Goal: Use online tool/utility: Utilize a website feature to perform a specific function

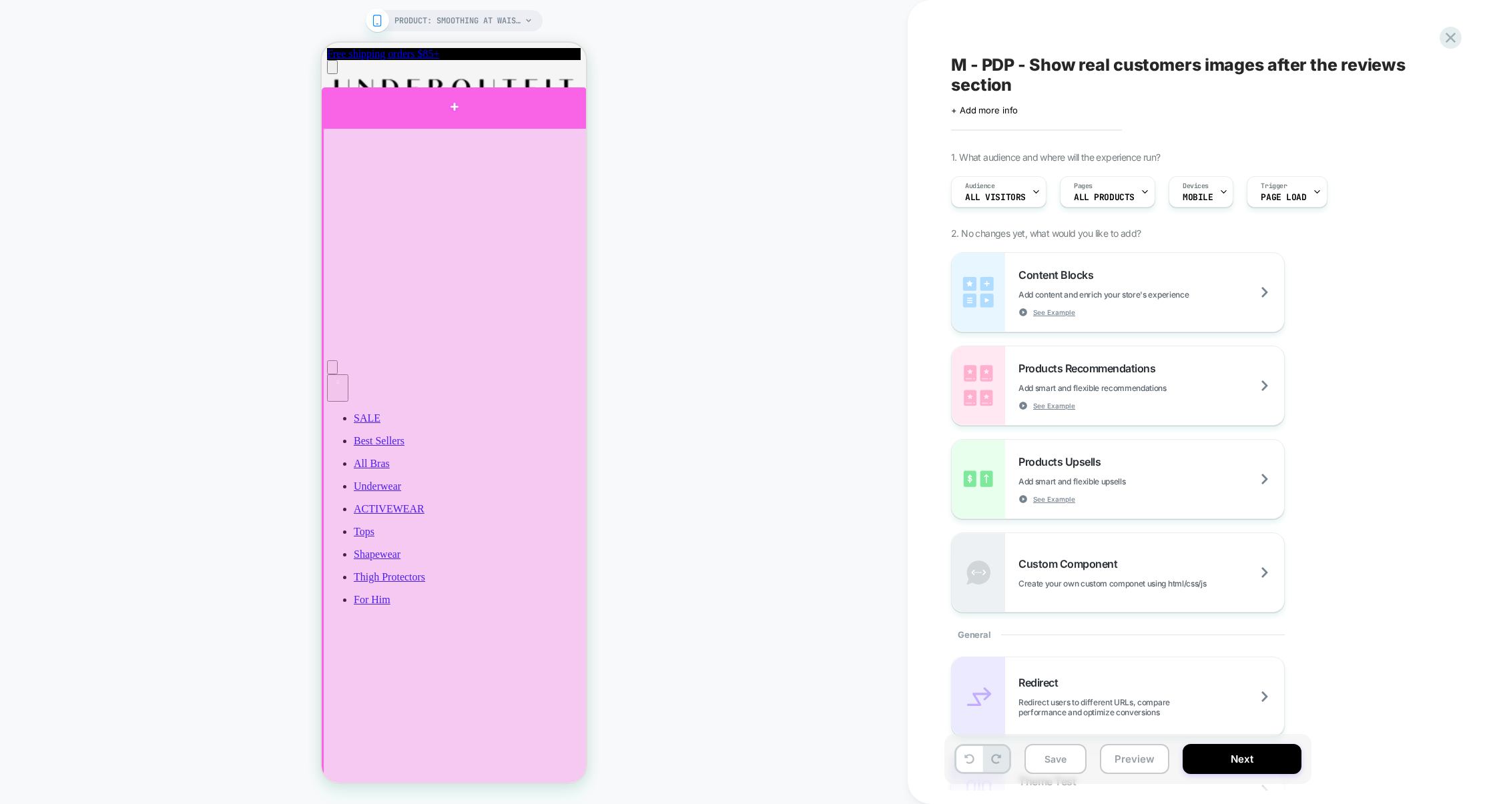
click at [508, 119] on div at bounding box center [454, 106] width 265 height 39
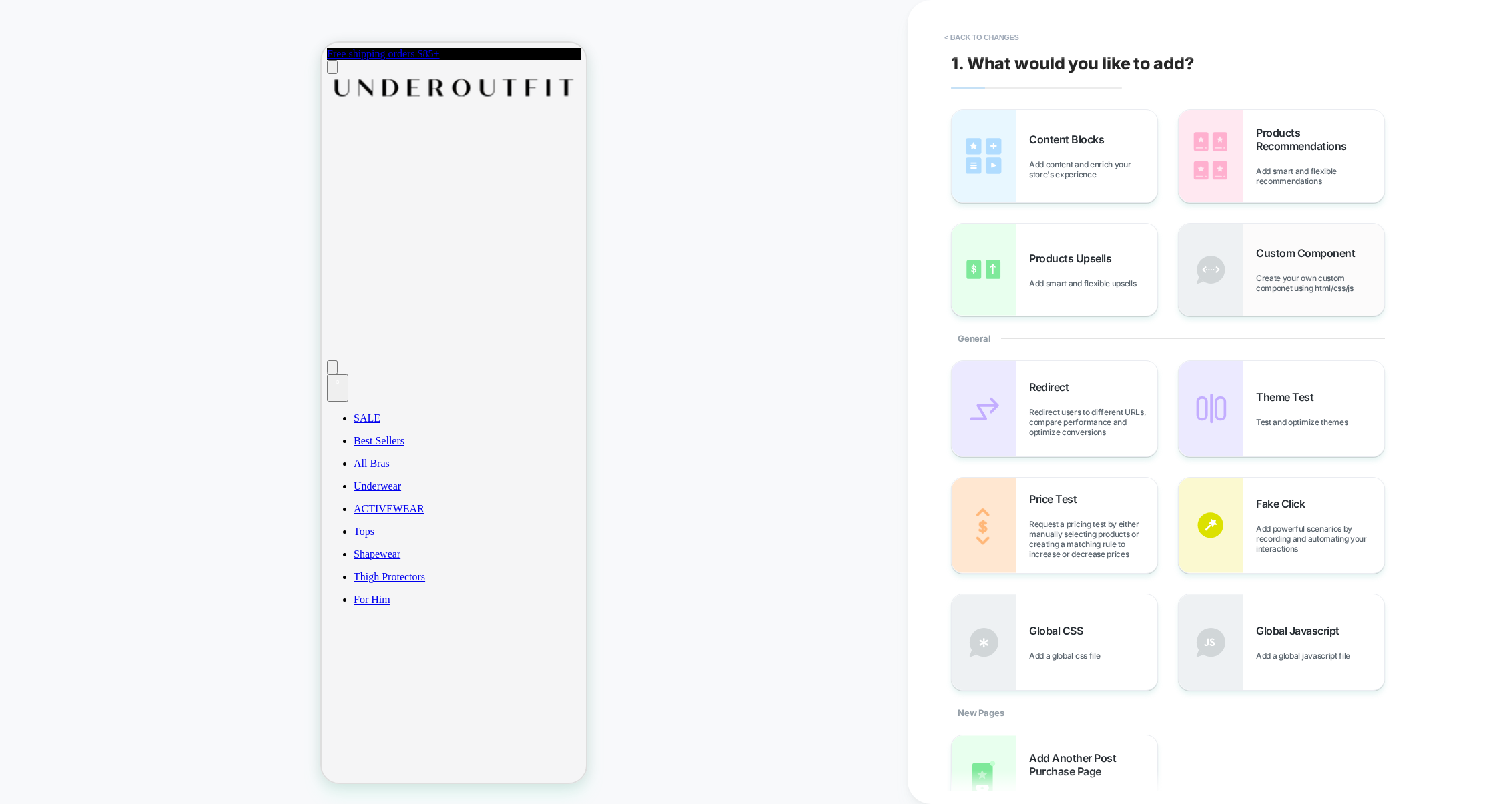
click at [1238, 287] on img at bounding box center [1210, 270] width 64 height 92
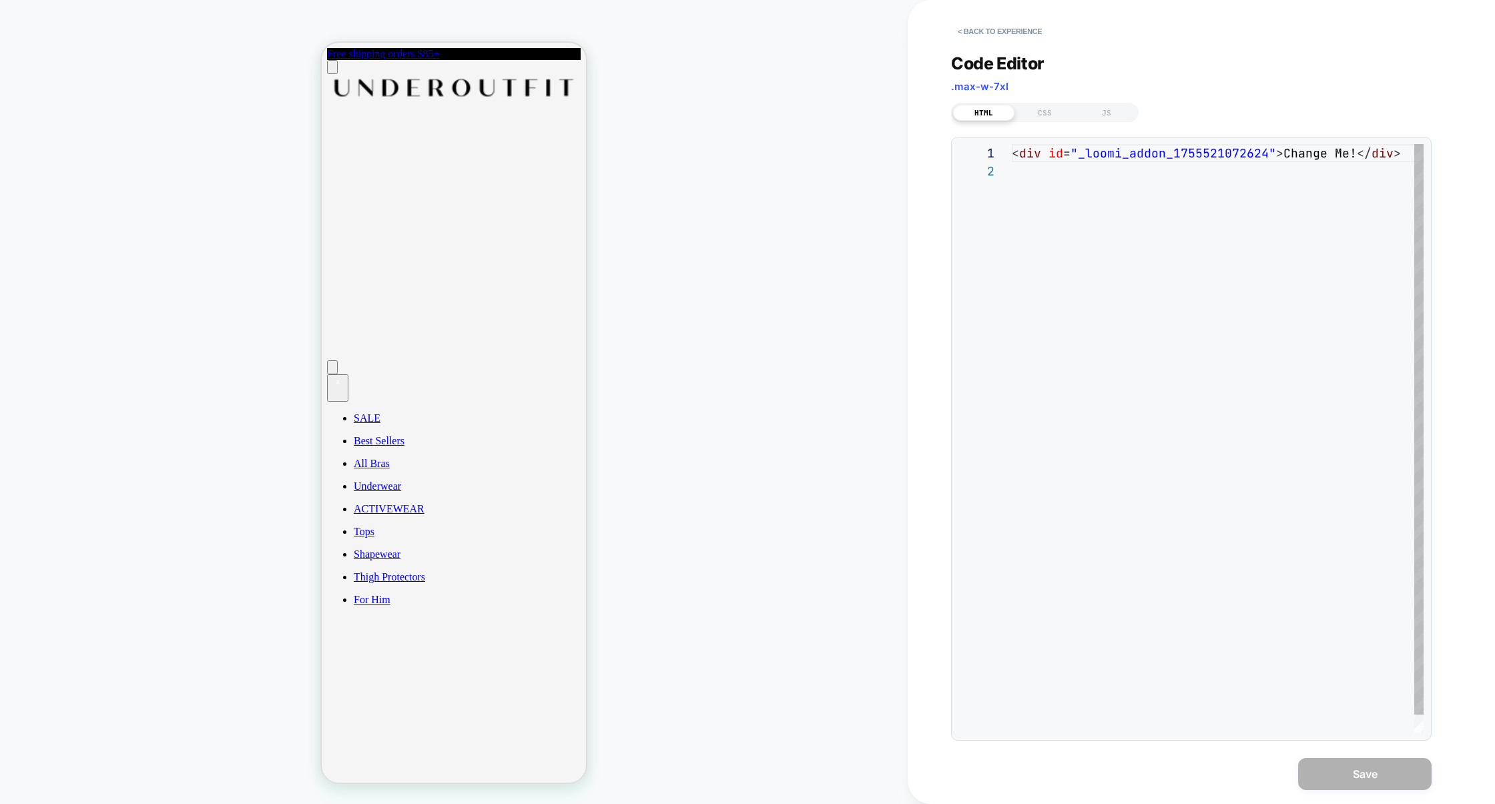
scroll to position [17, 0]
drag, startPoint x: 1276, startPoint y: 153, endPoint x: 1349, endPoint y: 157, distance: 73.5
click at [1349, 158] on div "< div id = "_loomi_addon_1755521072624" > Change Me! </ div >" at bounding box center [1222, 447] width 420 height 607
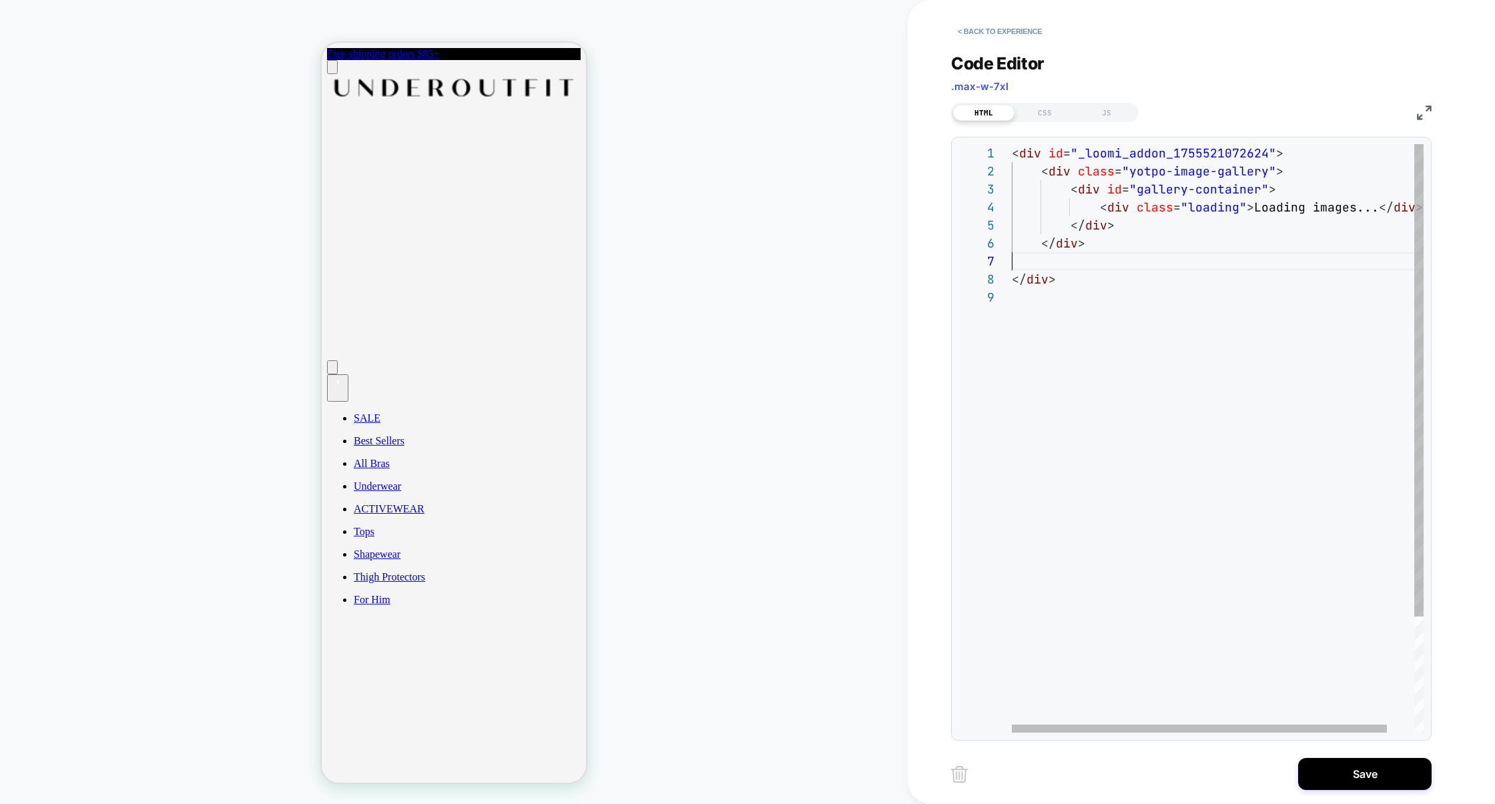
scroll to position [108, 0]
click at [1050, 258] on div "< div id = "_loomi_addon_1755521072624" > < div class = "yotpo-image-gallery" >…" at bounding box center [1233, 510] width 442 height 733
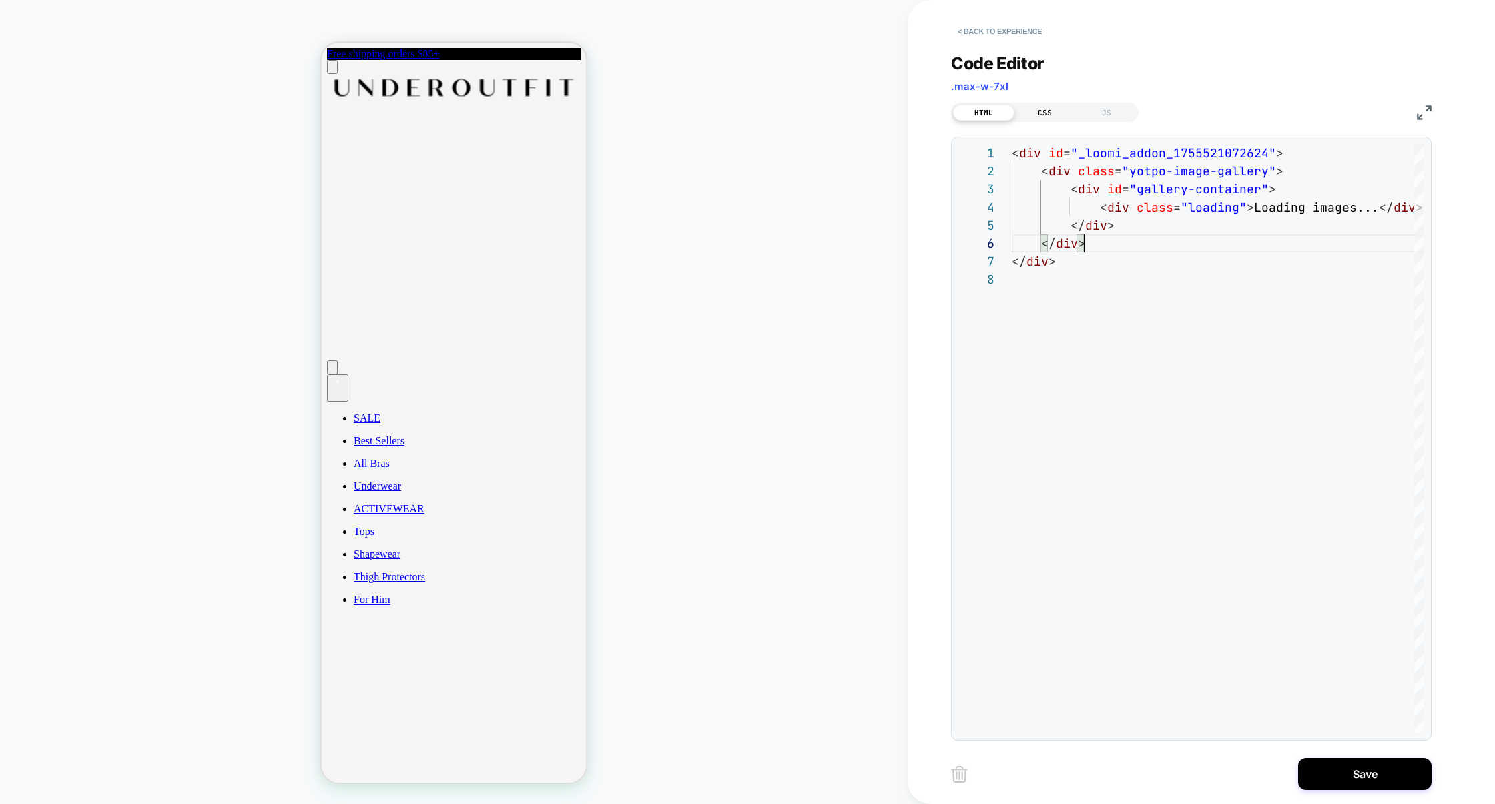
type textarea "**********"
click at [1050, 112] on div "CSS" at bounding box center [1044, 113] width 61 height 16
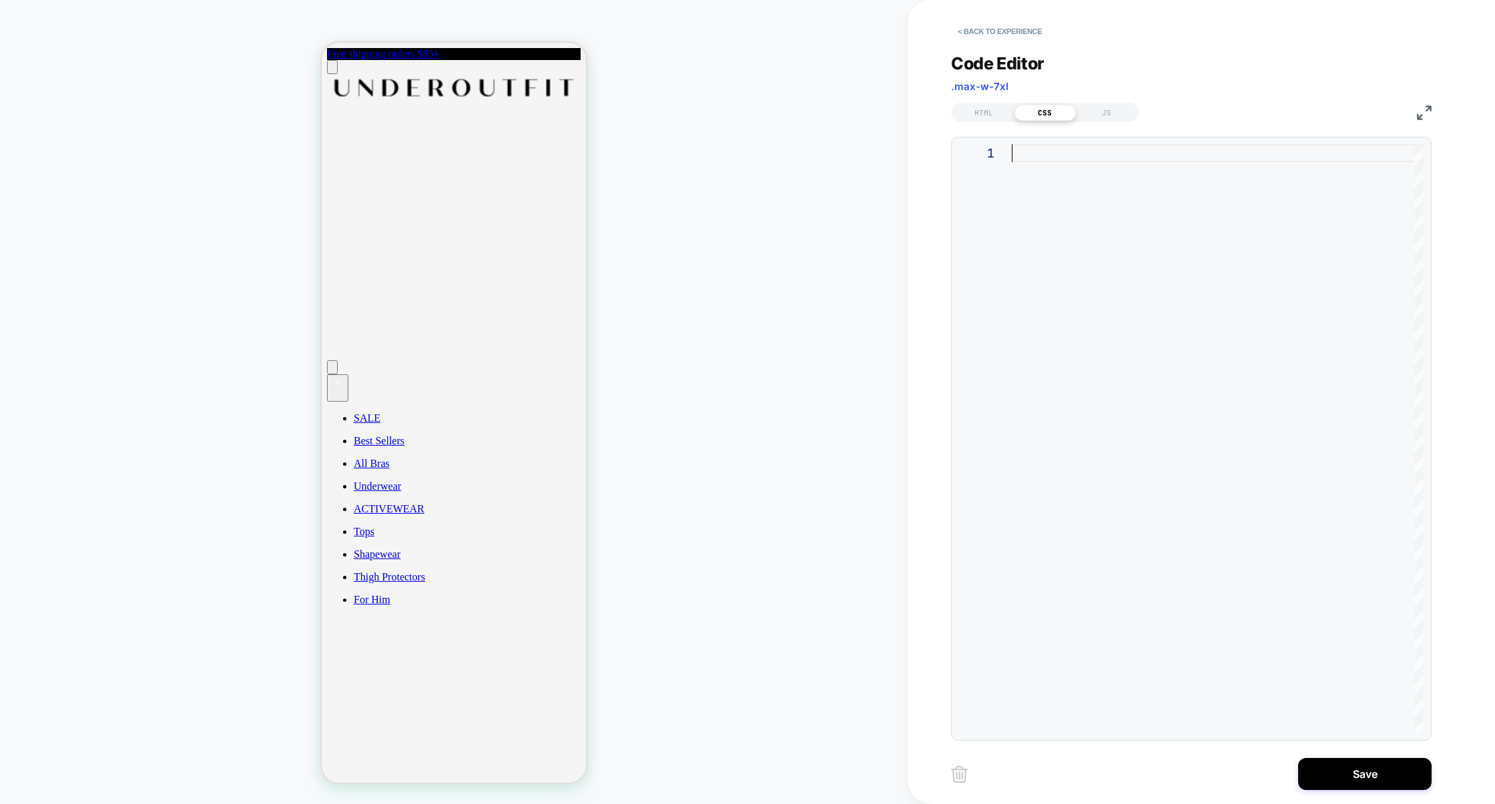
click at [1040, 207] on div at bounding box center [1218, 438] width 412 height 588
type textarea "**********"
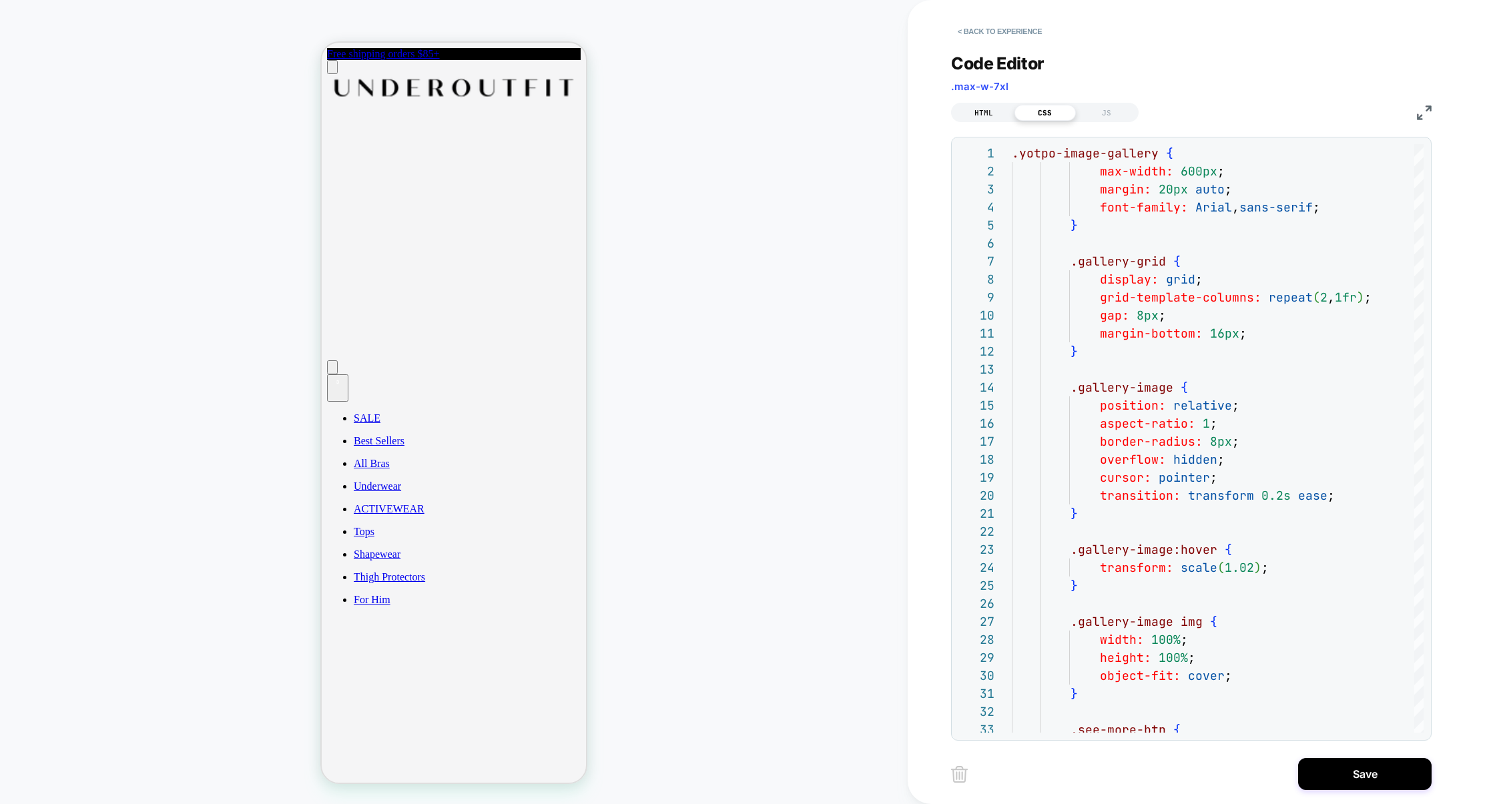
click at [985, 111] on div "HTML" at bounding box center [983, 113] width 61 height 16
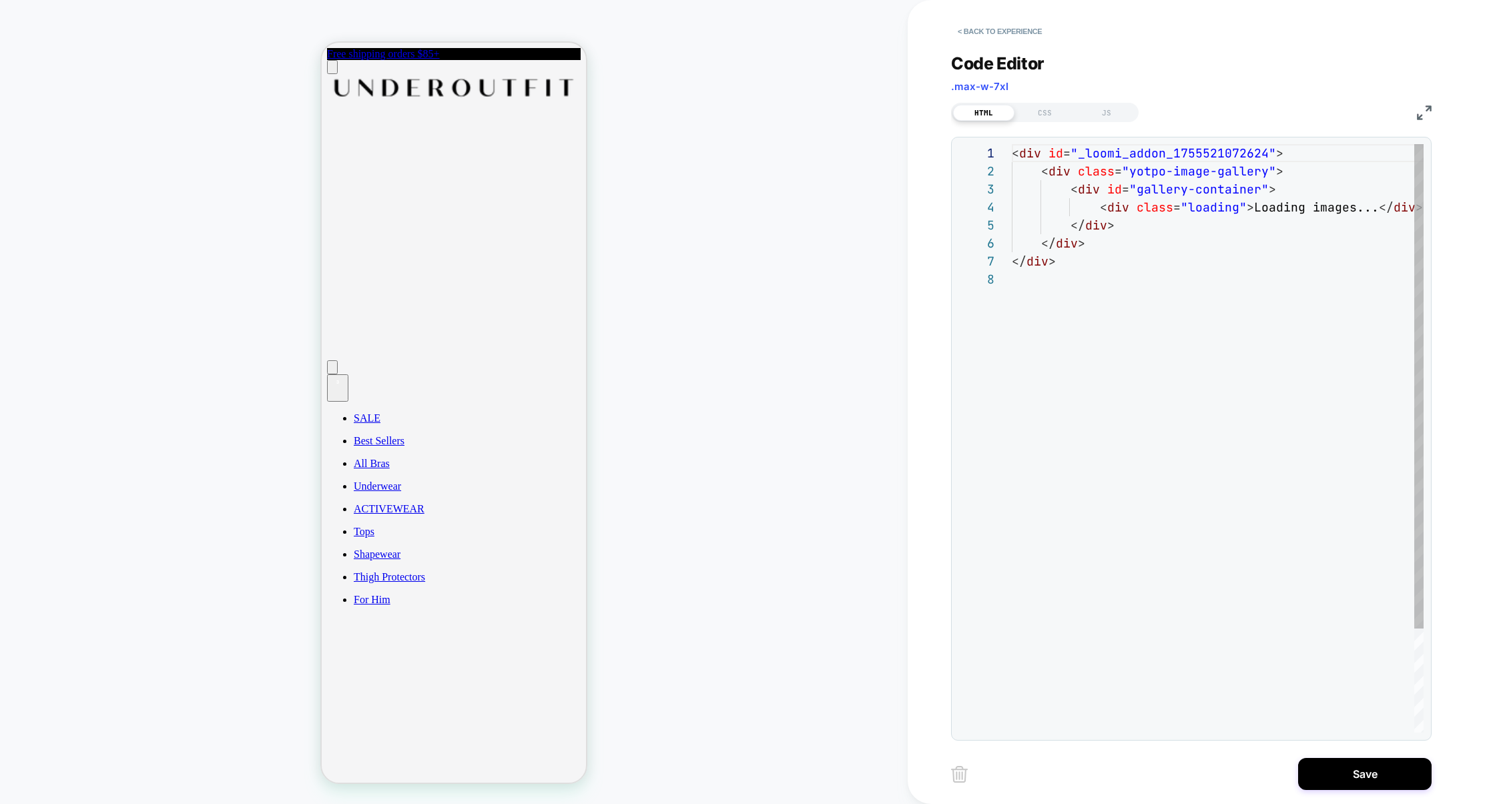
scroll to position [126, 0]
click at [1119, 151] on div "< div id = "_loomi_addon_1755521072624" > < div class = "yotpo-image-gallery" >…" at bounding box center [1233, 501] width 442 height 715
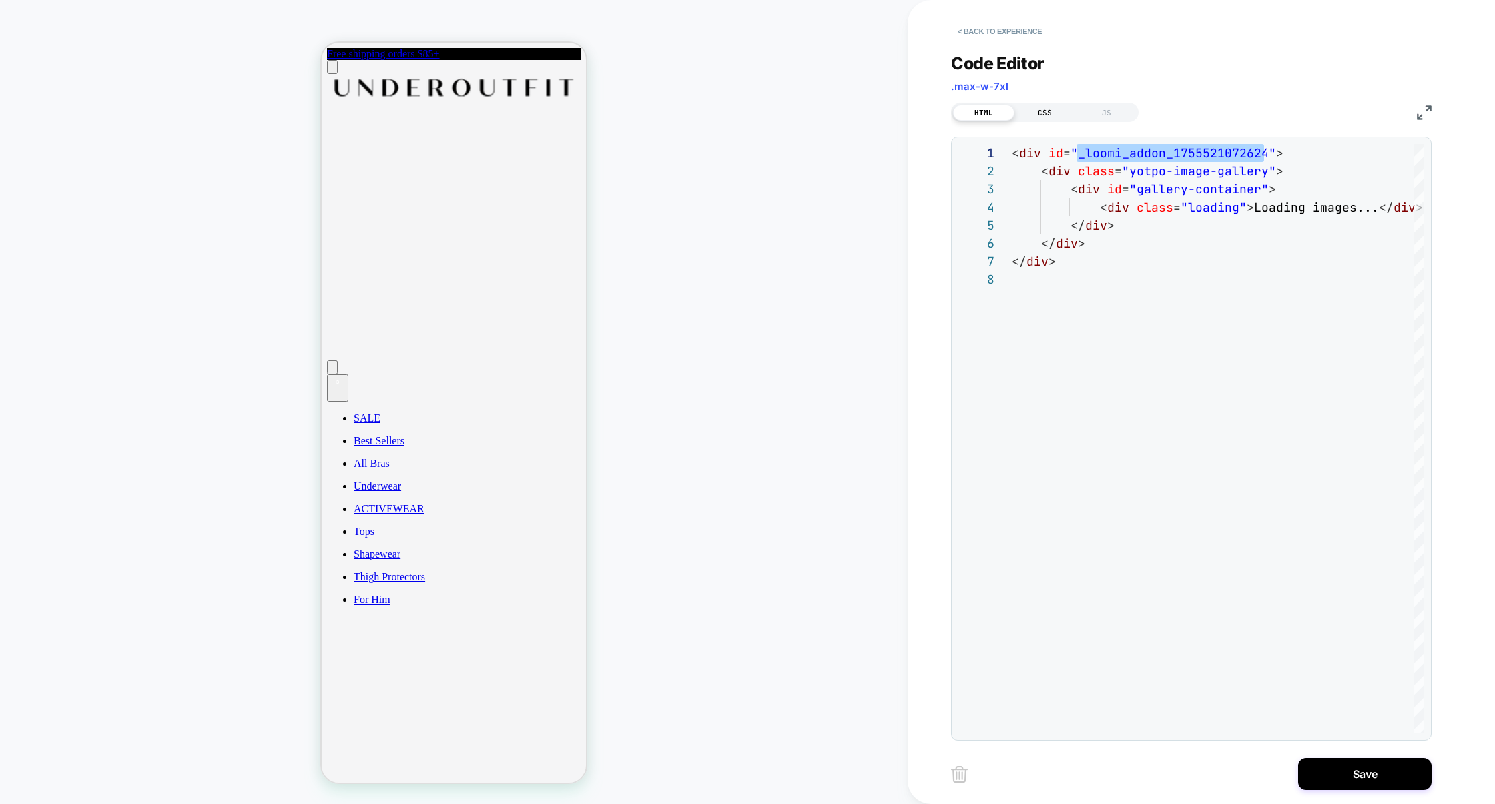
click at [1047, 115] on div "CSS" at bounding box center [1044, 113] width 61 height 16
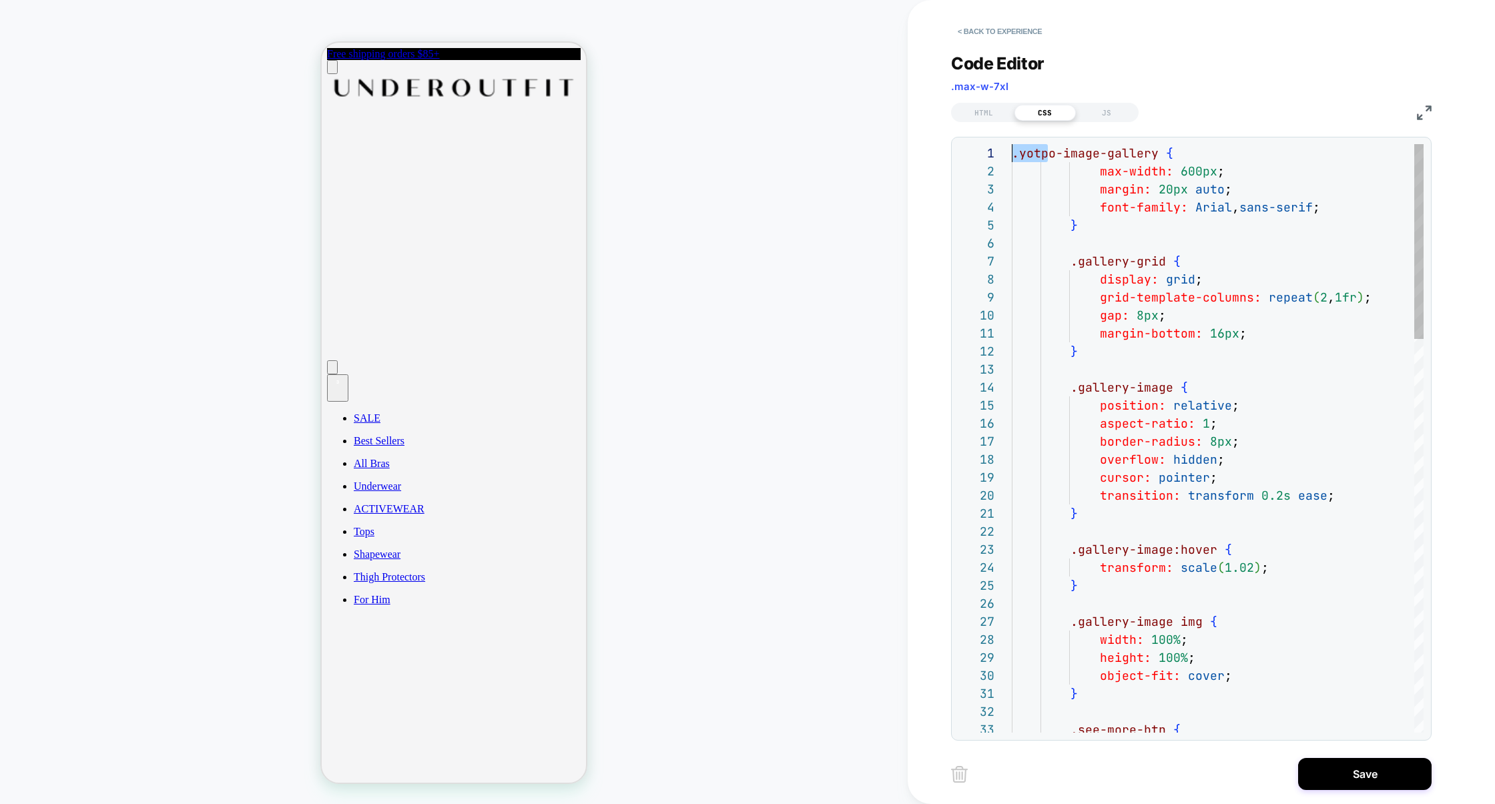
scroll to position [0, 0]
click at [959, 151] on div "1 2 3 4 5 6 7 8 9 10 11 12 13 14 15 16 17 18 19 20 21 22 23 24 25 26 27 28 29 3…" at bounding box center [1190, 438] width 465 height 588
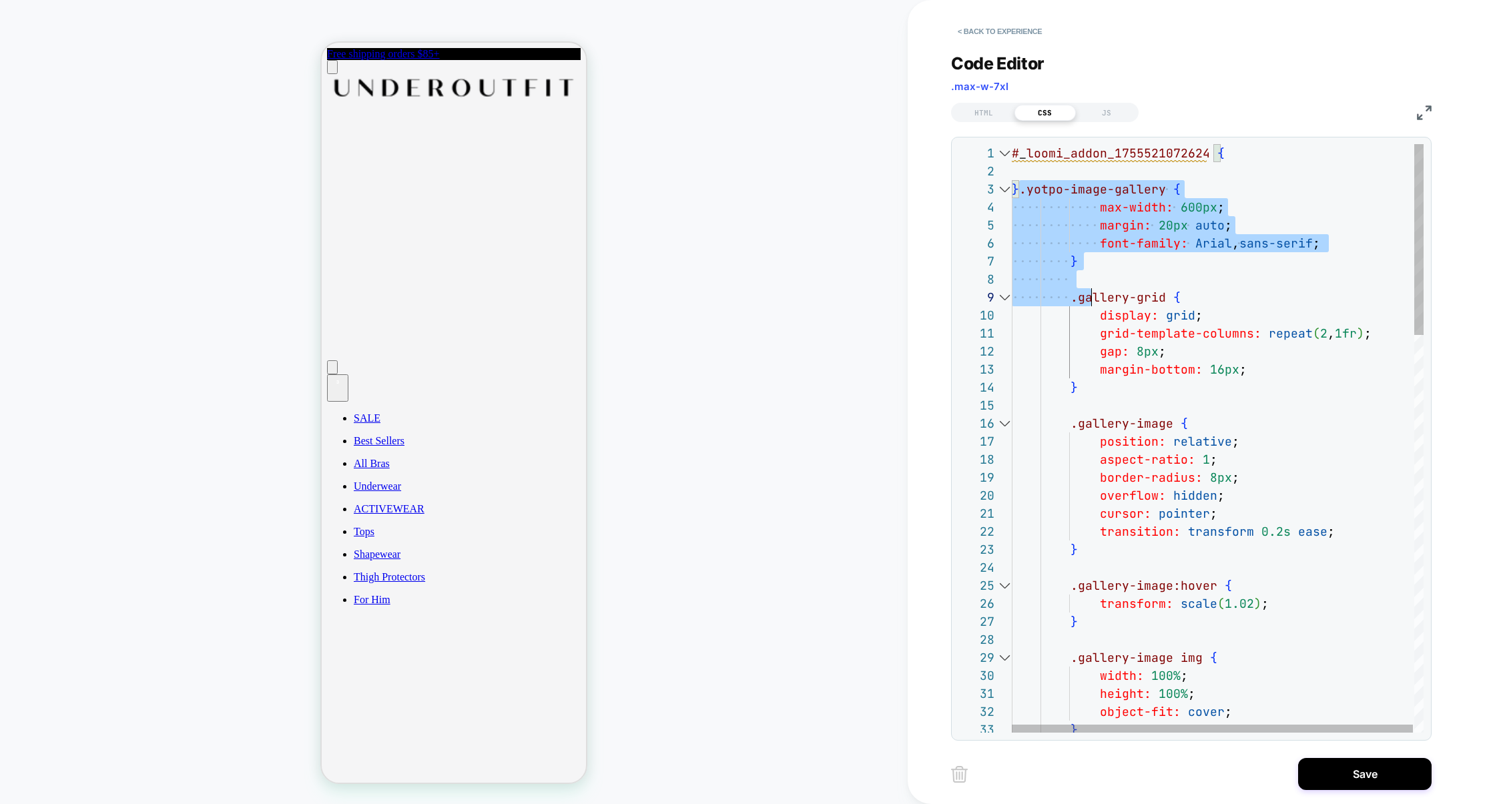
scroll to position [36, 57]
drag, startPoint x: 1020, startPoint y: 195, endPoint x: 1130, endPoint y: 409, distance: 240.5
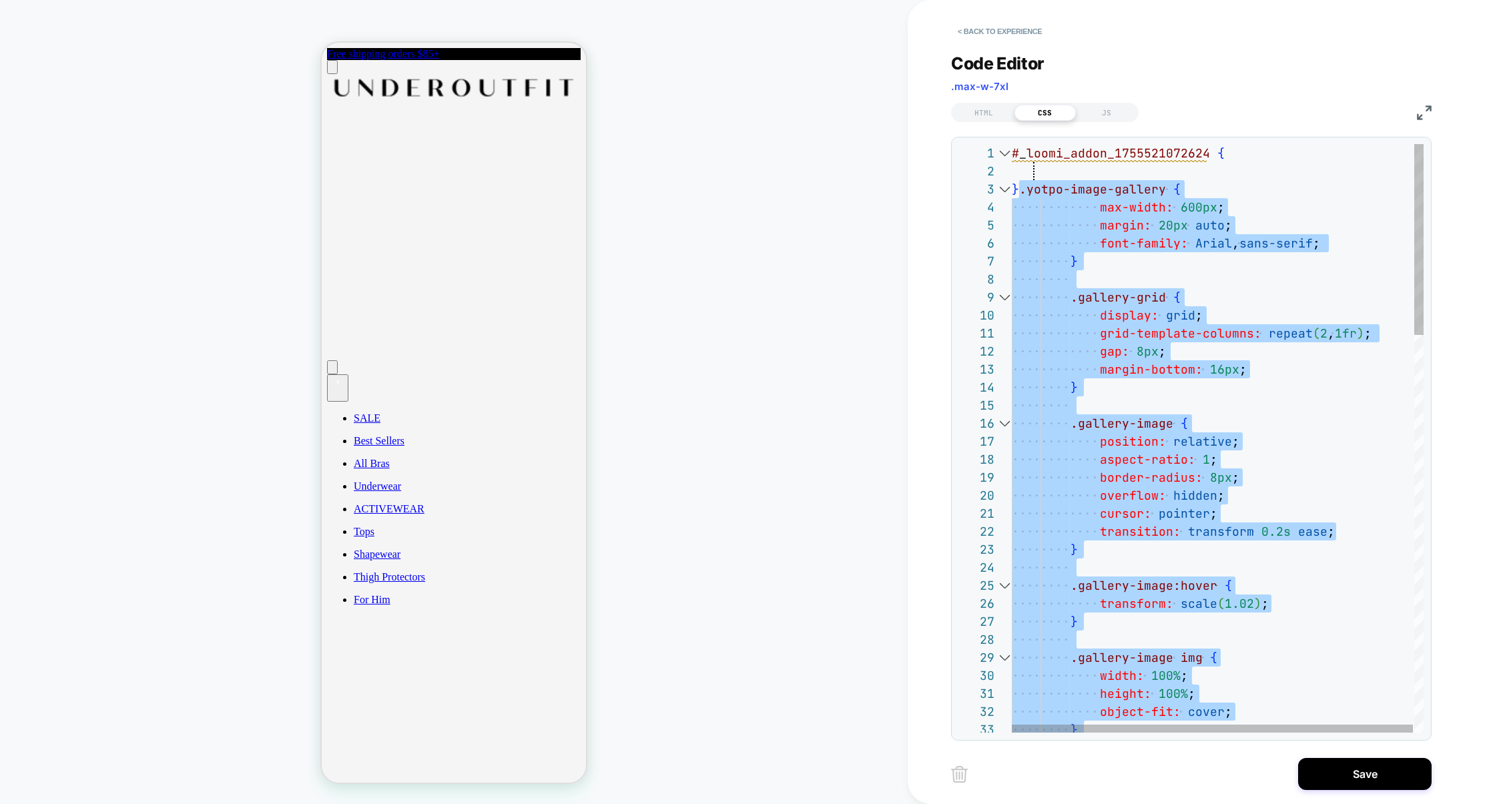
drag, startPoint x: 1044, startPoint y: 195, endPoint x: 1036, endPoint y: 171, distance: 25.3
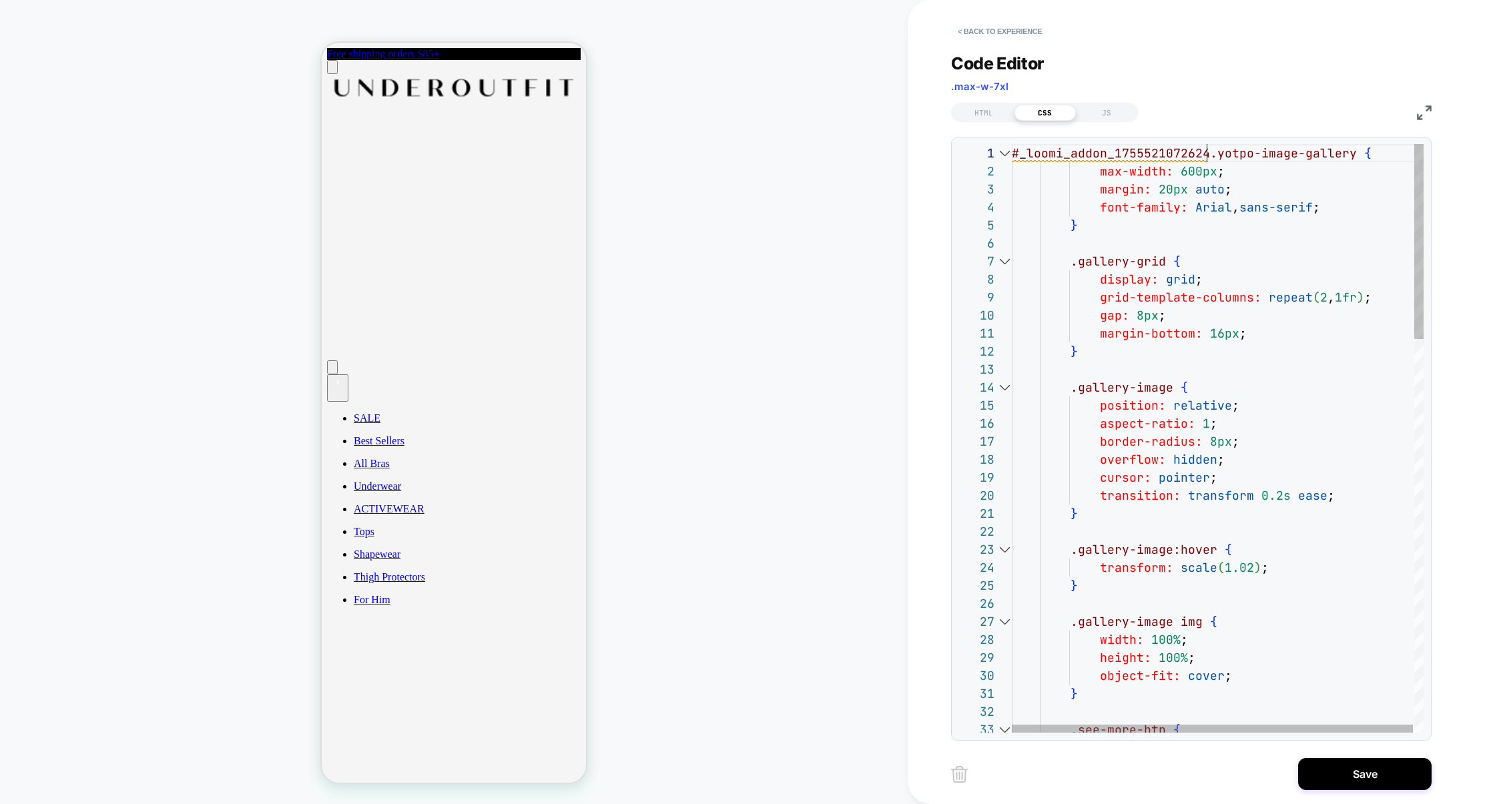
scroll to position [0, 7]
type textarea "**********"
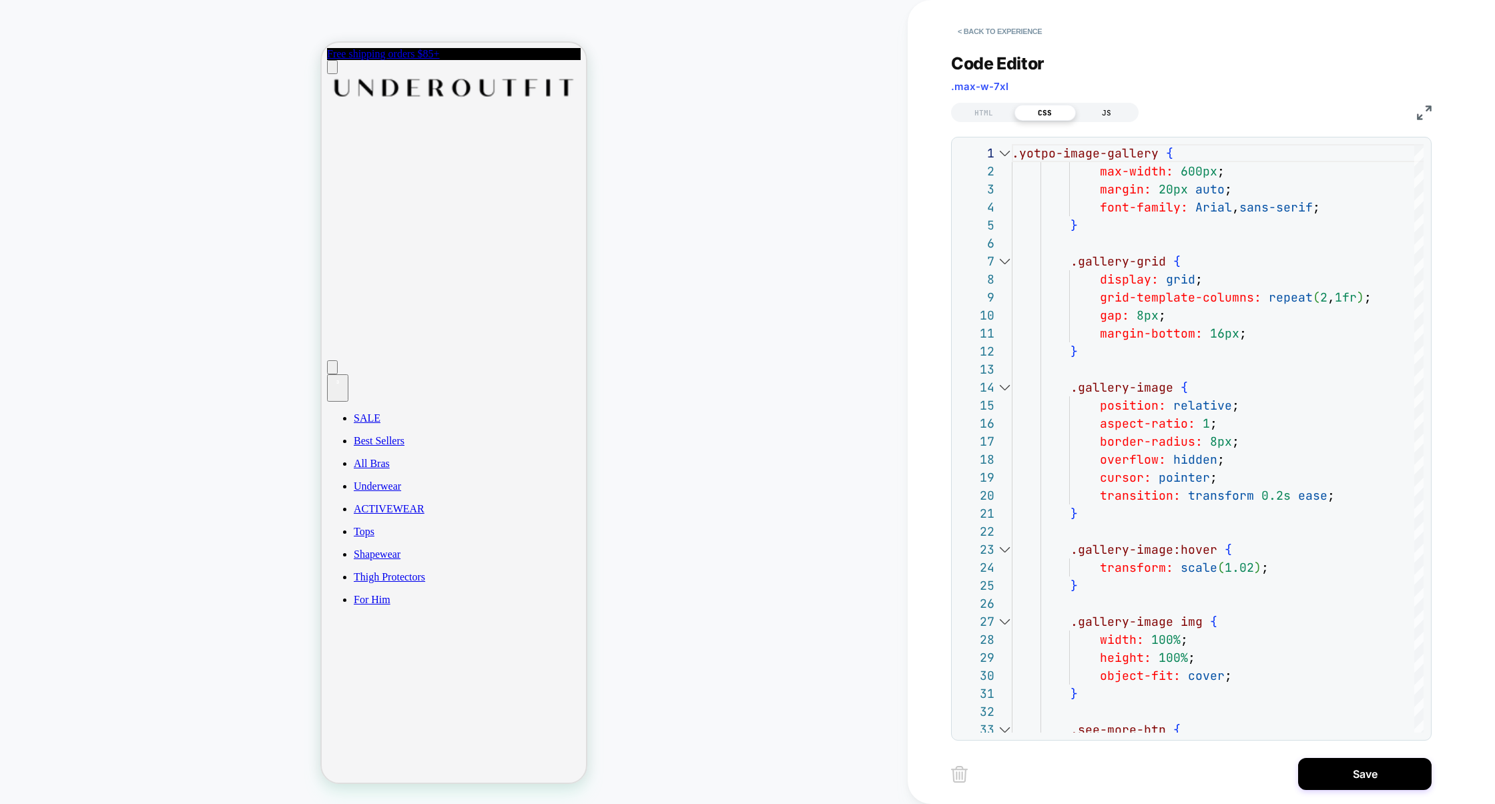
click at [1102, 112] on div "JS" at bounding box center [1106, 113] width 61 height 16
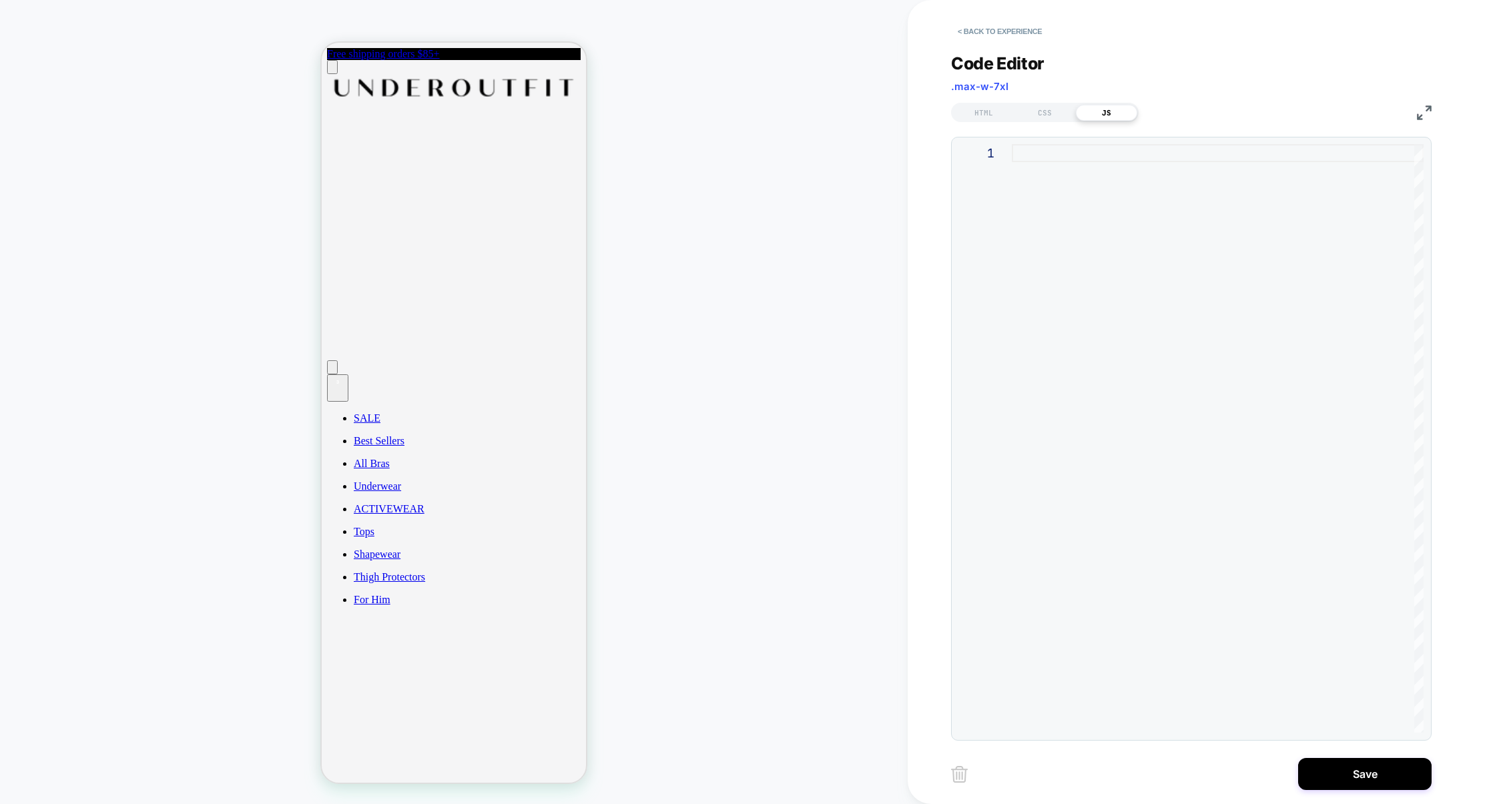
click at [1052, 220] on div at bounding box center [1218, 438] width 412 height 588
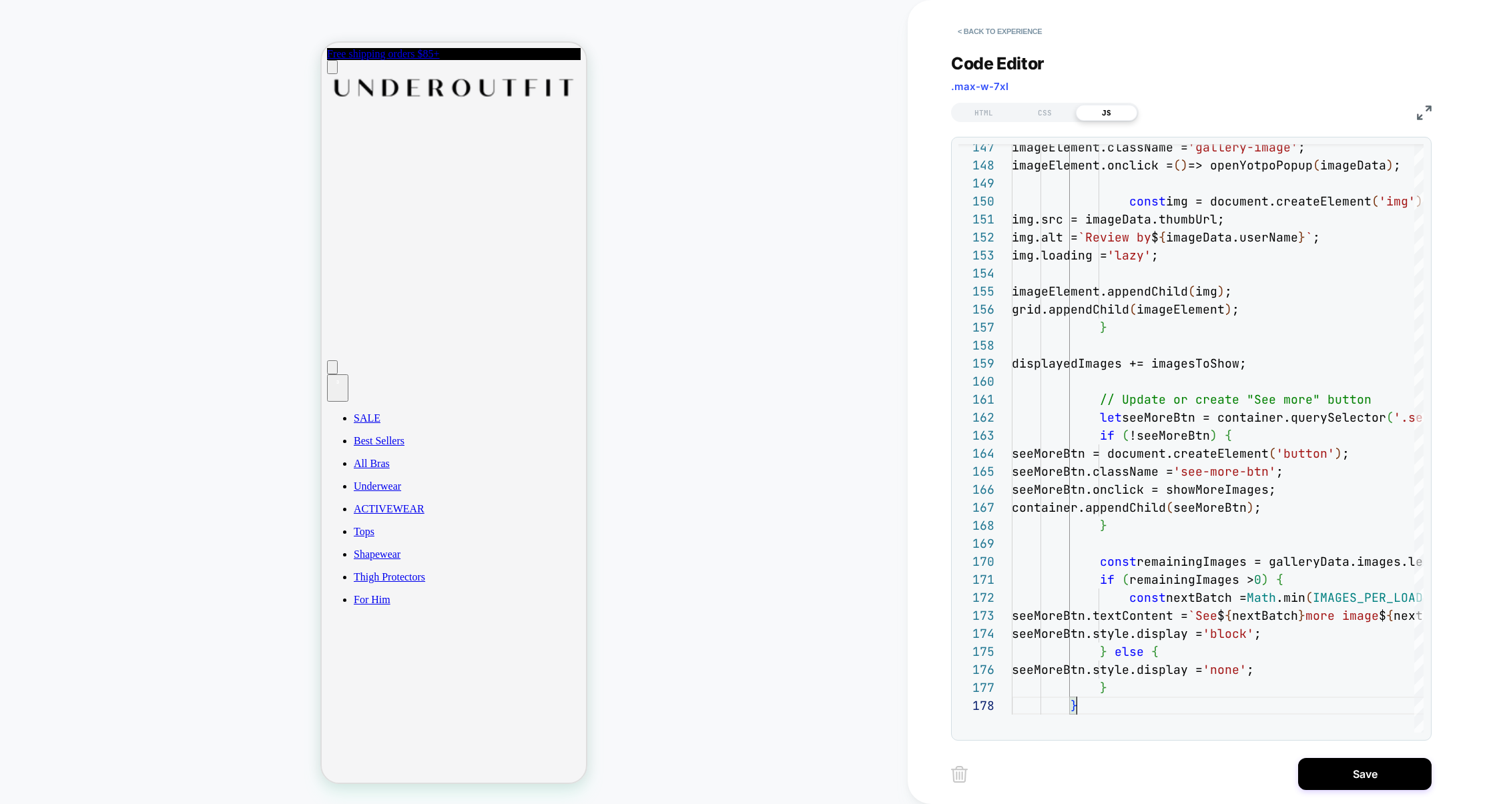
click at [1427, 107] on img at bounding box center [1424, 112] width 15 height 15
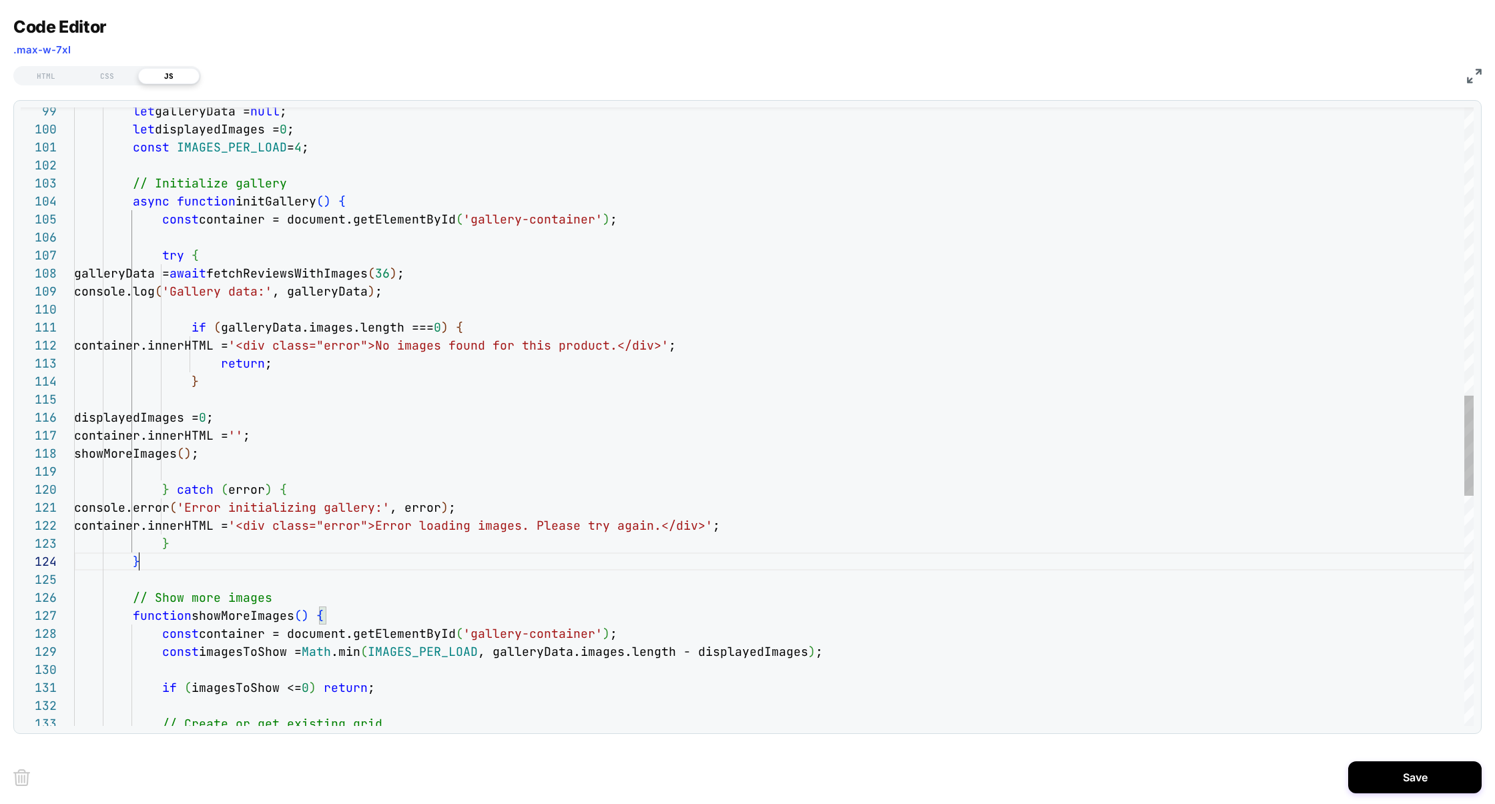
click at [155, 562] on div "if ( imagesToShow <= 0 ) return ; // Create or get existing grid const imagesTo…" at bounding box center [773, 240] width 1399 height 3807
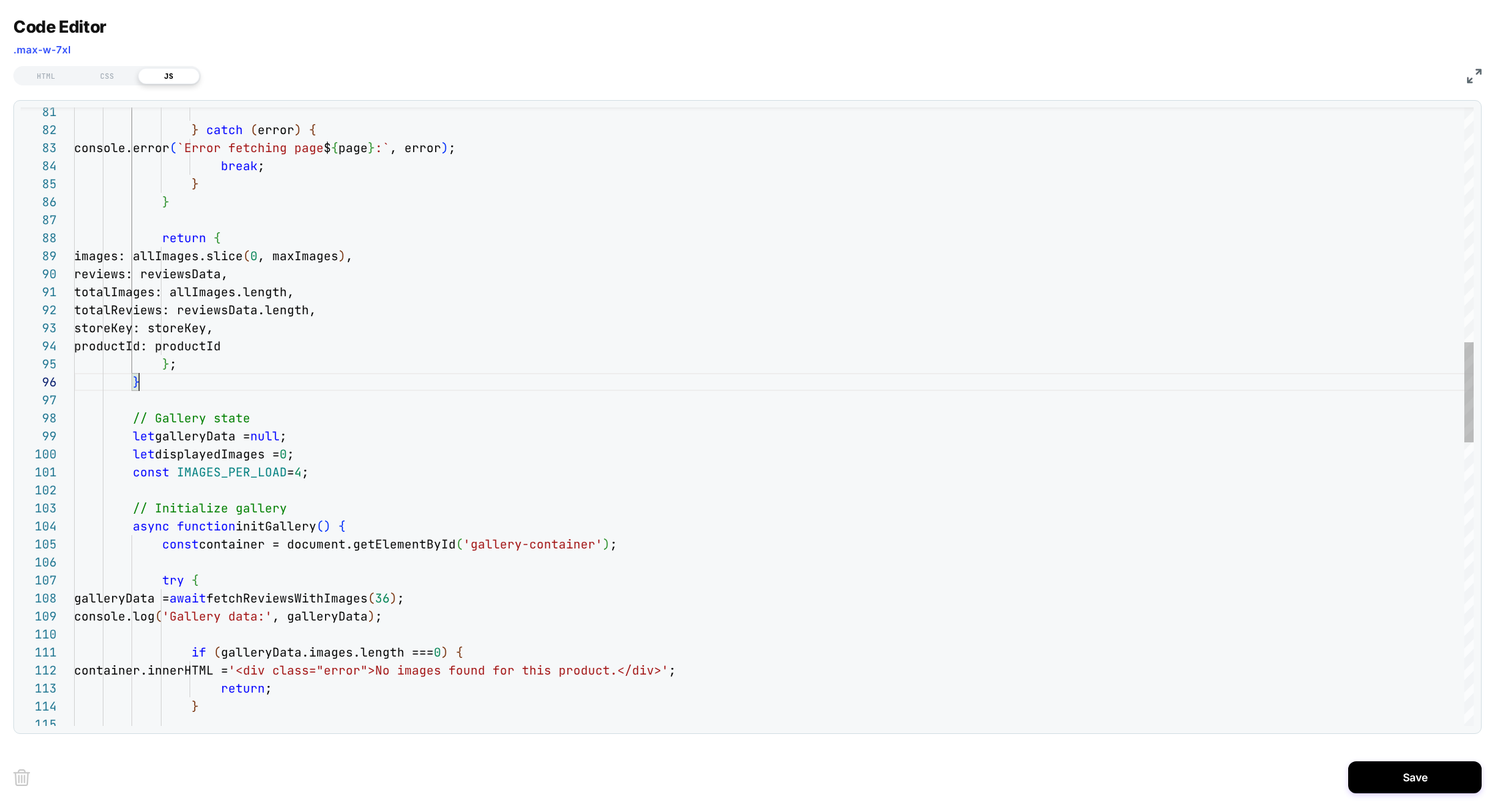
scroll to position [89, 65]
click at [153, 389] on div "return ; } container.innerHTML = '<div class="error">No images found for this p…" at bounding box center [773, 565] width 1399 height 3807
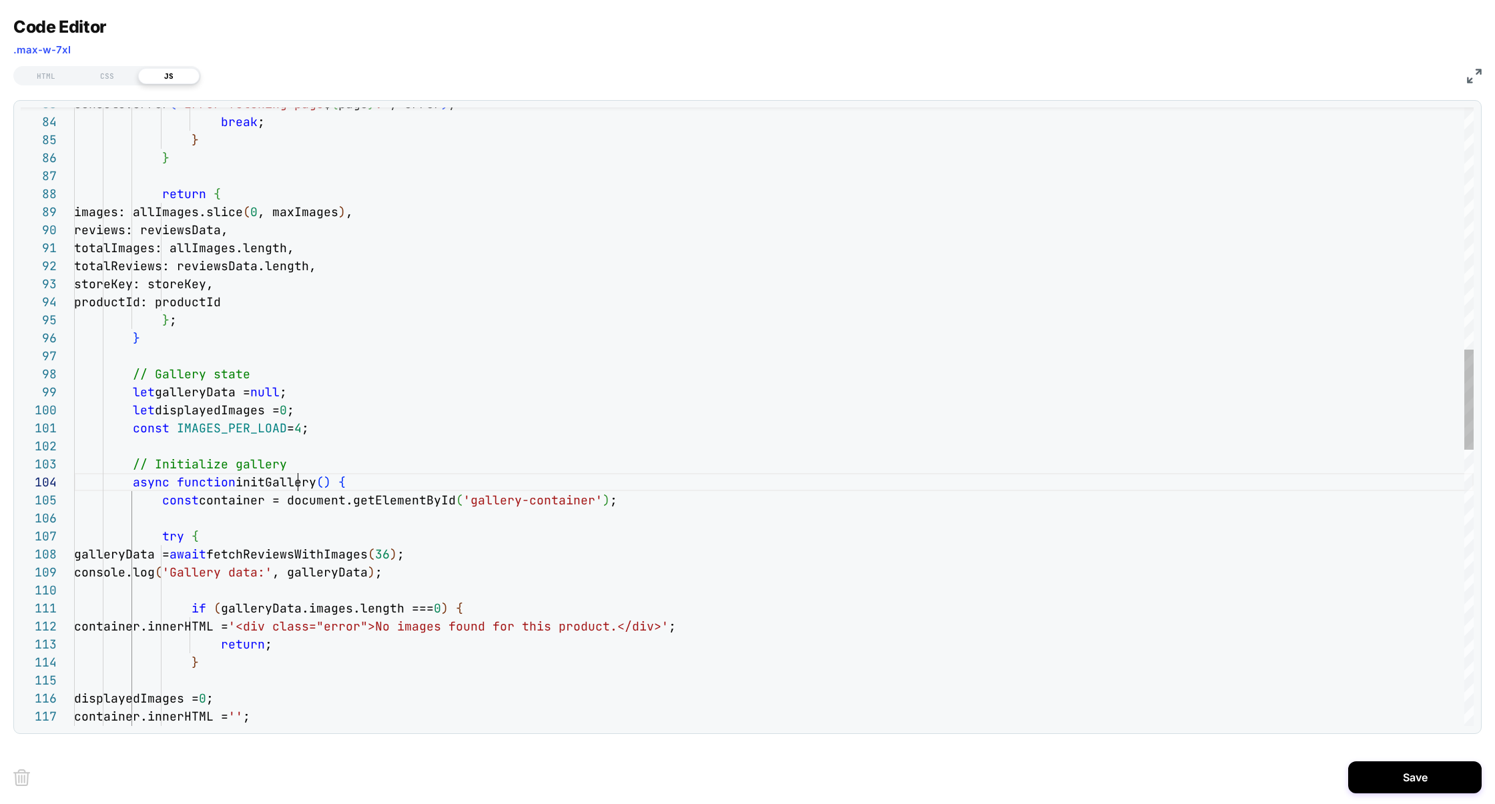
click at [296, 481] on div "console.error ( `Error fetching page $ { page } :` , error ) ; break ; } } retu…" at bounding box center [773, 521] width 1399 height 3807
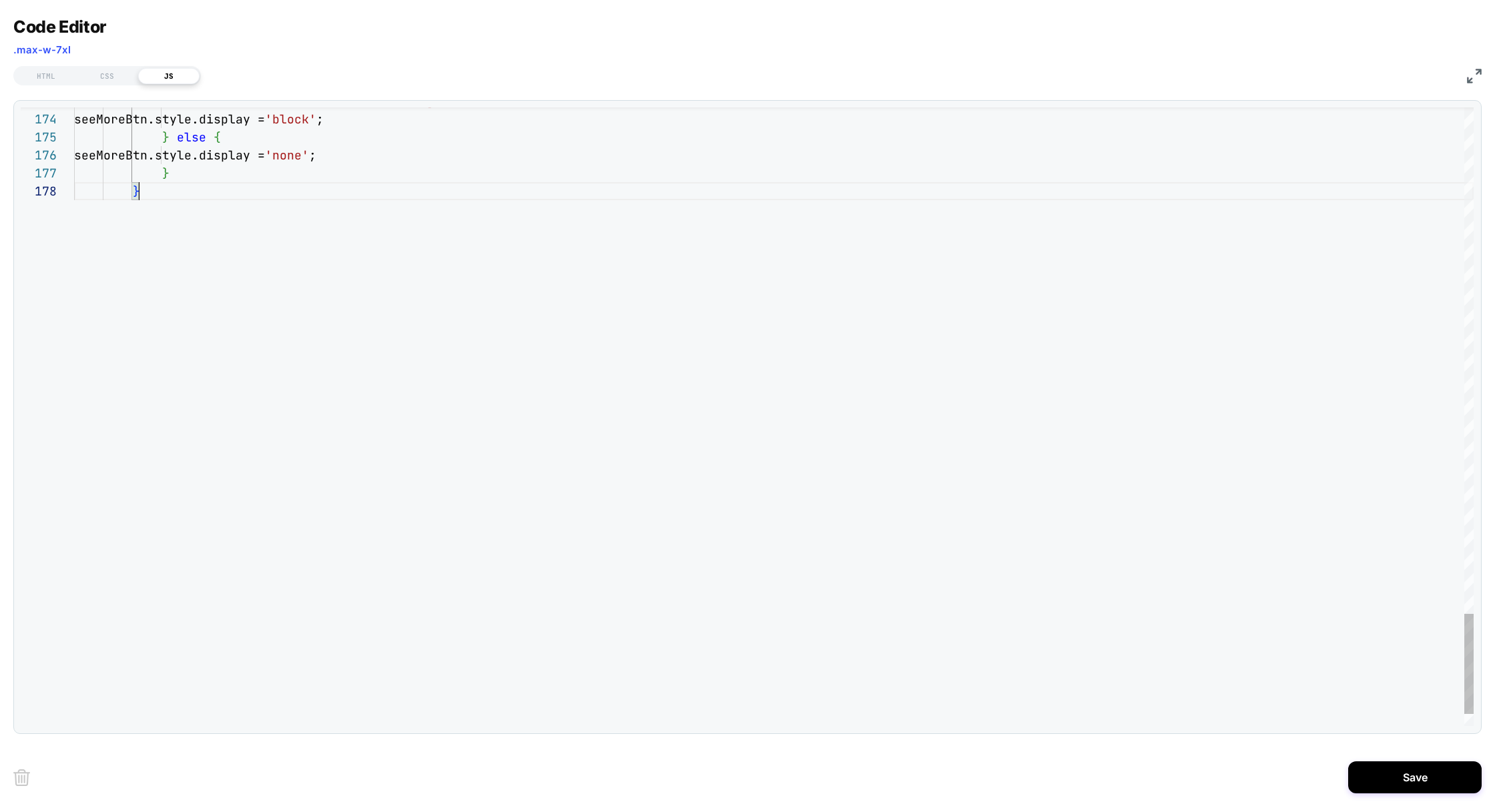
type textarea "**********"
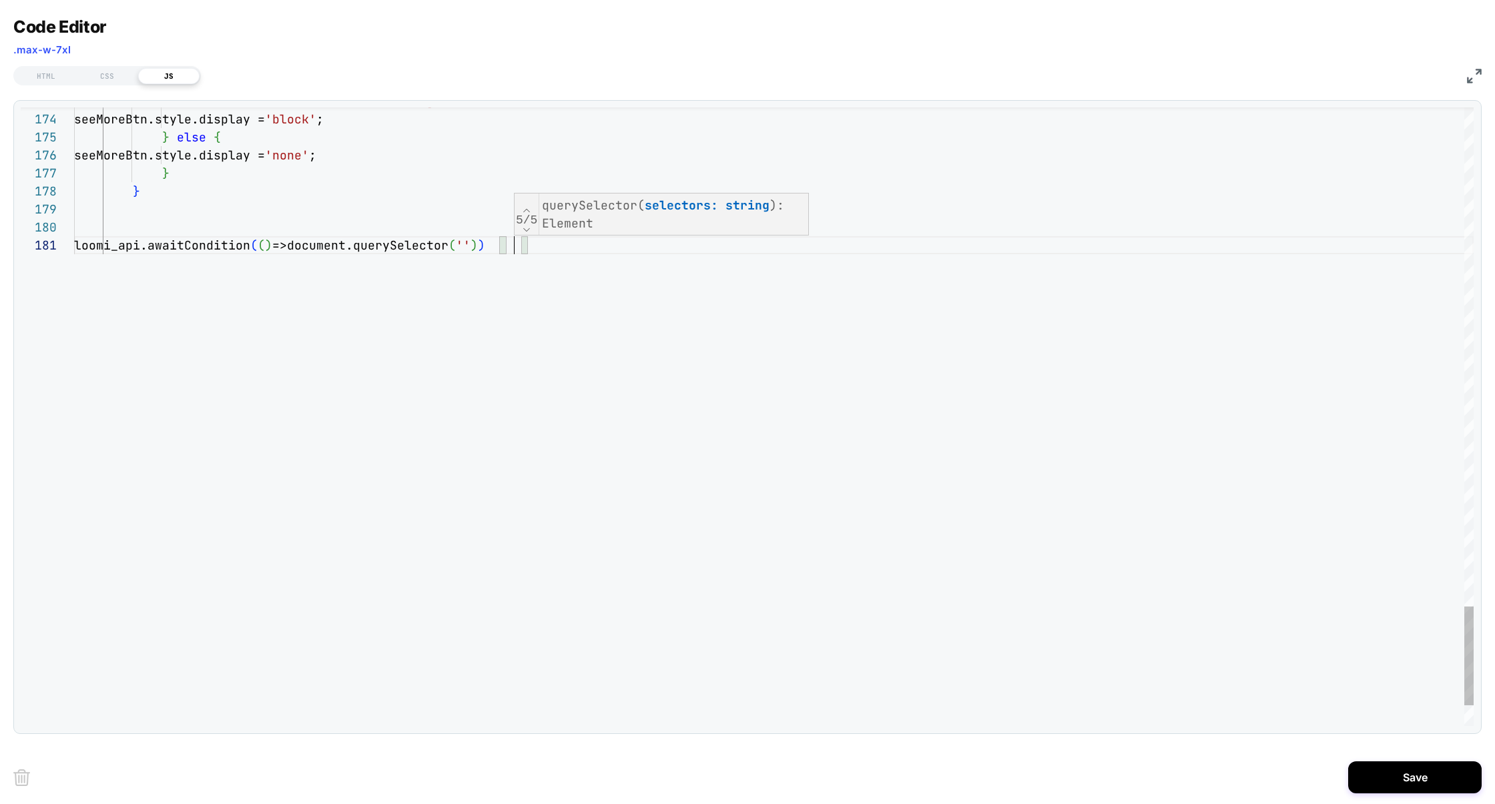
scroll to position [0, 1066]
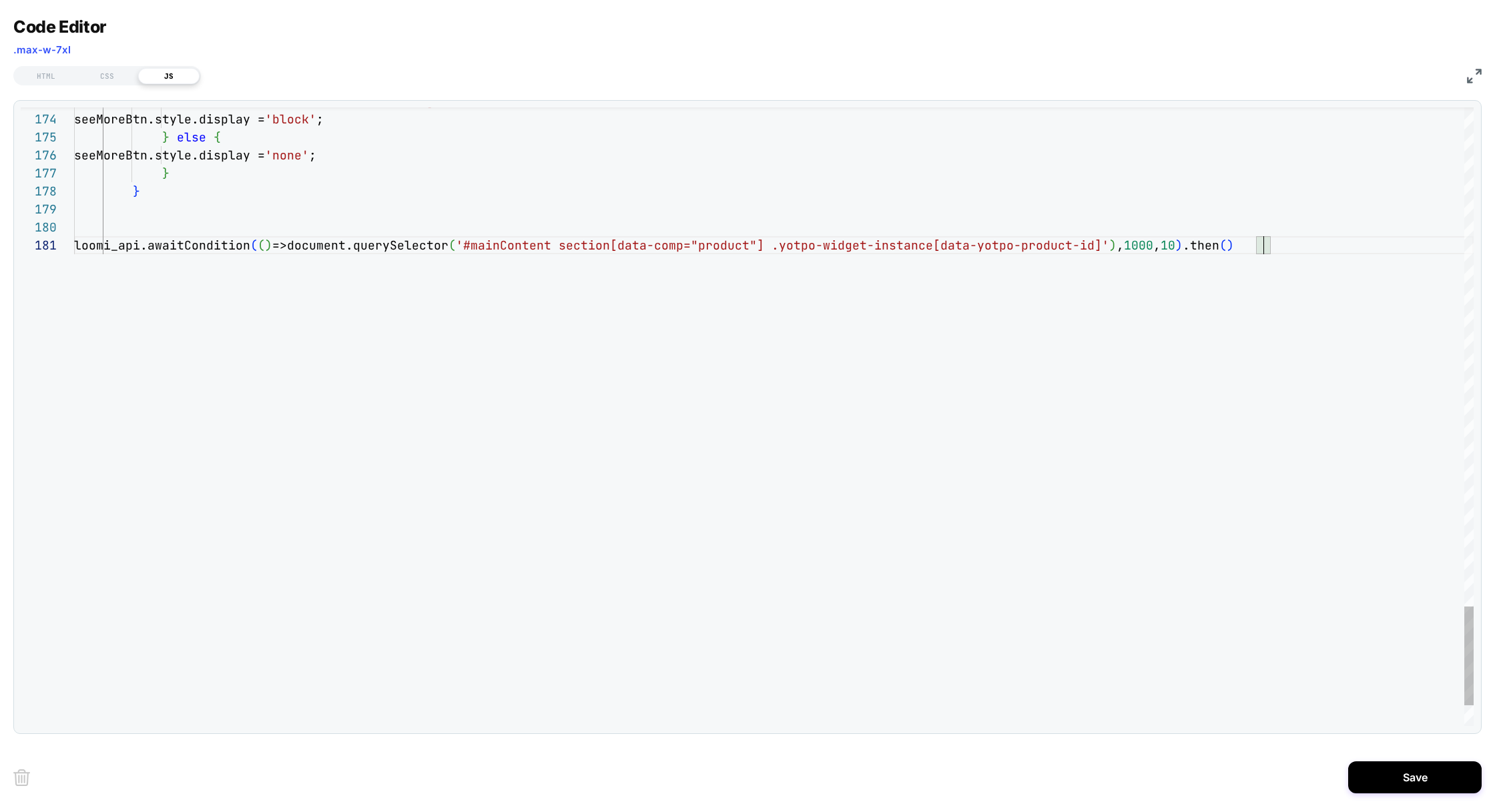
scroll to position [0, 1268]
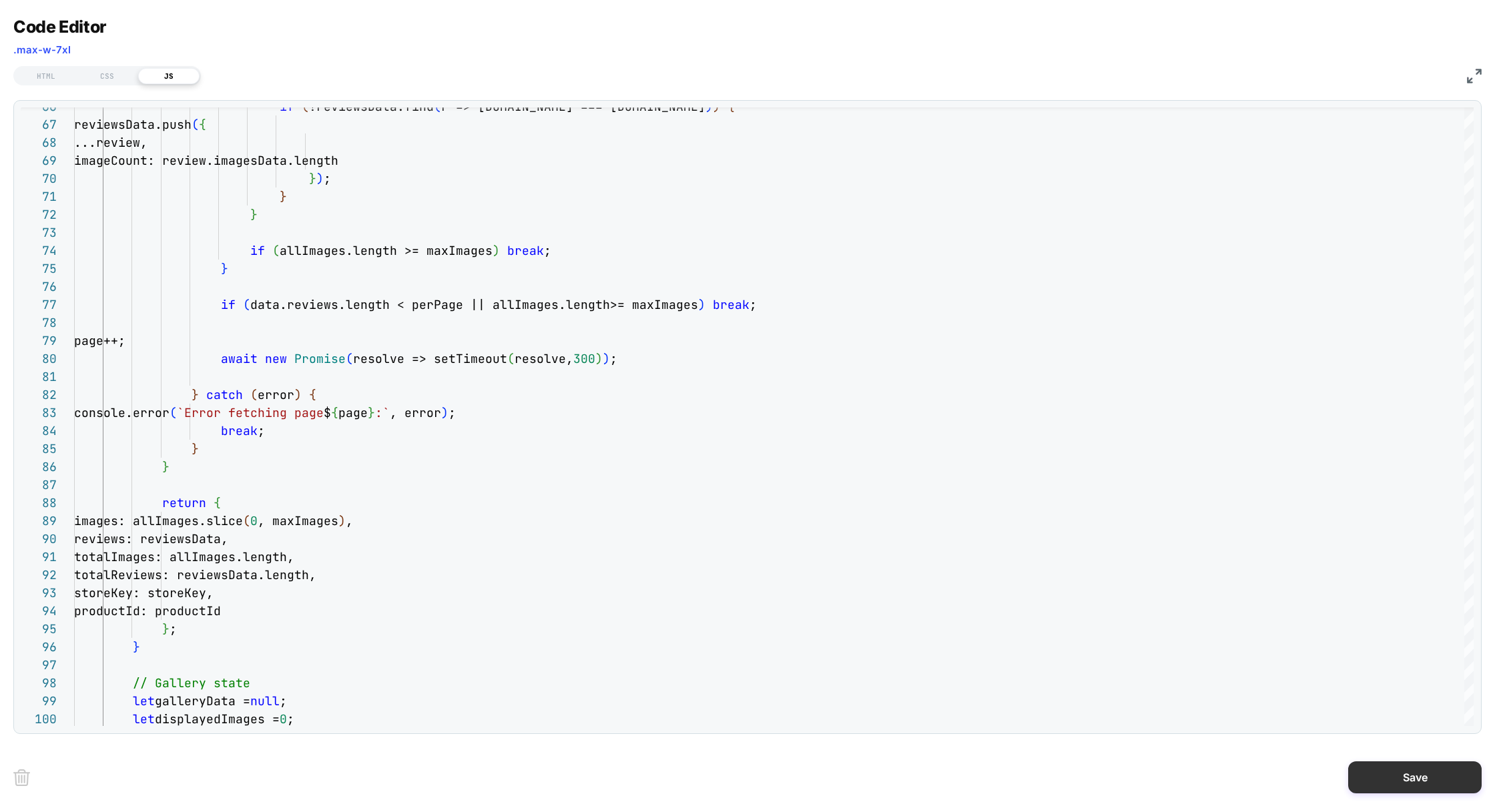
type textarea "**********"
click at [1396, 775] on button "Save" at bounding box center [1414, 777] width 133 height 32
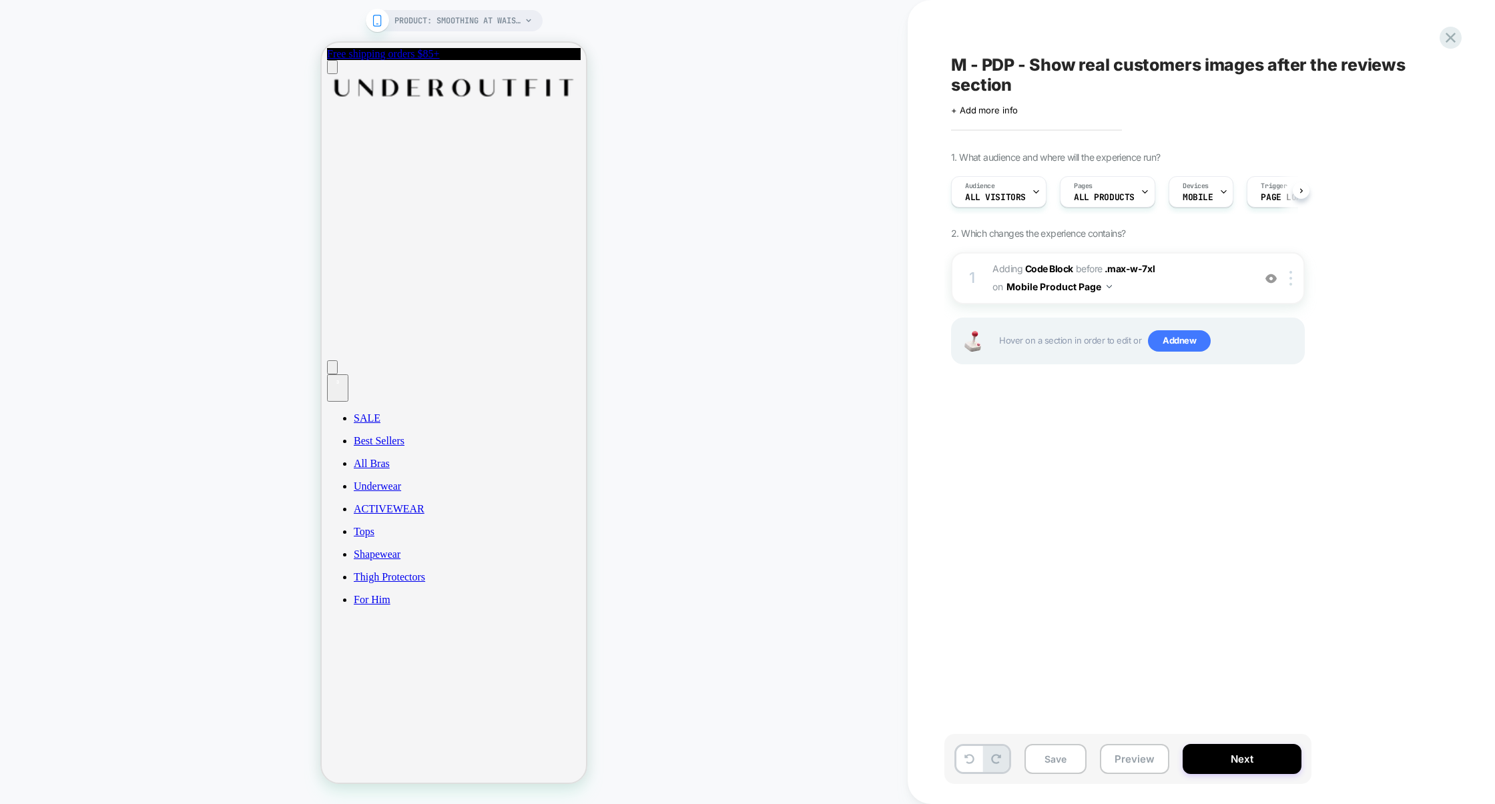
scroll to position [0, 1]
click at [1125, 751] on button "Preview" at bounding box center [1134, 759] width 69 height 30
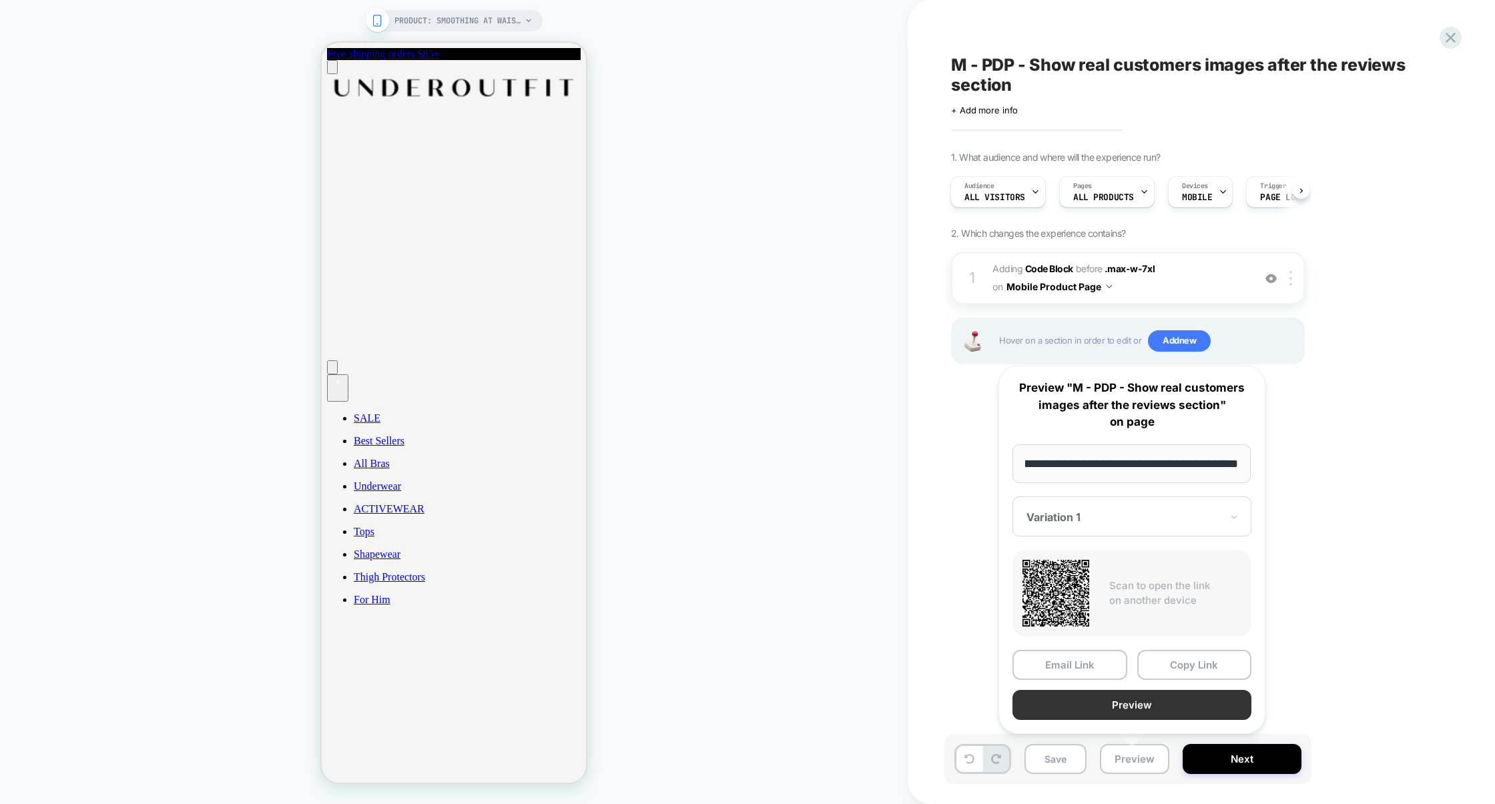
scroll to position [0, 0]
click at [1154, 698] on button "Preview" at bounding box center [1131, 705] width 239 height 30
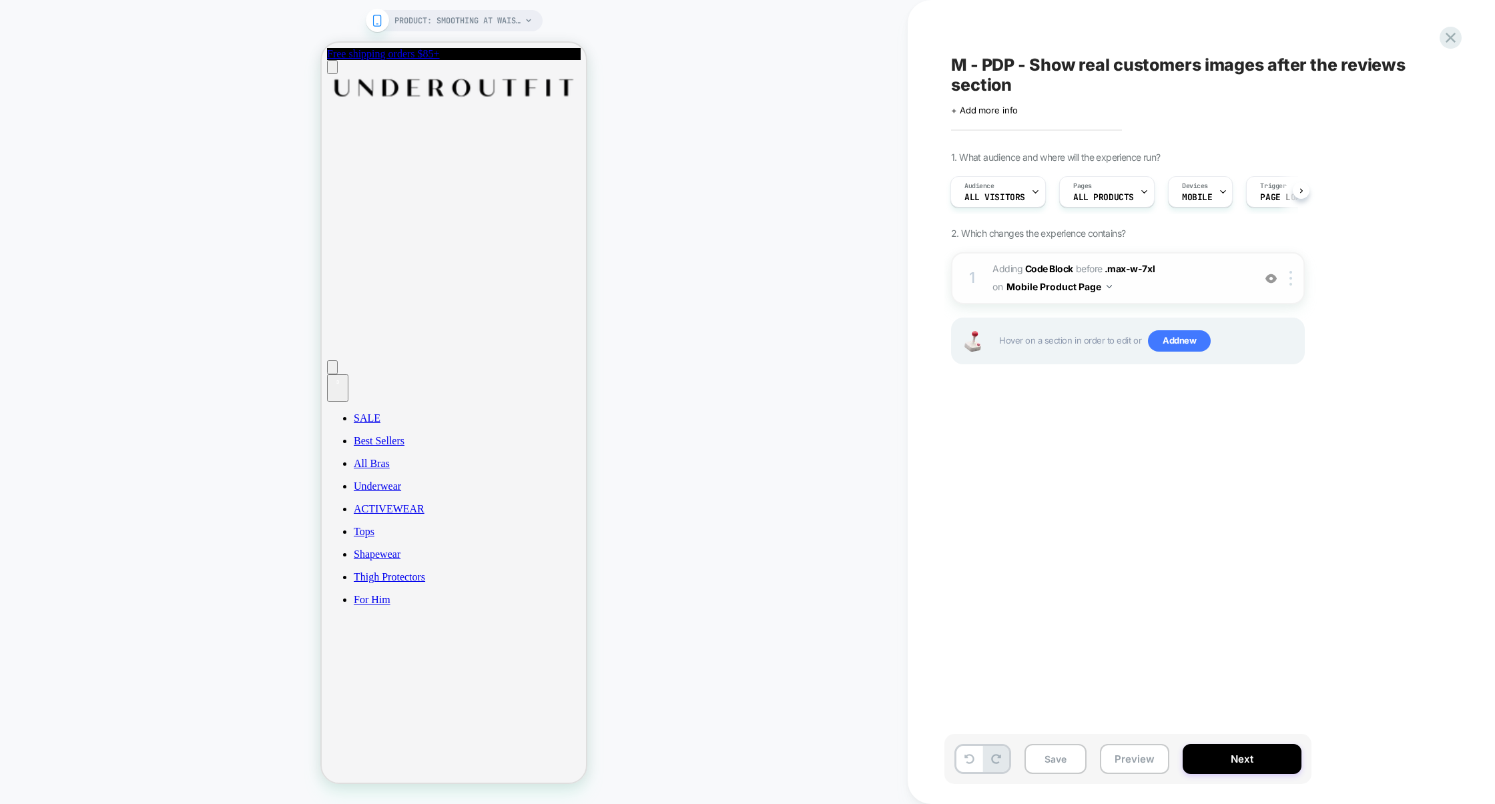
click at [1182, 298] on div "1 Adding Code Block BEFORE .max-w-7xl .max-w-7xl on Mobile Product Page Add Bef…" at bounding box center [1128, 278] width 354 height 52
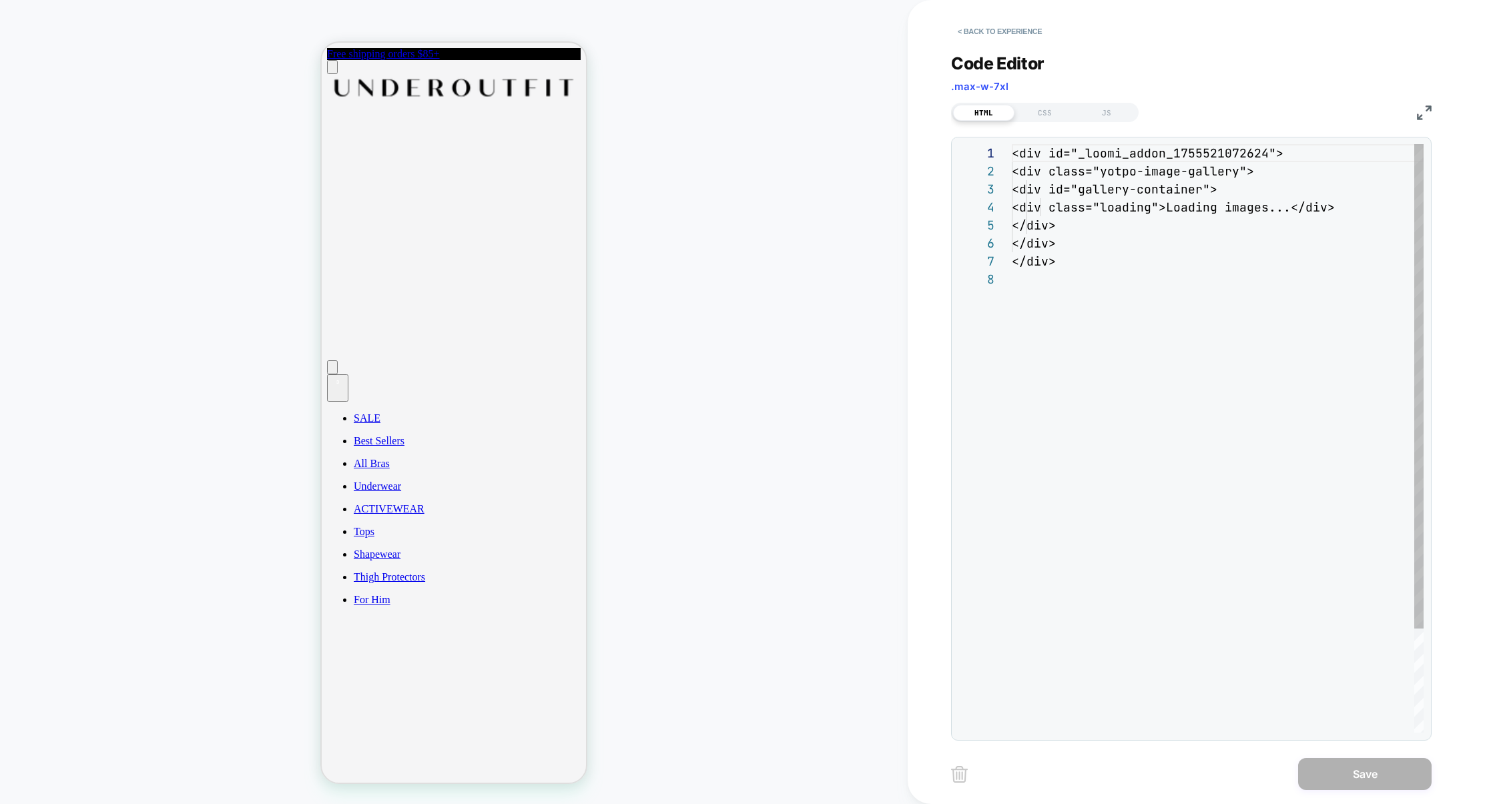
scroll to position [126, 0]
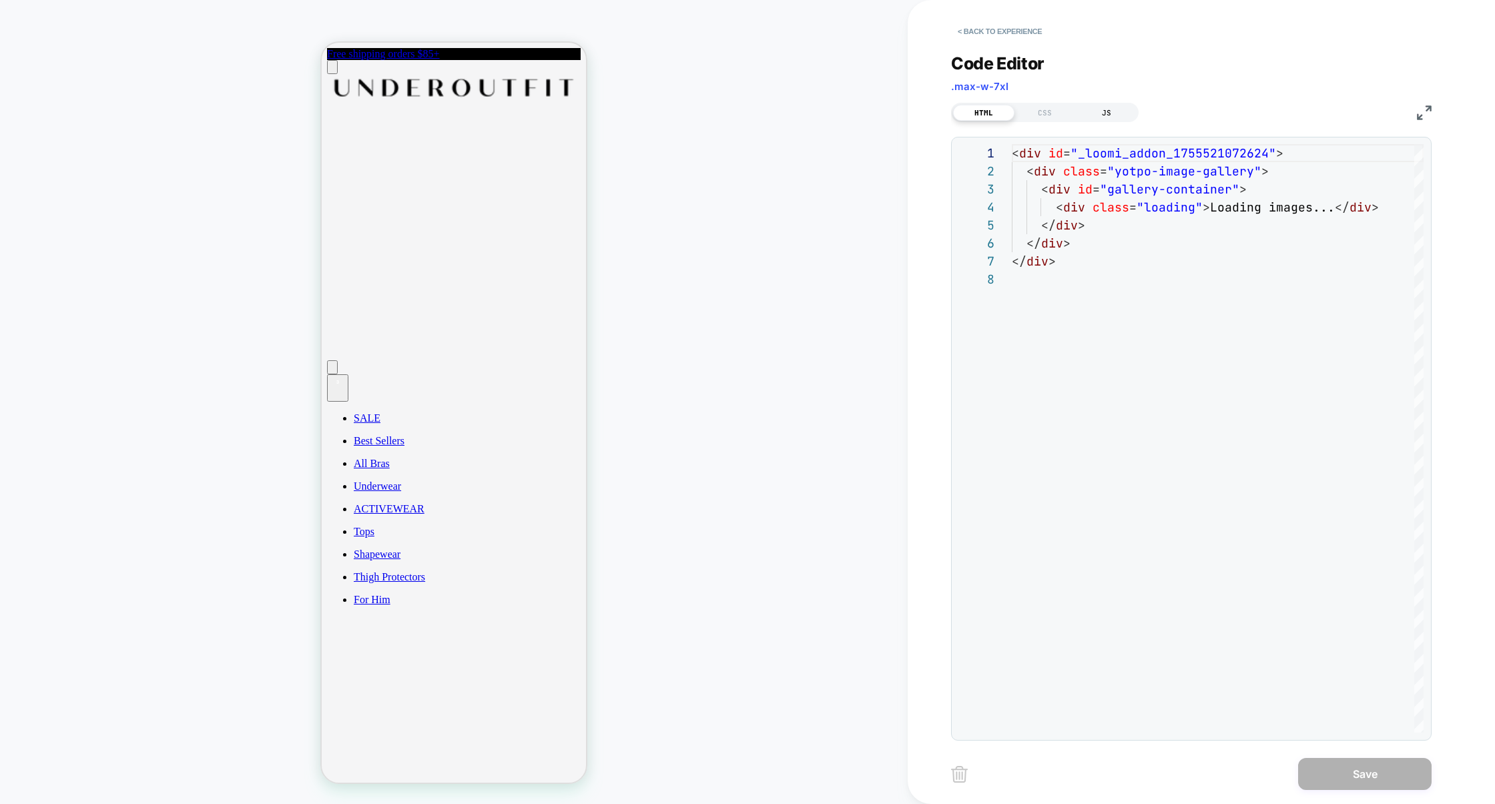
click at [1117, 111] on div "JS" at bounding box center [1106, 113] width 61 height 16
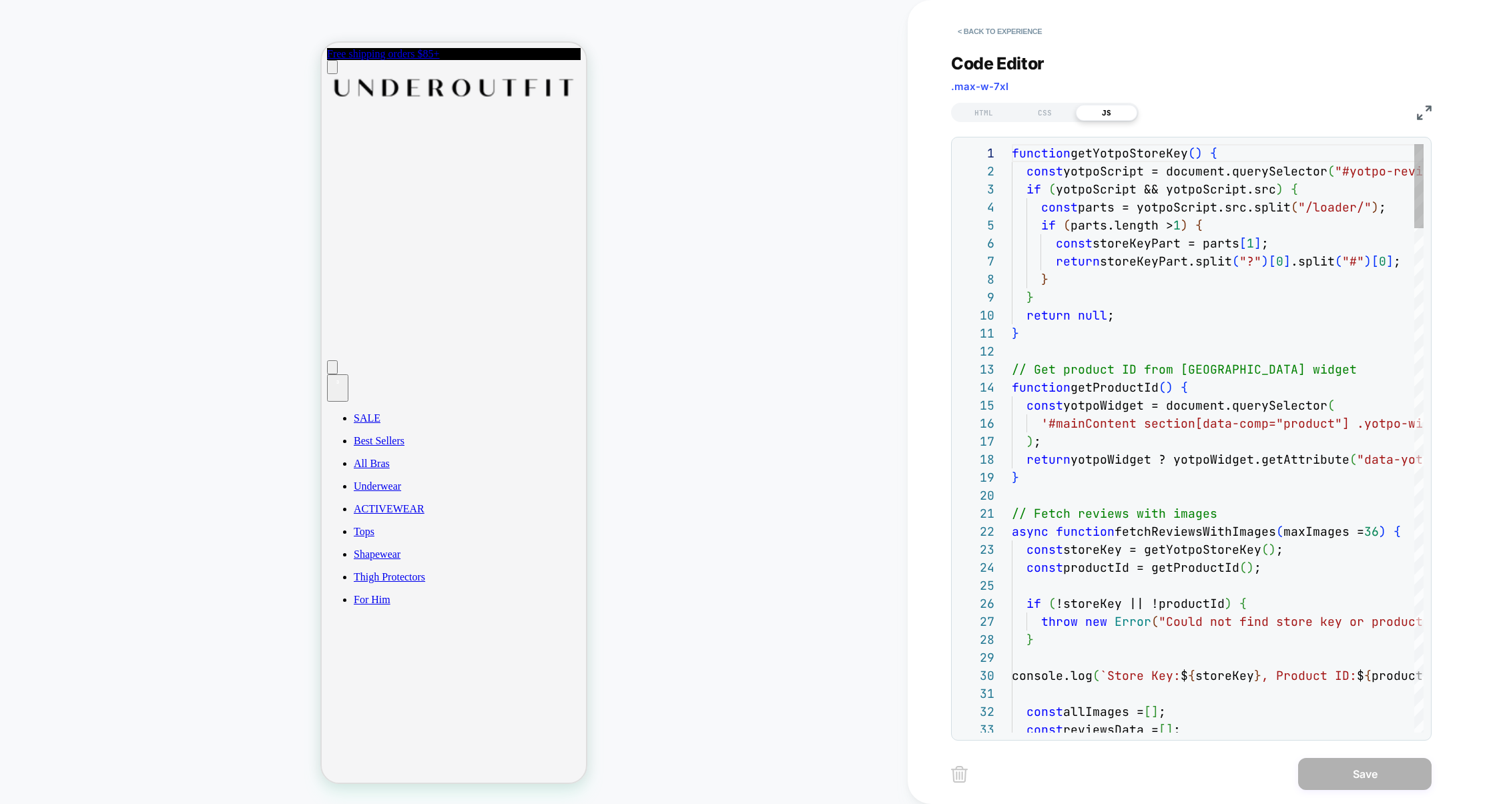
scroll to position [180, 0]
click at [1424, 110] on img at bounding box center [1424, 112] width 15 height 15
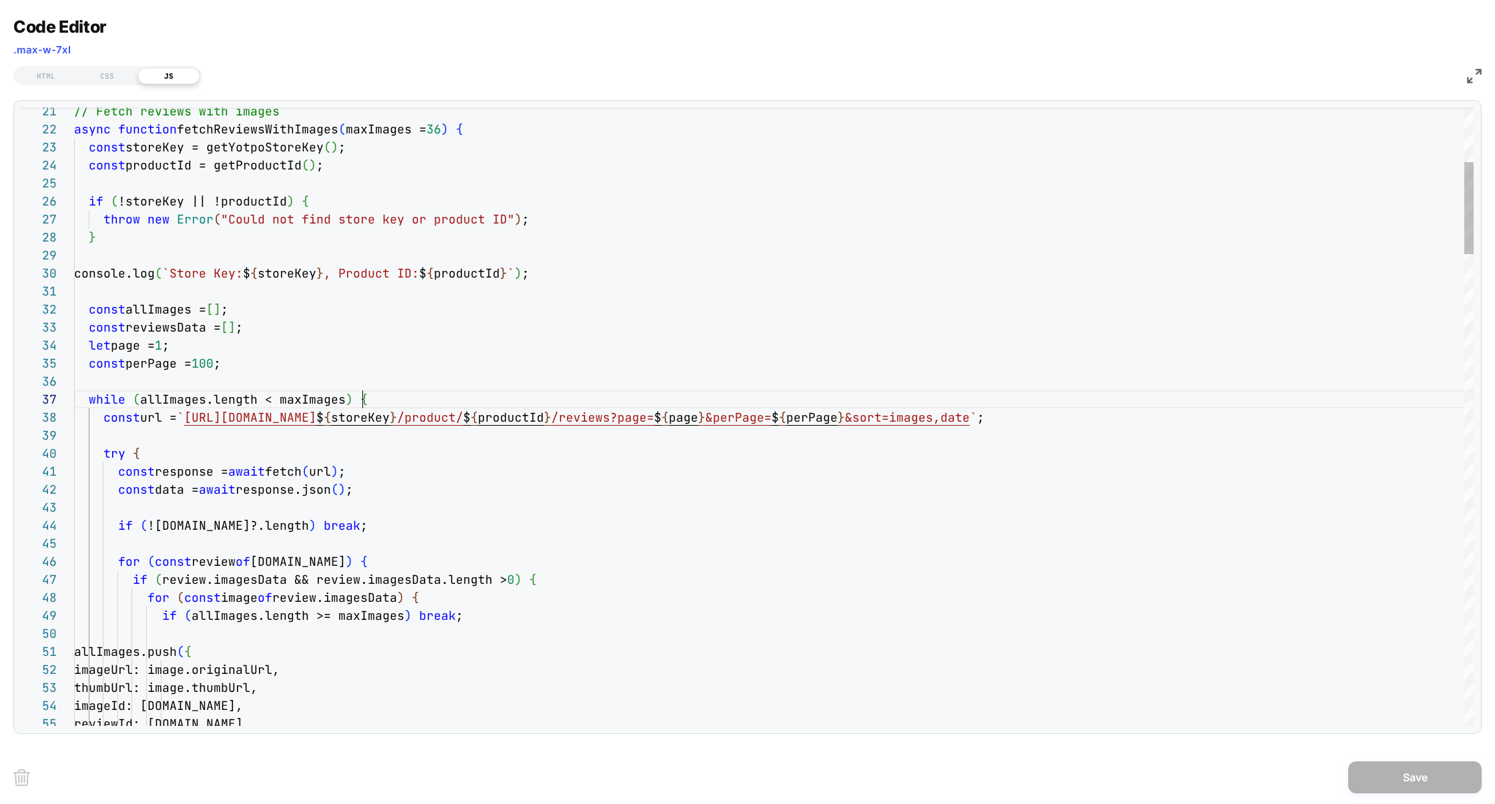
scroll to position [108, 288]
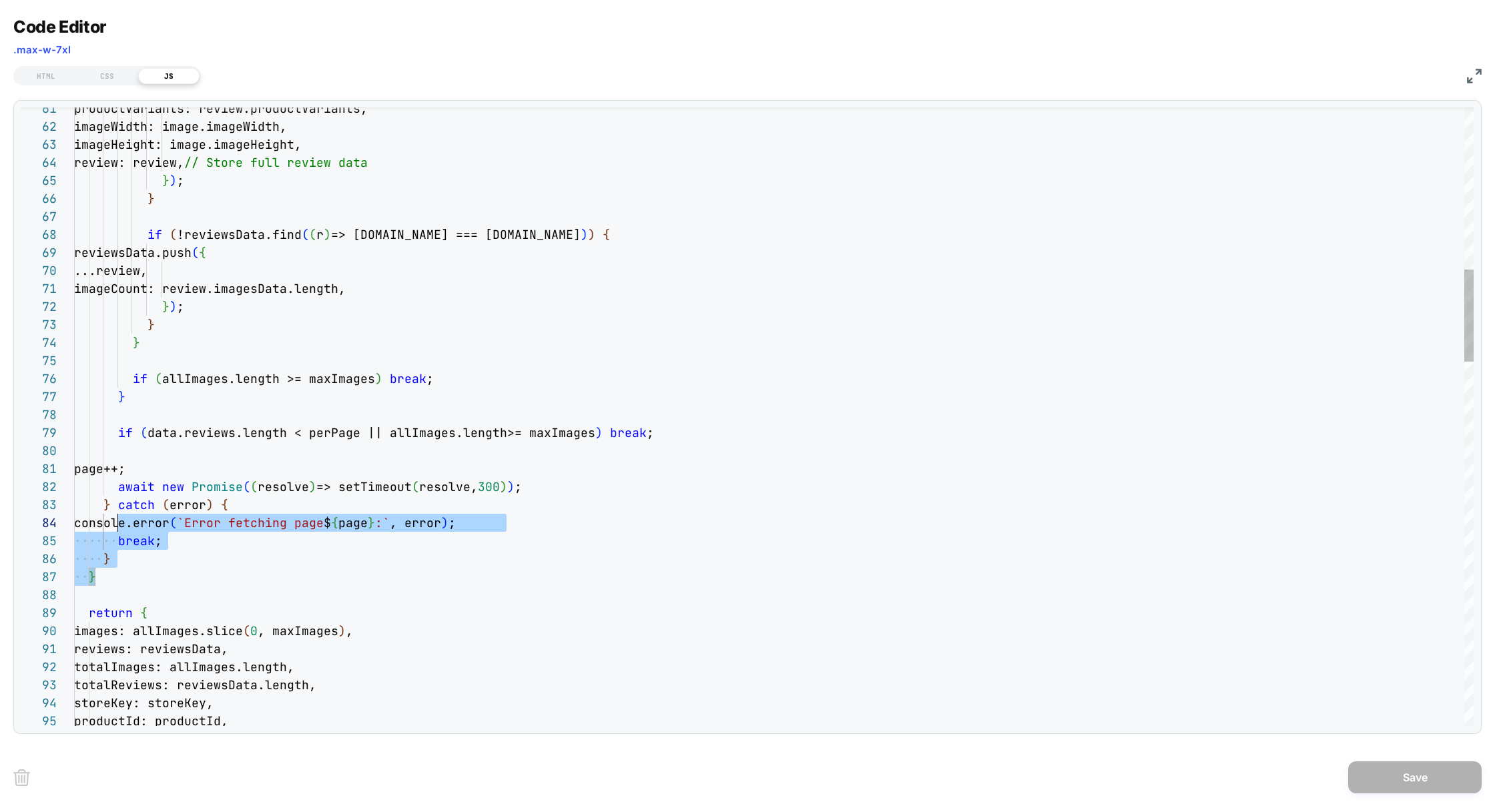
scroll to position [161, 0]
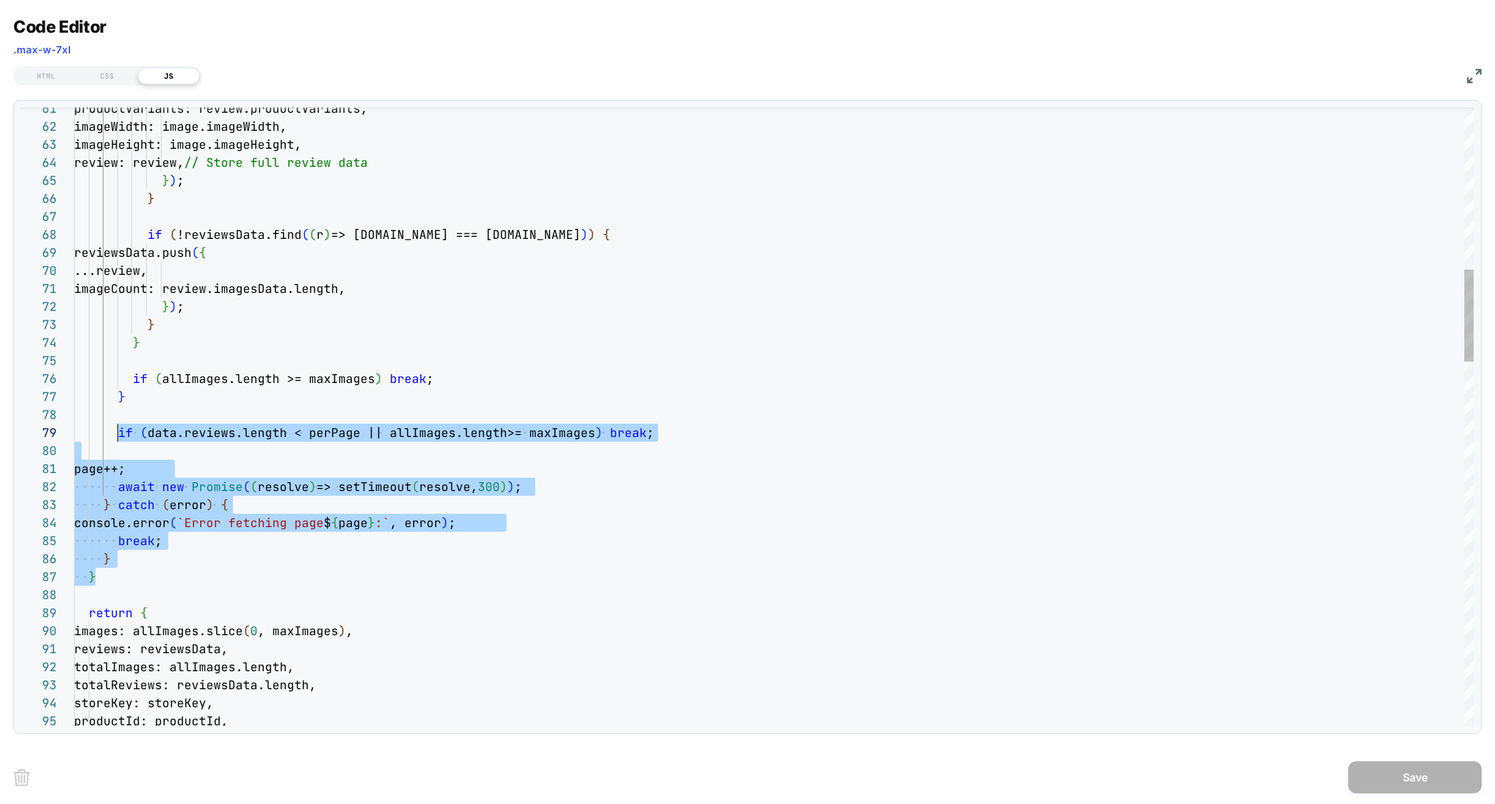
drag, startPoint x: 120, startPoint y: 584, endPoint x: 119, endPoint y: 436, distance: 148.1
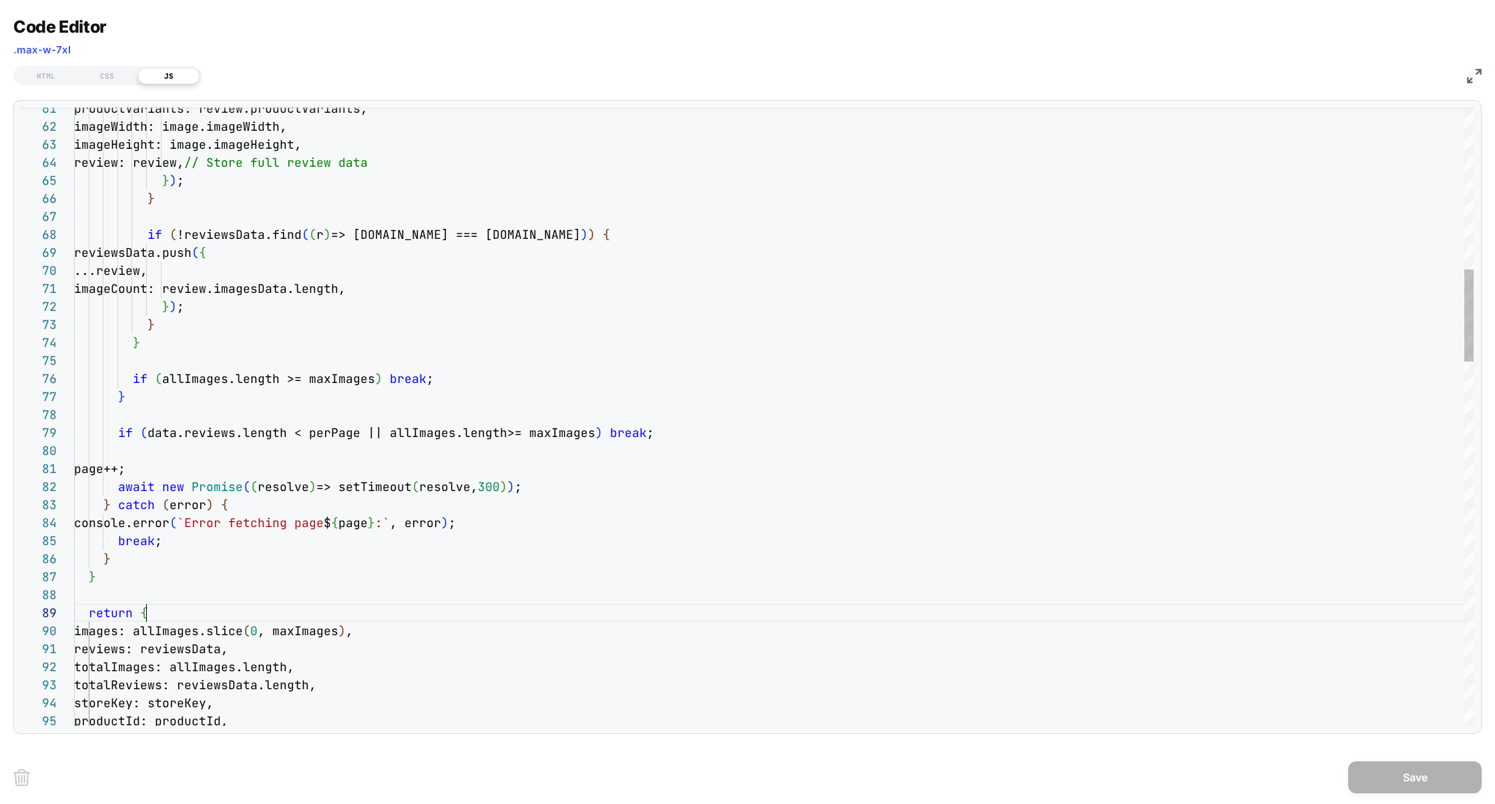
scroll to position [144, 72]
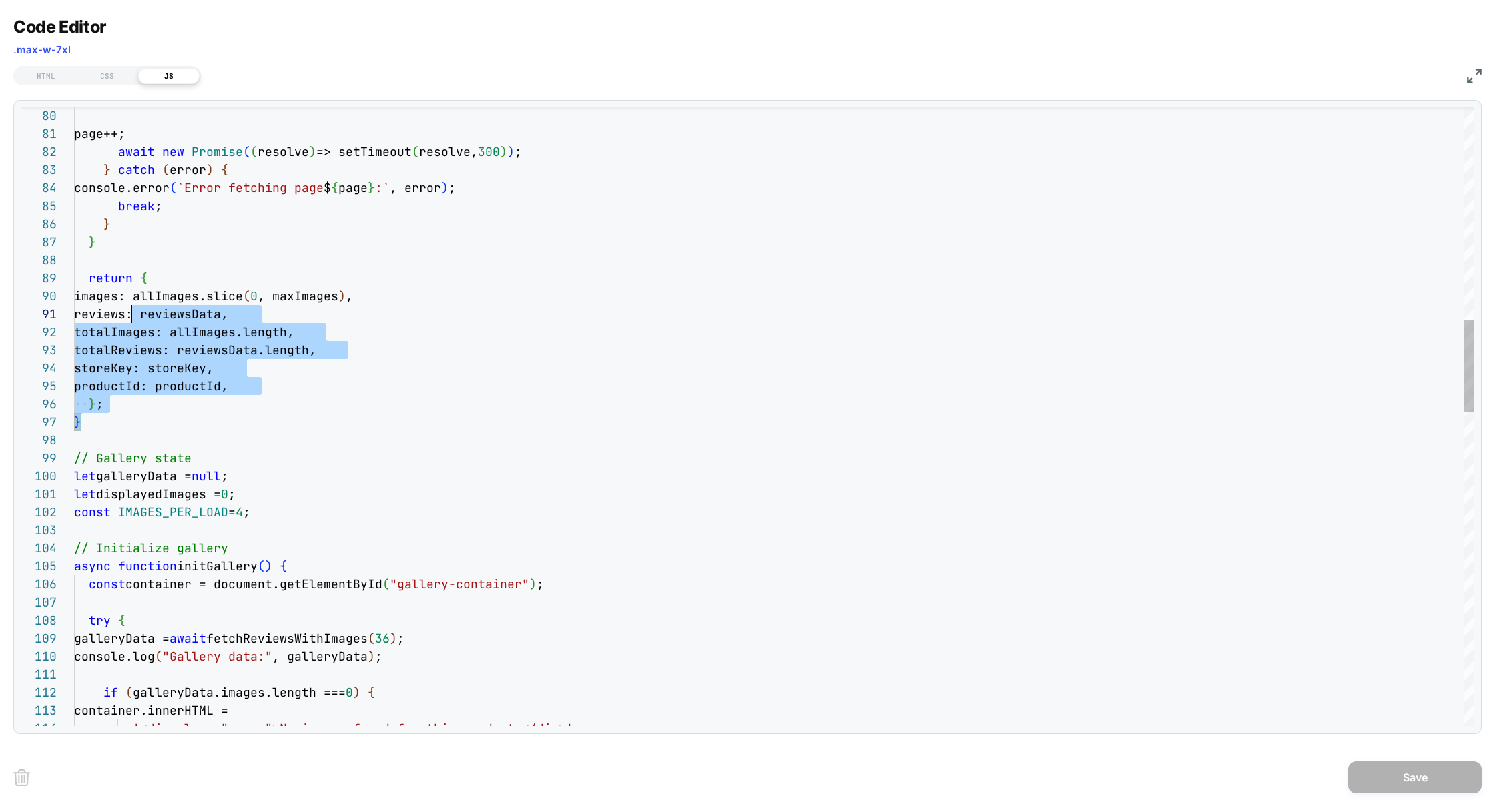
scroll to position [161, 57]
drag, startPoint x: 117, startPoint y: 422, endPoint x: 129, endPoint y: 293, distance: 130.0
click at [129, 295] on div "page++; await new Promise ( ( resolve ) => setTimeout ( resolve, 300 ) ) ; } ca…" at bounding box center [773, 758] width 1399 height 4149
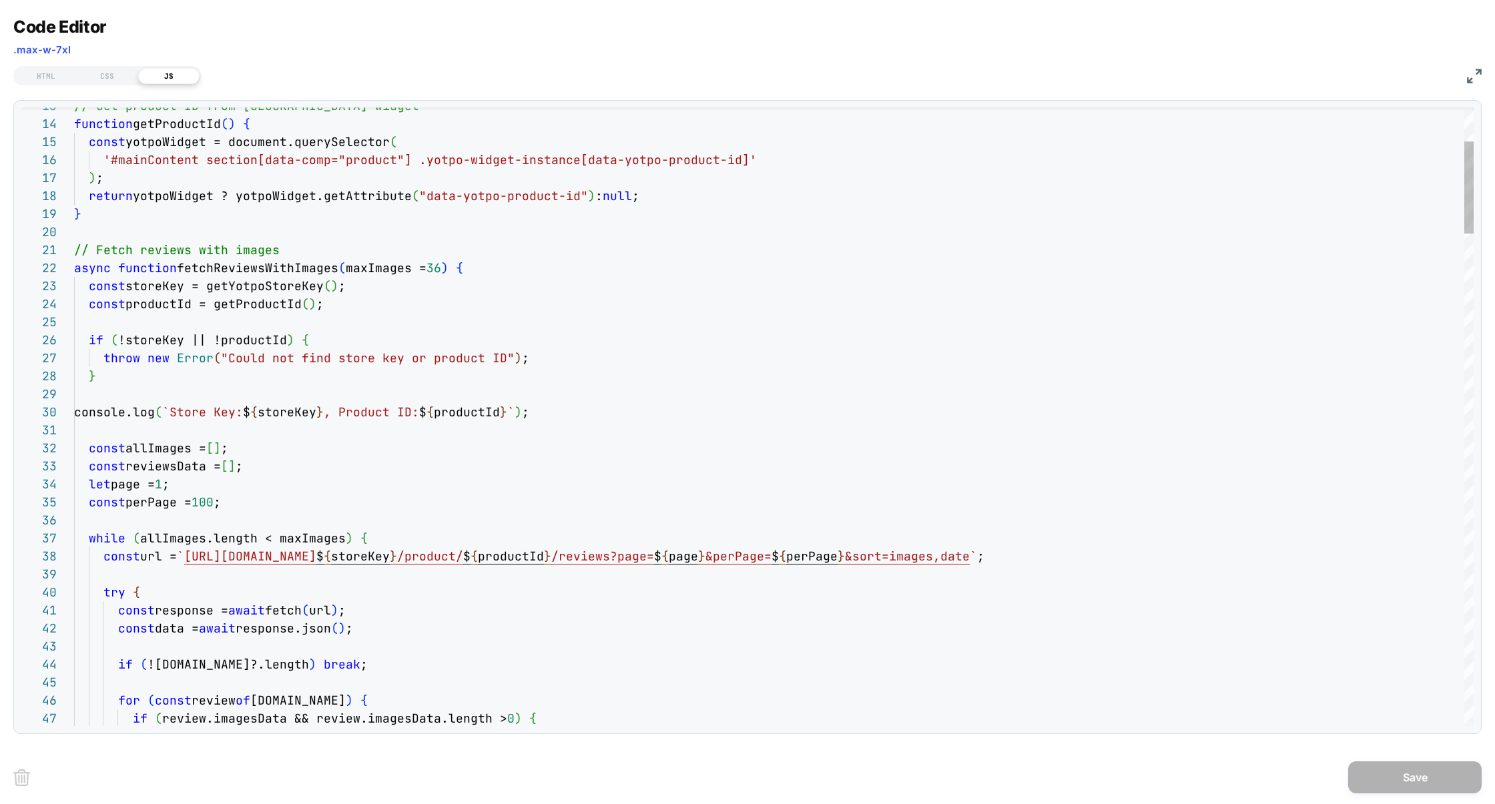
scroll to position [17, 0]
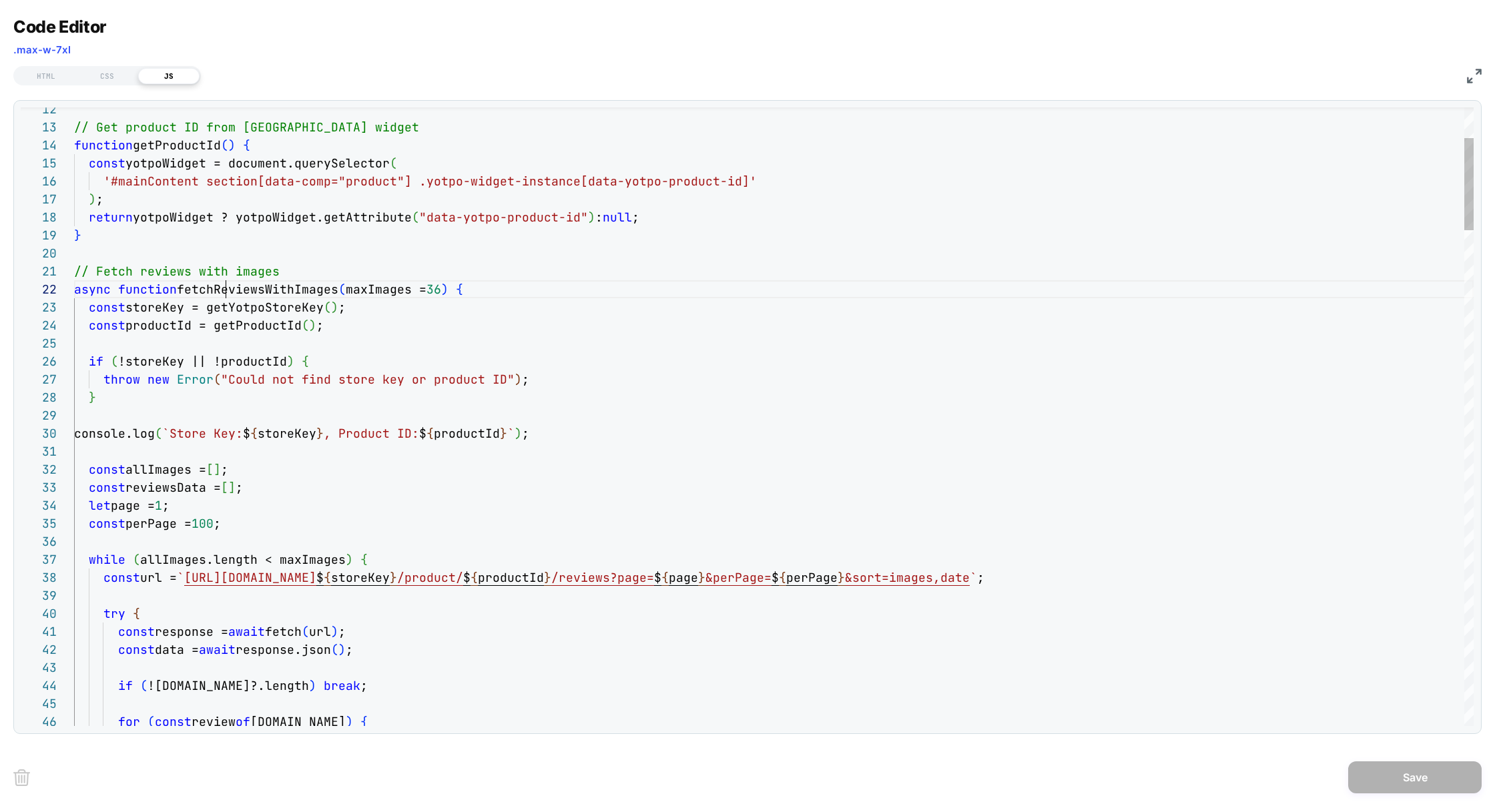
scroll to position [17, 267]
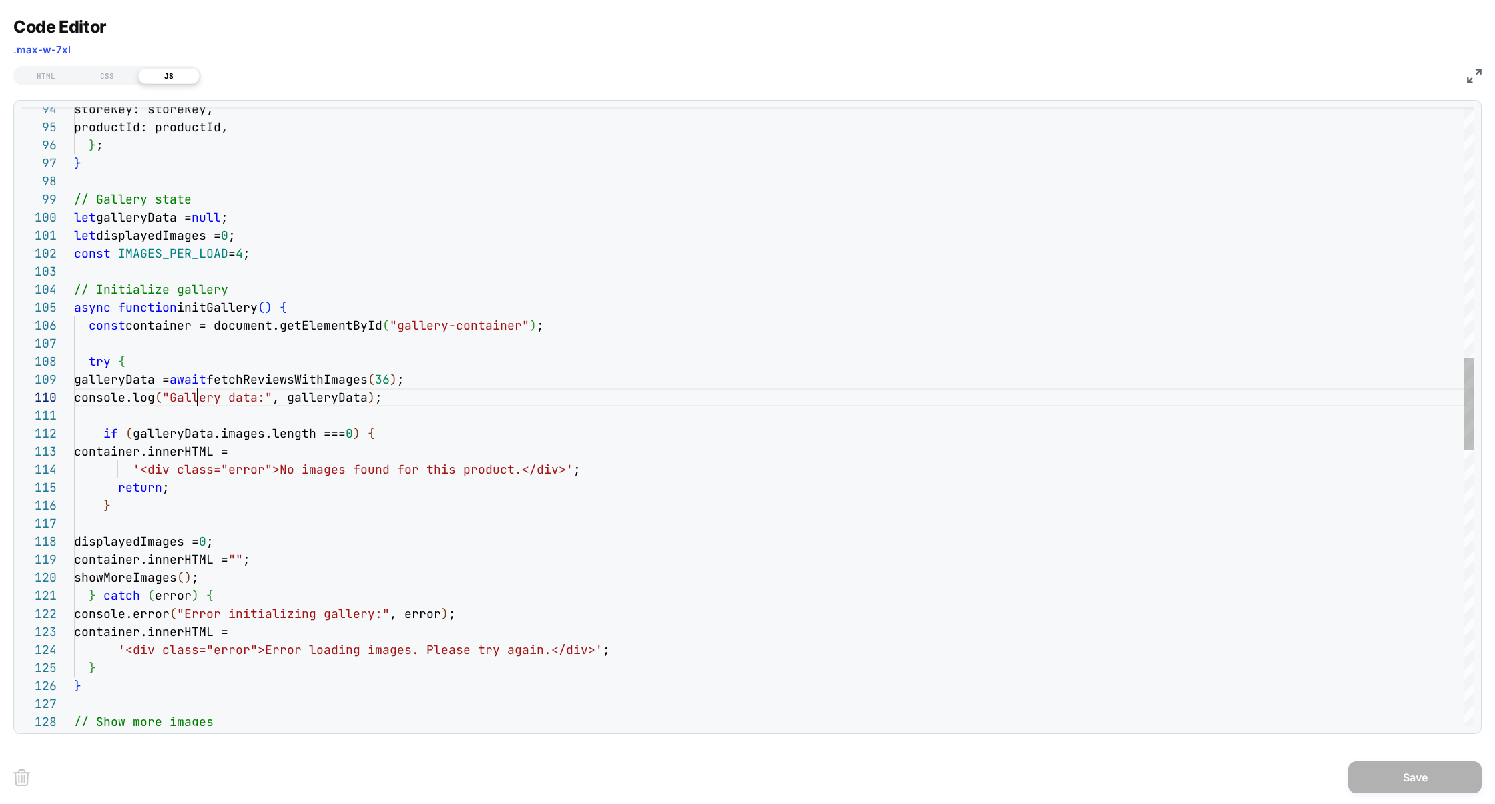
scroll to position [161, 123]
click at [197, 398] on div "storeKey: storeKey, productId: productId, } ; } // Gallery state let galleryDat…" at bounding box center [773, 499] width 1399 height 4149
type textarea "**********"
click at [1418, 772] on button "Save" at bounding box center [1414, 777] width 133 height 32
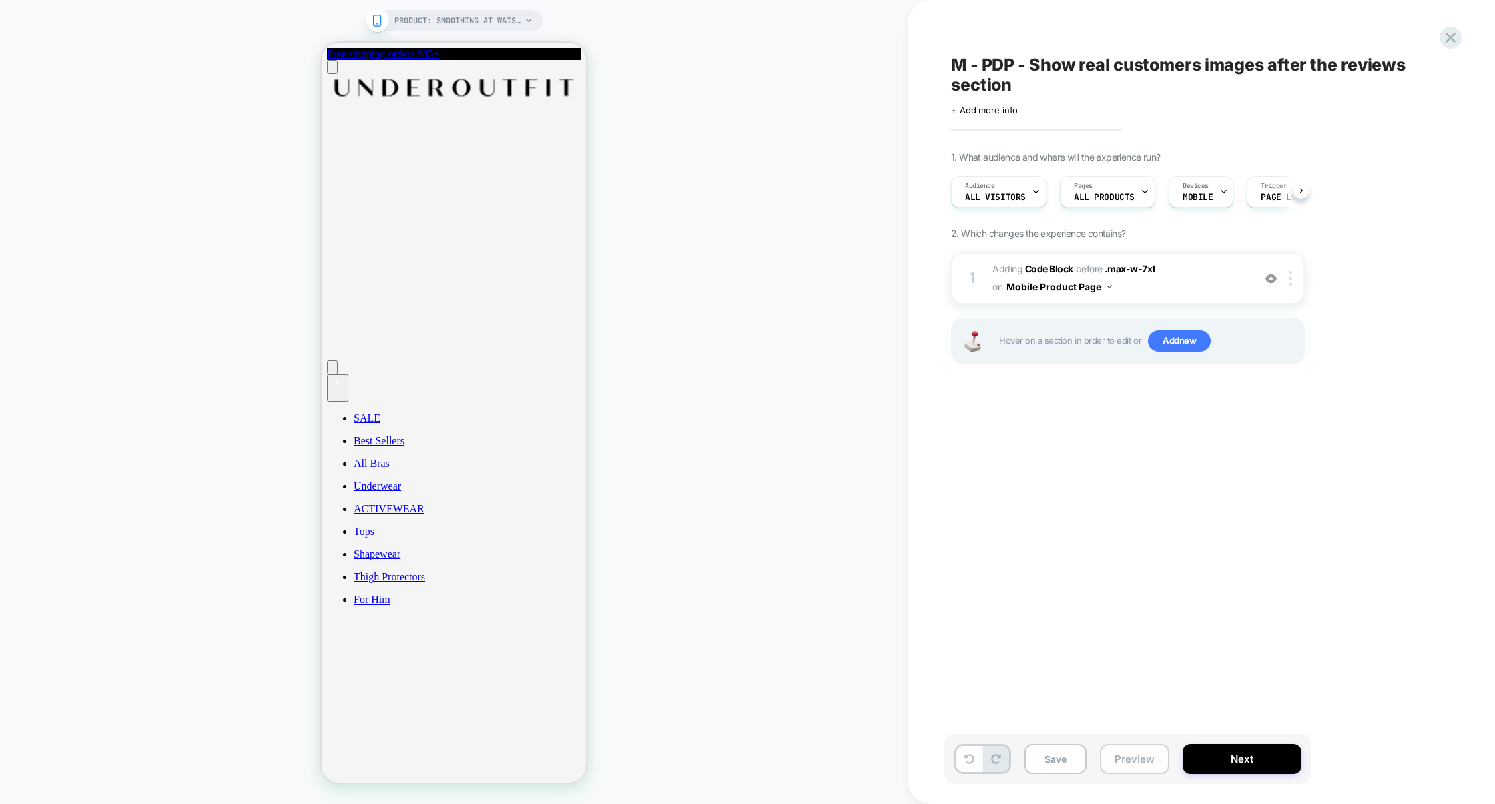
scroll to position [0, 1]
click at [1156, 279] on span "Adding Code Block BEFORE .max-w-7xl .max-w-7xl on Mobile Product Page" at bounding box center [1119, 278] width 254 height 36
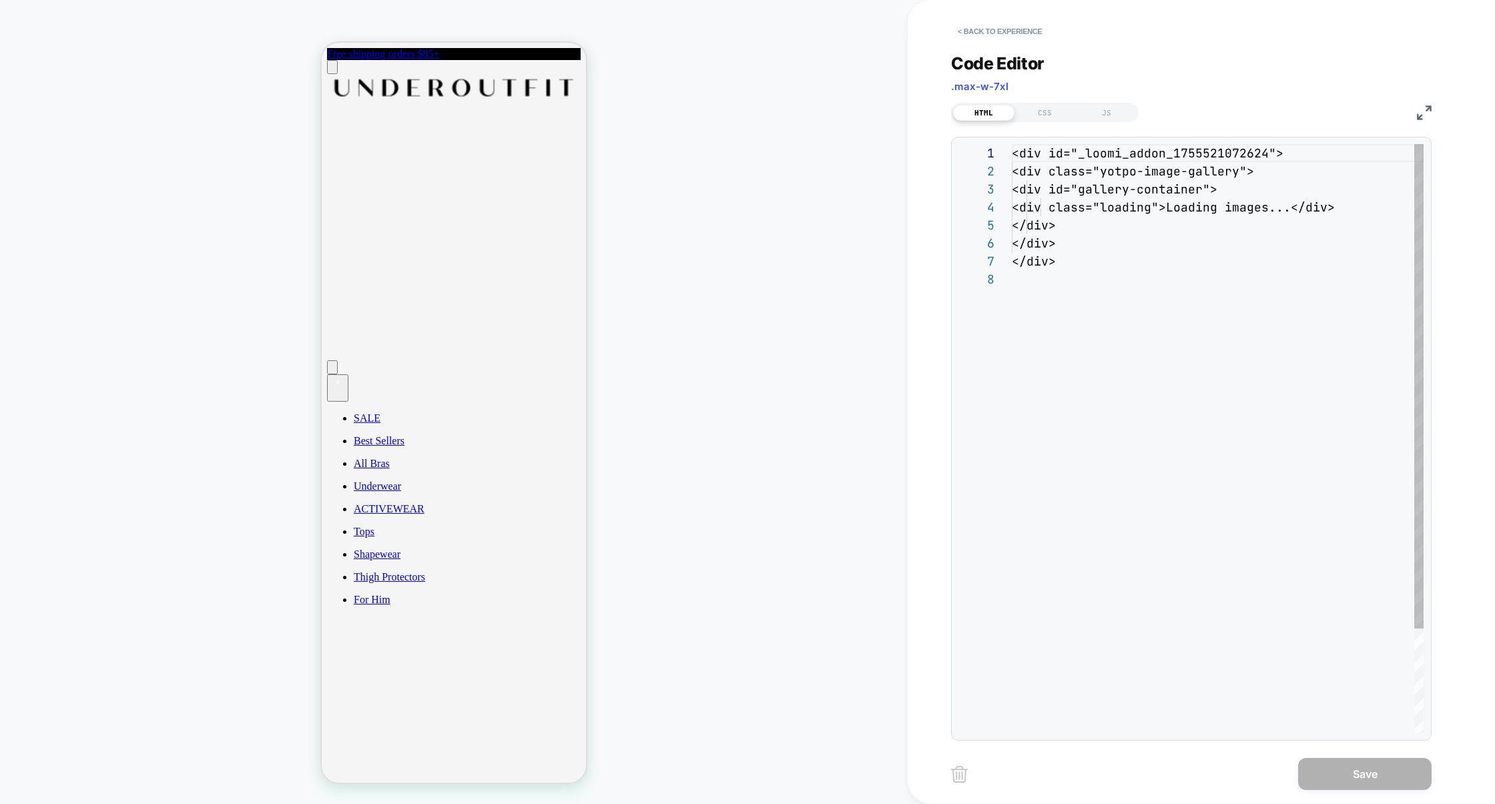
scroll to position [126, 0]
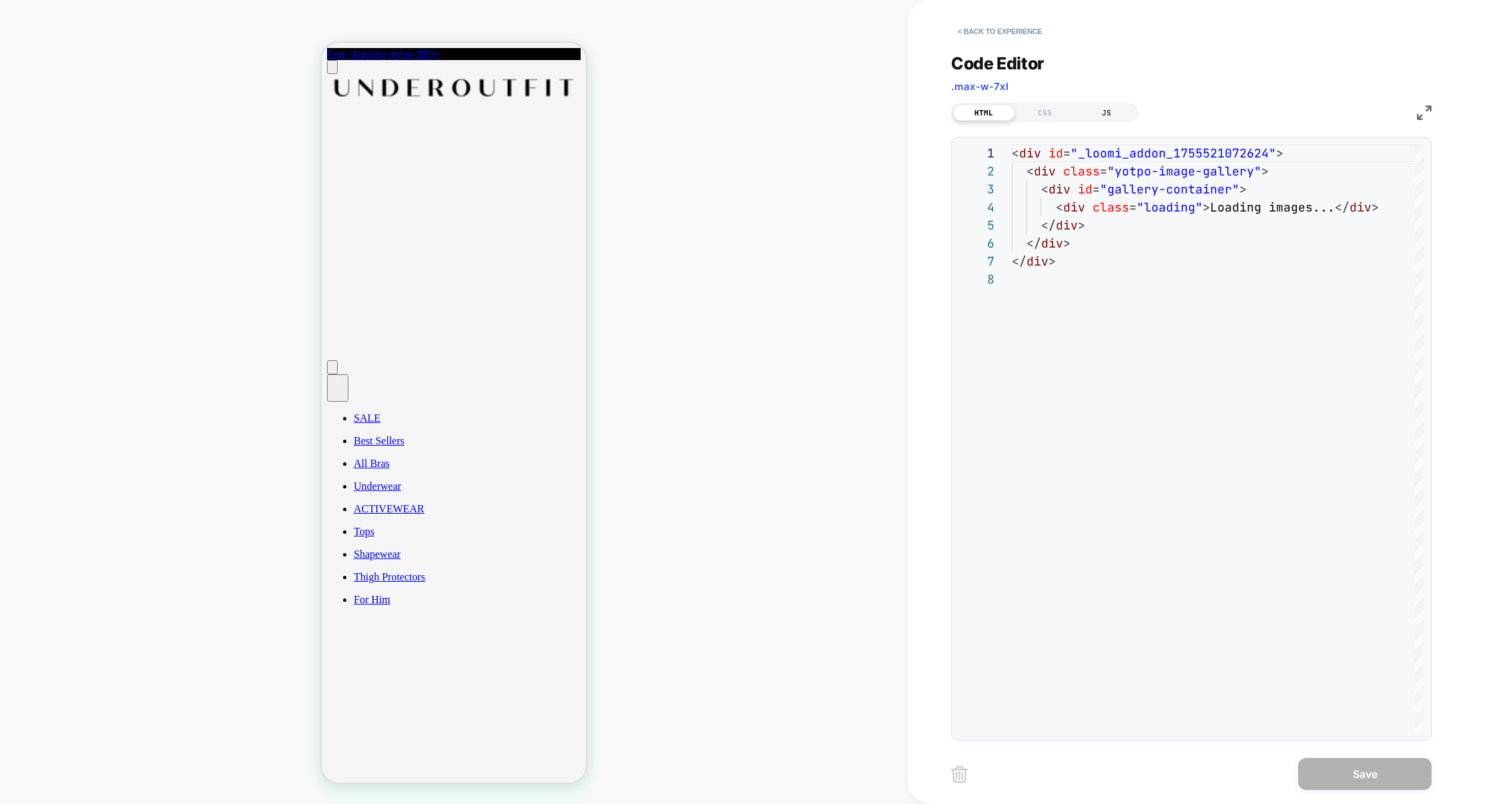
click at [1104, 105] on div "JS" at bounding box center [1106, 113] width 61 height 16
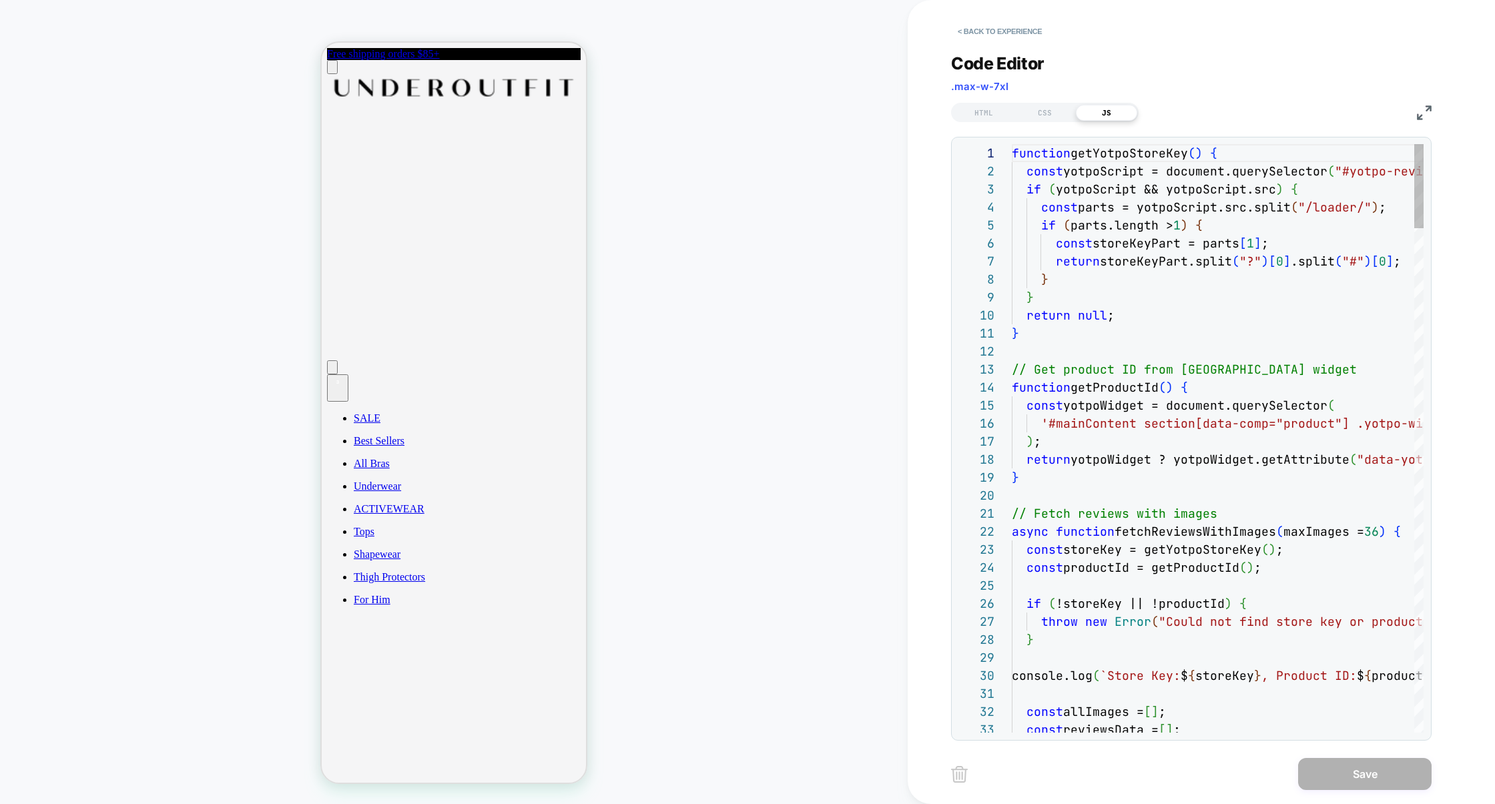
scroll to position [180, 0]
click at [1426, 113] on img at bounding box center [1424, 112] width 15 height 15
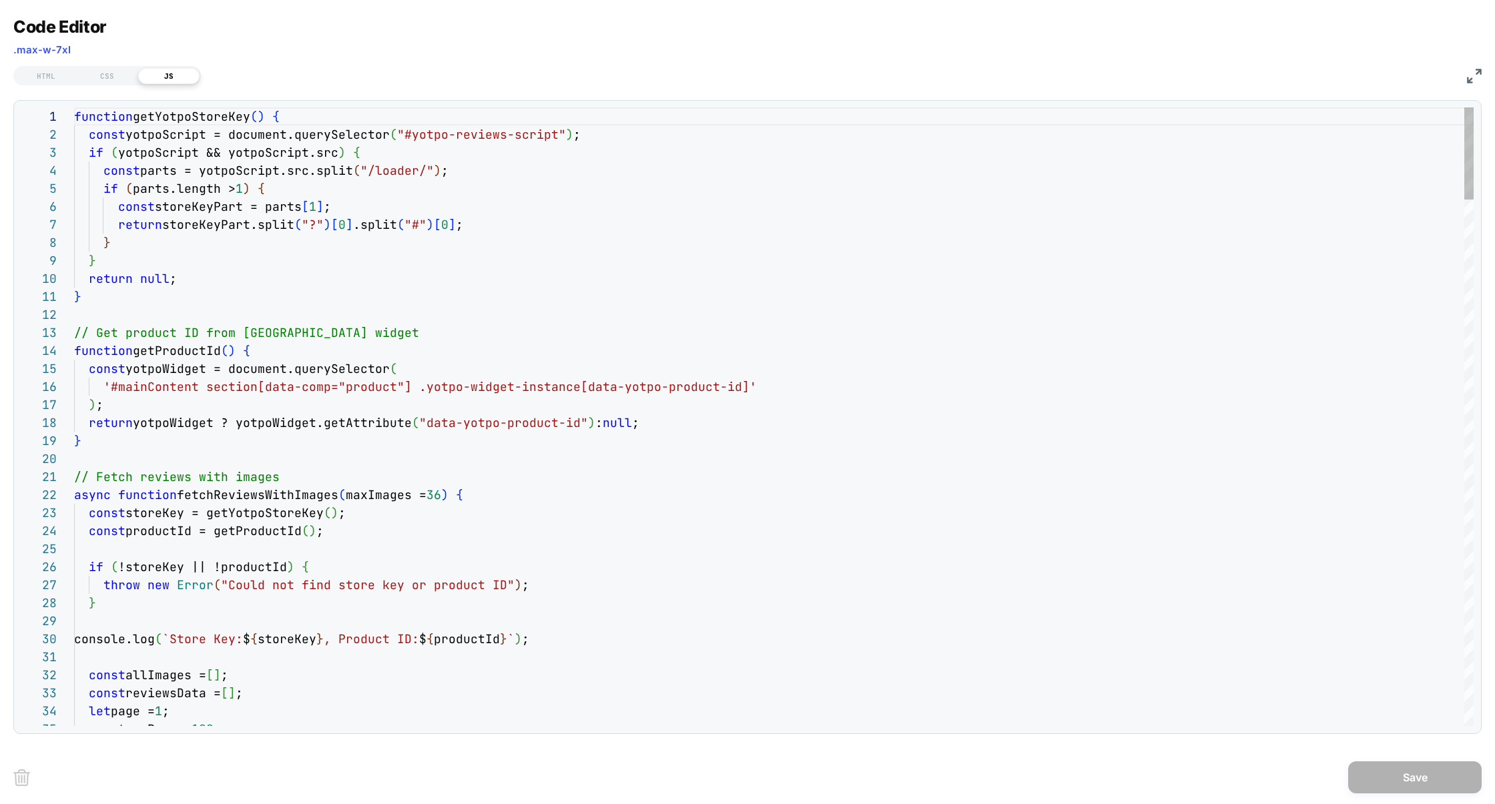
scroll to position [54, 180]
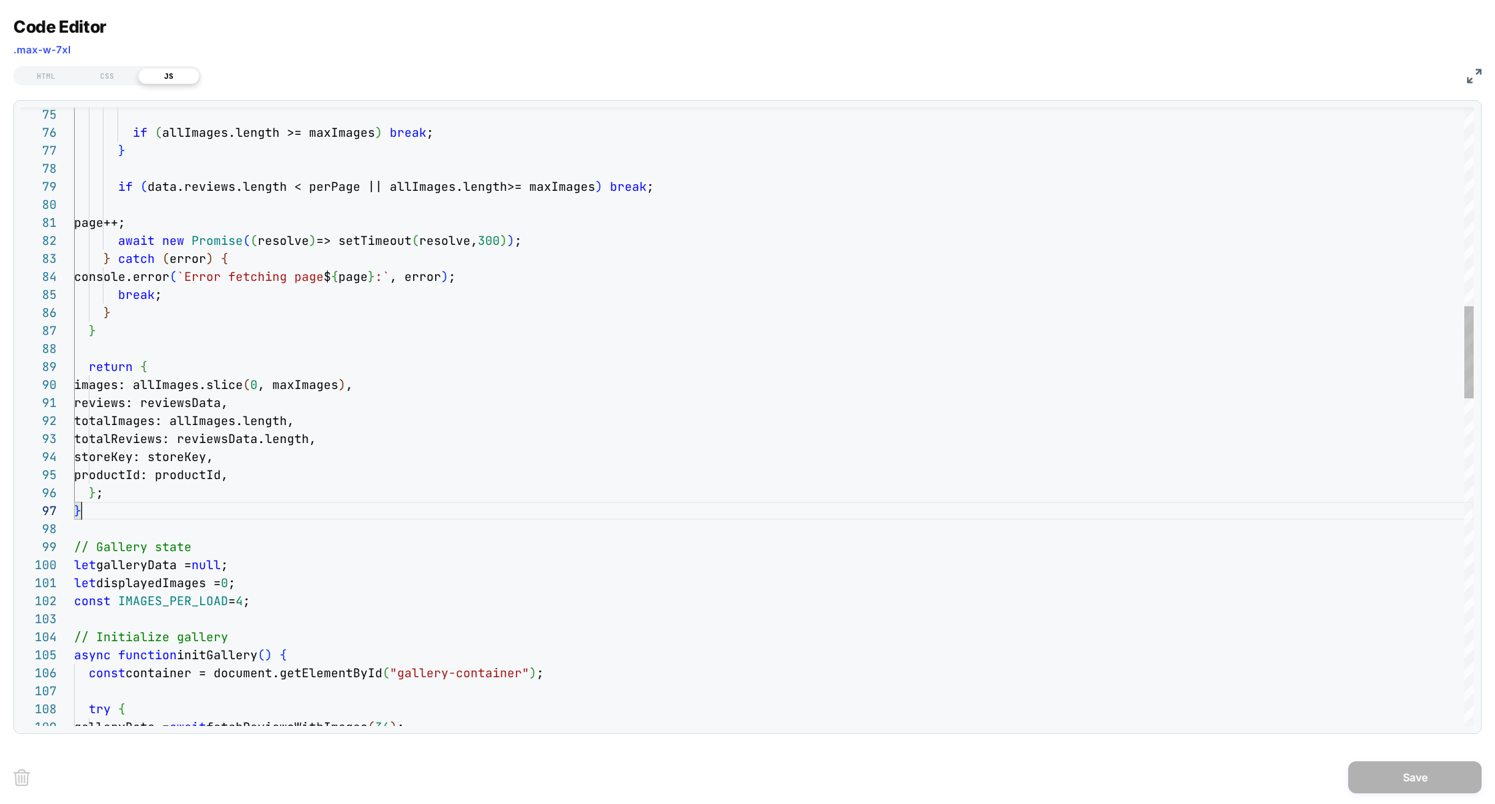
drag, startPoint x: 127, startPoint y: 516, endPoint x: 127, endPoint y: 423, distance: 93.4
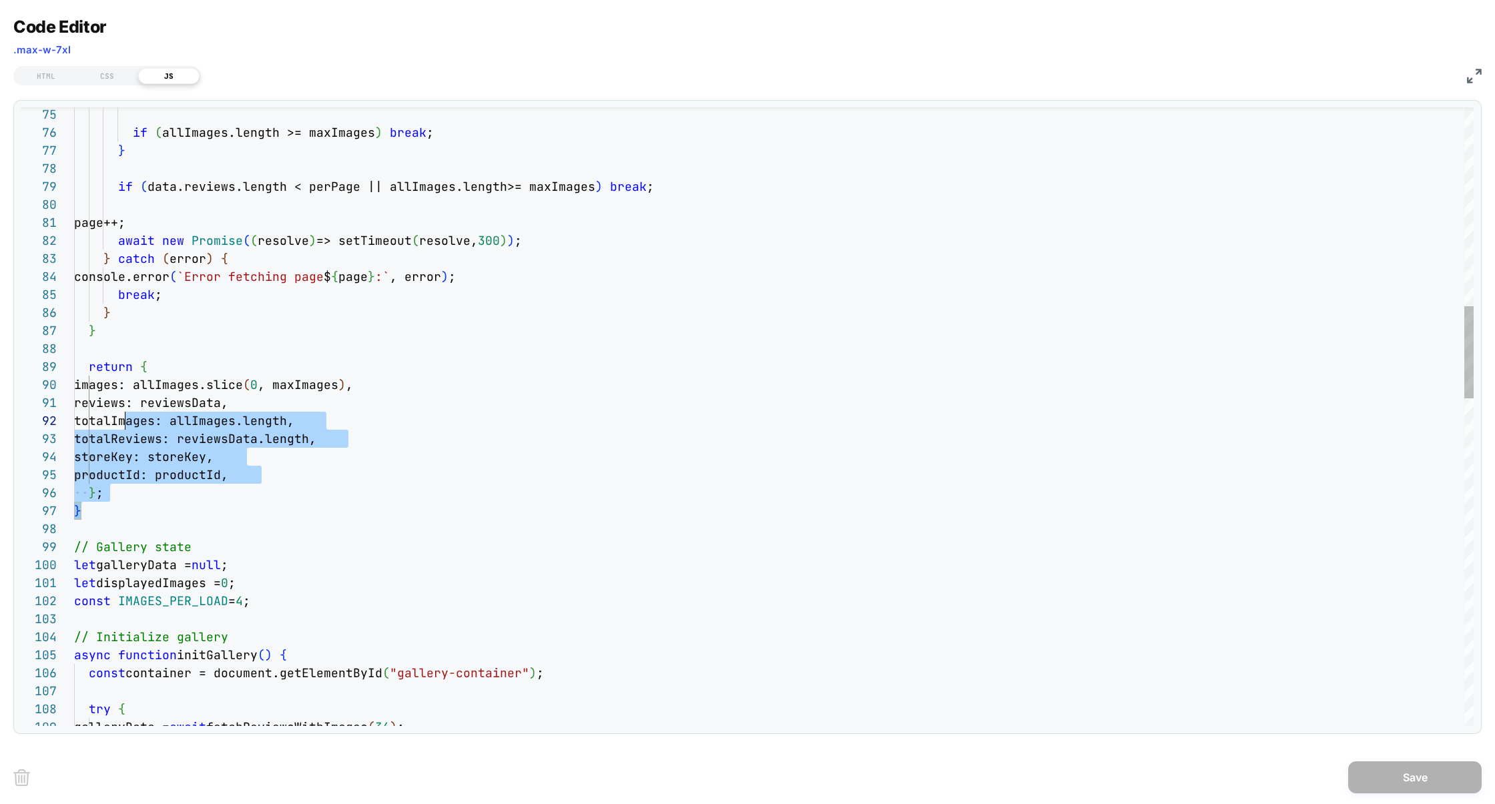
scroll to position [17, 51]
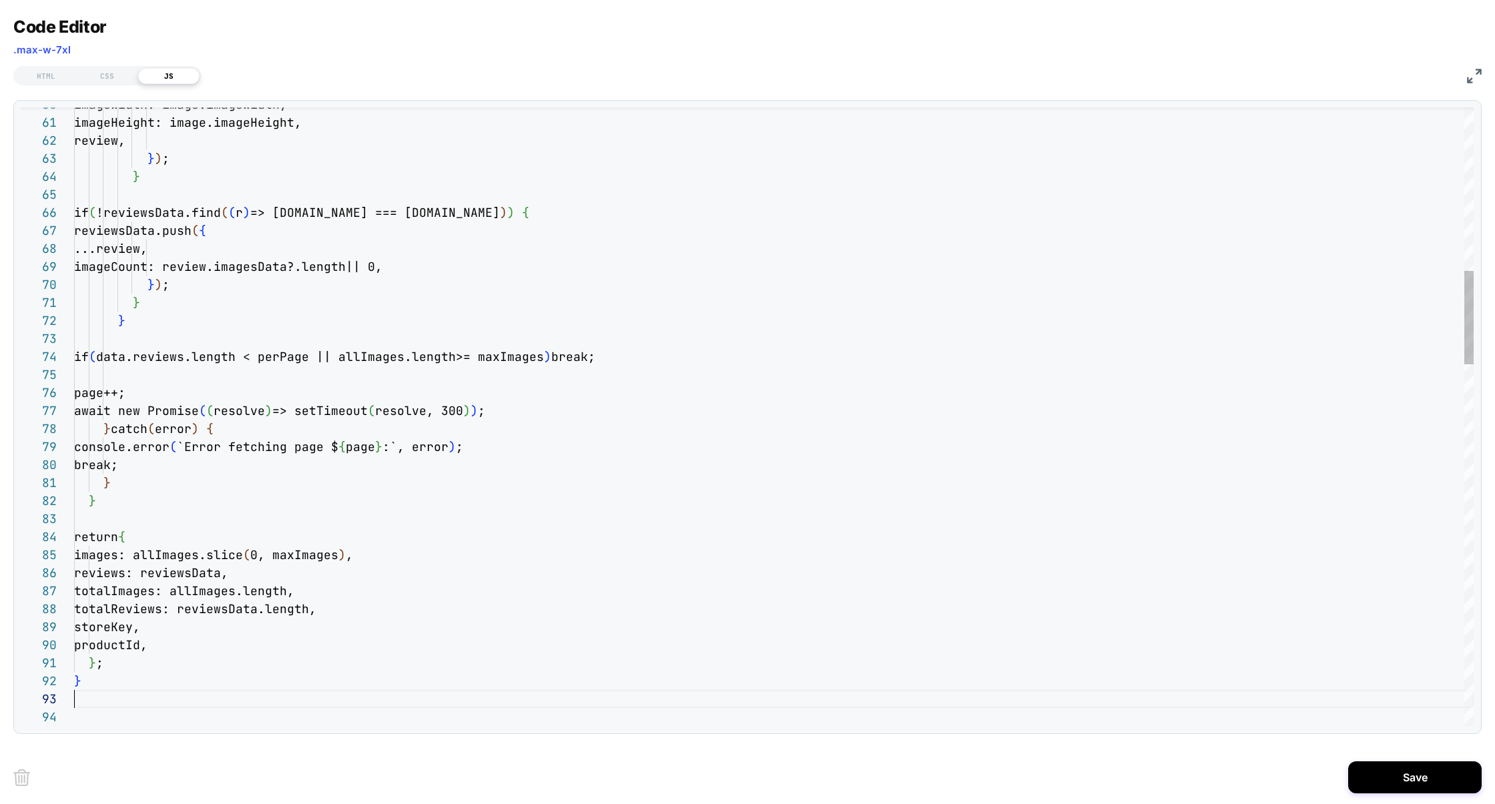
scroll to position [36, 0]
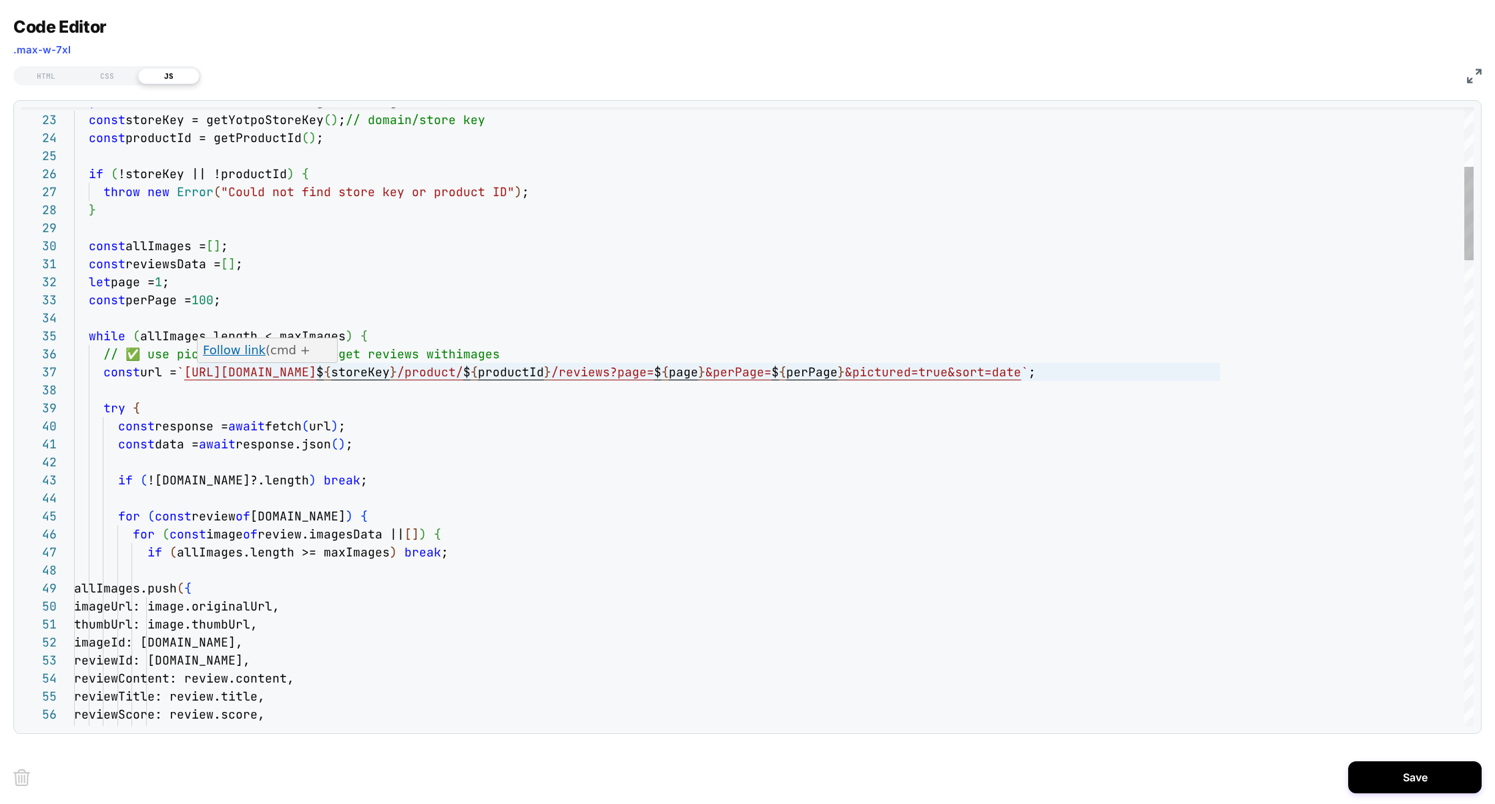
click at [249, 355] on link "Follow link" at bounding box center [234, 350] width 63 height 14
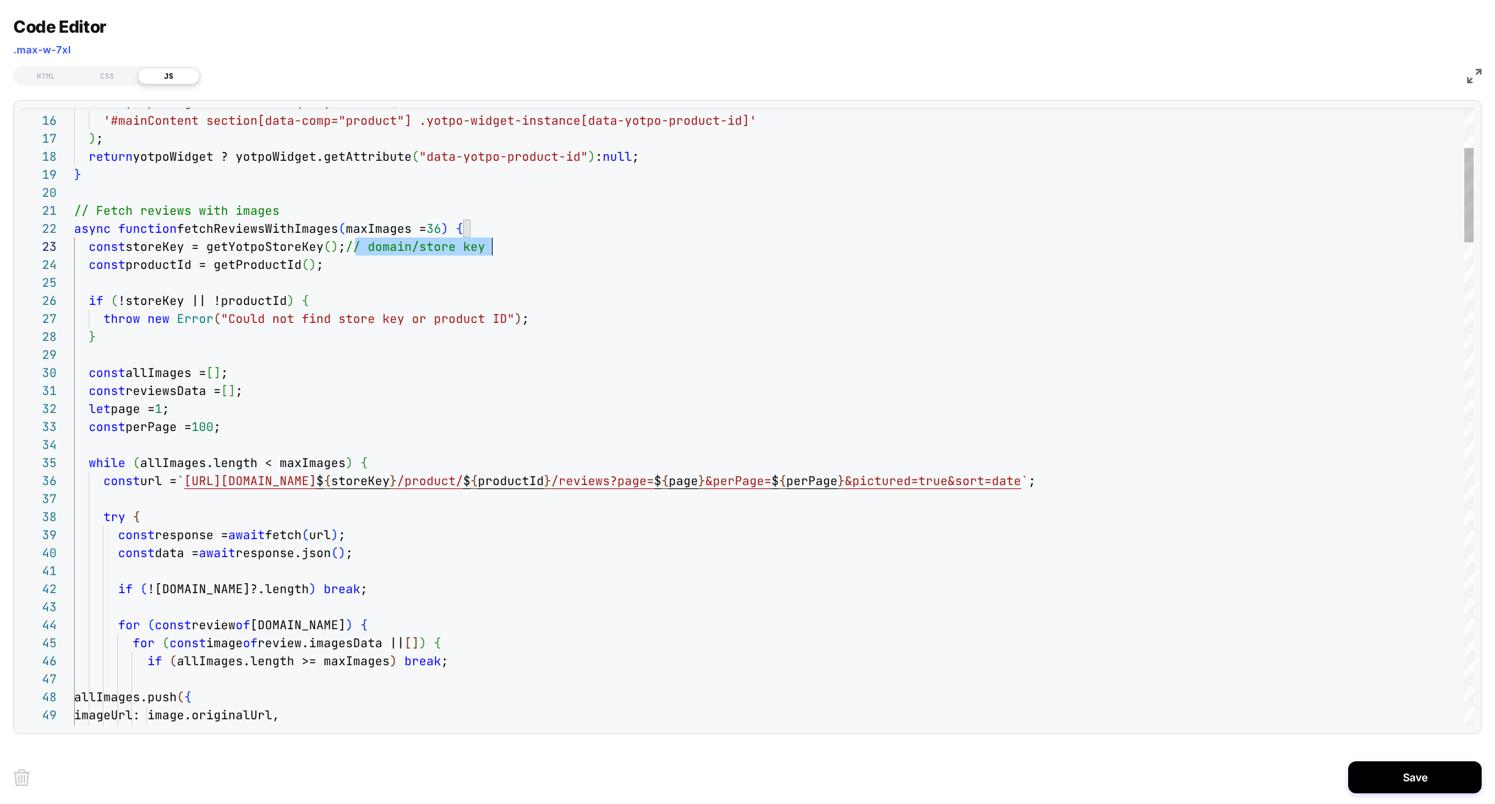
drag, startPoint x: 354, startPoint y: 244, endPoint x: 556, endPoint y: 244, distance: 202.2
type textarea "**********"
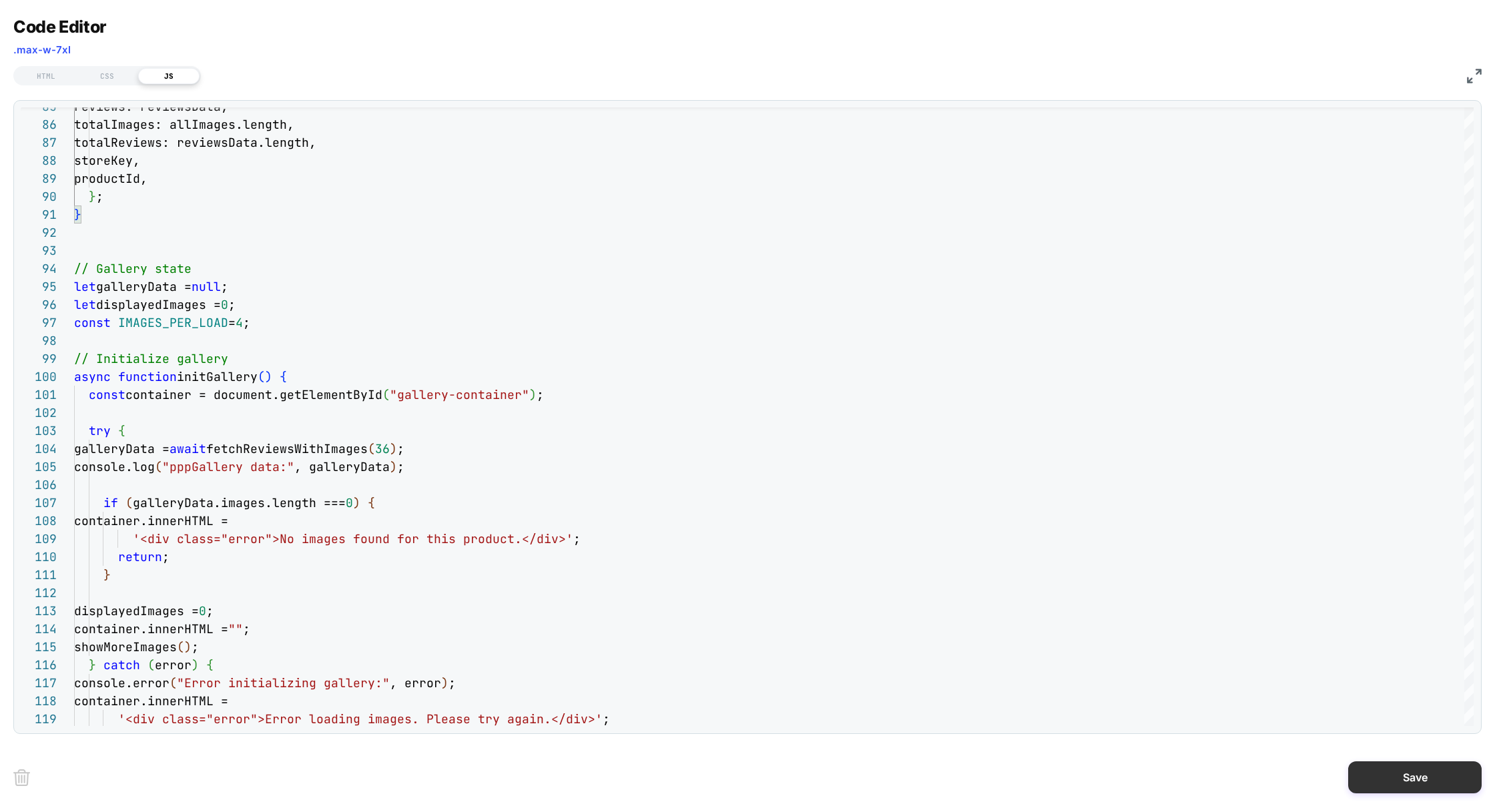
click at [1406, 778] on button "Save" at bounding box center [1414, 777] width 133 height 32
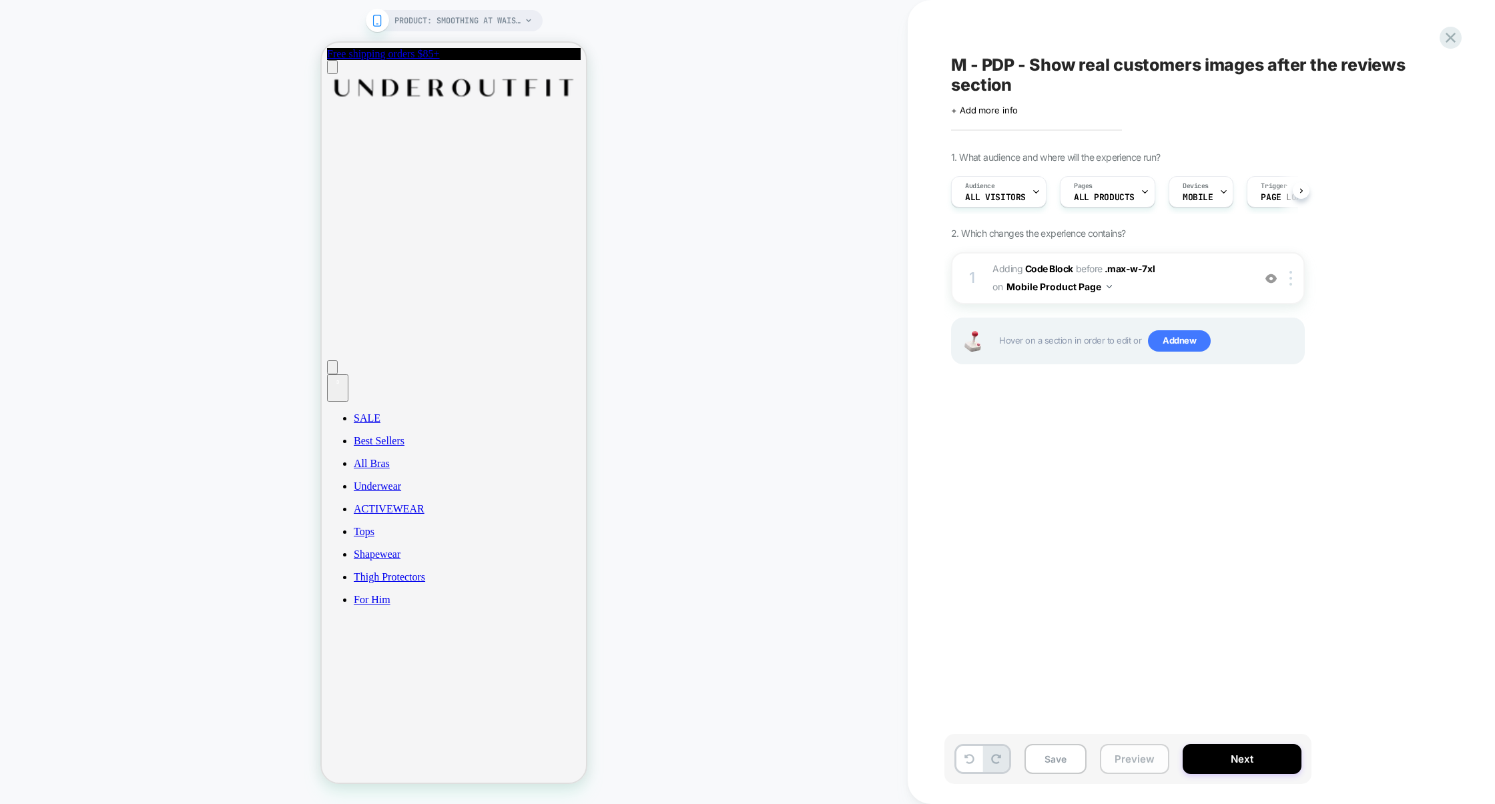
scroll to position [0, 1]
click at [1120, 757] on button "Preview" at bounding box center [1134, 759] width 69 height 30
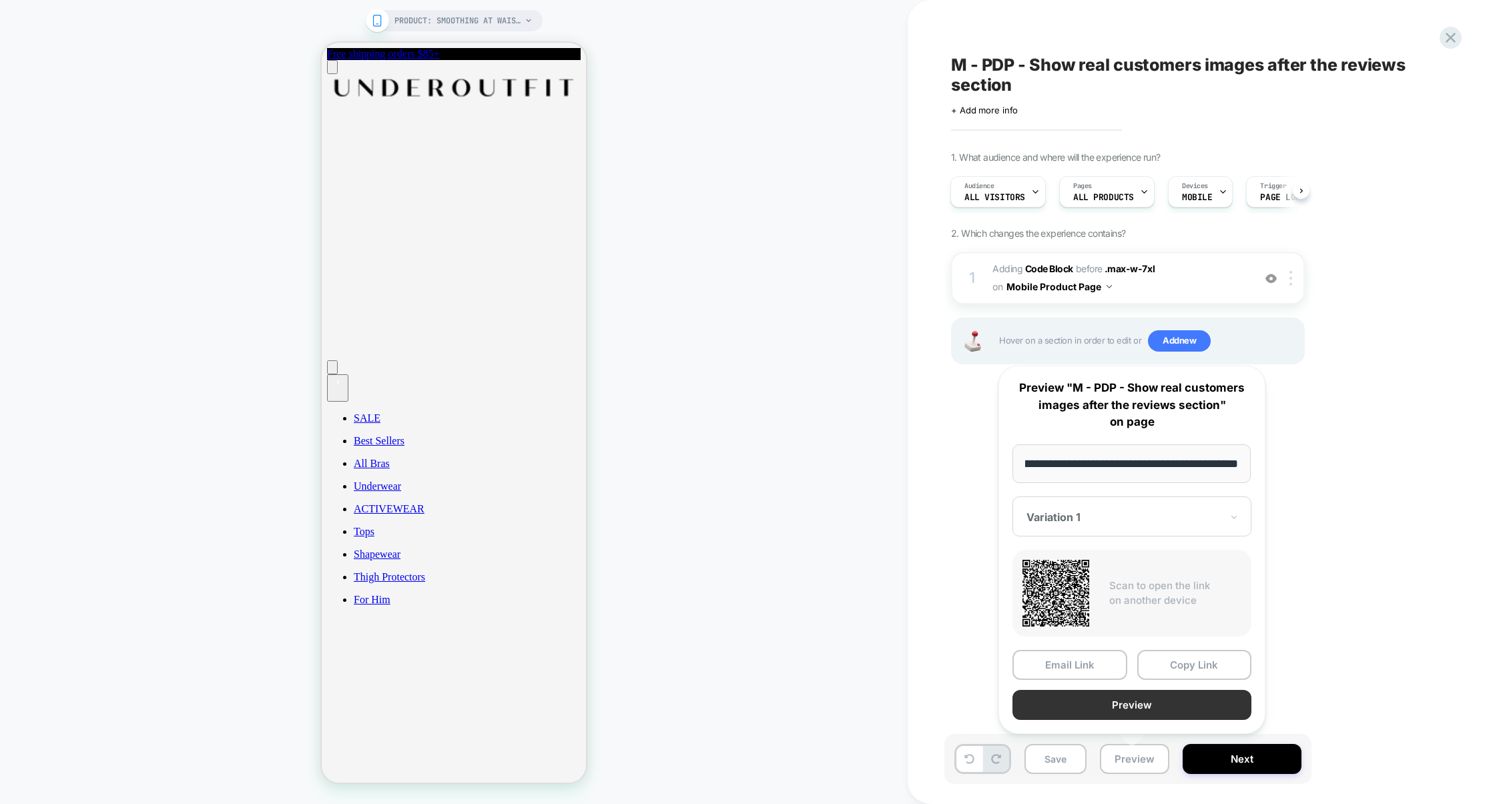
scroll to position [0, 0]
click at [1148, 704] on button "Preview" at bounding box center [1131, 705] width 239 height 30
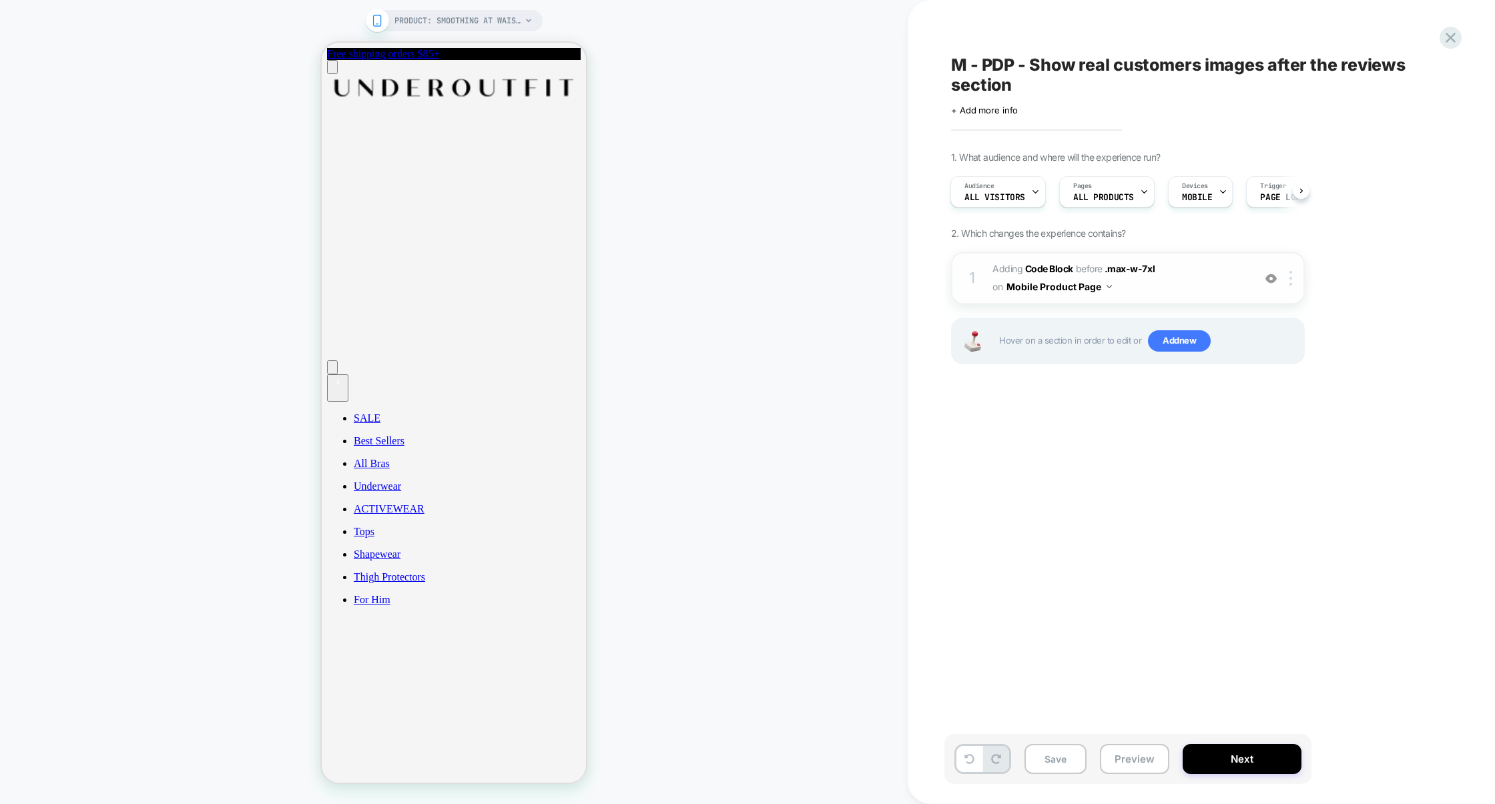
click at [1212, 285] on span "Adding Code Block BEFORE .max-w-7xl .max-w-7xl on Mobile Product Page" at bounding box center [1119, 278] width 254 height 36
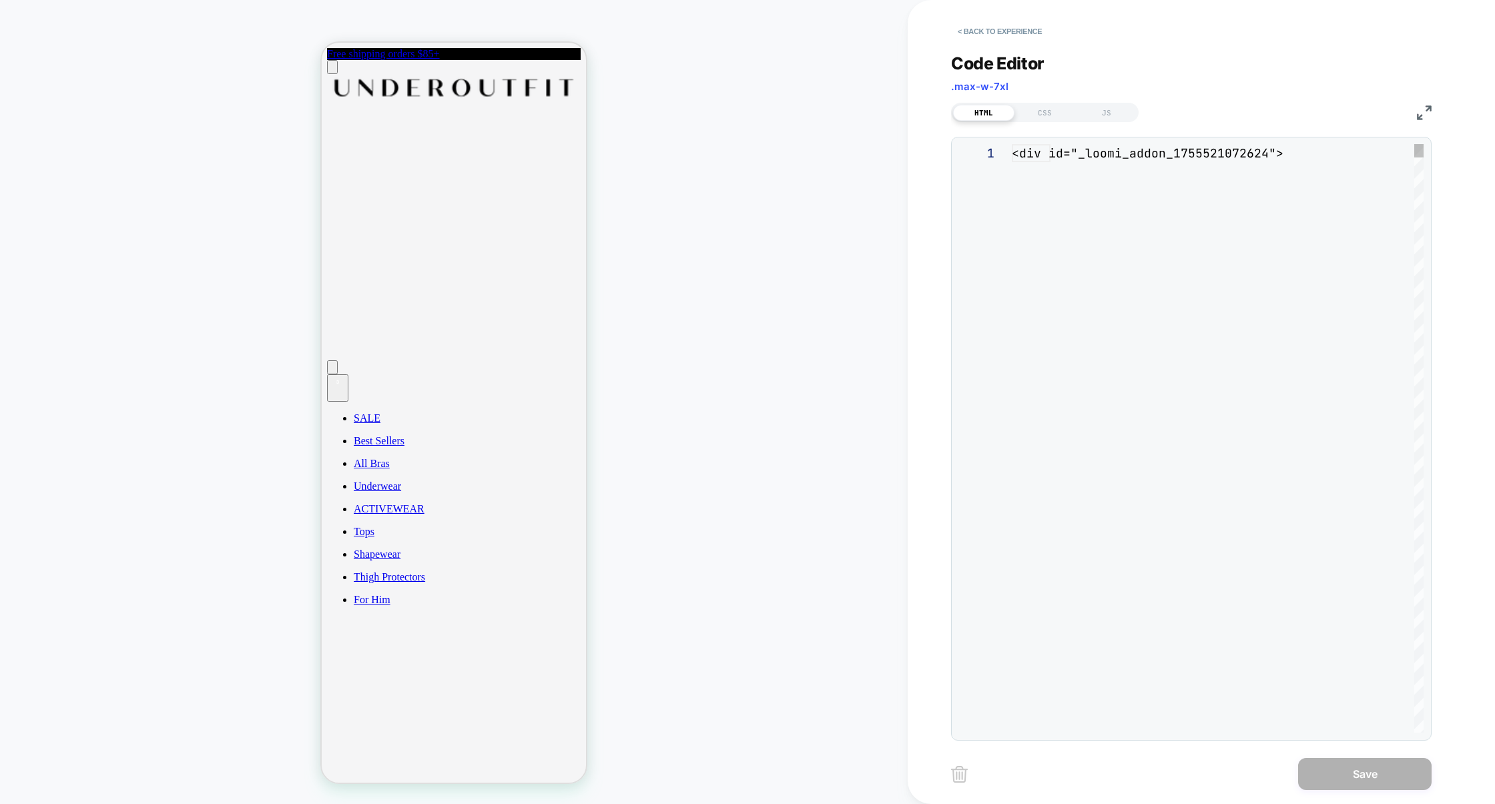
scroll to position [126, 0]
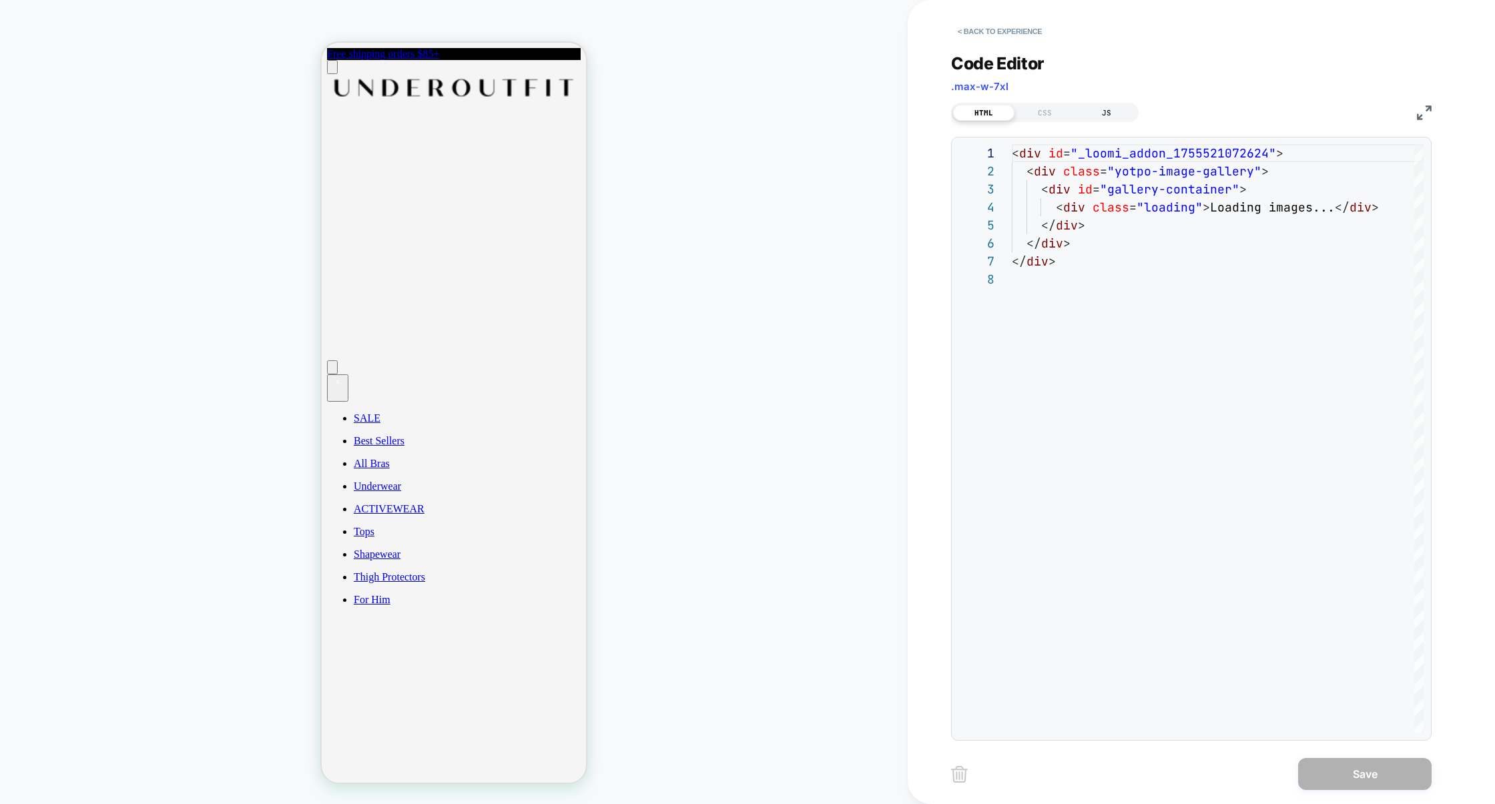
click at [1108, 111] on div "JS" at bounding box center [1106, 113] width 61 height 16
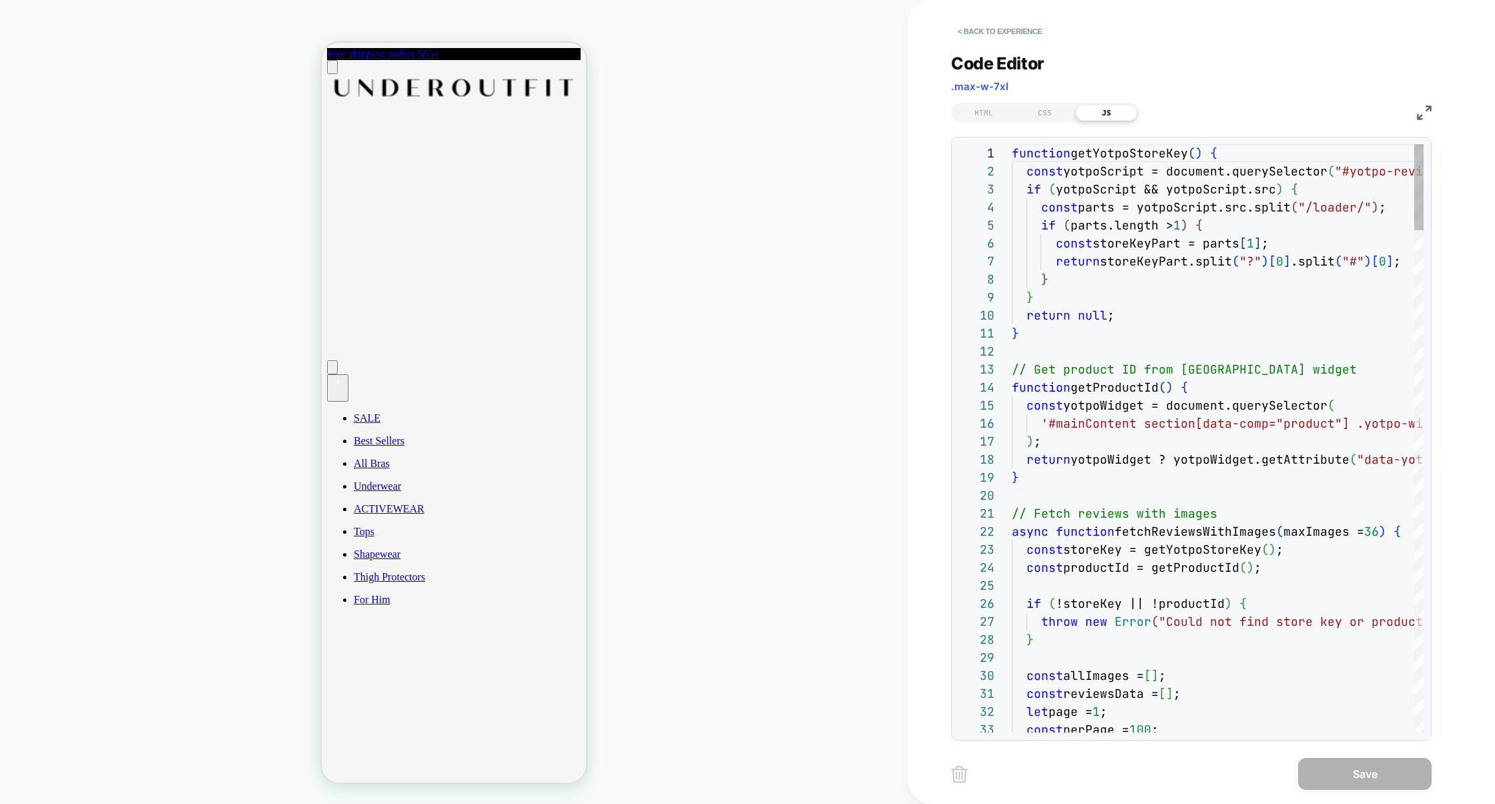
scroll to position [180, 0]
click at [1418, 113] on img at bounding box center [1424, 112] width 15 height 15
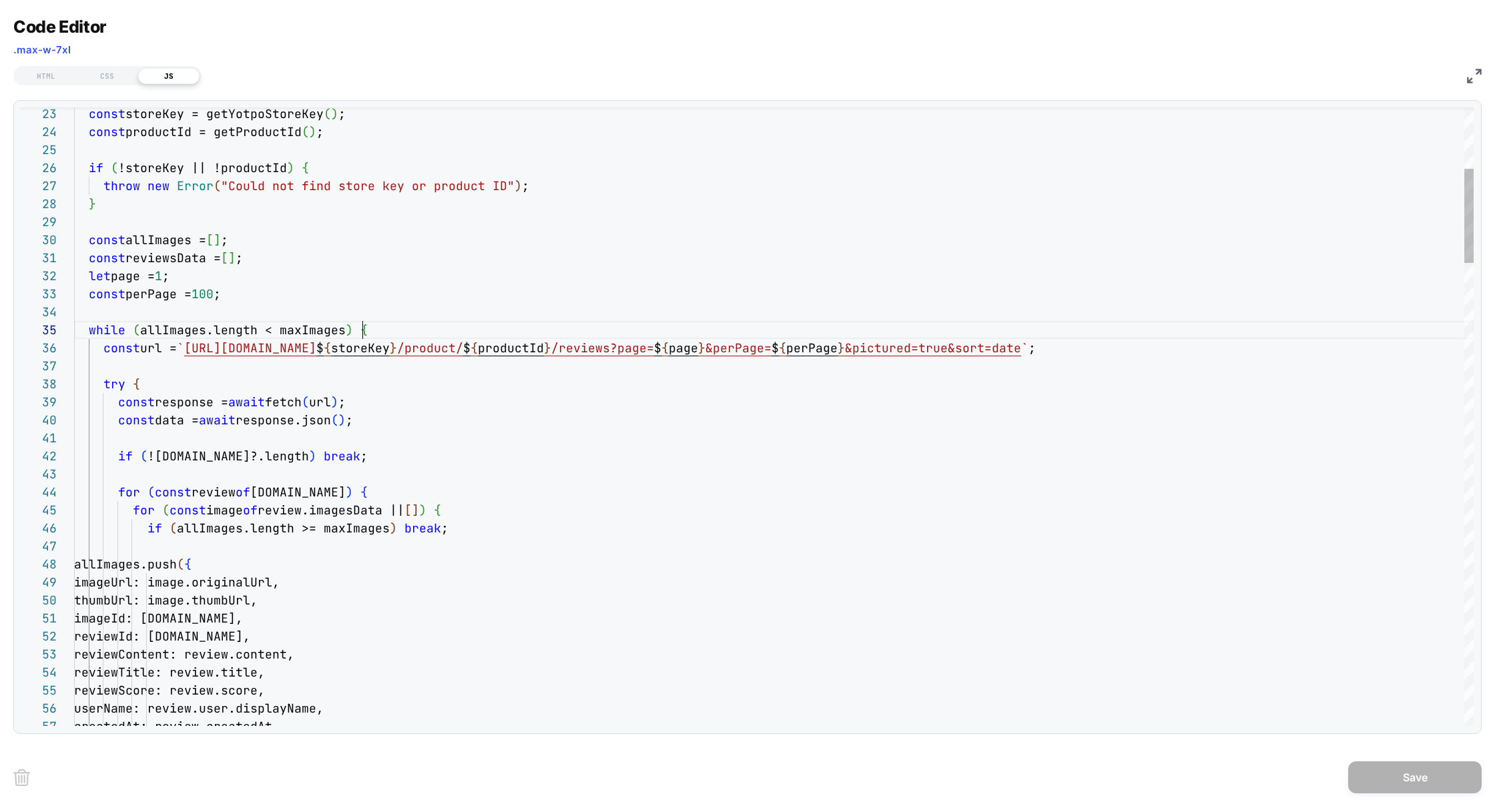
scroll to position [72, 288]
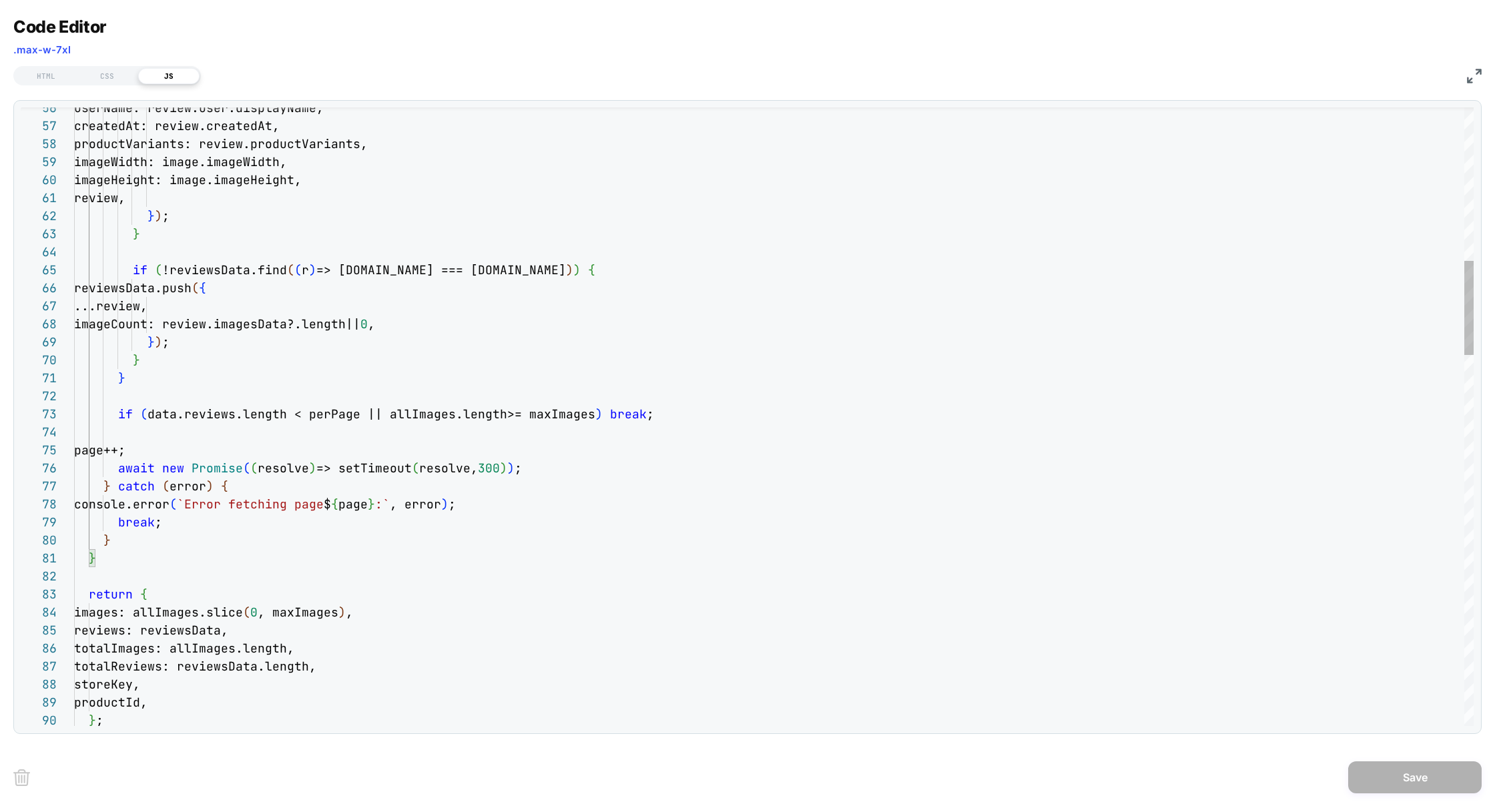
scroll to position [0, 21]
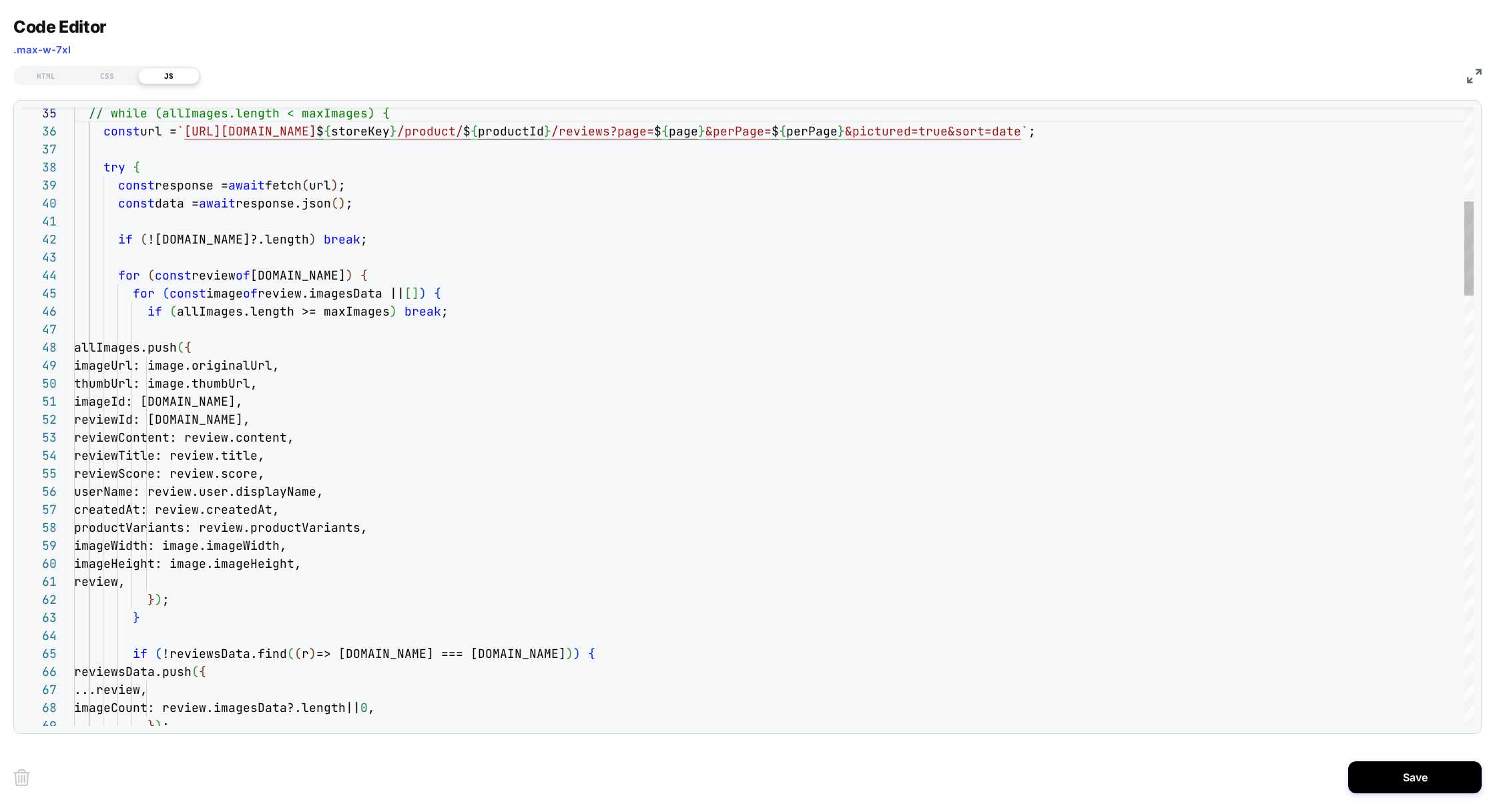
type textarea "**********"
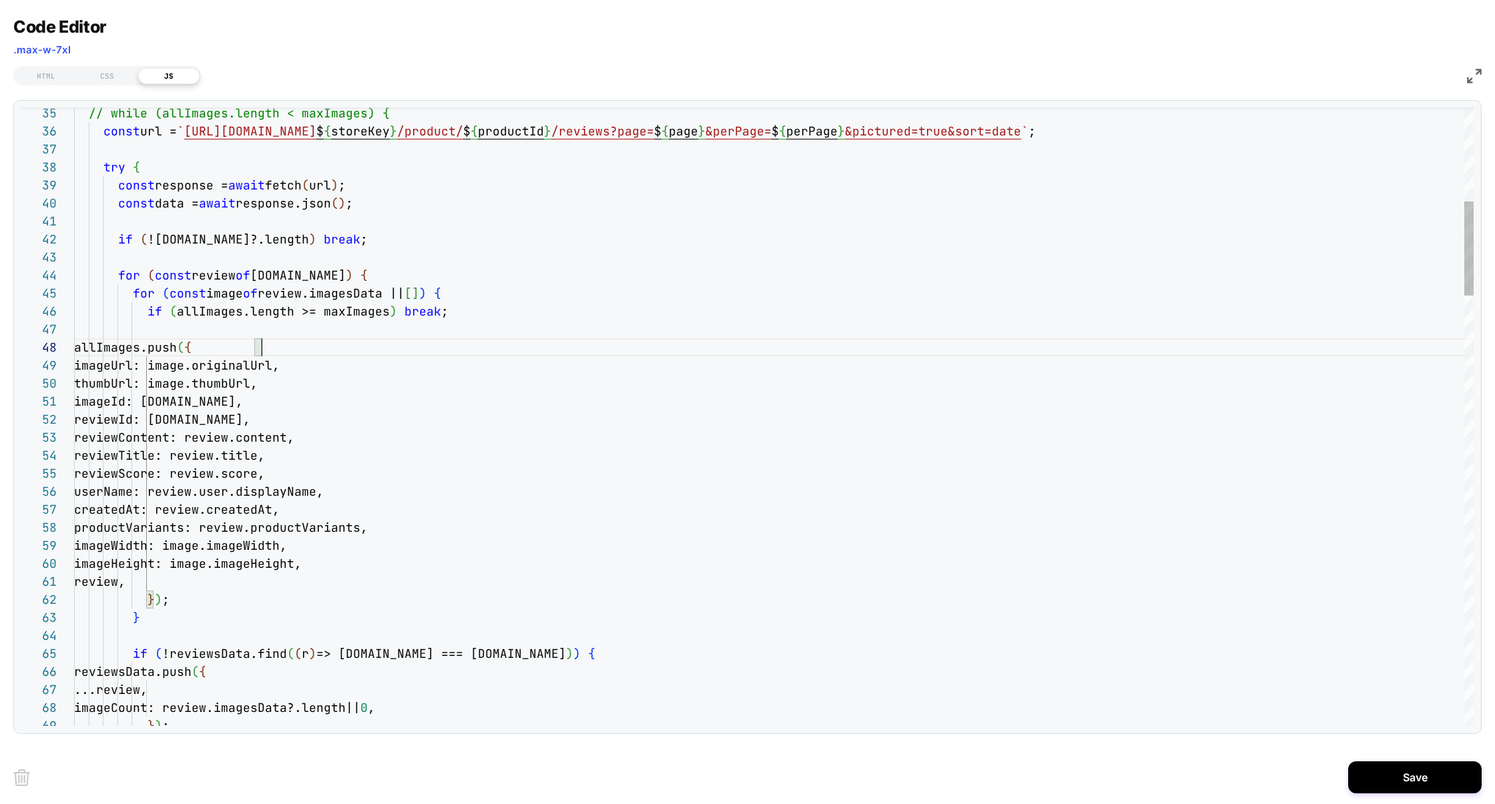
click at [1442, 775] on button "Save" at bounding box center [1414, 777] width 133 height 32
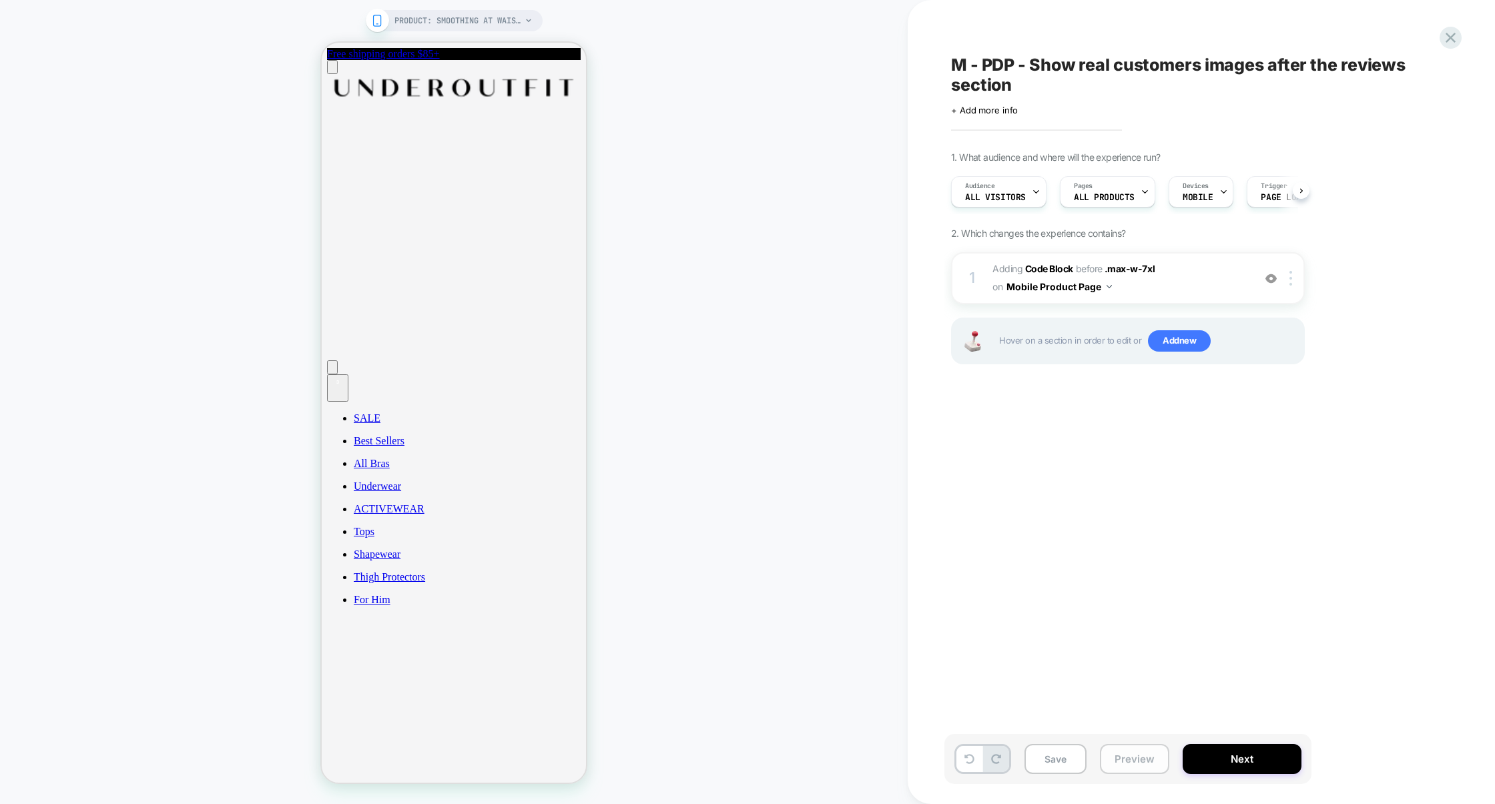
scroll to position [0, 1]
click at [1136, 764] on button "Preview" at bounding box center [1134, 759] width 69 height 30
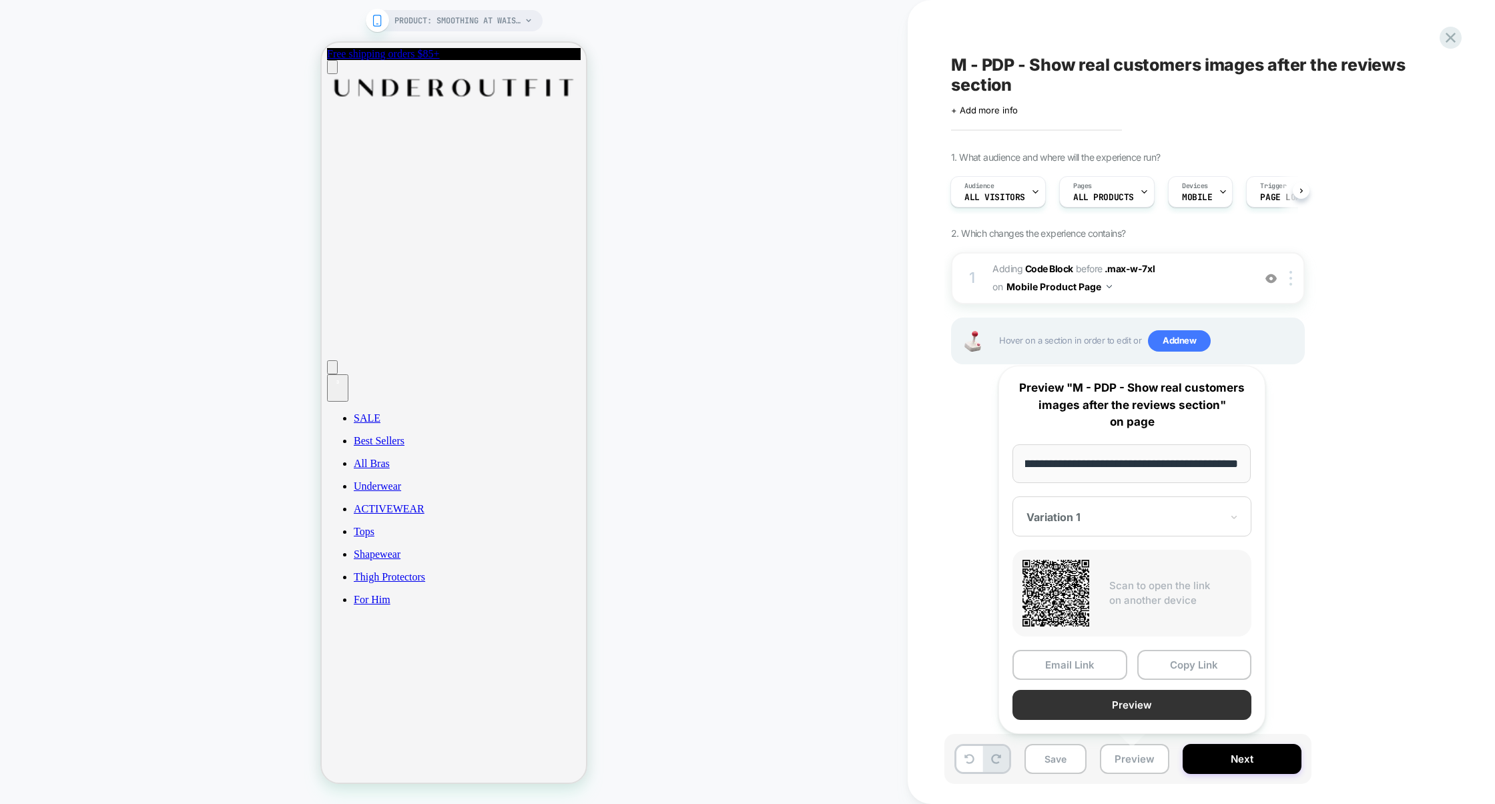
scroll to position [0, 0]
click at [1139, 702] on button "Preview" at bounding box center [1131, 705] width 239 height 30
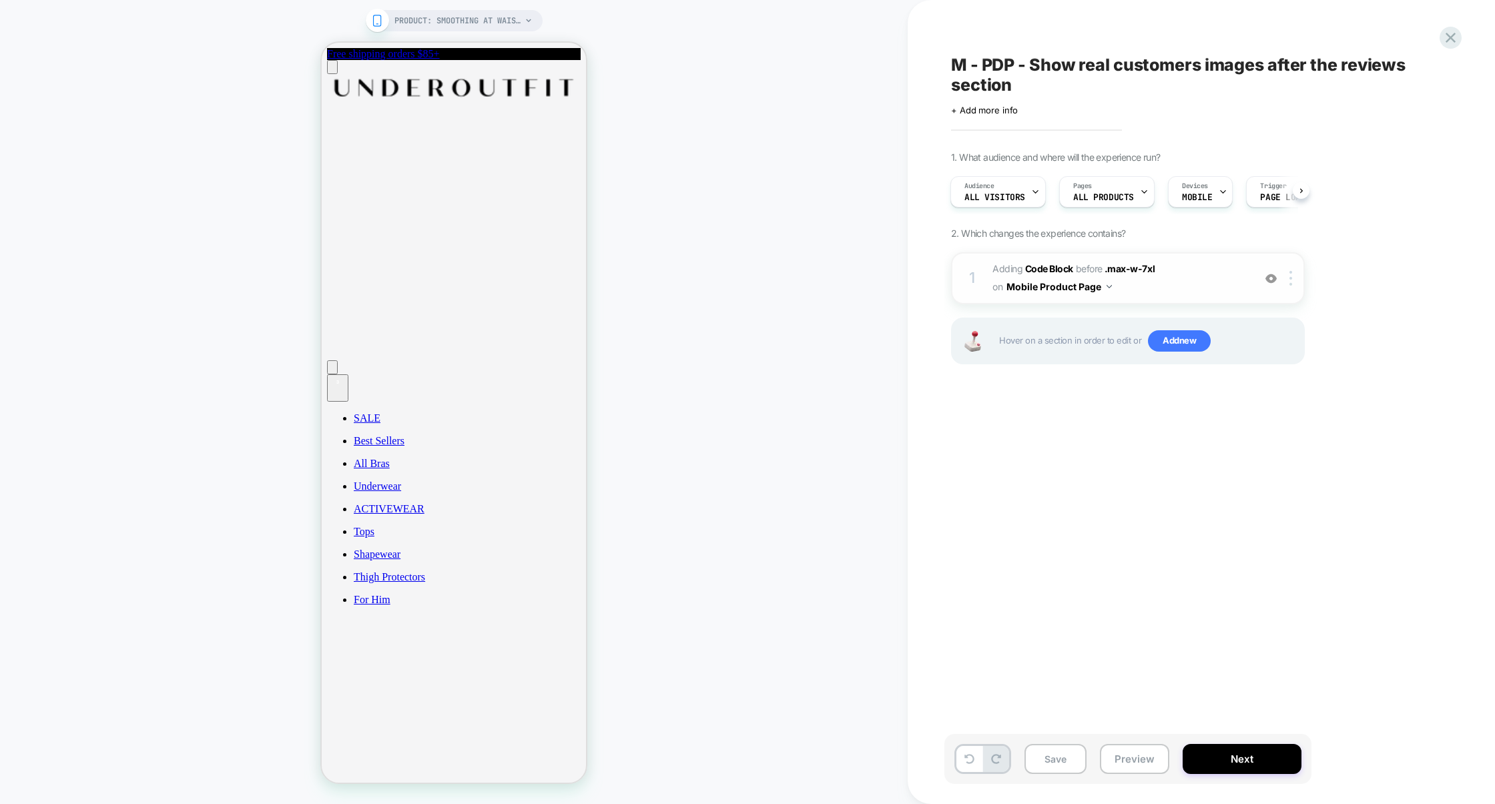
click at [1176, 287] on span "Adding Code Block BEFORE .max-w-7xl .max-w-7xl on Mobile Product Page" at bounding box center [1119, 278] width 254 height 36
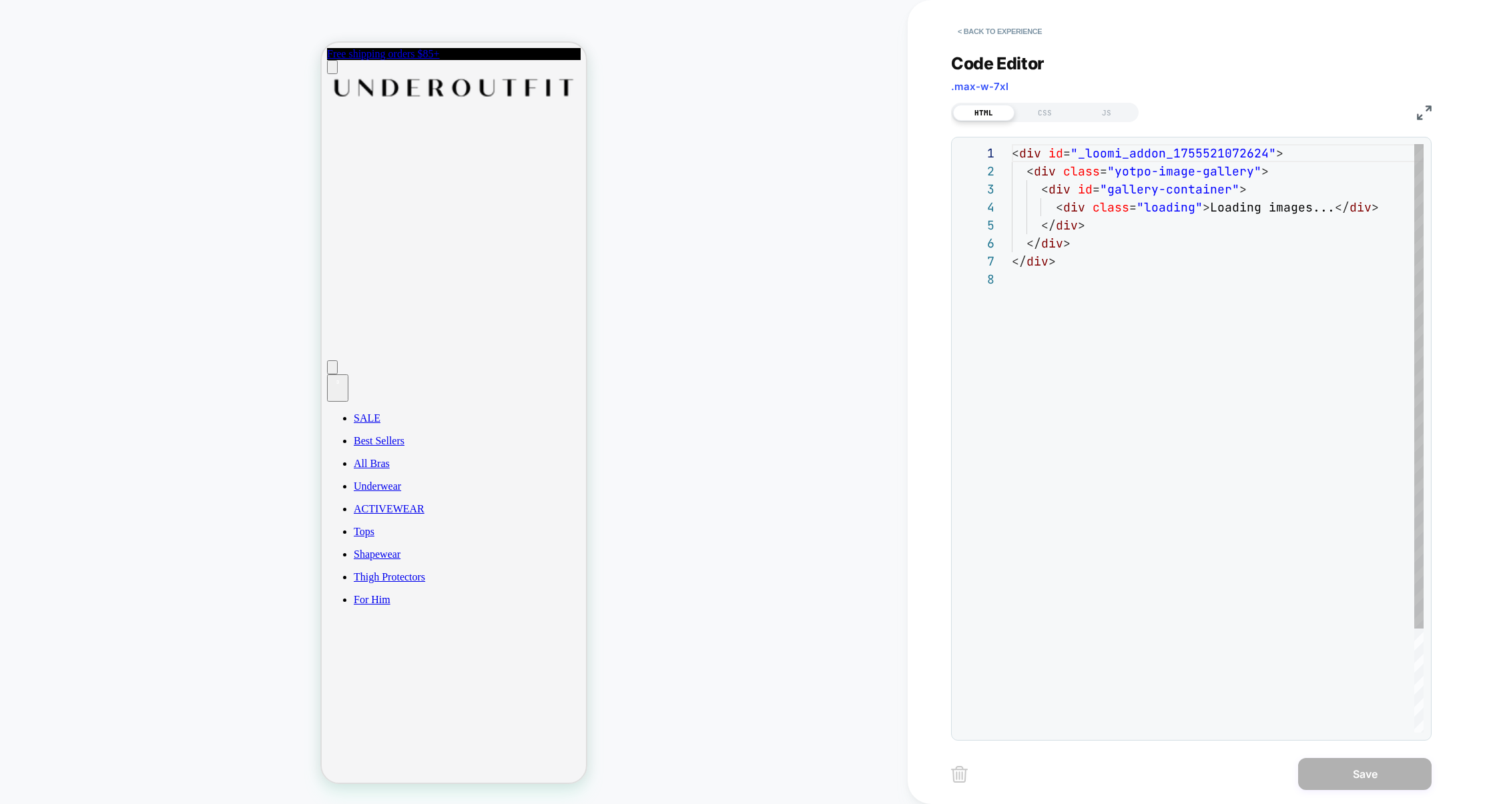
scroll to position [126, 0]
click at [1105, 111] on div "JS" at bounding box center [1106, 113] width 61 height 16
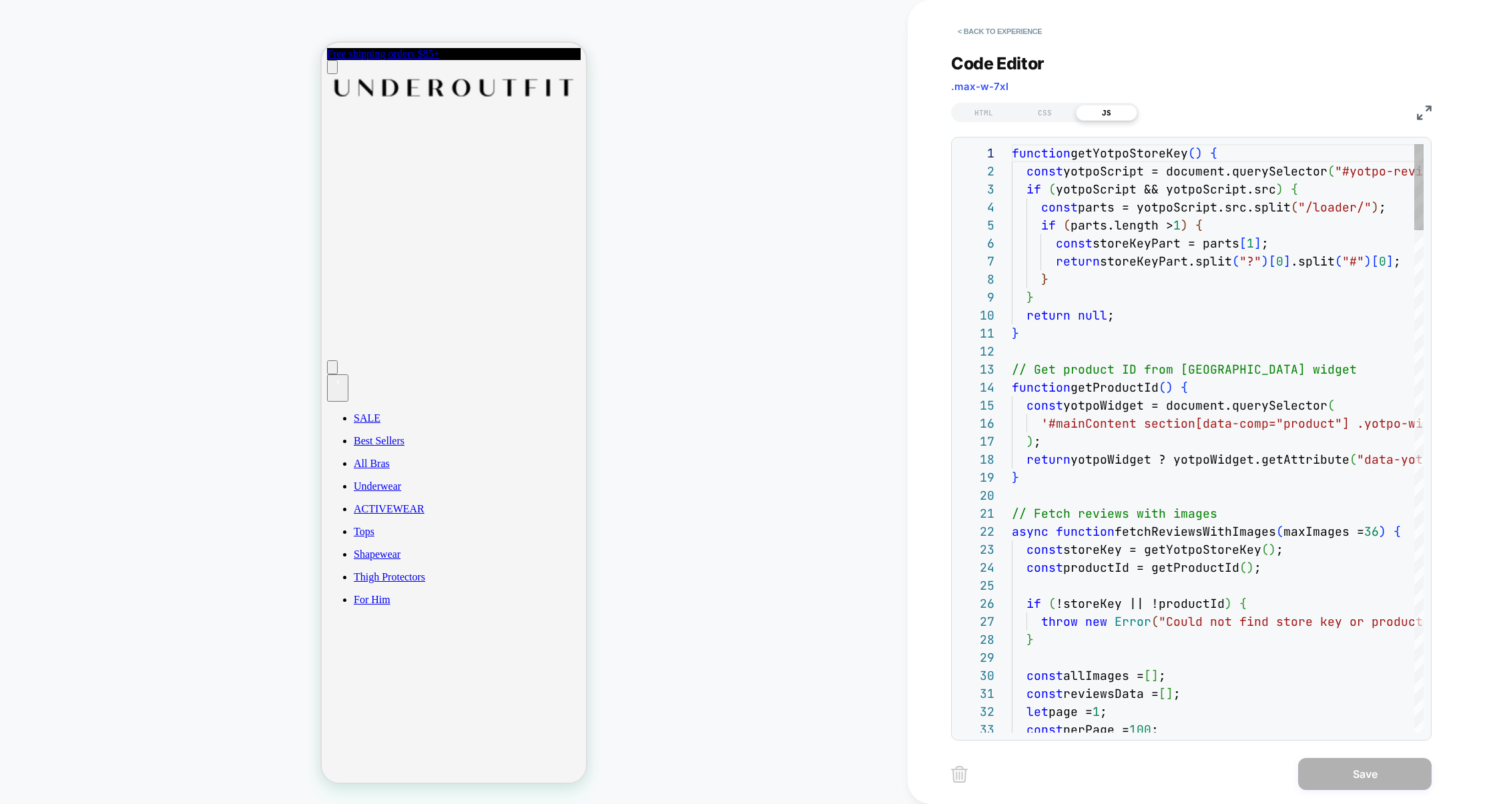
scroll to position [180, 0]
click at [1422, 109] on img at bounding box center [1424, 112] width 15 height 15
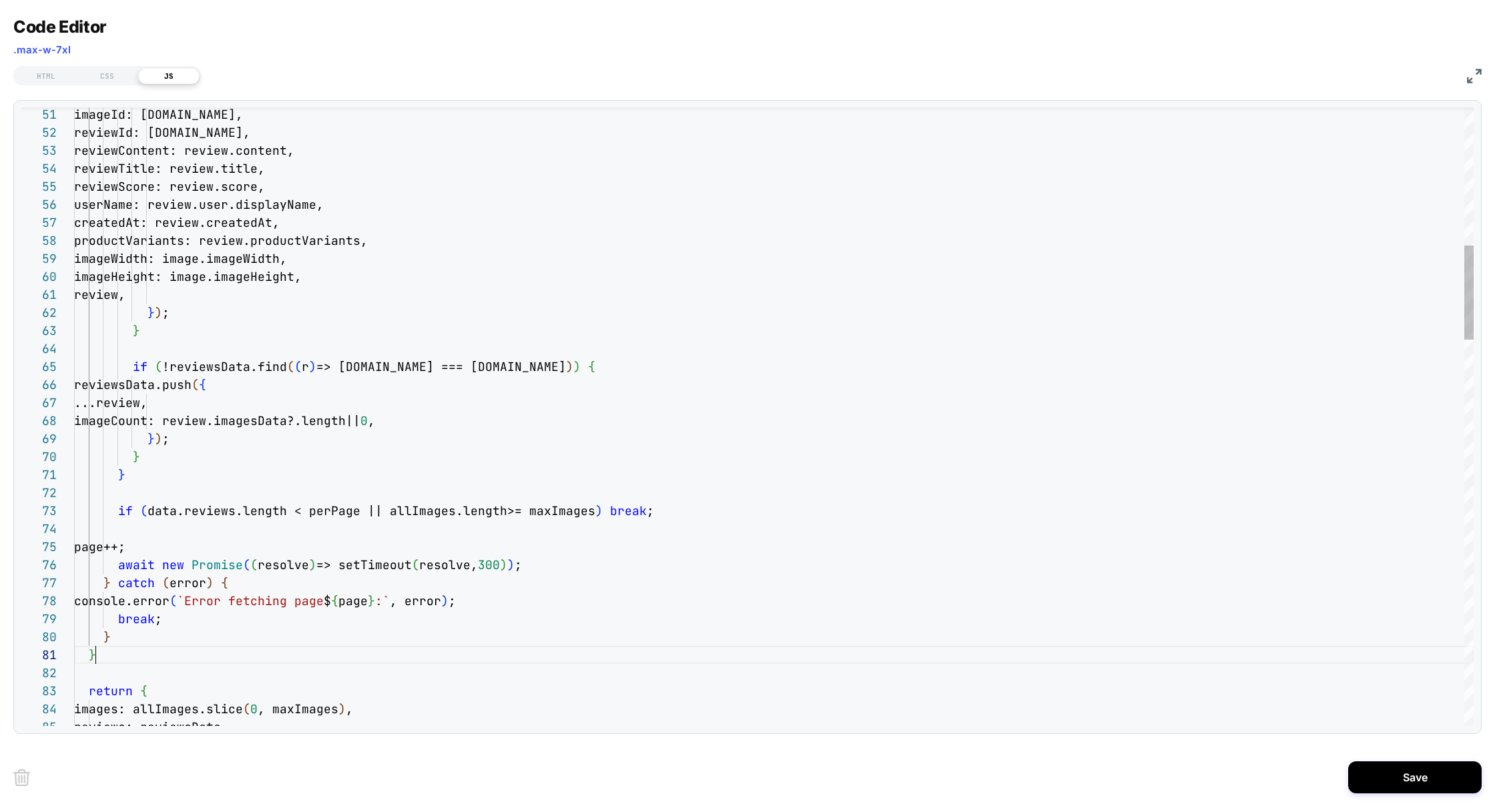
scroll to position [0, 21]
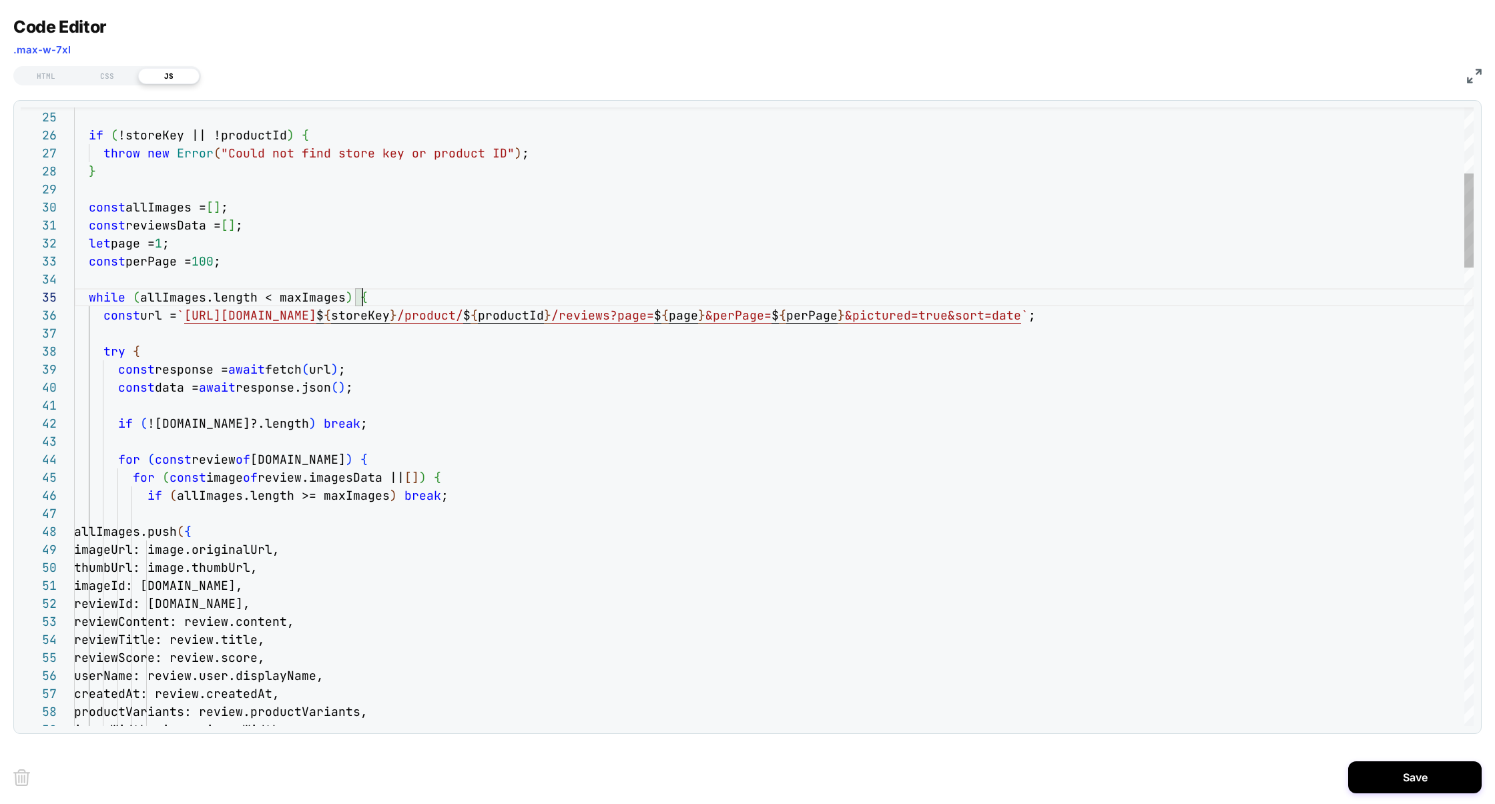
scroll to position [72, 0]
drag, startPoint x: 396, startPoint y: 296, endPoint x: 0, endPoint y: 298, distance: 396.3
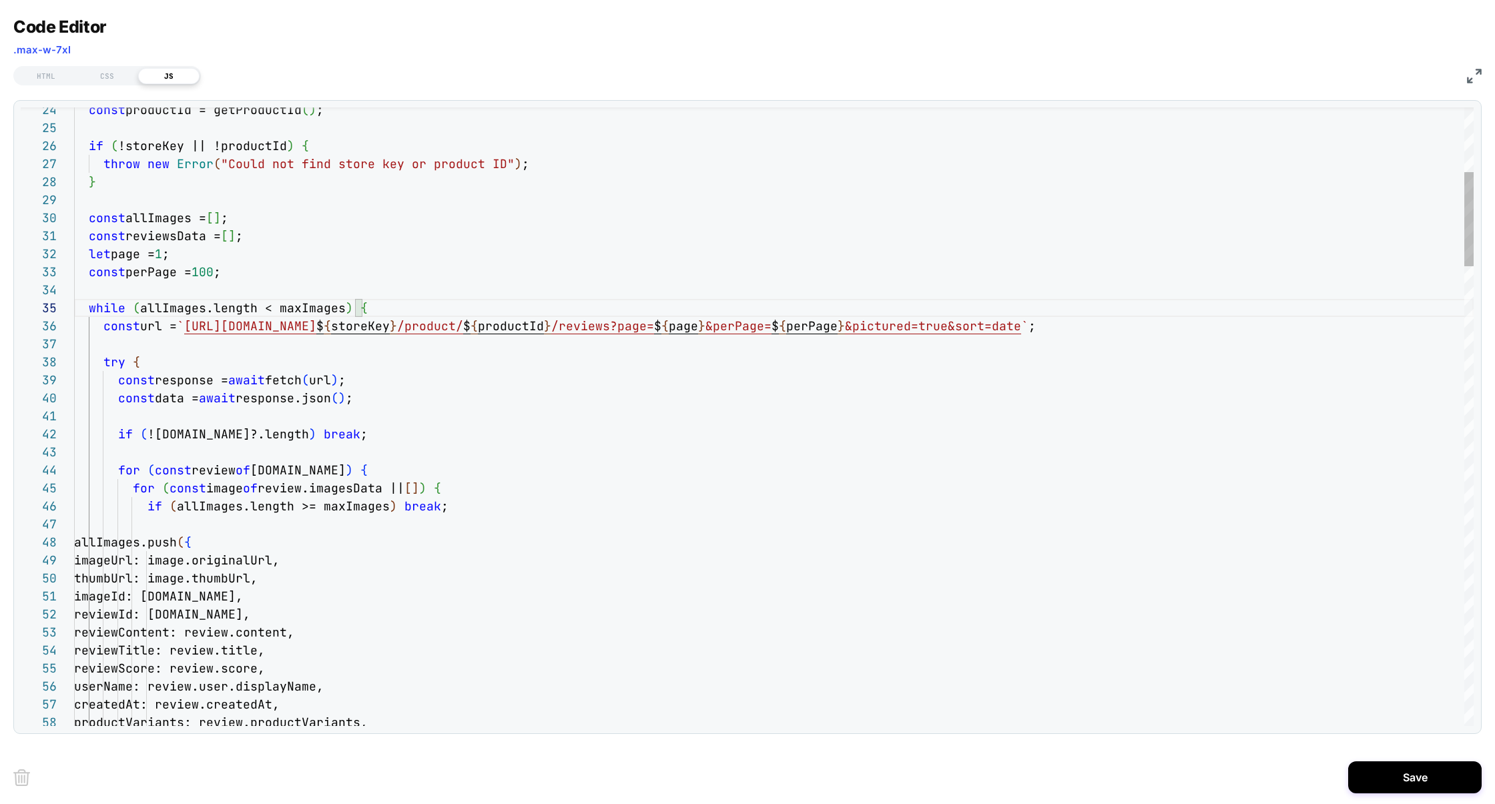
scroll to position [72, 267]
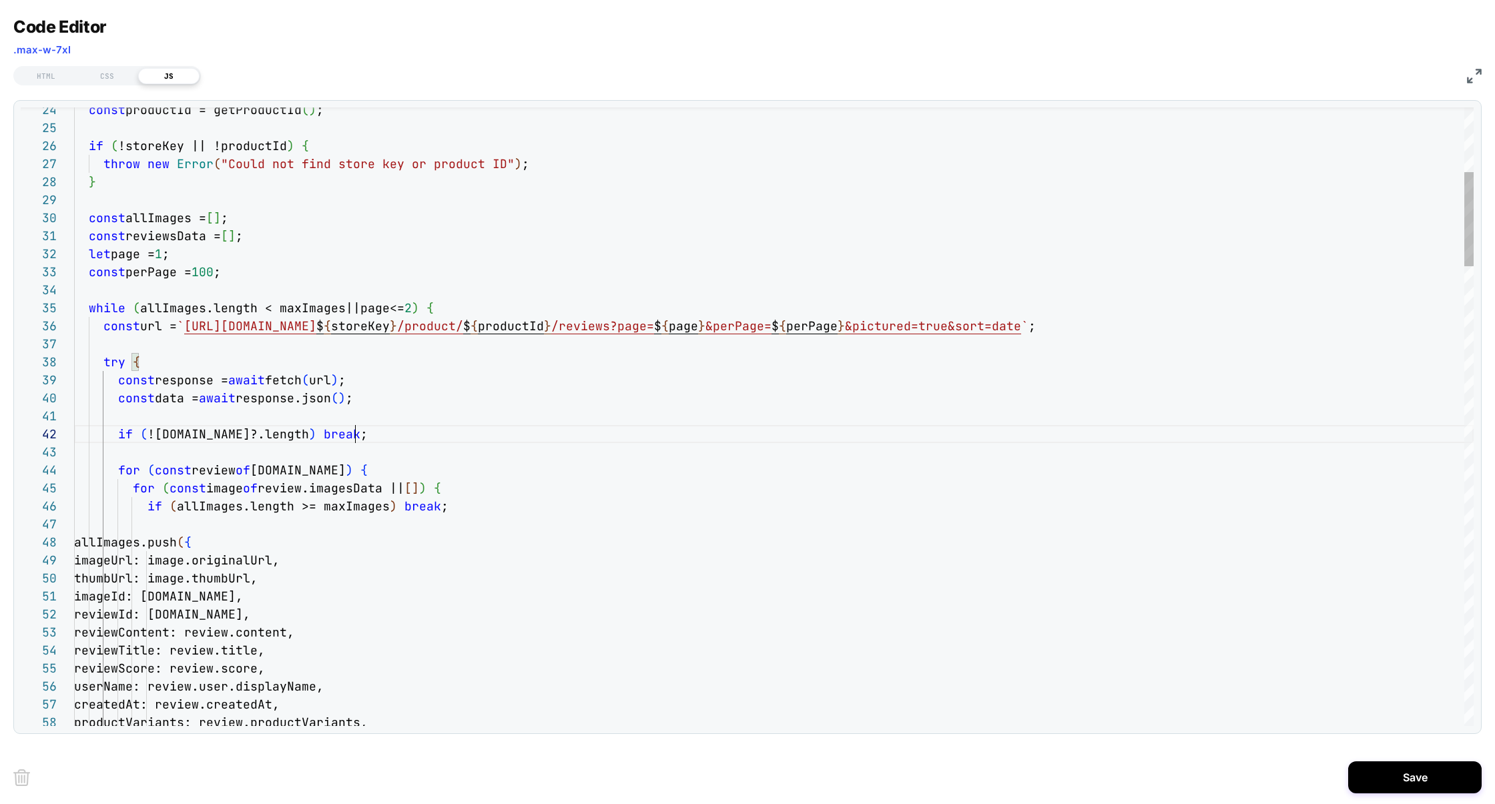
type textarea "**********"
click at [1401, 774] on button "Save" at bounding box center [1414, 777] width 133 height 32
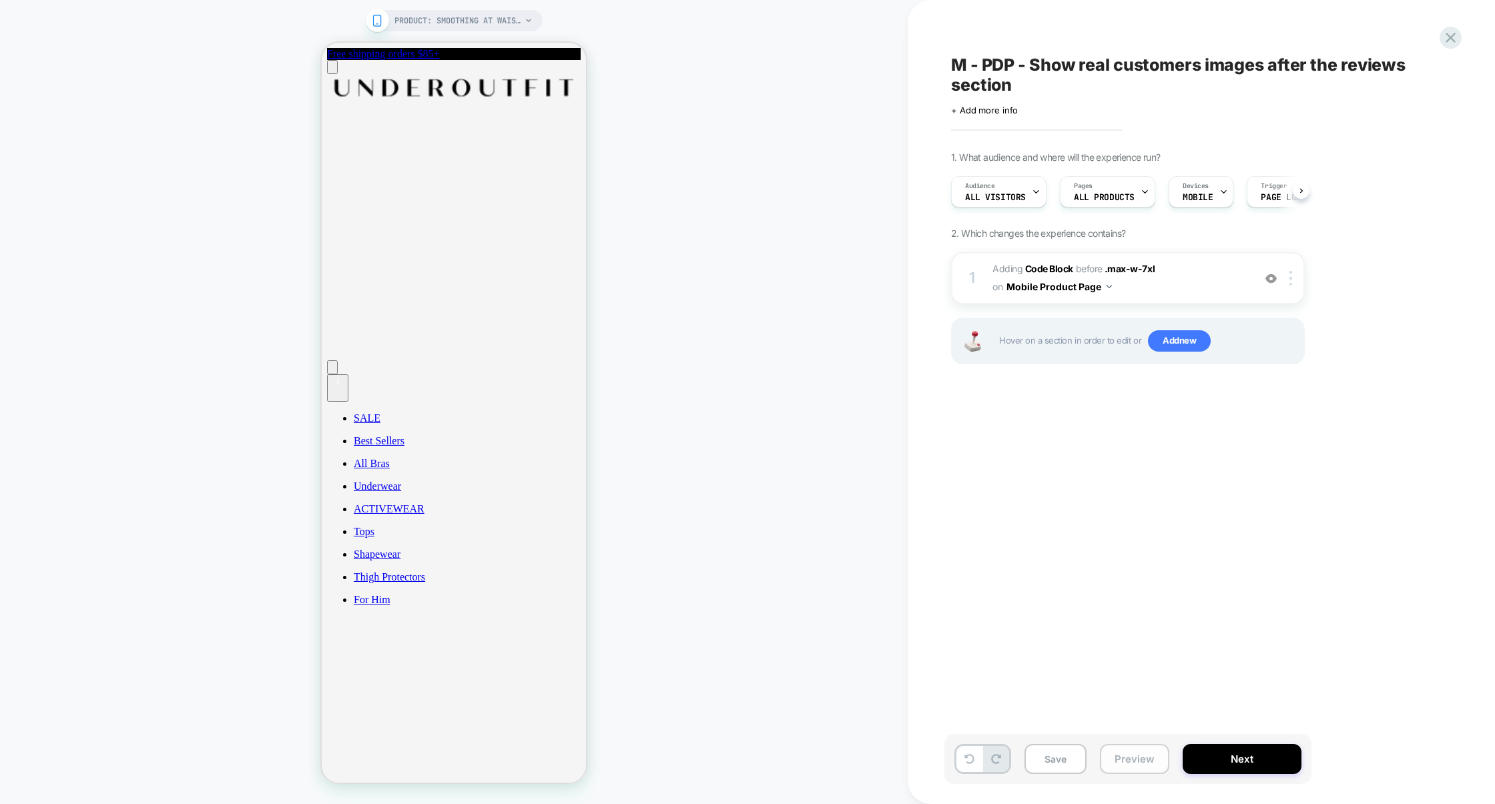
scroll to position [0, 1]
click at [1134, 757] on button "Preview" at bounding box center [1134, 759] width 69 height 30
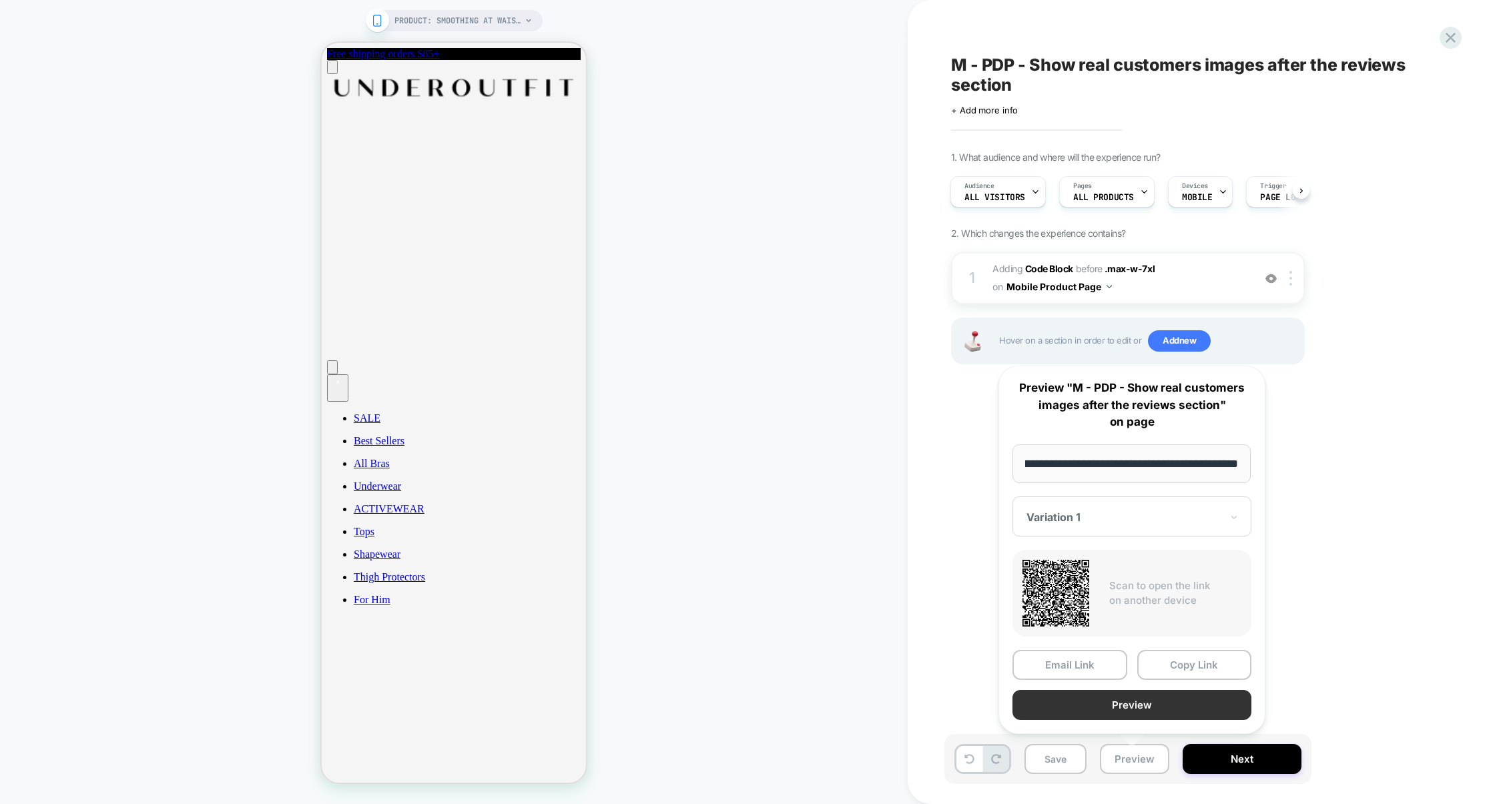
scroll to position [0, 0]
click at [1150, 715] on button "Preview" at bounding box center [1131, 705] width 239 height 30
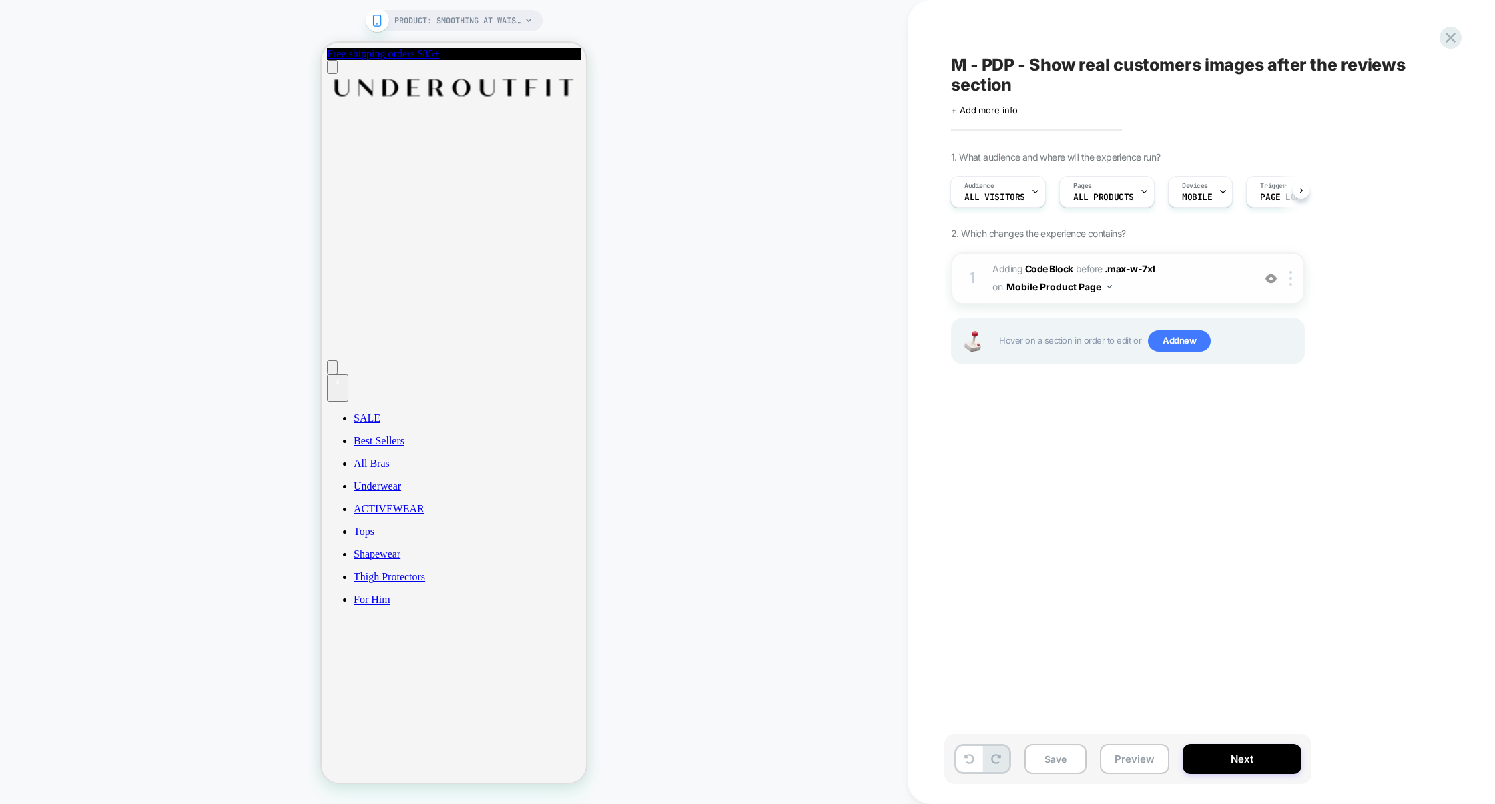
click at [1172, 288] on span "Adding Code Block BEFORE .max-w-7xl .max-w-7xl on Mobile Product Page" at bounding box center [1119, 278] width 254 height 36
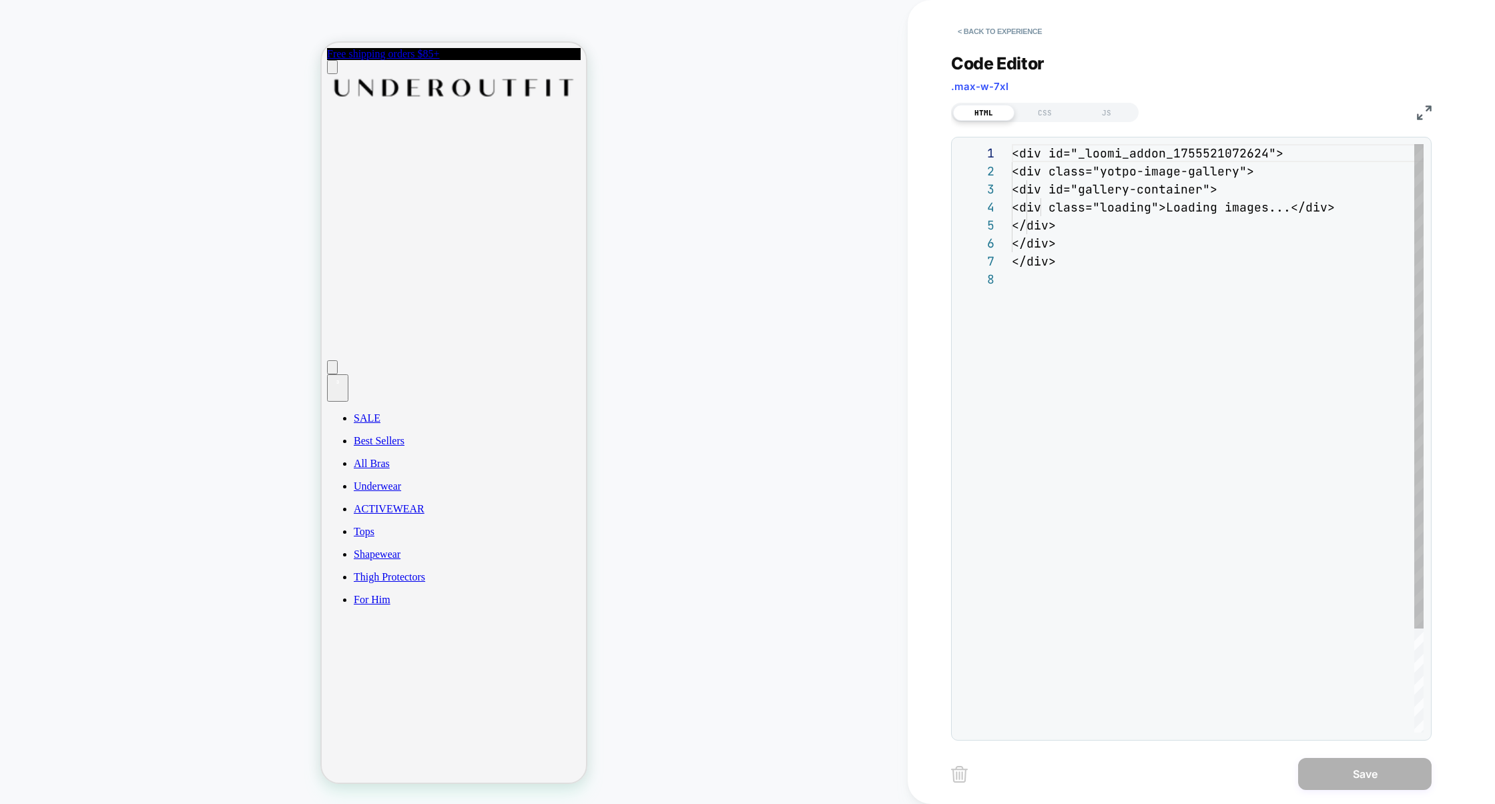
scroll to position [126, 0]
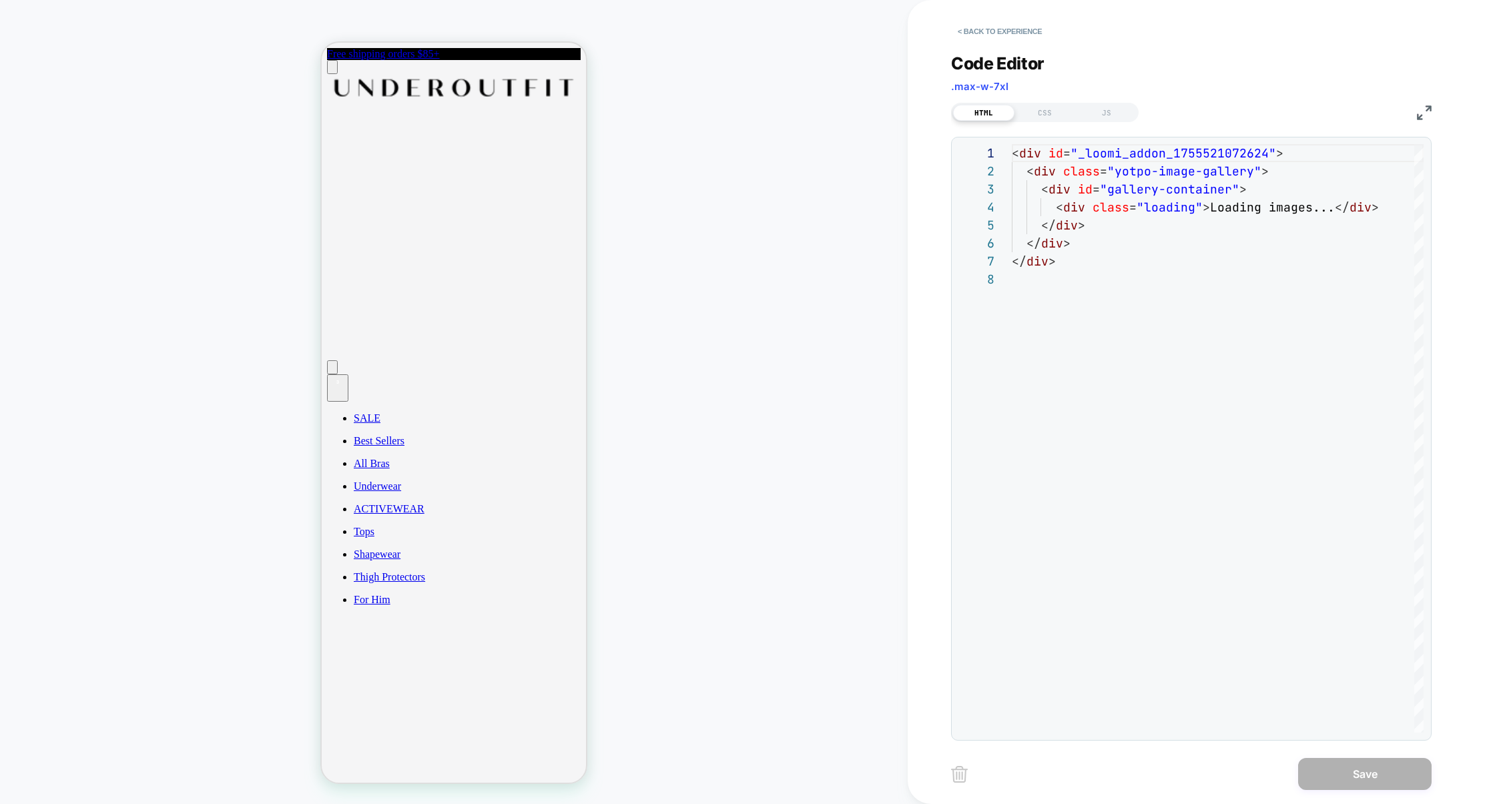
click at [1100, 103] on div "HTML CSS JS" at bounding box center [1044, 112] width 187 height 19
click at [1100, 106] on div "JS" at bounding box center [1106, 113] width 61 height 16
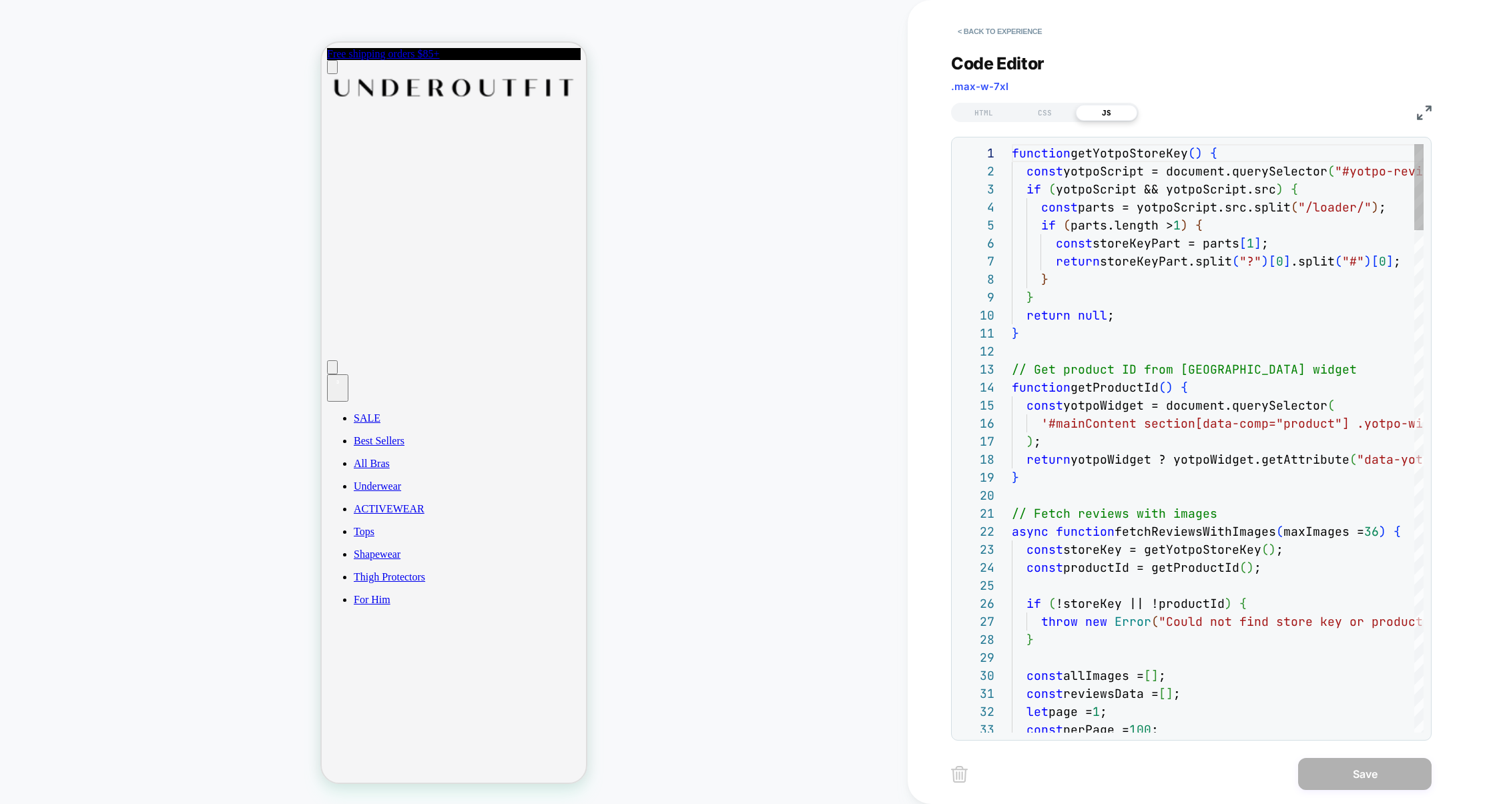
scroll to position [180, 0]
click at [1423, 116] on img at bounding box center [1424, 112] width 15 height 15
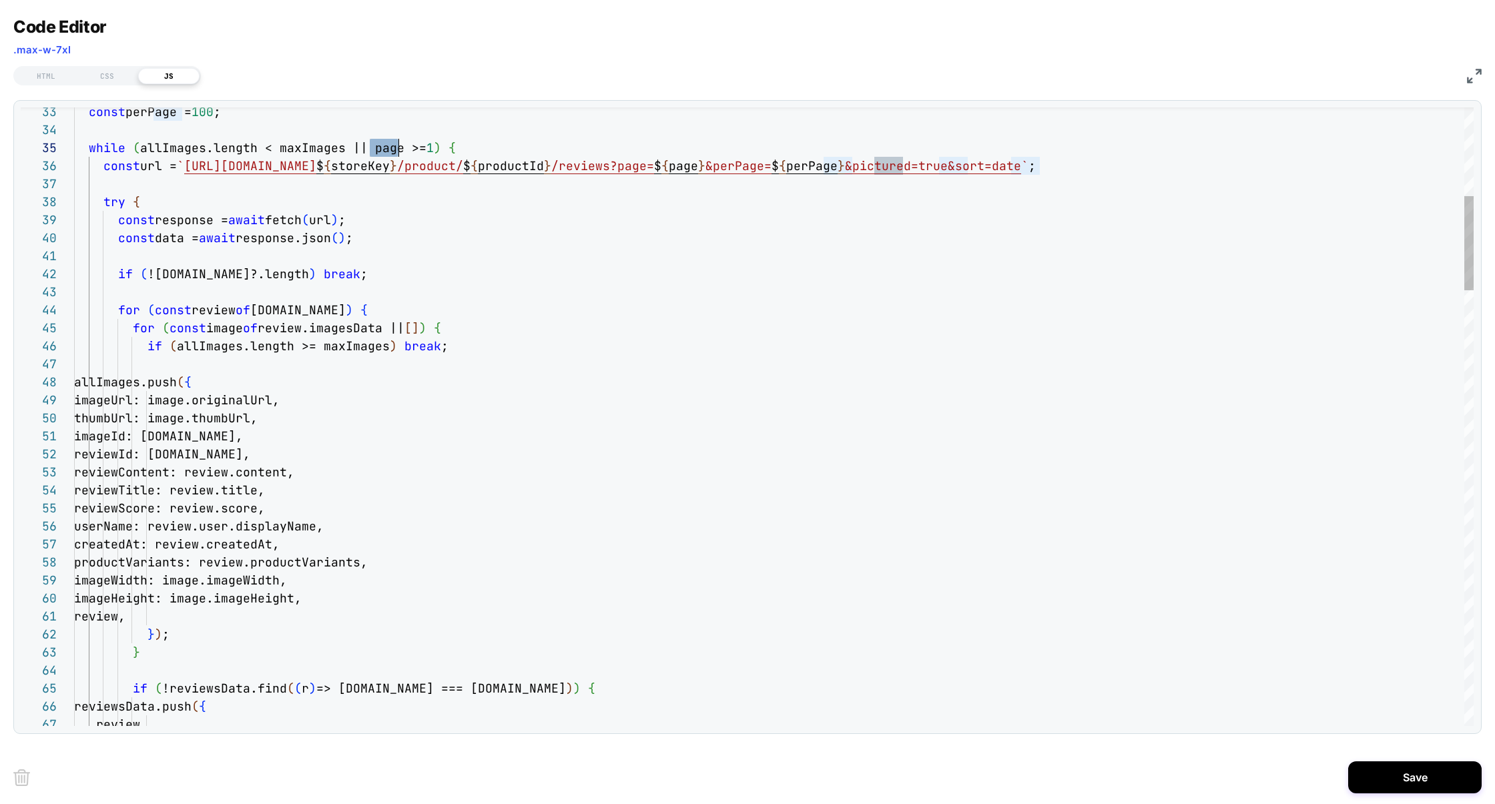
drag, startPoint x: 367, startPoint y: 147, endPoint x: 140, endPoint y: 151, distance: 226.9
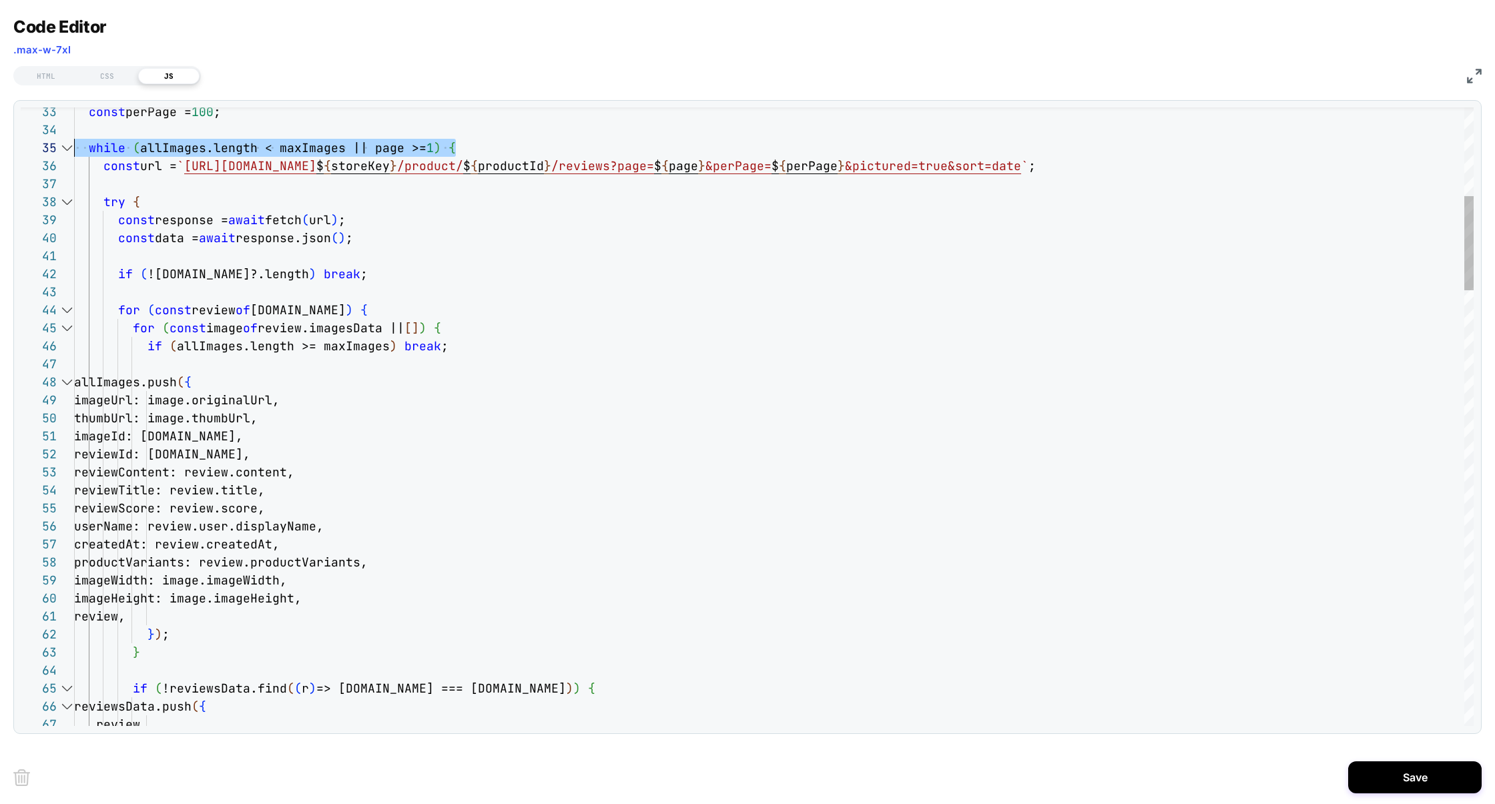
drag, startPoint x: 487, startPoint y: 146, endPoint x: 31, endPoint y: 153, distance: 455.8
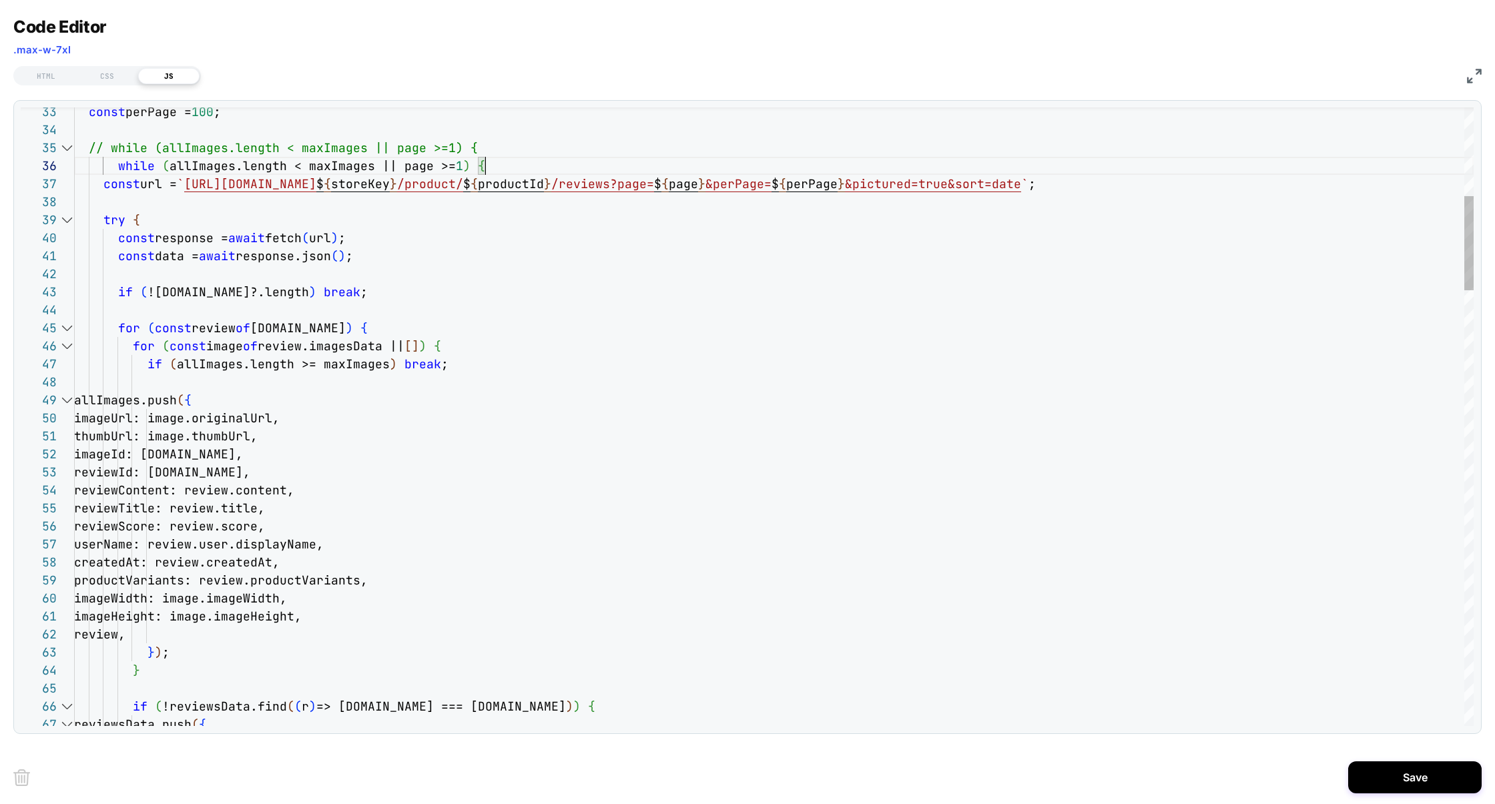
scroll to position [89, 411]
drag, startPoint x: 169, startPoint y: 167, endPoint x: 400, endPoint y: 171, distance: 230.2
type textarea "**********"
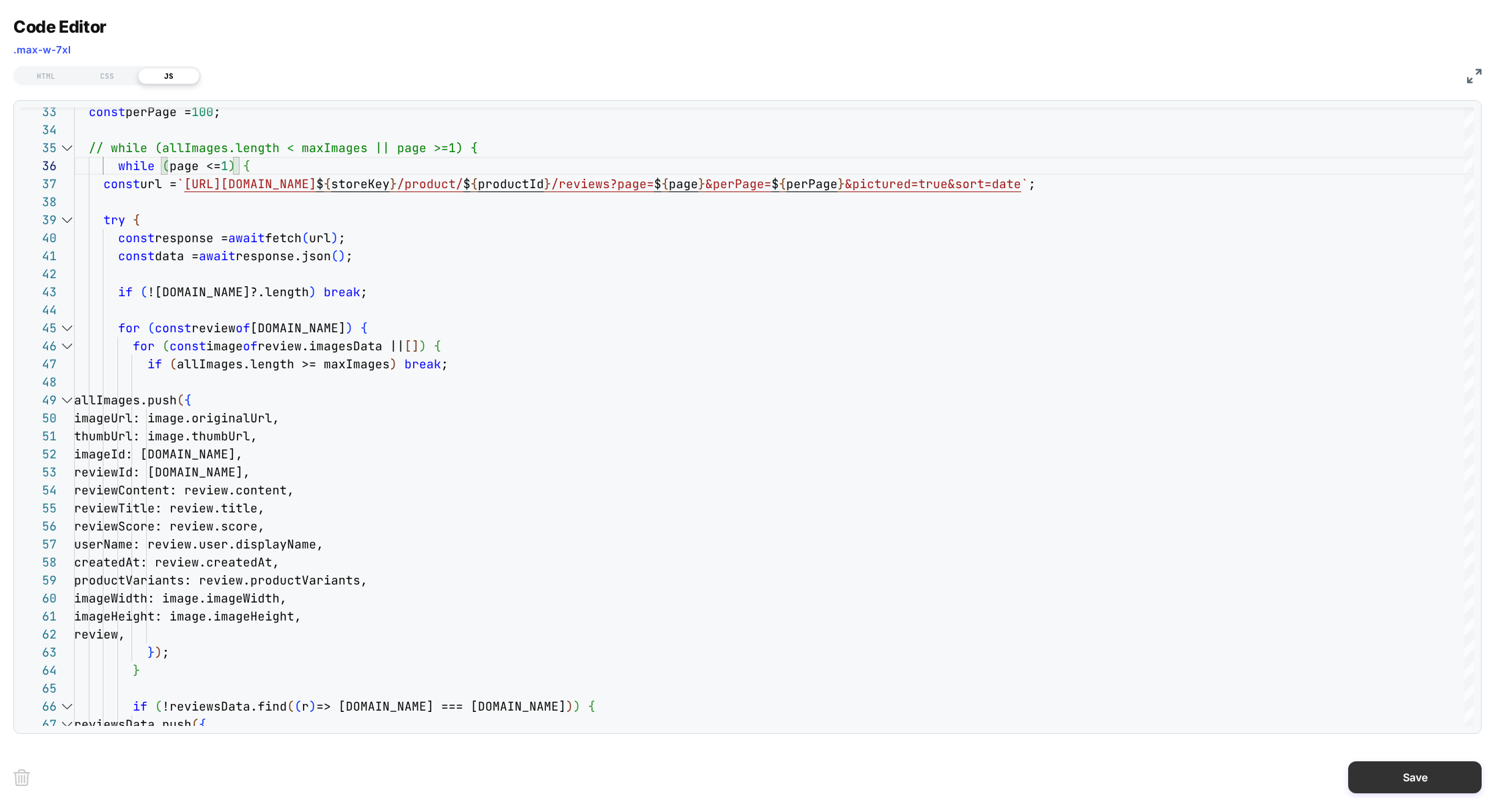
click at [1396, 783] on button "Save" at bounding box center [1414, 777] width 133 height 32
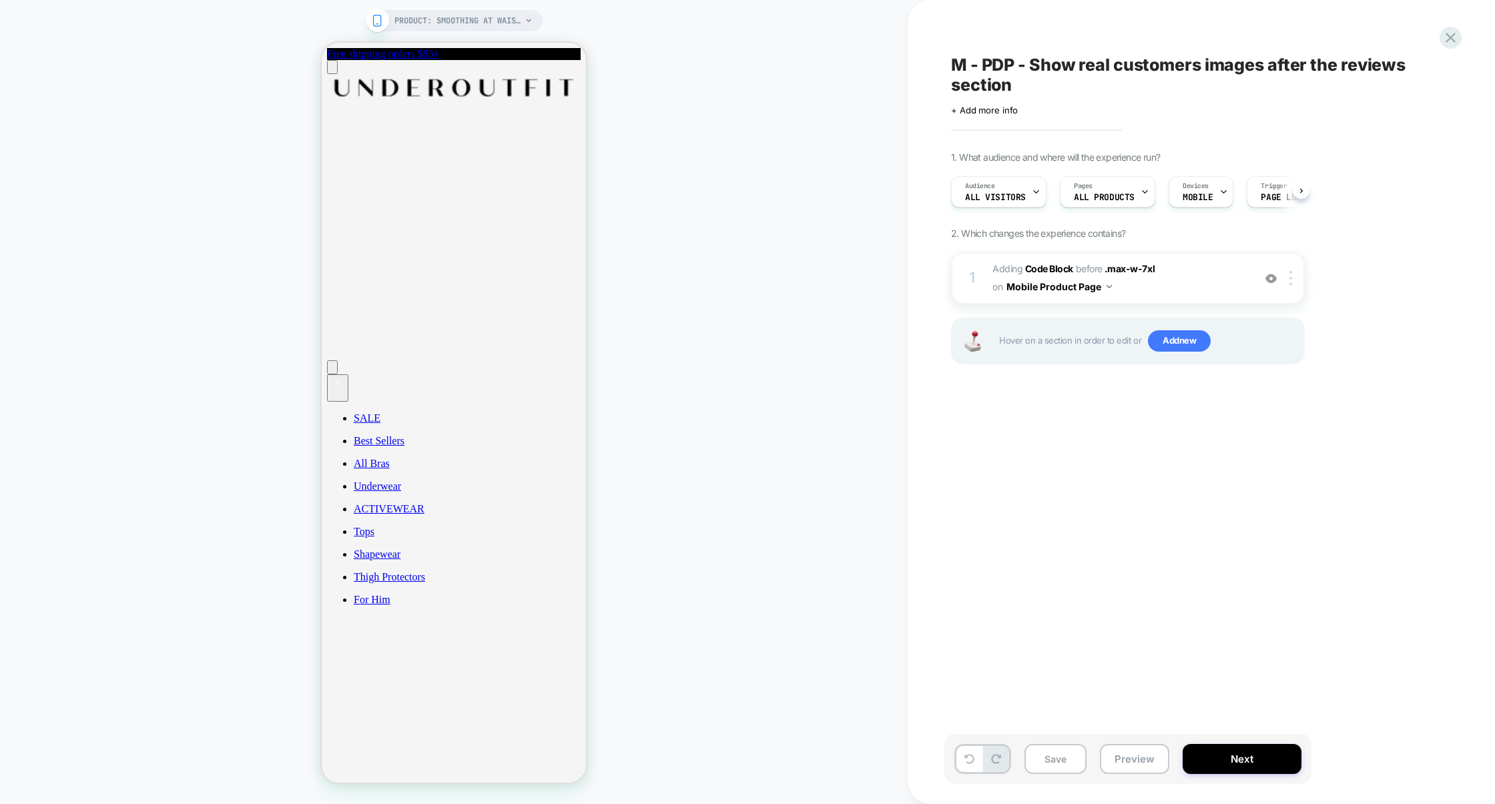
scroll to position [0, 1]
click at [1162, 763] on button "Preview" at bounding box center [1134, 759] width 69 height 30
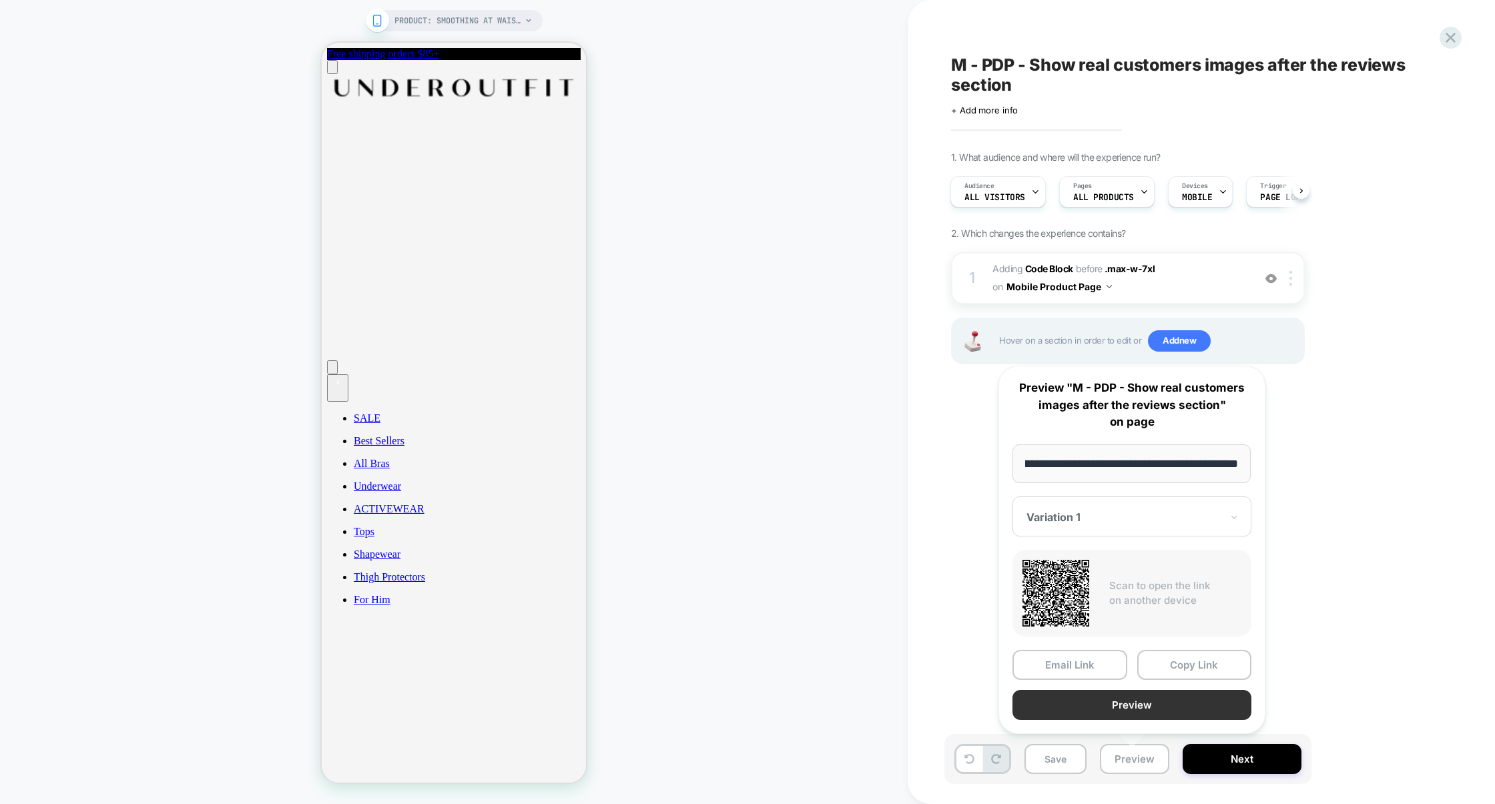
scroll to position [0, 0]
click at [1148, 708] on button "Preview" at bounding box center [1131, 705] width 239 height 30
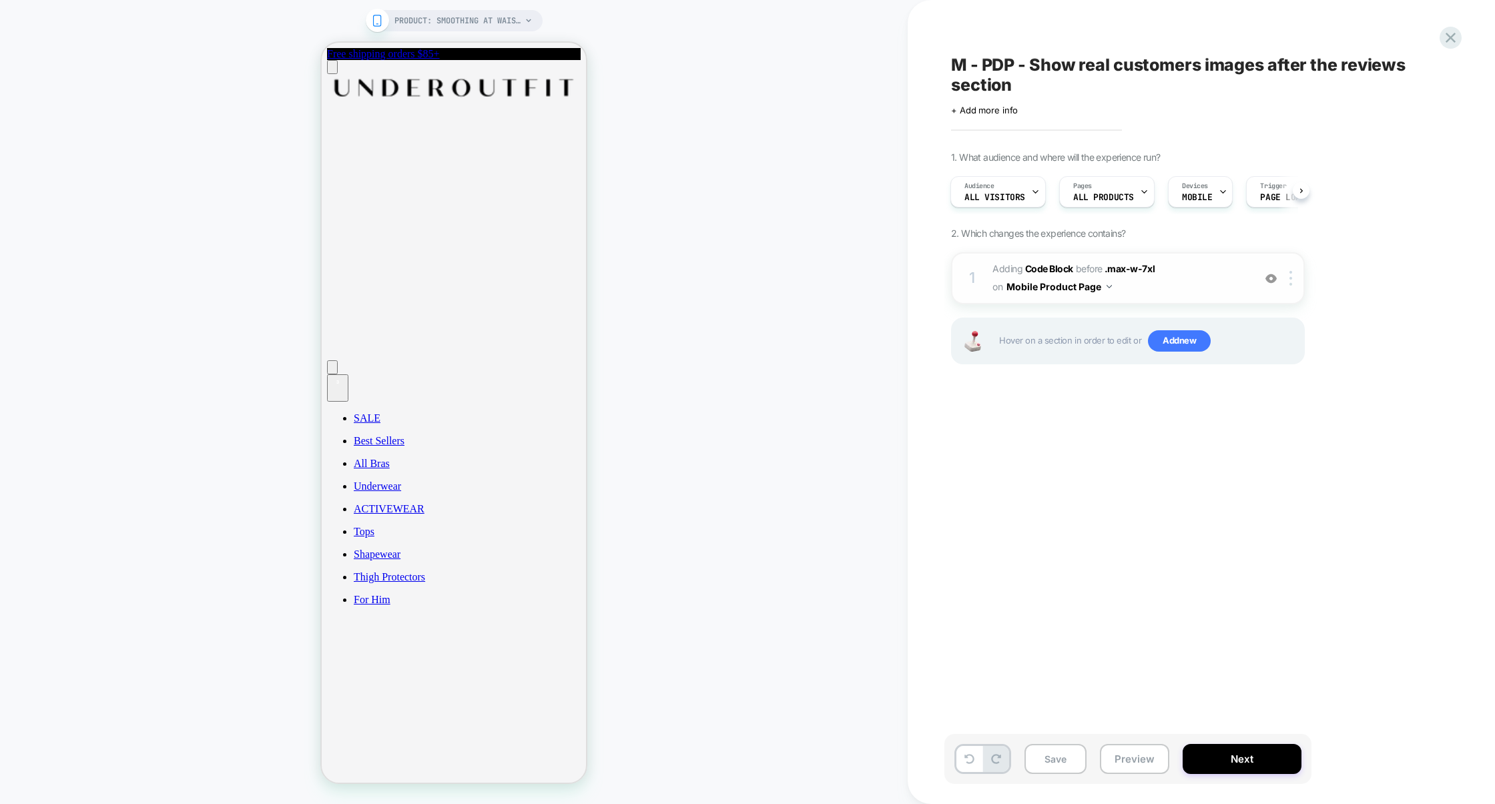
click at [1215, 284] on span "Adding Code Block BEFORE .max-w-7xl .max-w-7xl on Mobile Product Page" at bounding box center [1119, 278] width 254 height 36
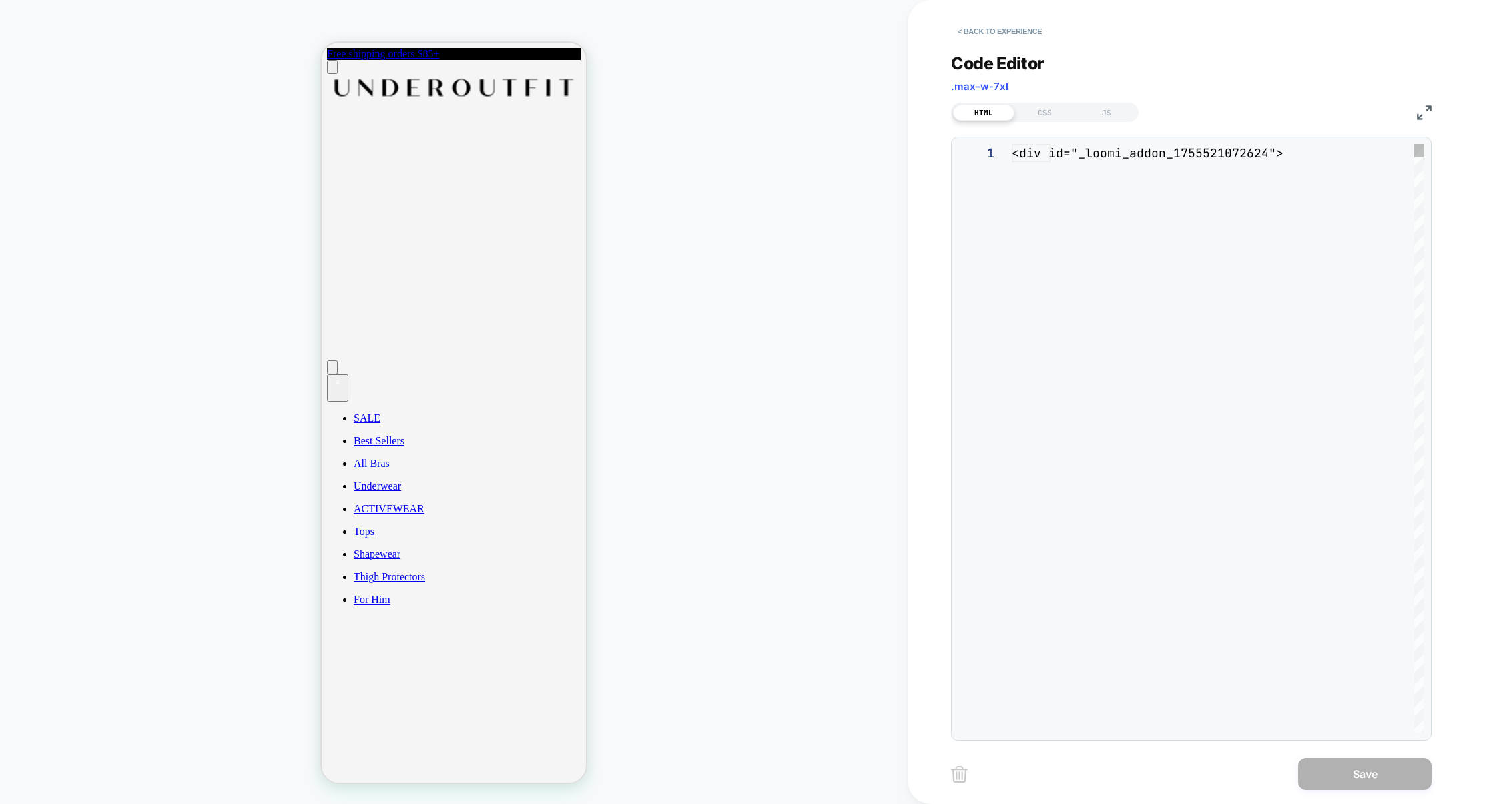
scroll to position [126, 0]
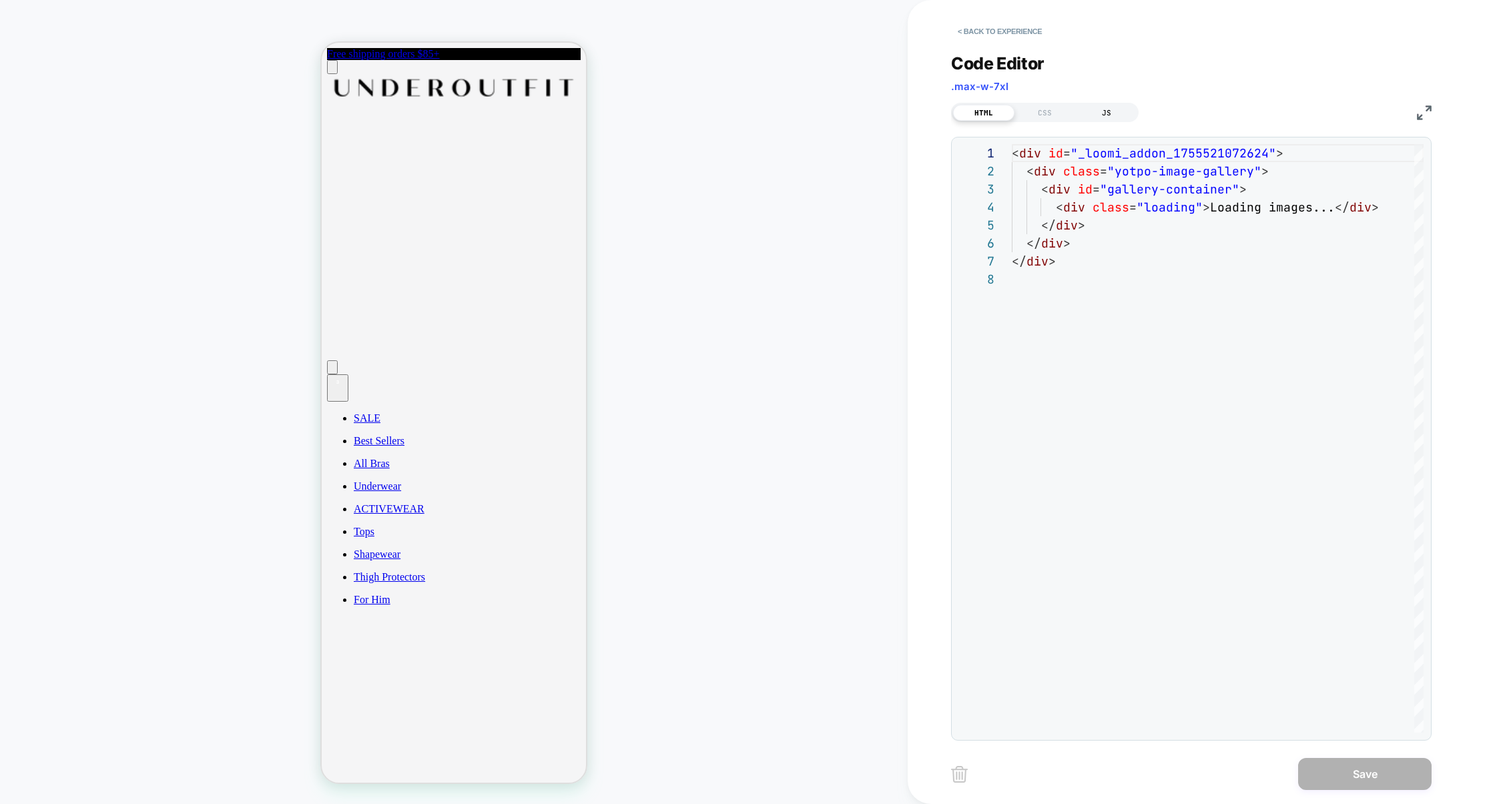
click at [1091, 110] on div "JS" at bounding box center [1106, 113] width 61 height 16
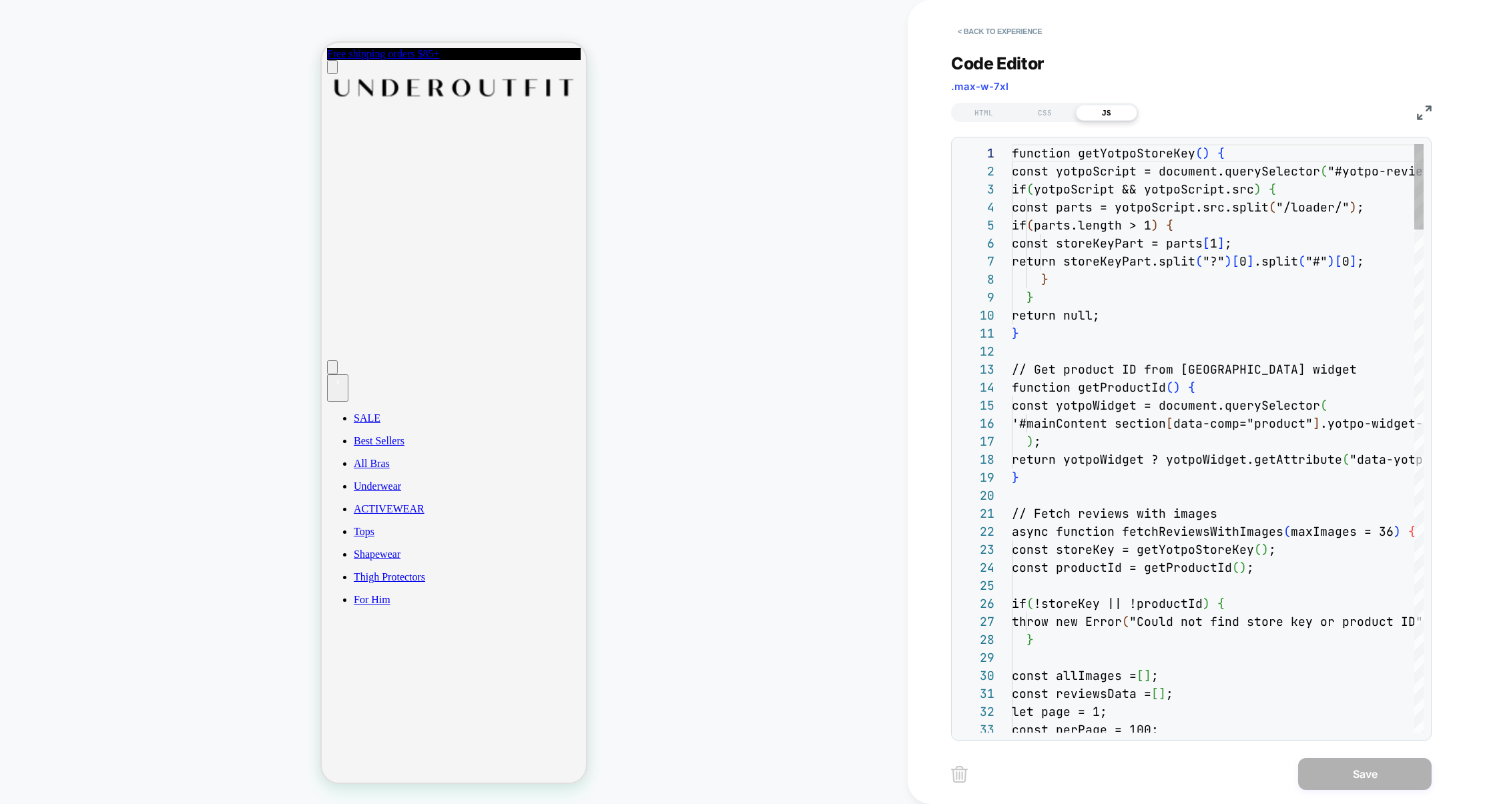
scroll to position [180, 0]
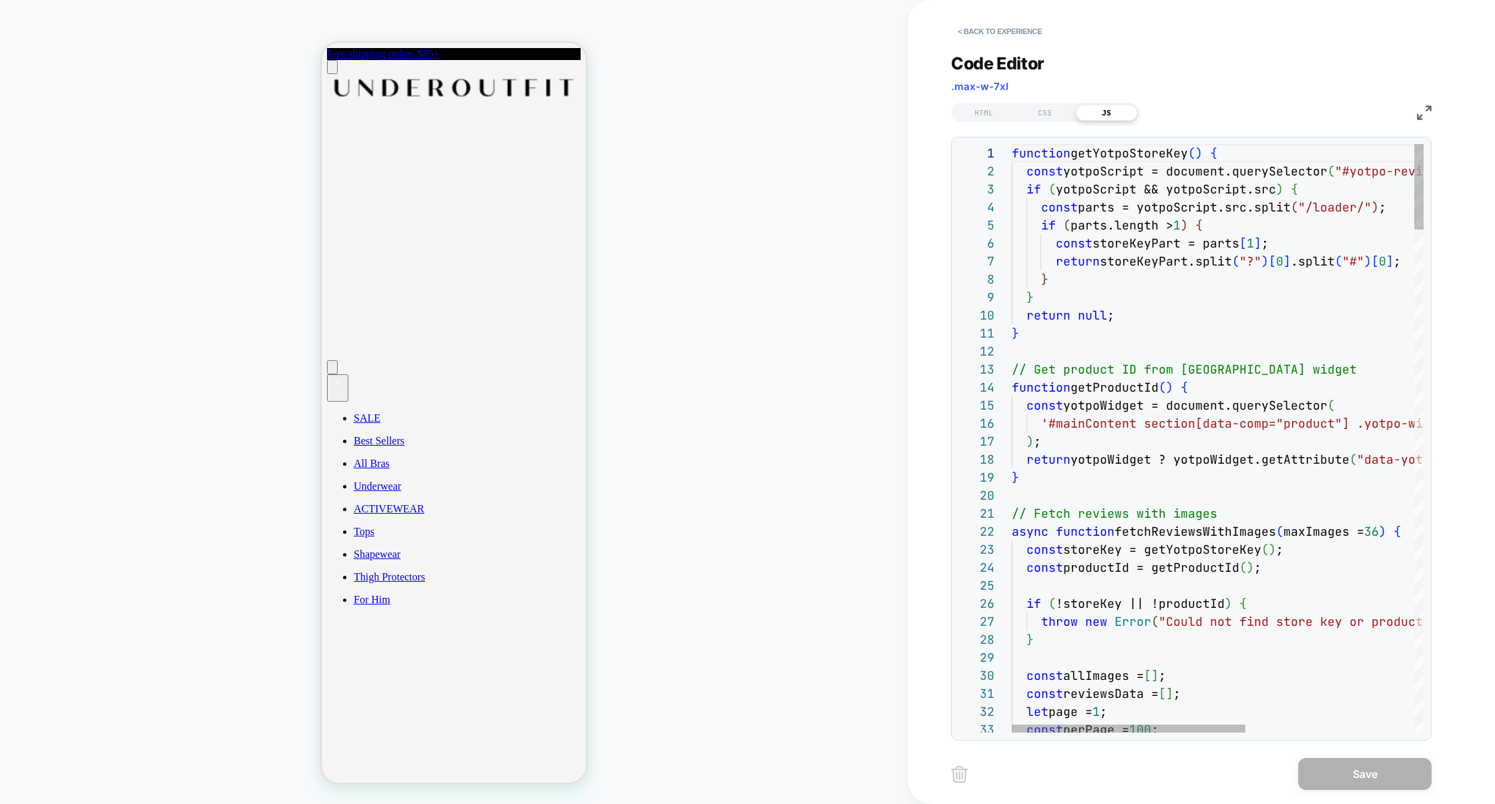
click at [1429, 111] on img at bounding box center [1424, 112] width 15 height 15
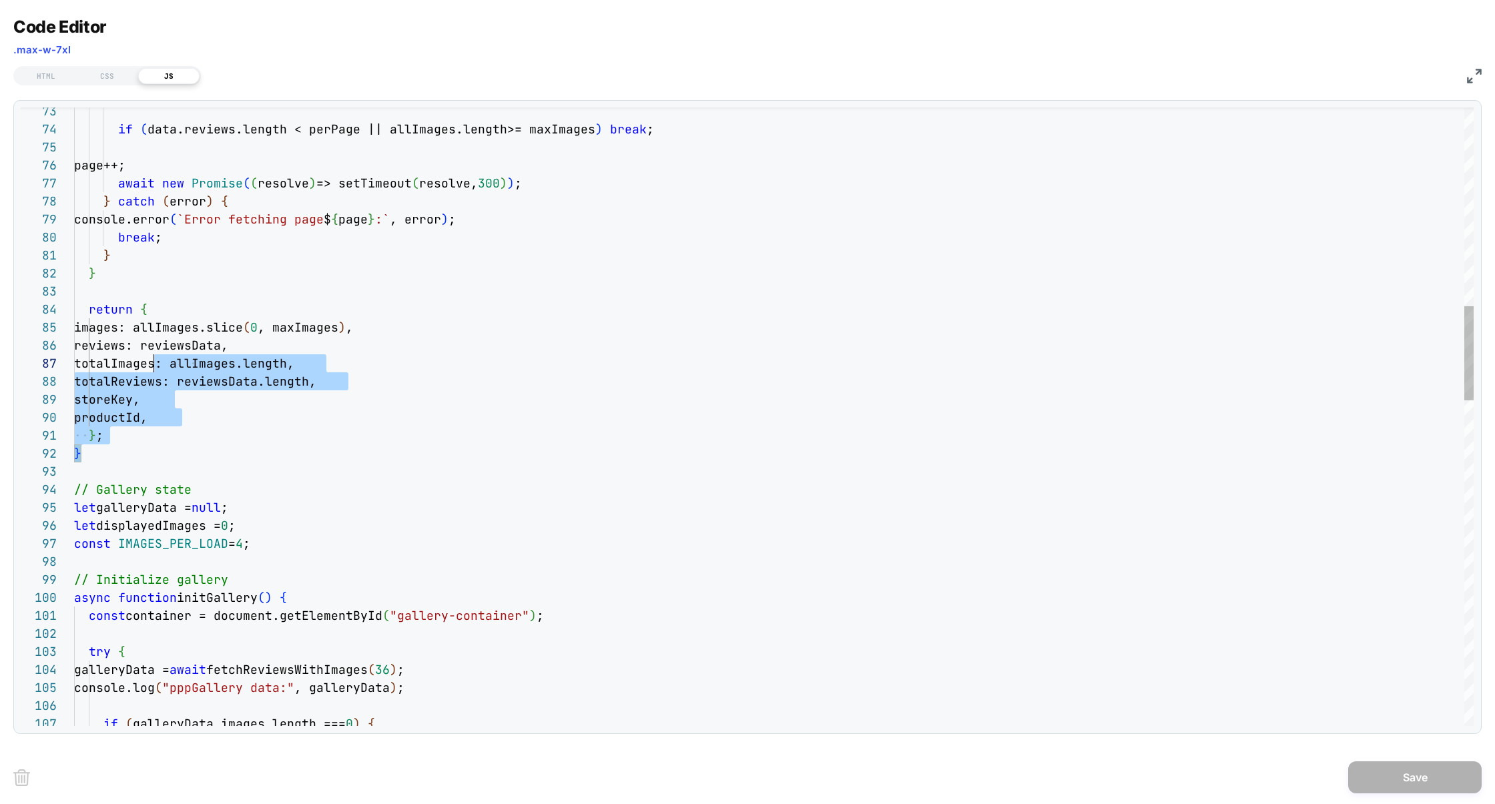
drag, startPoint x: 143, startPoint y: 450, endPoint x: 153, endPoint y: 362, distance: 88.6
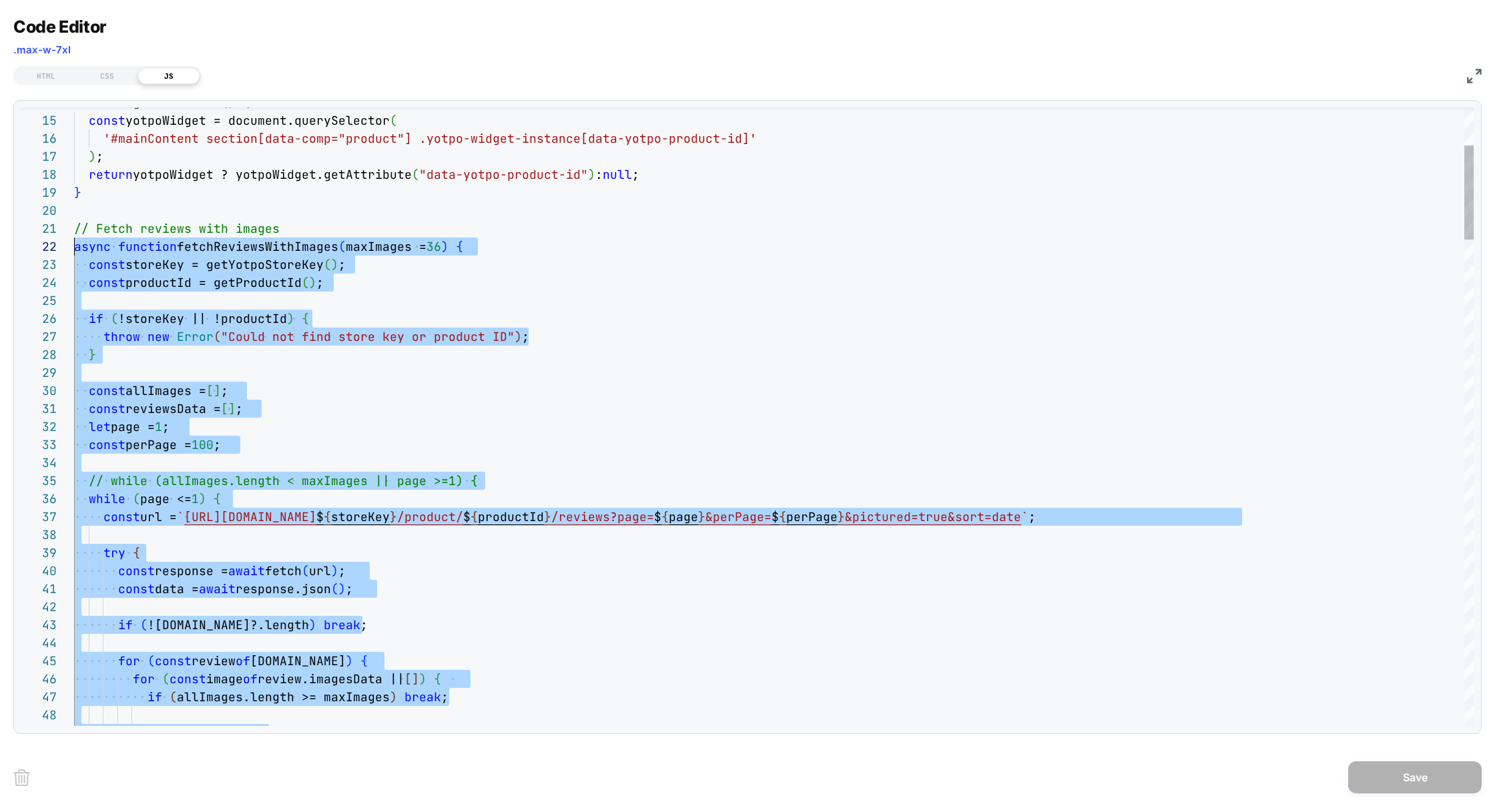
scroll to position [17, 0]
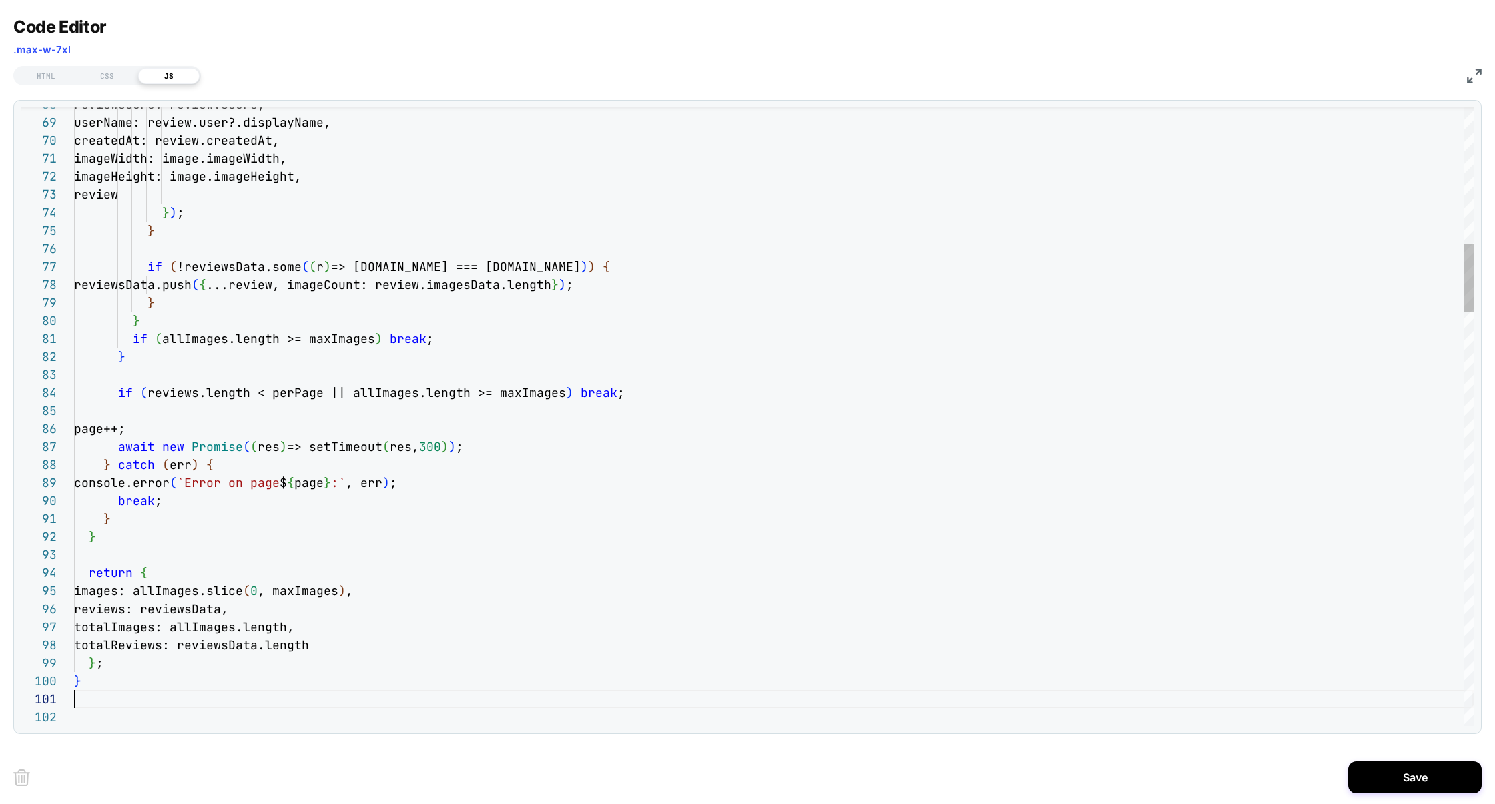
scroll to position [0, 0]
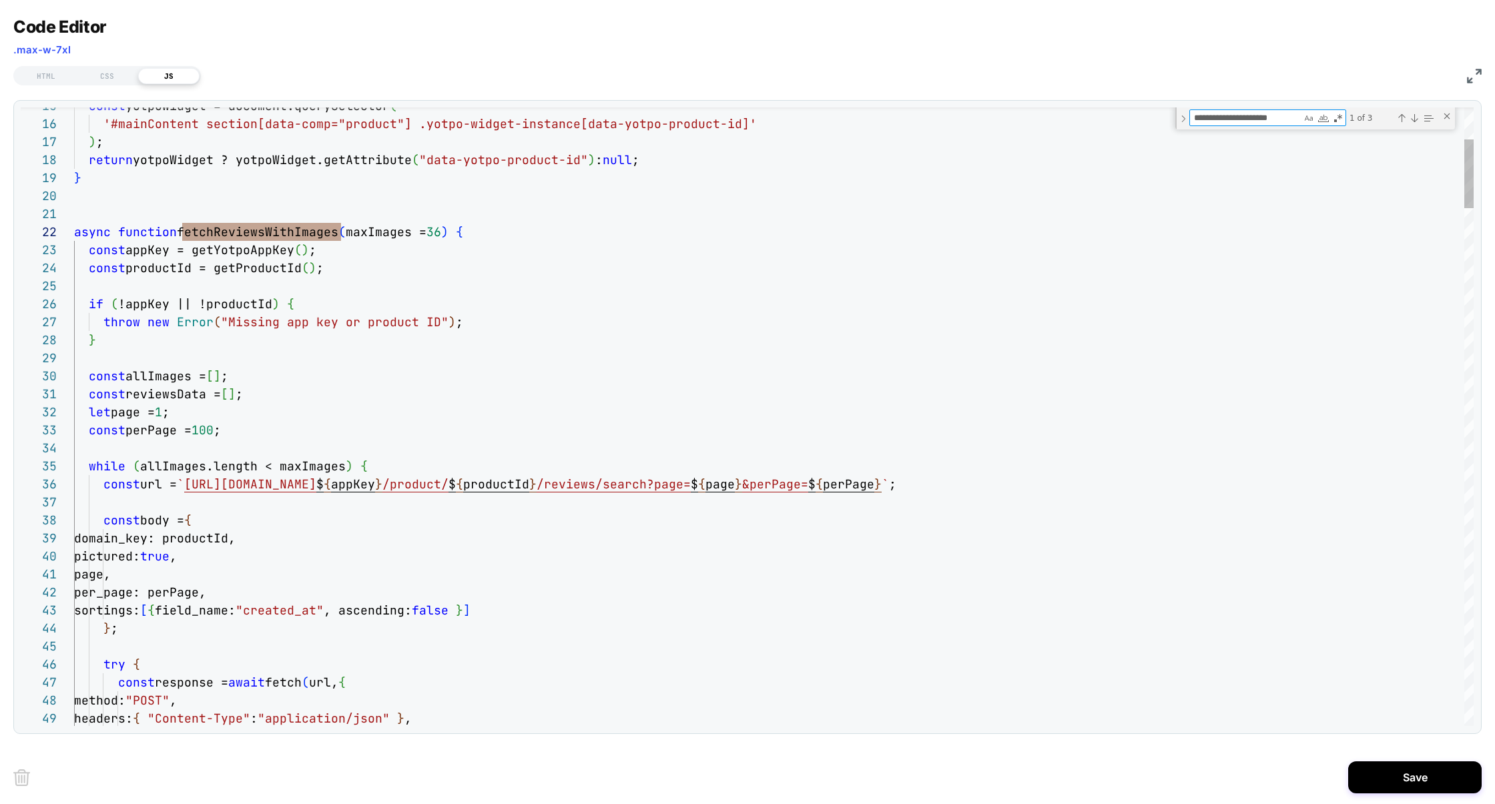
type textarea "**********"
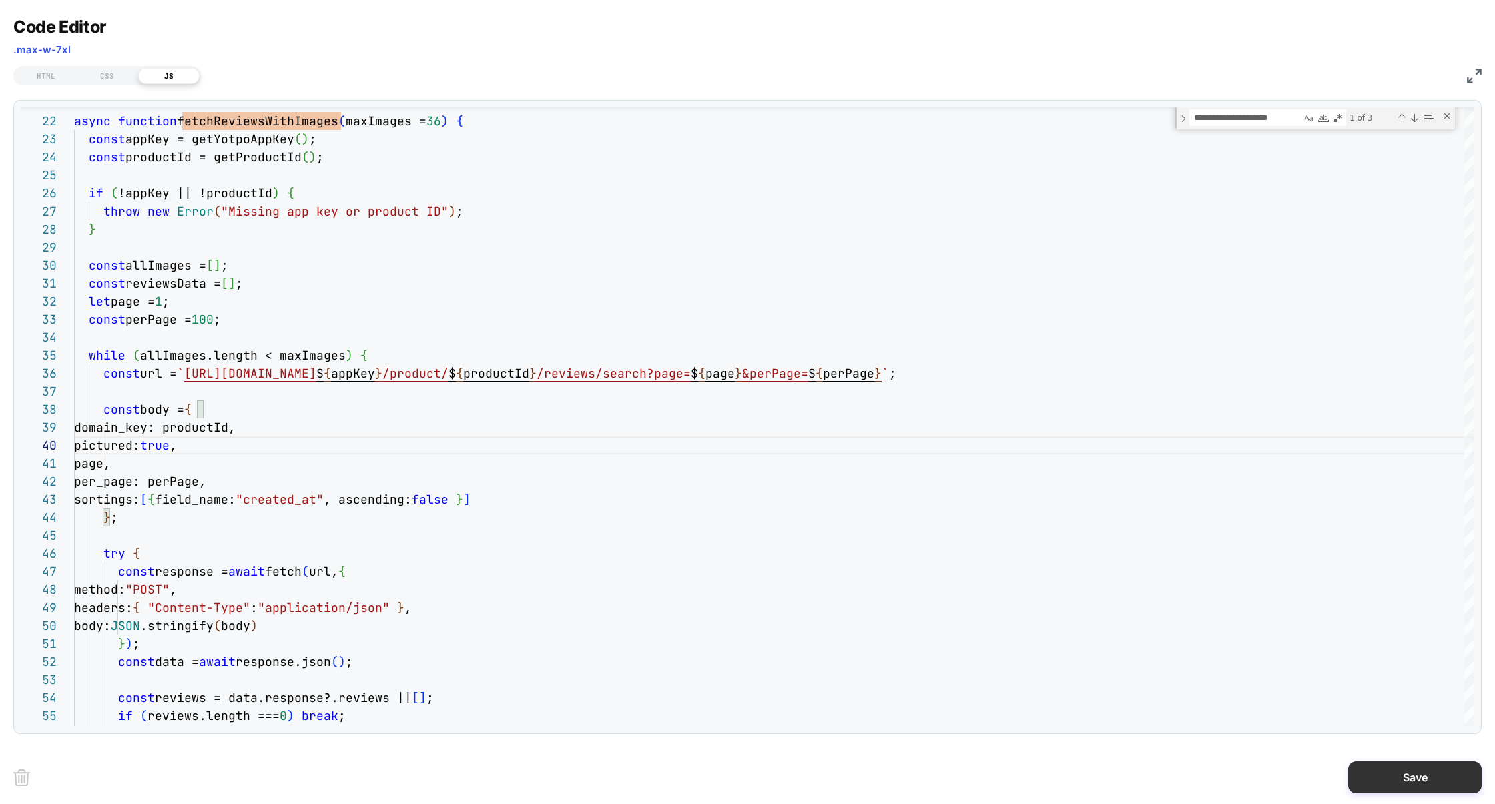
click at [1384, 775] on button "Save" at bounding box center [1414, 777] width 133 height 32
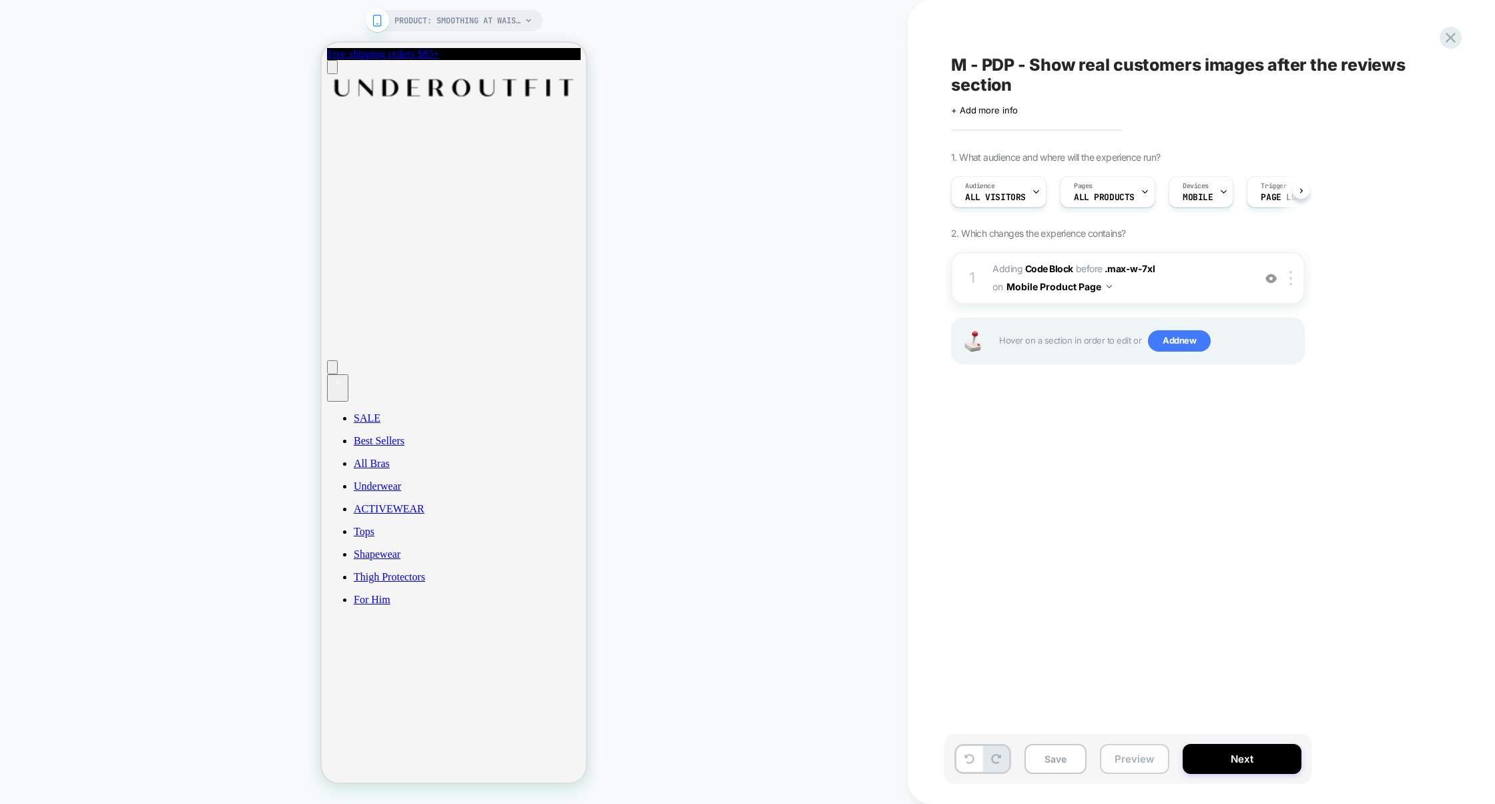
scroll to position [0, 1]
click at [1110, 753] on button "Preview" at bounding box center [1134, 759] width 69 height 30
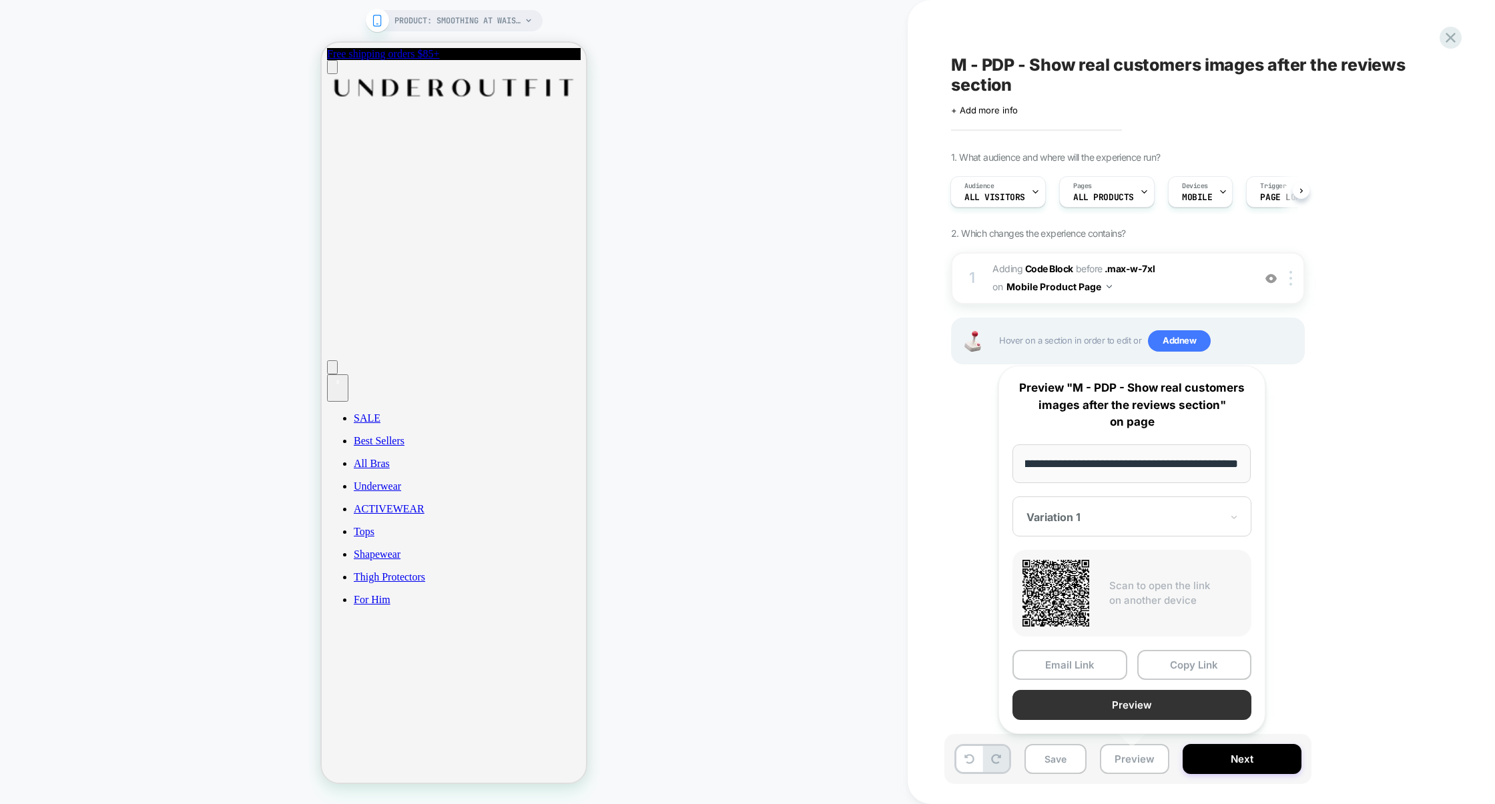
scroll to position [0, 0]
click at [1130, 716] on button "Preview" at bounding box center [1131, 705] width 239 height 30
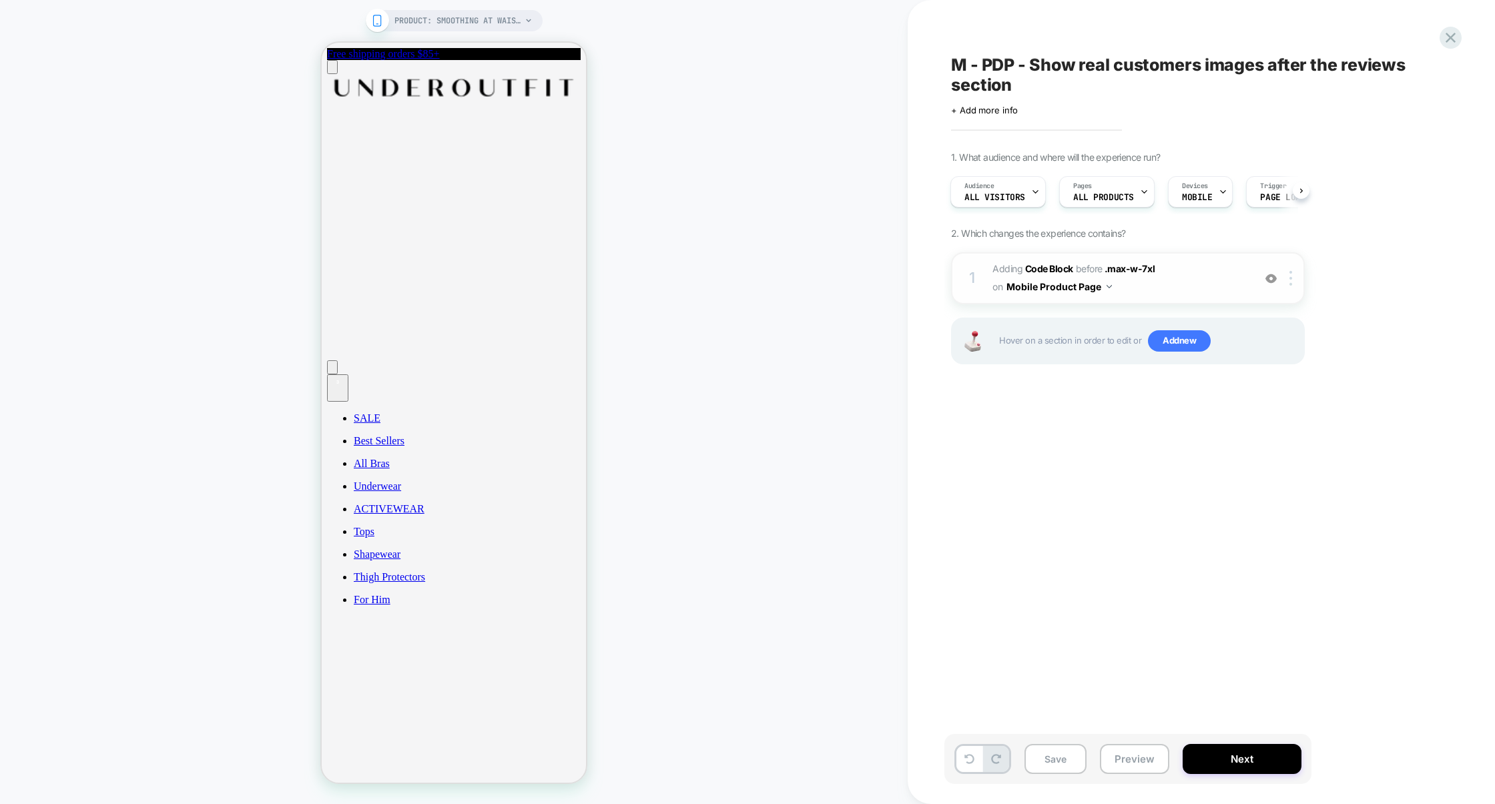
click at [1176, 281] on span "Adding Code Block BEFORE .max-w-7xl .max-w-7xl on Mobile Product Page" at bounding box center [1119, 278] width 254 height 36
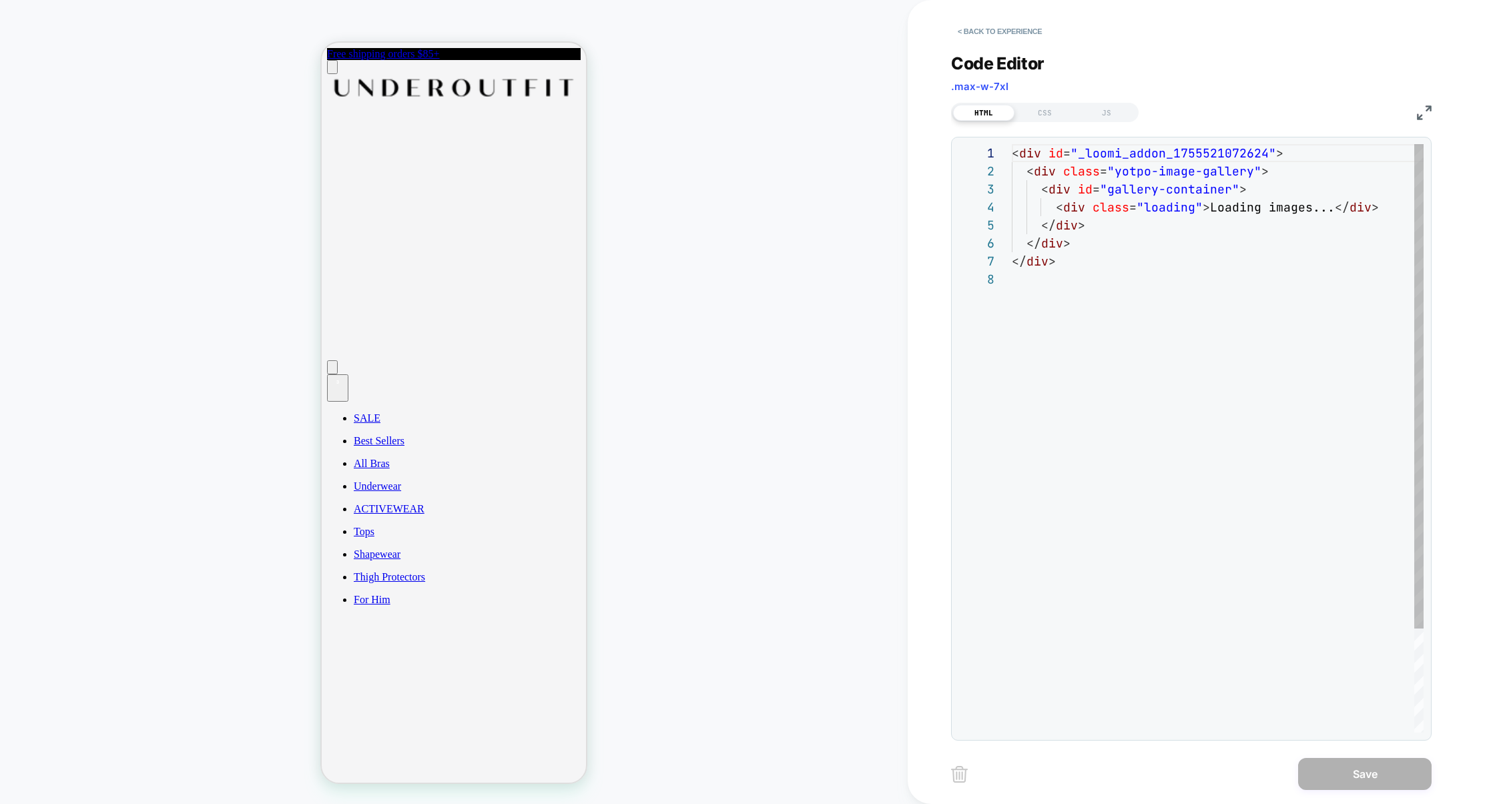
scroll to position [126, 0]
click at [1120, 117] on div "JS" at bounding box center [1106, 113] width 61 height 16
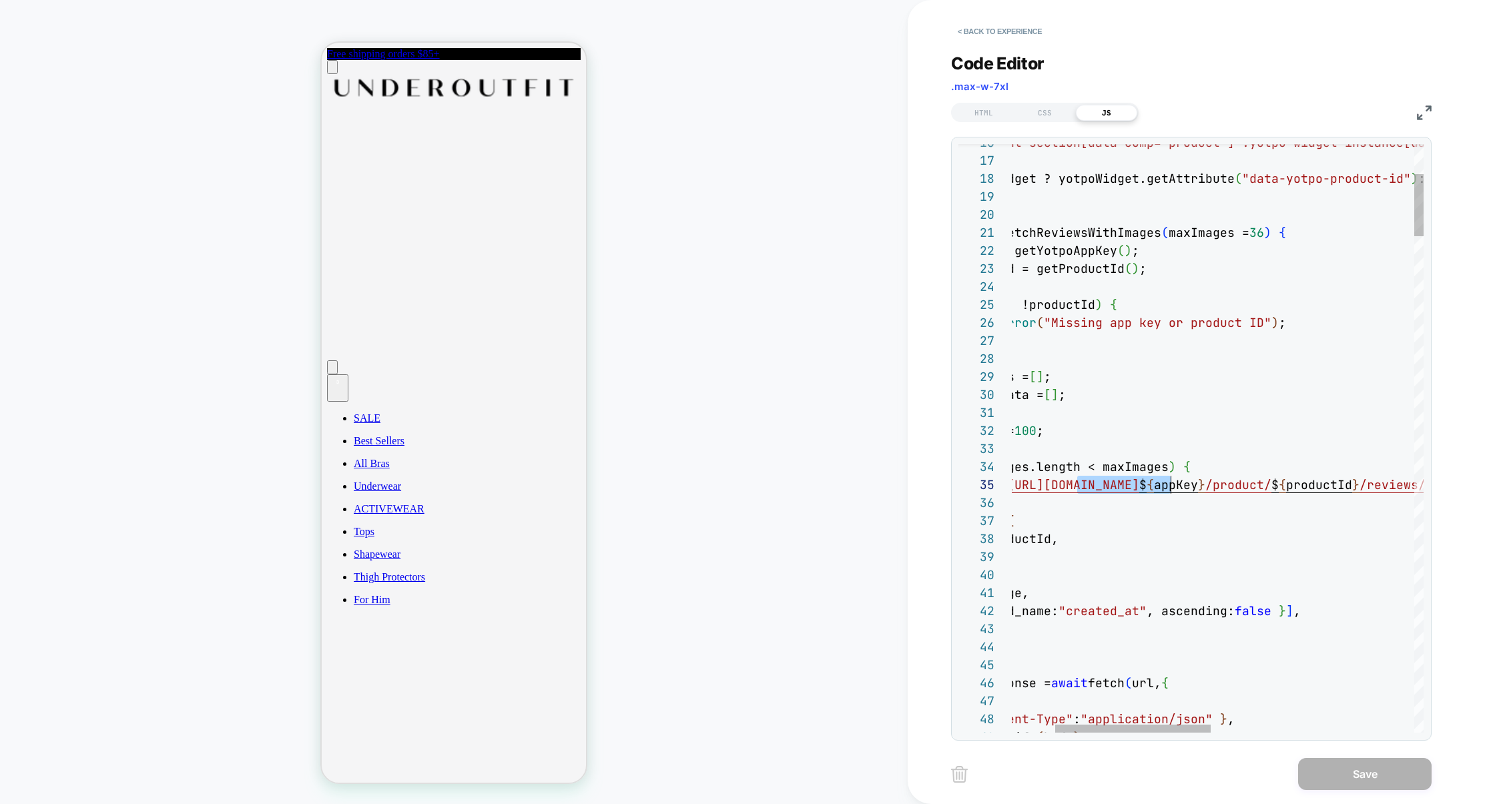
scroll to position [72, 274]
drag, startPoint x: 1077, startPoint y: 487, endPoint x: 1172, endPoint y: 489, distance: 95.4
click at [1139, 489] on span "[URL][DOMAIN_NAME]" at bounding box center [1073, 484] width 132 height 15
type textarea "**********"
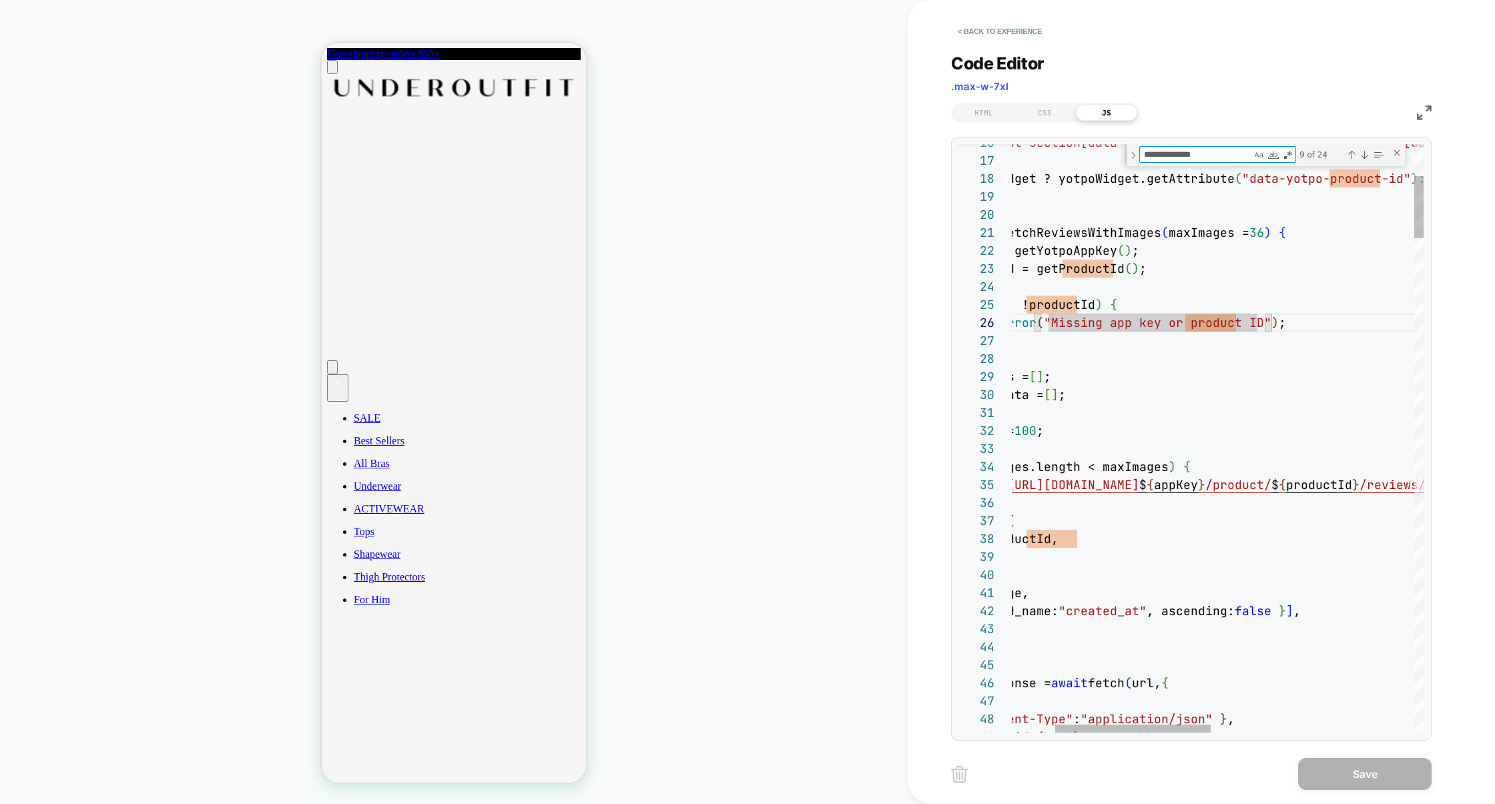
scroll to position [89, 223]
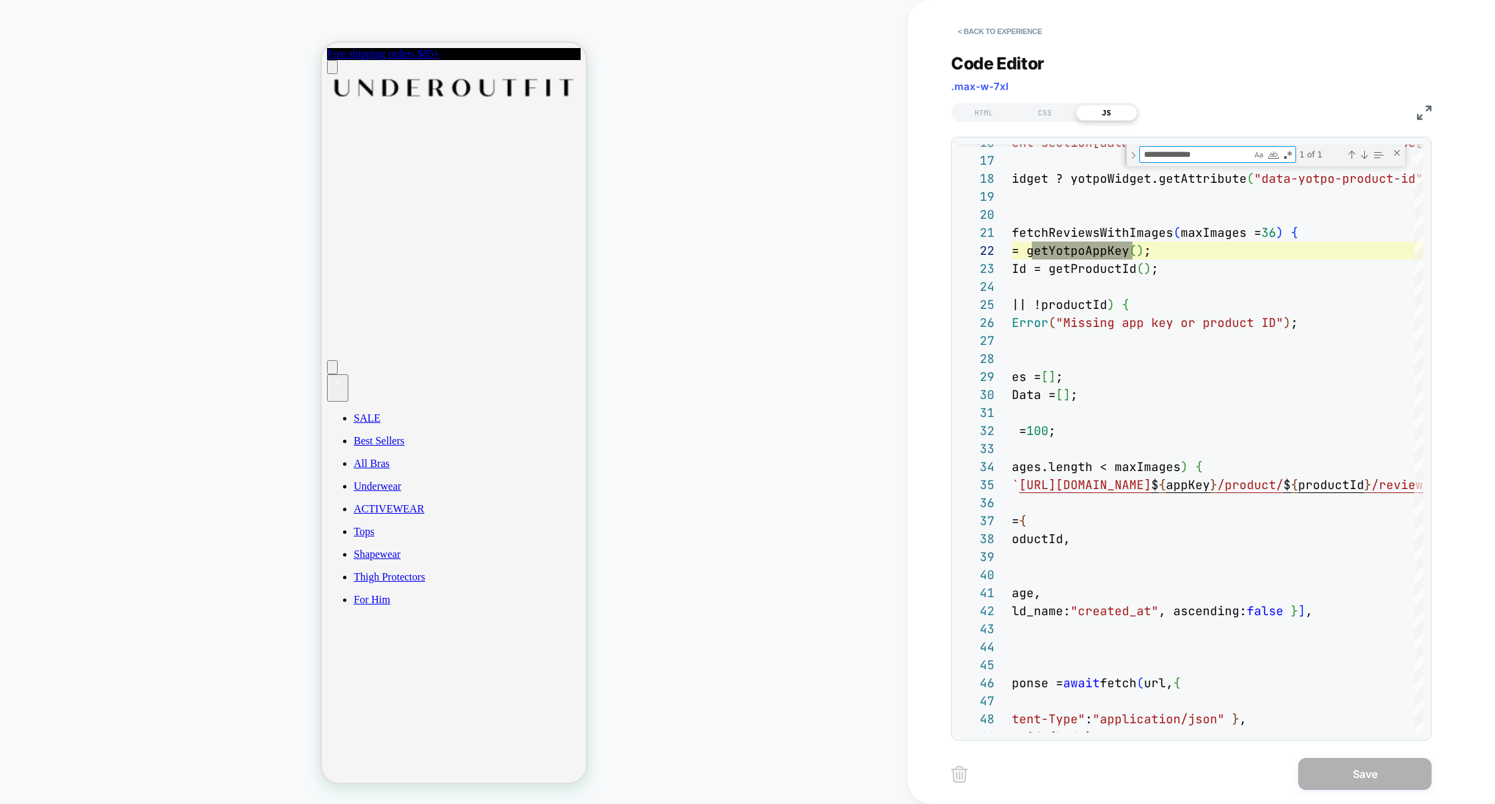
type textarea "**********"
click at [1425, 113] on img at bounding box center [1424, 112] width 15 height 15
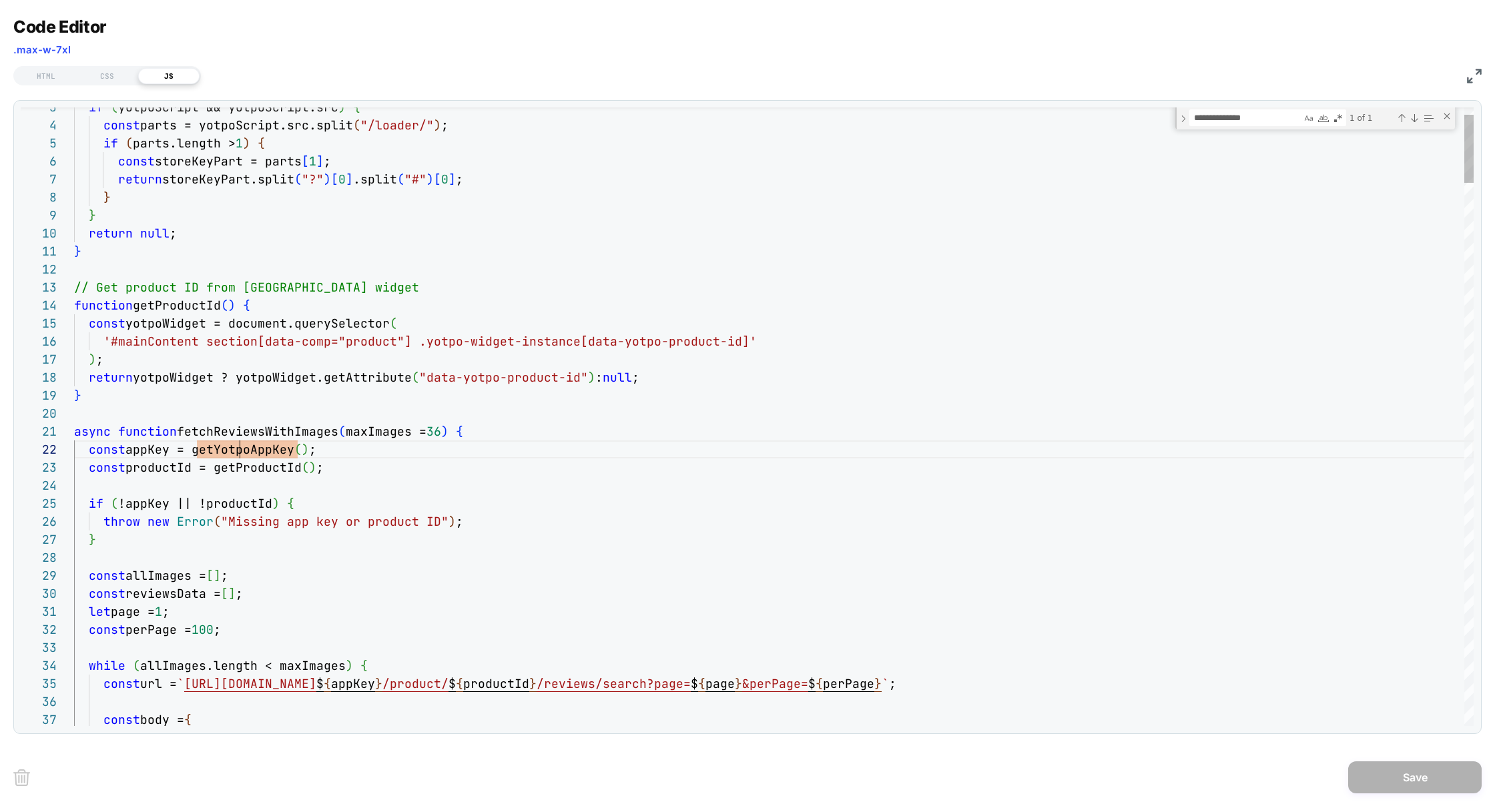
type textarea "**********"
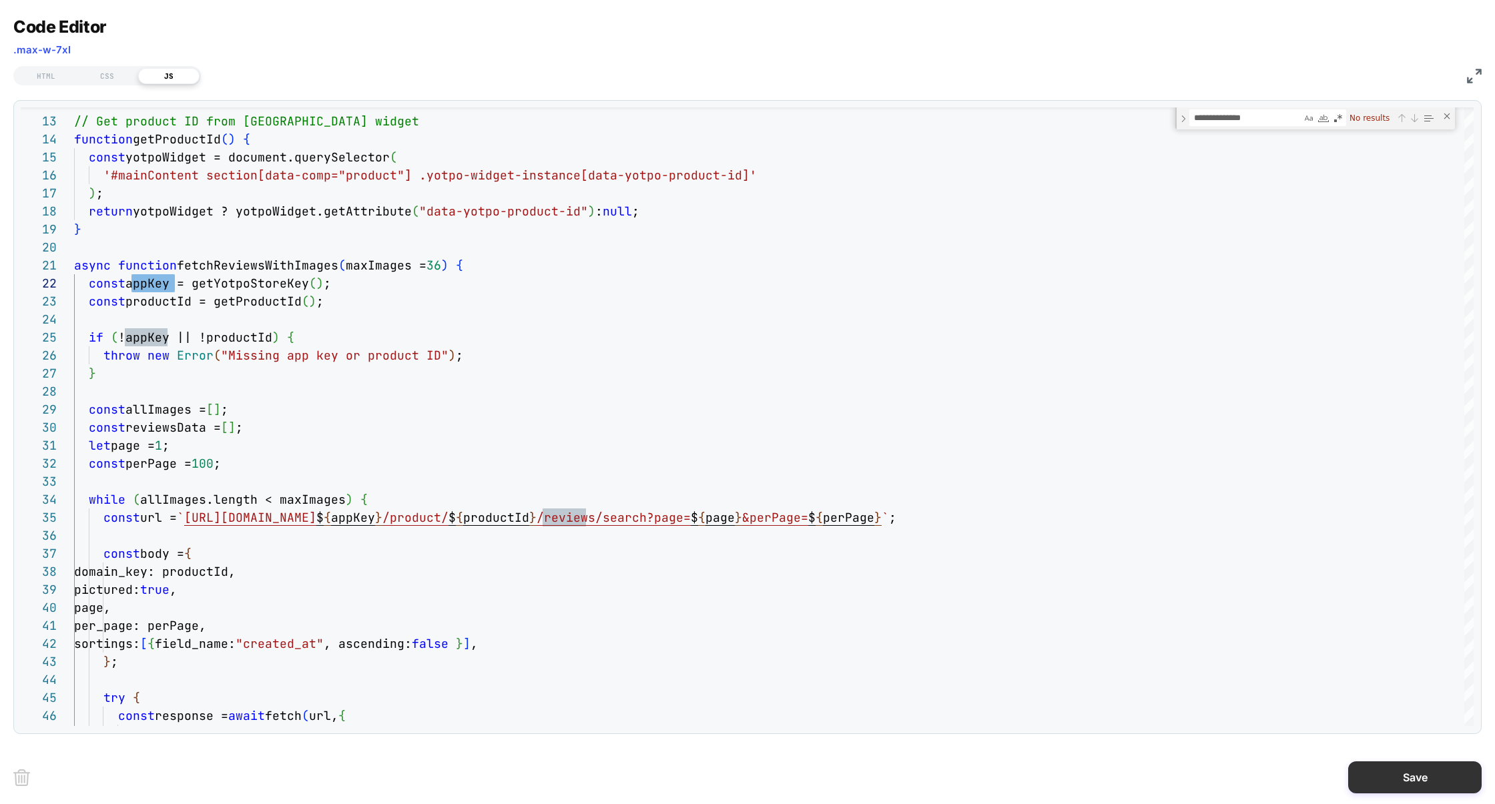
click at [1412, 773] on button "Save" at bounding box center [1414, 777] width 133 height 32
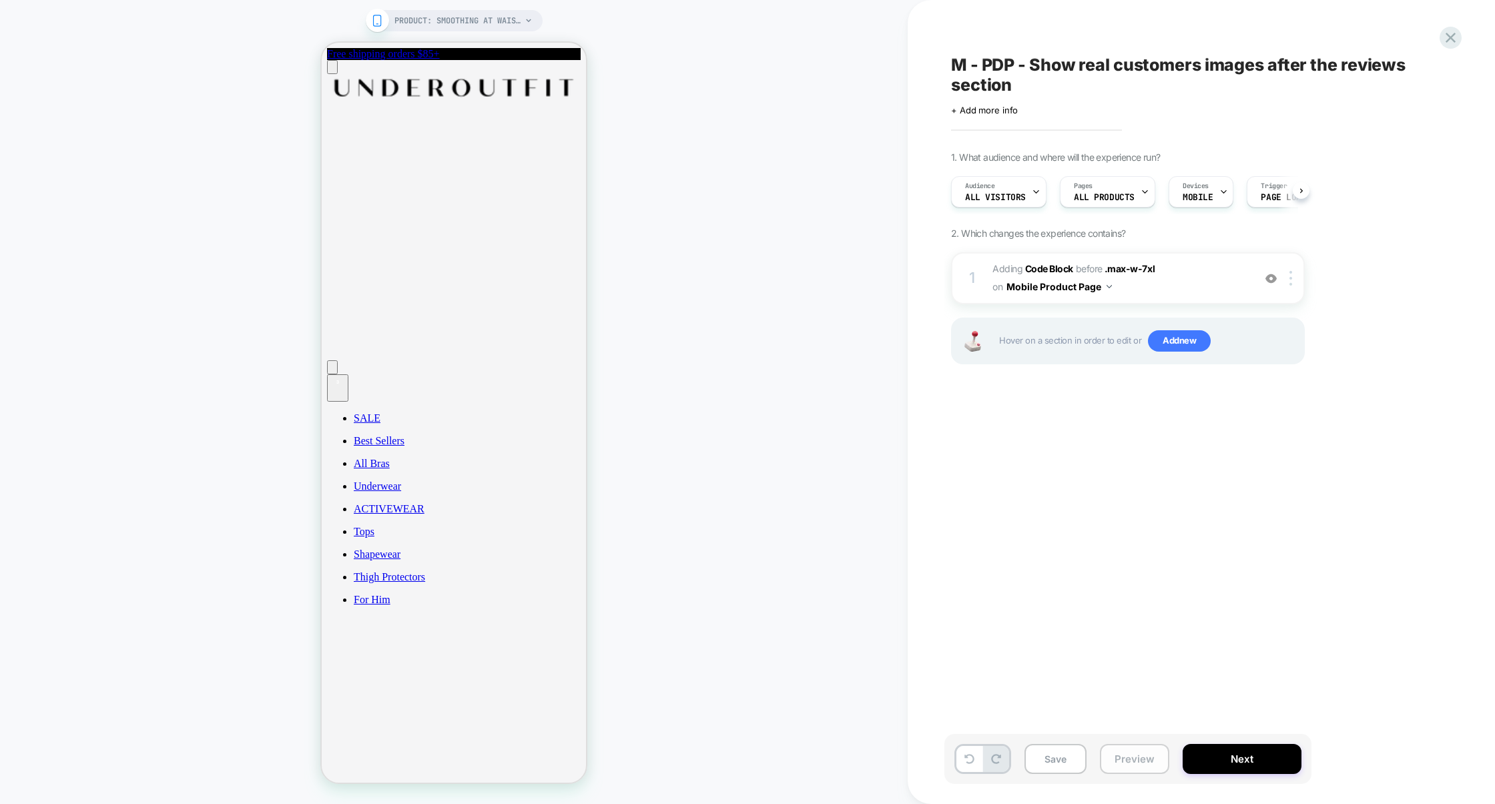
scroll to position [0, 1]
click at [1147, 757] on button "Preview" at bounding box center [1134, 759] width 69 height 30
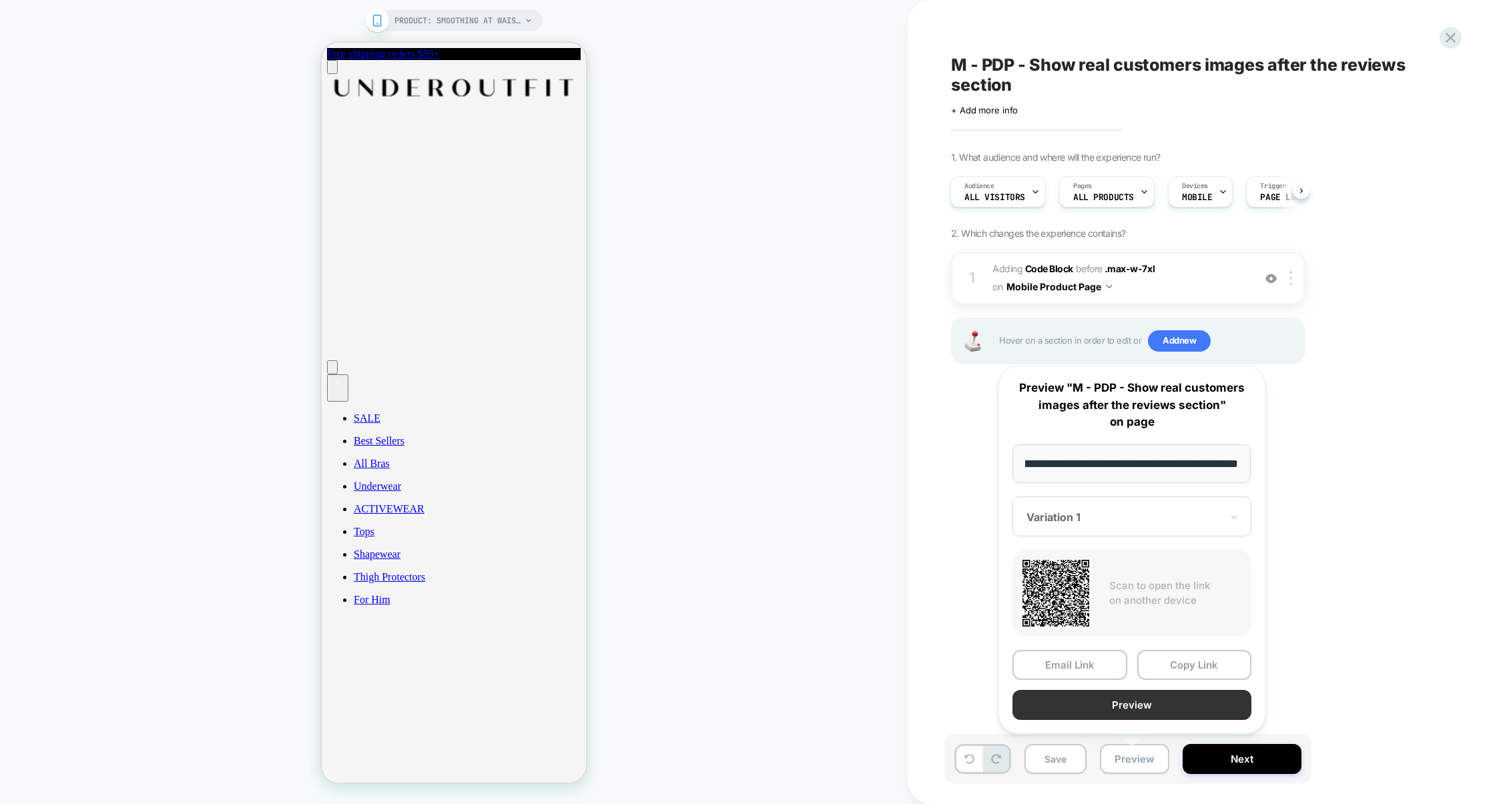
scroll to position [0, 0]
click at [1148, 699] on button "Preview" at bounding box center [1131, 705] width 239 height 30
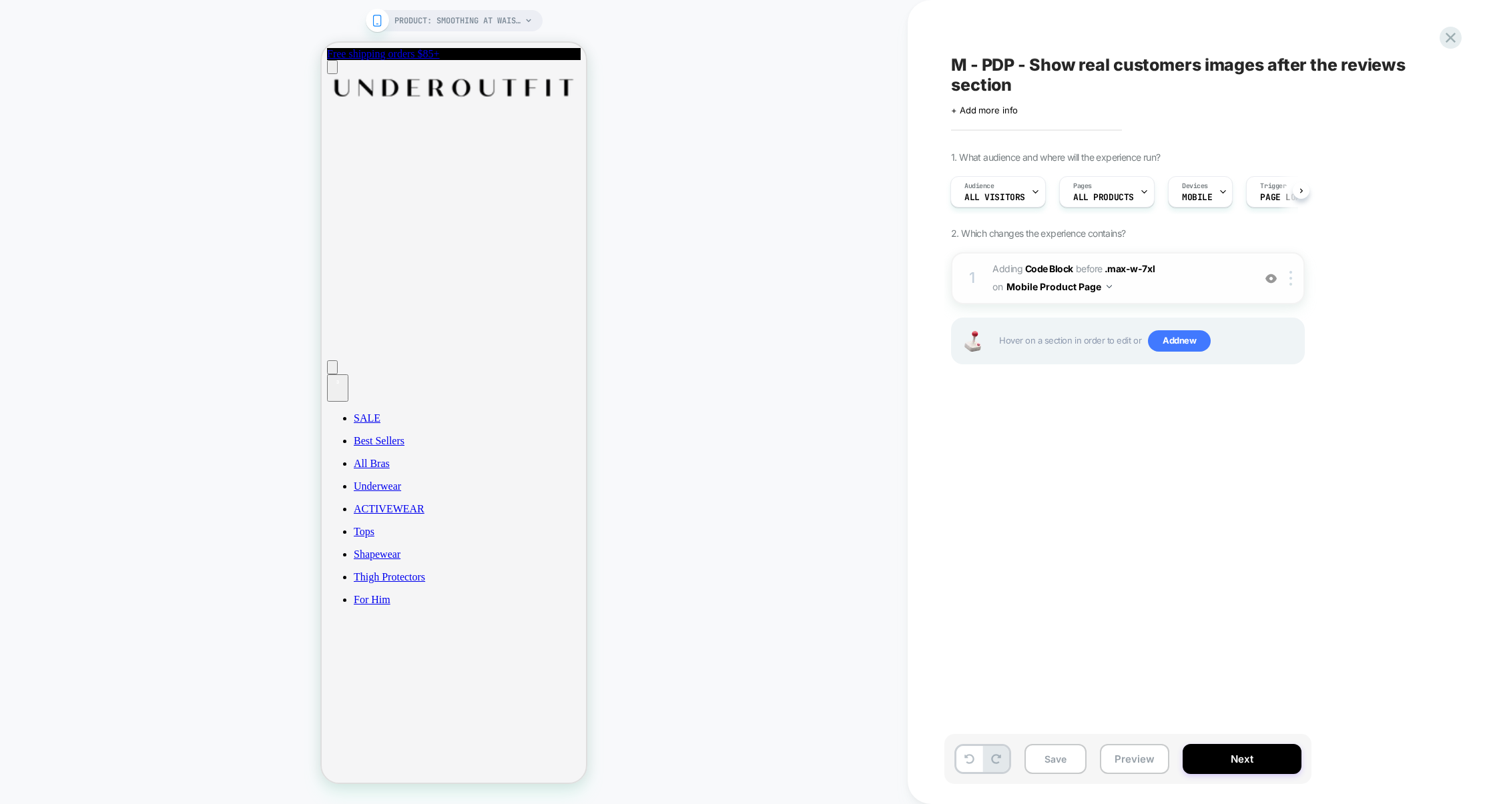
click at [1202, 298] on div "1 Adding Code Block BEFORE .max-w-7xl .max-w-7xl on Mobile Product Page Add Bef…" at bounding box center [1128, 278] width 354 height 52
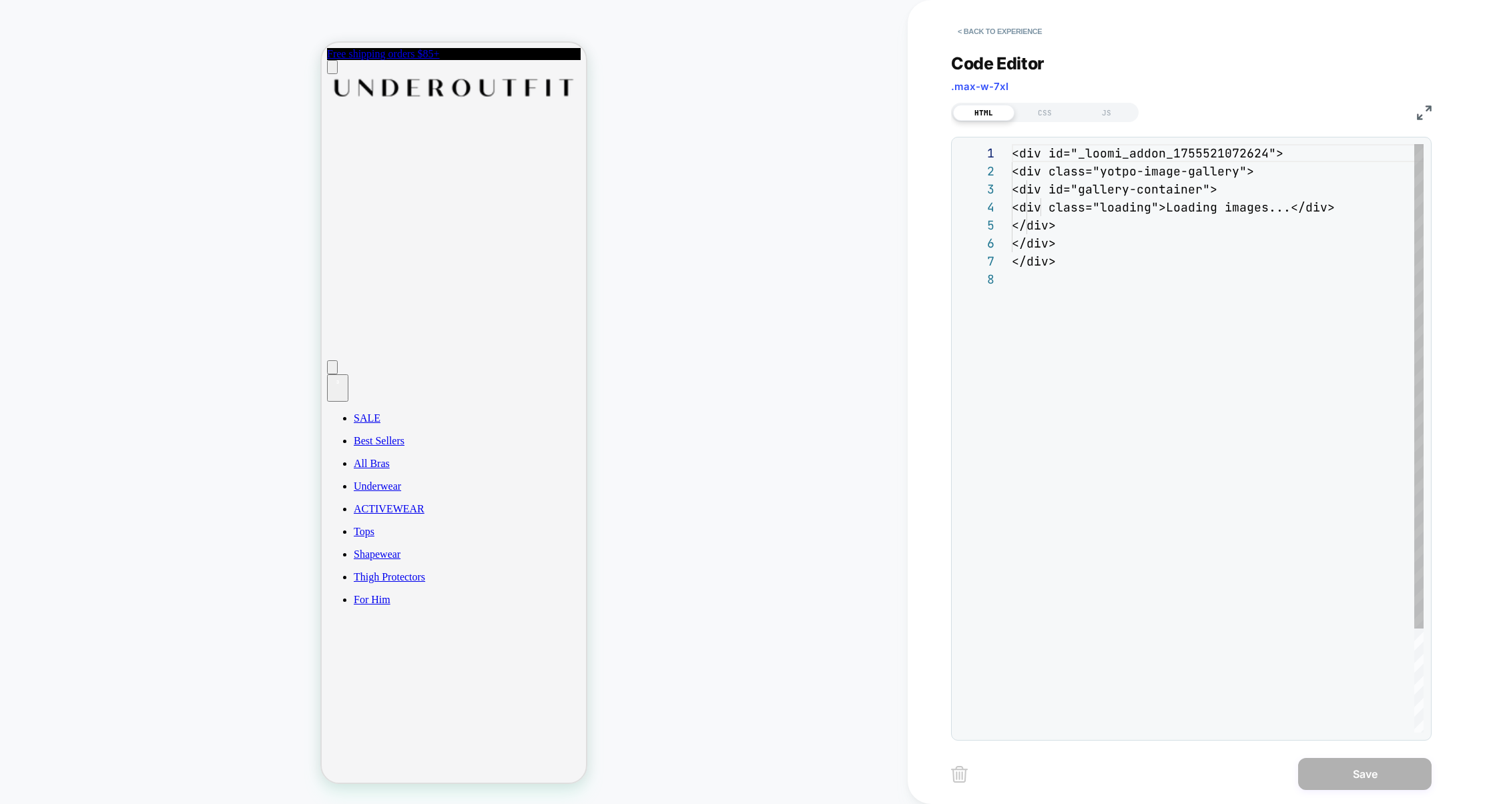
scroll to position [126, 0]
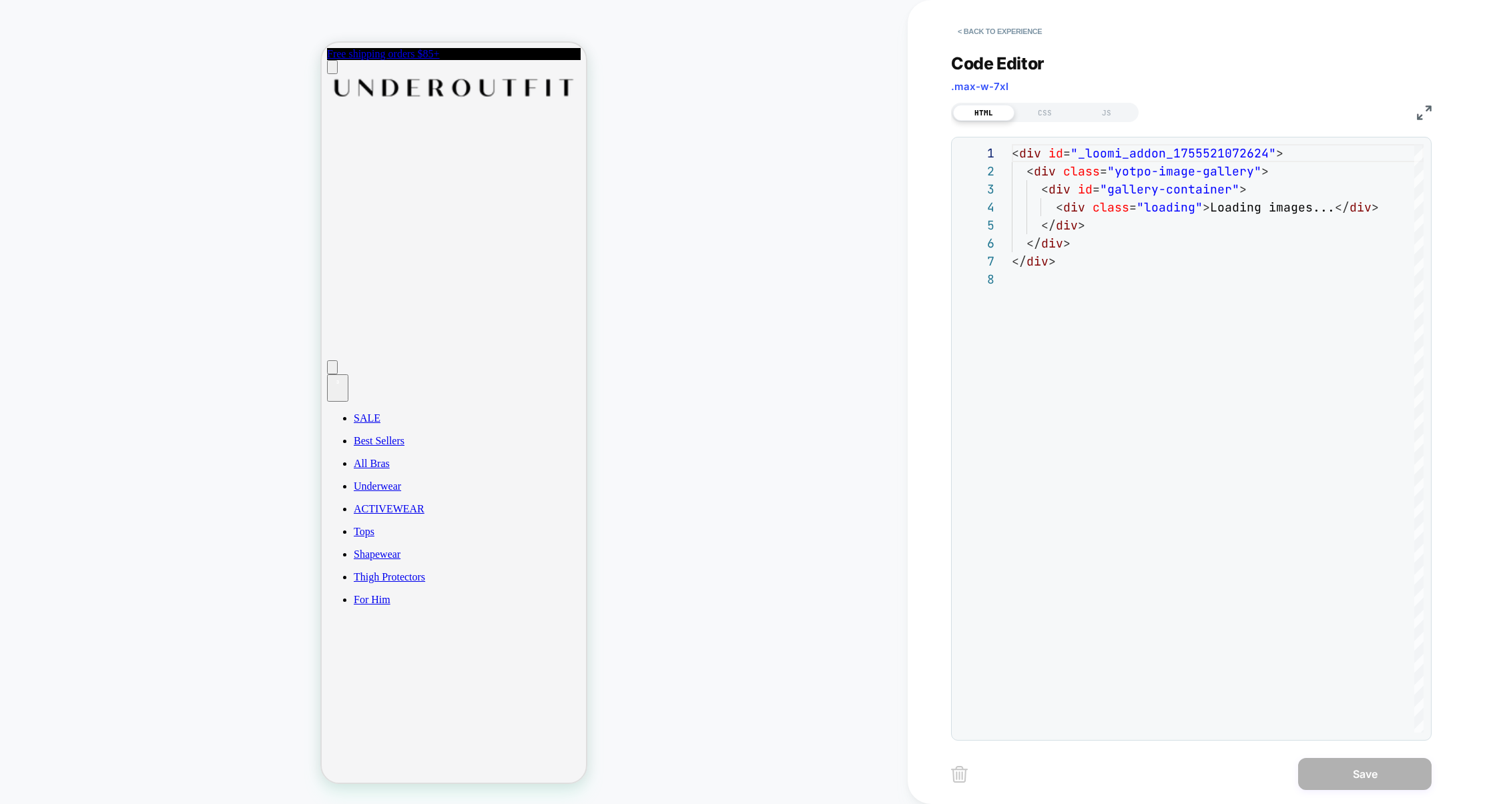
click at [1118, 101] on div "HTML CSS JS" at bounding box center [1191, 110] width 480 height 23
click at [1116, 107] on div "JS" at bounding box center [1106, 113] width 61 height 16
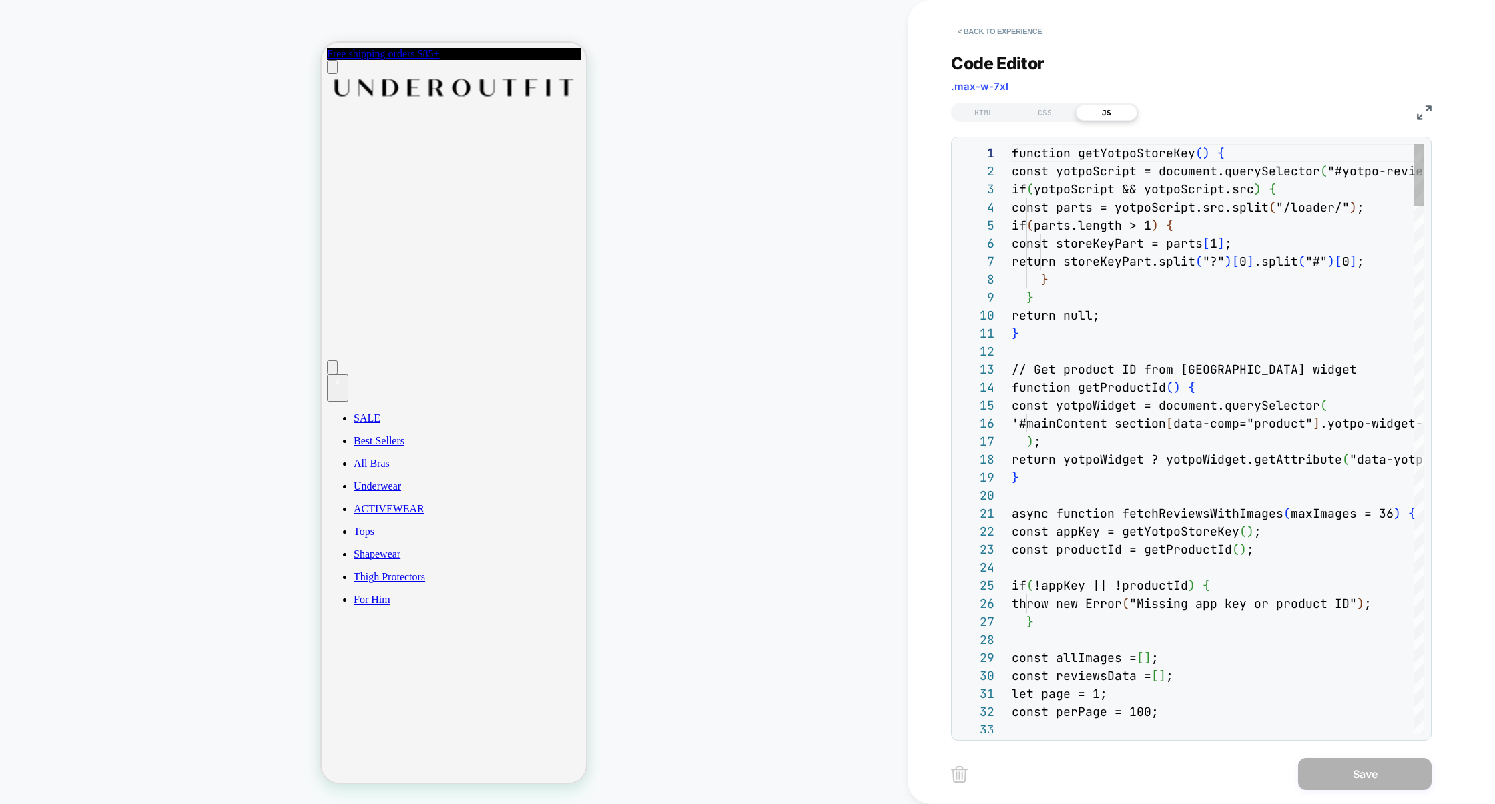
scroll to position [180, 0]
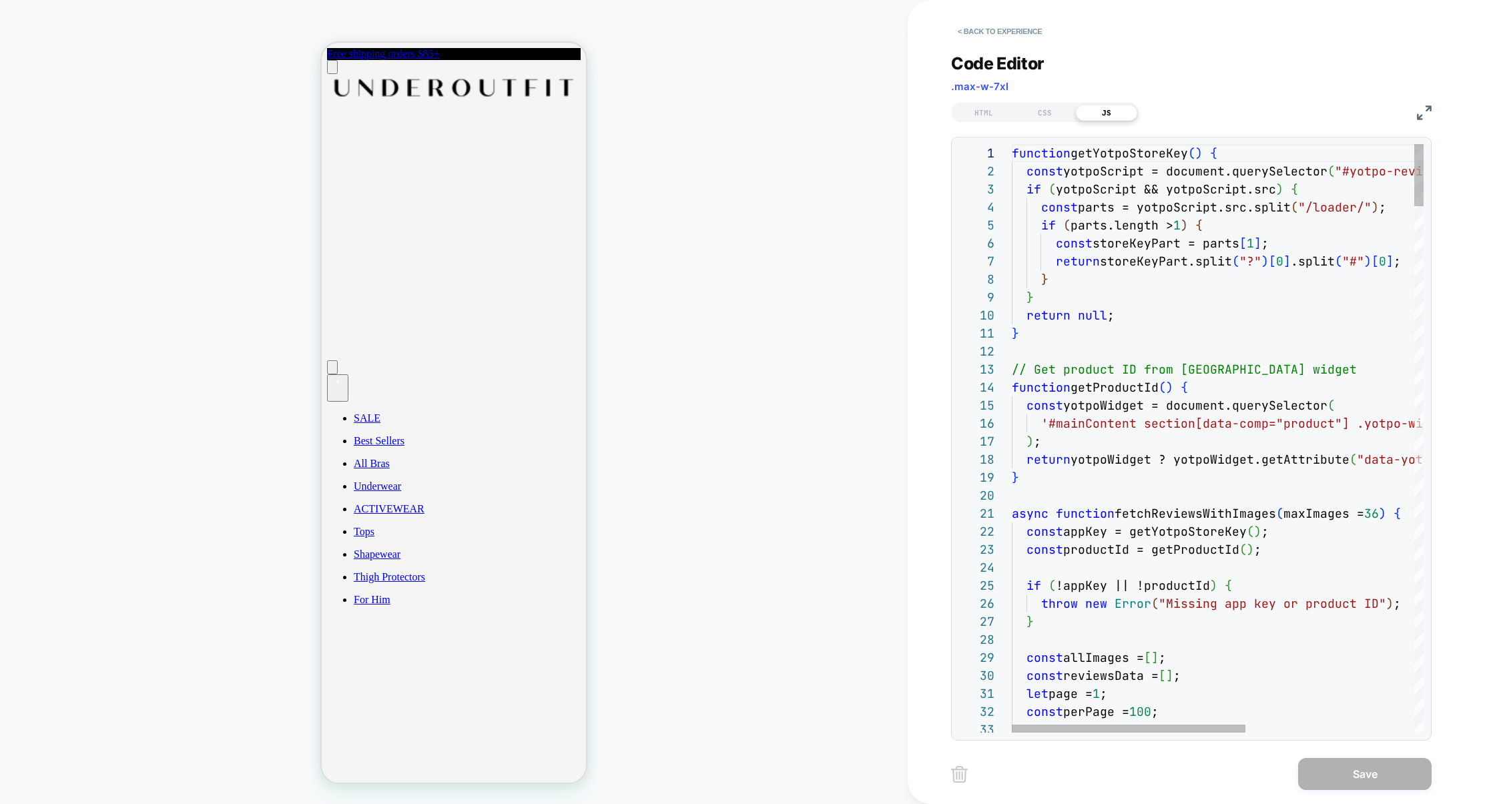
click at [1422, 117] on img at bounding box center [1424, 112] width 15 height 15
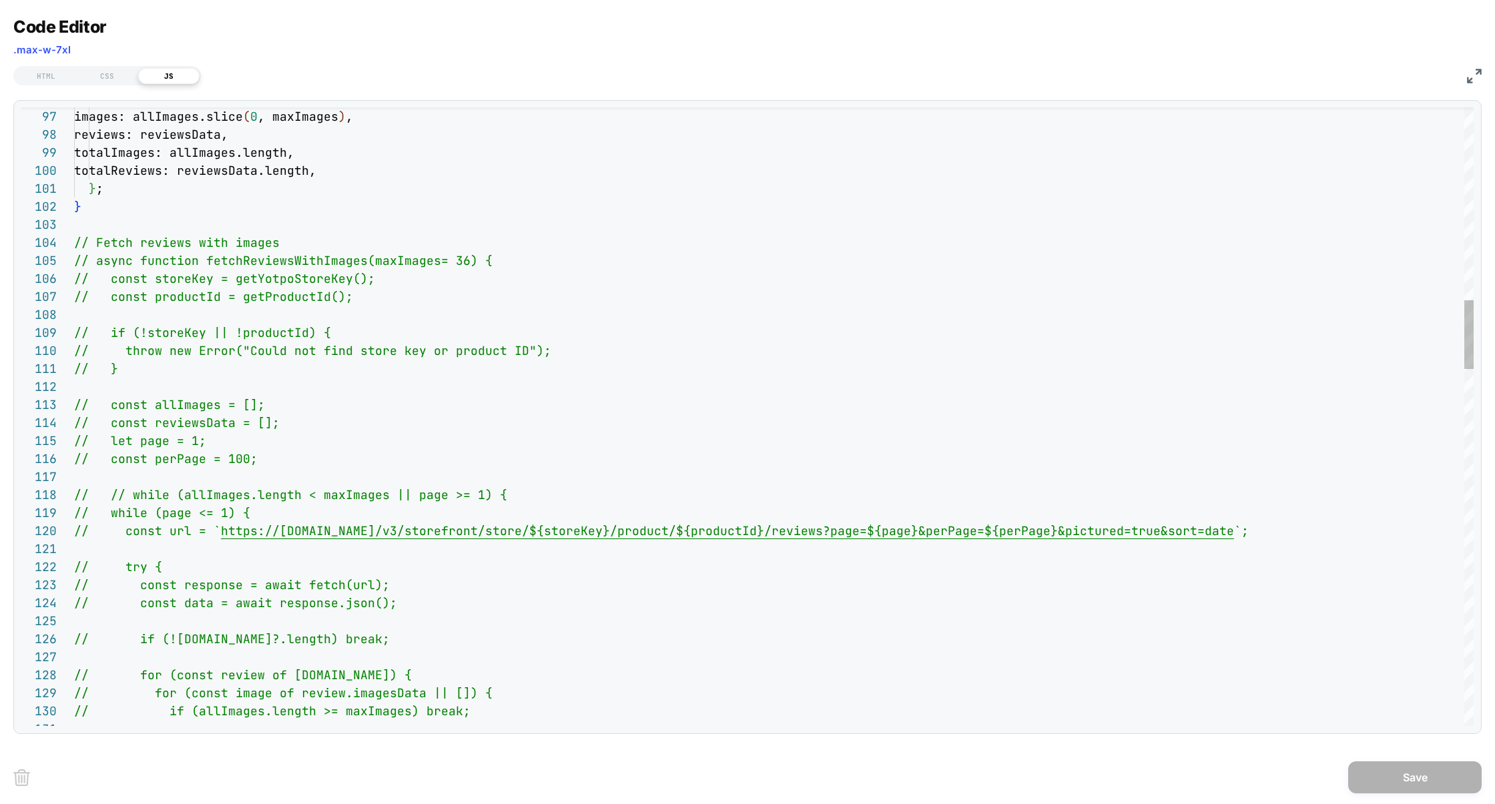
drag, startPoint x: 71, startPoint y: 260, endPoint x: 80, endPoint y: 259, distance: 9.4
click at [80, 259] on div "97 98 99 100 101 102 103 104 105 106 107 108 109 110 111 112 113 114 115 116 11…" at bounding box center [747, 416] width 1453 height 619
click at [80, 258] on span "// async function fetchReviewsWithImages(maxImages" at bounding box center [257, 260] width 367 height 15
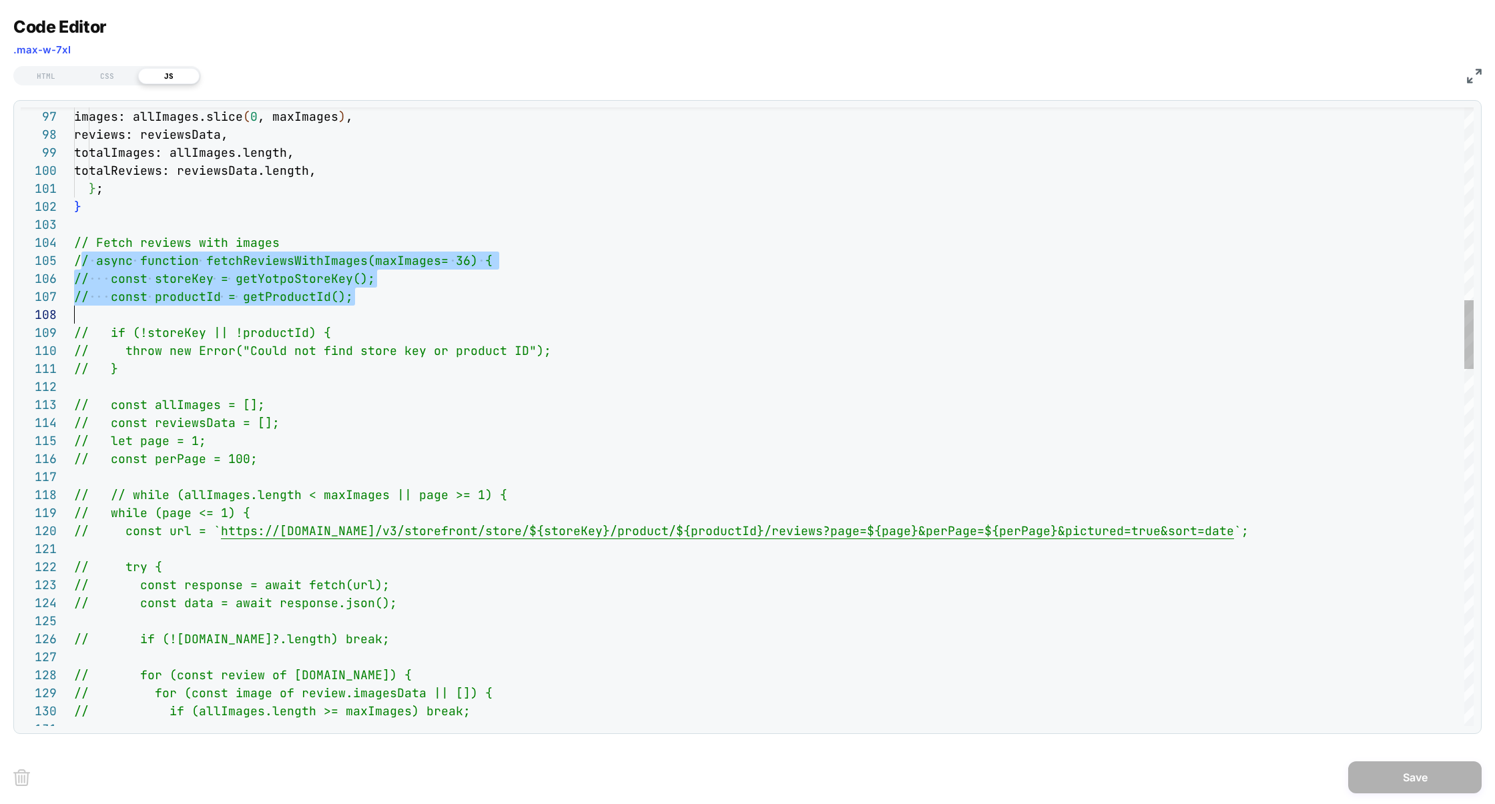
scroll to position [72, 0]
drag, startPoint x: 78, startPoint y: 258, endPoint x: 172, endPoint y: 414, distance: 182.3
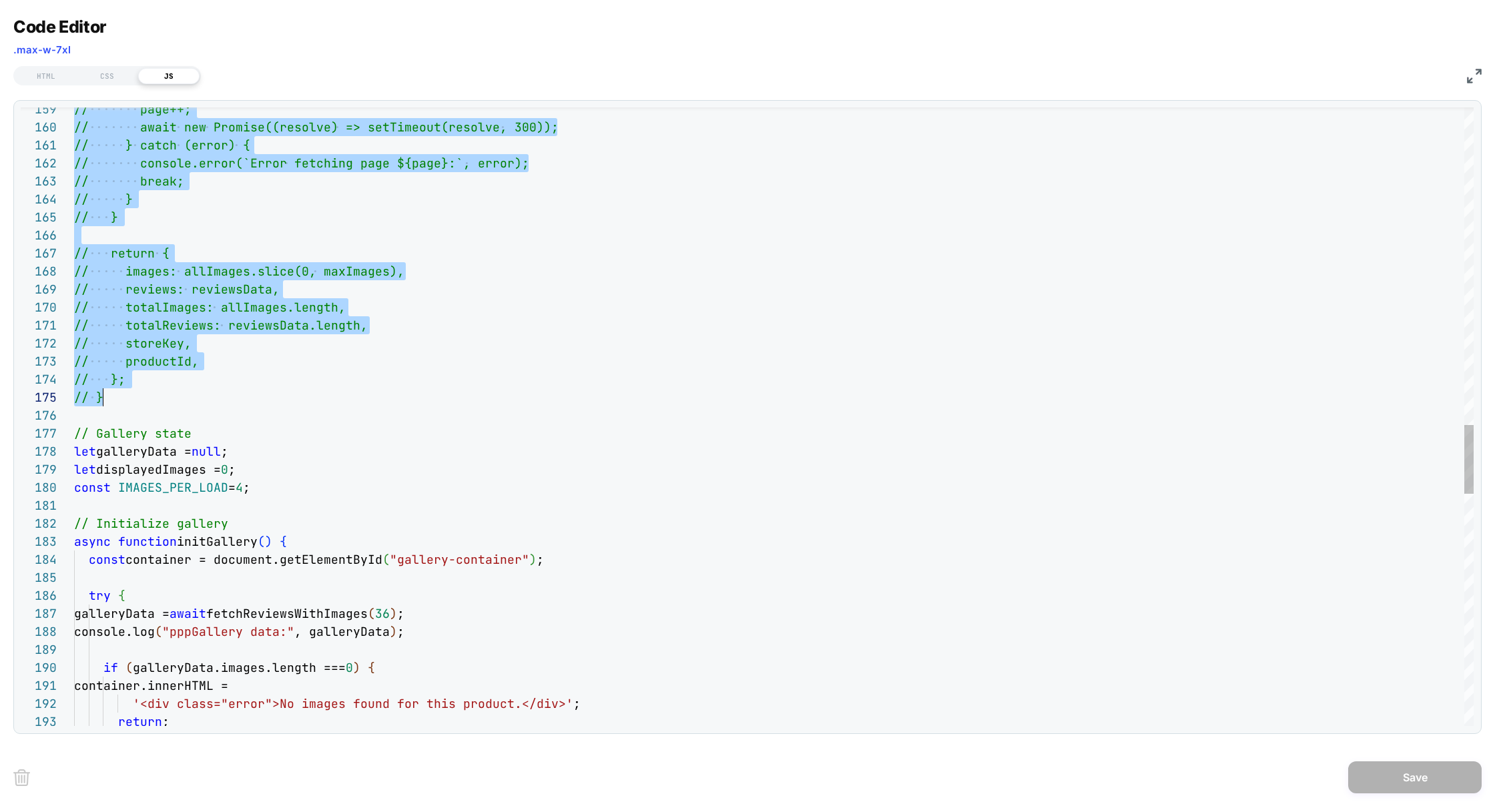
click at [163, 399] on div "// page++; // await new Promise((resolve) => setTimeout (resolve, 300)); // } c…" at bounding box center [773, 31] width 1399 height 5555
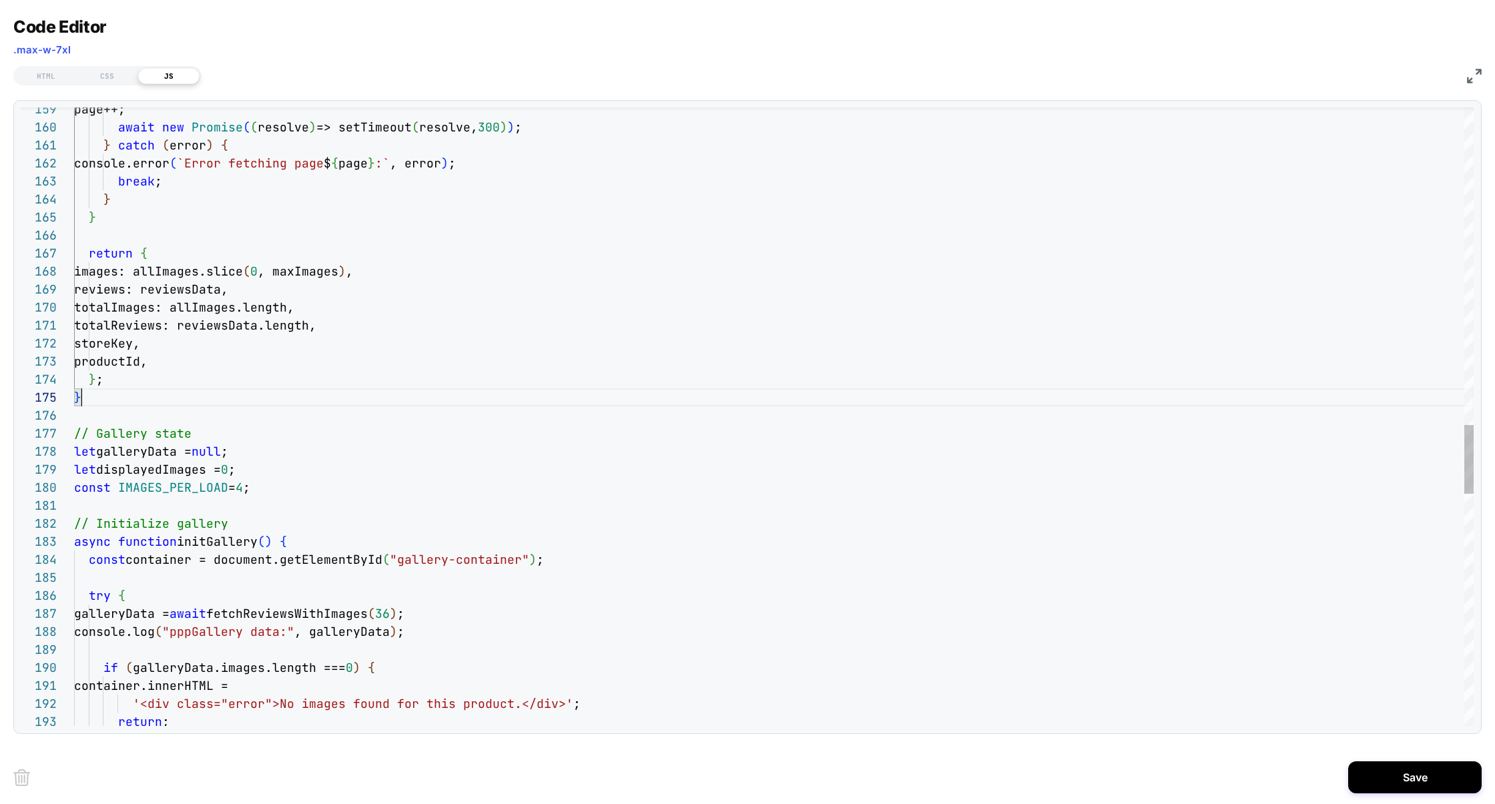
click at [163, 399] on div "page++; await new Promise ( ( resolve ) => setTimeout ( resolve, 300 ) ) ; } ca…" at bounding box center [773, 31] width 1399 height 5555
drag, startPoint x: 159, startPoint y: 401, endPoint x: 159, endPoint y: 364, distance: 37.4
click at [159, 365] on div "page++; await new Promise ( ( resolve ) => setTimeout ( resolve, 300 ) ) ; } ca…" at bounding box center [773, 31] width 1399 height 5555
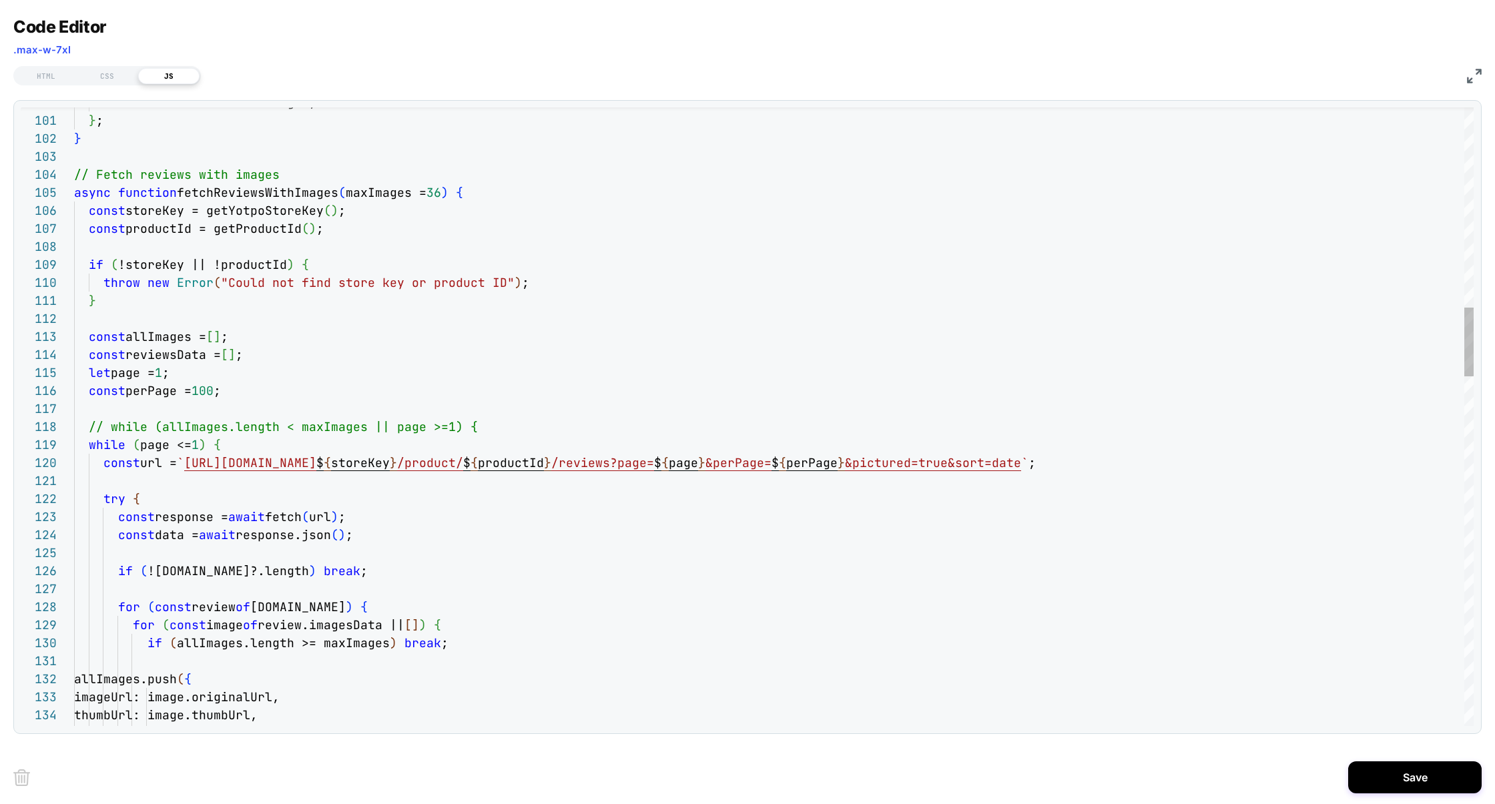
scroll to position [72, 0]
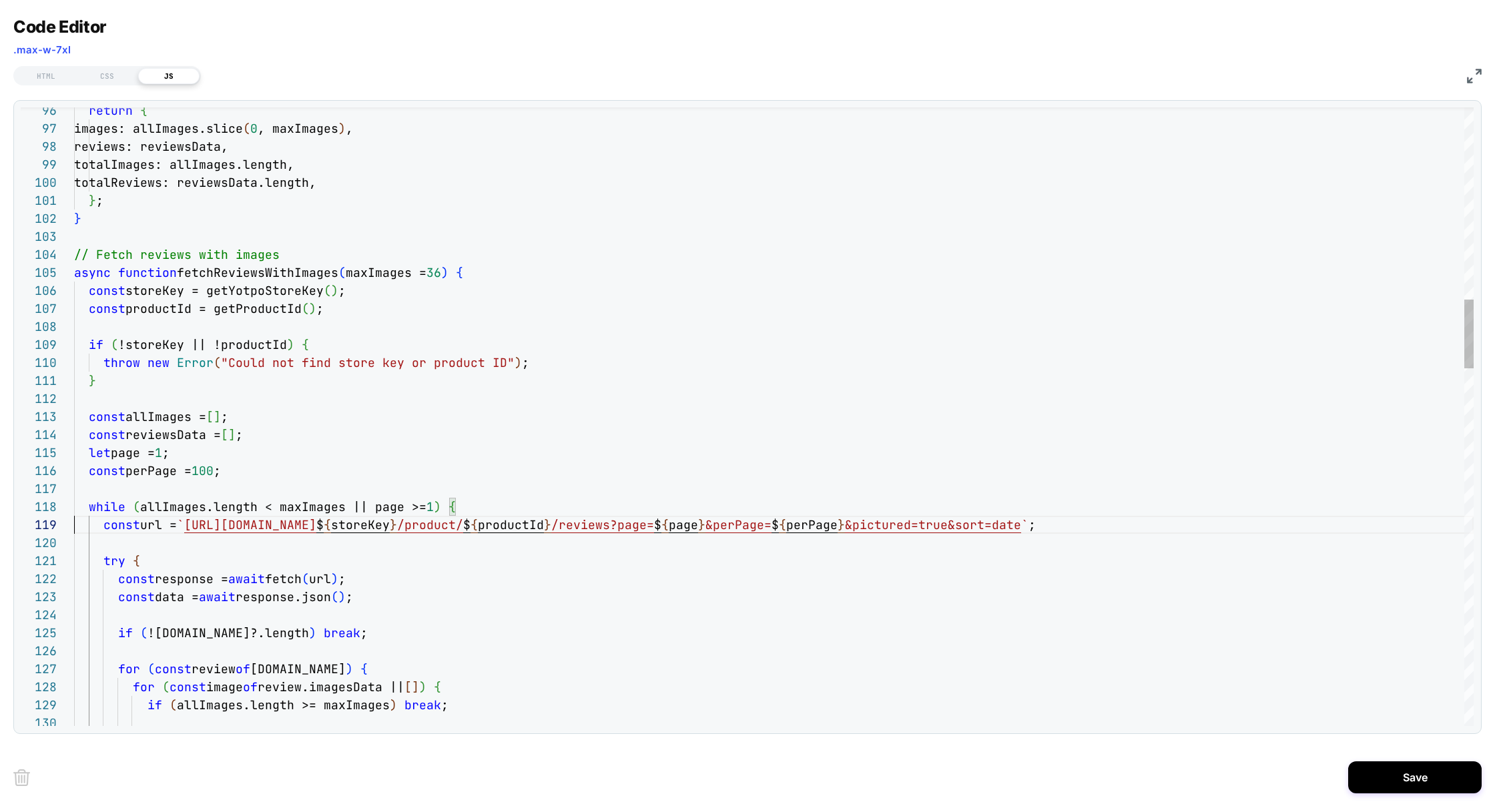
scroll to position [144, 0]
drag, startPoint x: 345, startPoint y: 506, endPoint x: 428, endPoint y: 510, distance: 82.8
click at [67, 273] on div at bounding box center [66, 273] width 17 height 18
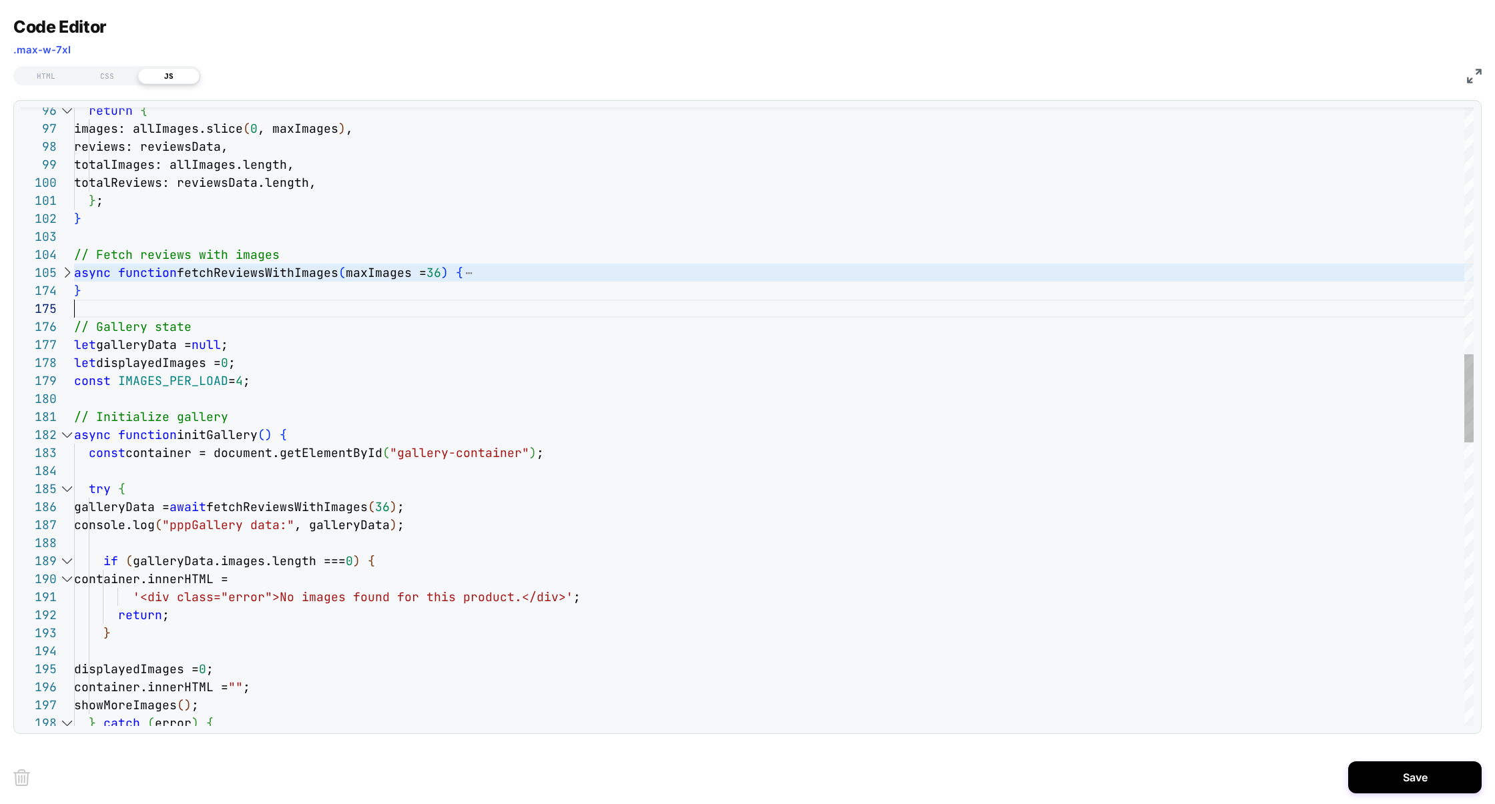
scroll to position [72, 0]
drag, startPoint x: 97, startPoint y: 300, endPoint x: 64, endPoint y: 274, distance: 42.2
click at [63, 274] on div "96 97 98 99 100 101 102 103 104 105 174 175 176 177 178 179 180 181 182 183 184…" at bounding box center [747, 416] width 1453 height 619
click at [69, 276] on div at bounding box center [66, 273] width 17 height 18
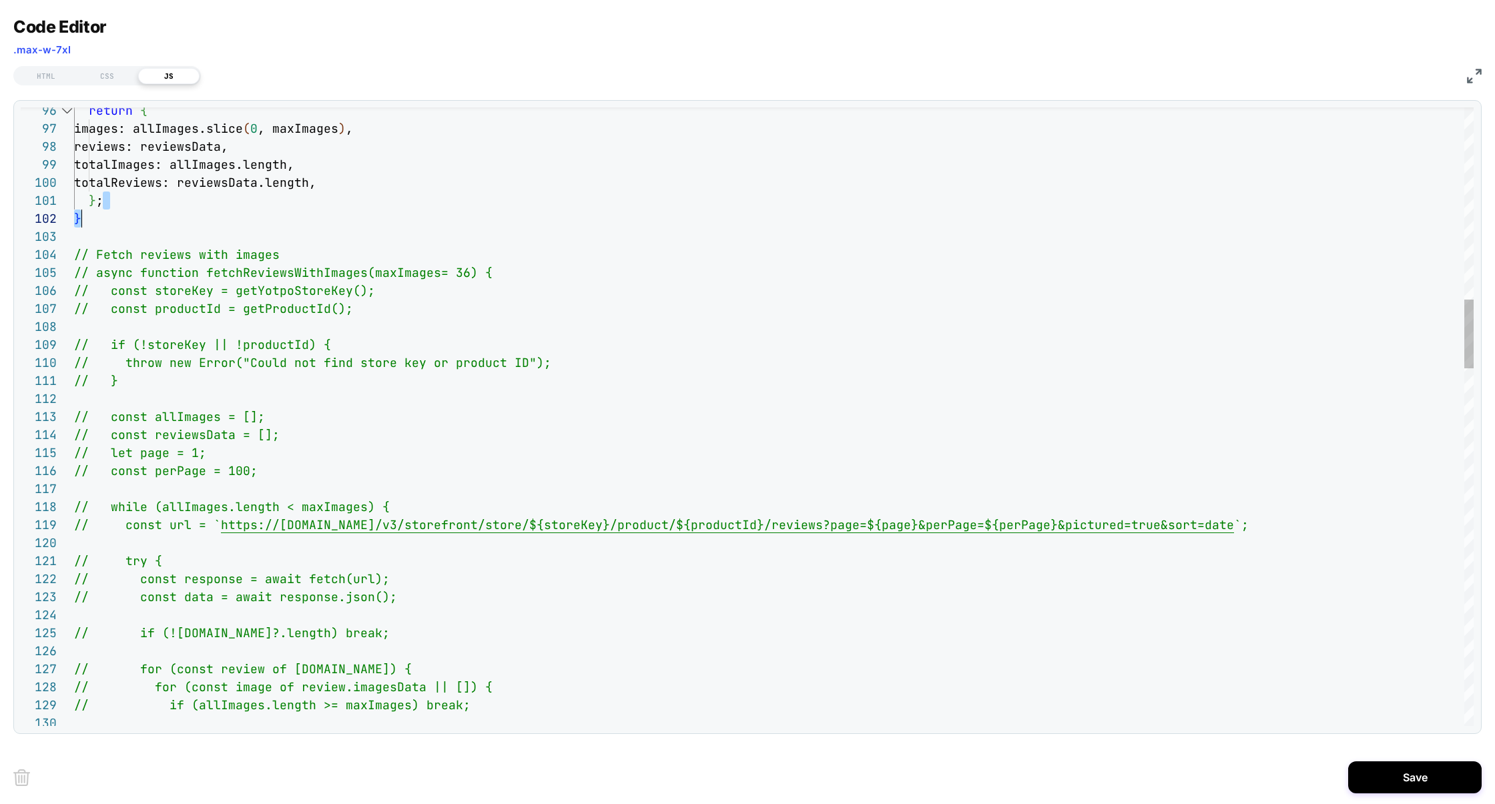
scroll to position [0, 7]
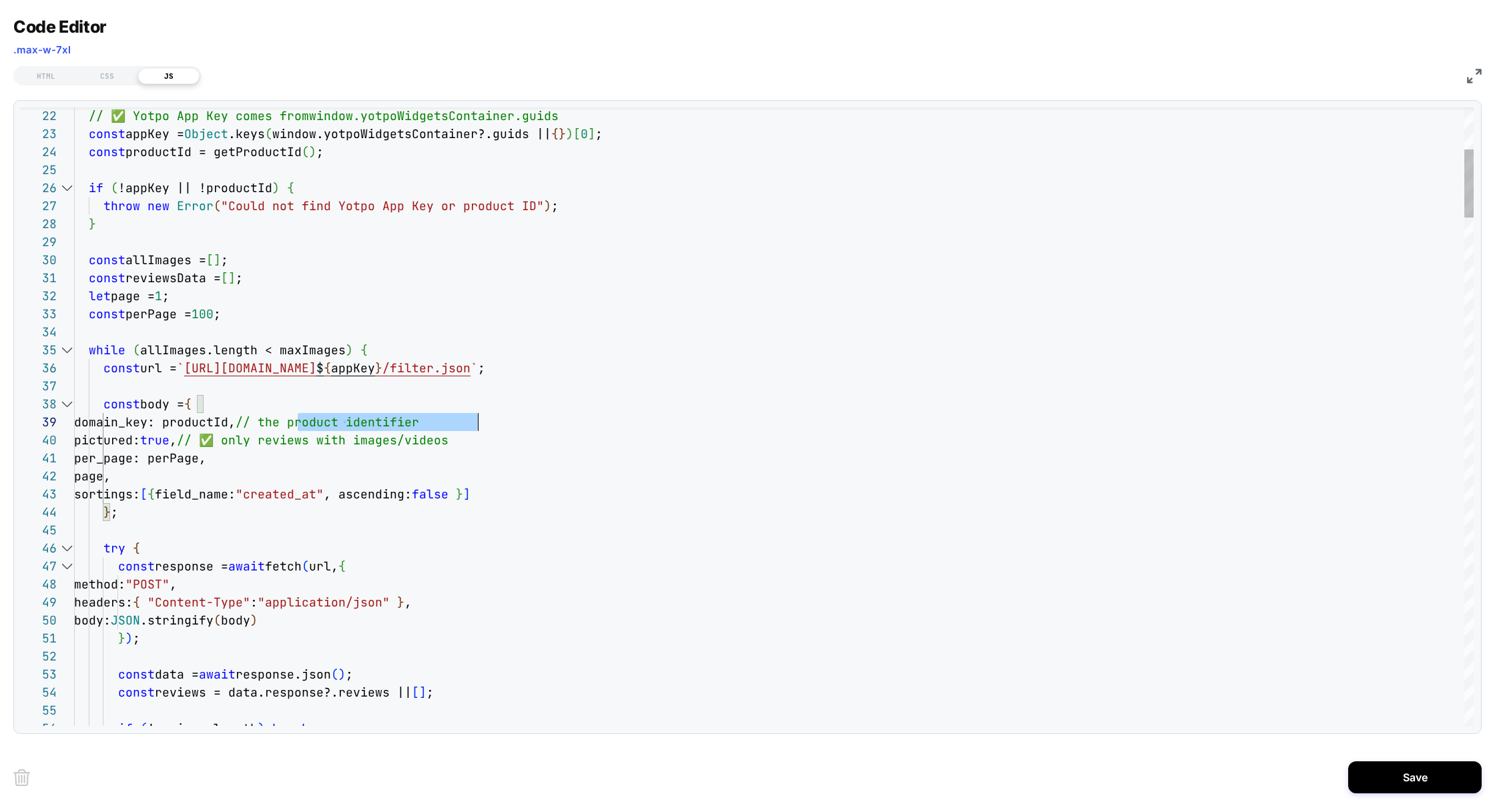
scroll to position [144, 404]
drag, startPoint x: 299, startPoint y: 421, endPoint x: 545, endPoint y: 425, distance: 246.2
drag, startPoint x: 292, startPoint y: 440, endPoint x: 649, endPoint y: 442, distance: 357.0
click at [649, 442] on div "pictured: true , // ✅ only reviews with images/videos" at bounding box center [773, 440] width 1399 height 18
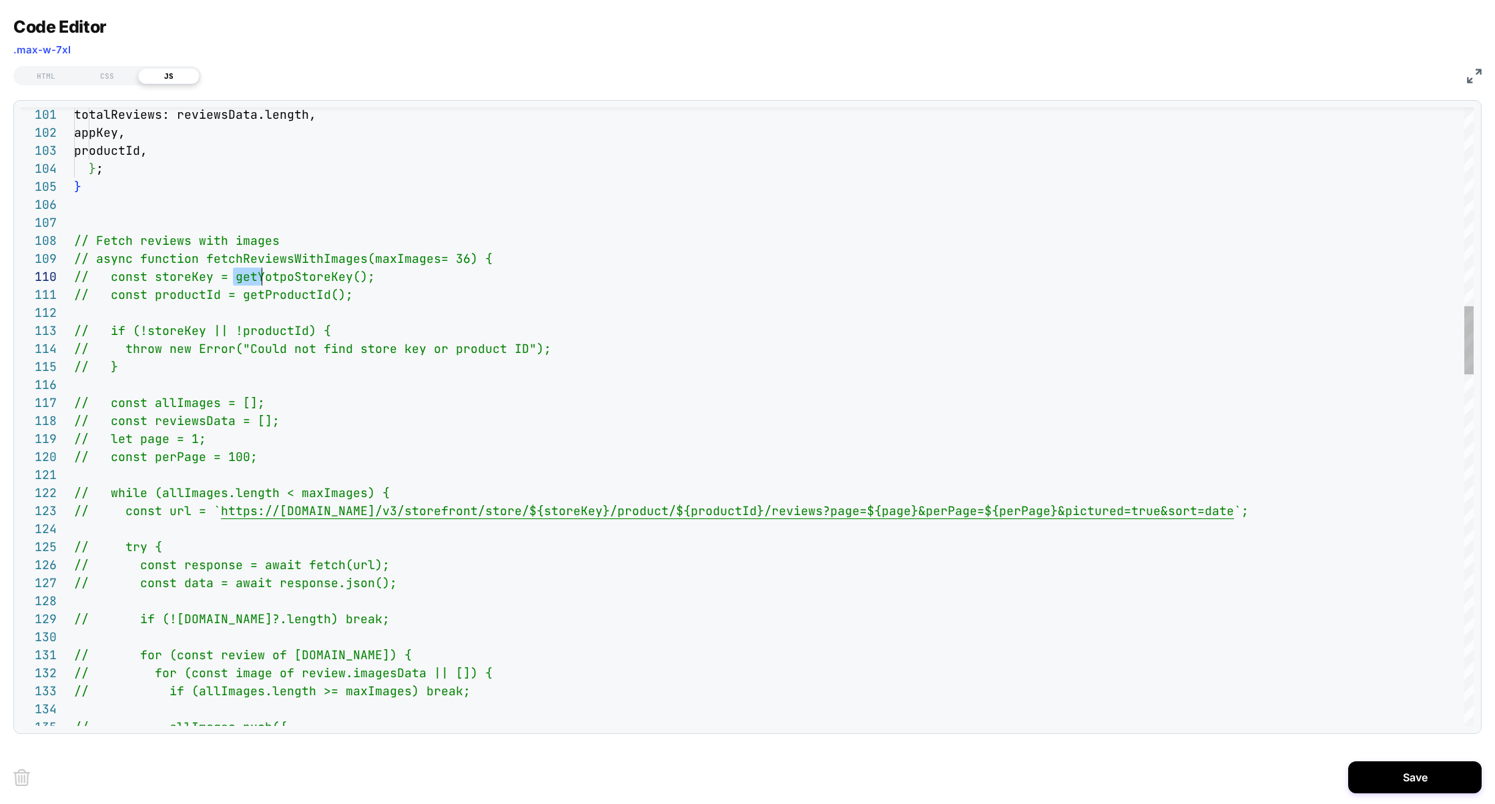
scroll to position [161, 295]
drag, startPoint x: 234, startPoint y: 281, endPoint x: 386, endPoint y: 282, distance: 151.5
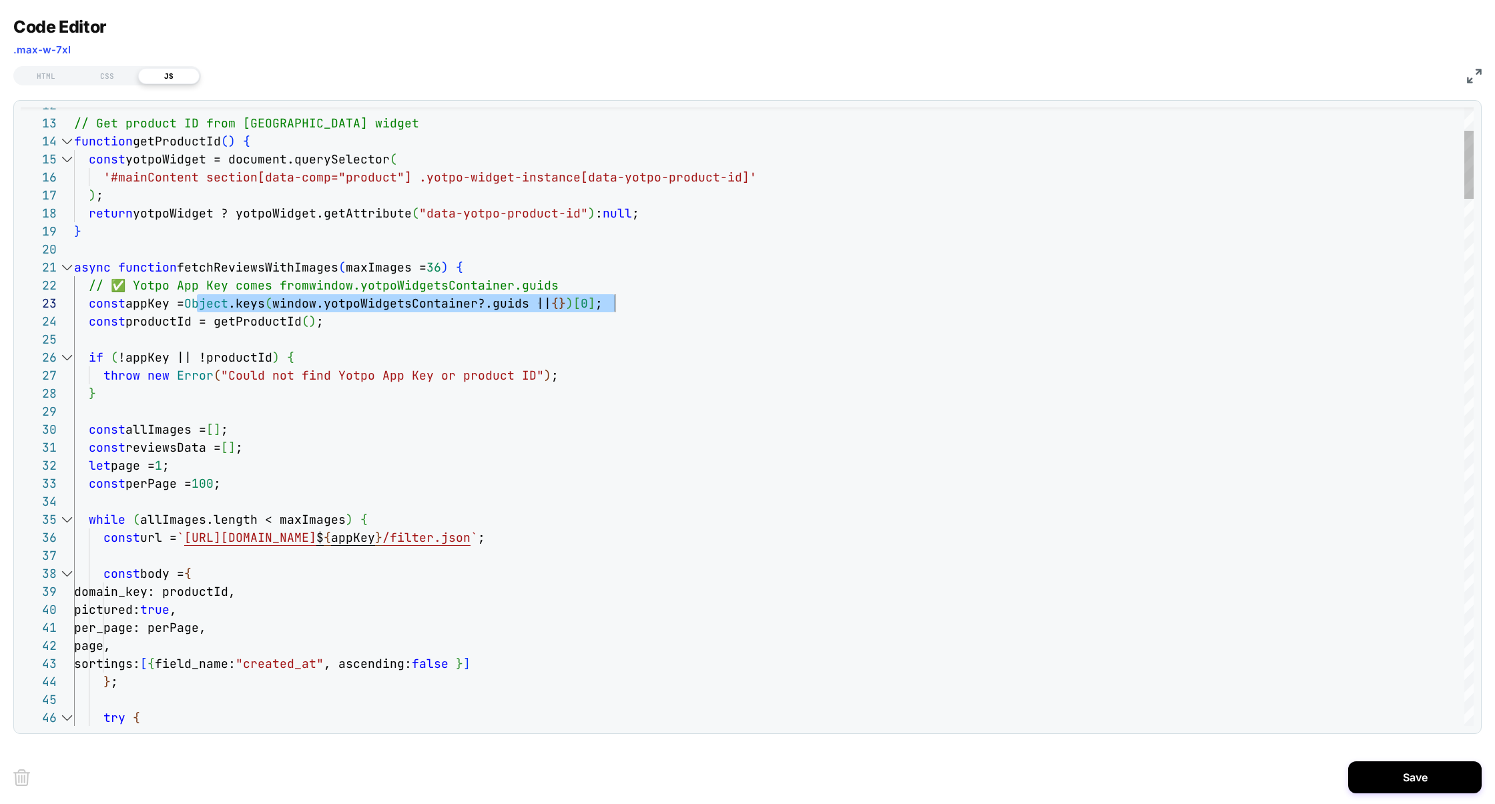
scroll to position [36, 532]
drag, startPoint x: 196, startPoint y: 307, endPoint x: 609, endPoint y: 308, distance: 413.0
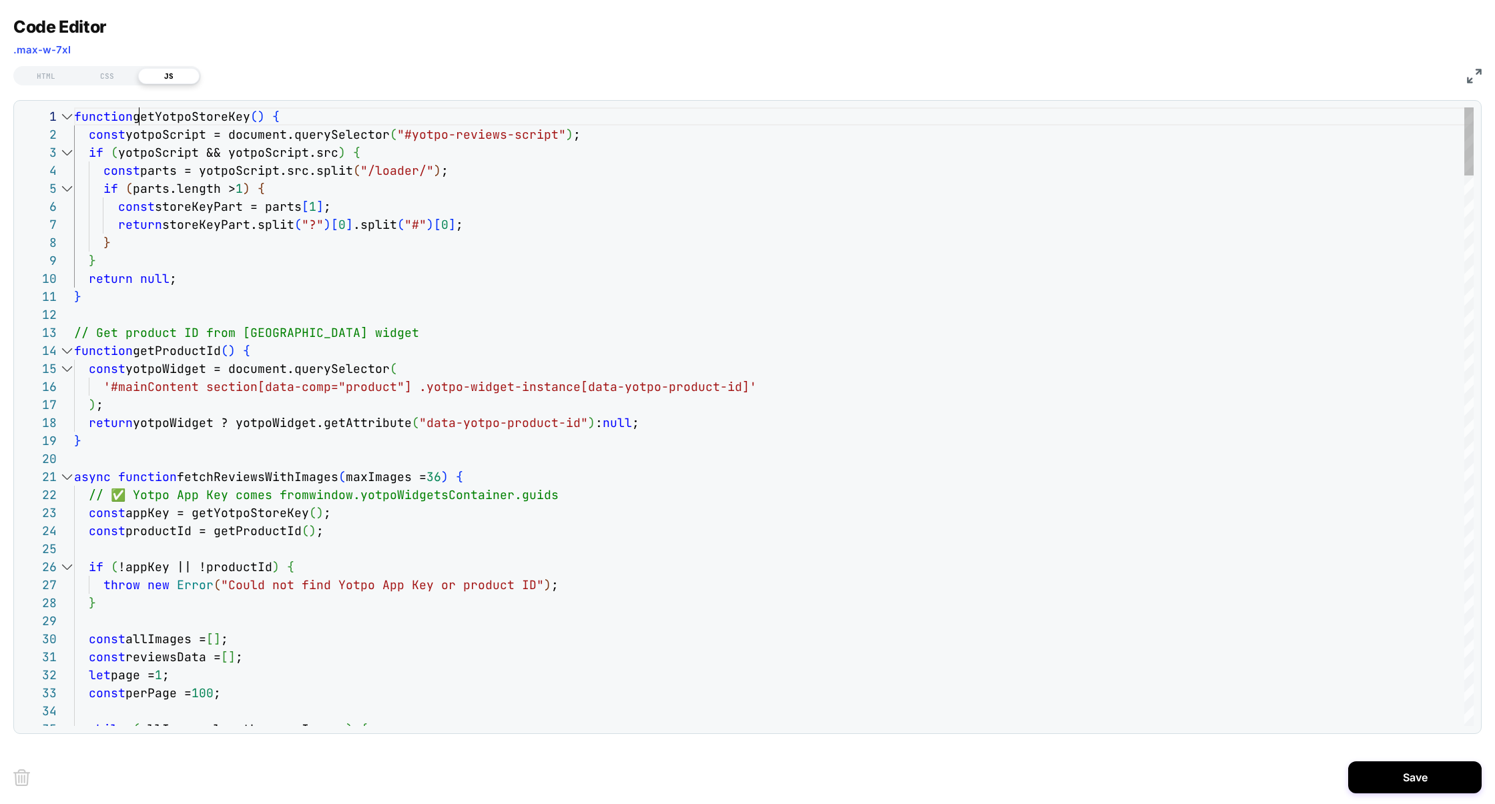
scroll to position [161, 93]
type textarea "**********"
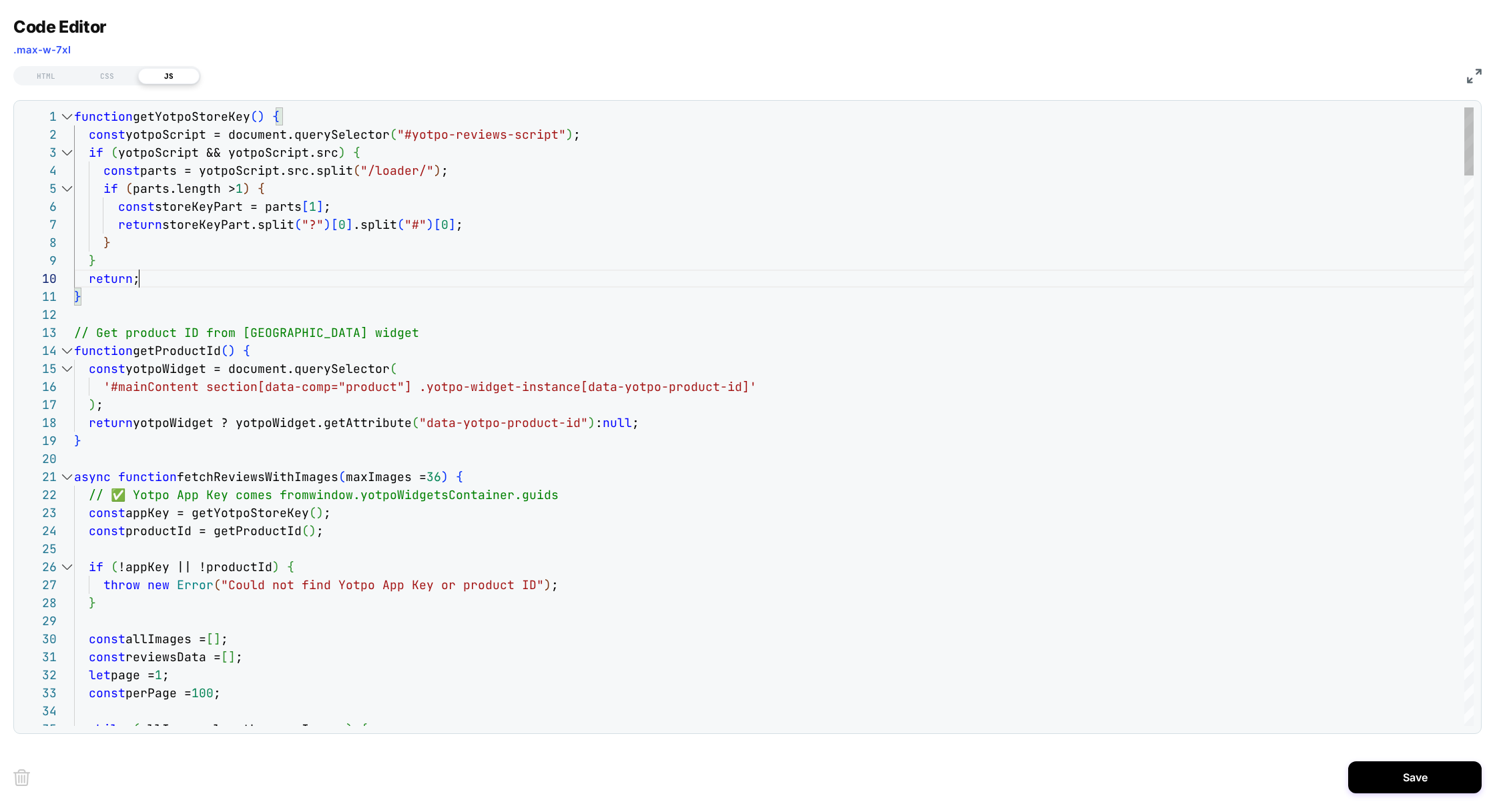
scroll to position [161, 476]
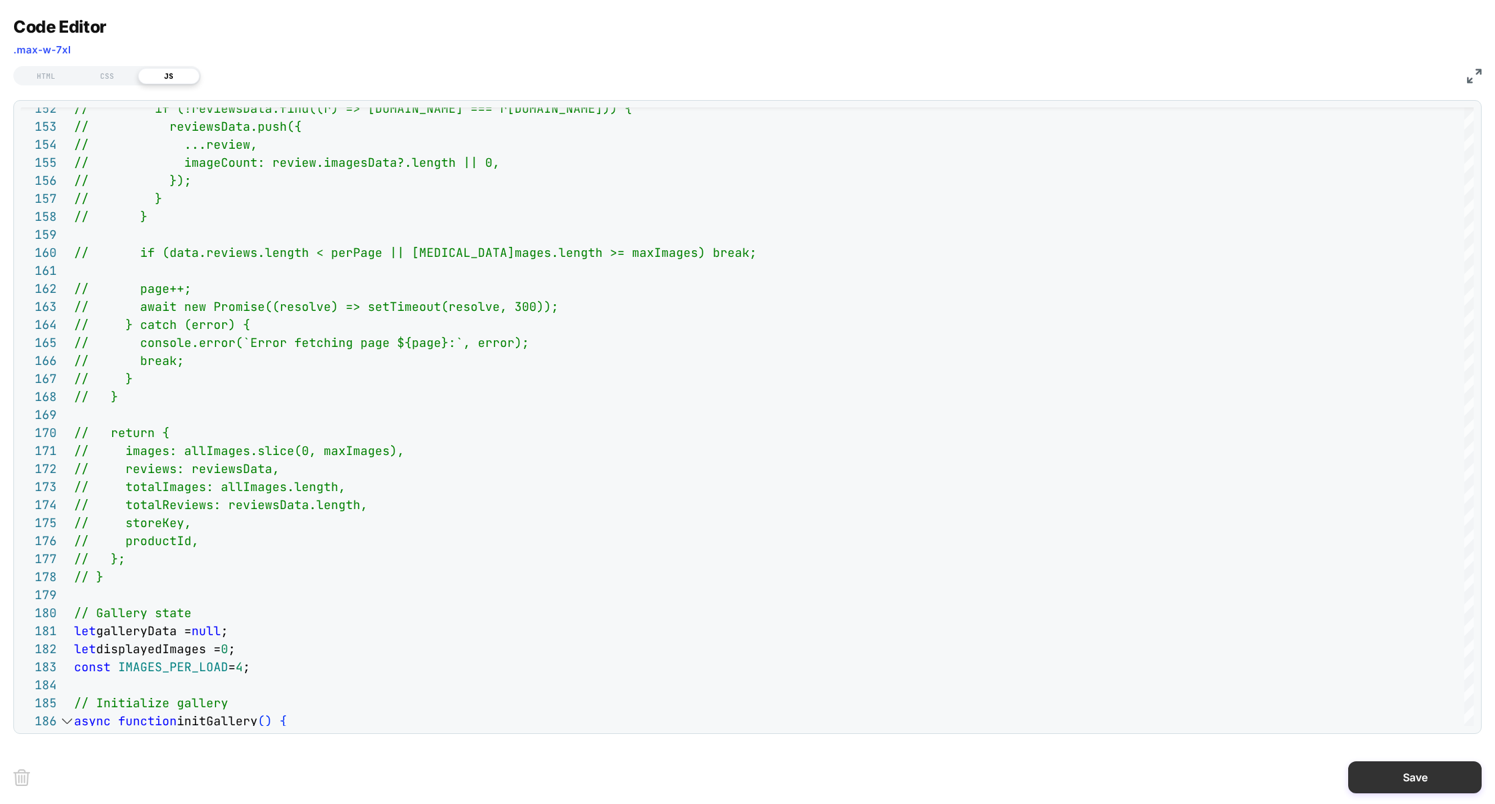
click at [1440, 766] on button "Save" at bounding box center [1414, 777] width 133 height 32
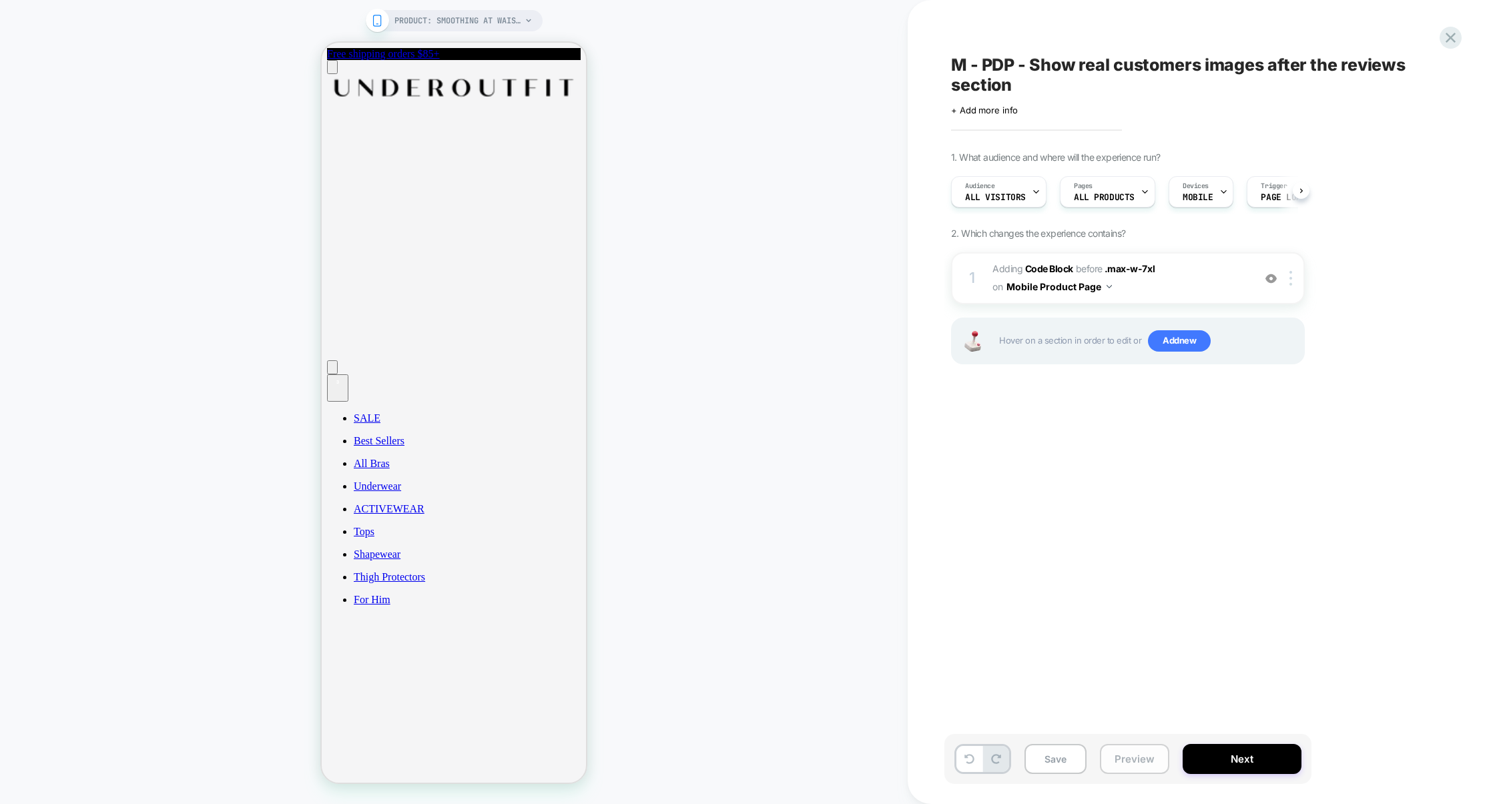
scroll to position [0, 1]
click at [1125, 761] on button "Preview" at bounding box center [1134, 759] width 69 height 30
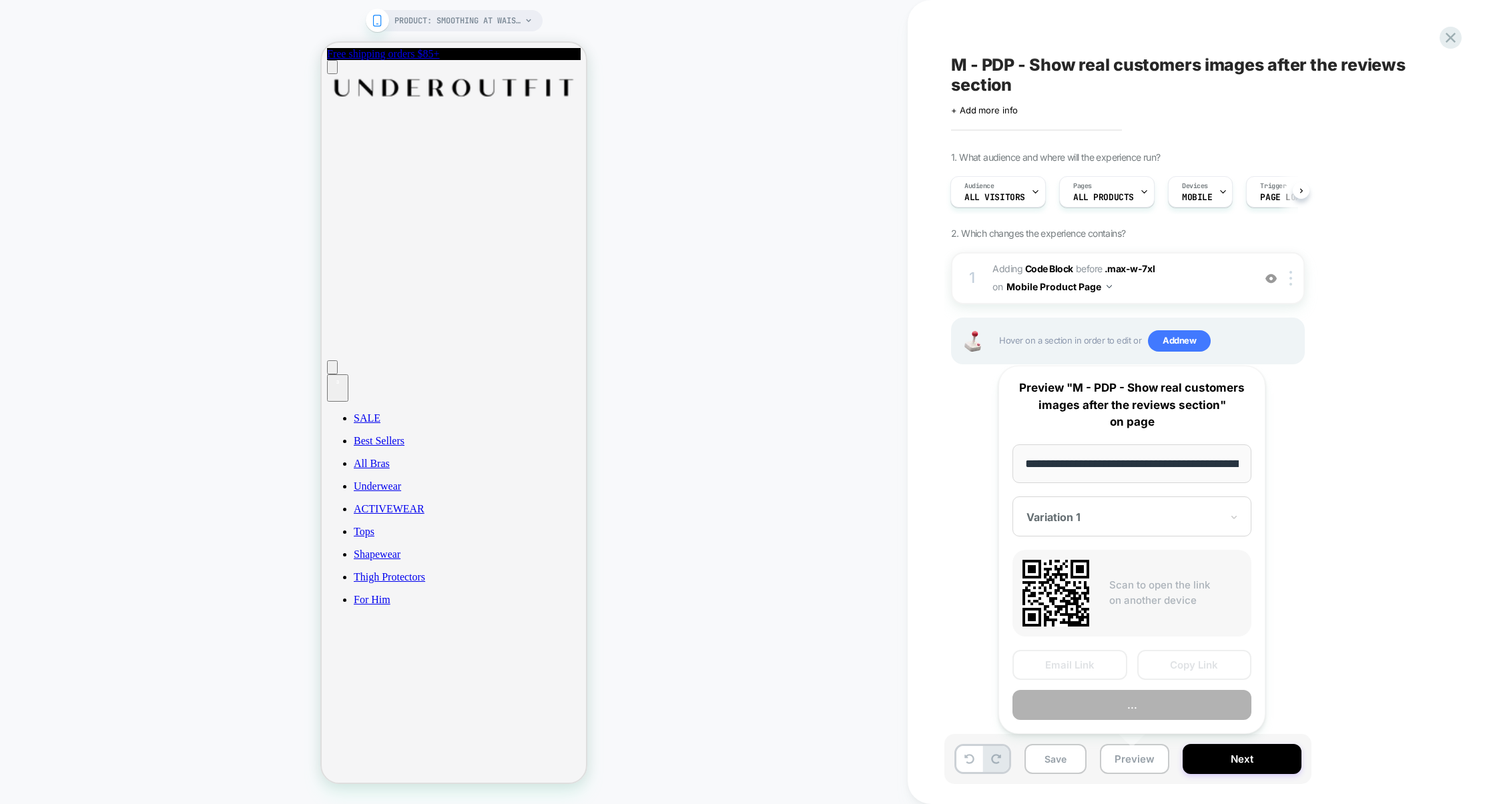
scroll to position [0, 145]
click at [1132, 704] on button "Preview" at bounding box center [1131, 705] width 239 height 30
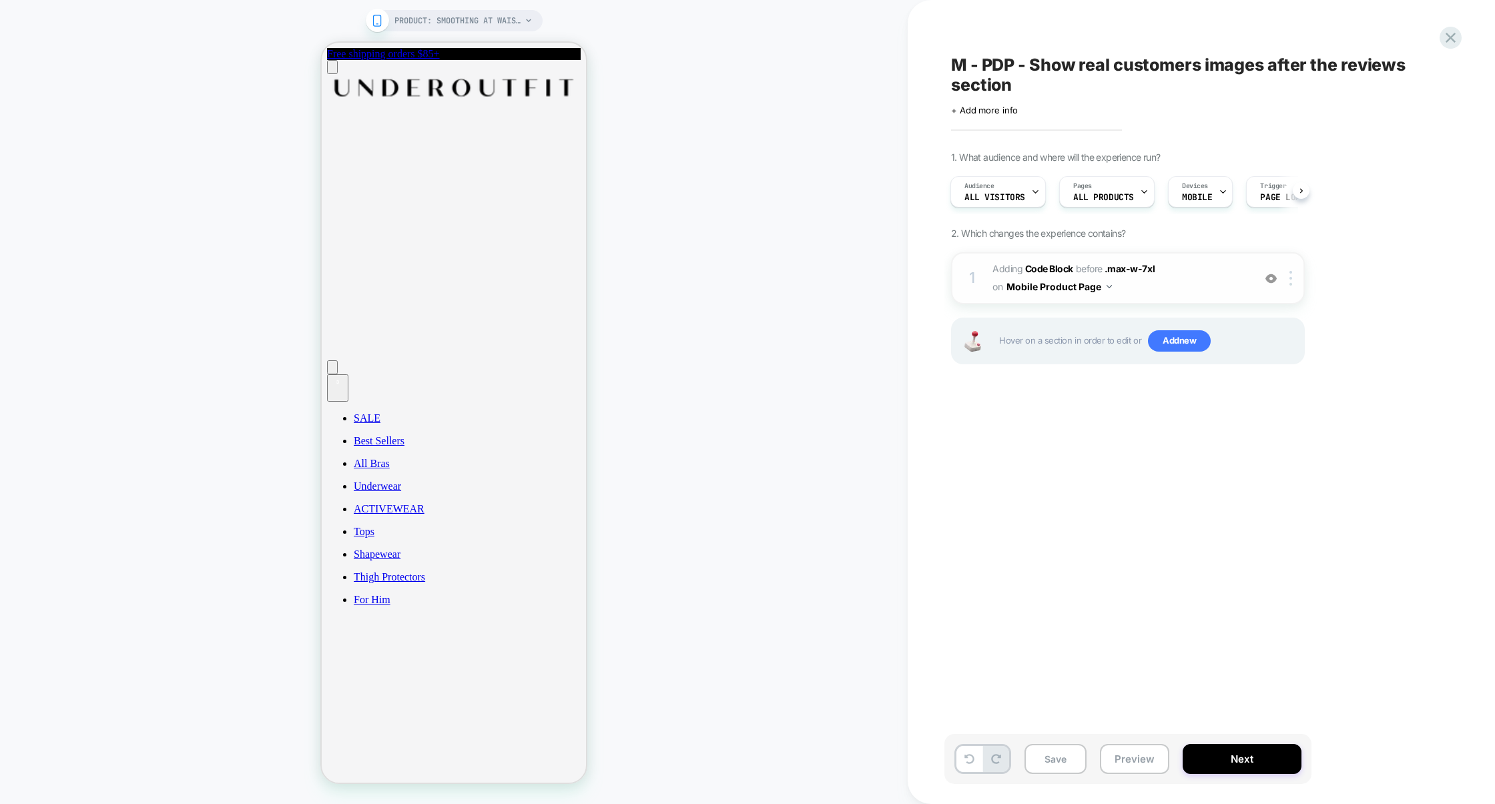
click at [1189, 301] on div "1 Adding Code Block BEFORE .max-w-7xl .max-w-7xl on Mobile Product Page Add Bef…" at bounding box center [1128, 278] width 354 height 52
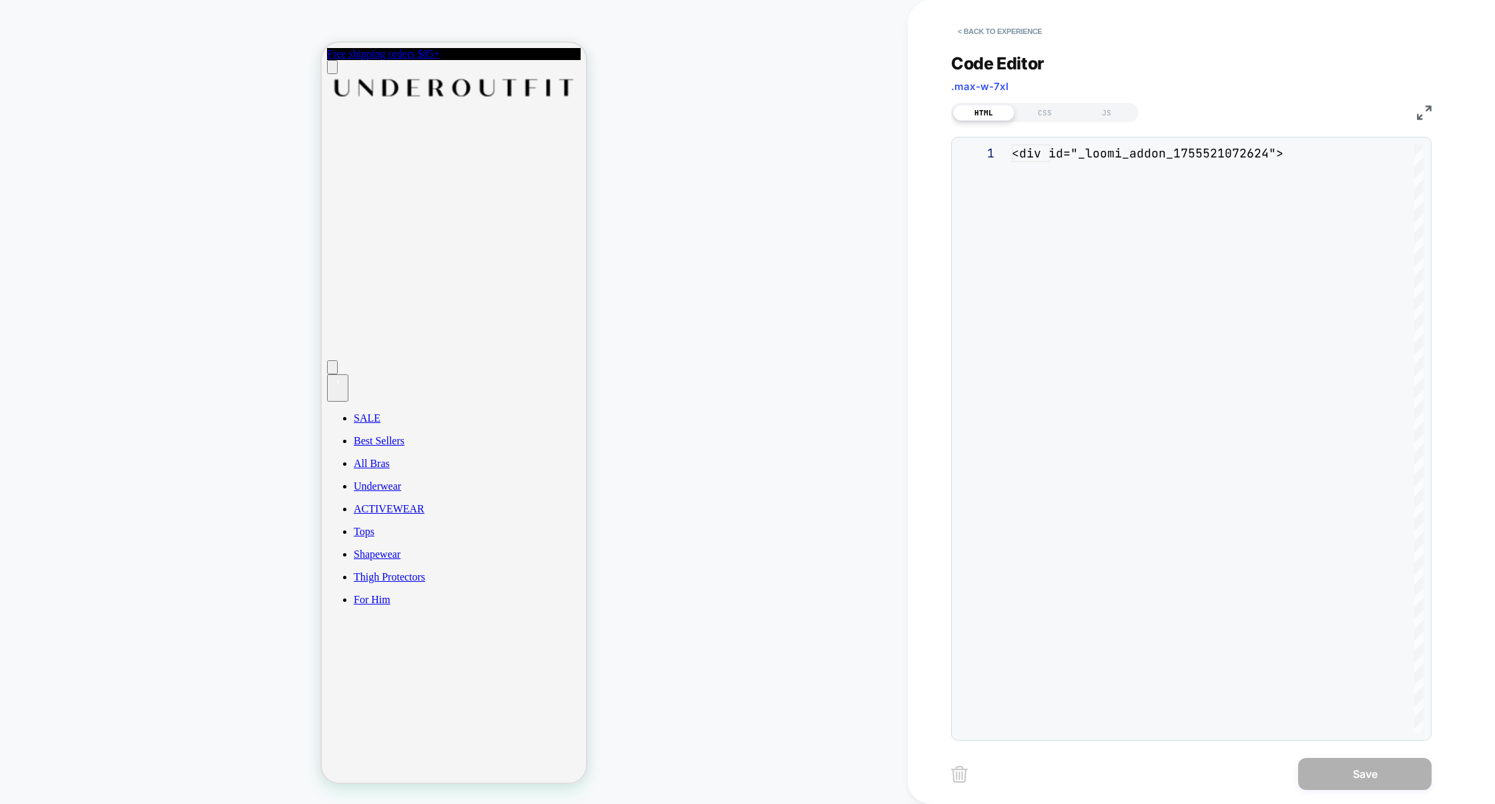
scroll to position [126, 0]
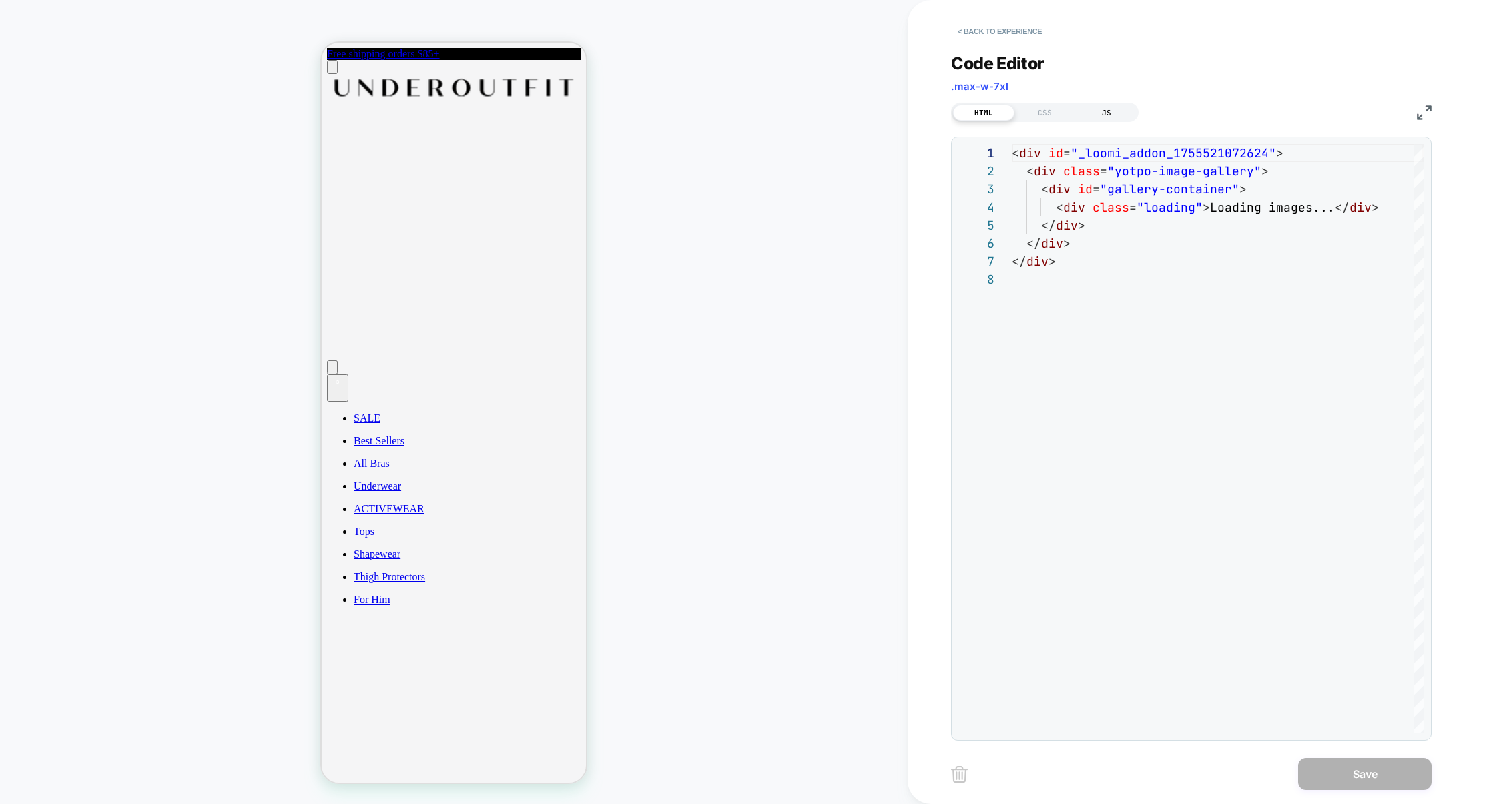
click at [1102, 113] on div "JS" at bounding box center [1106, 113] width 61 height 16
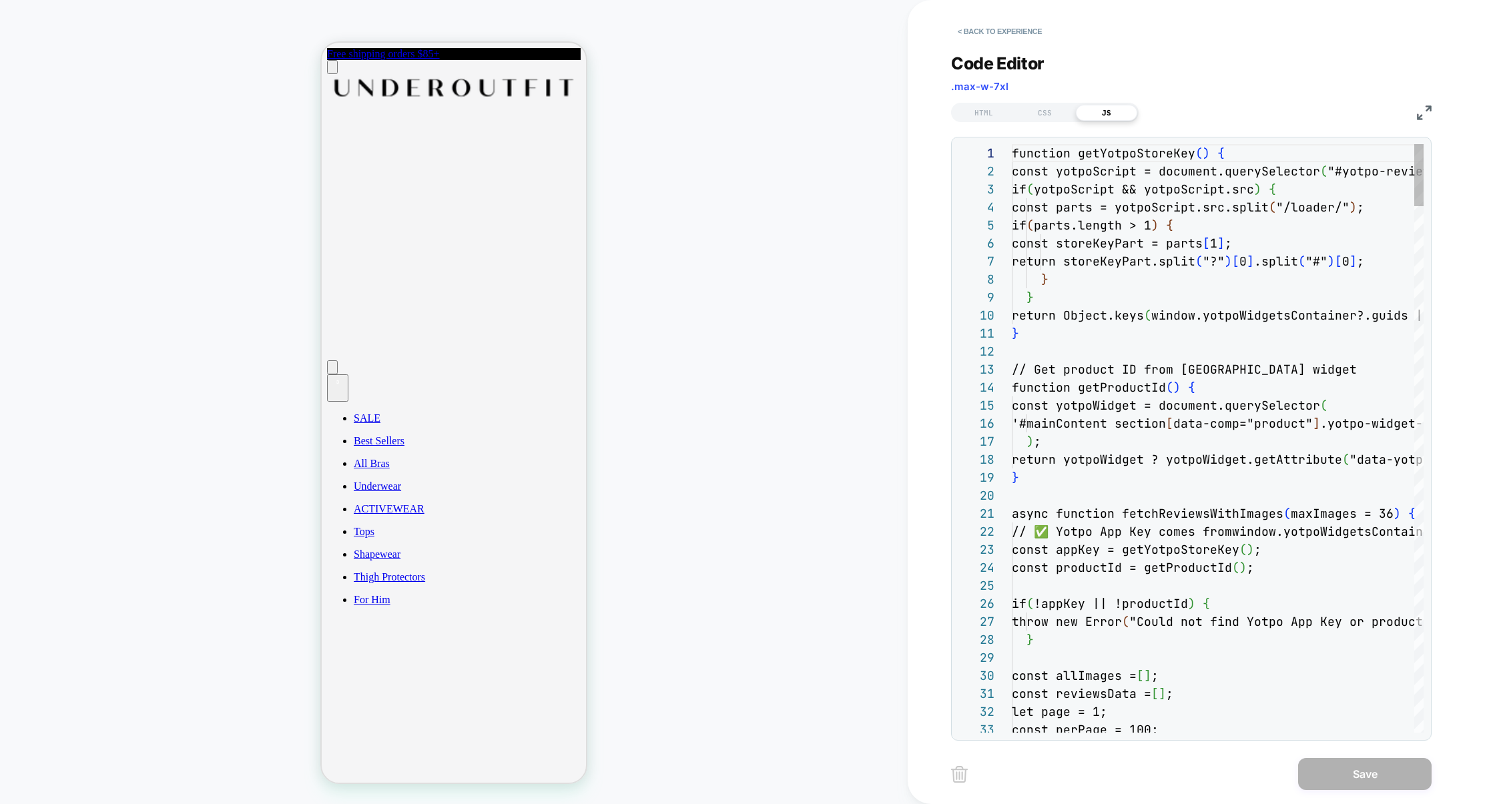
scroll to position [180, 0]
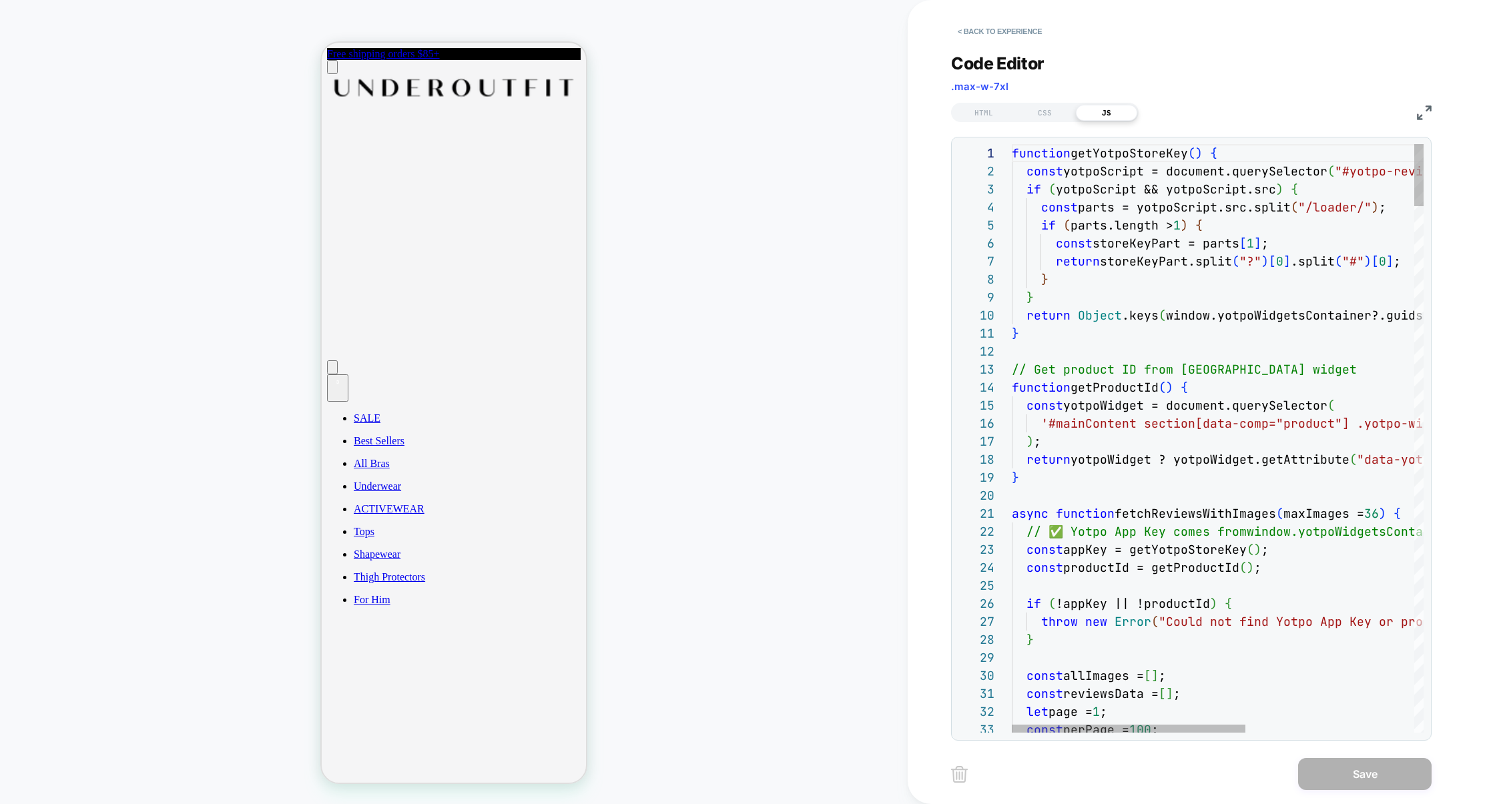
click at [1423, 116] on img at bounding box center [1424, 112] width 15 height 15
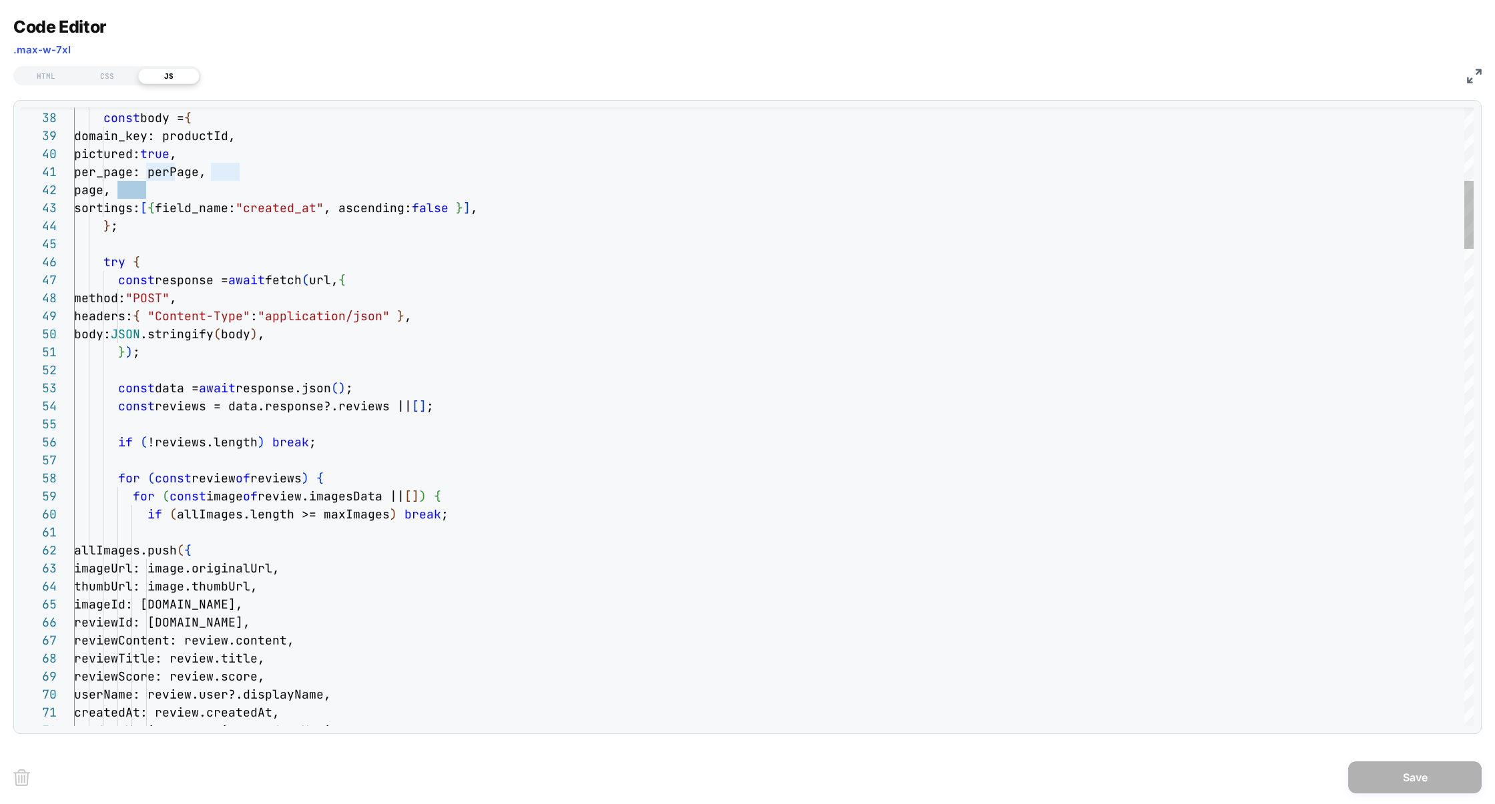
type textarea "**********"
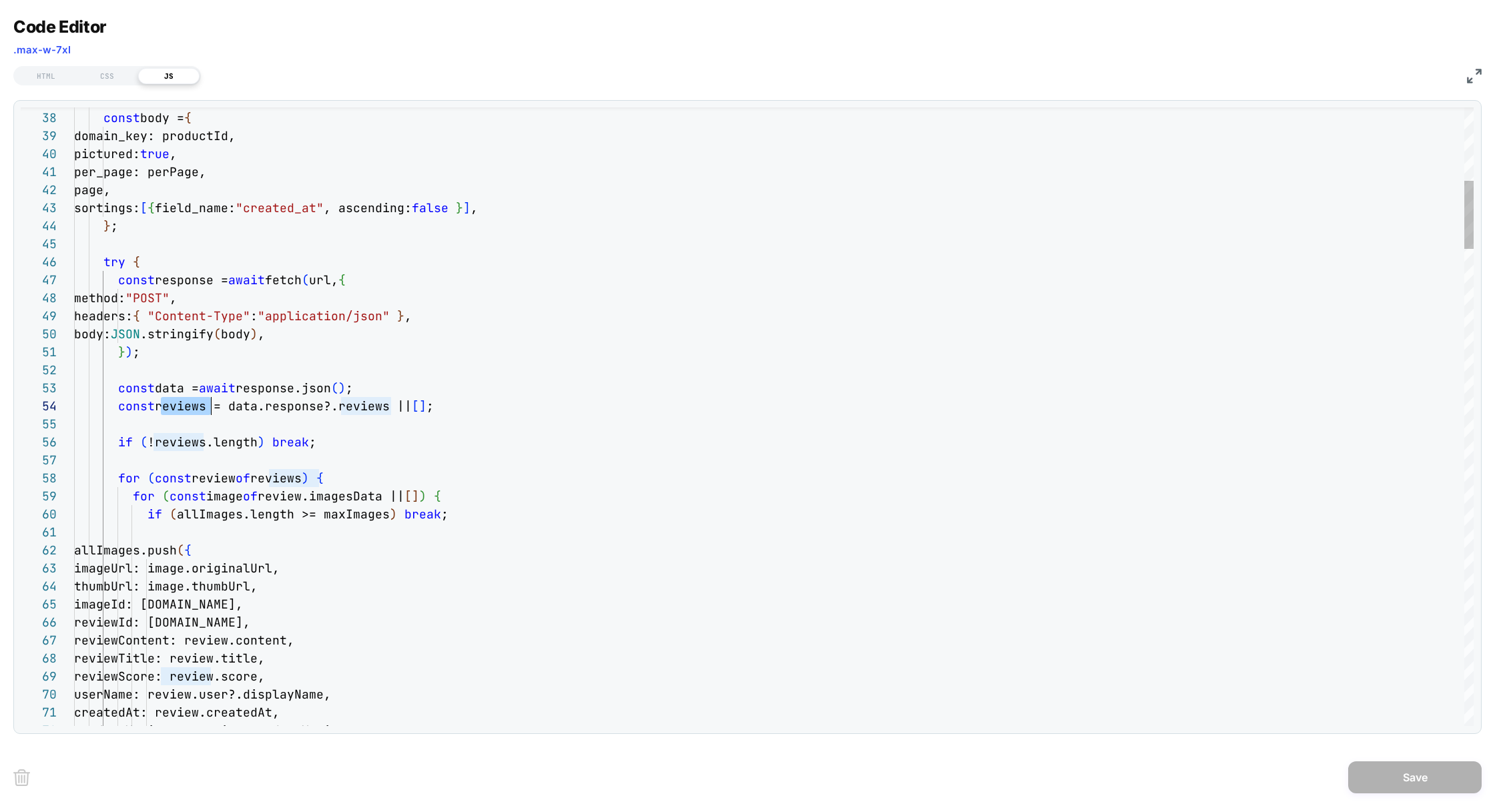
scroll to position [54, 137]
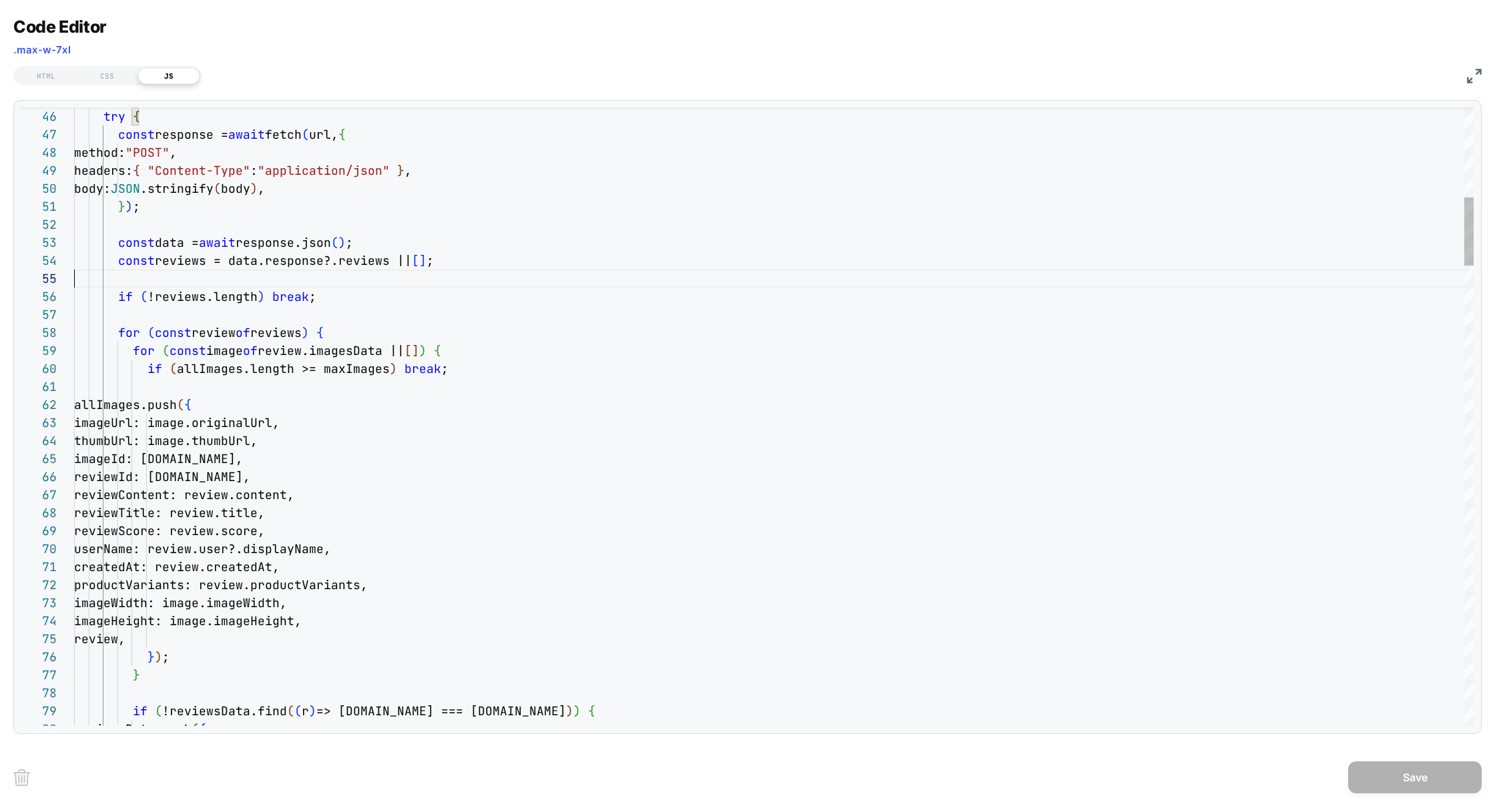
scroll to position [72, 0]
drag, startPoint x: 204, startPoint y: 279, endPoint x: 292, endPoint y: 283, distance: 88.8
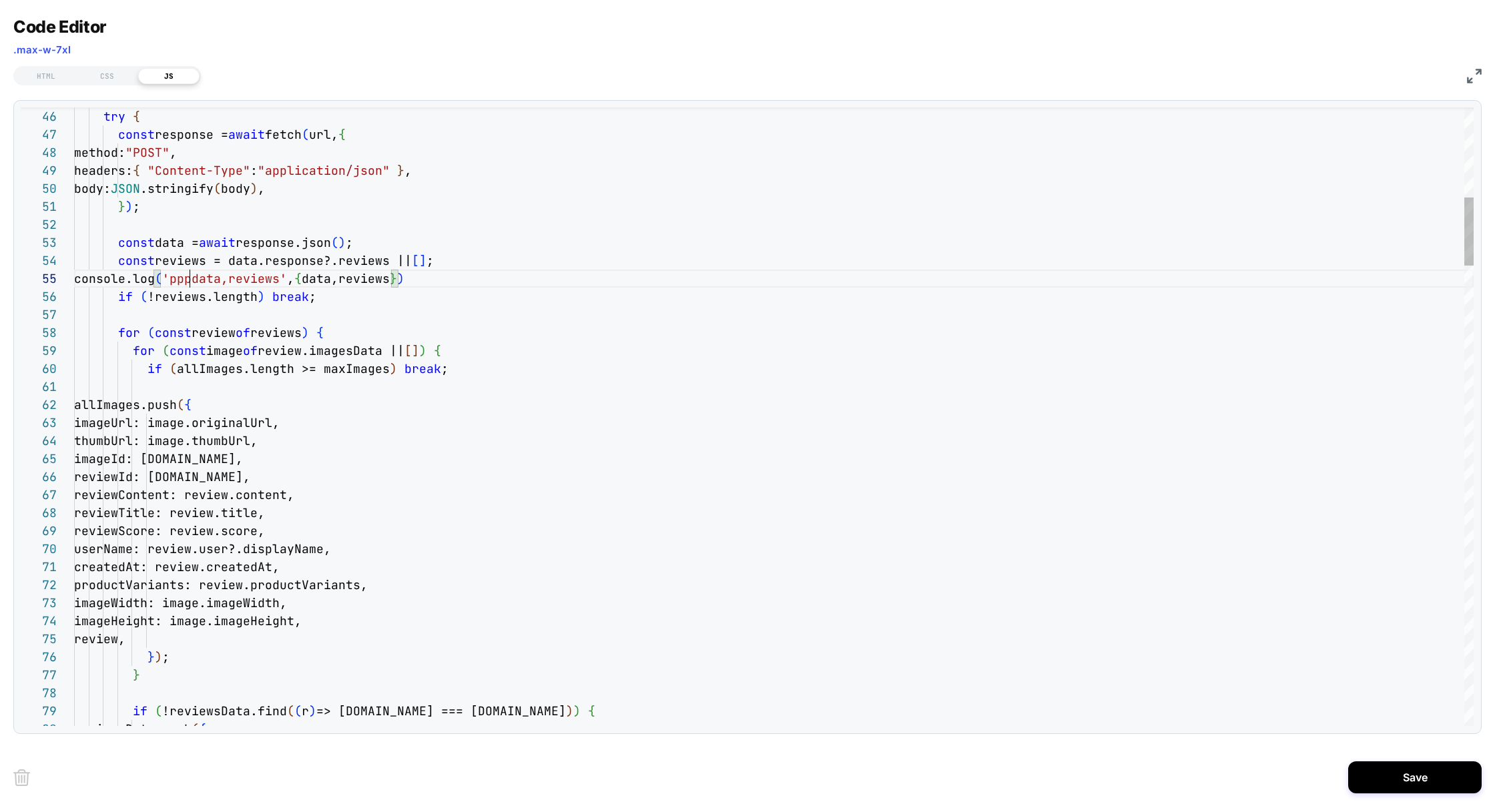
scroll to position [72, 123]
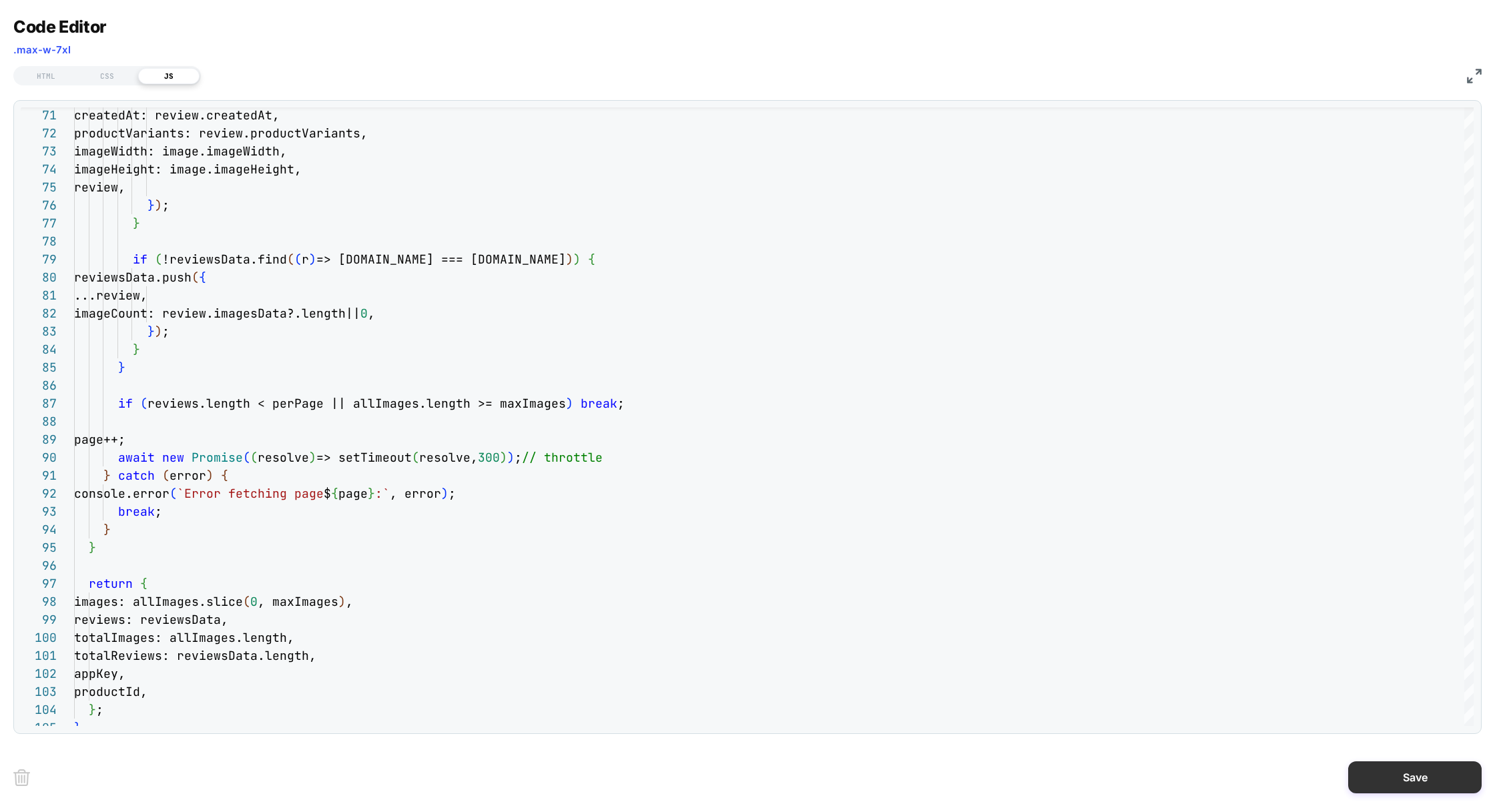
type textarea "**********"
click at [1425, 786] on button "Save" at bounding box center [1414, 777] width 133 height 32
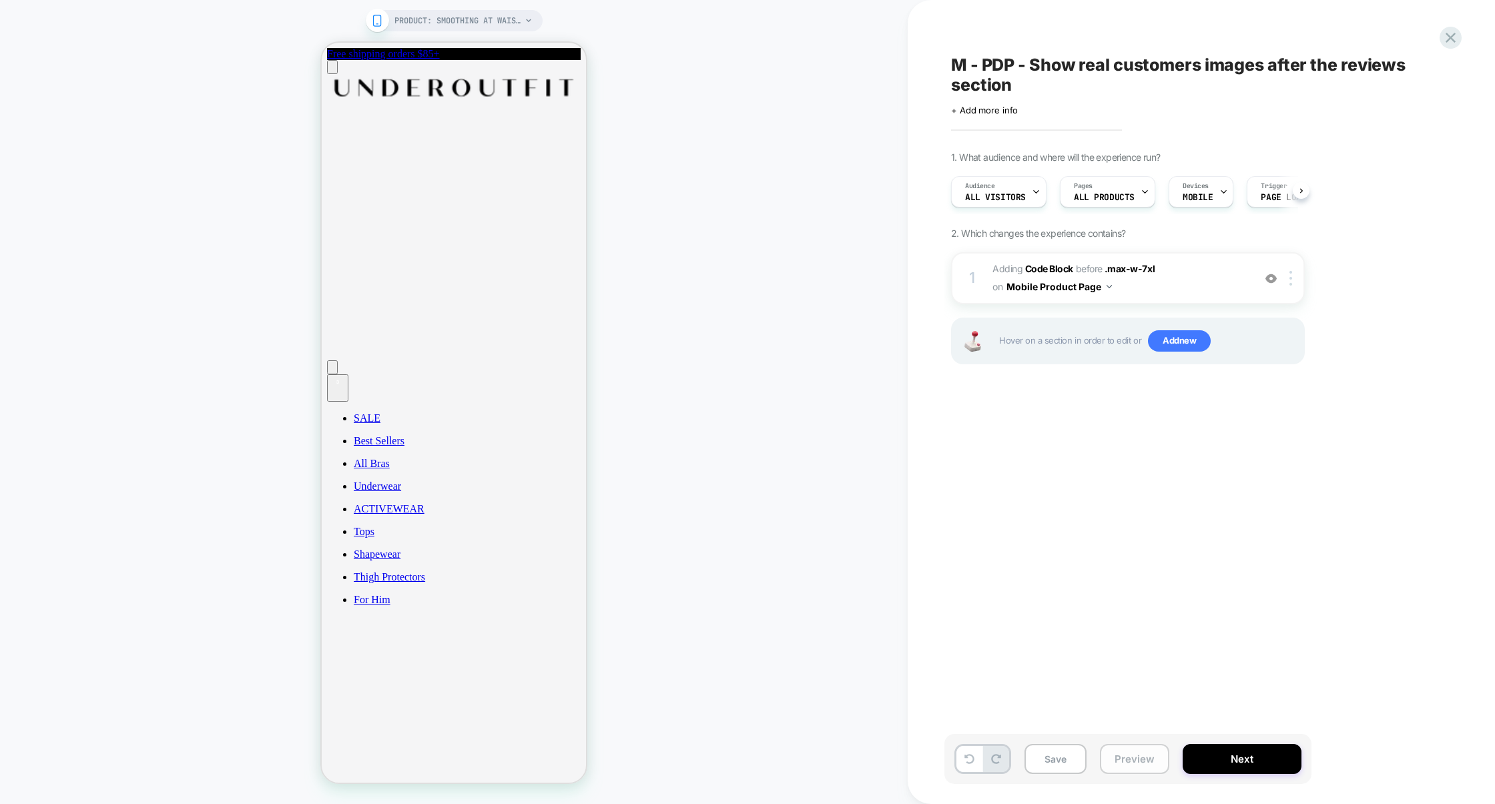
click at [1127, 770] on button "Preview" at bounding box center [1134, 759] width 69 height 30
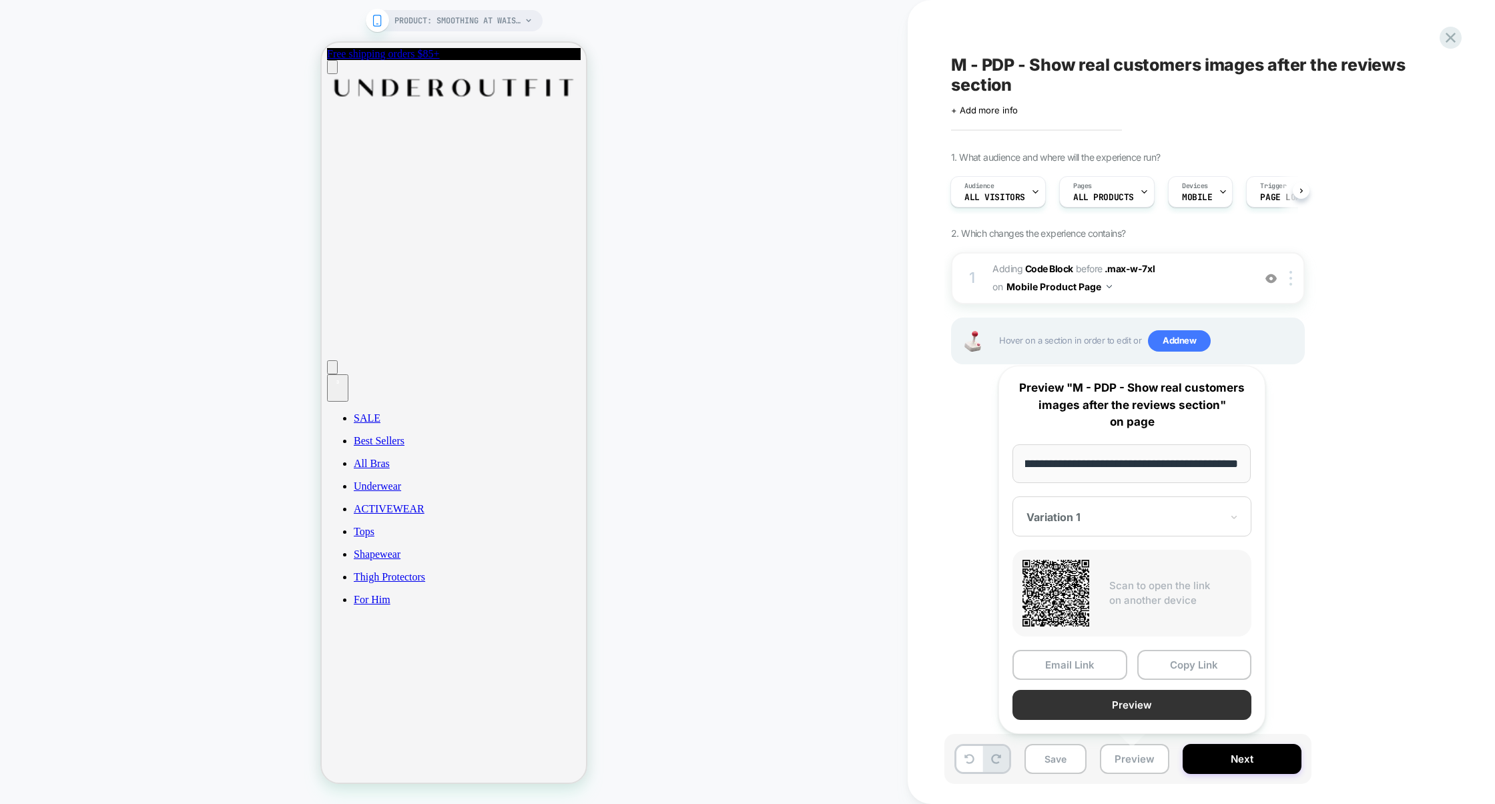
scroll to position [0, 0]
click at [1132, 714] on button "Preview" at bounding box center [1131, 705] width 239 height 30
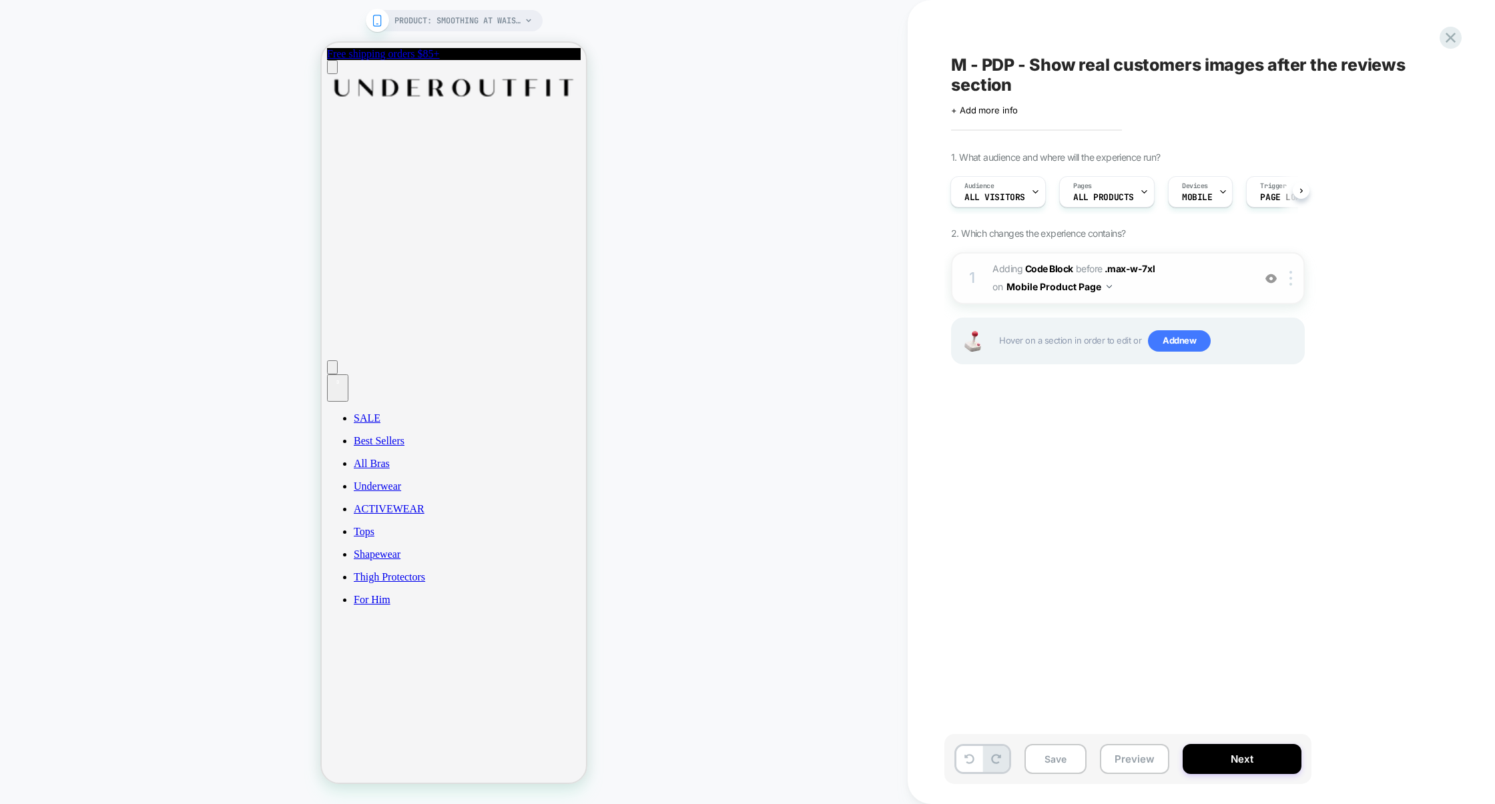
click at [1202, 287] on span "Adding Code Block BEFORE .max-w-7xl .max-w-7xl on Mobile Product Page" at bounding box center [1119, 278] width 254 height 36
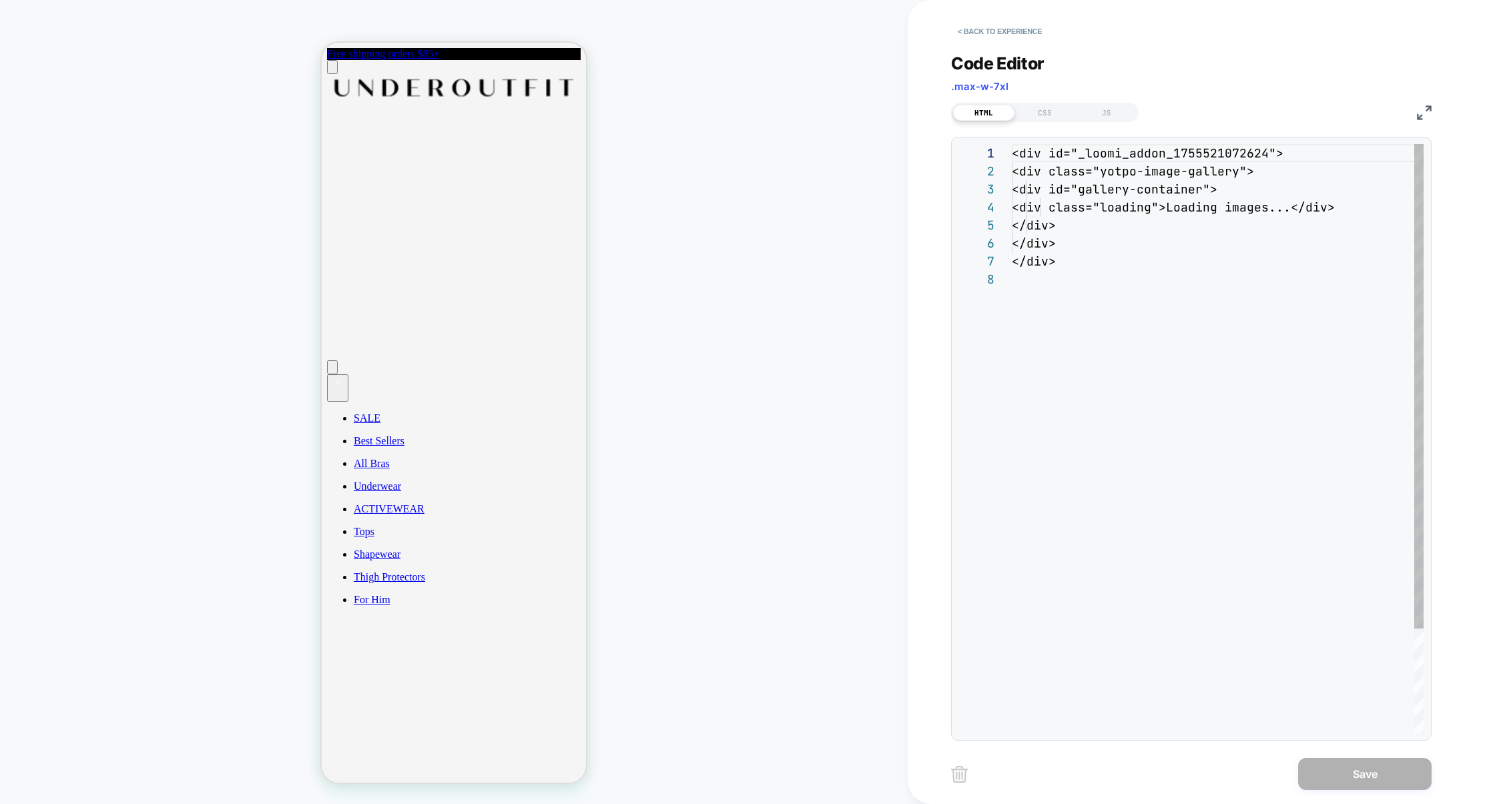
scroll to position [126, 0]
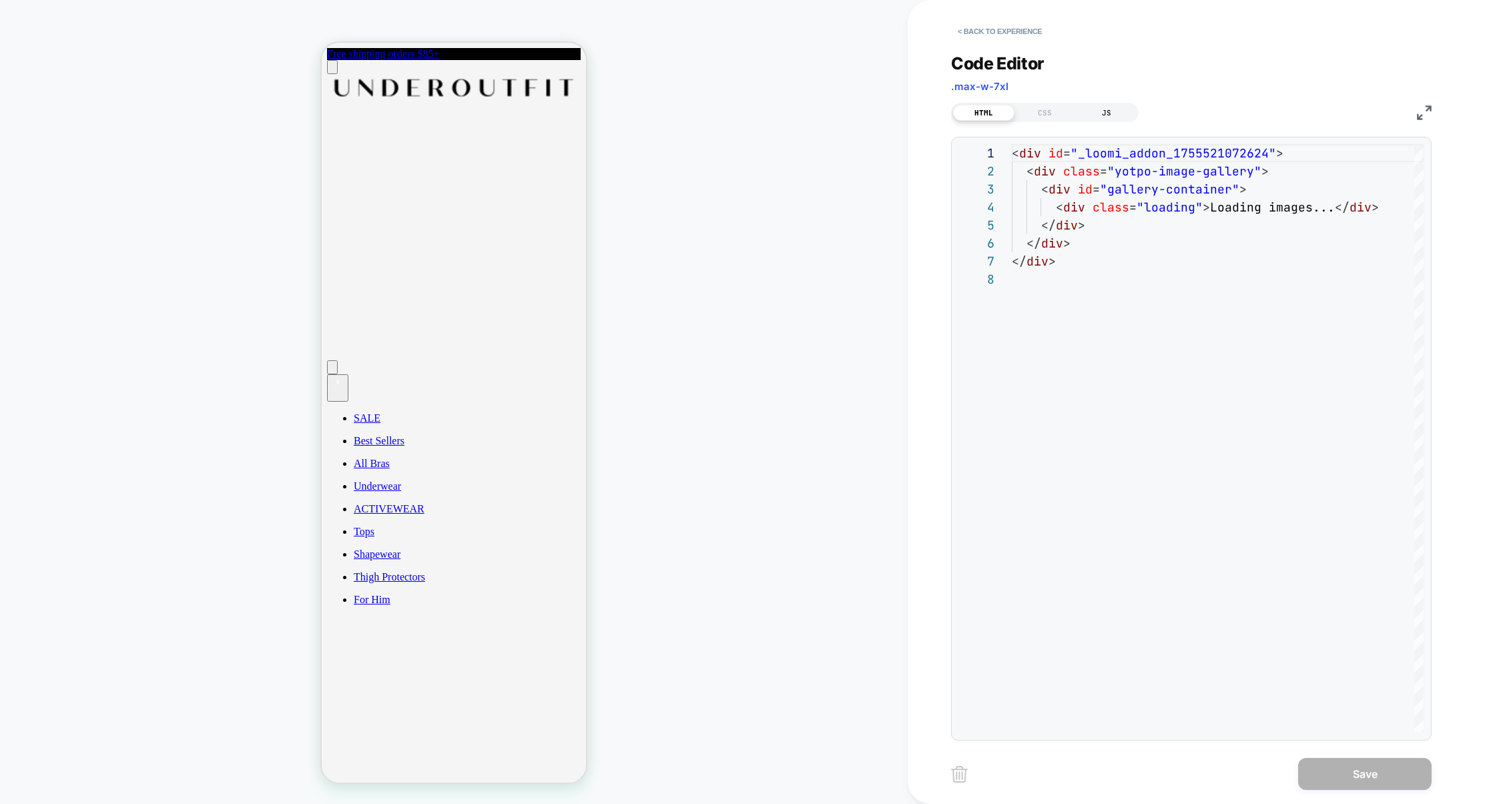
click at [1102, 115] on div "JS" at bounding box center [1106, 113] width 61 height 16
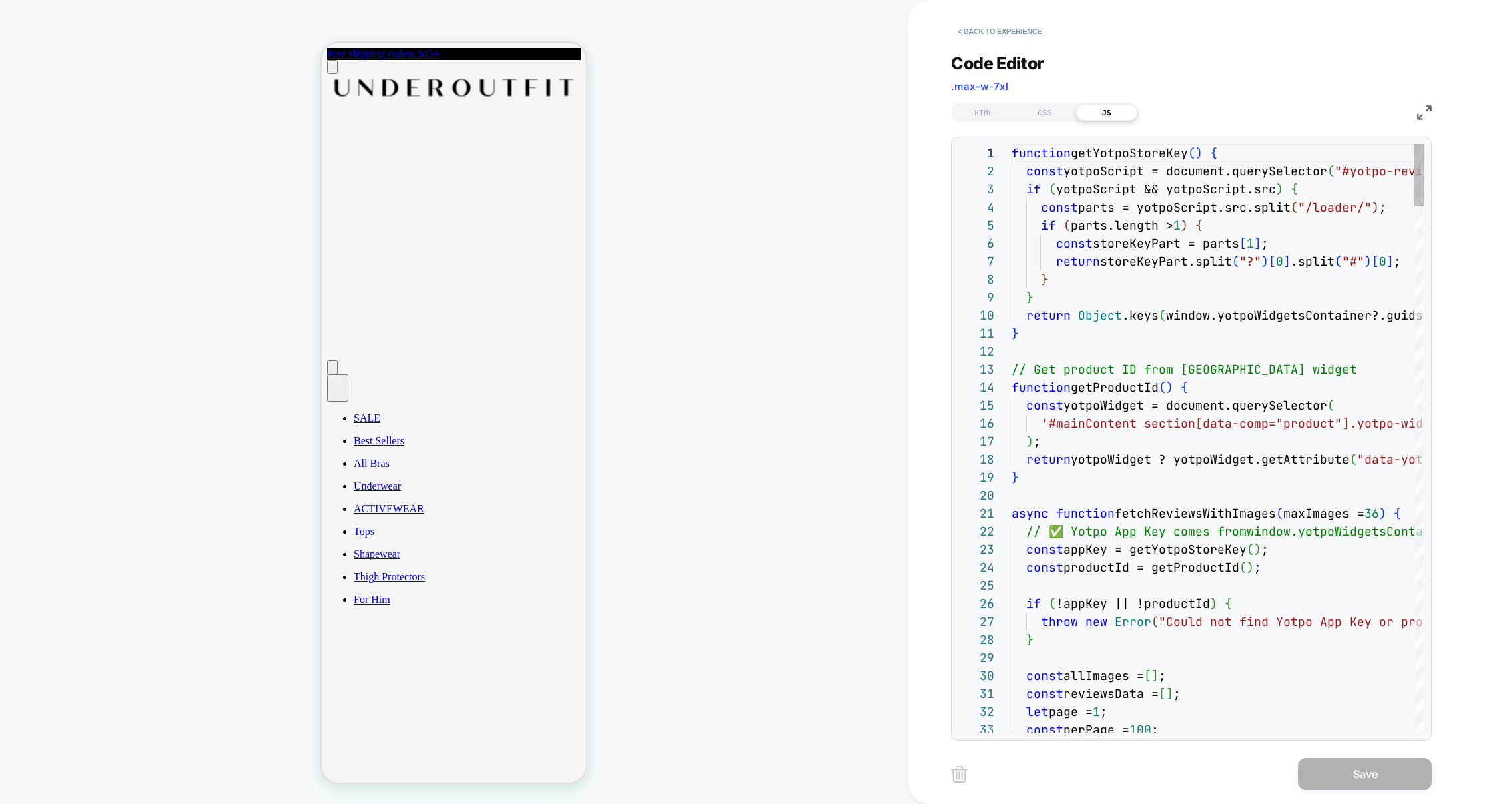
scroll to position [180, 0]
click at [1428, 107] on img at bounding box center [1424, 112] width 15 height 15
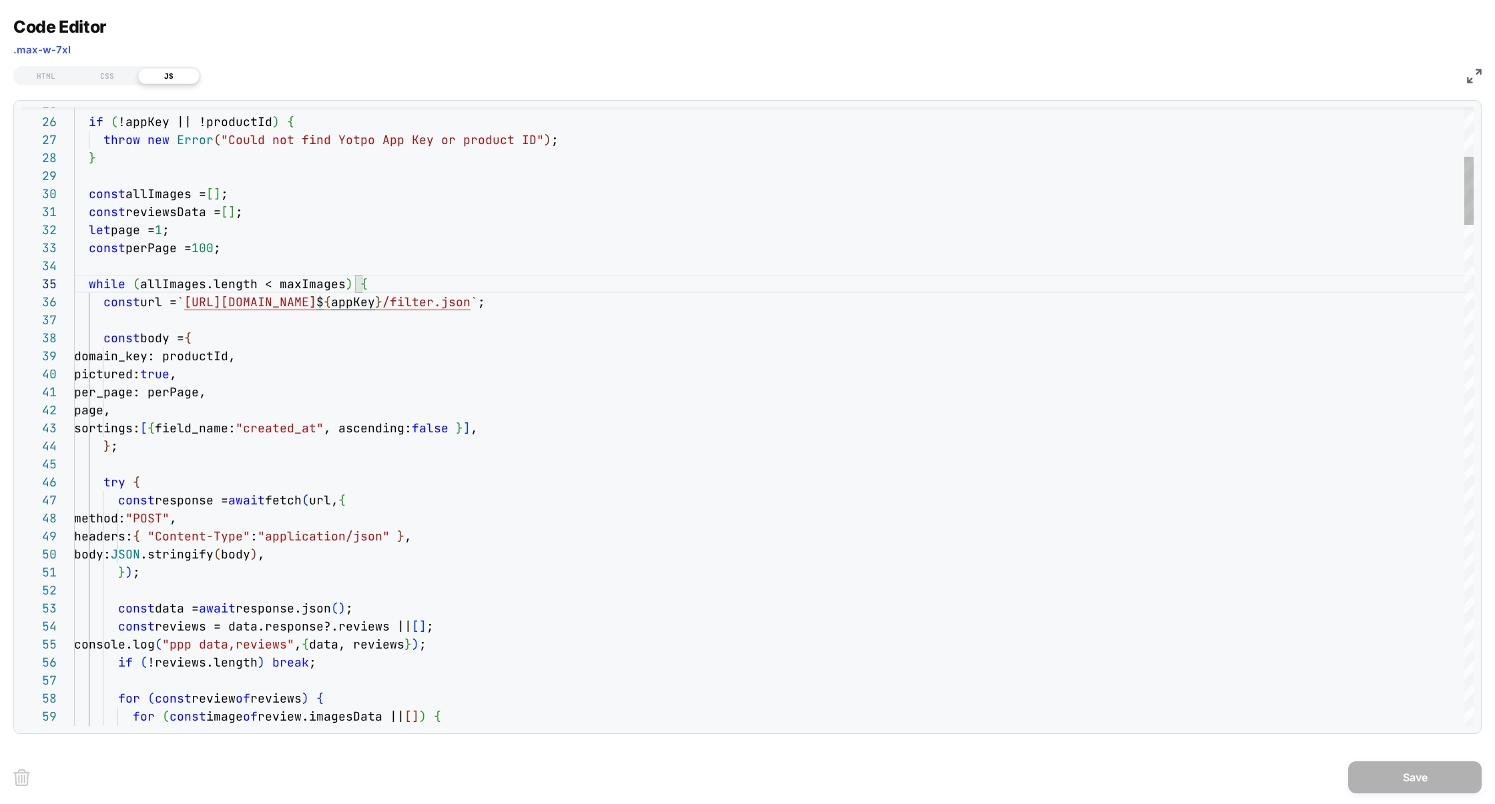
scroll to position [89, 524]
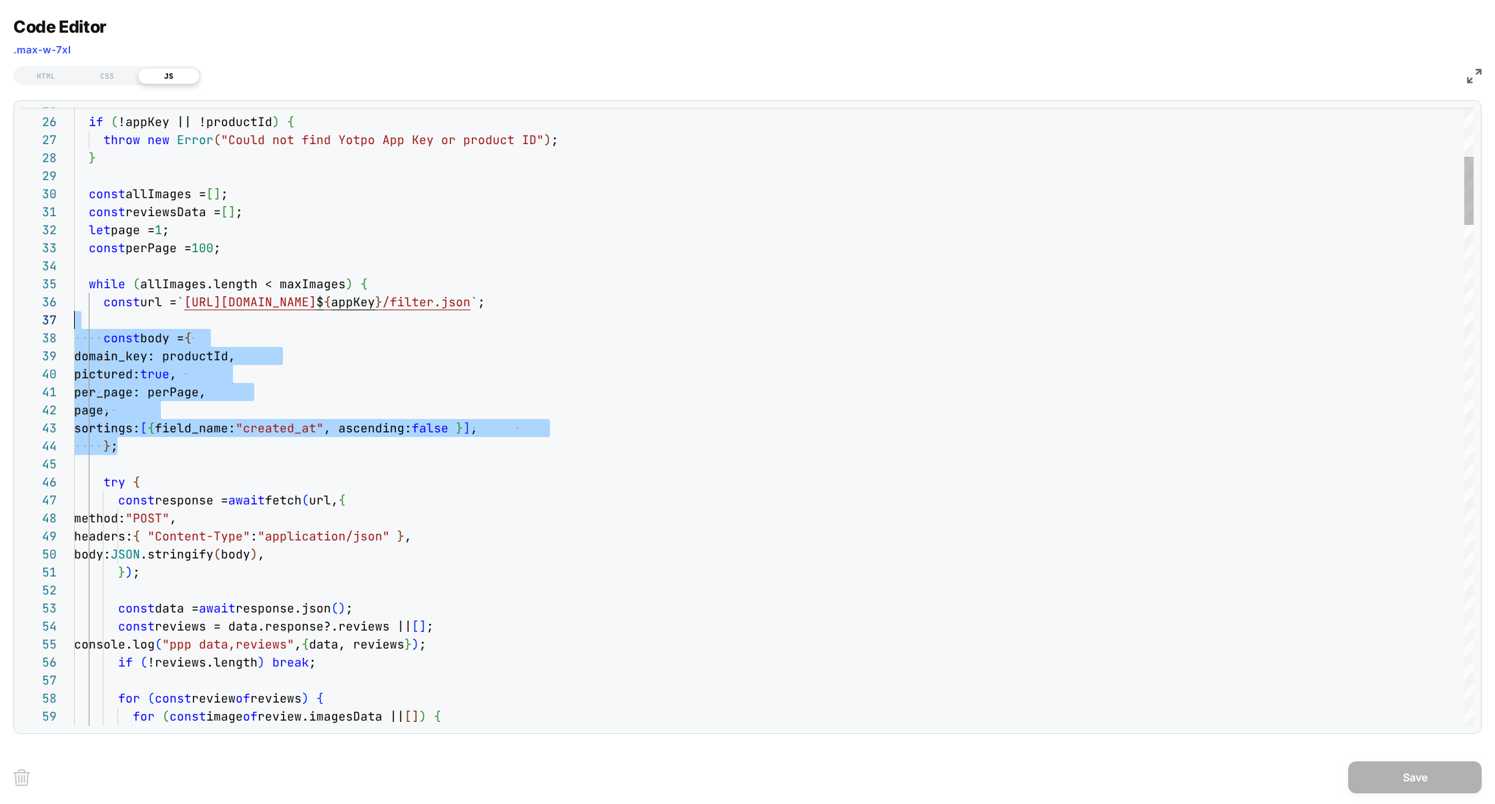
scroll to position [89, 0]
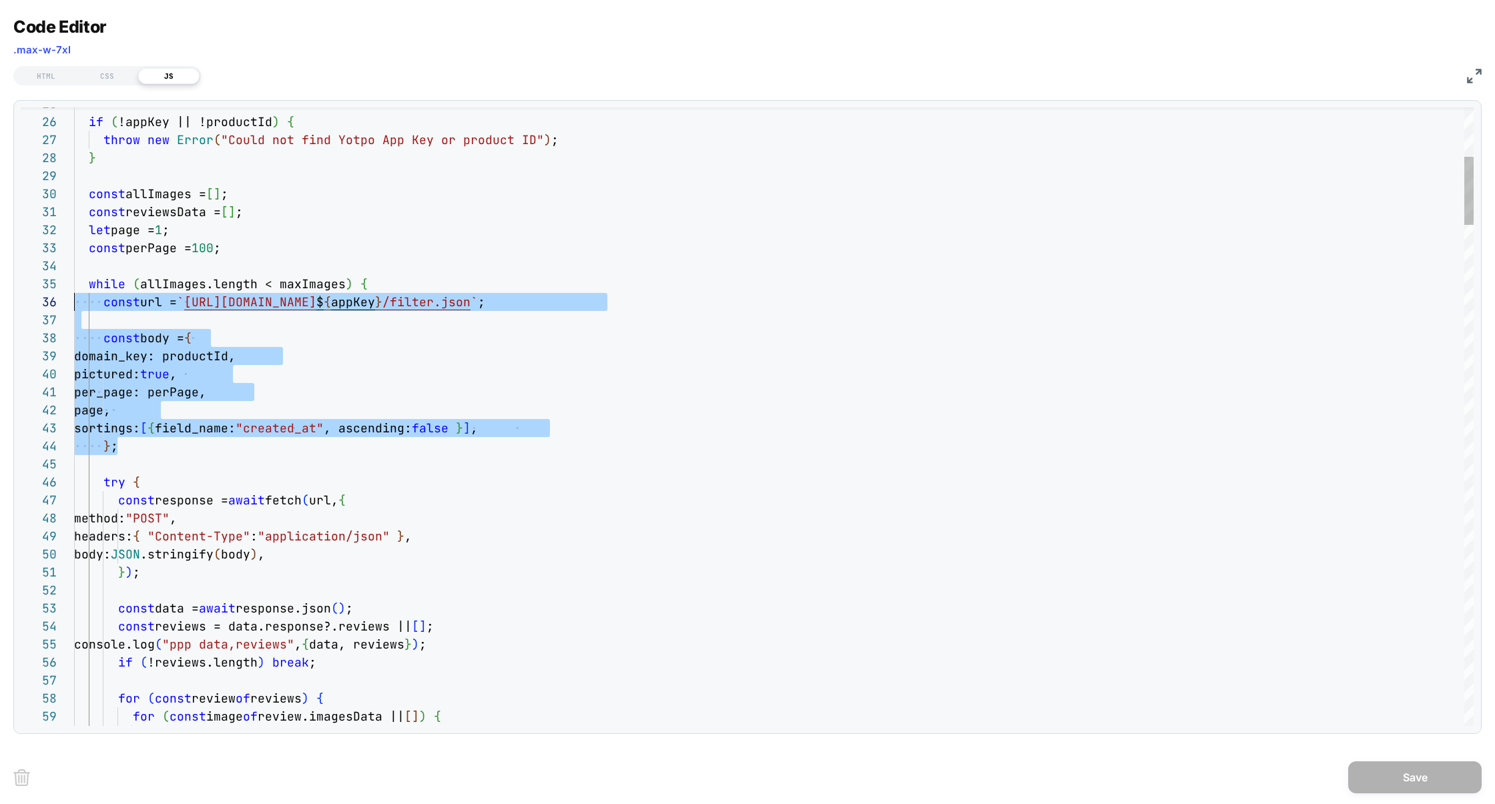
drag, startPoint x: 135, startPoint y: 448, endPoint x: 0, endPoint y: 303, distance: 197.8
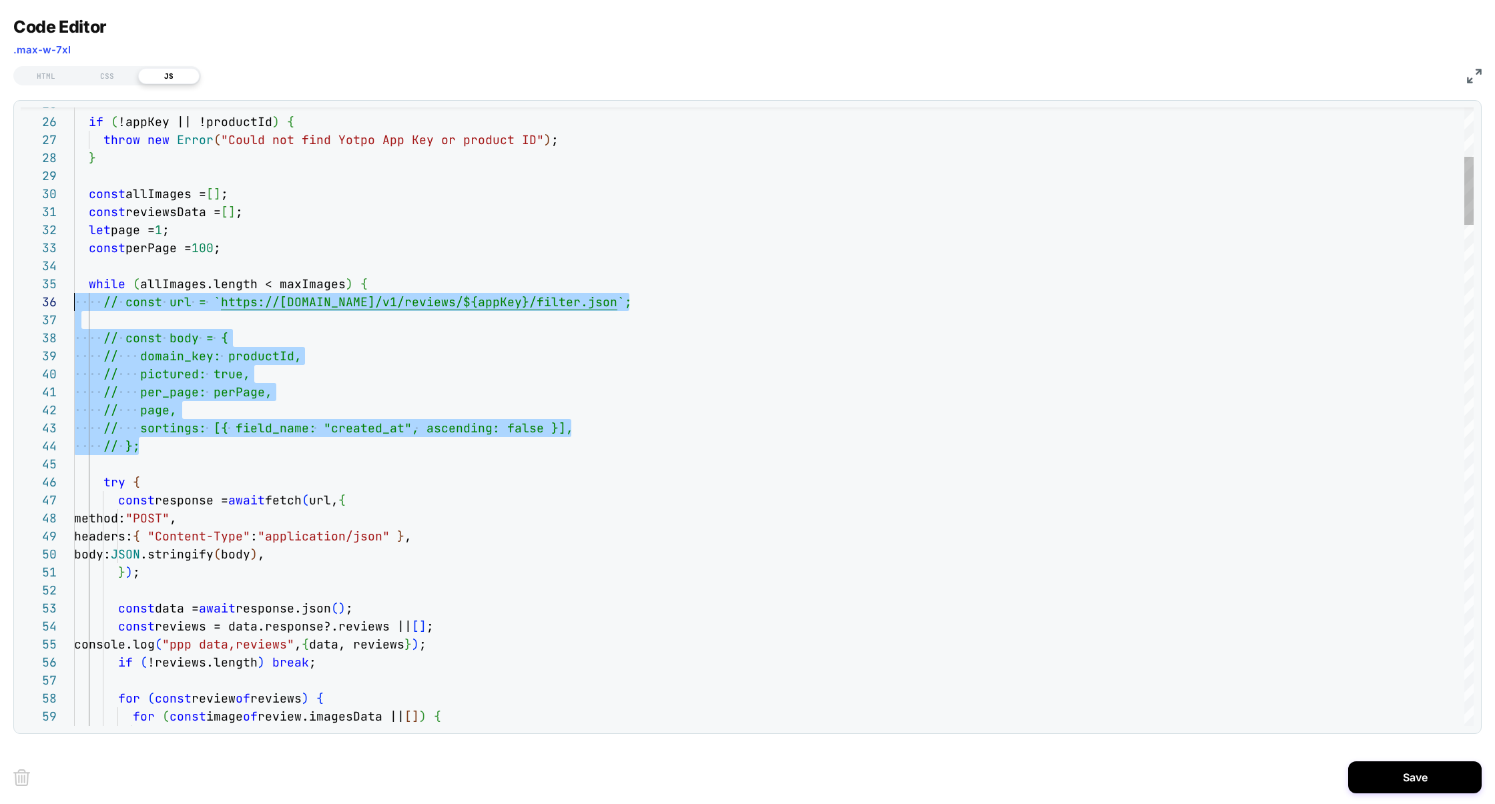
drag, startPoint x: 164, startPoint y: 452, endPoint x: 1, endPoint y: 304, distance: 220.1
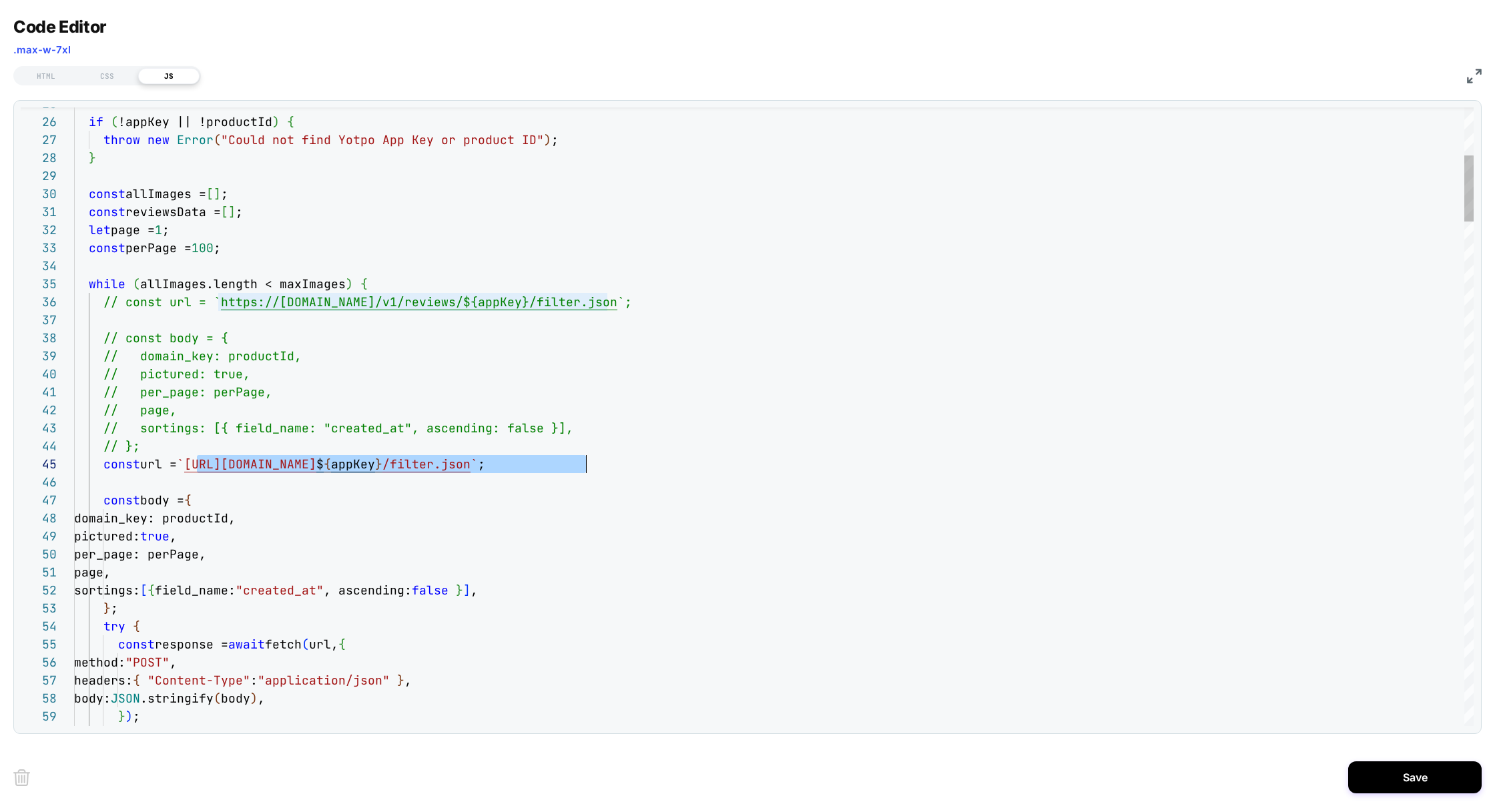
scroll to position [72, 511]
drag, startPoint x: 198, startPoint y: 469, endPoint x: 583, endPoint y: 462, distance: 385.1
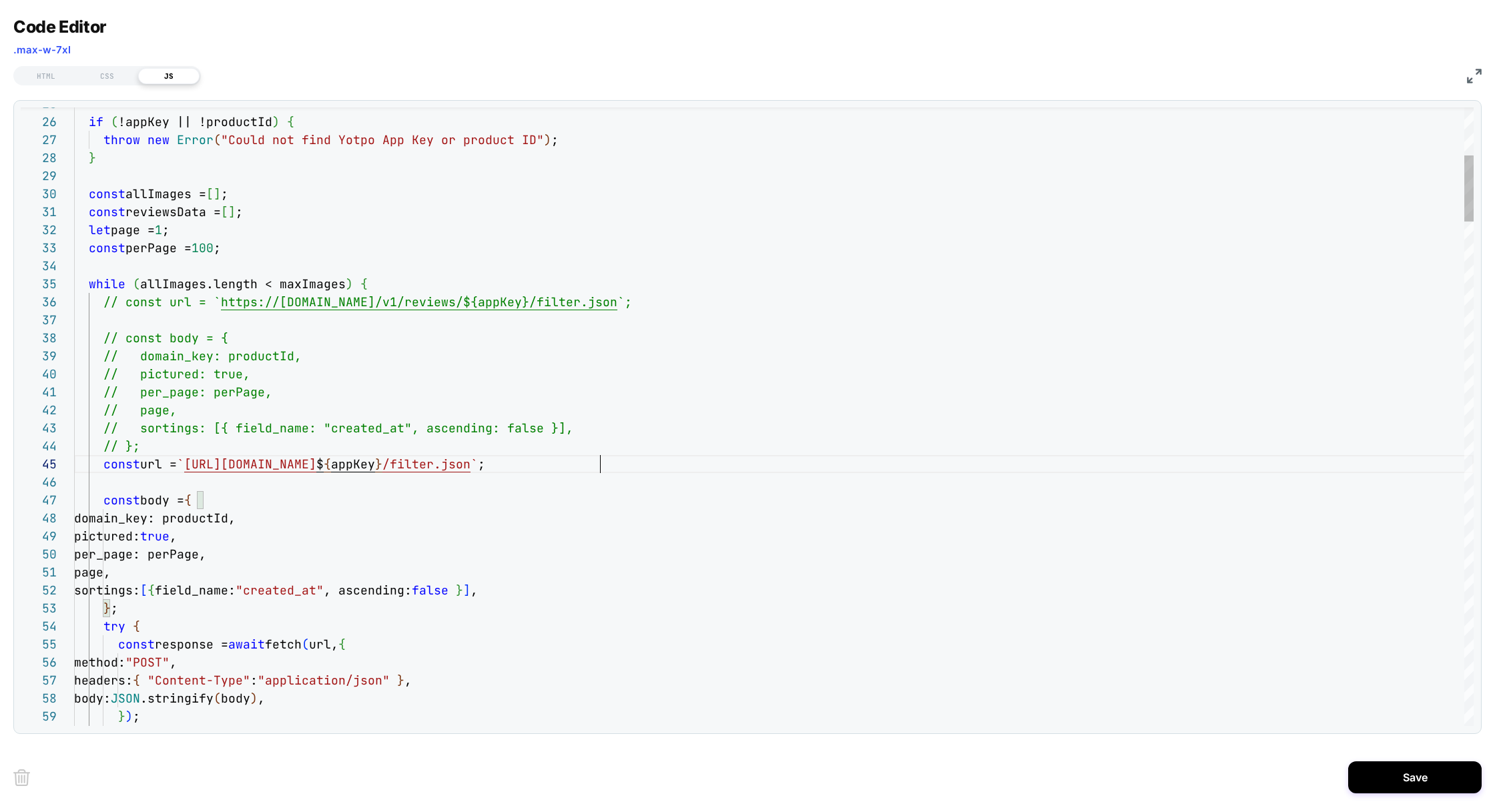
scroll to position [72, 0]
drag, startPoint x: 624, startPoint y: 461, endPoint x: 1, endPoint y: 461, distance: 623.2
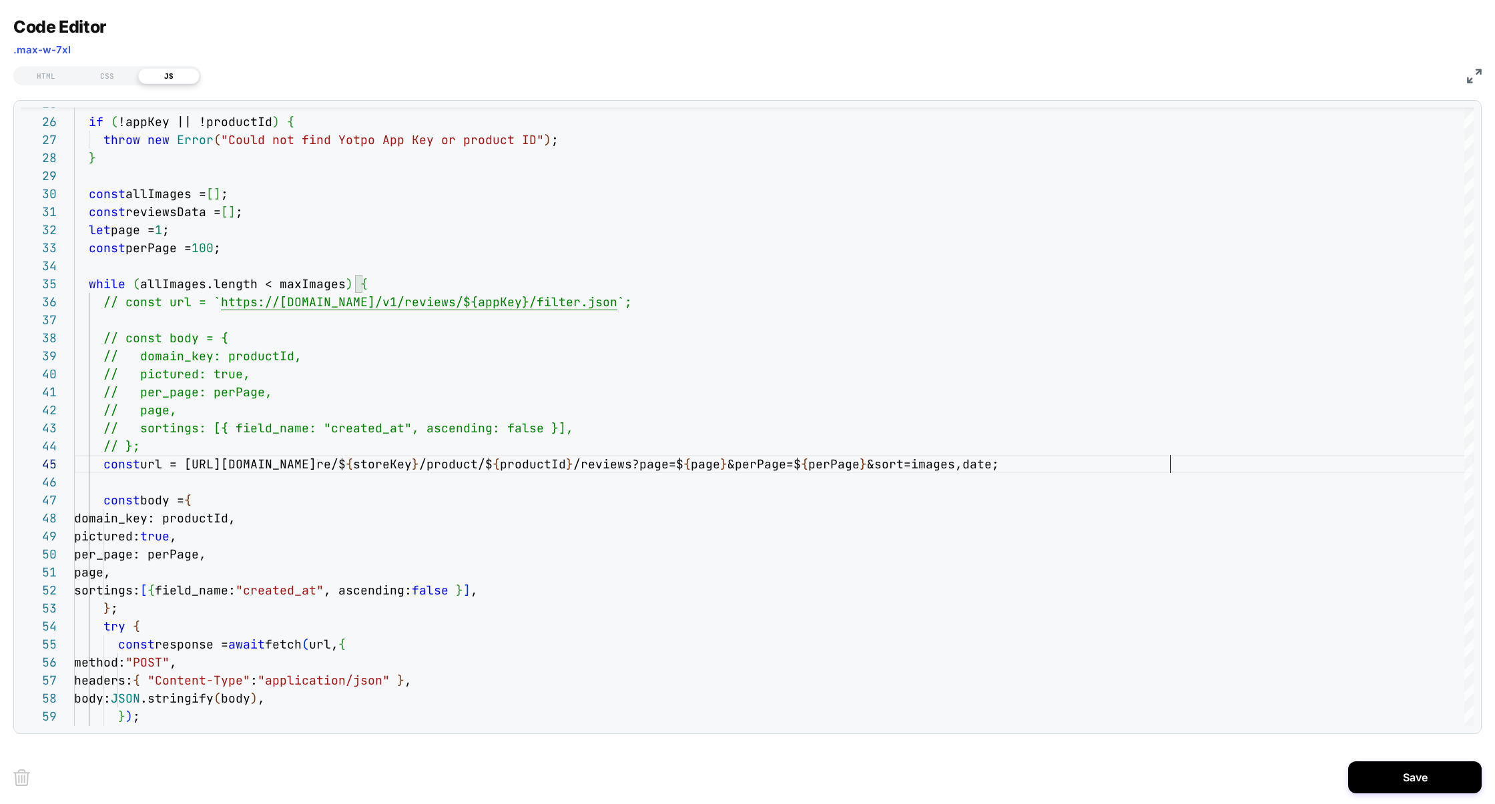
scroll to position [72, 1094]
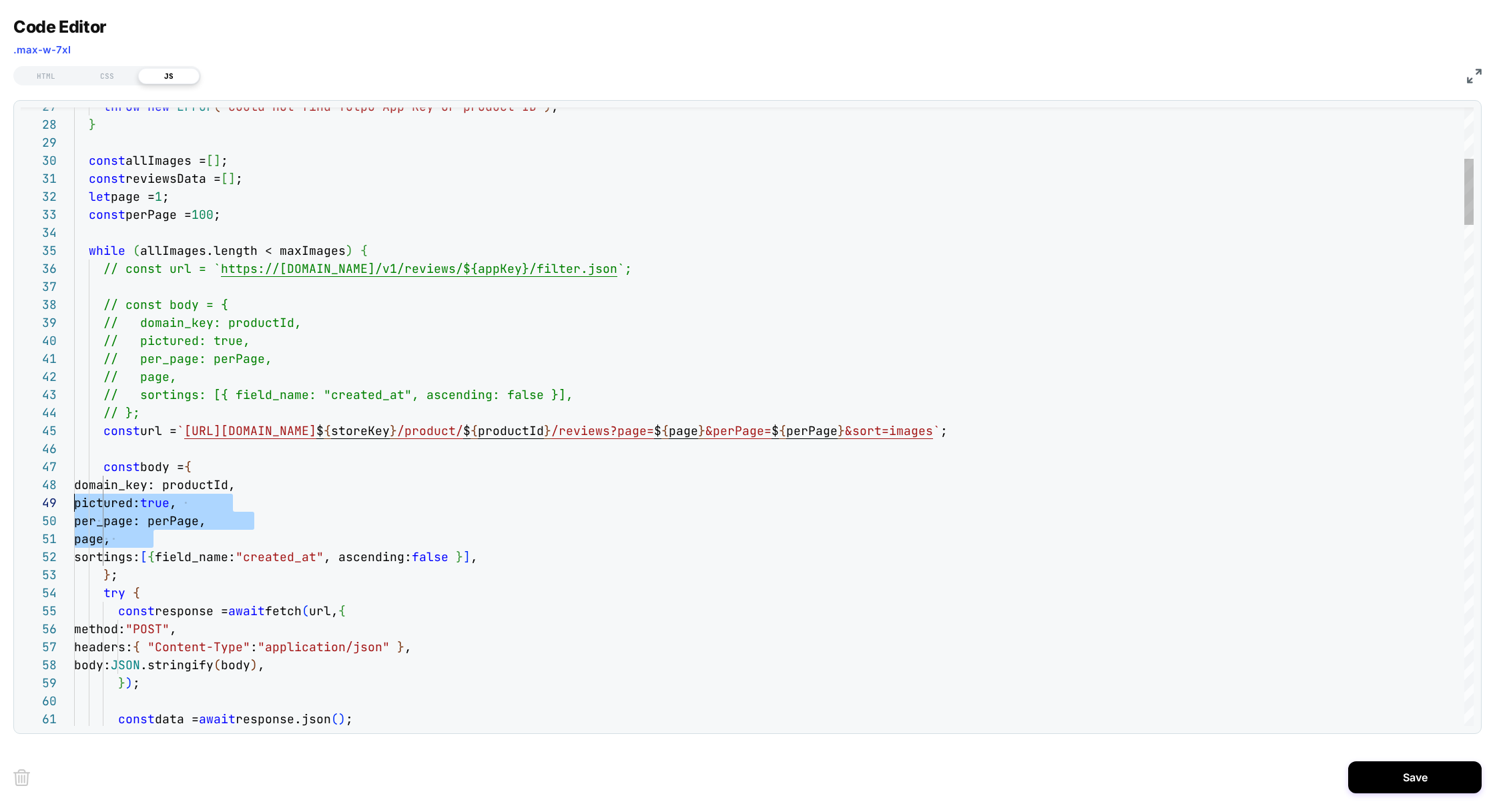
scroll to position [126, 0]
drag, startPoint x: 177, startPoint y: 543, endPoint x: 11, endPoint y: 488, distance: 175.1
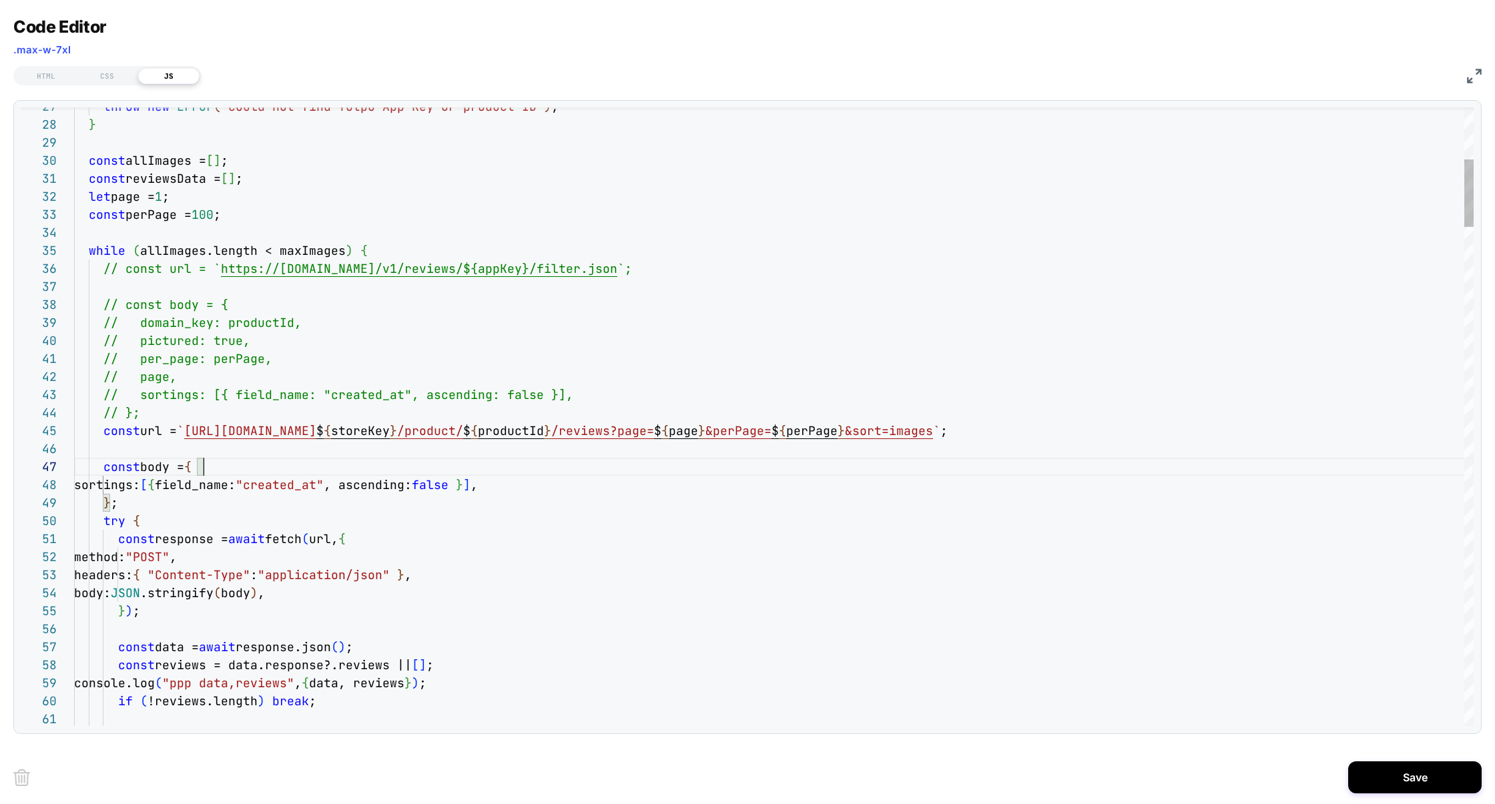
scroll to position [108, 129]
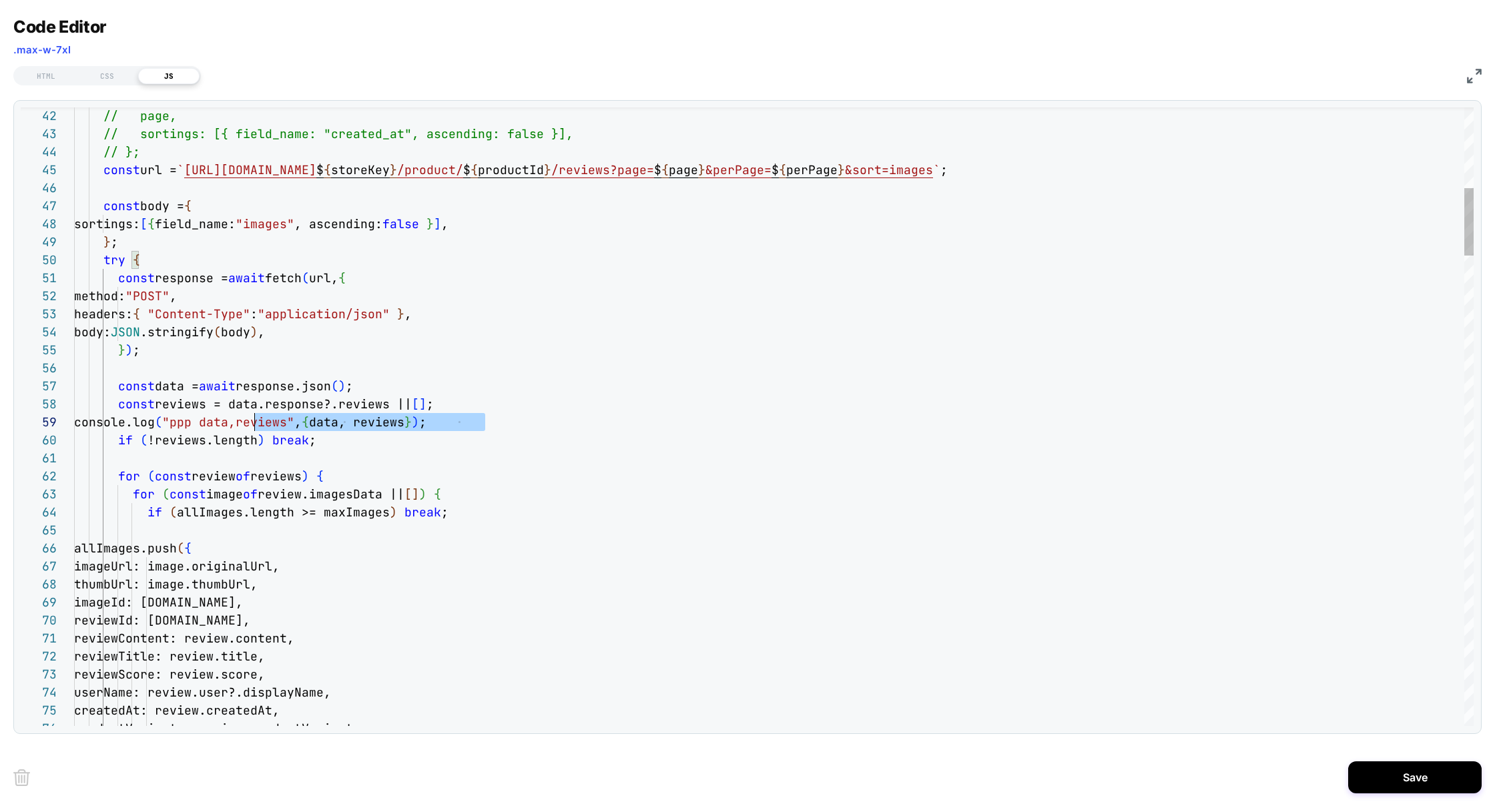
scroll to position [144, 0]
drag, startPoint x: 497, startPoint y: 421, endPoint x: 0, endPoint y: 422, distance: 497.1
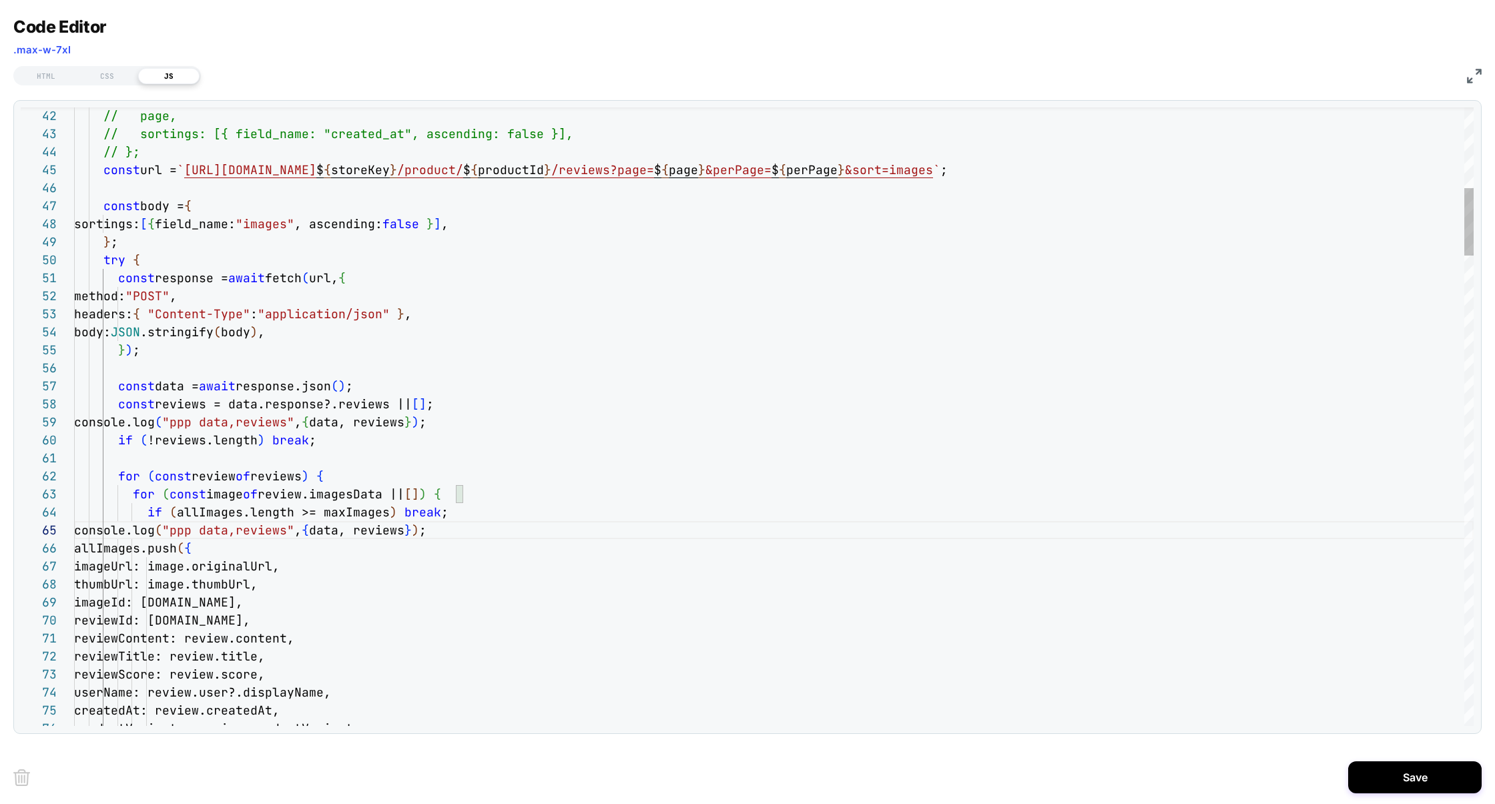
drag, startPoint x: 240, startPoint y: 534, endPoint x: 324, endPoint y: 534, distance: 84.7
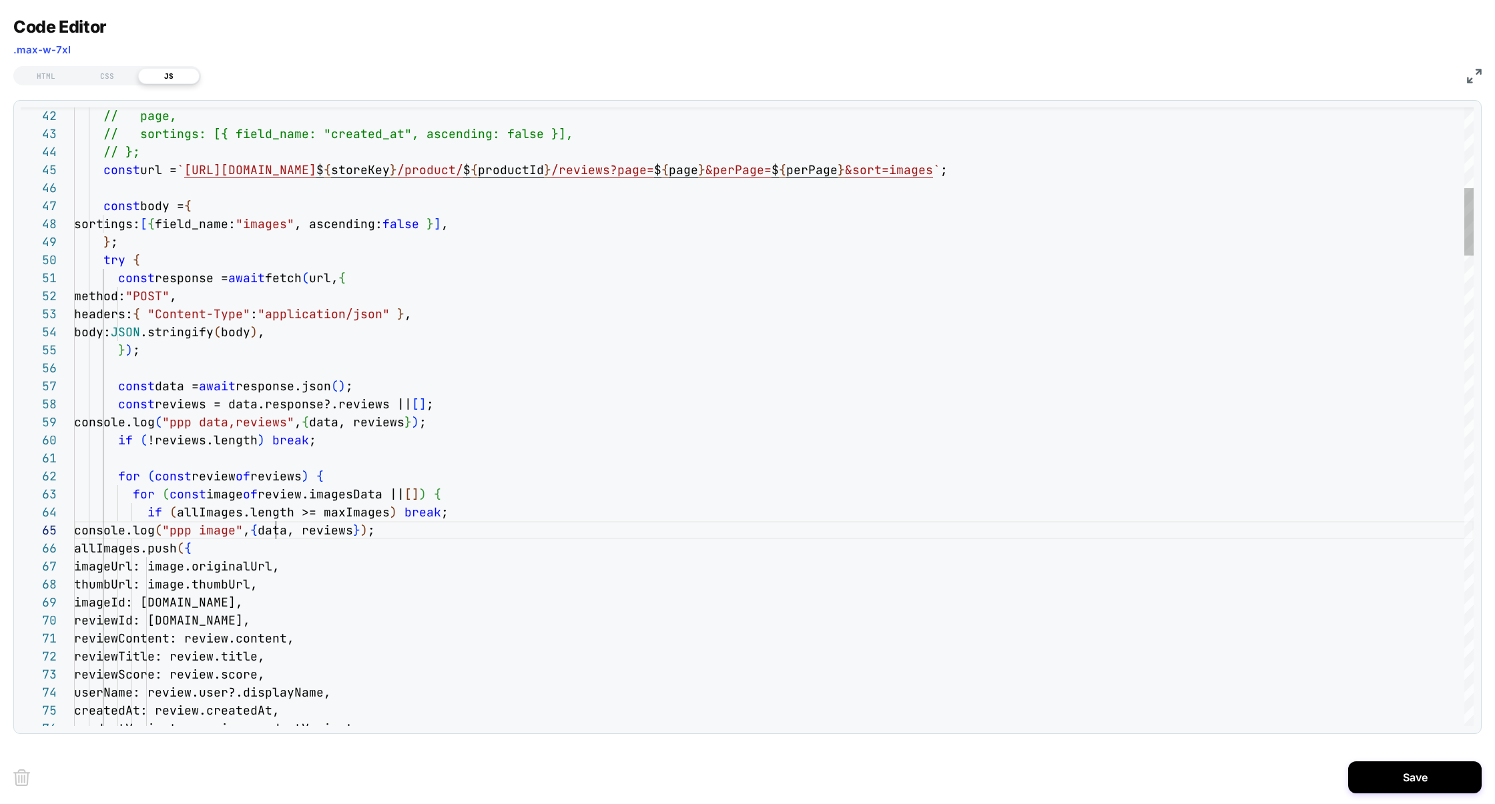
scroll to position [72, 202]
drag, startPoint x: 312, startPoint y: 531, endPoint x: 404, endPoint y: 532, distance: 92.1
type textarea "**********"
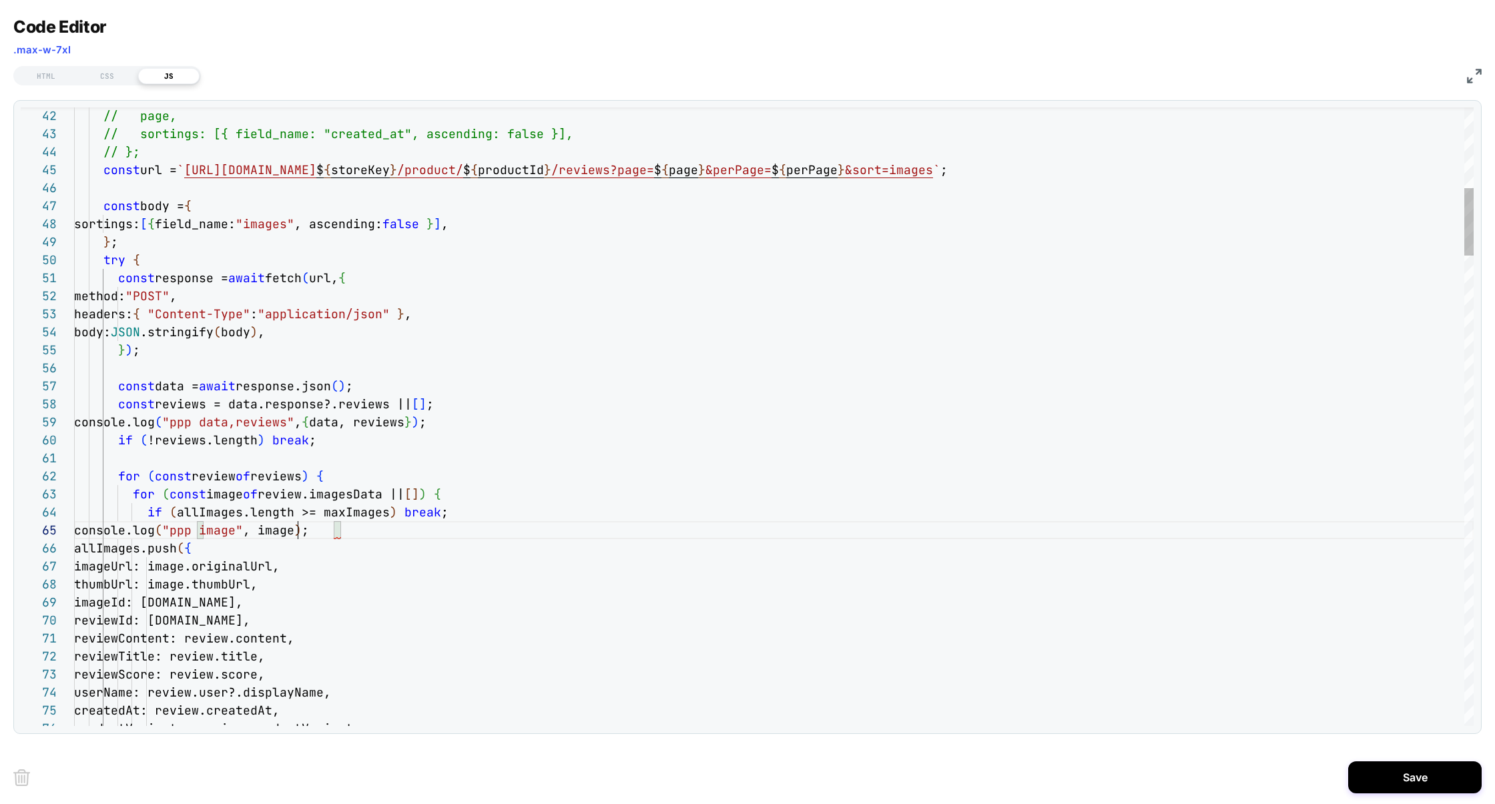
scroll to position [72, 216]
click at [1403, 776] on button "Save" at bounding box center [1414, 777] width 133 height 32
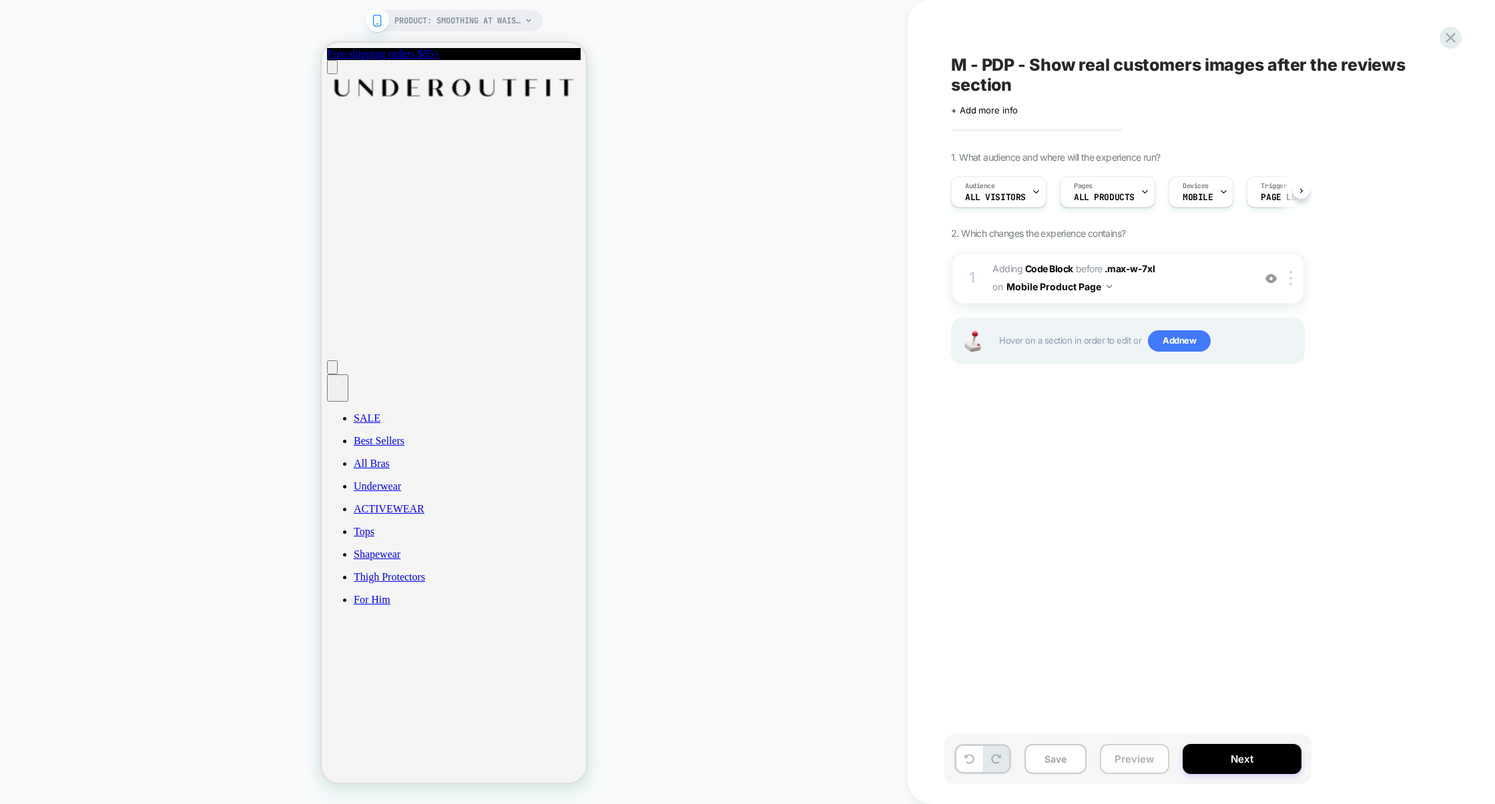
scroll to position [0, 1]
click at [1136, 764] on button "Preview" at bounding box center [1134, 759] width 69 height 30
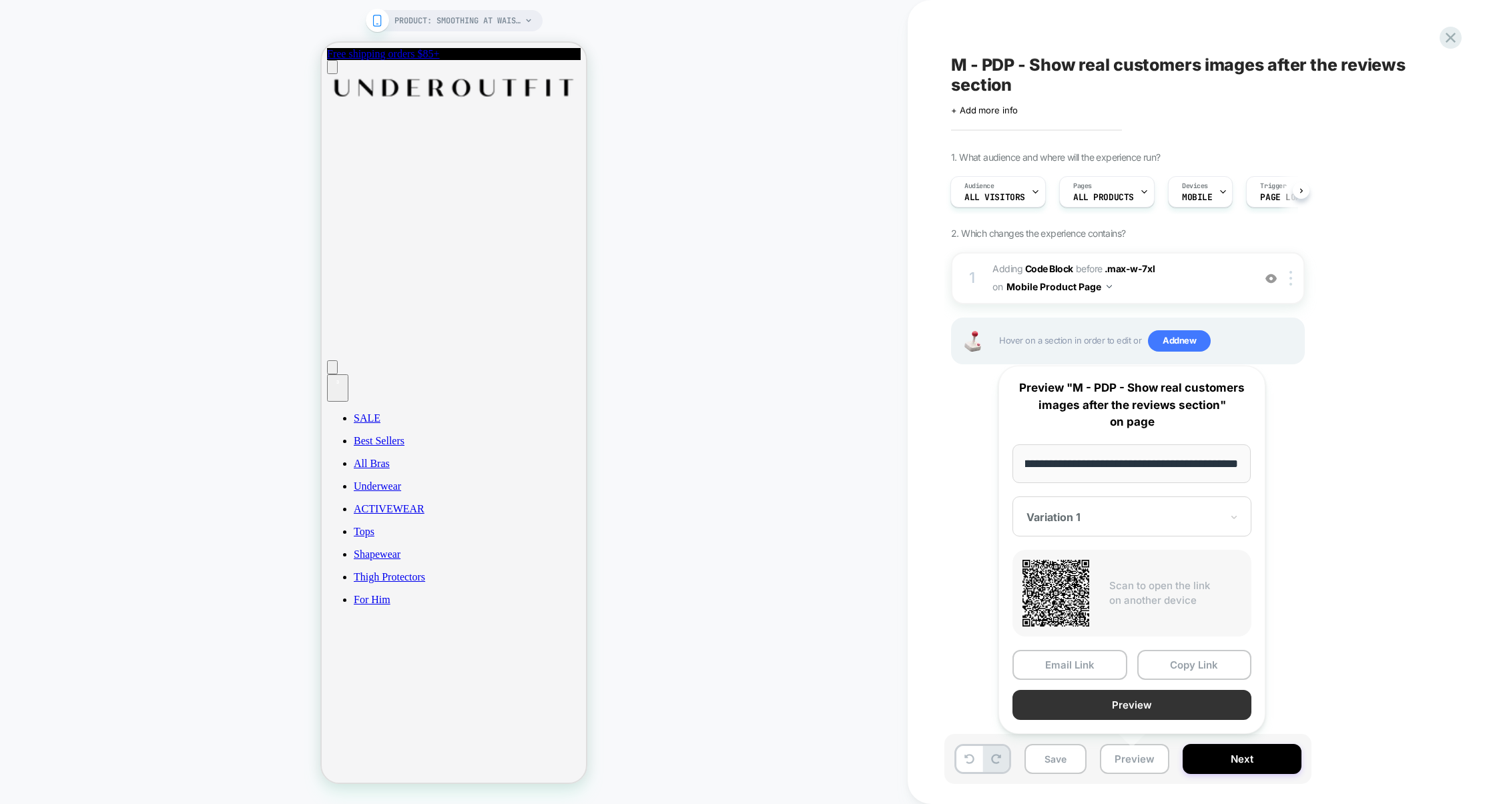
scroll to position [0, 0]
click at [1140, 709] on button "Preview" at bounding box center [1131, 705] width 239 height 30
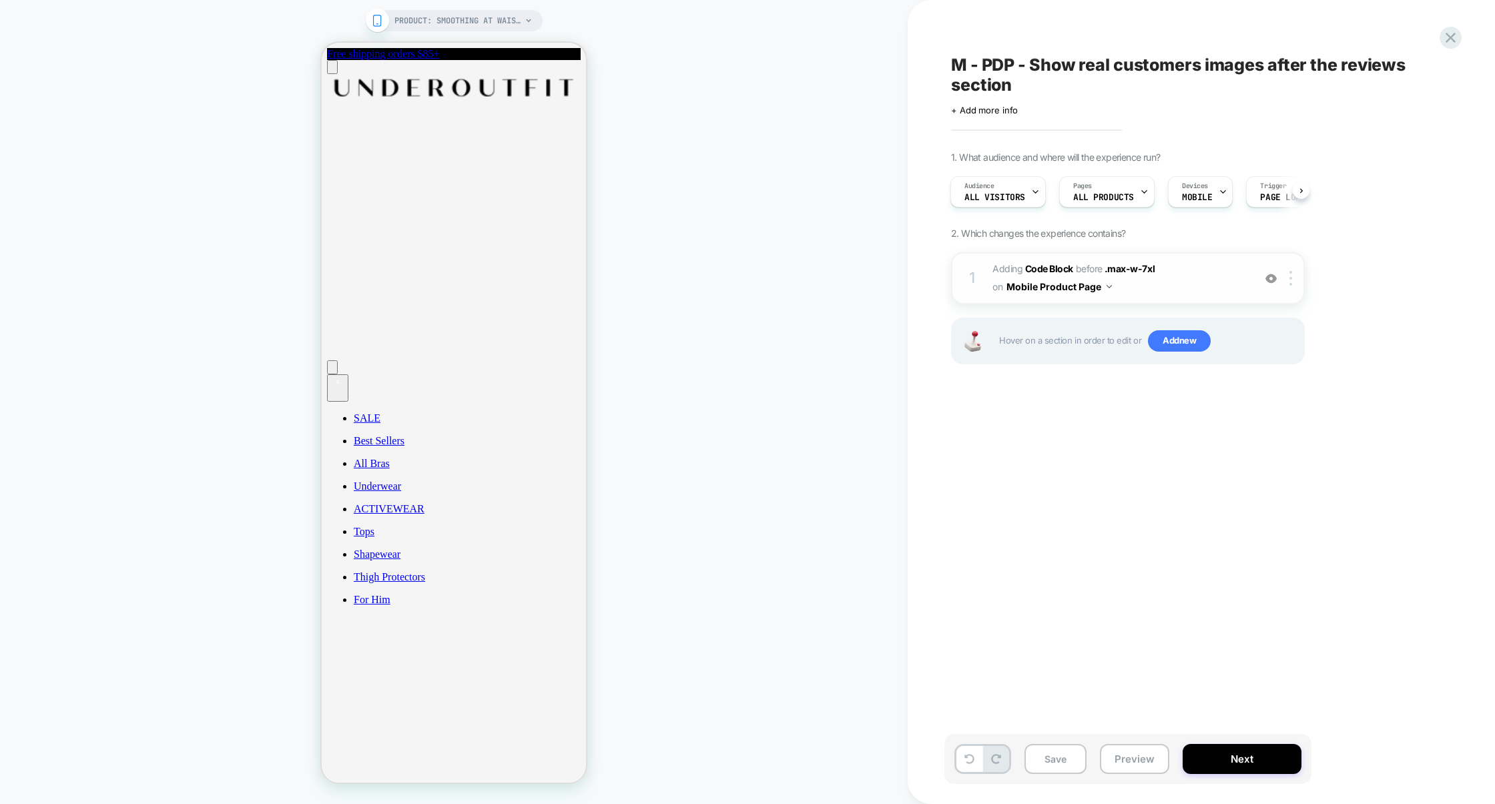
click at [1174, 282] on span "Adding Code Block BEFORE .max-w-7xl .max-w-7xl on Mobile Product Page" at bounding box center [1119, 278] width 254 height 36
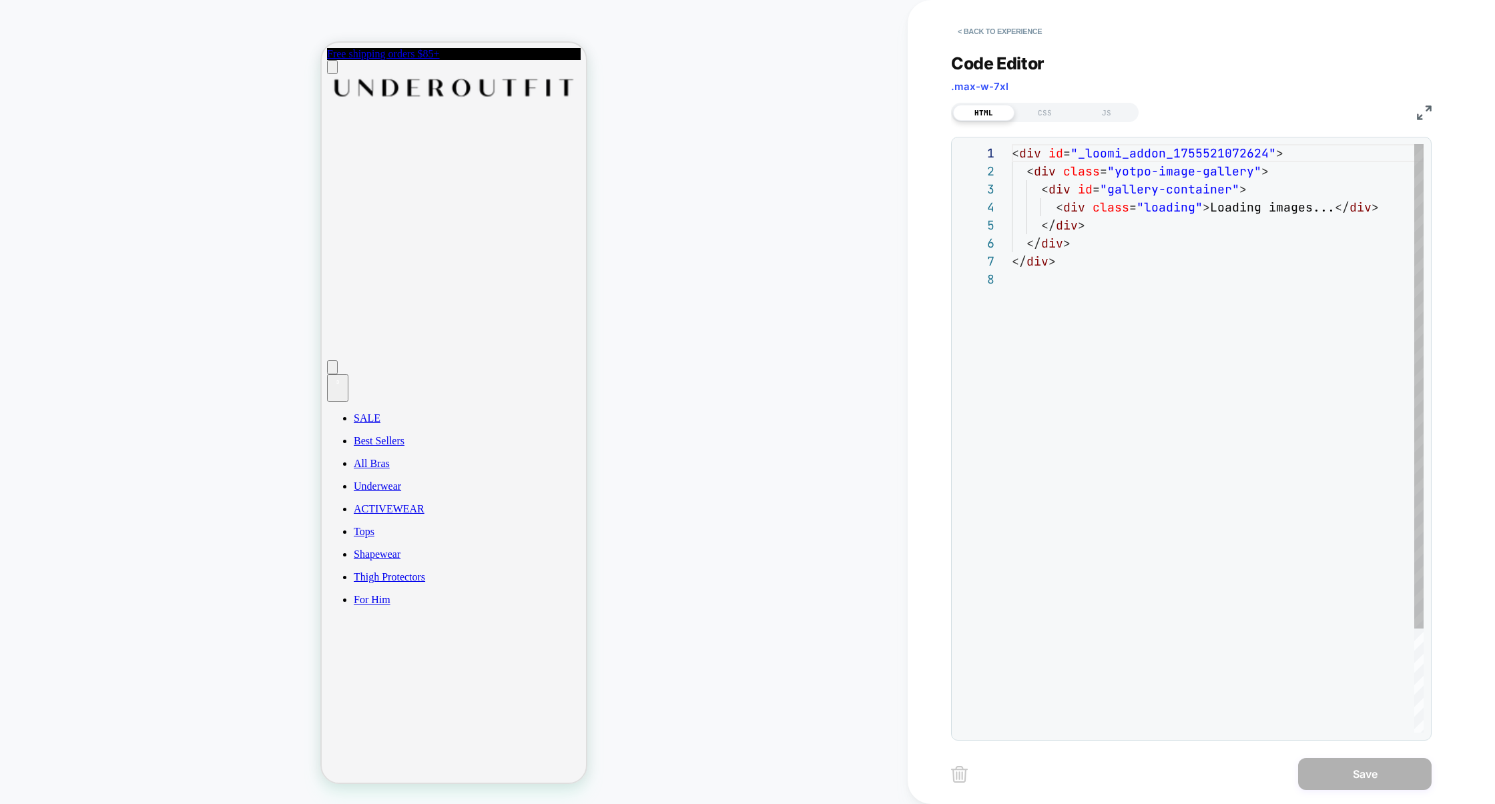
scroll to position [126, 0]
click at [1061, 122] on div "**********" at bounding box center [1191, 389] width 480 height 704
click at [1106, 123] on div "**********" at bounding box center [1191, 389] width 480 height 704
click at [1110, 118] on div "JS" at bounding box center [1106, 113] width 61 height 16
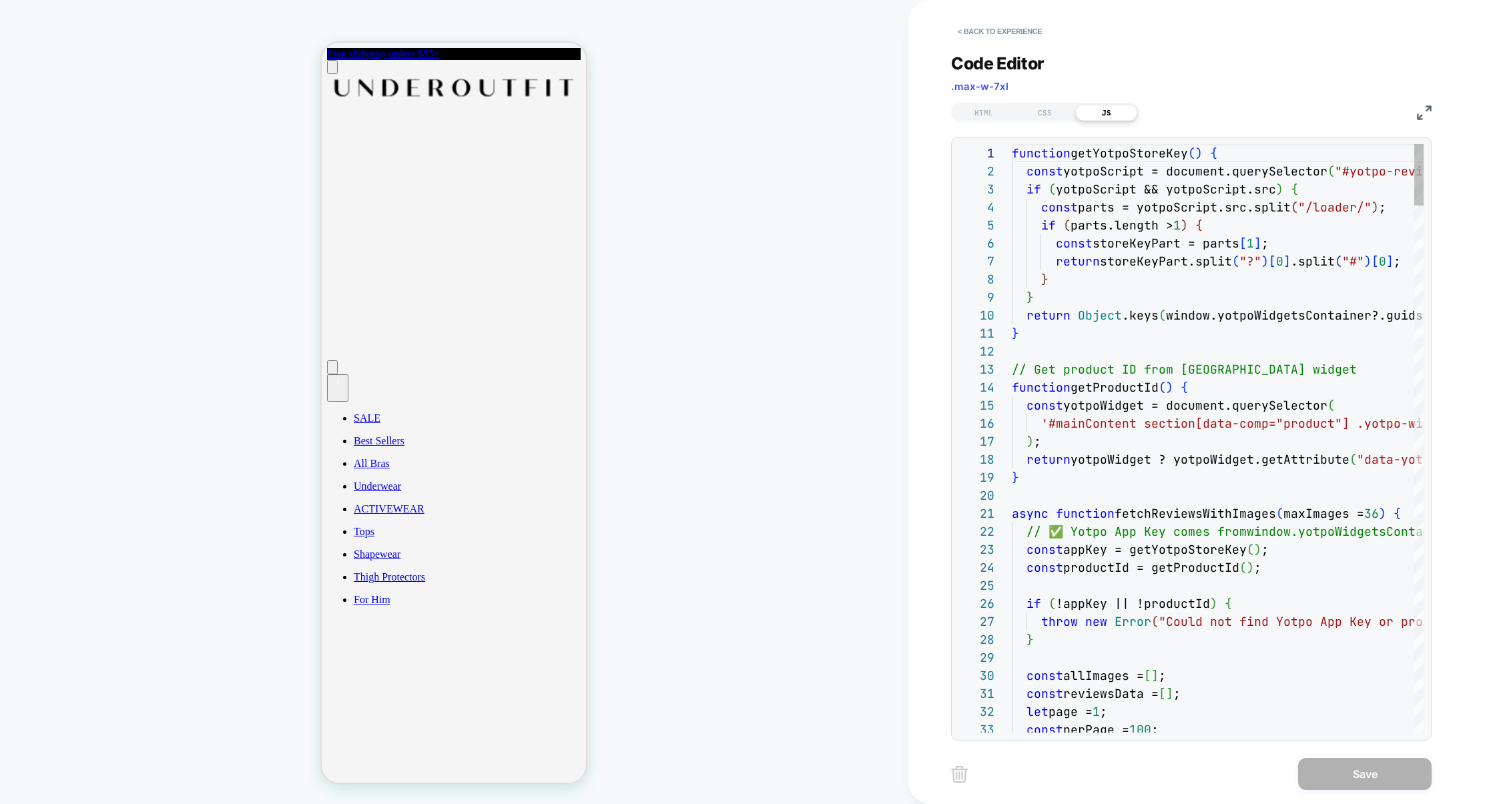
scroll to position [180, 0]
click at [1417, 110] on img at bounding box center [1424, 112] width 15 height 15
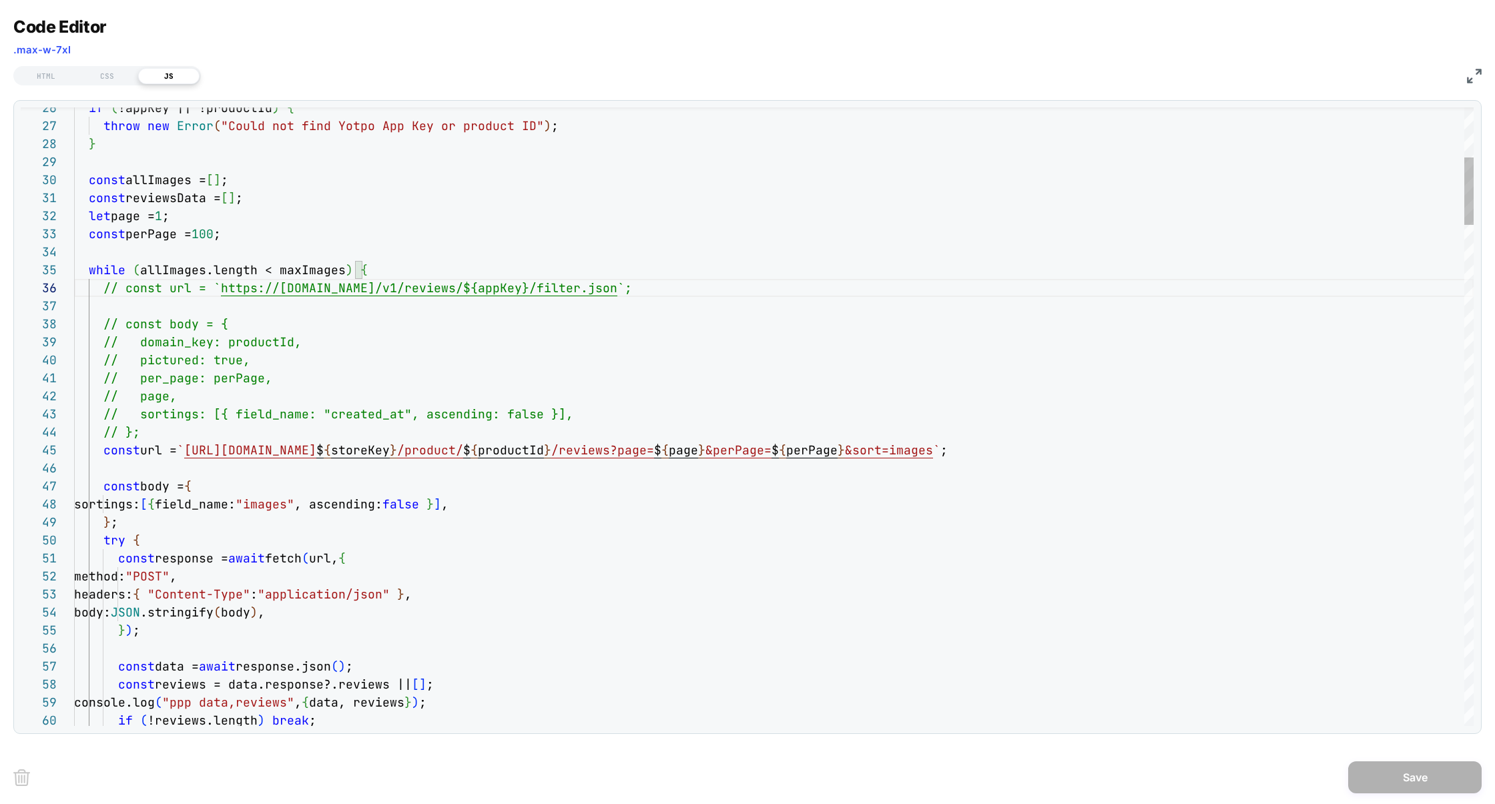
scroll to position [89, 439]
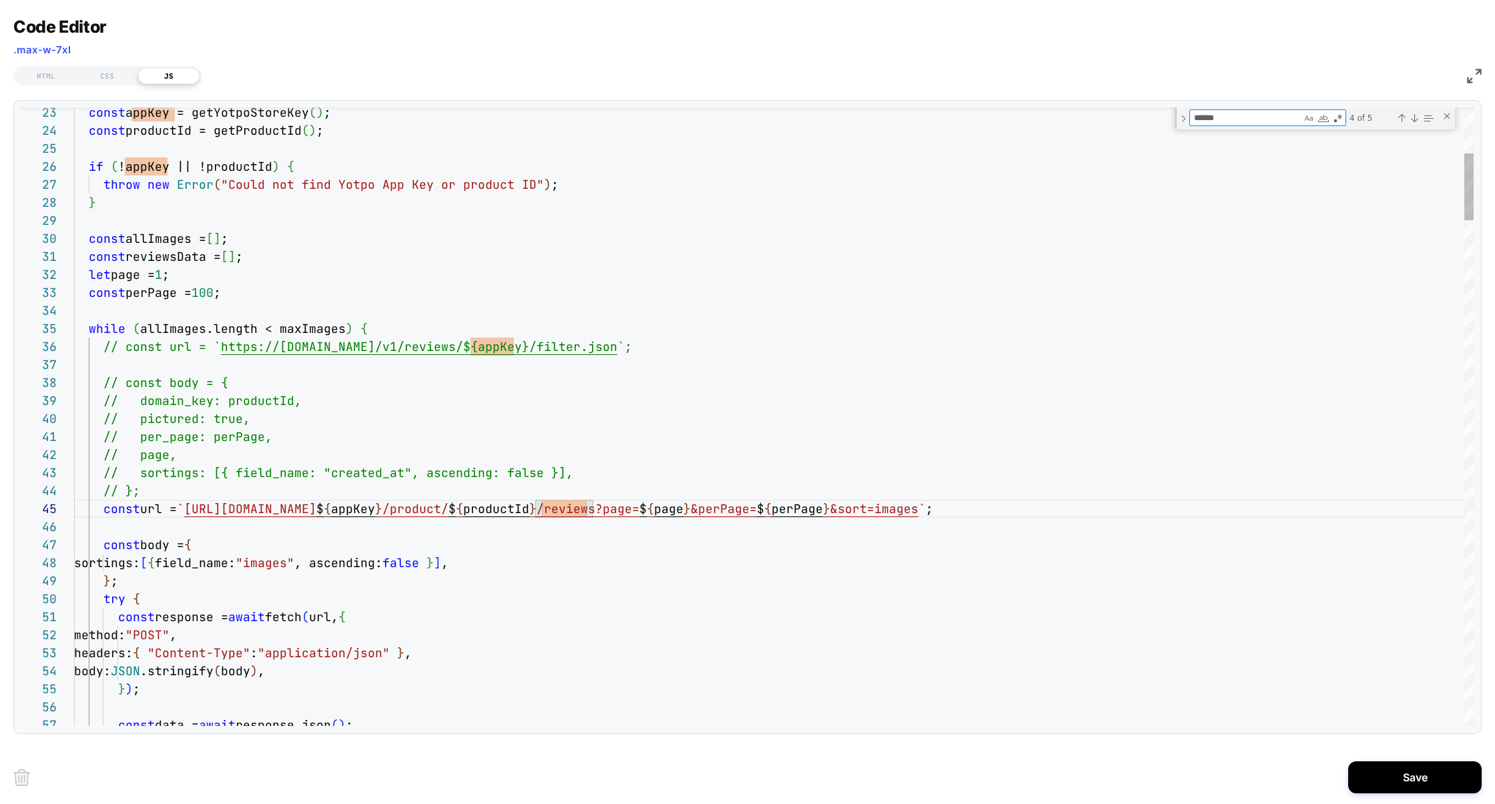
type textarea "**********"
type textarea "*"
type textarea "**********"
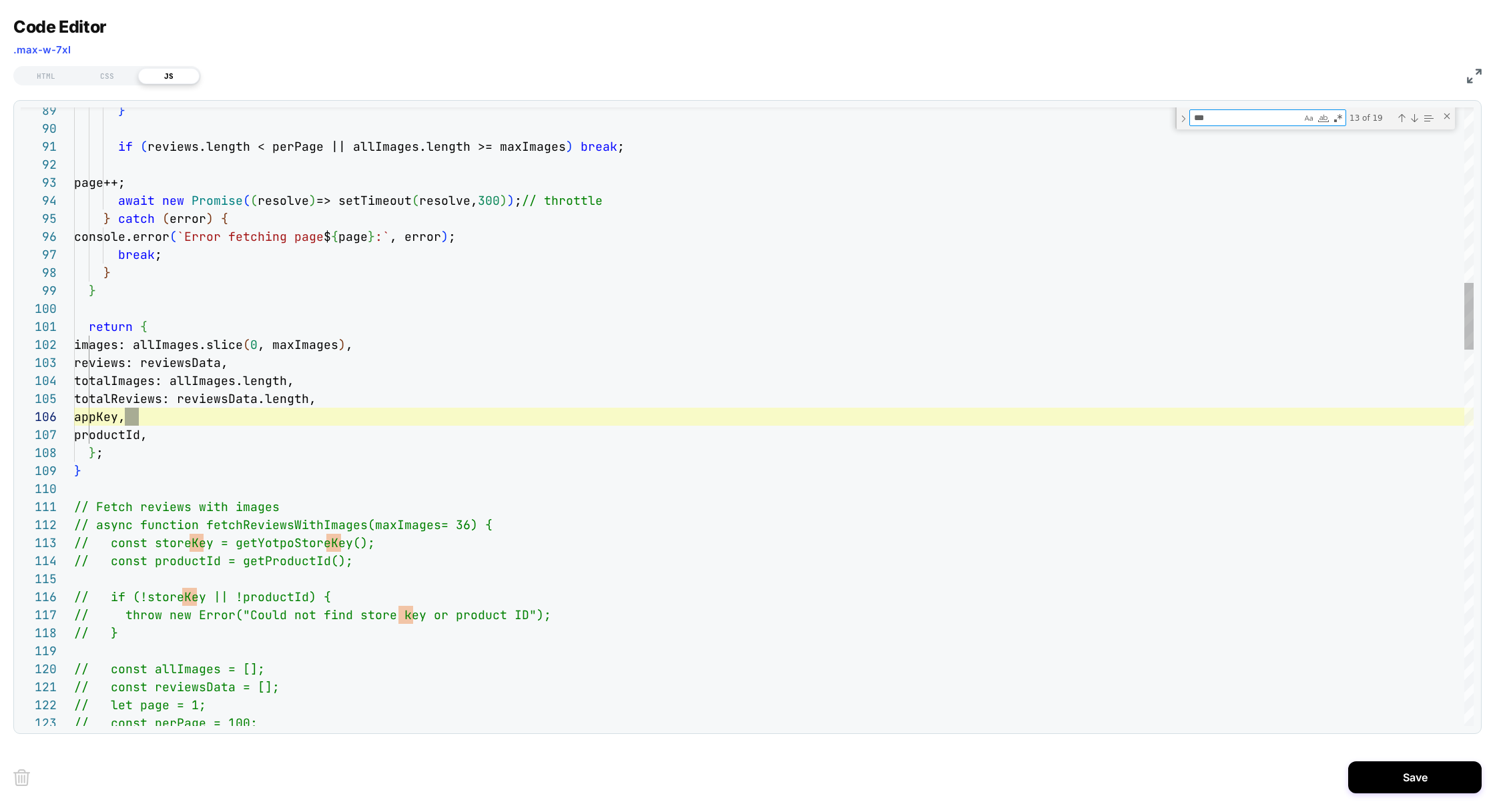
scroll to position [180, 72]
type textarea "***"
click at [1415, 119] on div "Next Match (Enter)" at bounding box center [1414, 118] width 11 height 11
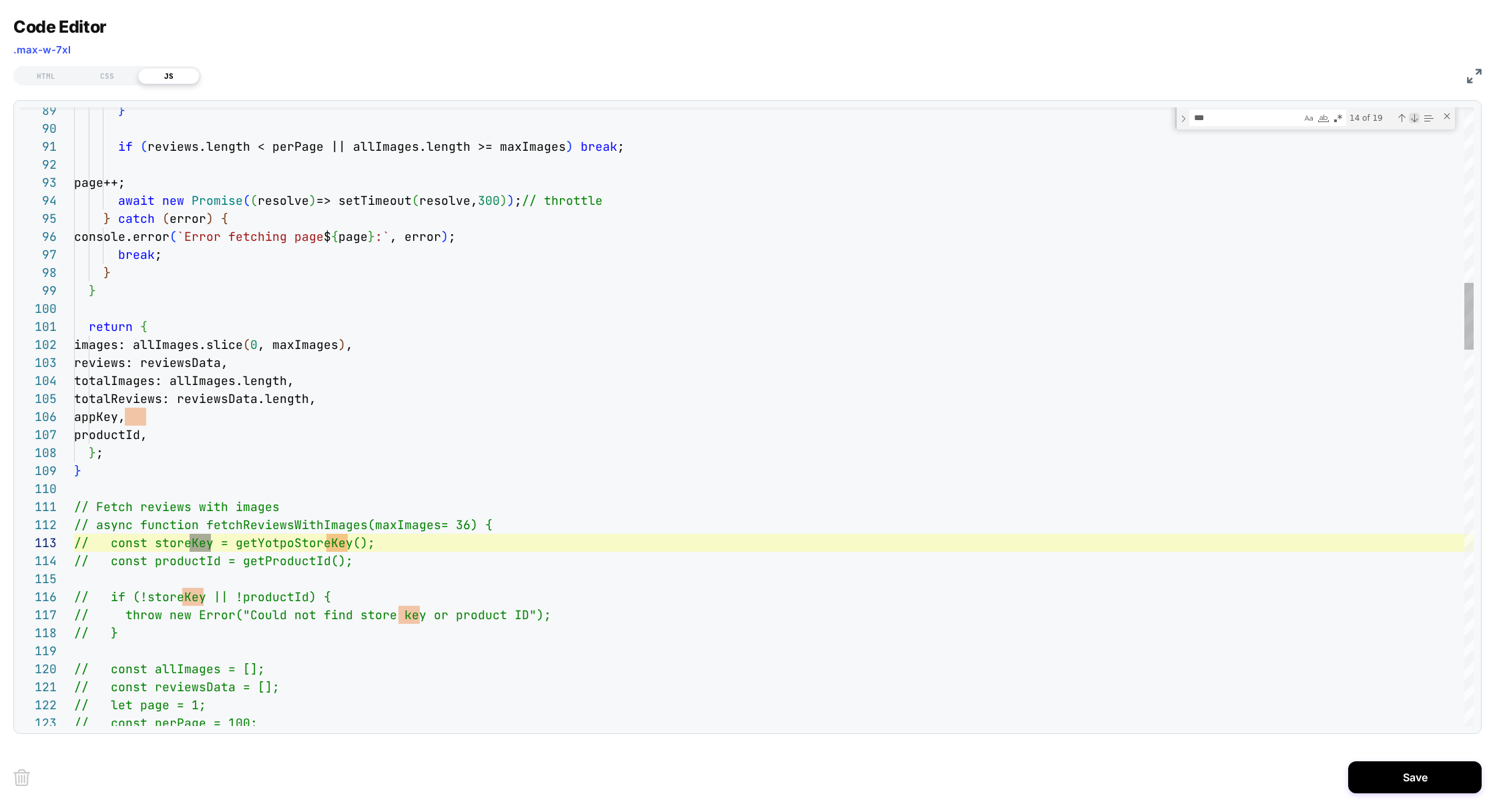
click at [1415, 119] on div "Next Match (Enter)" at bounding box center [1414, 118] width 11 height 11
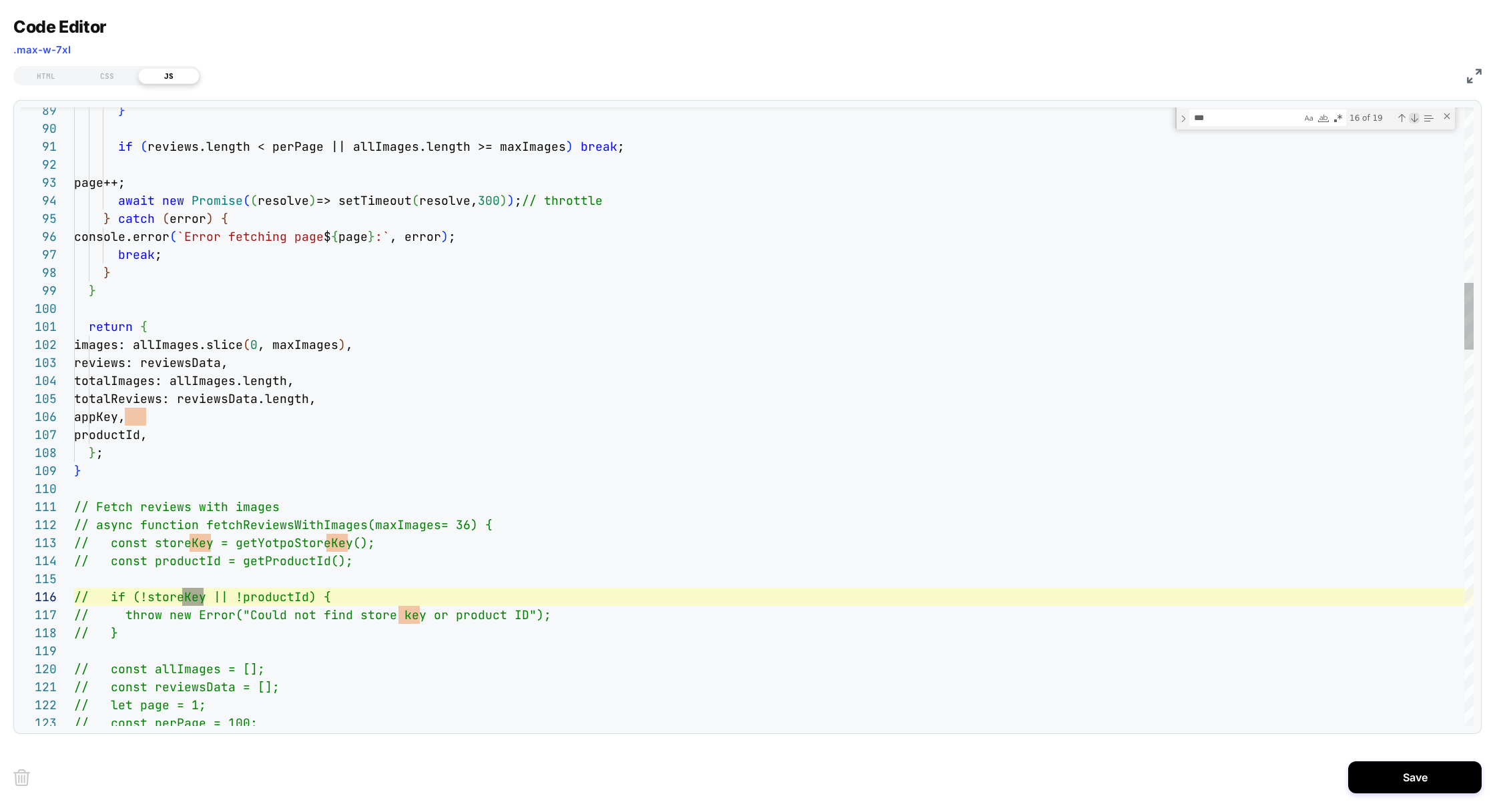
click at [1415, 119] on div "Next Match (Enter)" at bounding box center [1414, 118] width 11 height 11
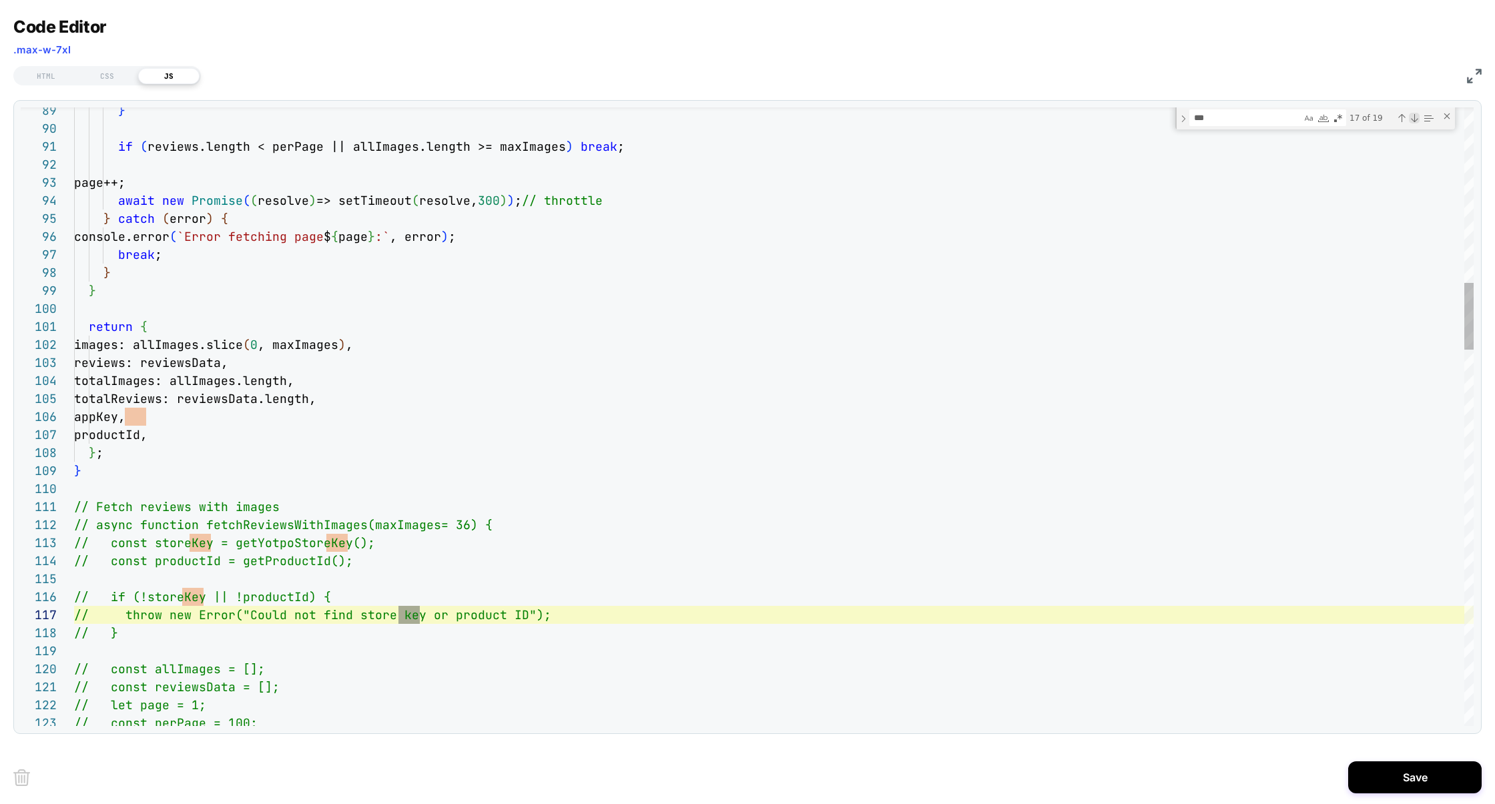
click at [1415, 119] on div "Next Match (Enter)" at bounding box center [1414, 118] width 11 height 11
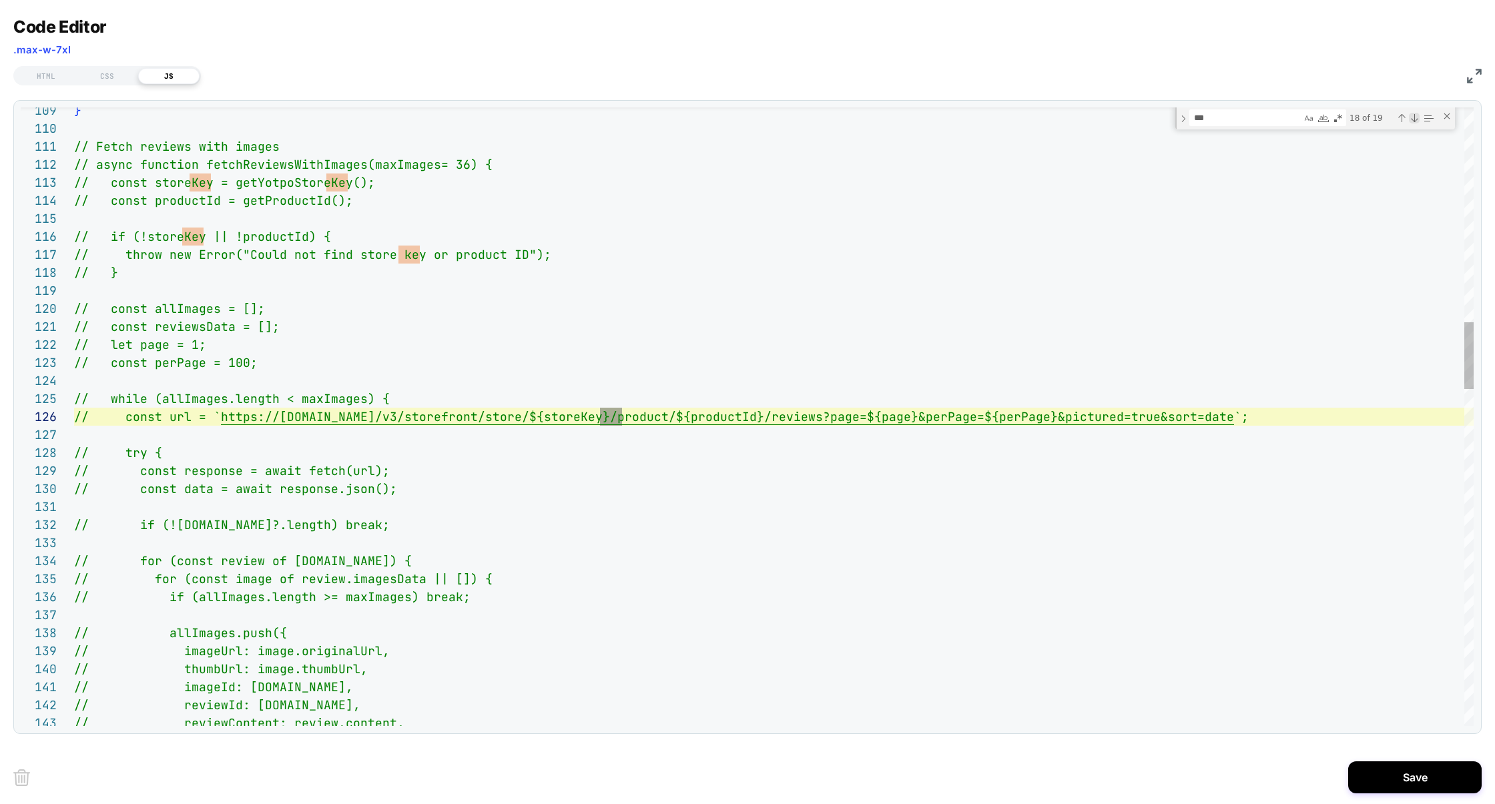
click at [1415, 119] on div "Next Match (Enter)" at bounding box center [1414, 118] width 11 height 11
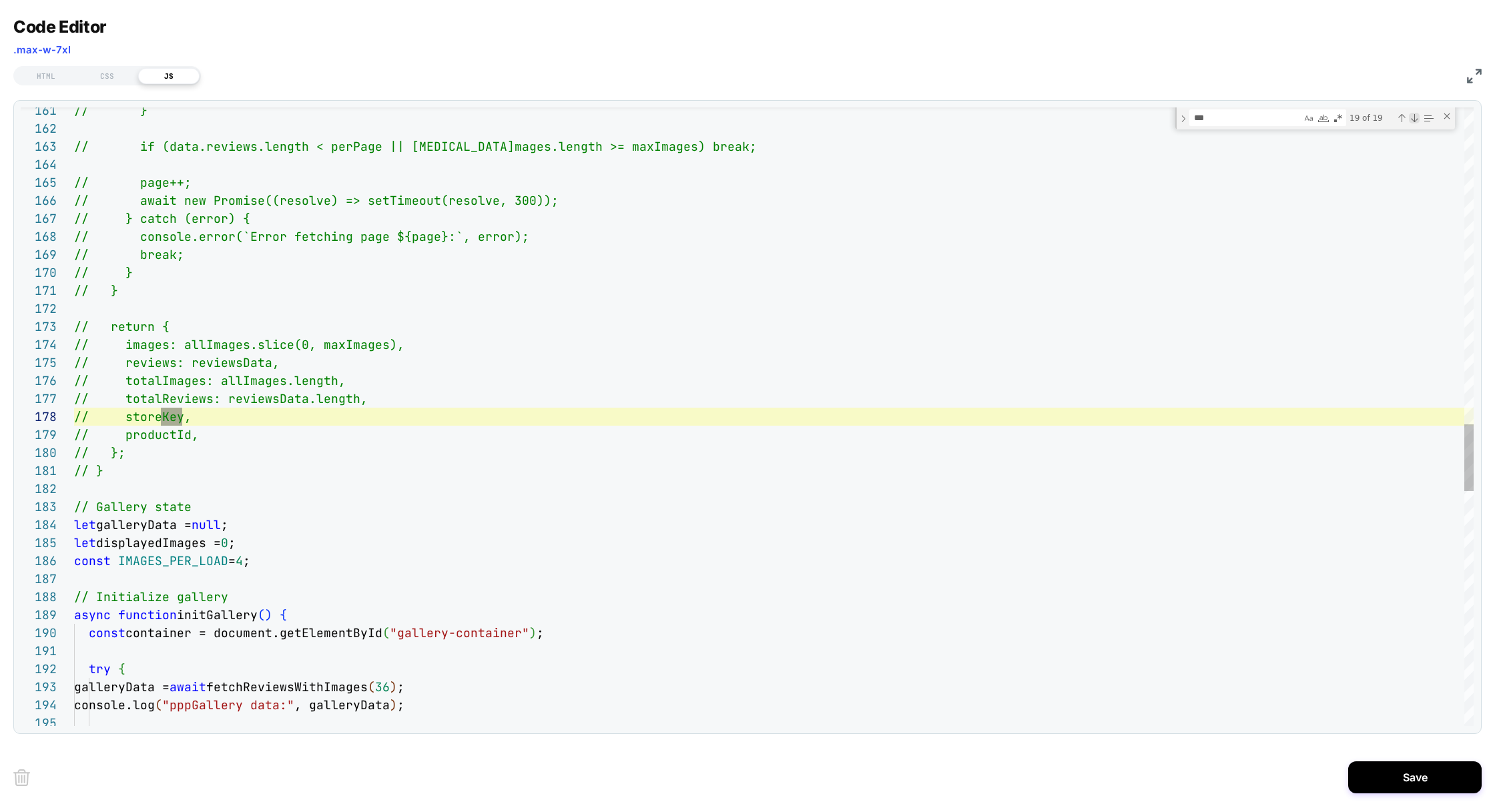
click at [1415, 119] on div "Next Match (Enter)" at bounding box center [1414, 118] width 11 height 11
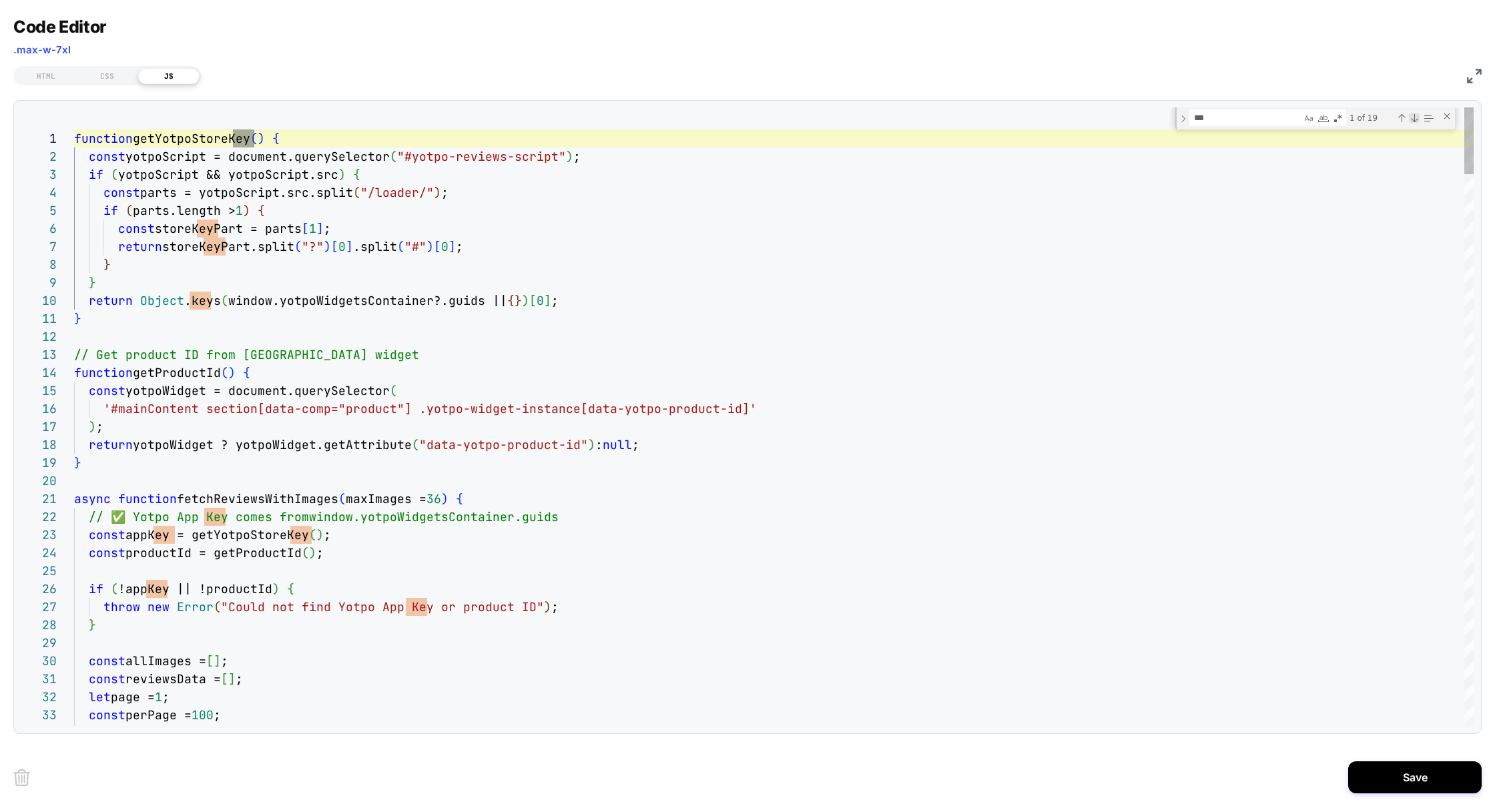
click at [1415, 119] on div "Next Match (Enter)" at bounding box center [1414, 118] width 11 height 11
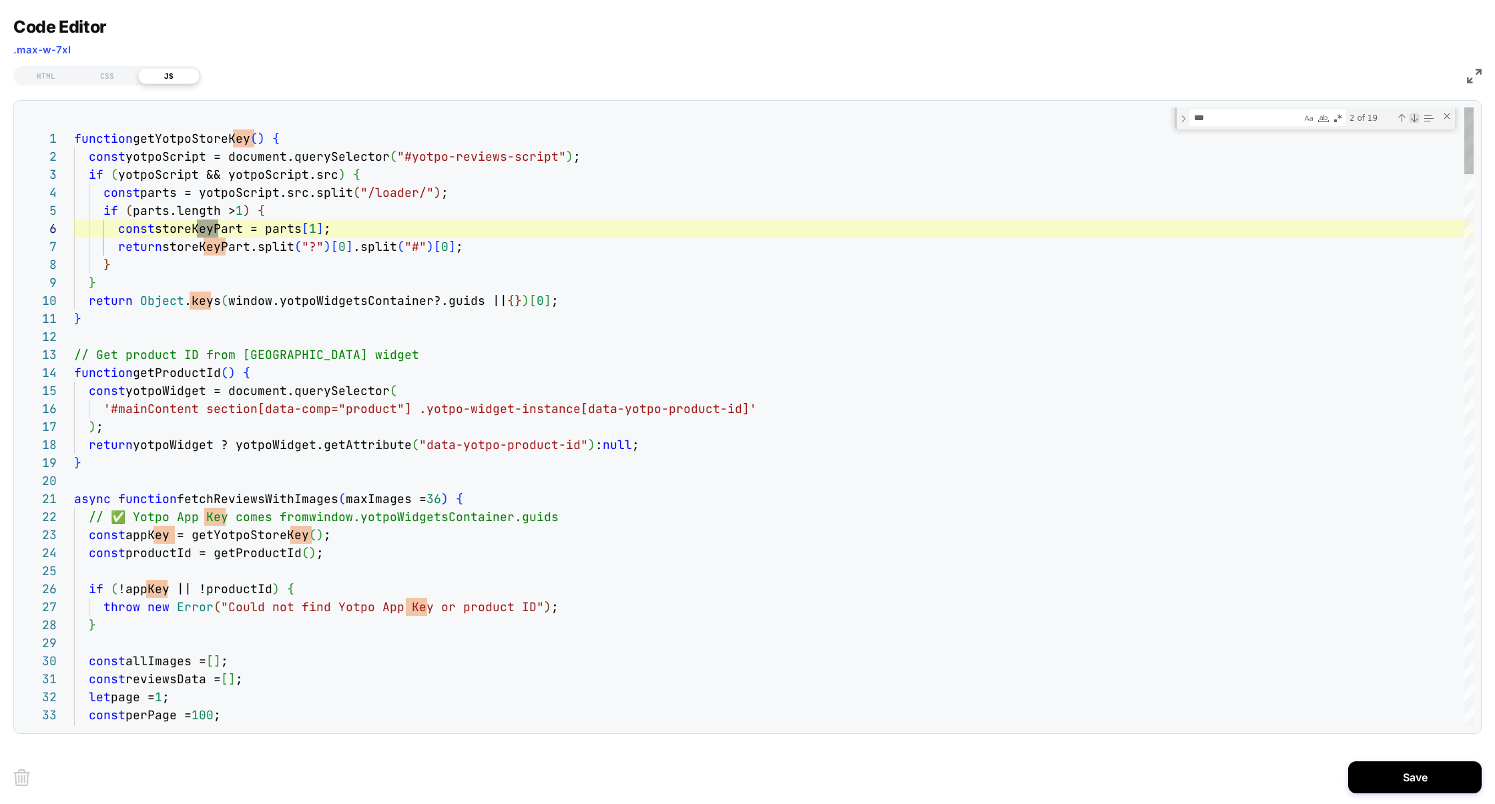
click at [1415, 119] on div "Next Match (Enter)" at bounding box center [1414, 118] width 11 height 11
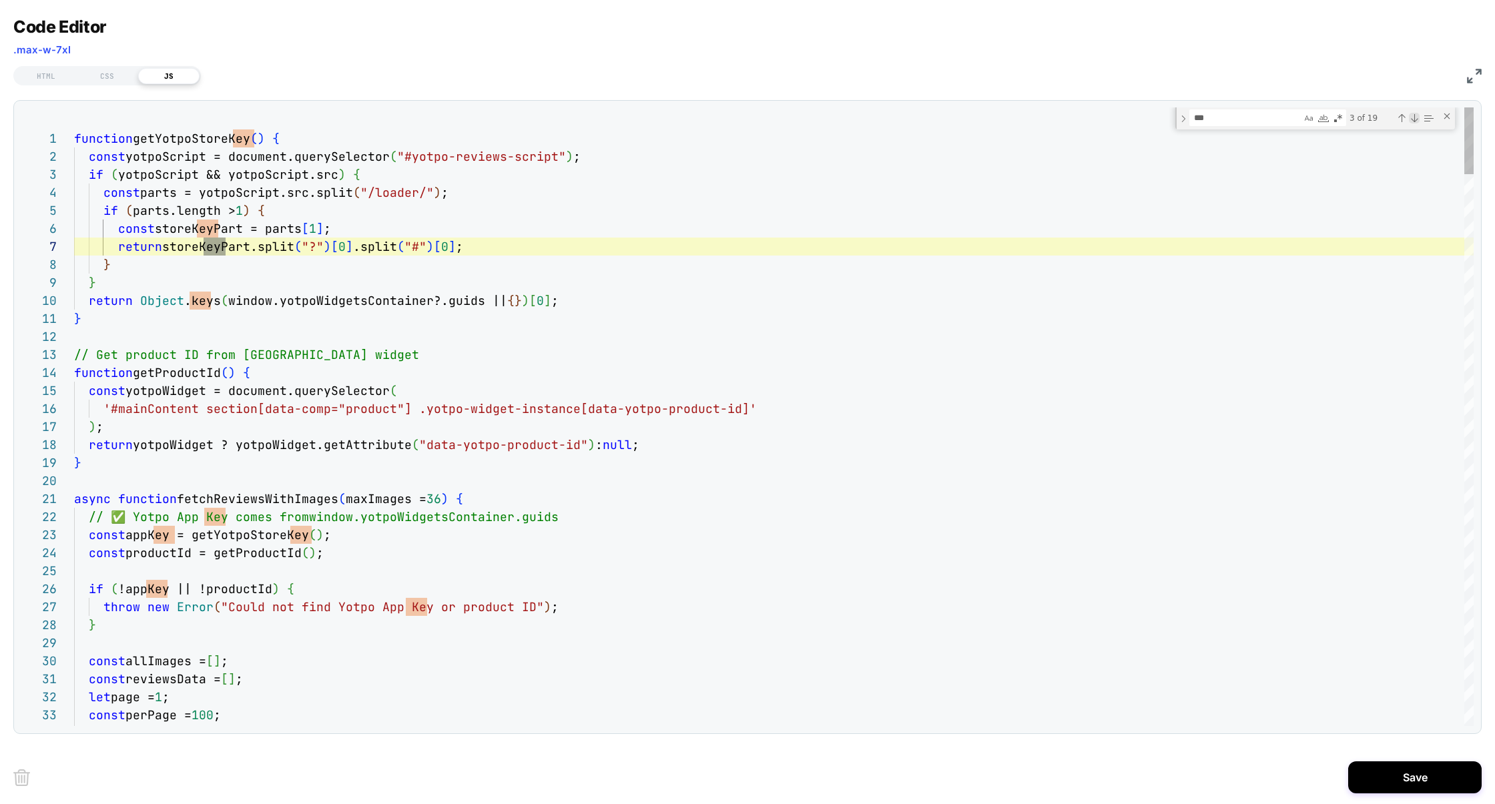
click at [1415, 119] on div "Next Match (Enter)" at bounding box center [1414, 118] width 11 height 11
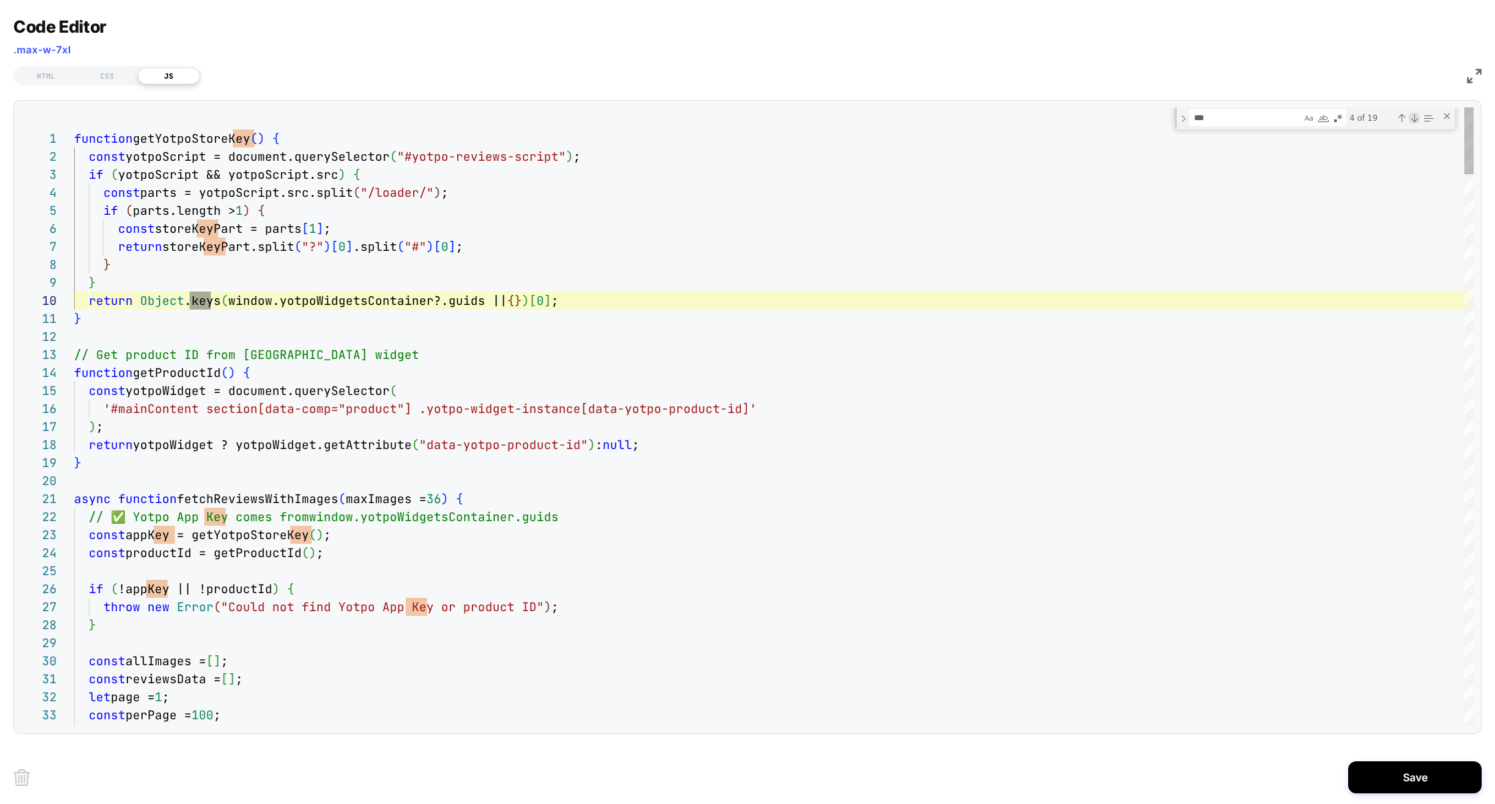
click at [1415, 119] on div "Next Match (Enter)" at bounding box center [1414, 118] width 11 height 11
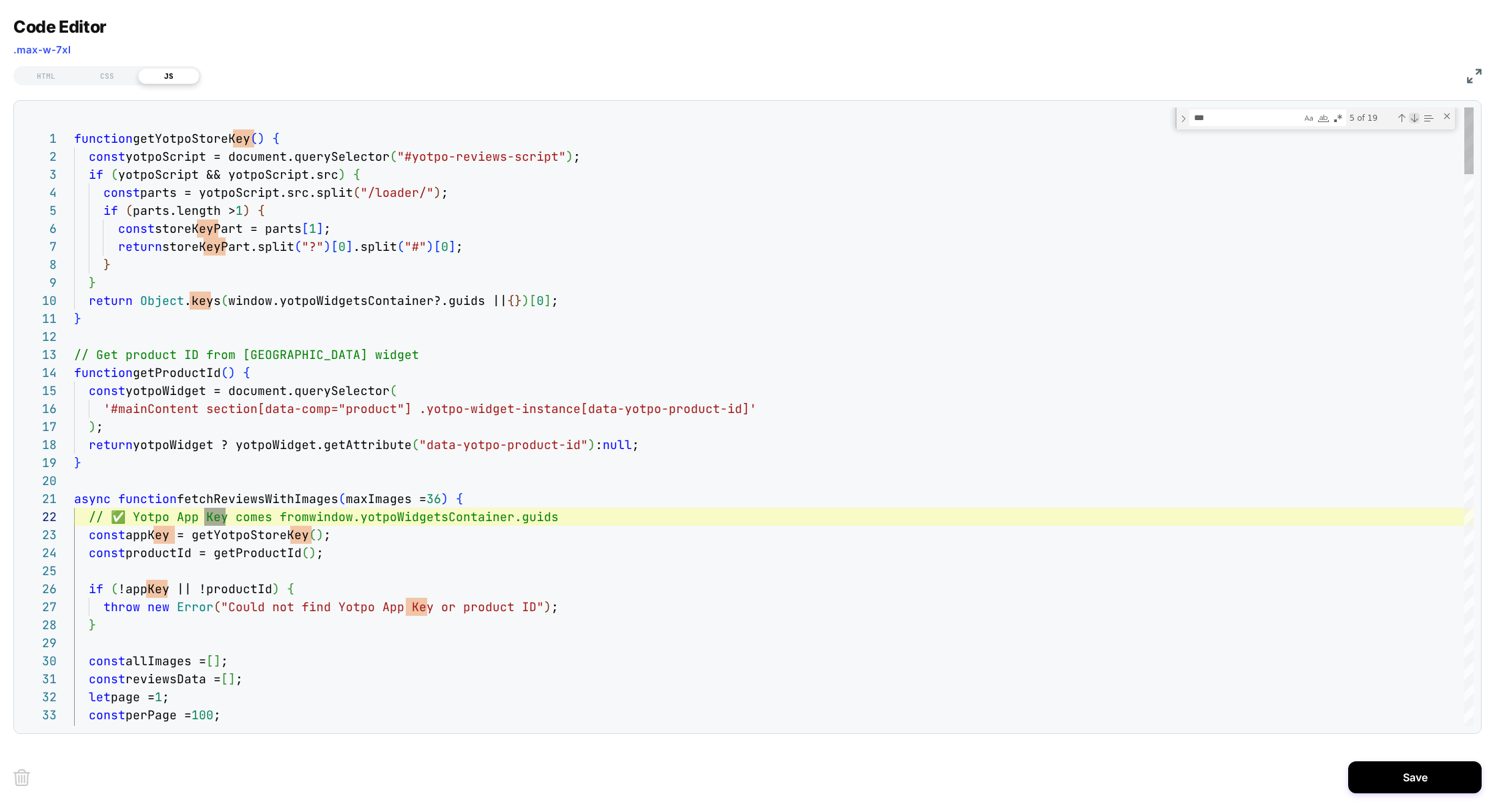
click at [1415, 119] on div "Next Match (Enter)" at bounding box center [1414, 118] width 11 height 11
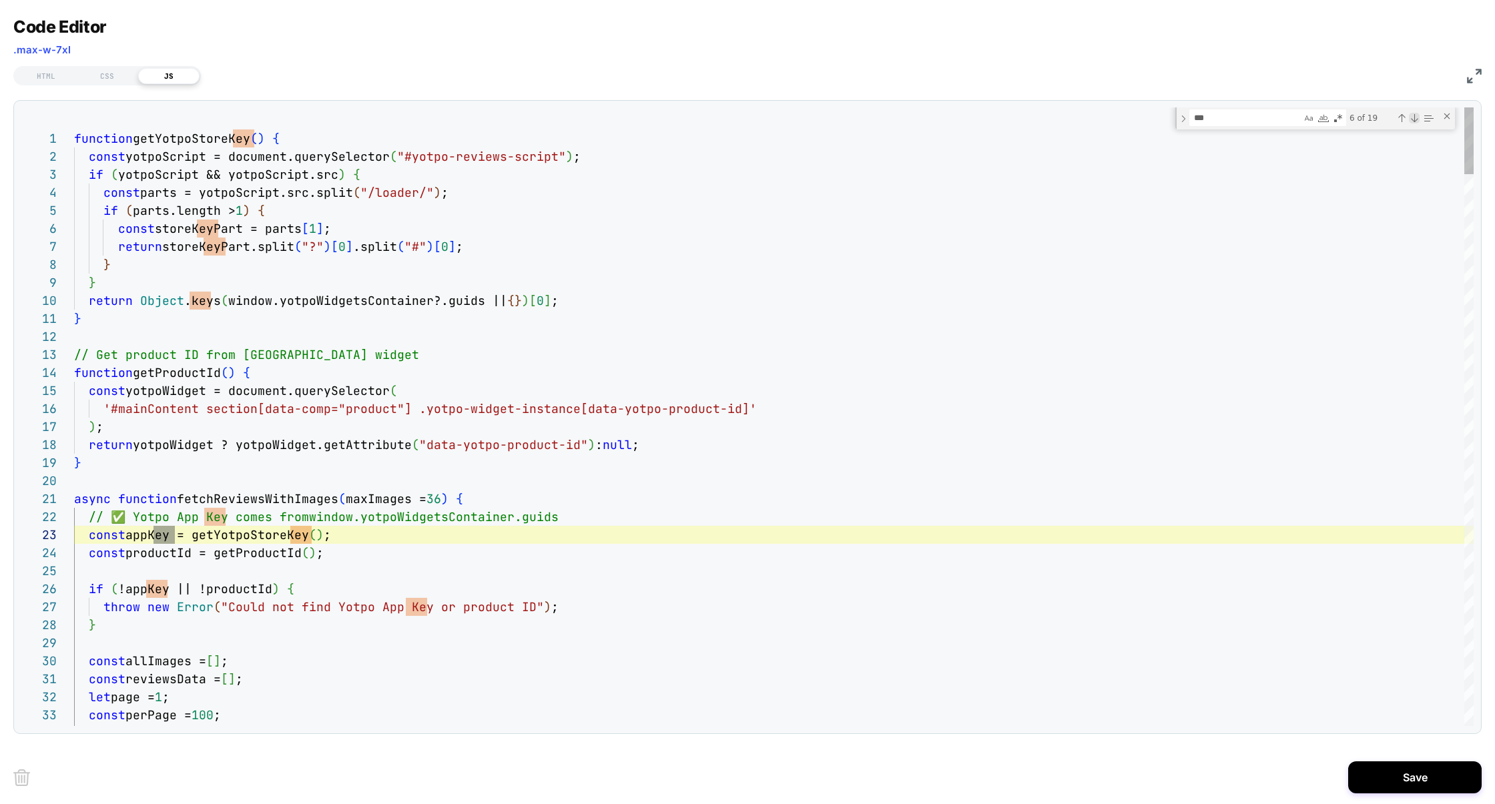
click at [1415, 119] on div "Next Match (Enter)" at bounding box center [1414, 118] width 11 height 11
click at [1414, 120] on div "Next Match (Enter)" at bounding box center [1414, 118] width 11 height 11
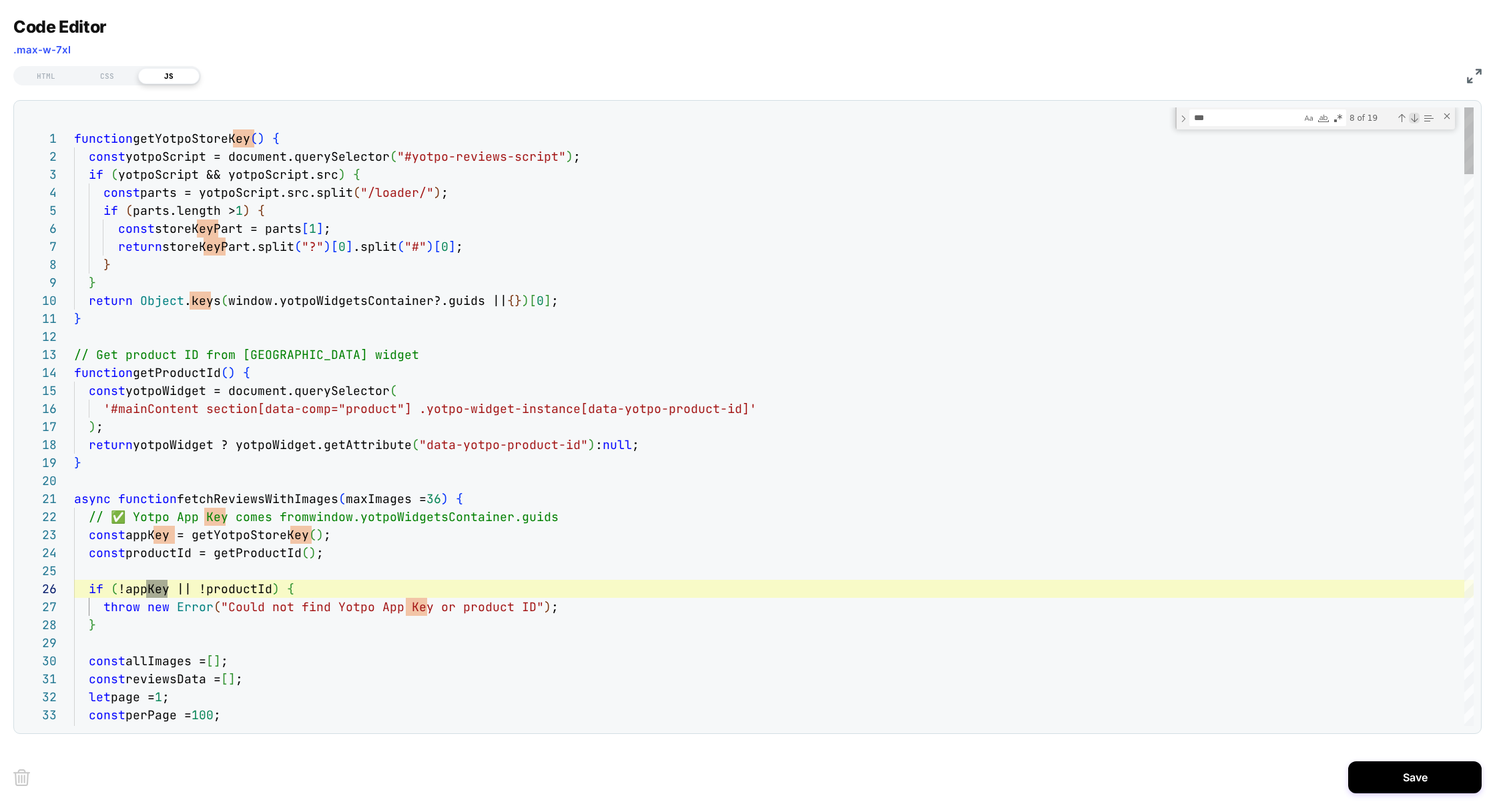
click at [1414, 120] on div "Next Match (Enter)" at bounding box center [1414, 118] width 11 height 11
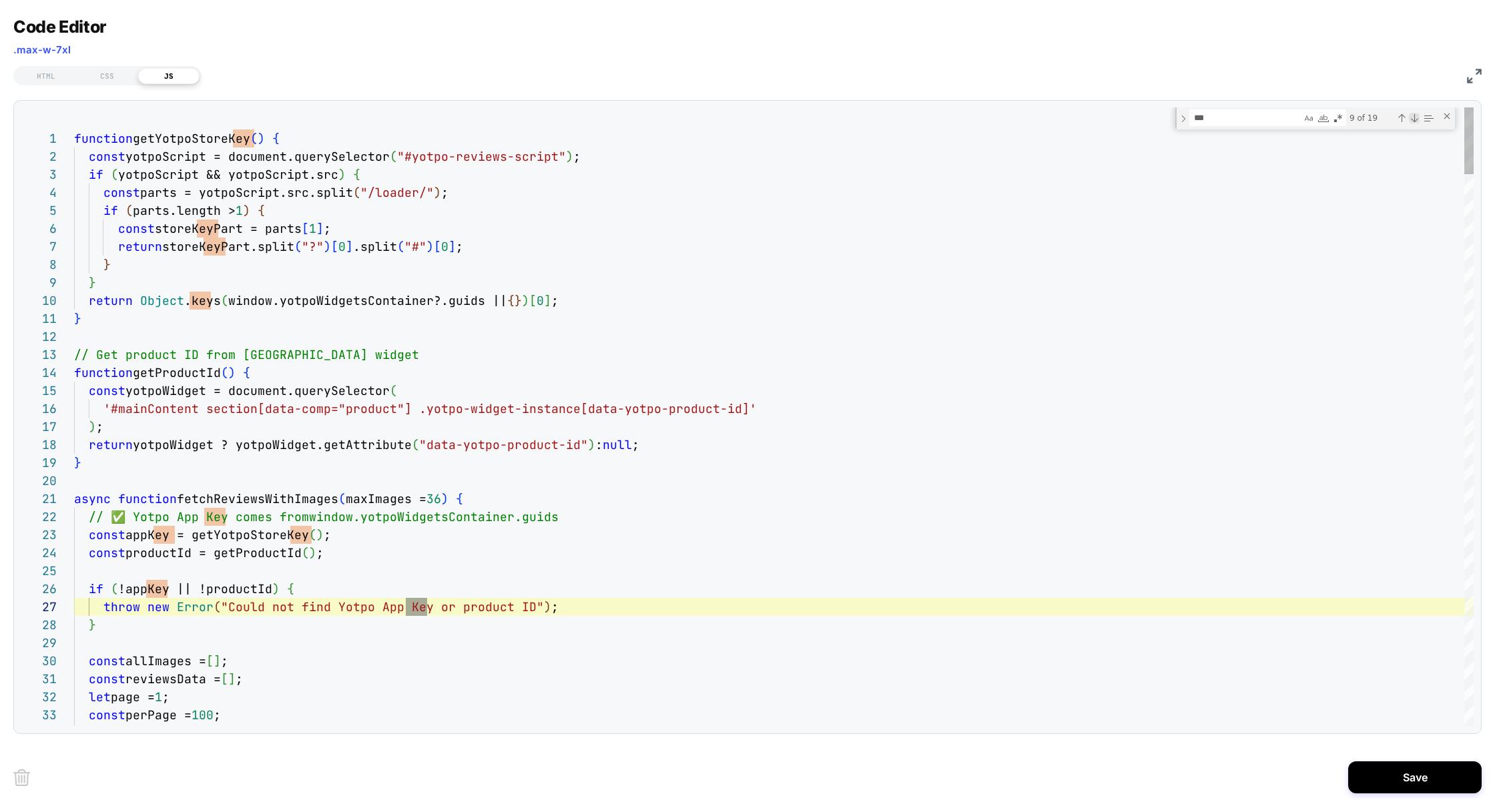
click at [1414, 121] on div "Next Match (Enter)" at bounding box center [1414, 118] width 11 height 11
type textarea "**********"
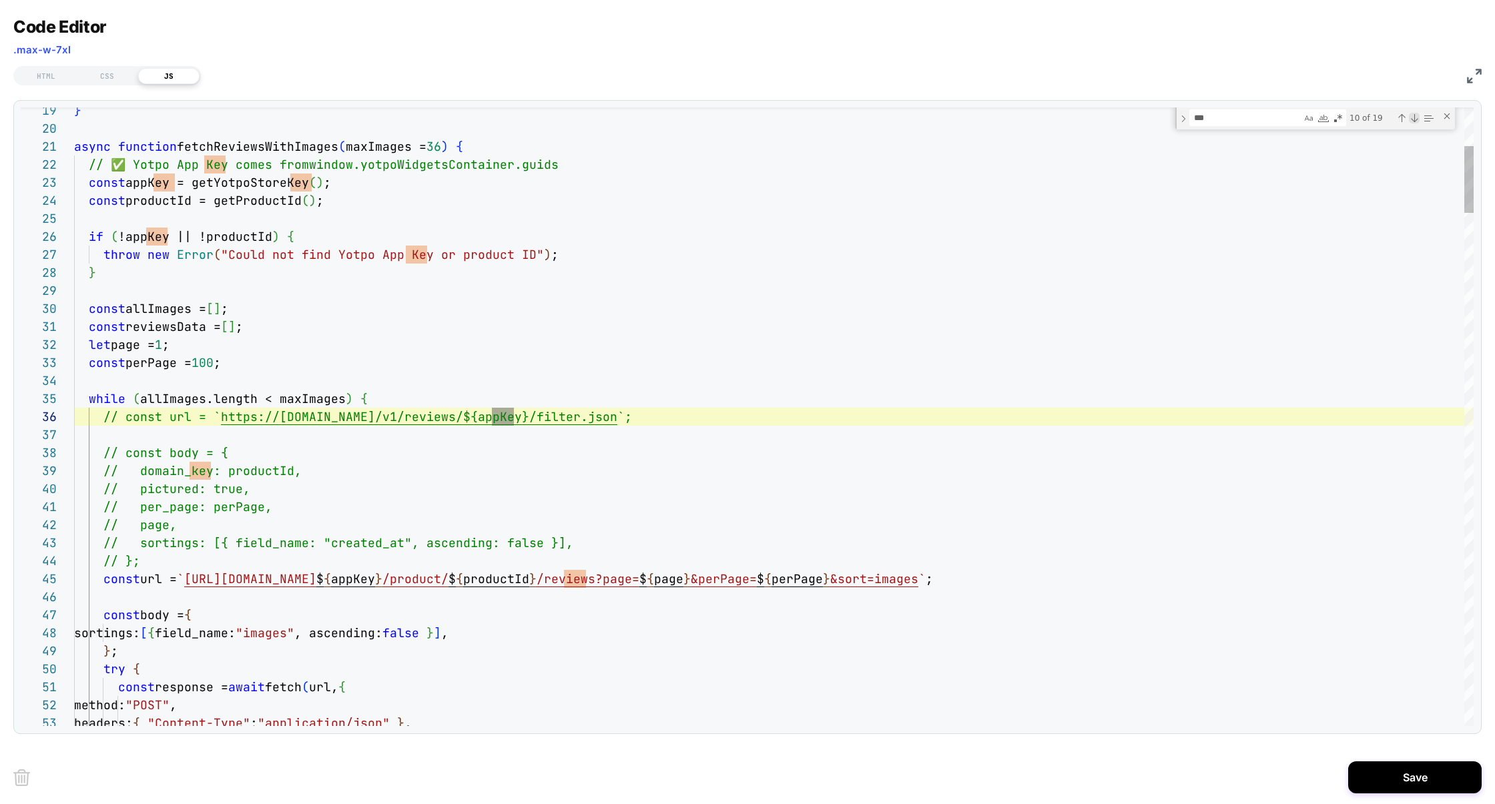
scroll to position [180, 439]
click at [1435, 775] on button "Save" at bounding box center [1414, 777] width 133 height 32
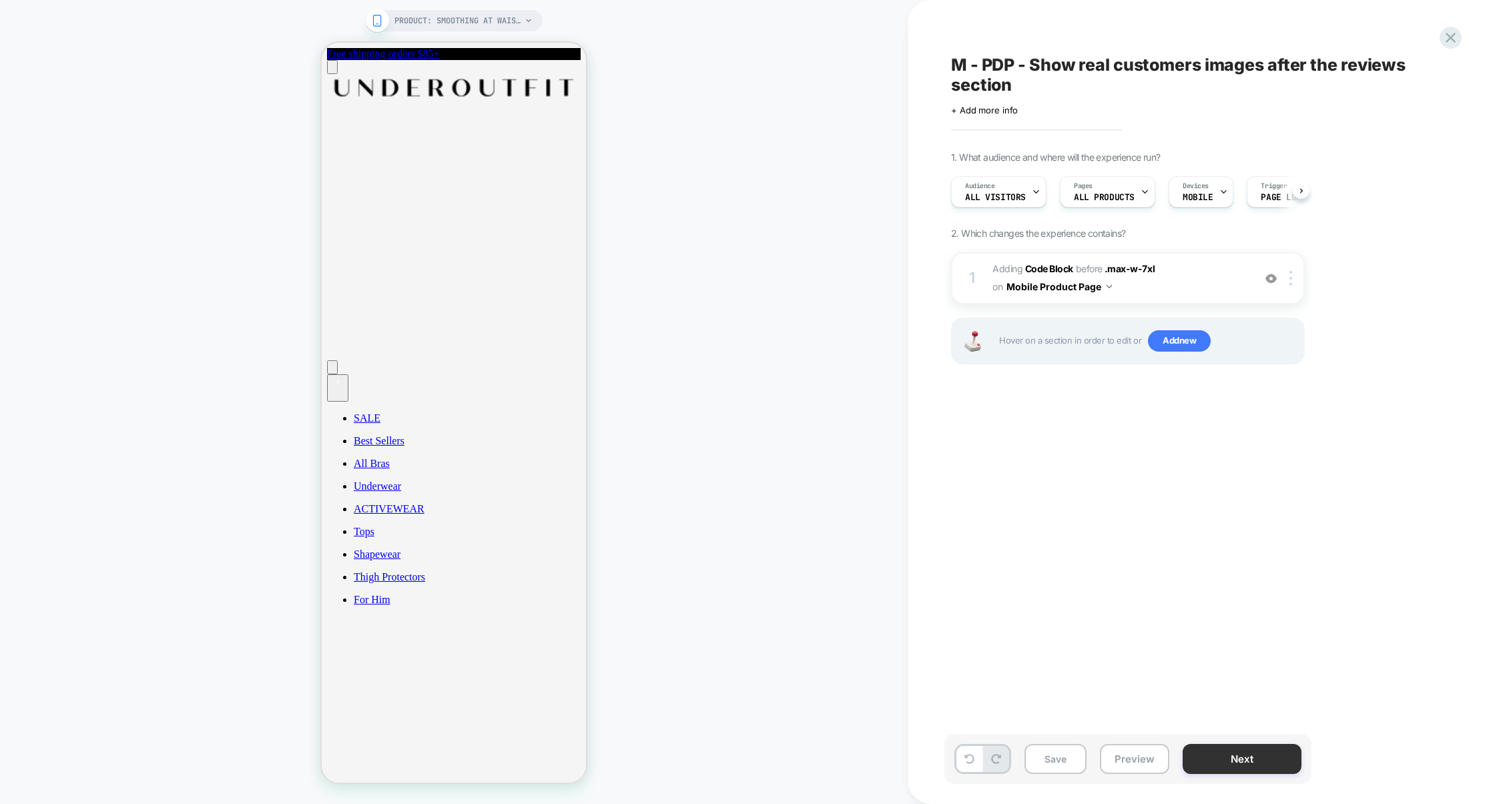
scroll to position [0, 1]
click at [1156, 754] on button "Preview" at bounding box center [1134, 759] width 69 height 30
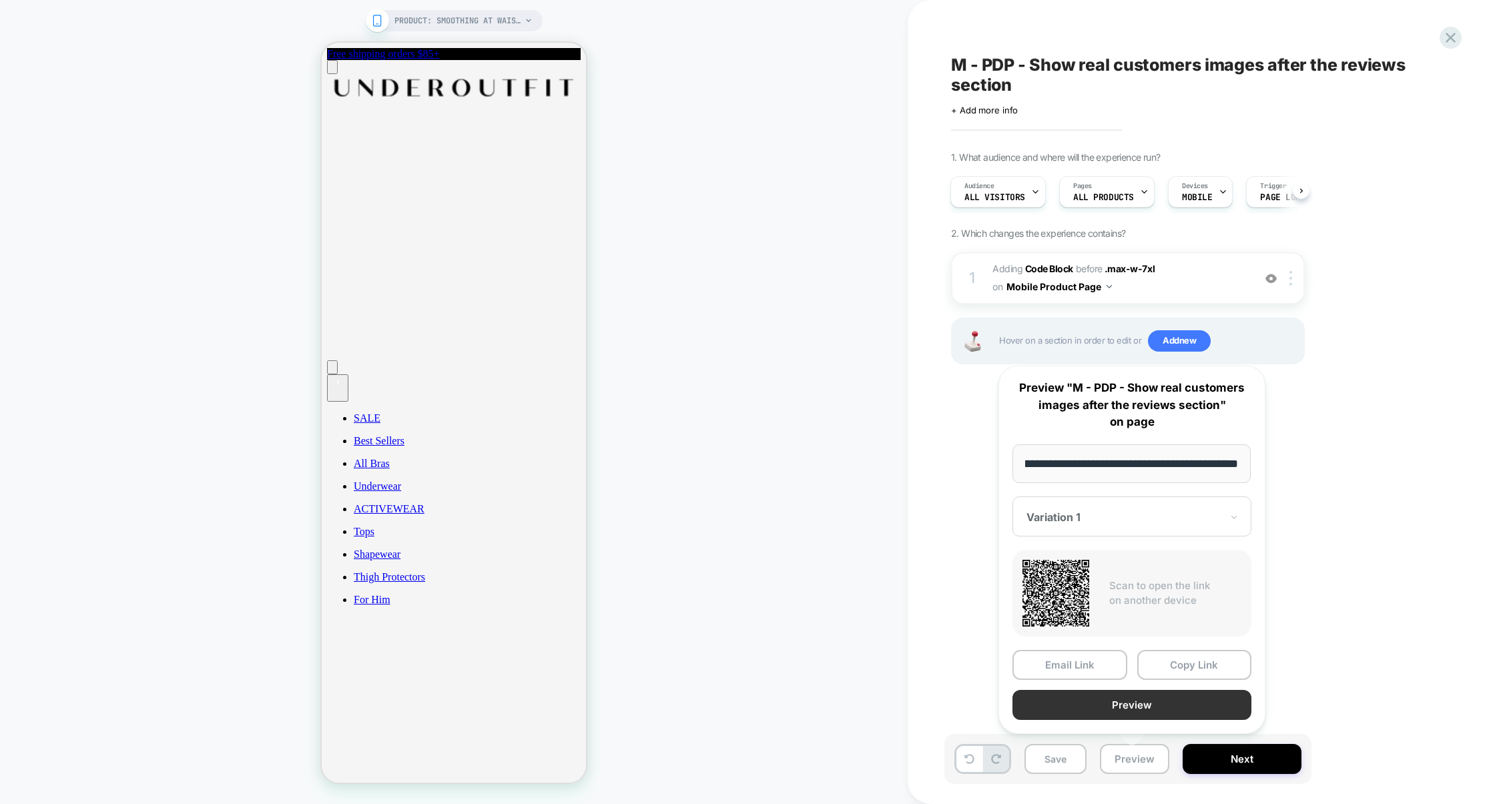
scroll to position [0, 0]
click at [1118, 696] on button "Preview" at bounding box center [1131, 705] width 239 height 30
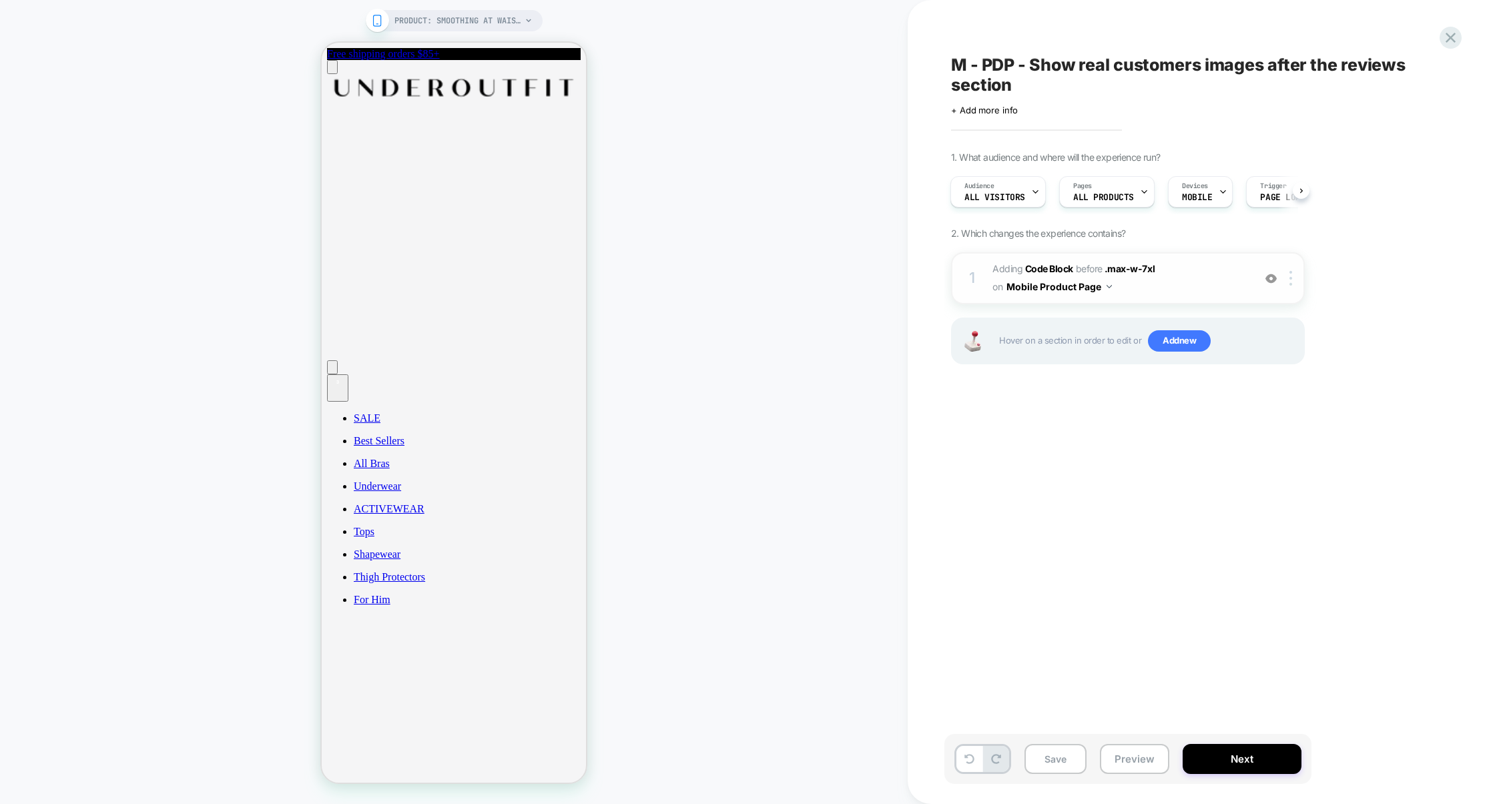
click at [1186, 280] on span "Adding Code Block BEFORE .max-w-7xl .max-w-7xl on Mobile Product Page" at bounding box center [1119, 278] width 254 height 36
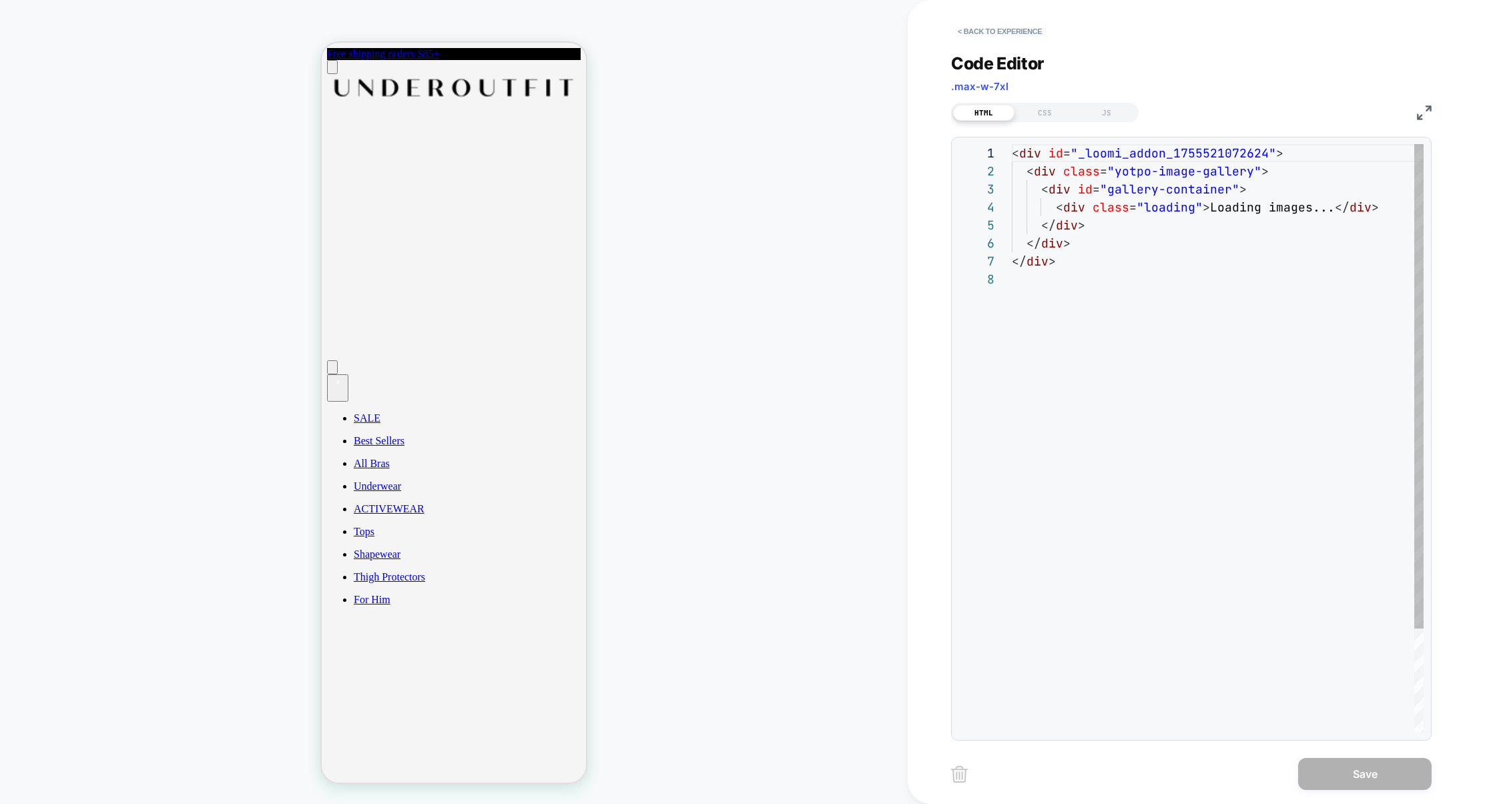
scroll to position [126, 0]
click at [1110, 121] on div "HTML CSS JS" at bounding box center [1044, 112] width 187 height 19
click at [1112, 116] on div "JS" at bounding box center [1106, 113] width 61 height 16
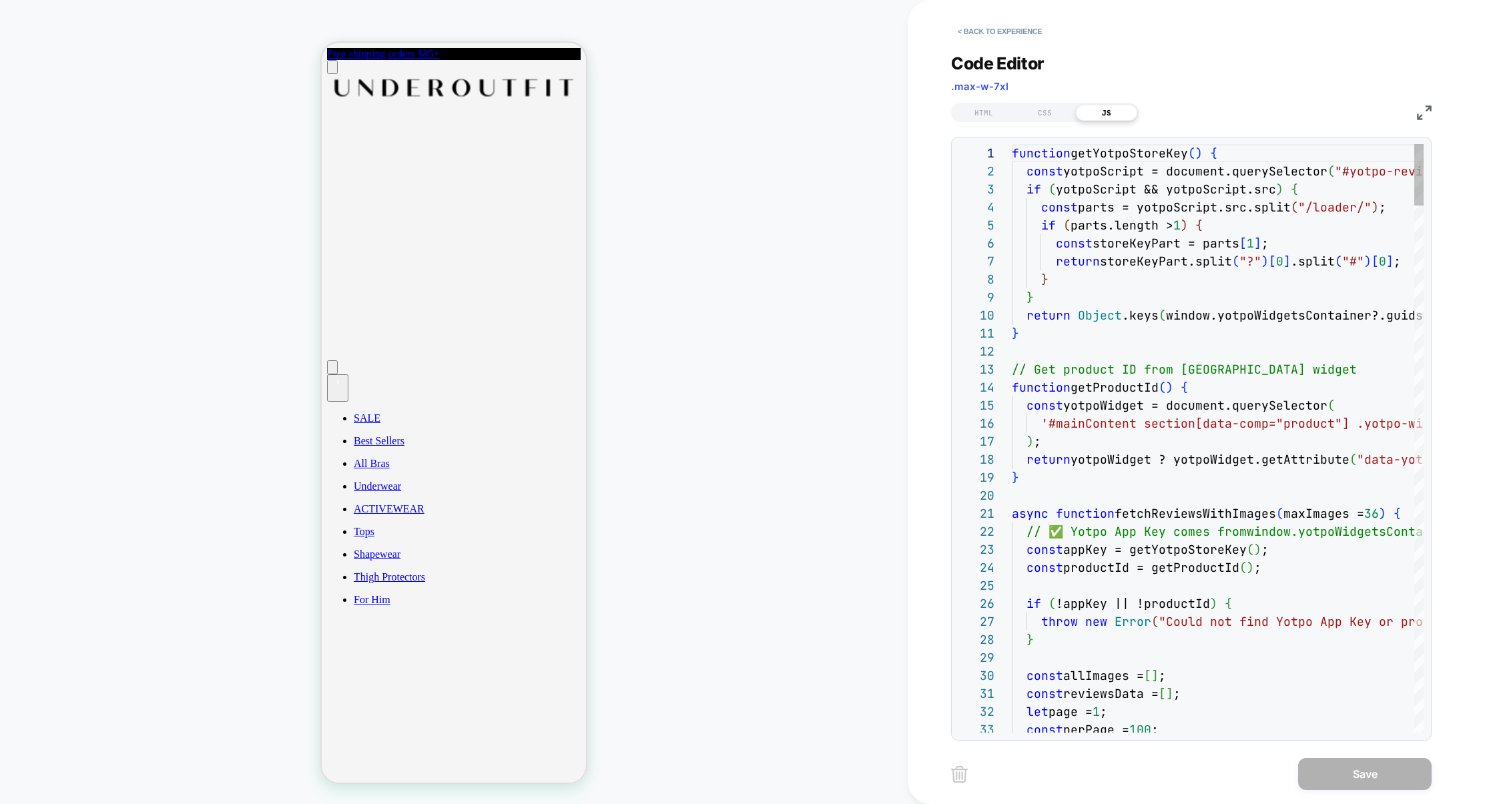
scroll to position [180, 0]
click at [1427, 115] on img at bounding box center [1424, 112] width 15 height 15
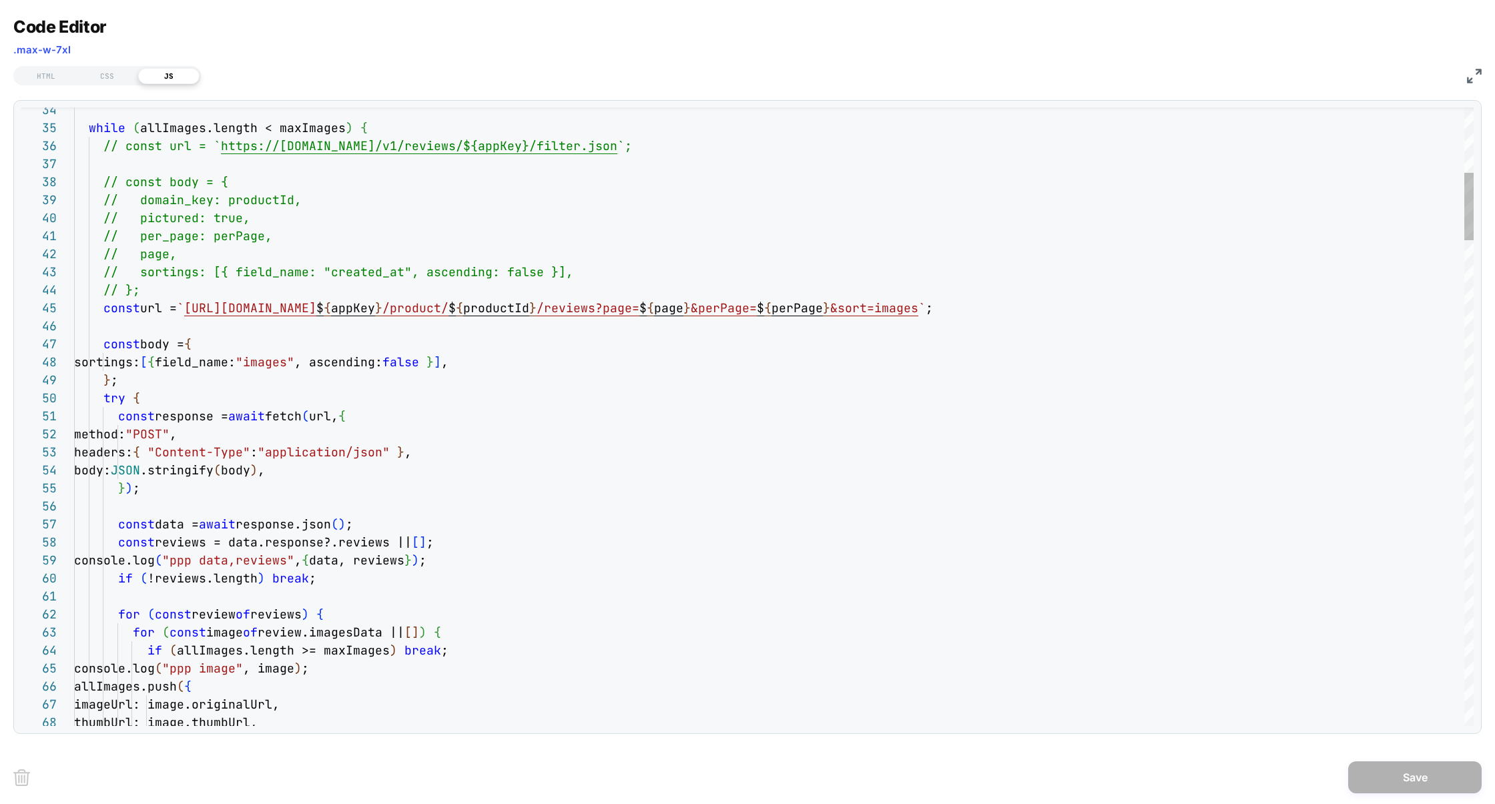
type textarea "**********"
click at [1403, 782] on button "Save" at bounding box center [1414, 777] width 133 height 32
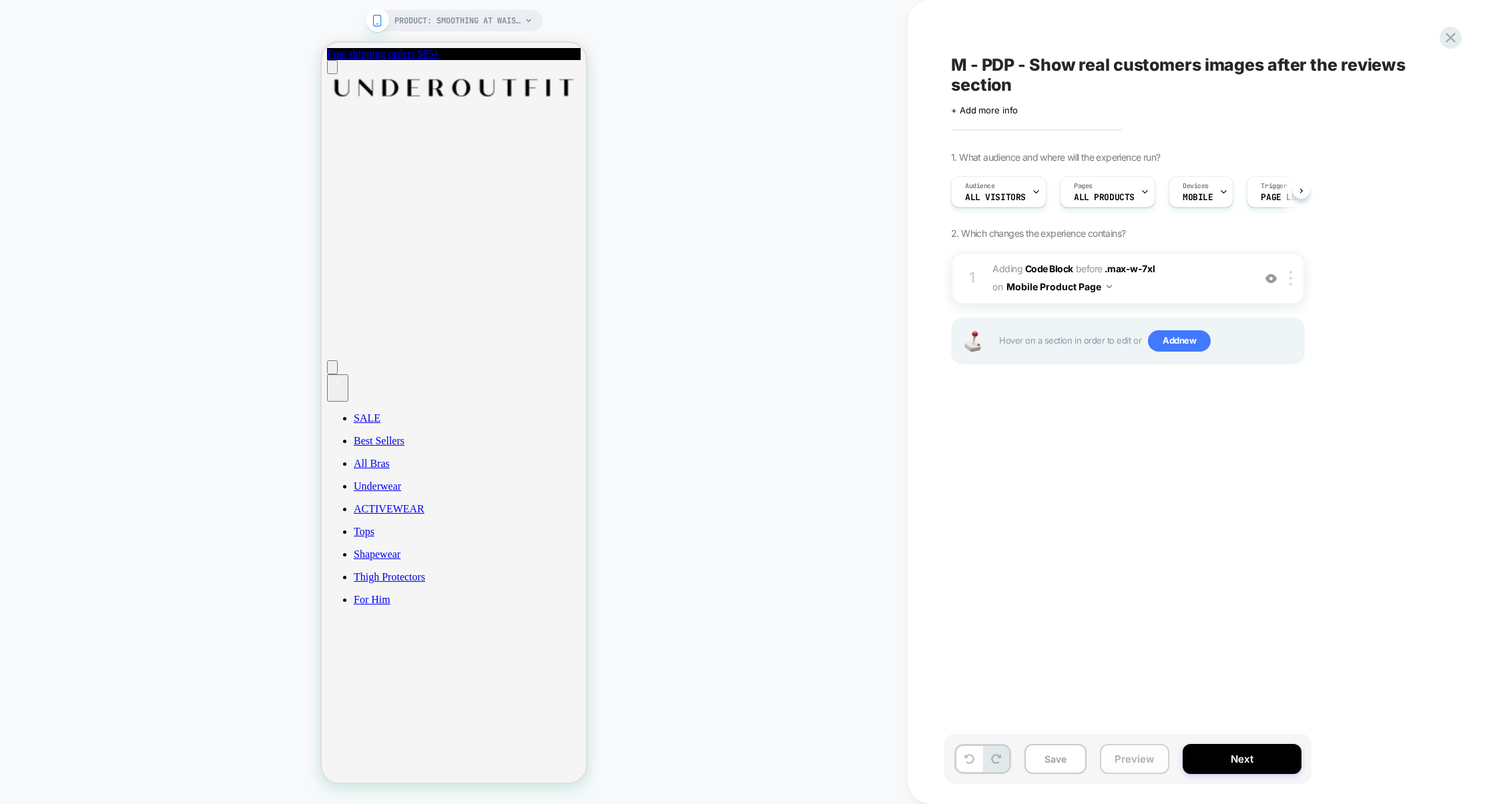
scroll to position [0, 1]
click at [1135, 764] on button "Preview" at bounding box center [1134, 759] width 69 height 30
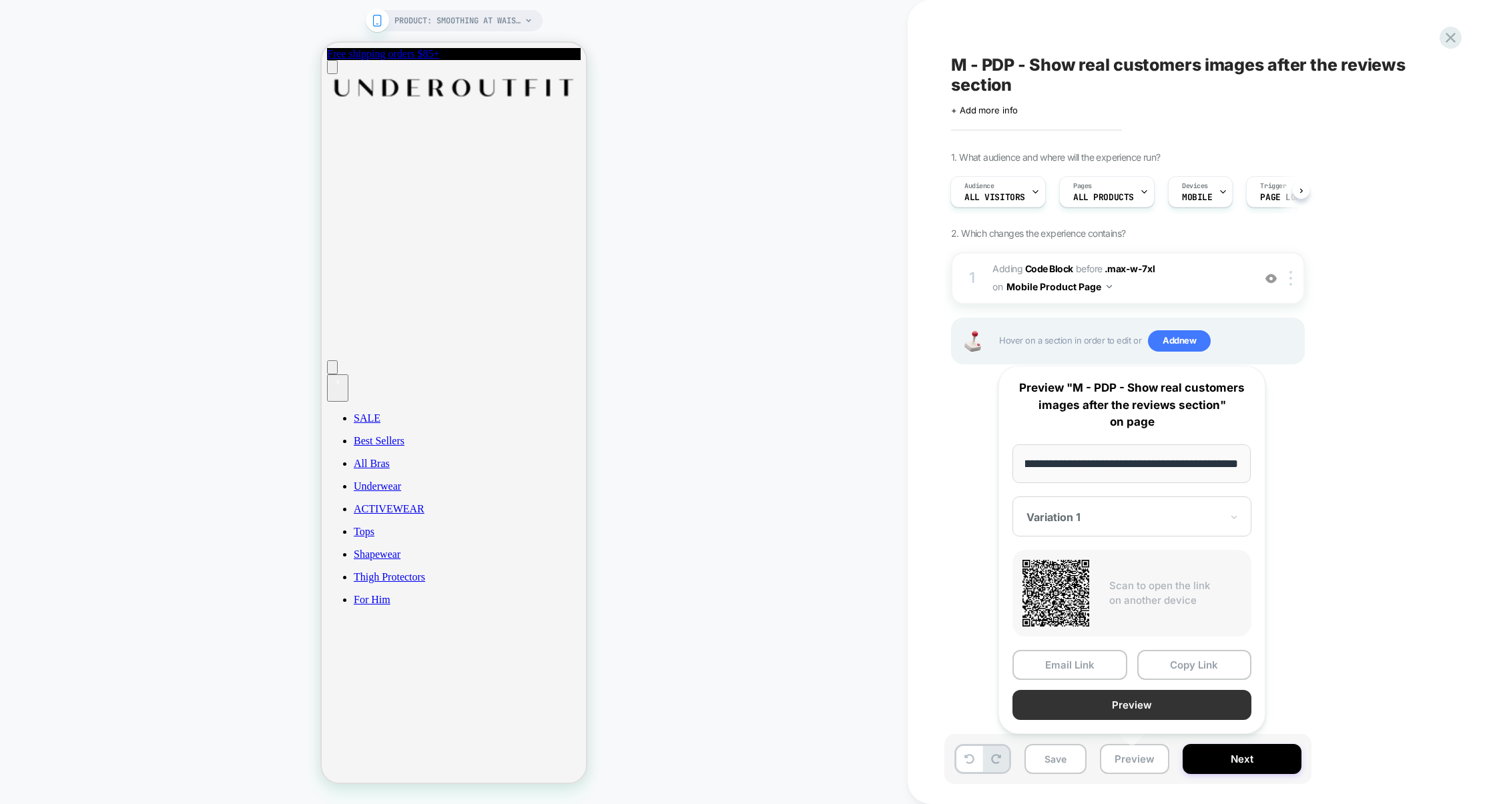
scroll to position [0, 0]
click at [1153, 707] on button "Preview" at bounding box center [1131, 705] width 239 height 30
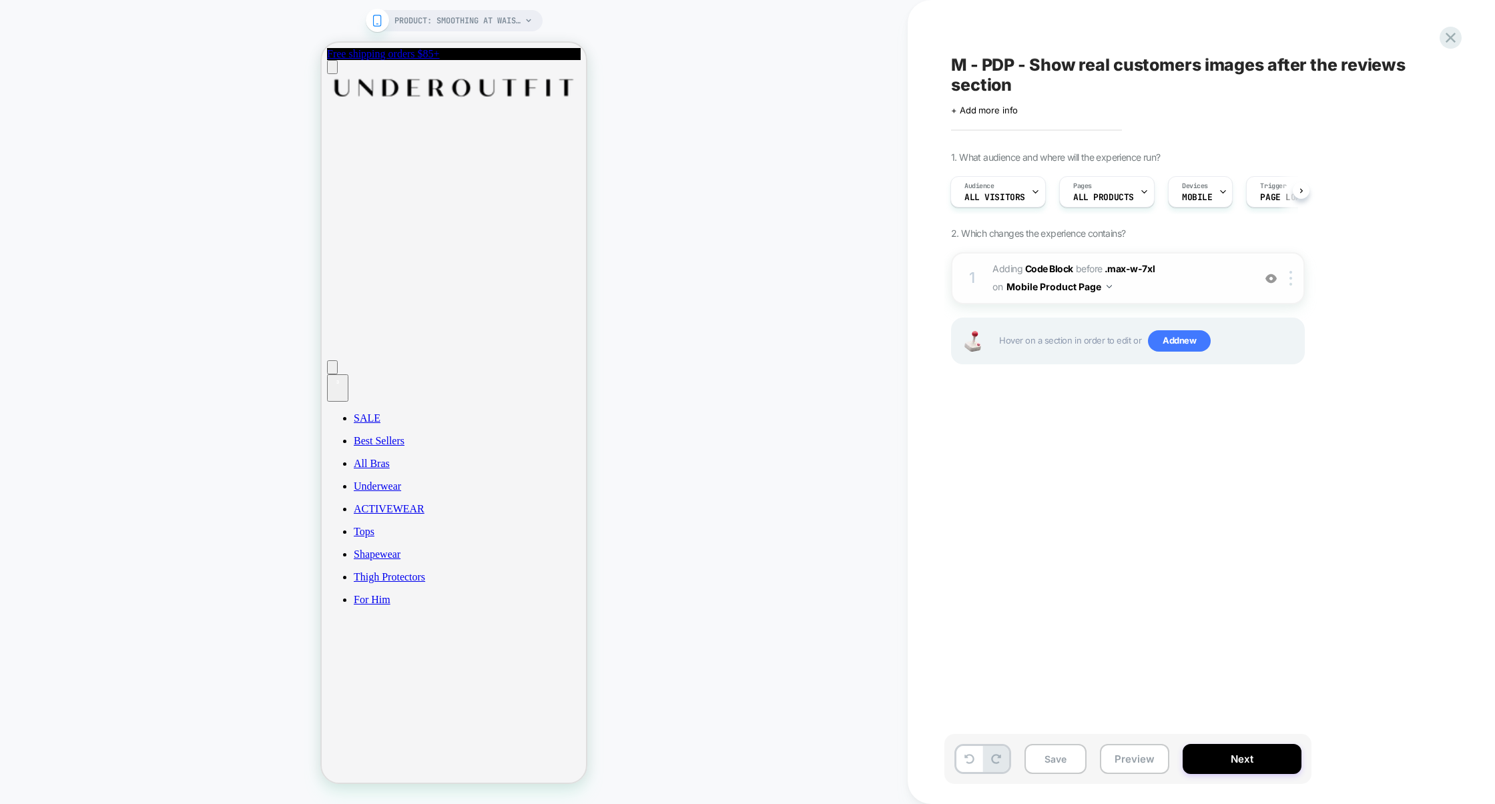
click at [1210, 281] on span "Adding Code Block BEFORE .max-w-7xl .max-w-7xl on Mobile Product Page" at bounding box center [1119, 278] width 254 height 36
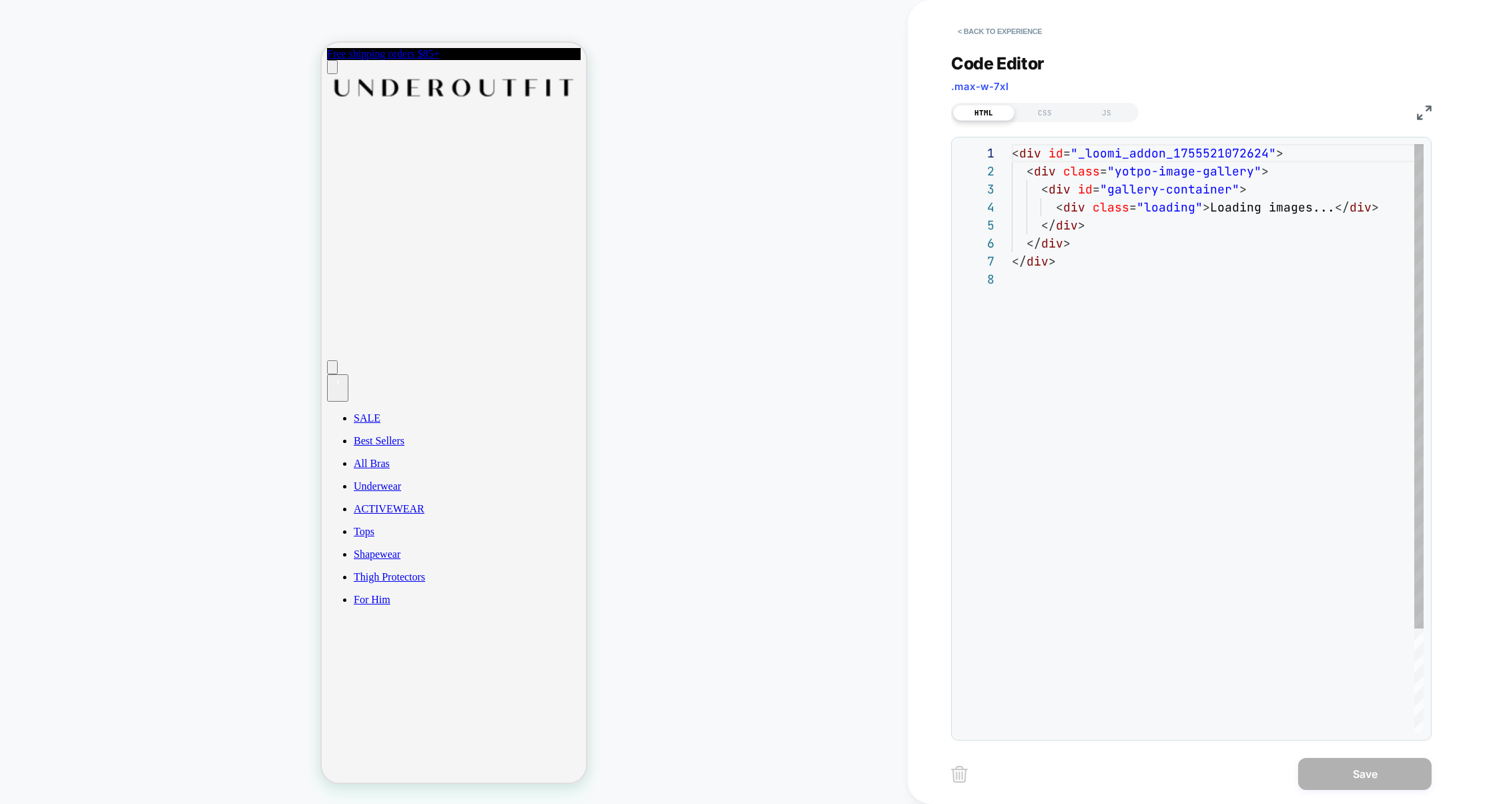
scroll to position [126, 0]
click at [1102, 111] on div "JS" at bounding box center [1106, 113] width 61 height 16
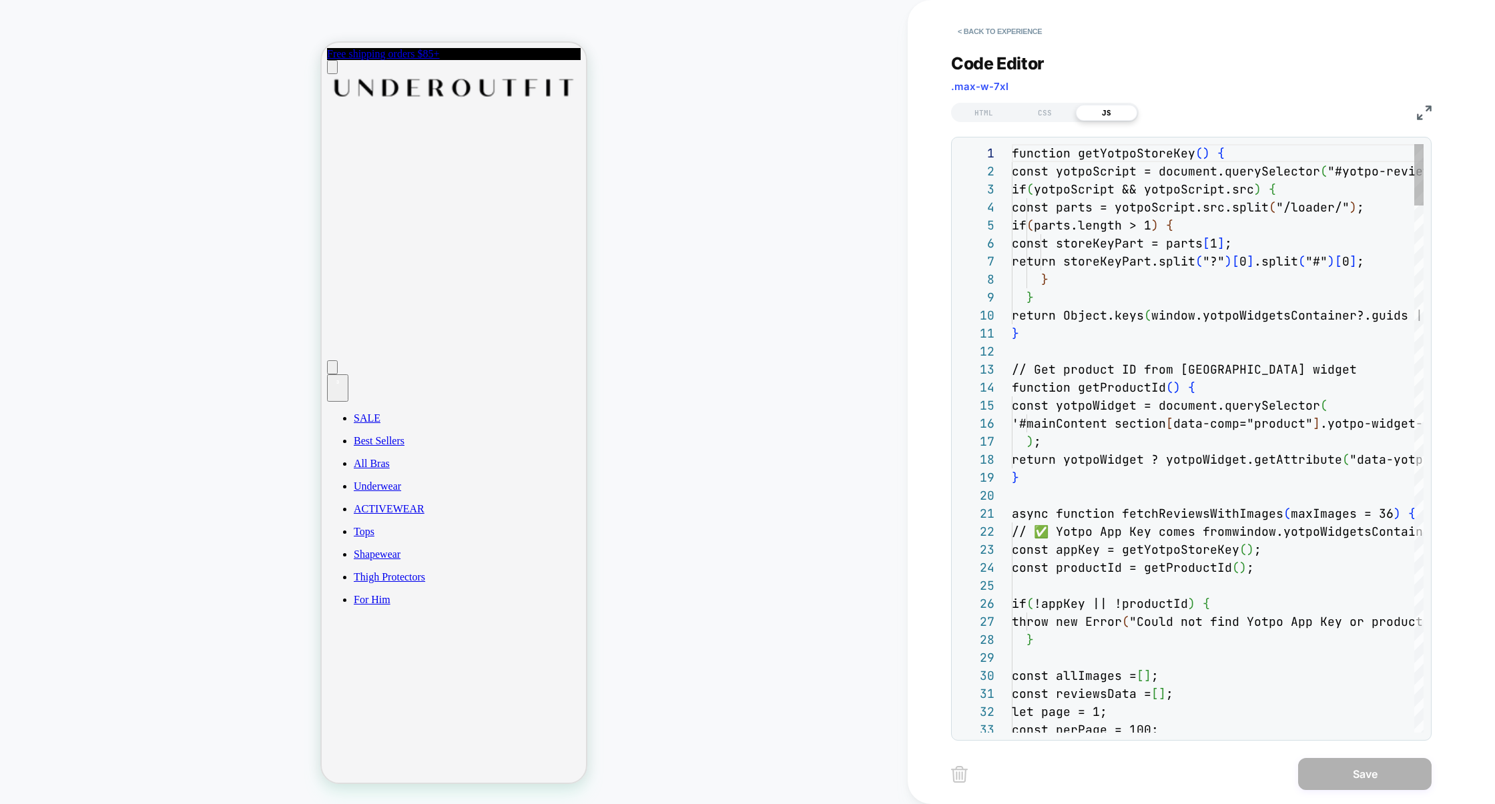
scroll to position [180, 0]
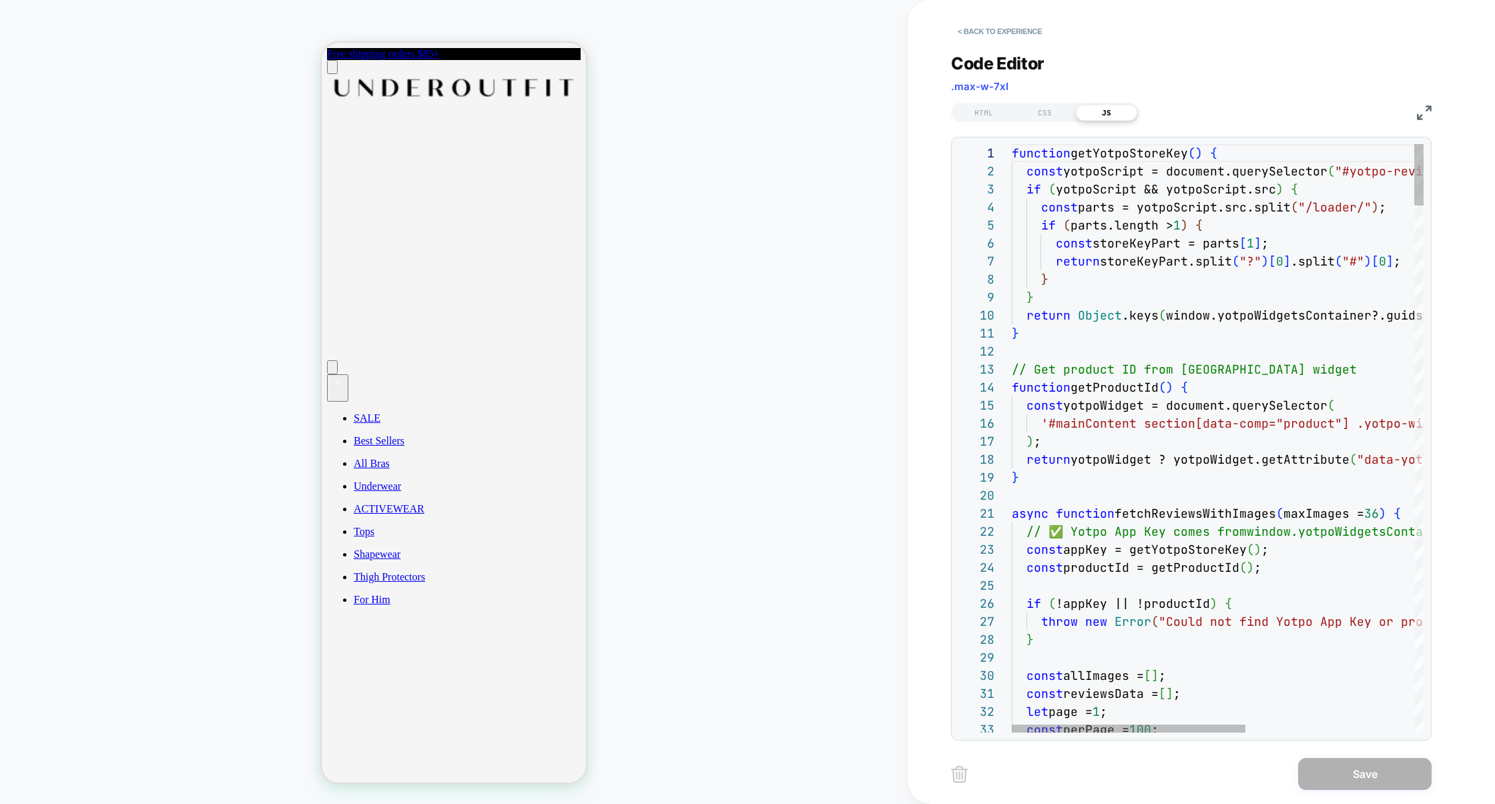
click at [1421, 111] on img at bounding box center [1424, 112] width 15 height 15
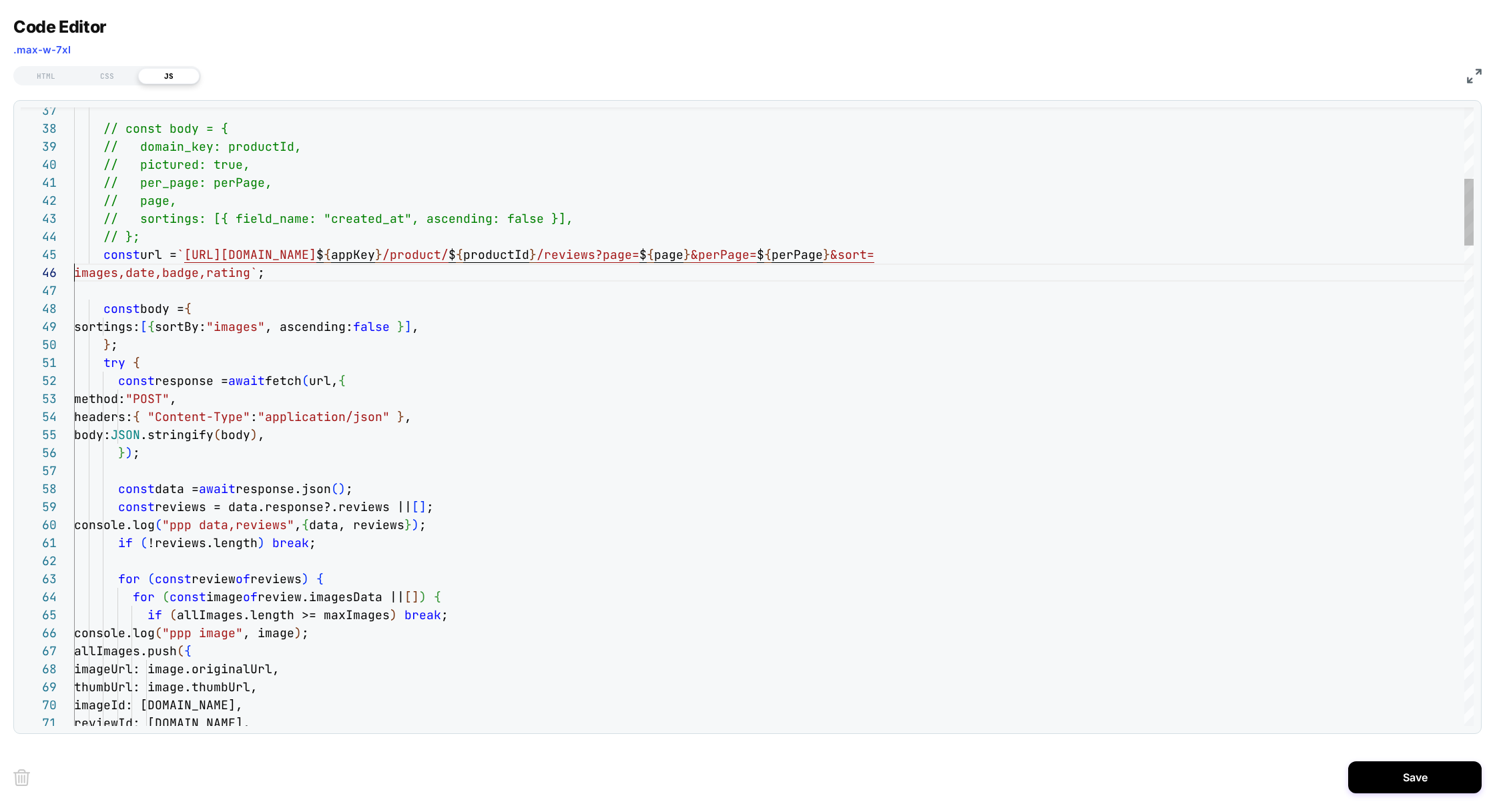
scroll to position [89, 0]
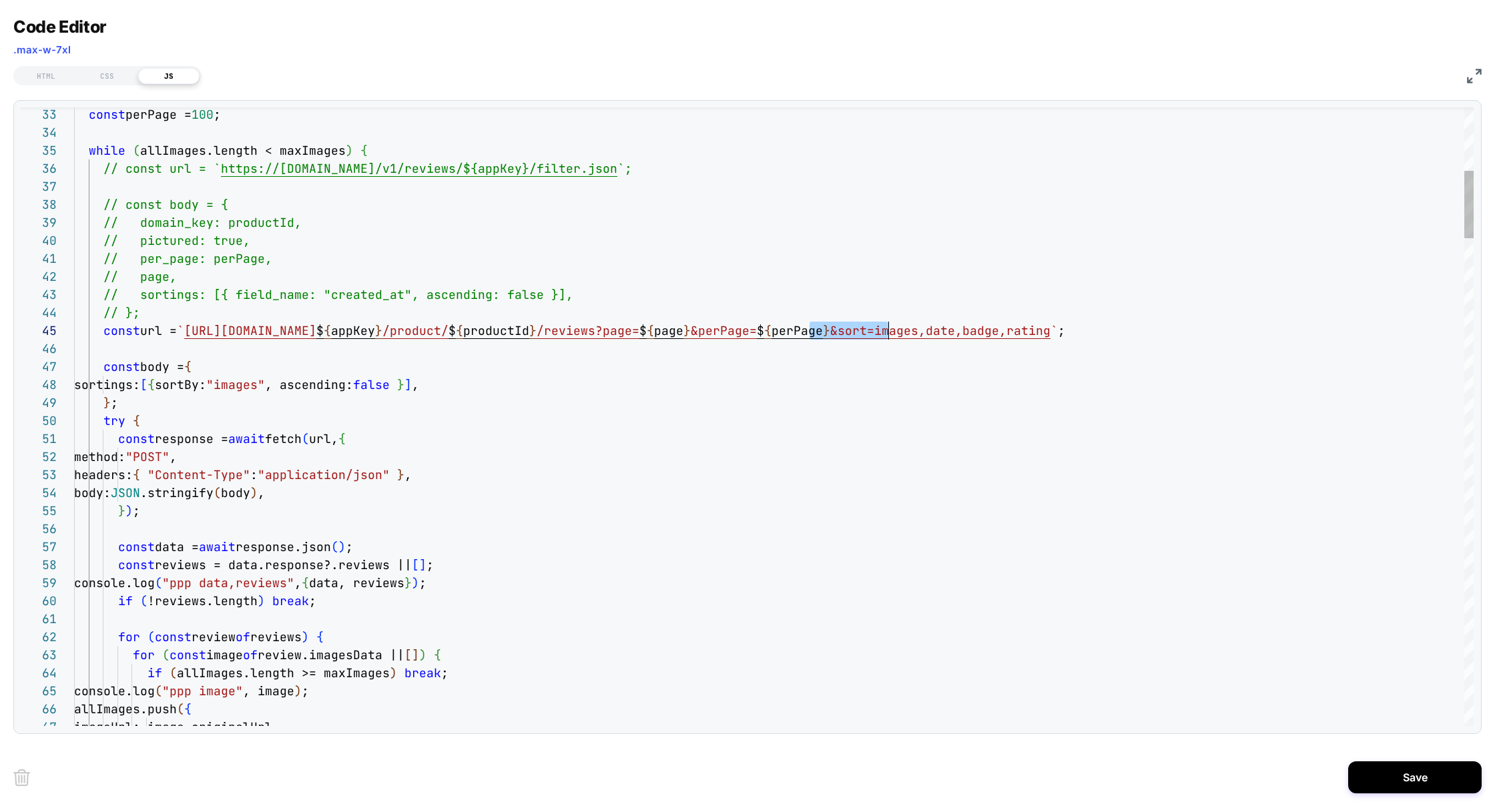
scroll to position [72, 821]
drag, startPoint x: 811, startPoint y: 333, endPoint x: 892, endPoint y: 331, distance: 81.4
click at [893, 331] on span "const url = ` https://api-cdn.yotpo.com/v3/storefront/store/ $ { appKey } /prod…" at bounding box center [569, 330] width 991 height 15
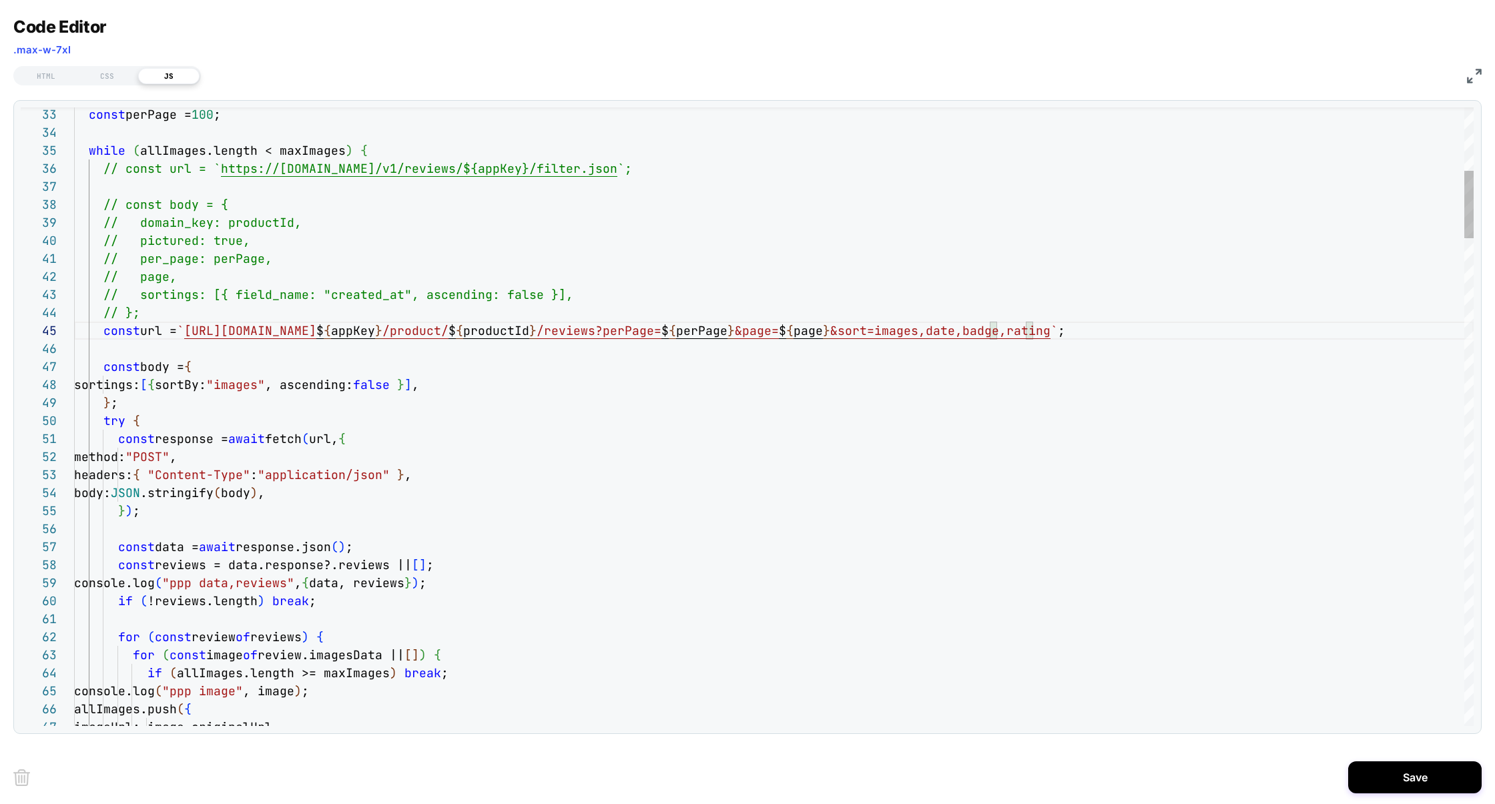
scroll to position [17, 165]
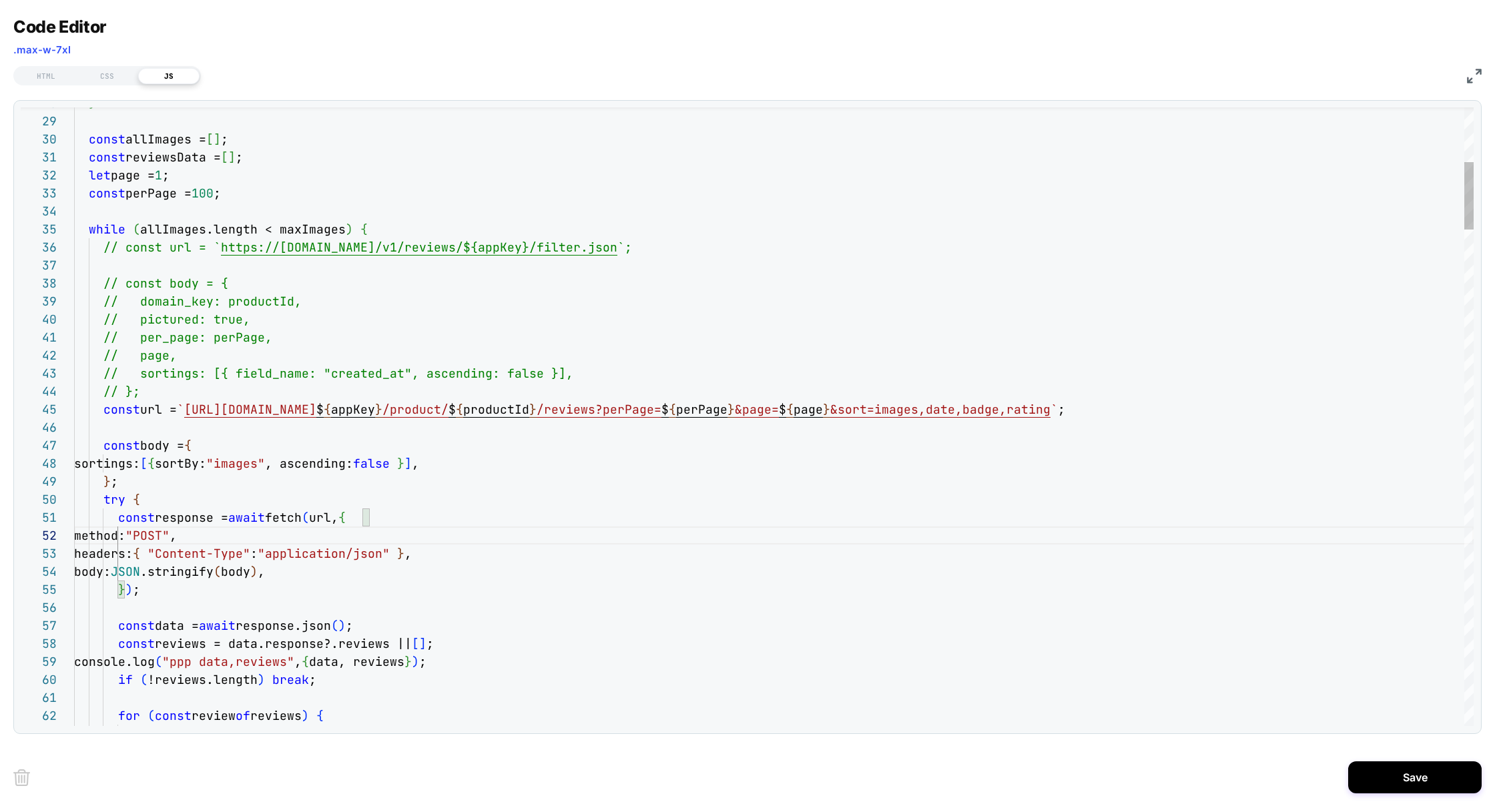
type textarea "**********"
click at [1380, 766] on button "Save" at bounding box center [1414, 777] width 133 height 32
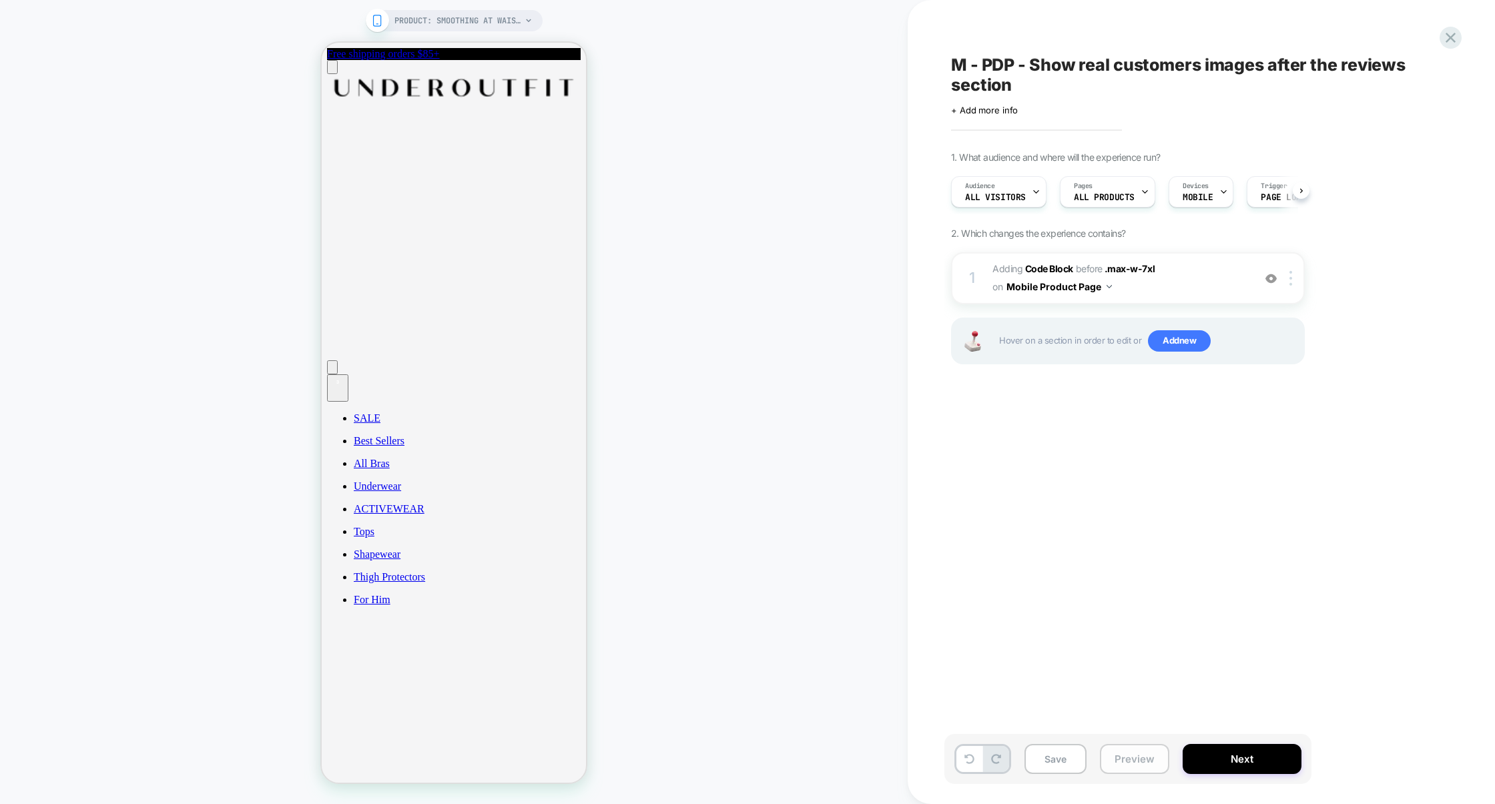
click at [1124, 759] on button "Preview" at bounding box center [1134, 759] width 69 height 30
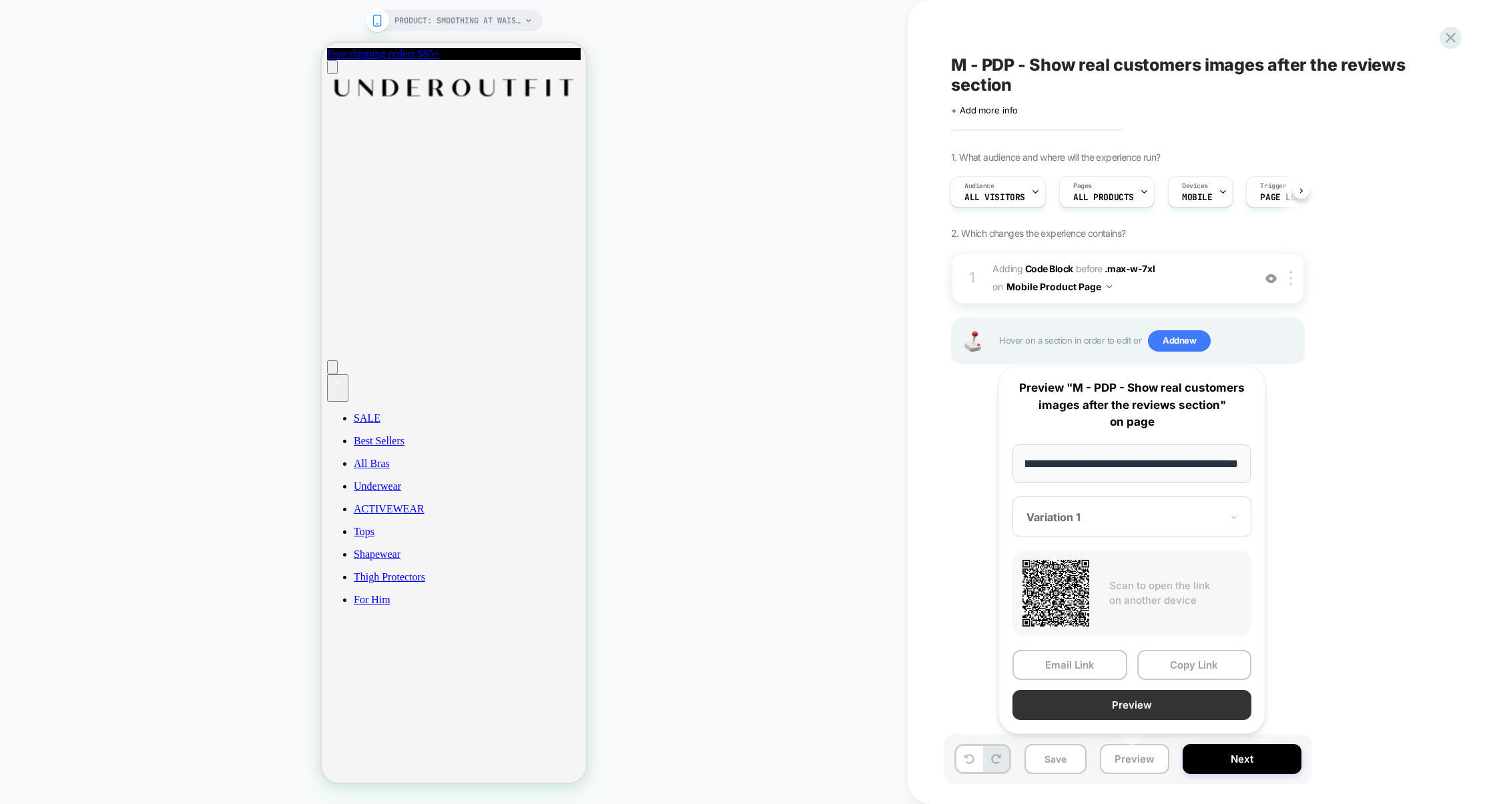
scroll to position [0, 0]
click at [1140, 709] on button "Preview" at bounding box center [1131, 705] width 239 height 30
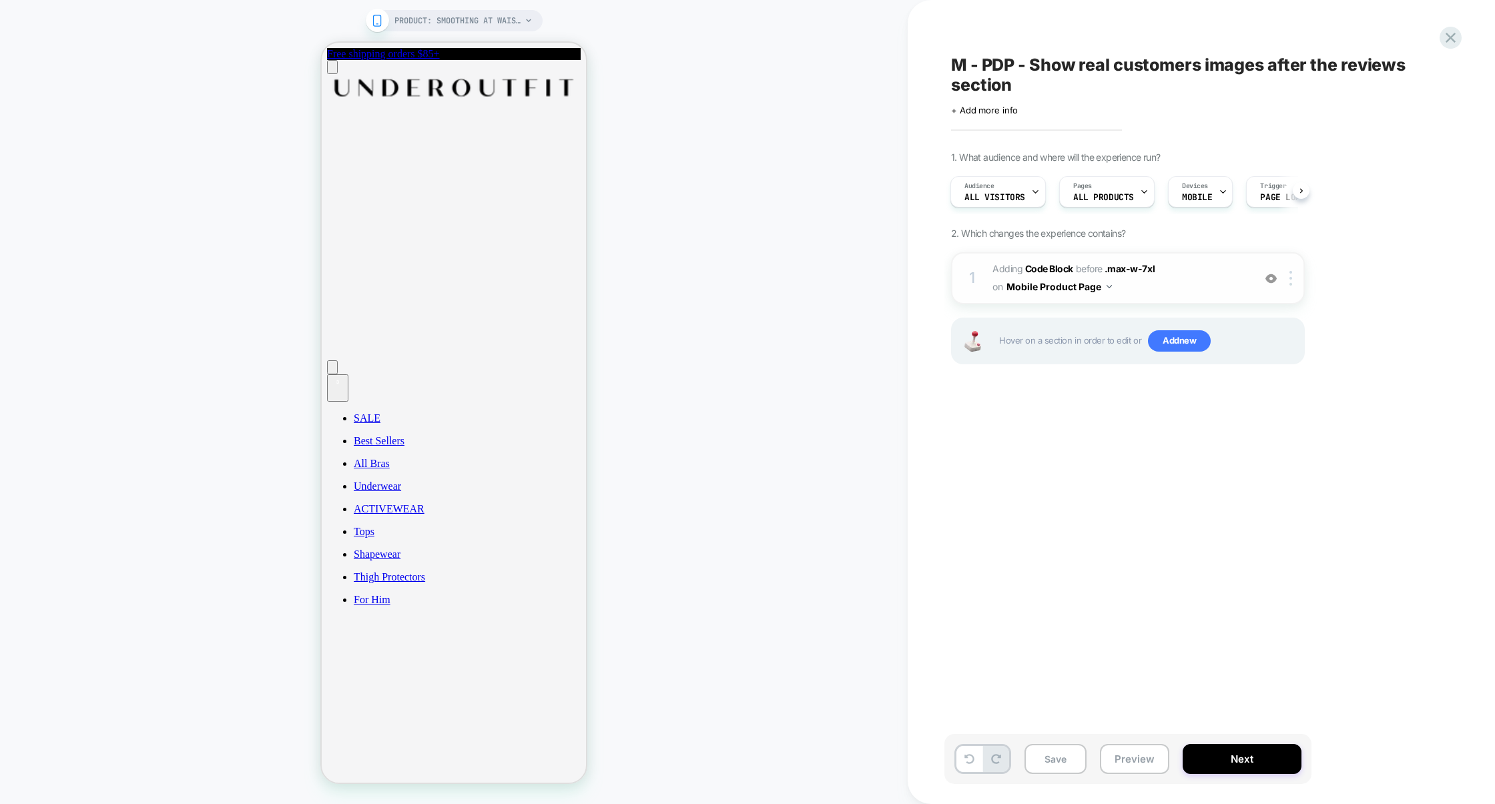
click at [1198, 288] on span "Adding Code Block BEFORE .max-w-7xl .max-w-7xl on Mobile Product Page" at bounding box center [1119, 278] width 254 height 36
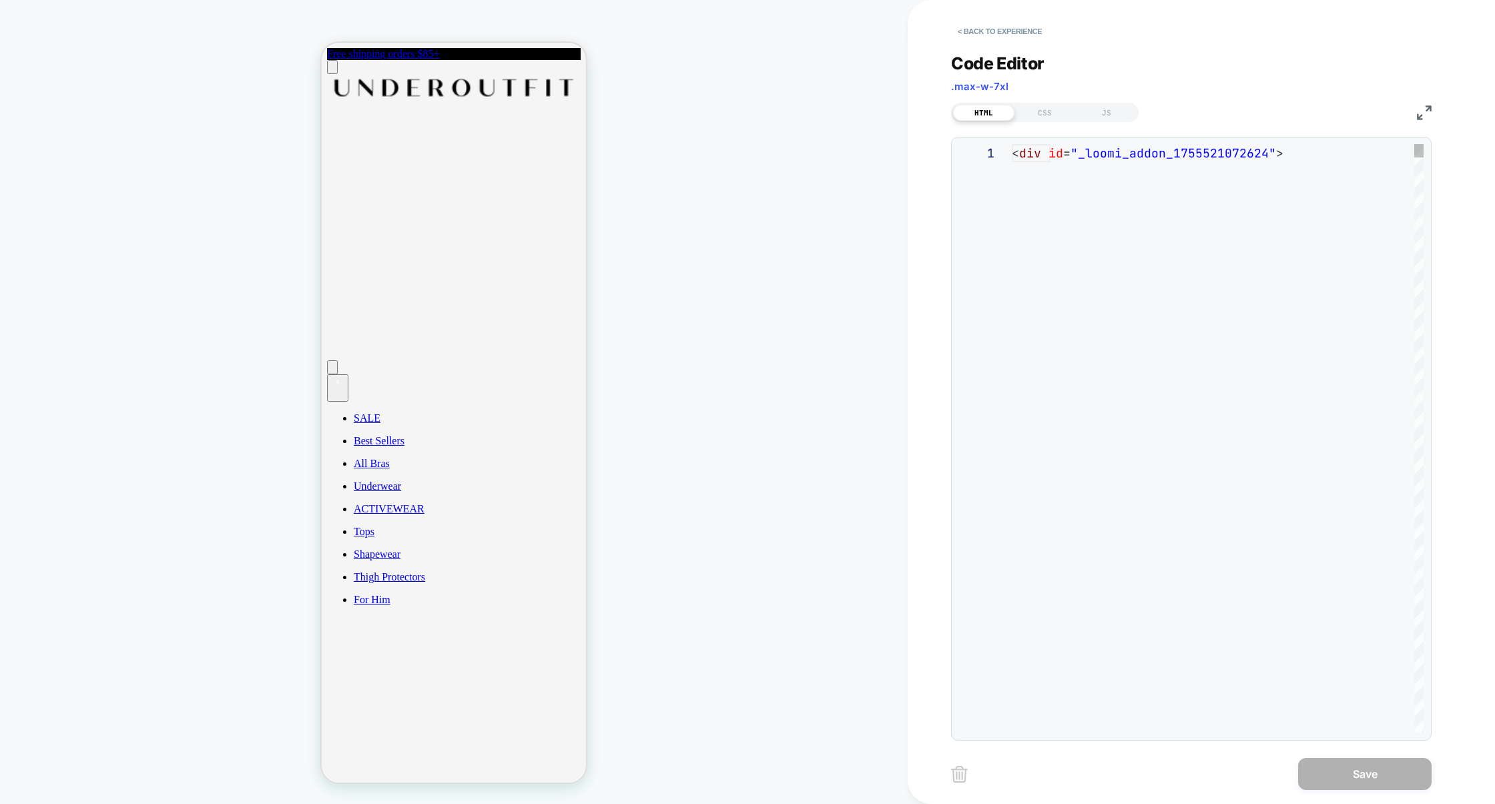
scroll to position [126, 0]
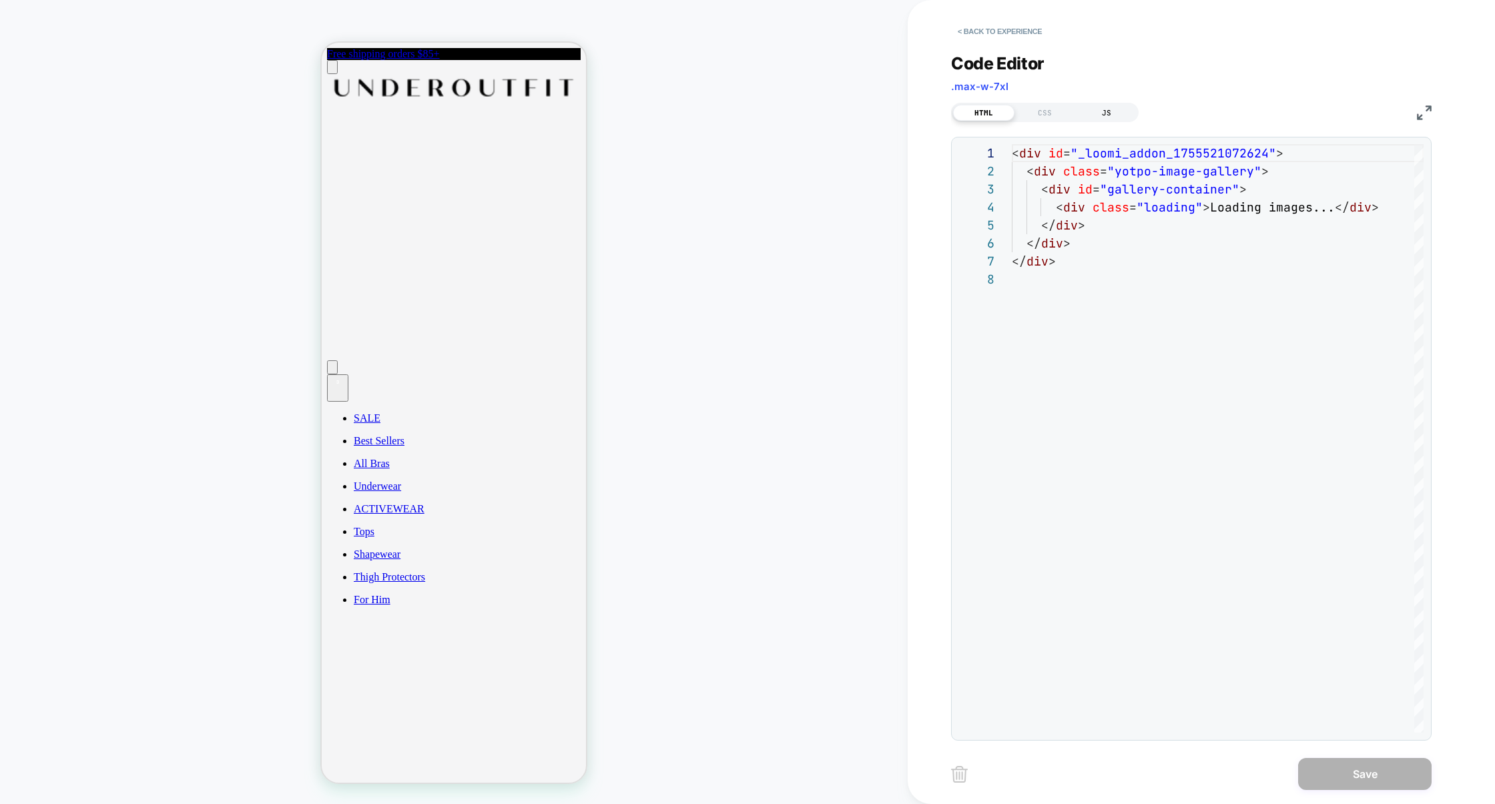
click at [1116, 110] on div "JS" at bounding box center [1106, 113] width 61 height 16
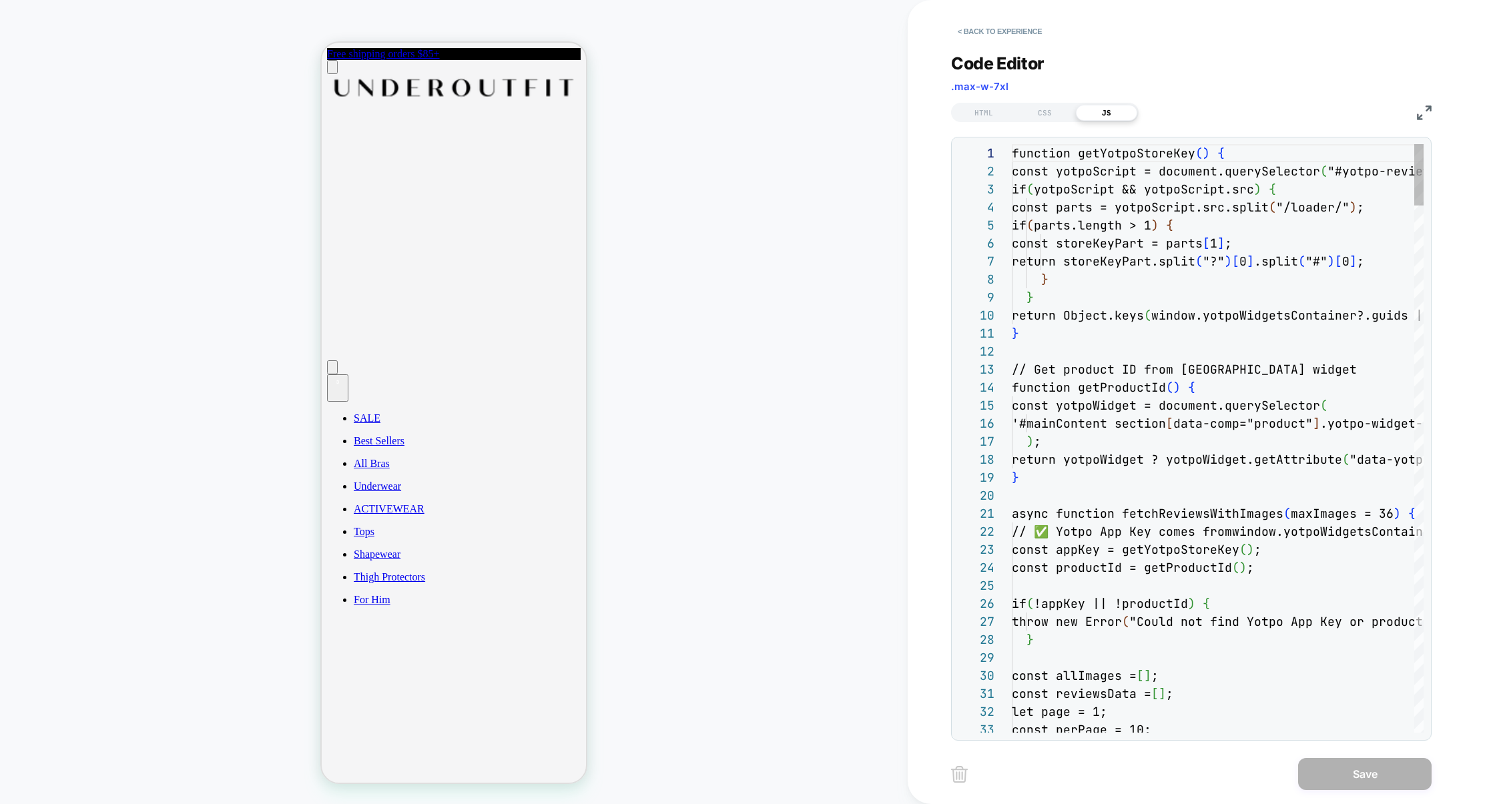
scroll to position [180, 0]
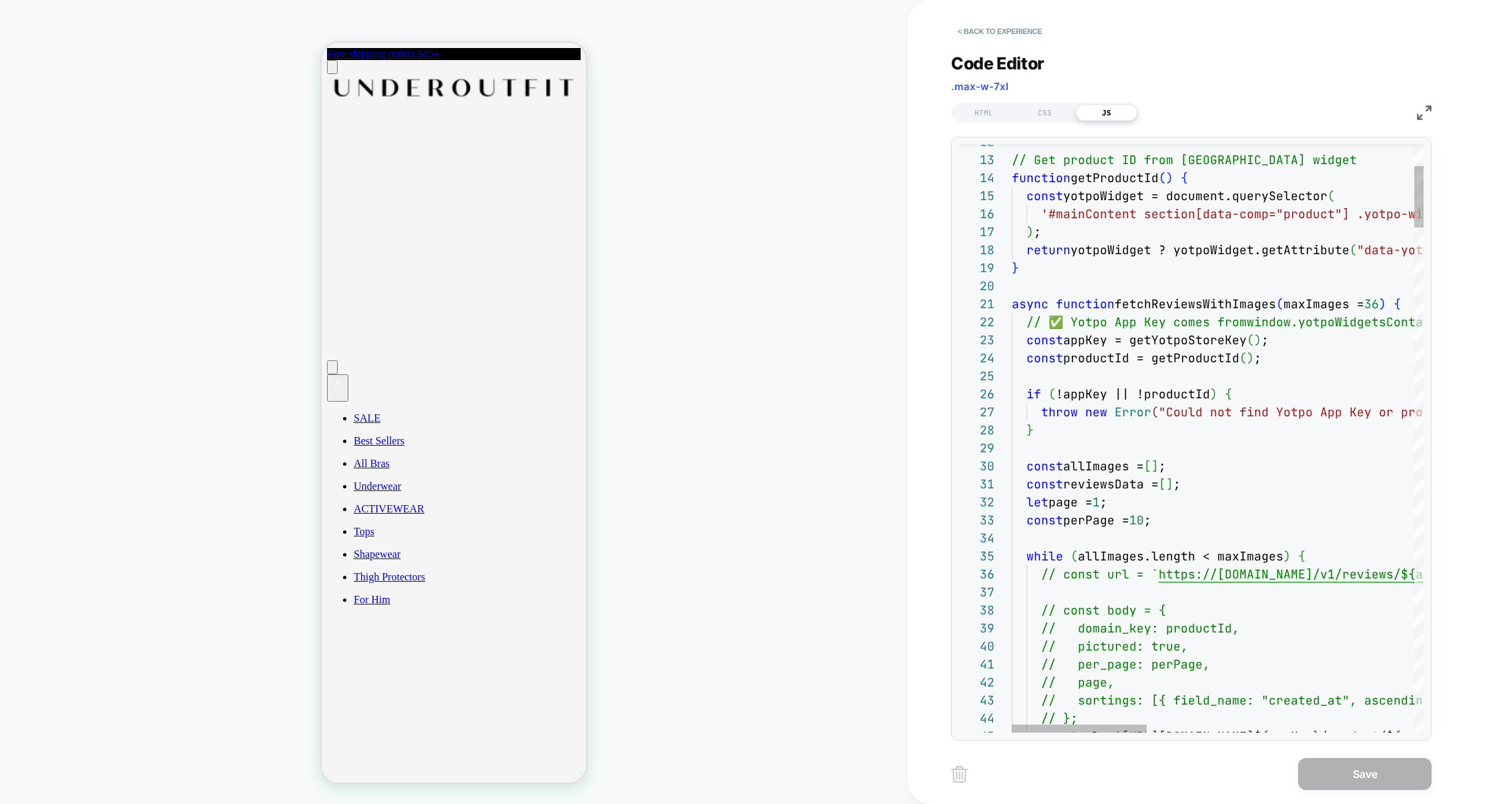
type textarea "**********"
click at [1379, 777] on button "Save" at bounding box center [1364, 774] width 133 height 32
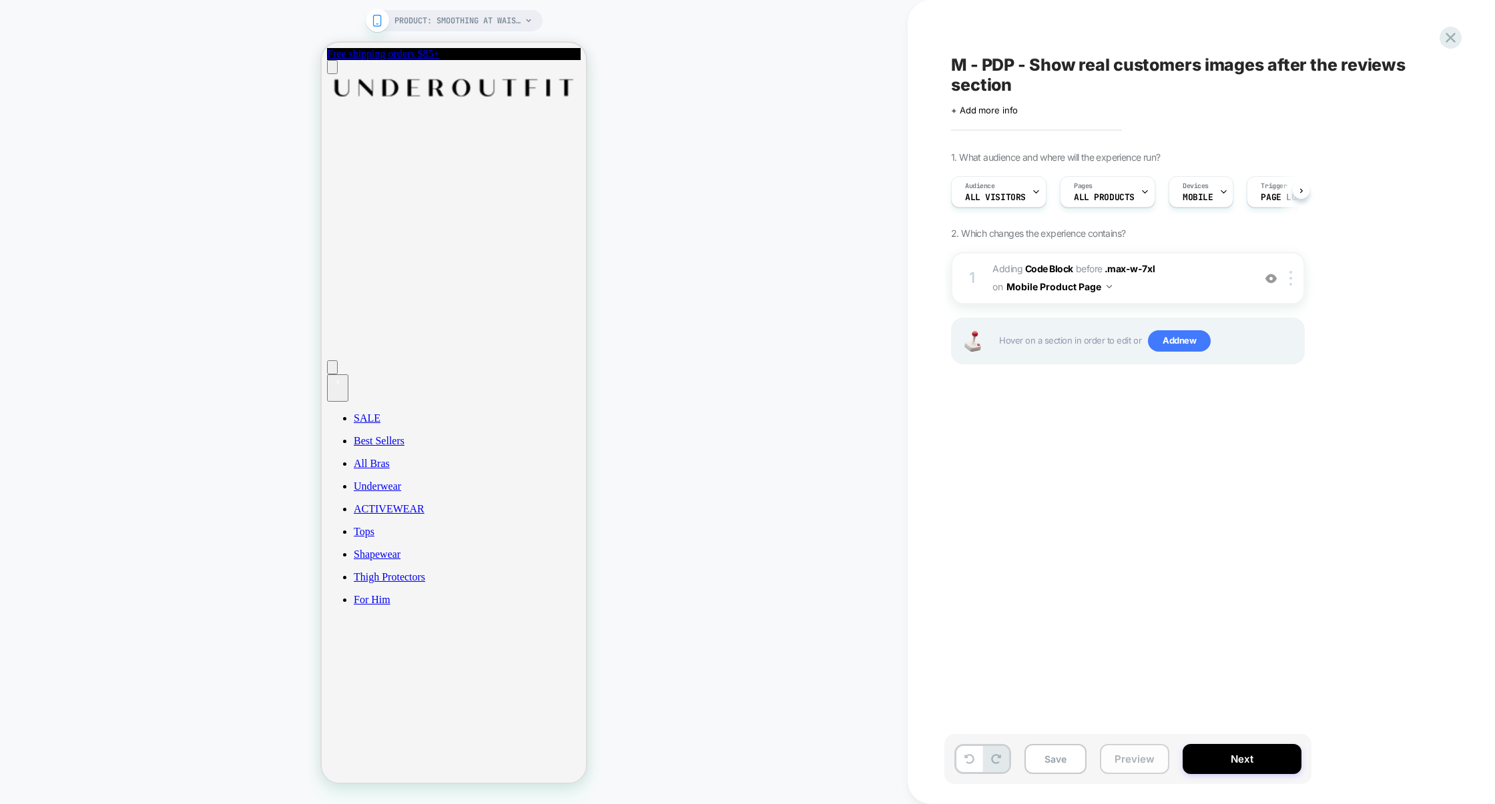
click at [1125, 757] on button "Preview" at bounding box center [1134, 759] width 69 height 30
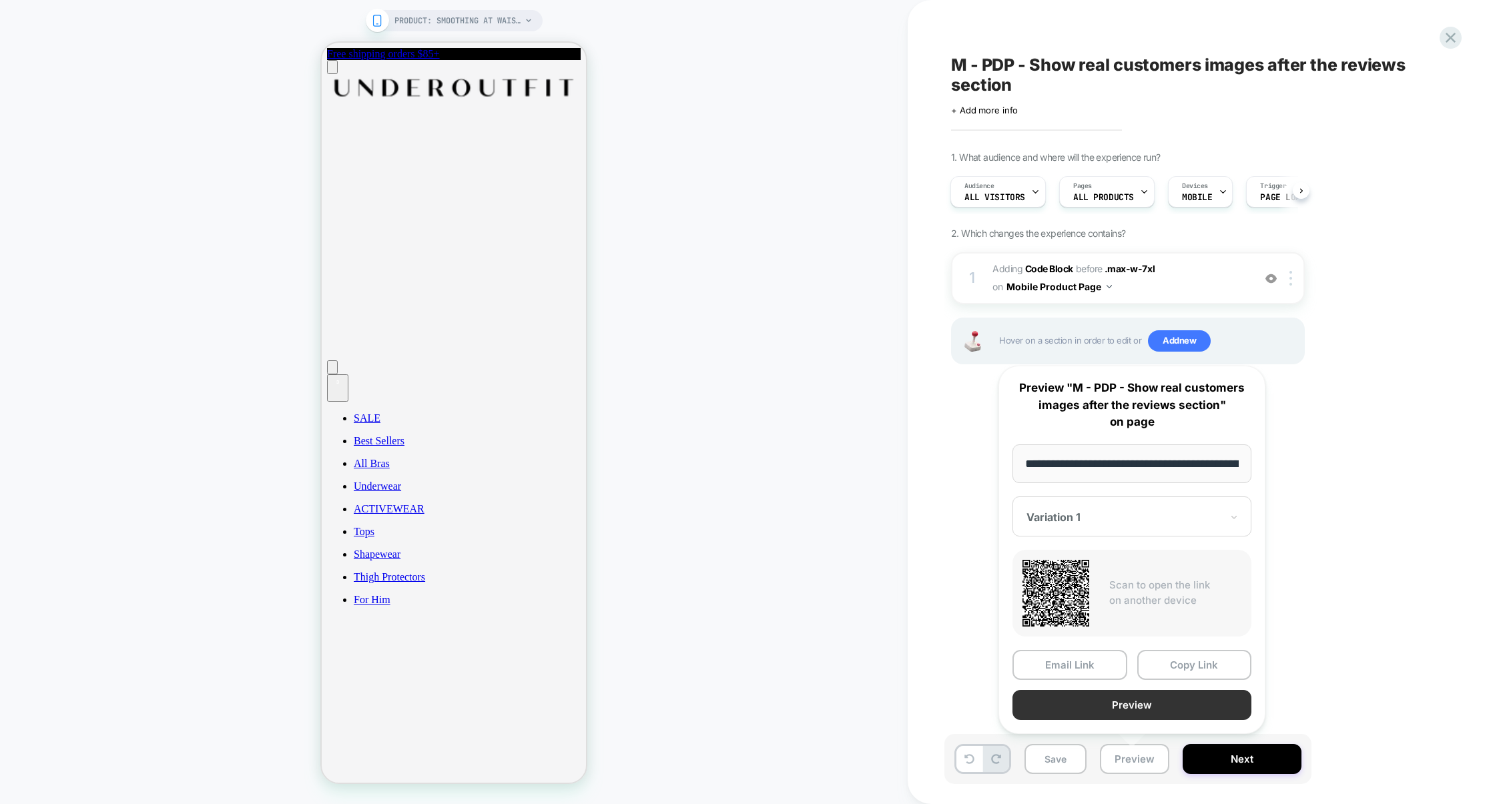
scroll to position [0, 145]
click at [1146, 709] on button "Preview" at bounding box center [1131, 705] width 239 height 30
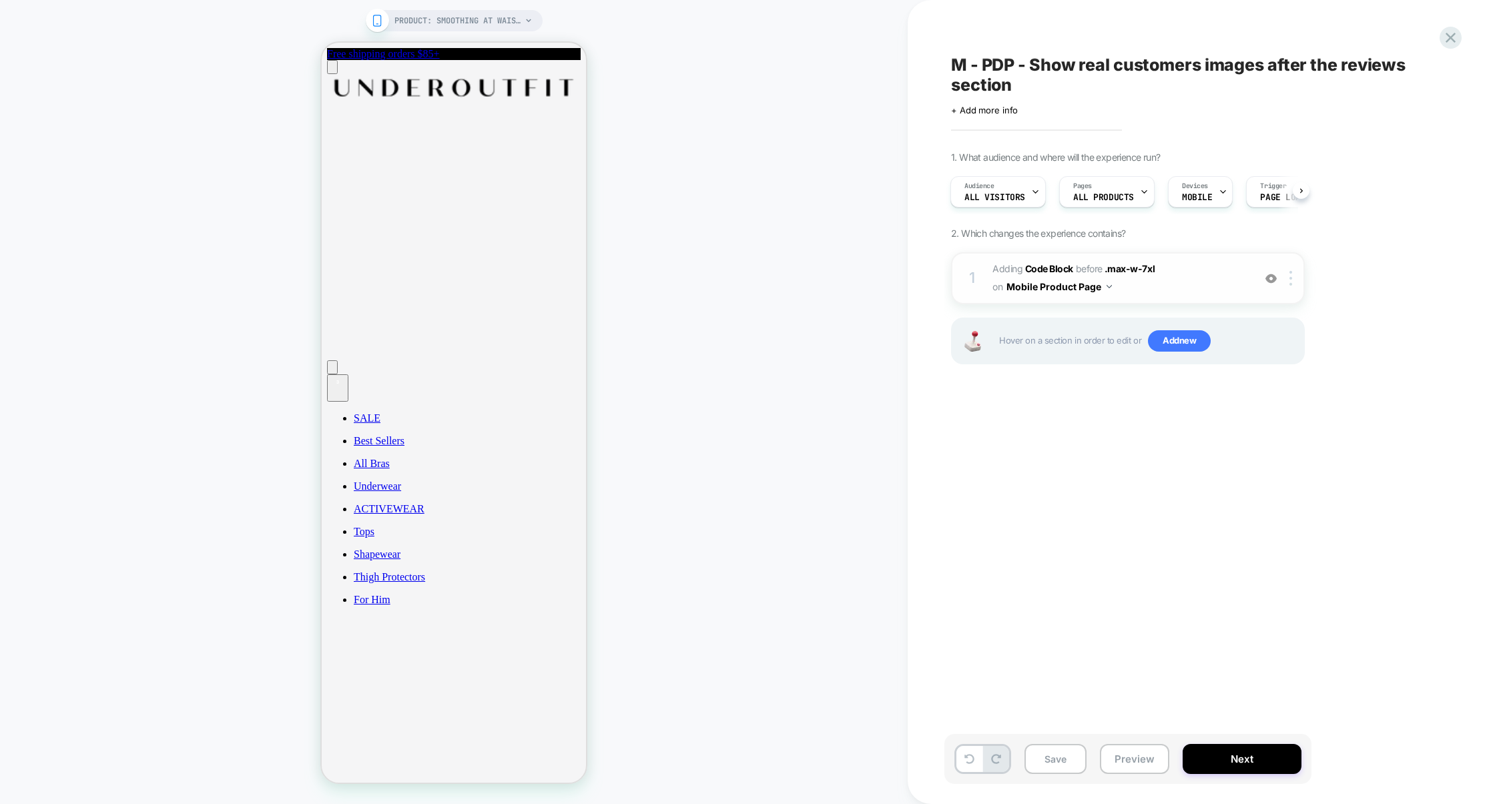
click at [1228, 278] on span "Adding Code Block BEFORE .max-w-7xl .max-w-7xl on Mobile Product Page" at bounding box center [1119, 278] width 254 height 36
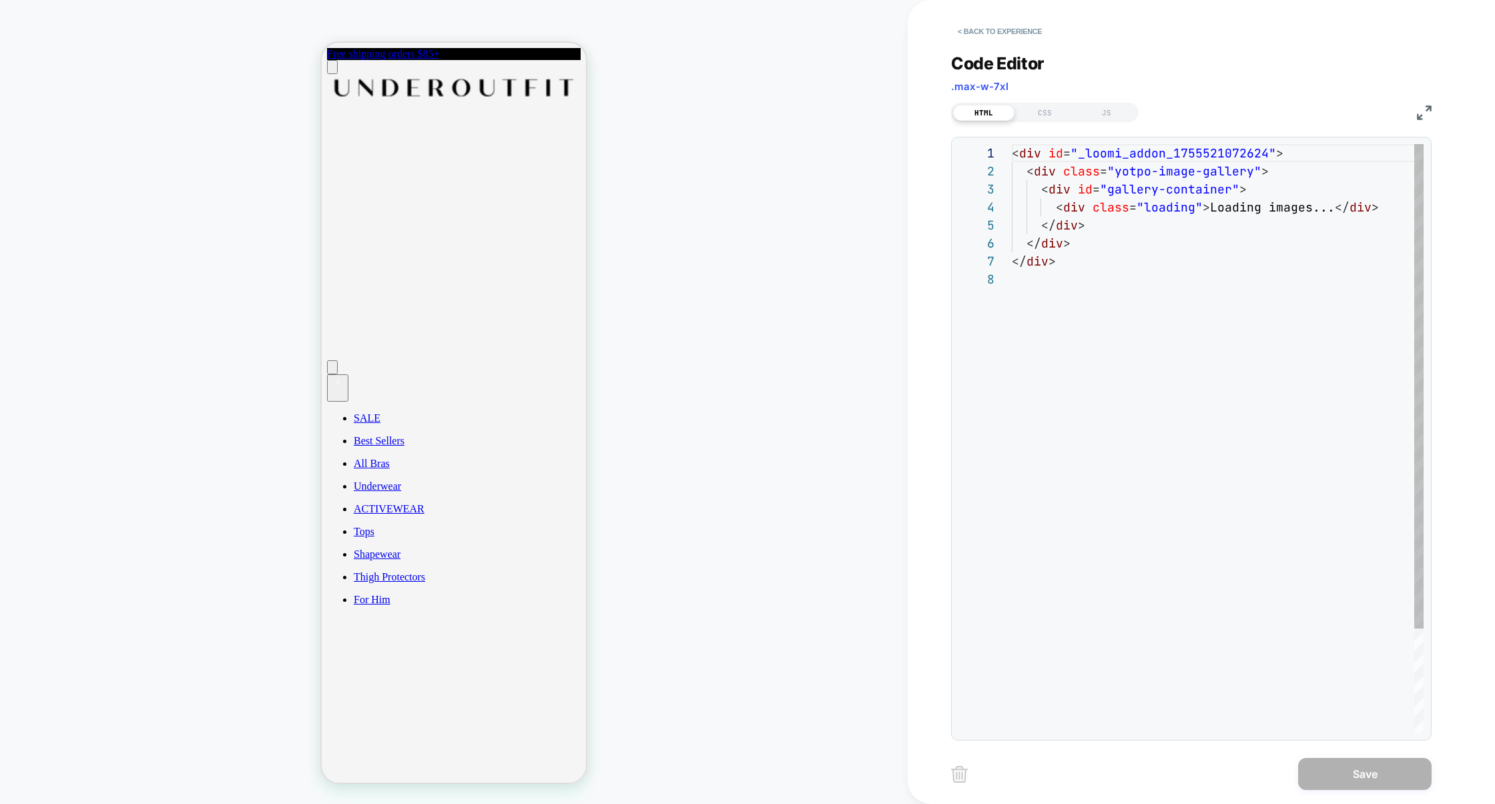
scroll to position [126, 0]
click at [1098, 121] on div "HTML CSS JS" at bounding box center [1044, 112] width 187 height 19
click at [1100, 119] on div "JS" at bounding box center [1106, 113] width 61 height 16
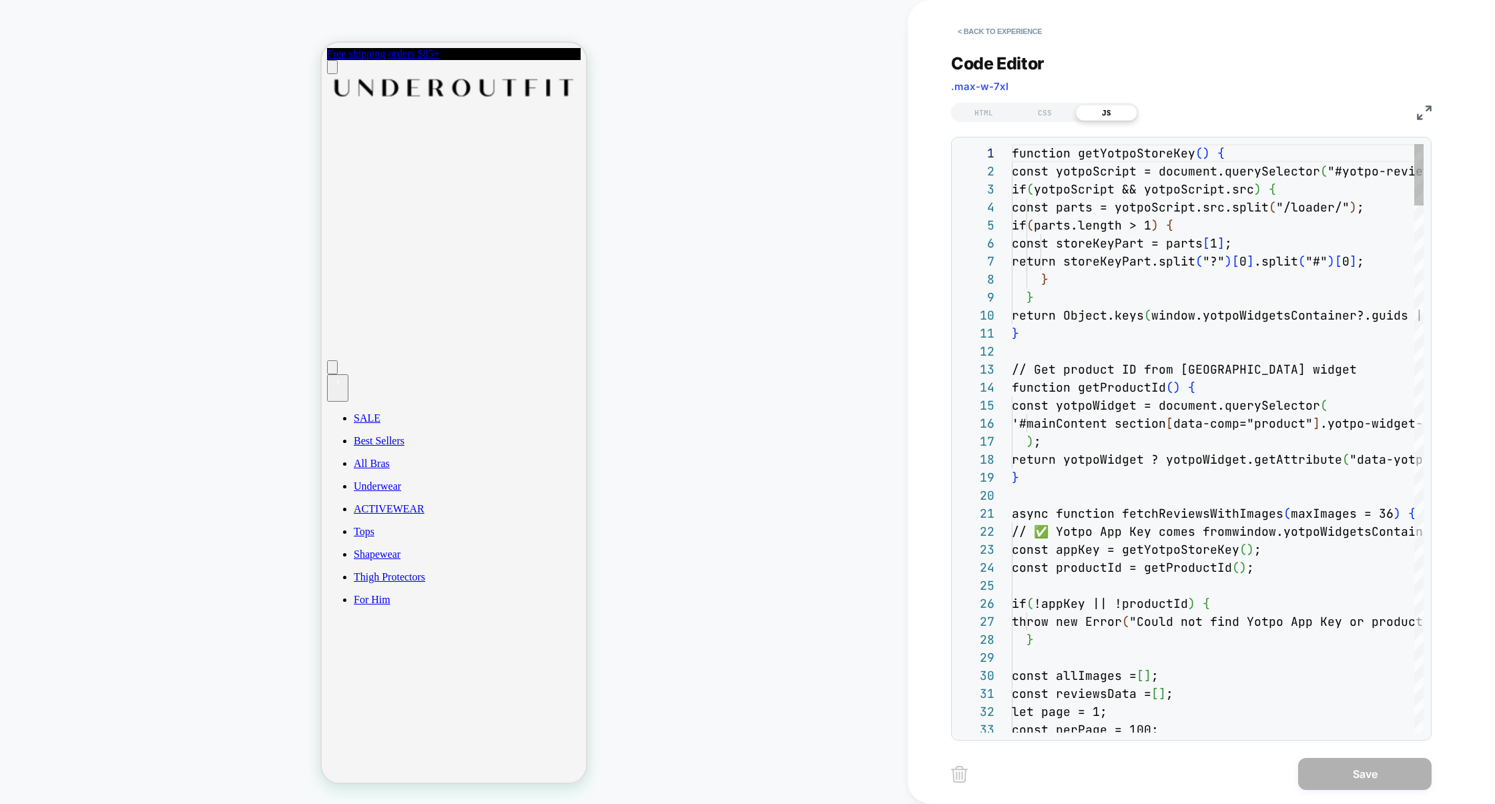
scroll to position [180, 0]
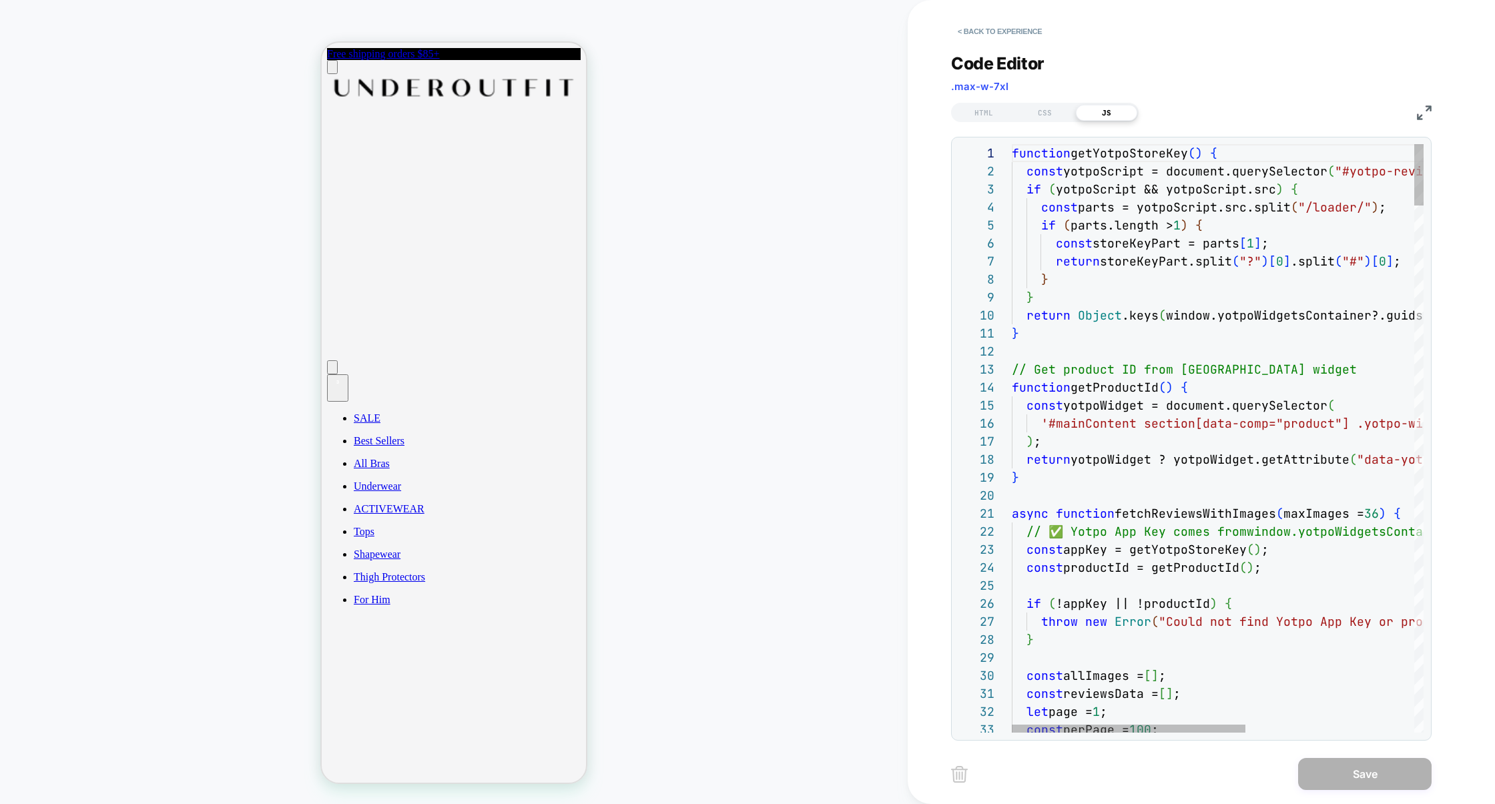
click at [1415, 113] on div "HTML CSS JS" at bounding box center [1191, 110] width 480 height 23
click at [1419, 113] on img at bounding box center [1424, 112] width 15 height 15
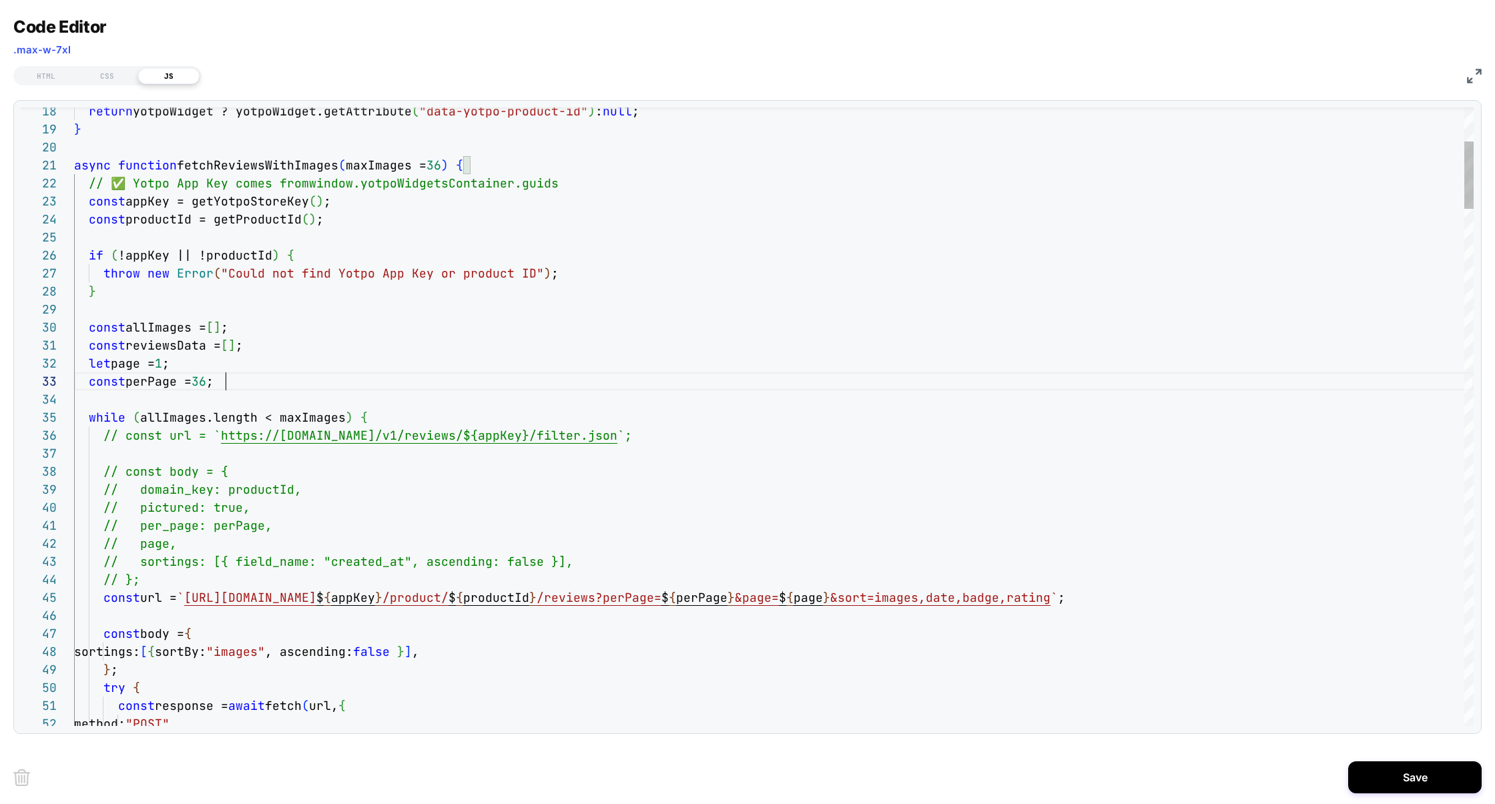
scroll to position [72, 288]
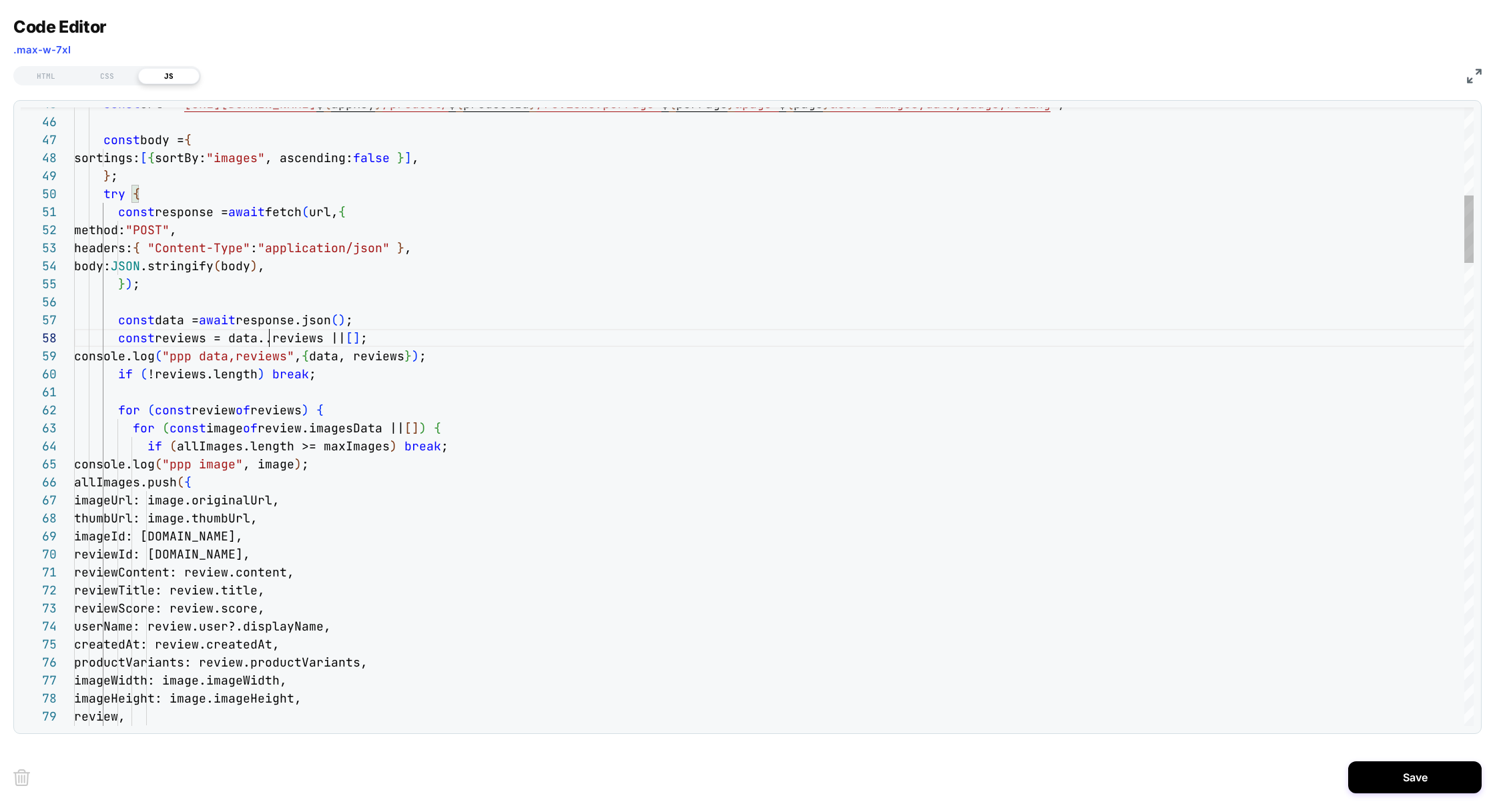
scroll to position [126, 187]
type textarea "**********"
click at [1444, 772] on button "Save" at bounding box center [1414, 777] width 133 height 32
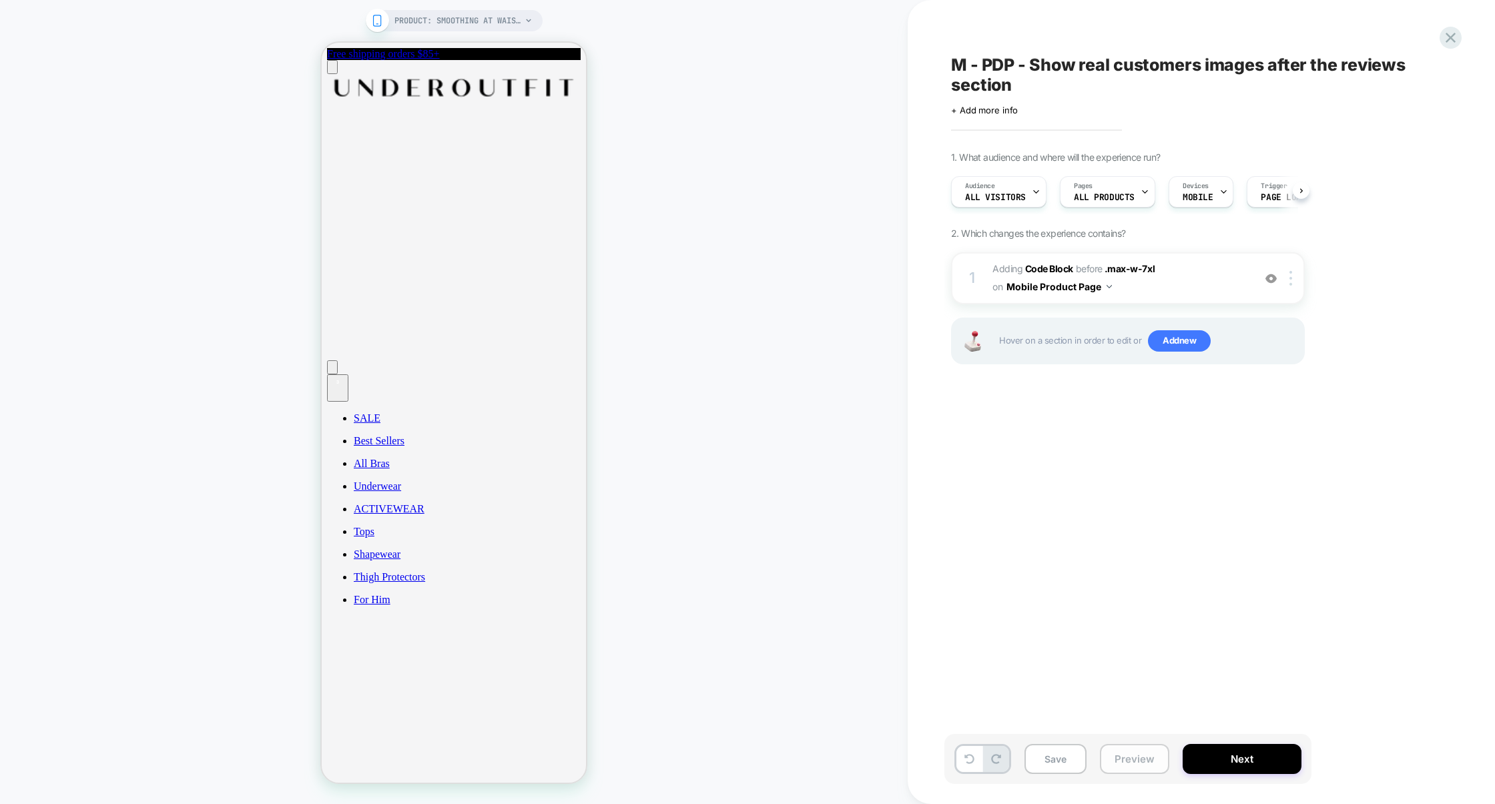
scroll to position [0, 1]
click at [1133, 757] on button "Preview" at bounding box center [1134, 759] width 69 height 30
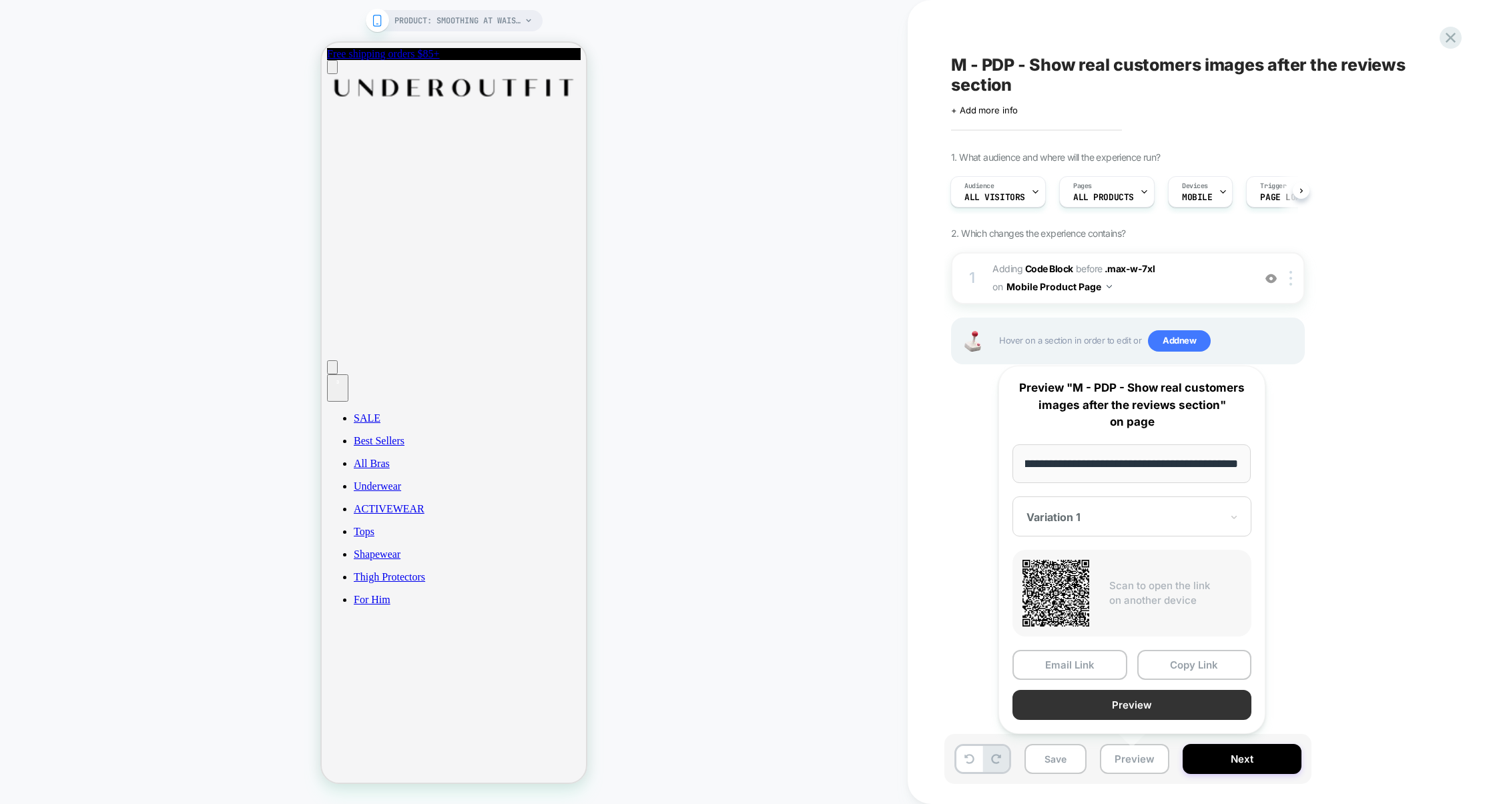
scroll to position [0, 0]
click at [1132, 713] on button "Preview" at bounding box center [1131, 705] width 239 height 30
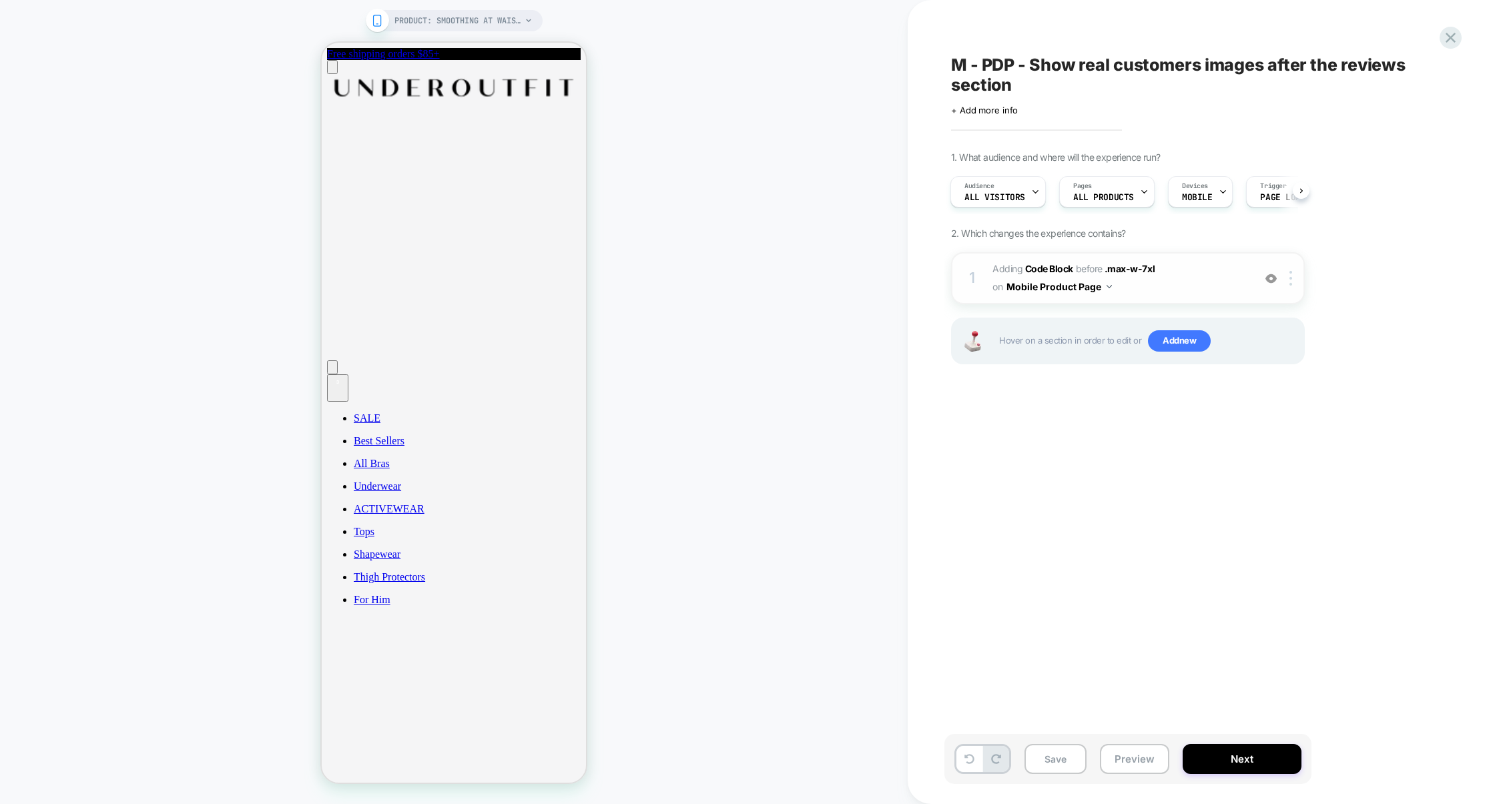
click at [1183, 295] on span "Adding Code Block BEFORE .max-w-7xl .max-w-7xl on Mobile Product Page" at bounding box center [1119, 278] width 254 height 36
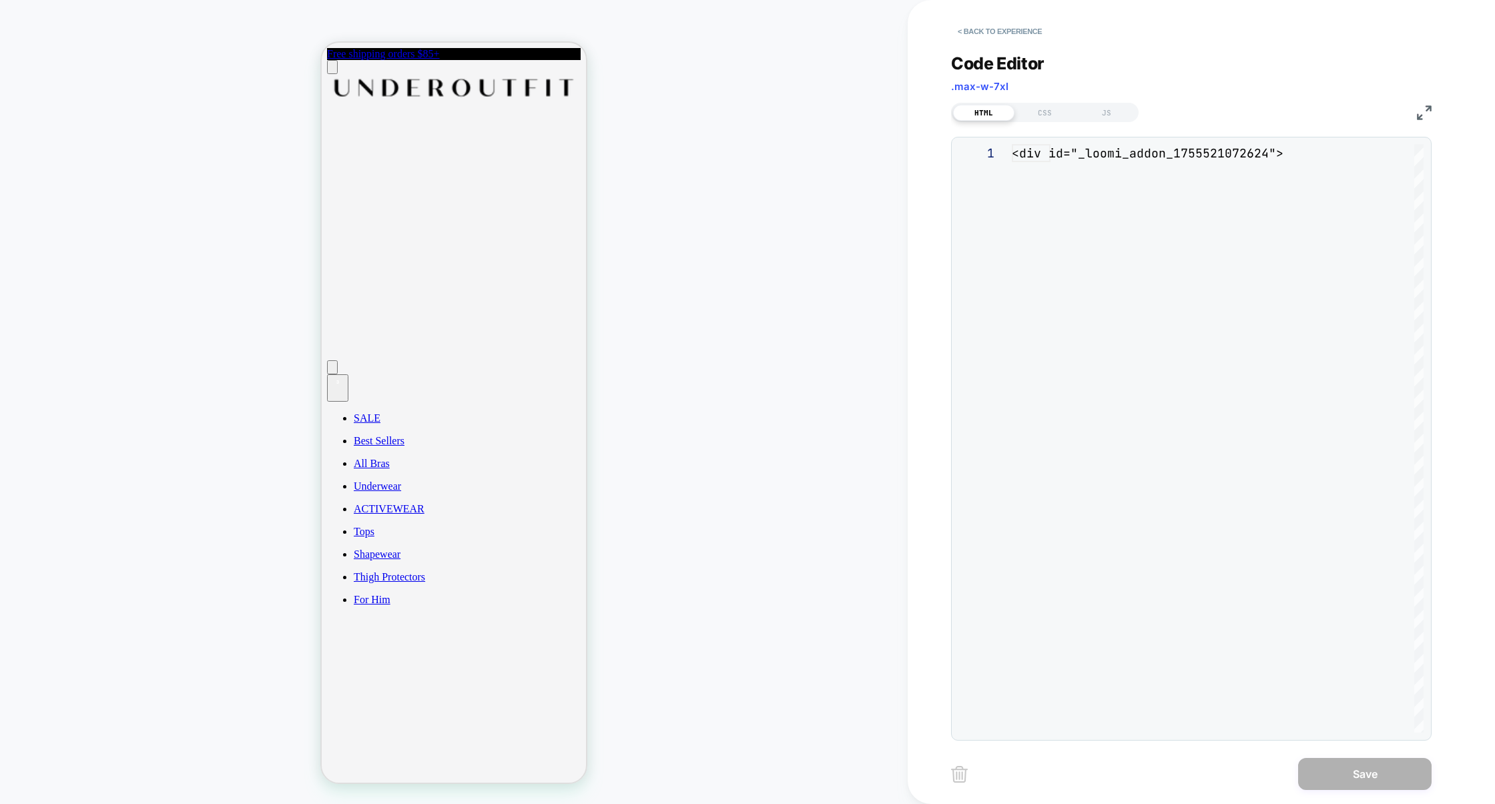
scroll to position [126, 0]
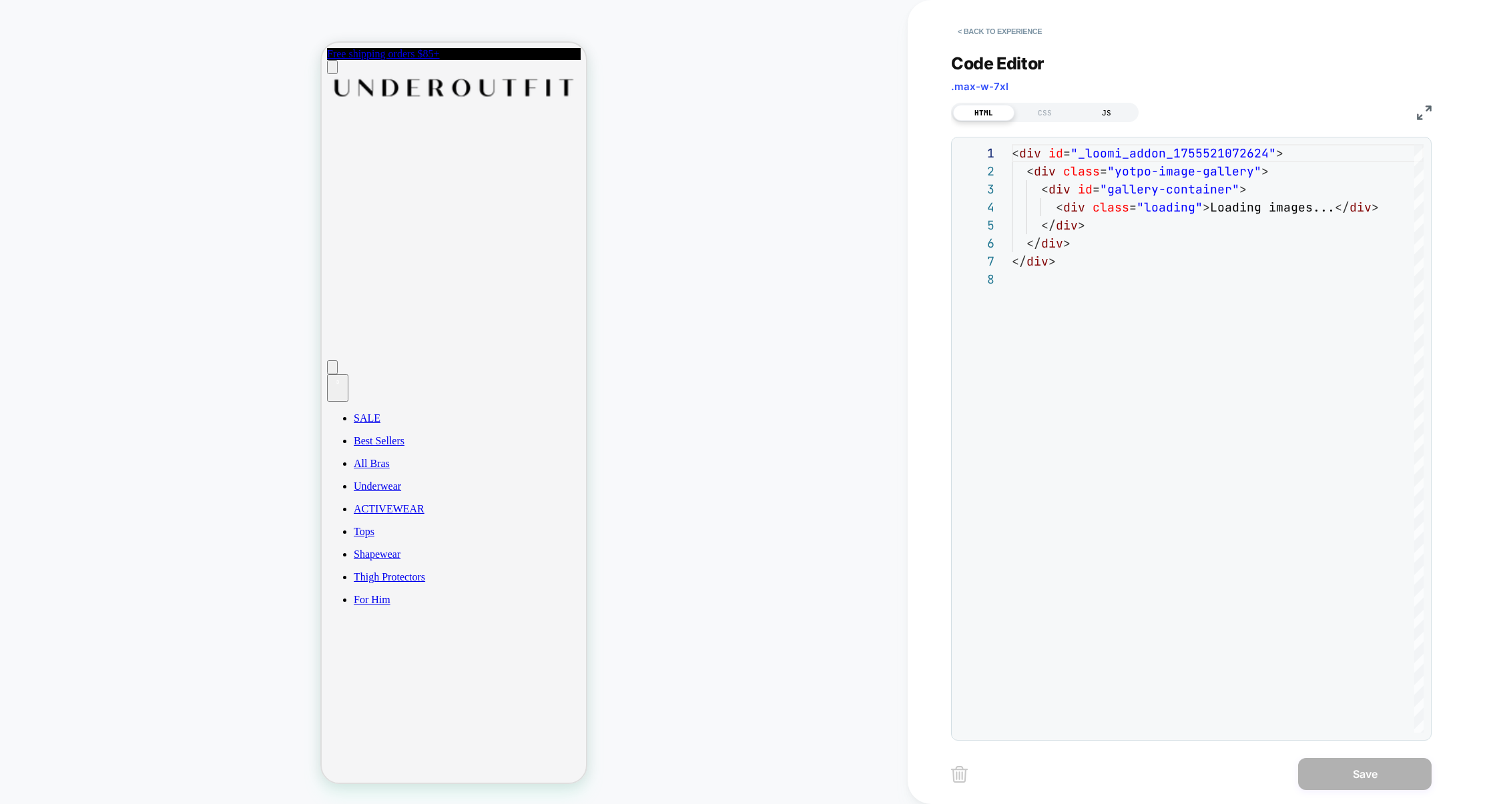
click at [1106, 115] on div "JS" at bounding box center [1106, 113] width 61 height 16
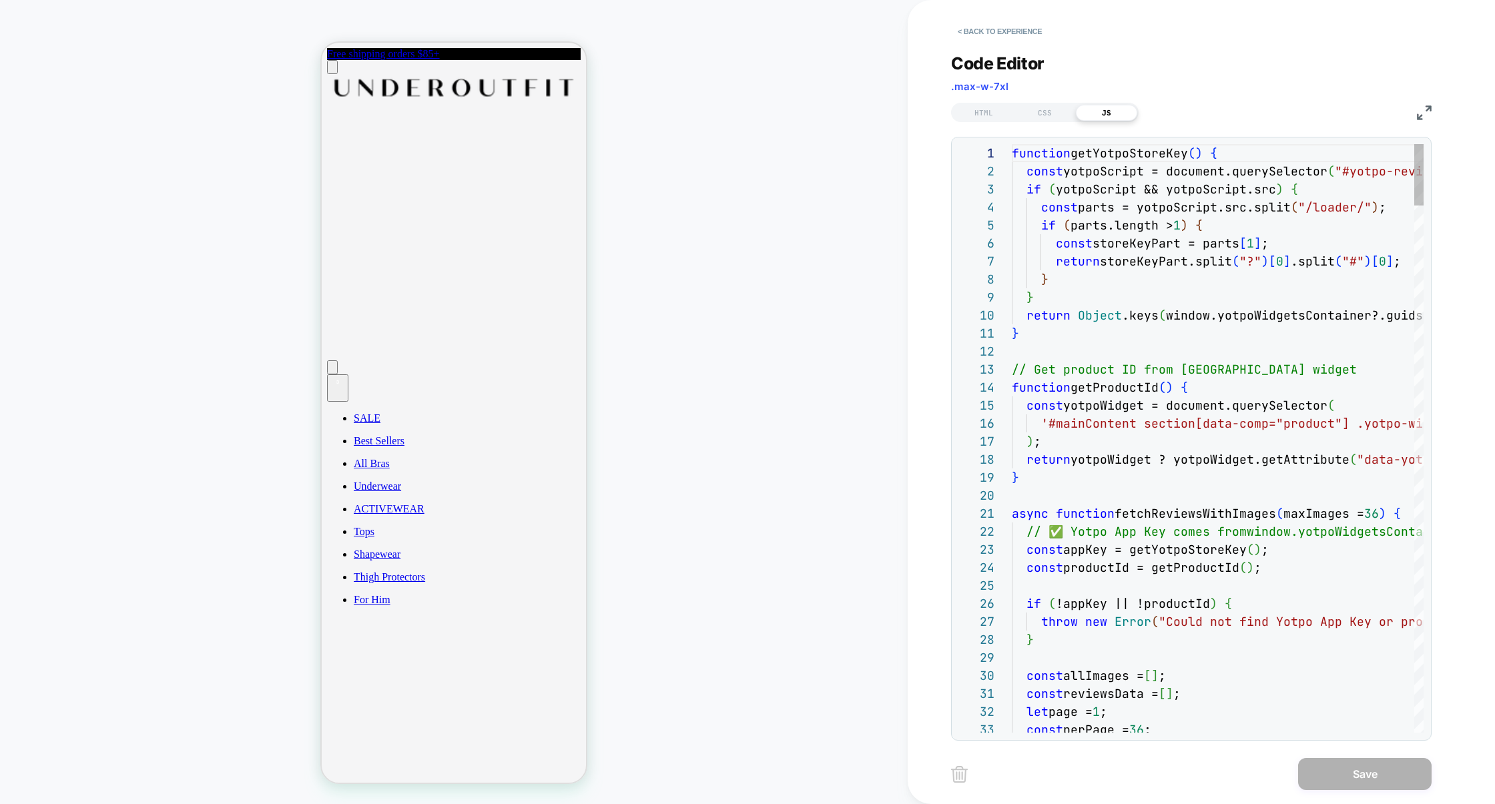
scroll to position [180, 0]
click at [1425, 112] on img at bounding box center [1424, 112] width 15 height 15
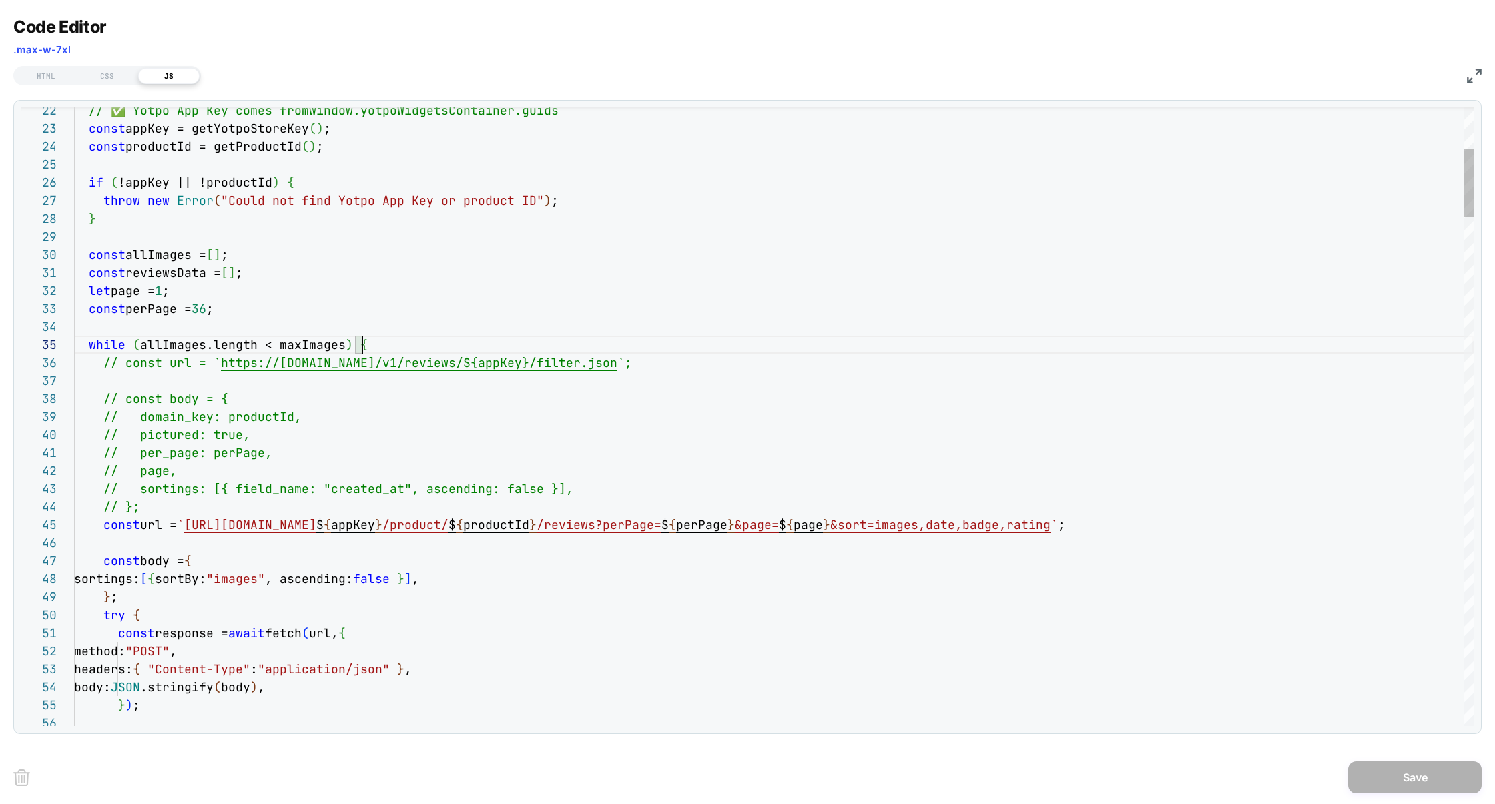
scroll to position [72, 288]
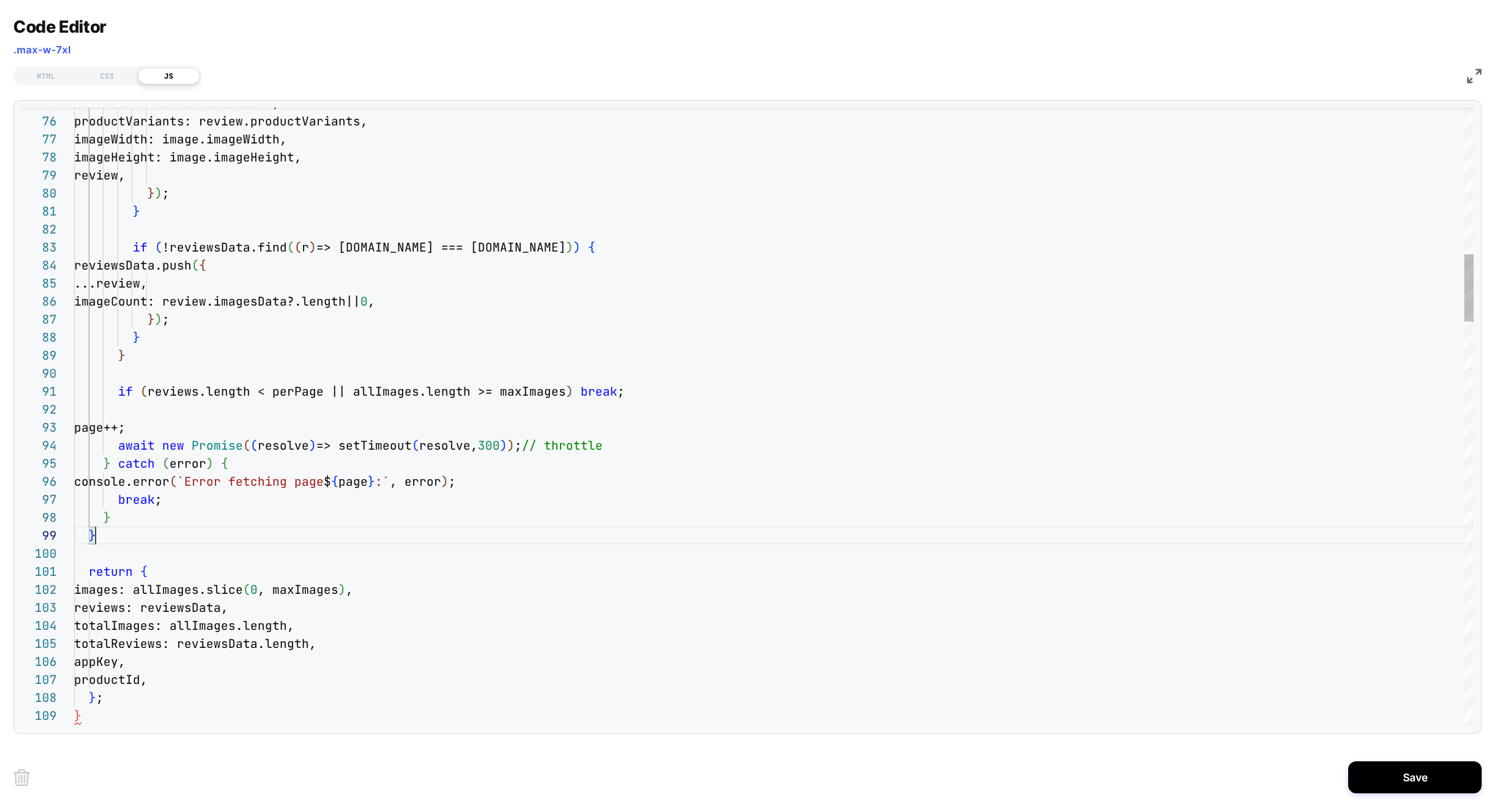
scroll to position [144, 21]
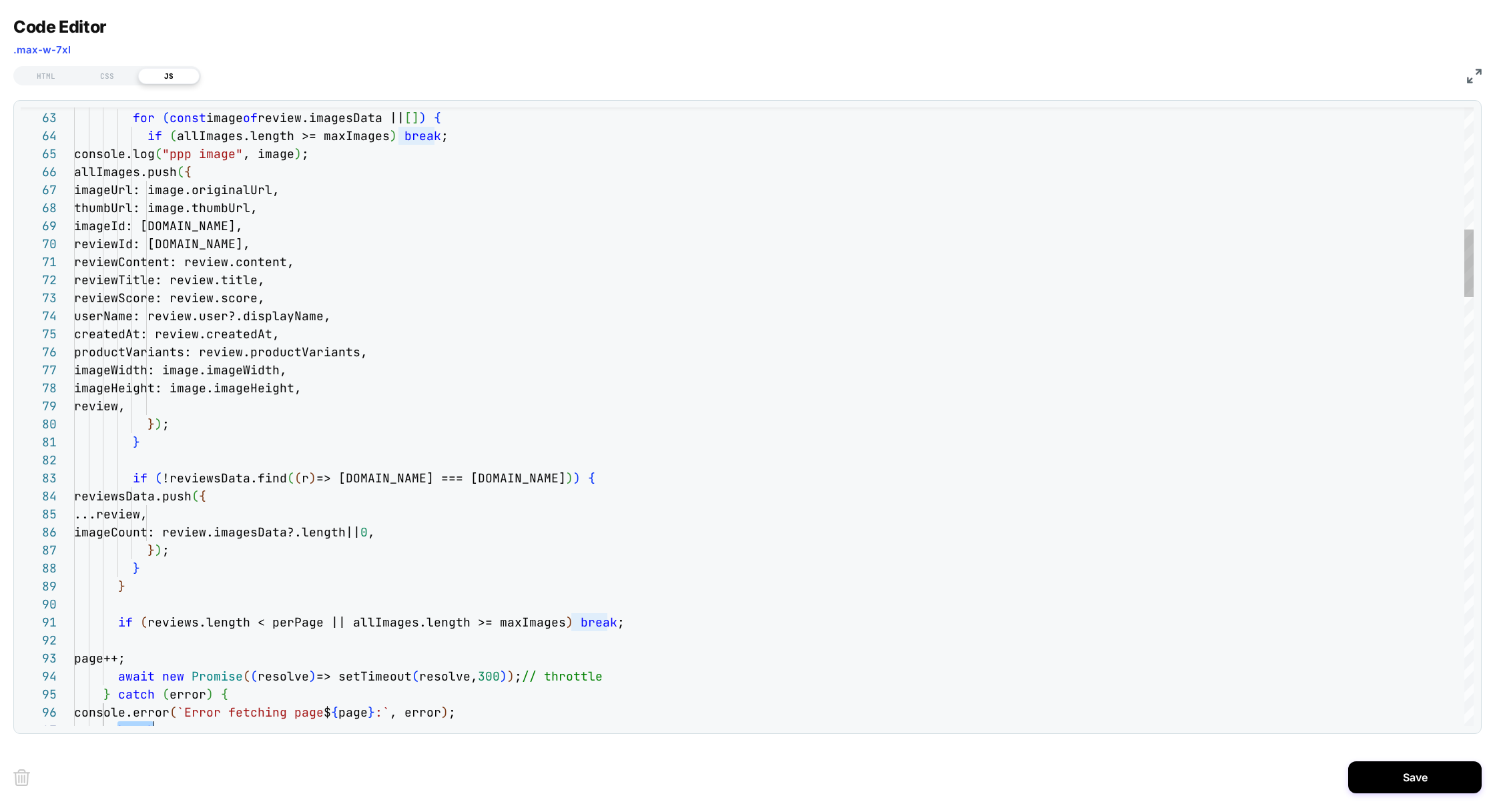
scroll to position [0, 0]
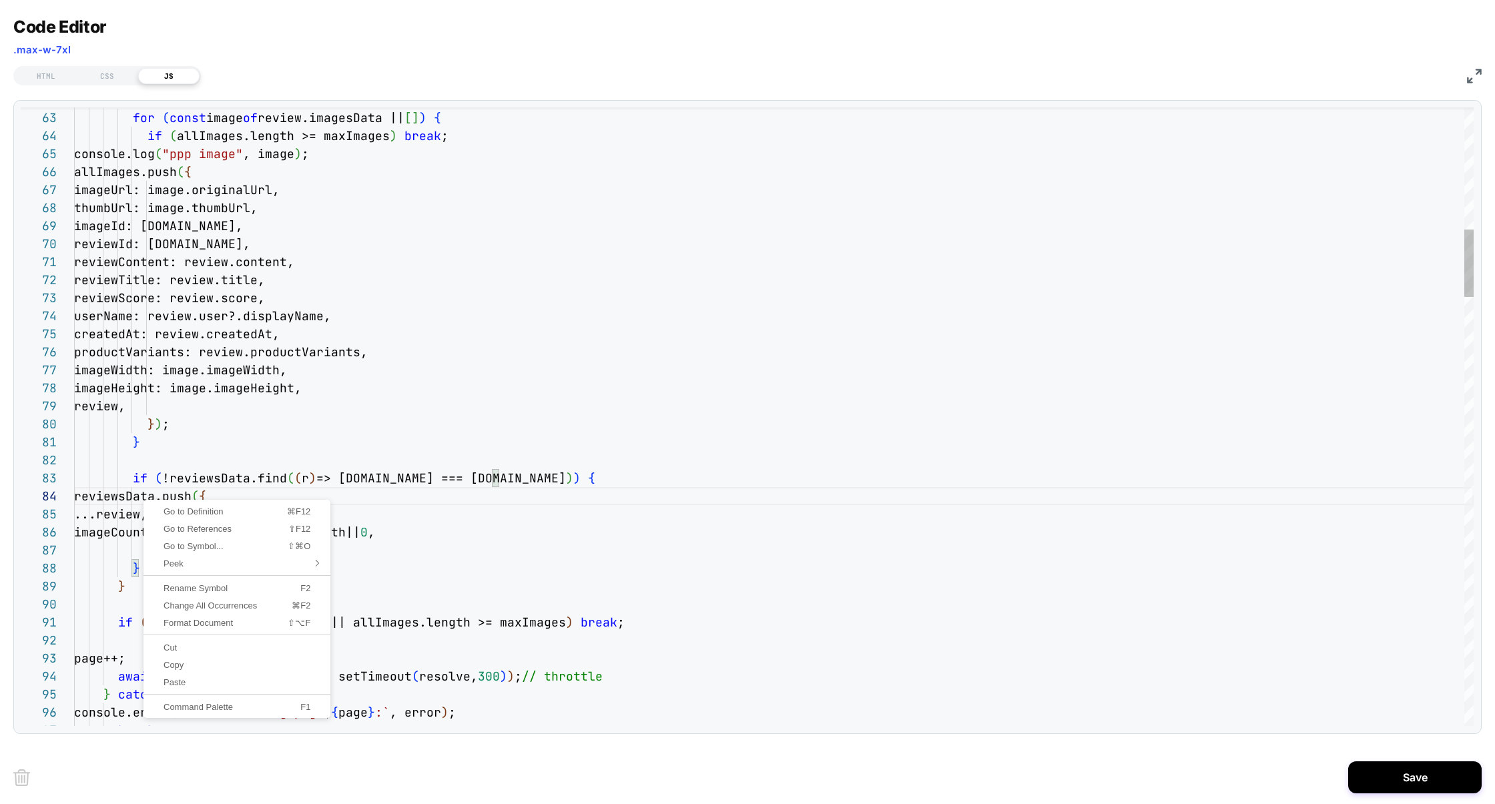
drag, startPoint x: 143, startPoint y: 498, endPoint x: 148, endPoint y: 433, distance: 65.6
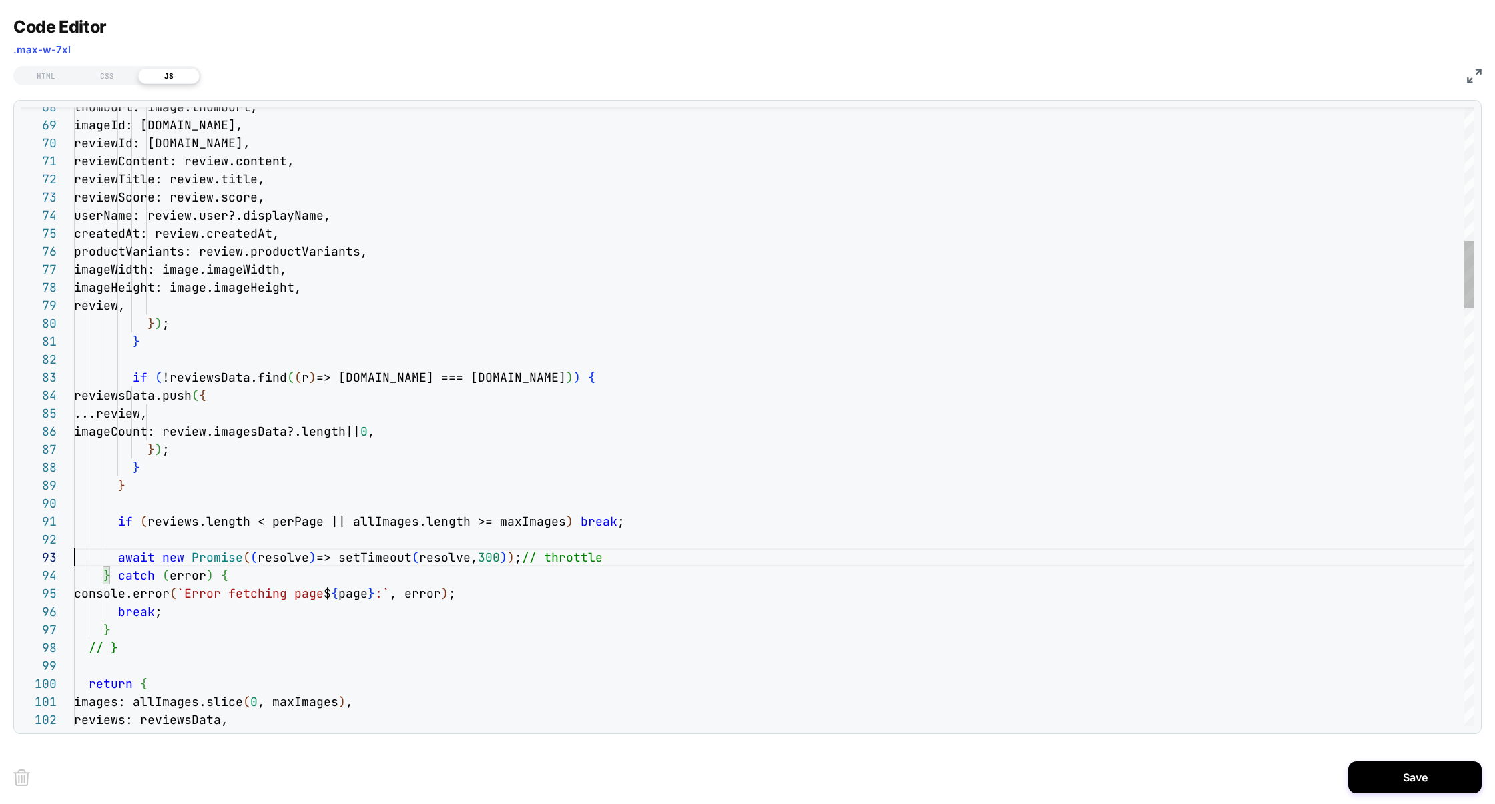
scroll to position [36, 0]
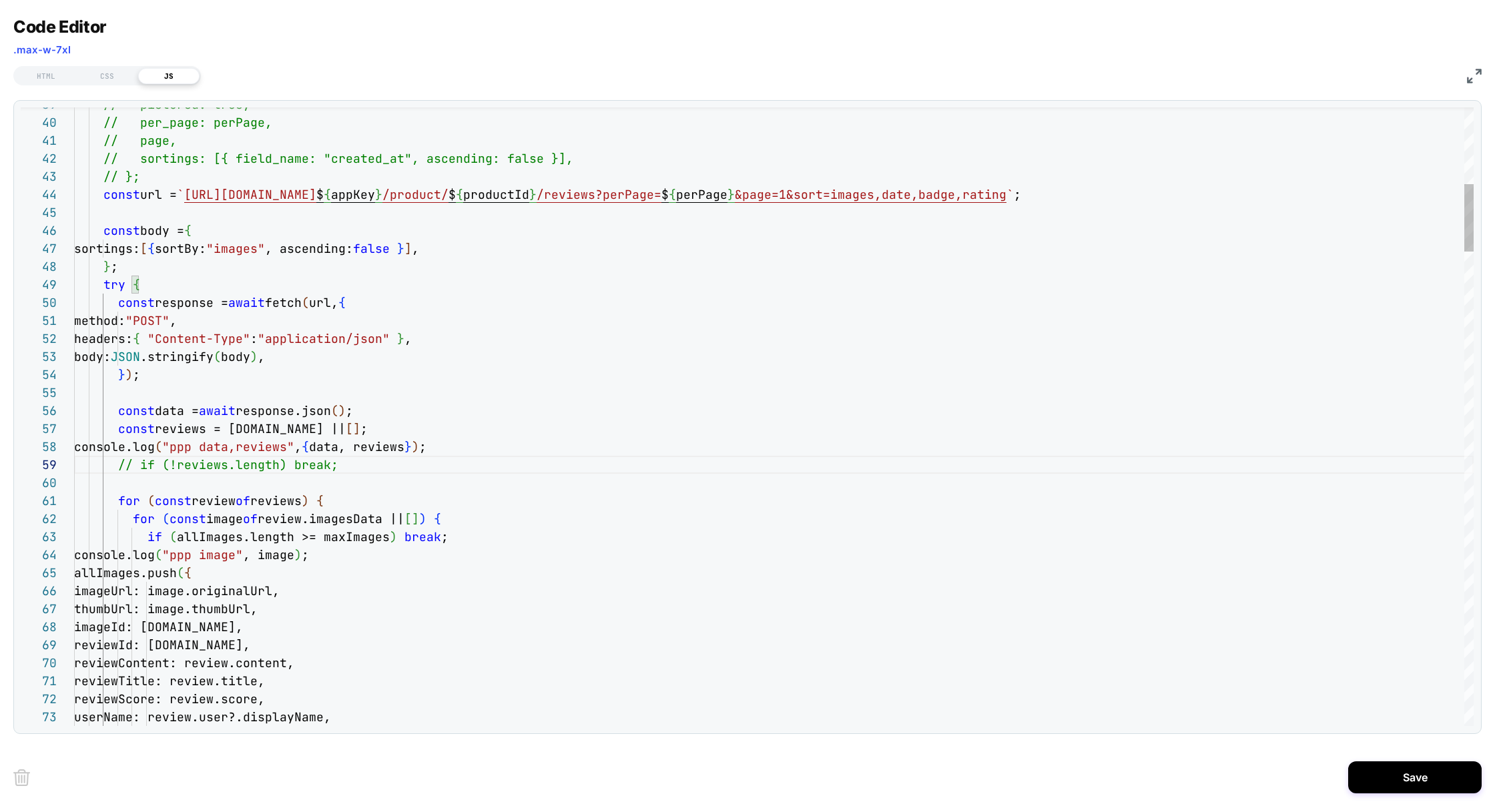
scroll to position [0, 267]
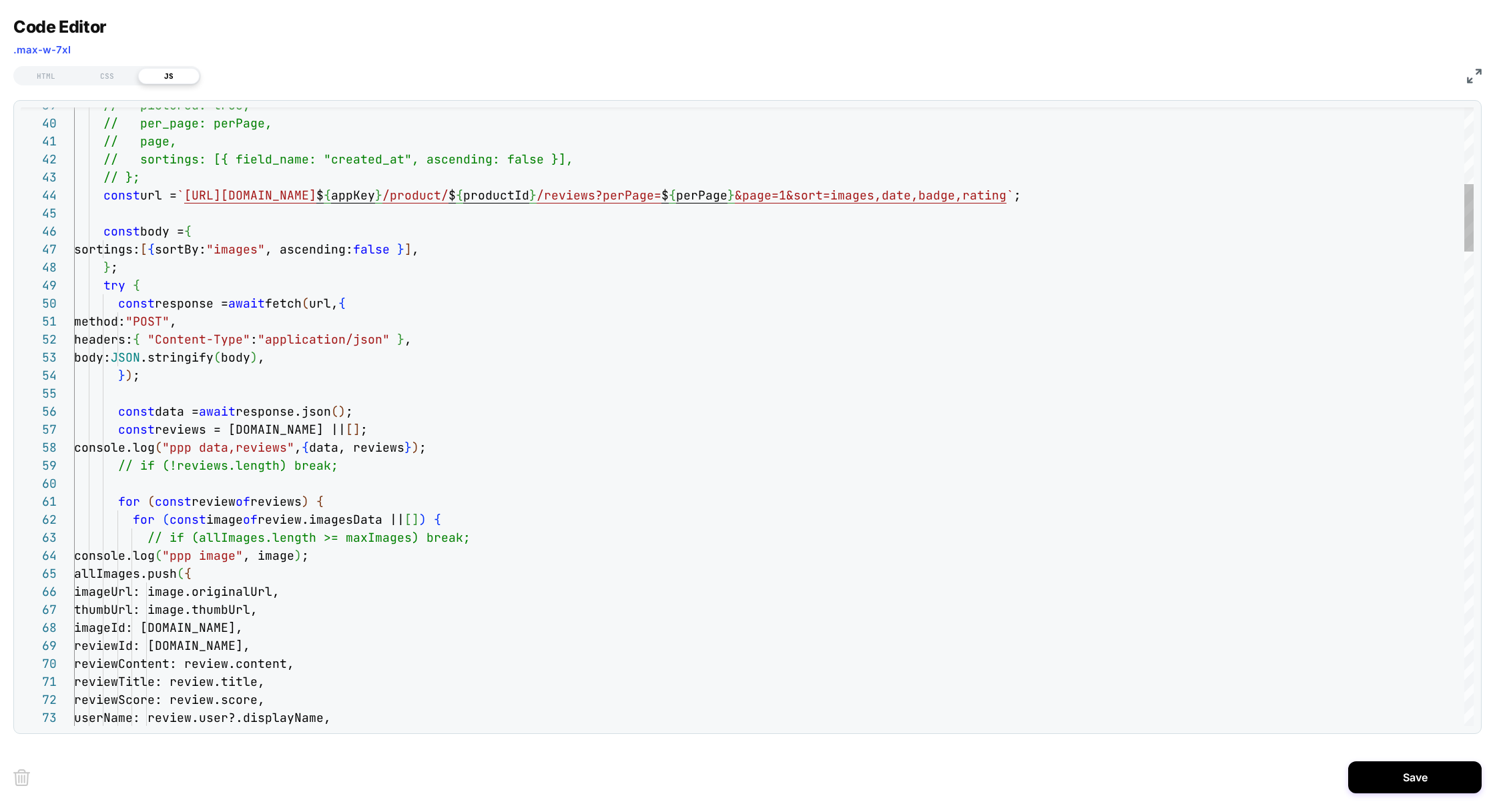
scroll to position [72, 0]
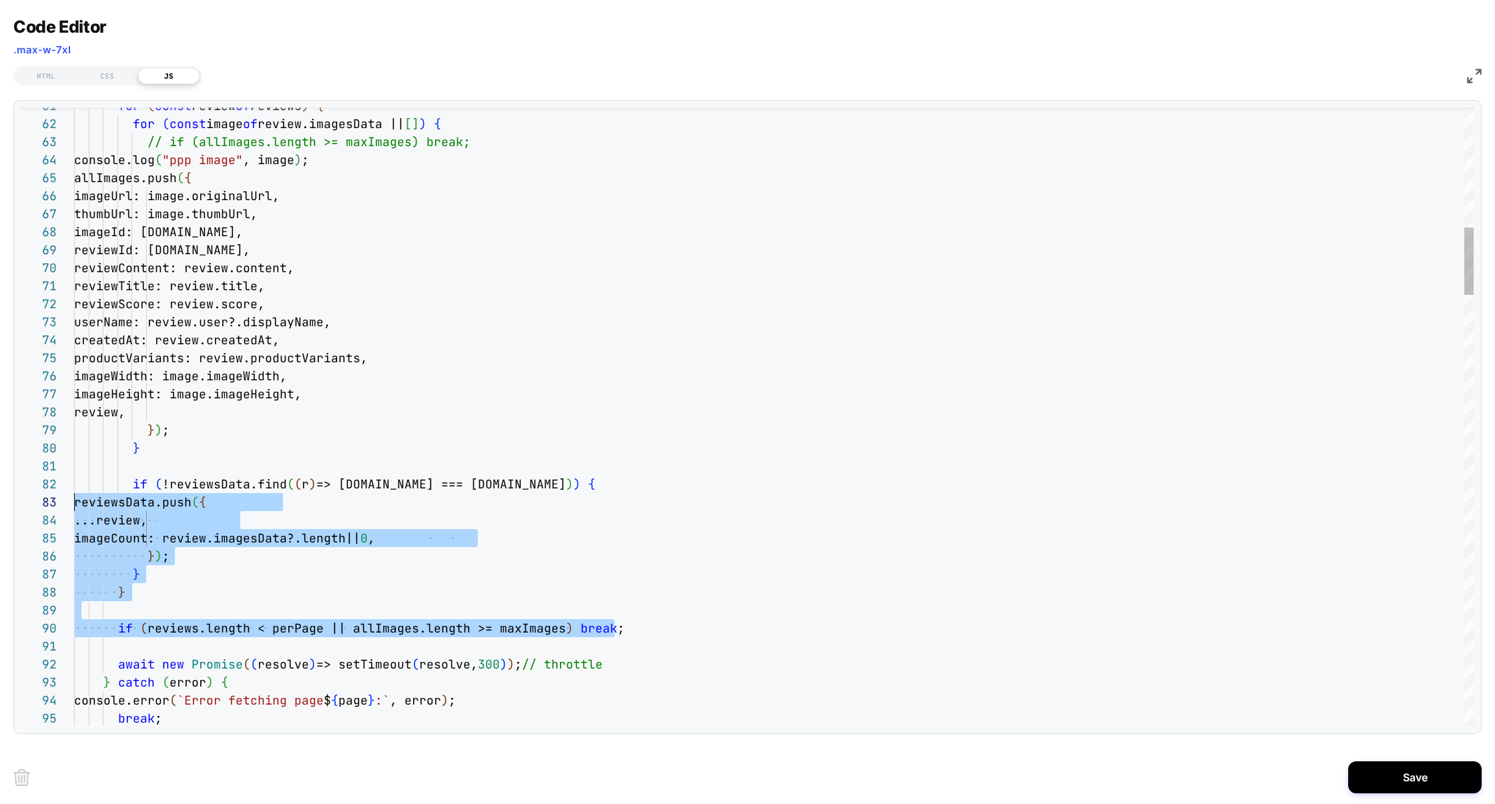
scroll to position [17, 0]
drag, startPoint x: 639, startPoint y: 630, endPoint x: 39, endPoint y: 486, distance: 616.9
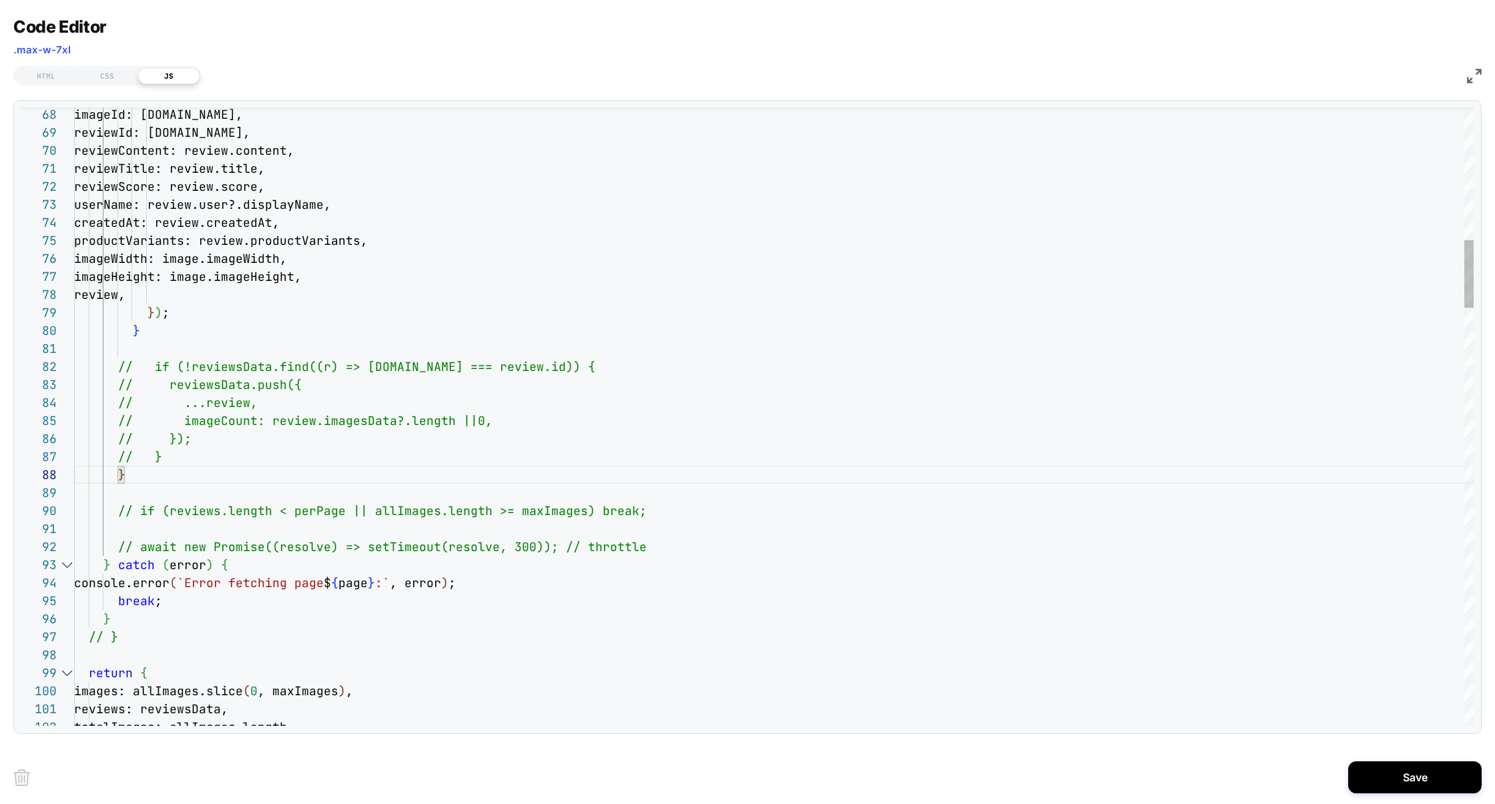
drag, startPoint x: 219, startPoint y: 582, endPoint x: 446, endPoint y: 585, distance: 226.9
click at [446, 585] on span "console.error ( `Error fetching page $ { page } :` , error ) ;" at bounding box center [265, 582] width 382 height 15
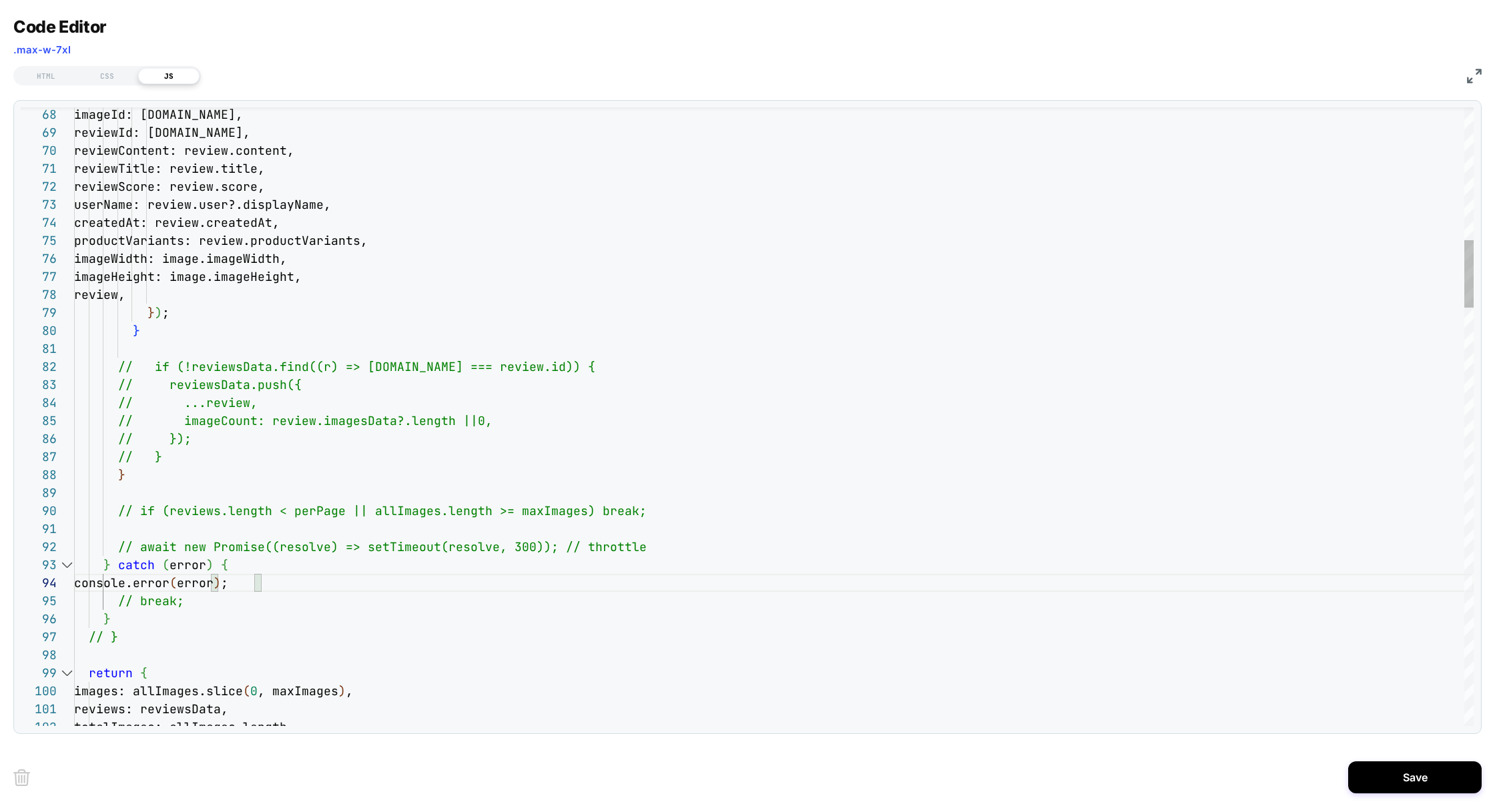
scroll to position [89, 36]
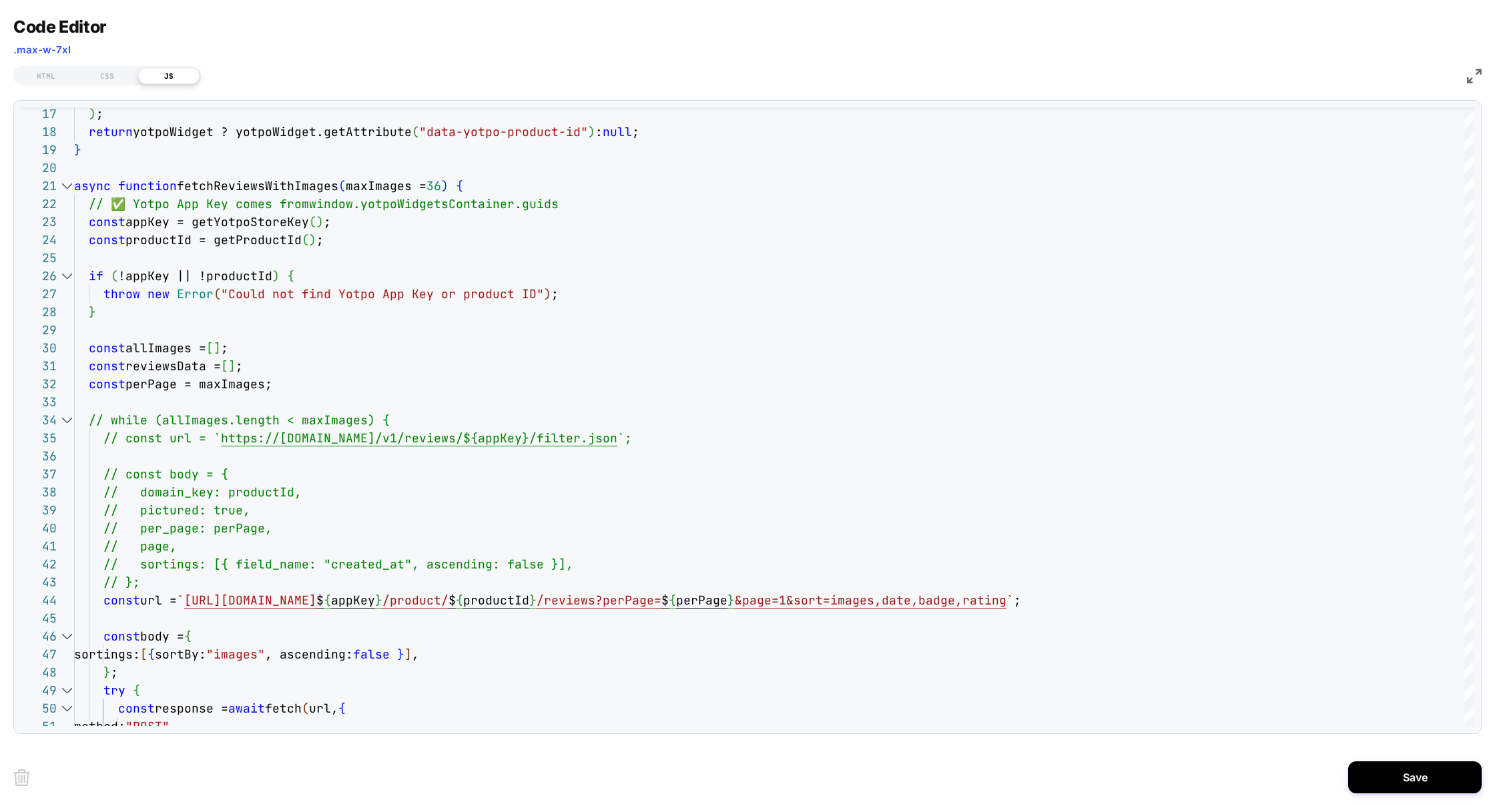
type textarea "**********"
click at [1396, 755] on div "Save" at bounding box center [747, 777] width 1468 height 53
click at [1396, 773] on button "Save" at bounding box center [1414, 777] width 133 height 32
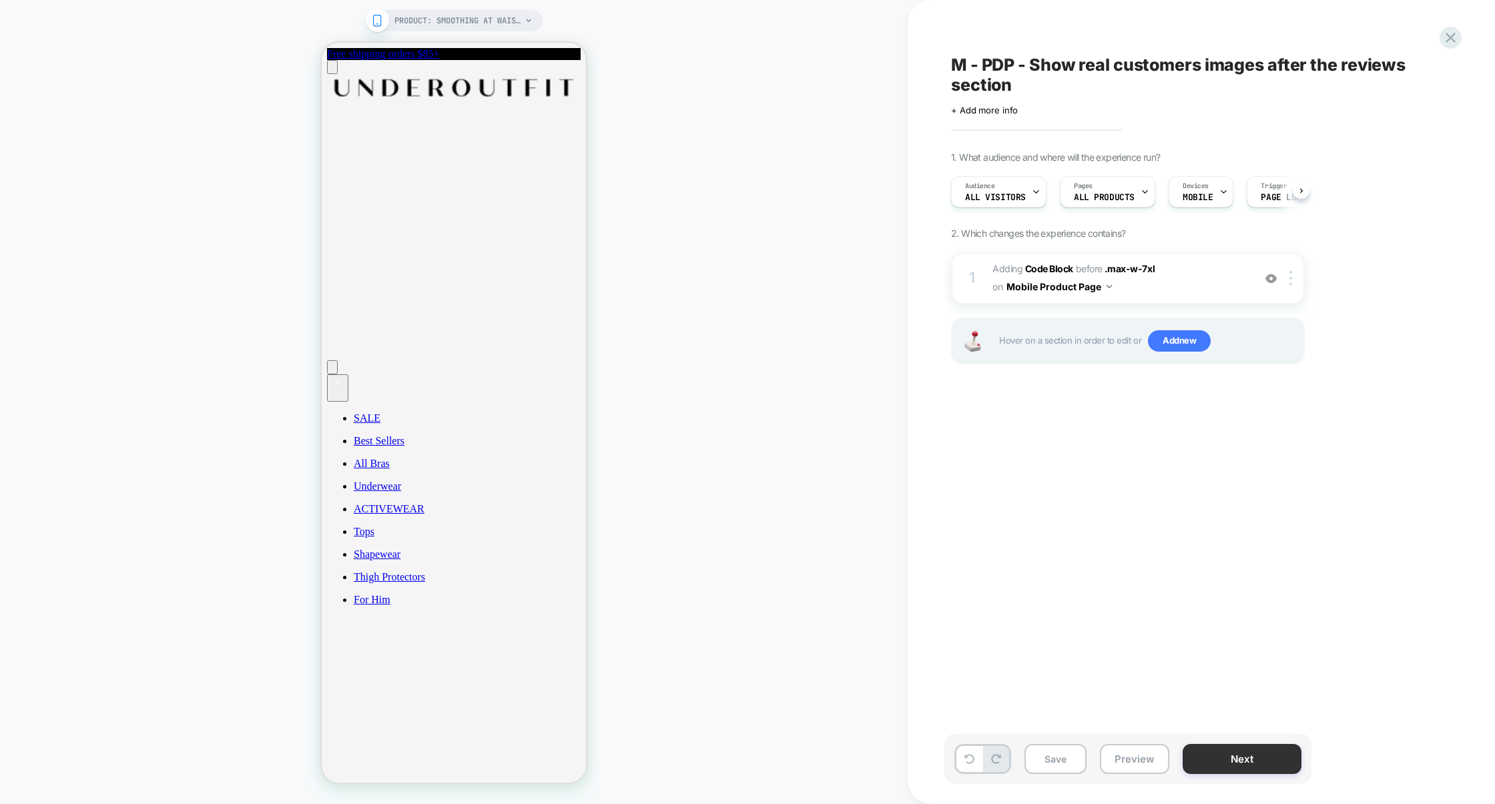
scroll to position [0, 1]
click at [1138, 758] on button "Preview" at bounding box center [1134, 759] width 69 height 30
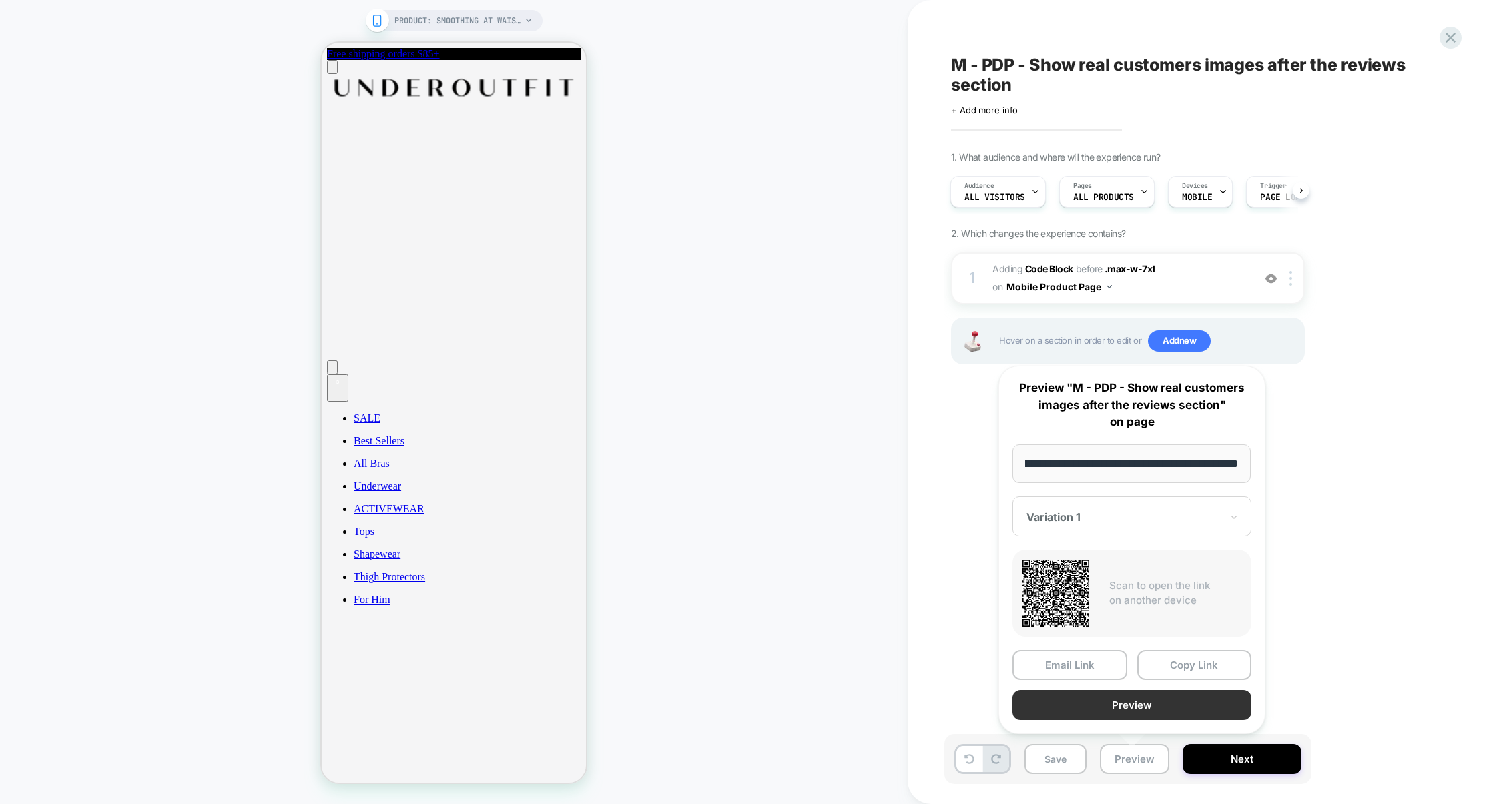
scroll to position [0, 0]
click at [1132, 696] on button "Preview" at bounding box center [1131, 705] width 239 height 30
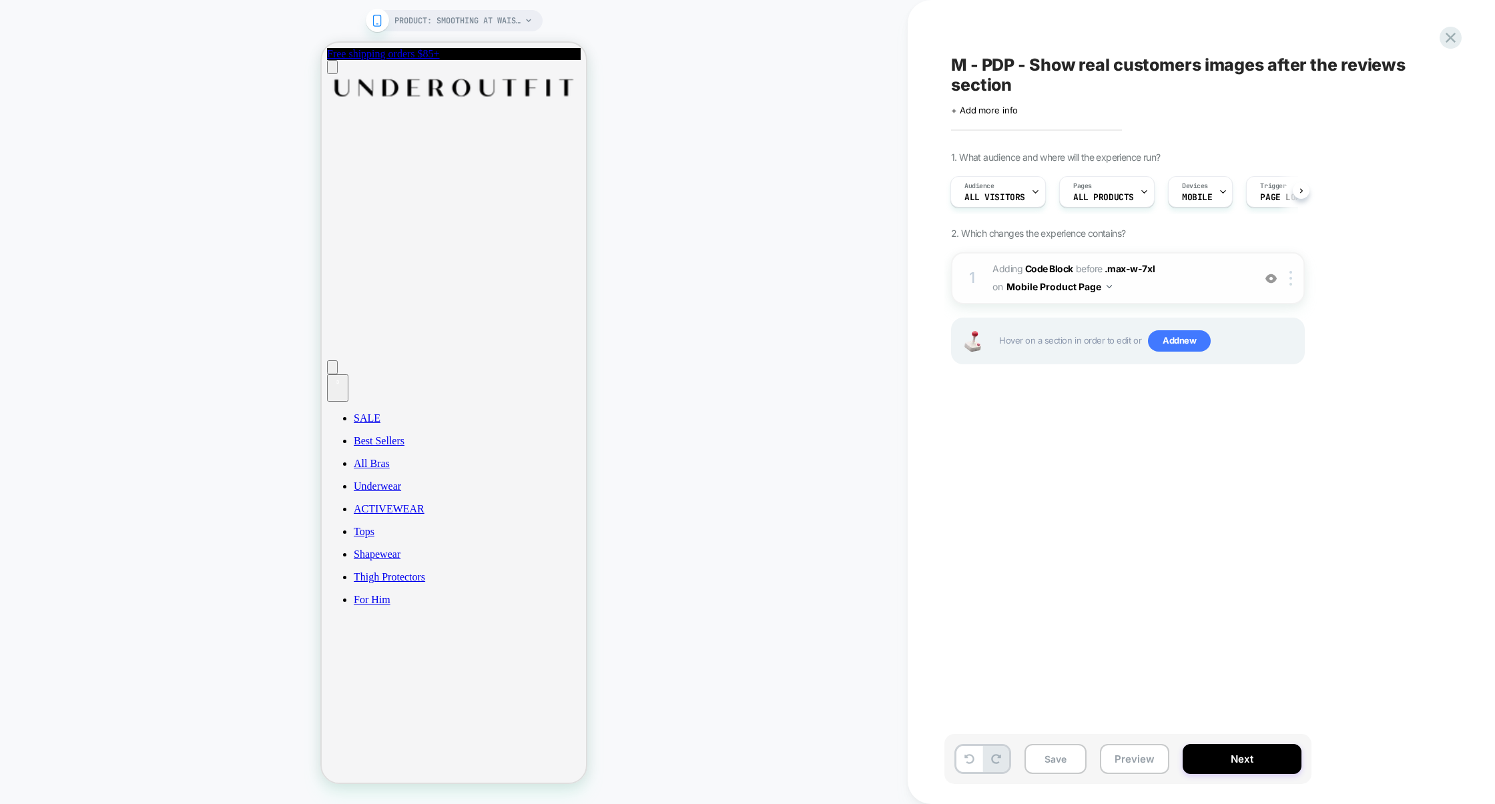
click at [1171, 288] on span "Adding Code Block BEFORE .max-w-7xl .max-w-7xl on Mobile Product Page" at bounding box center [1119, 278] width 254 height 36
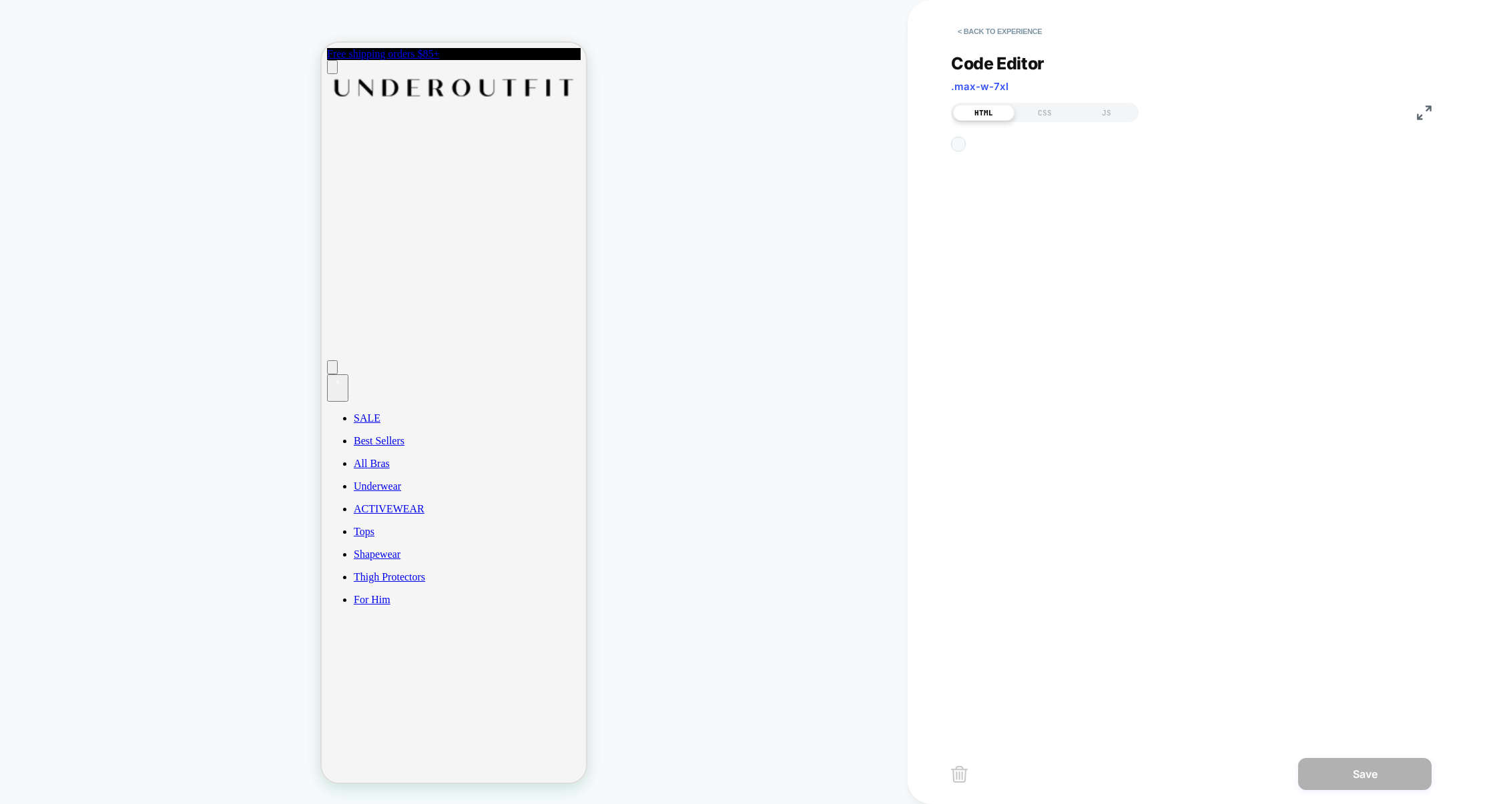
scroll to position [126, 0]
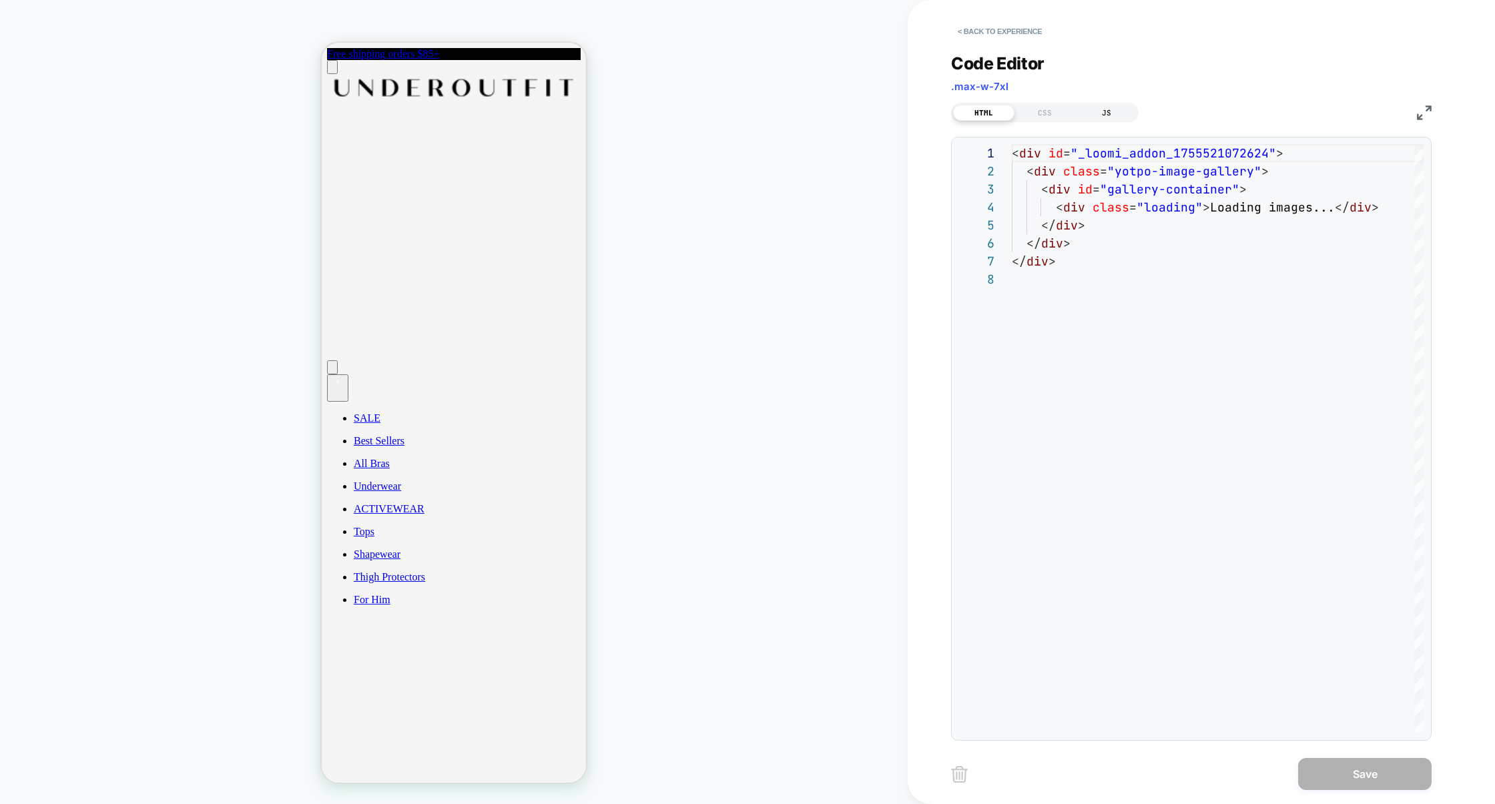
click at [1106, 111] on div "JS" at bounding box center [1106, 113] width 61 height 16
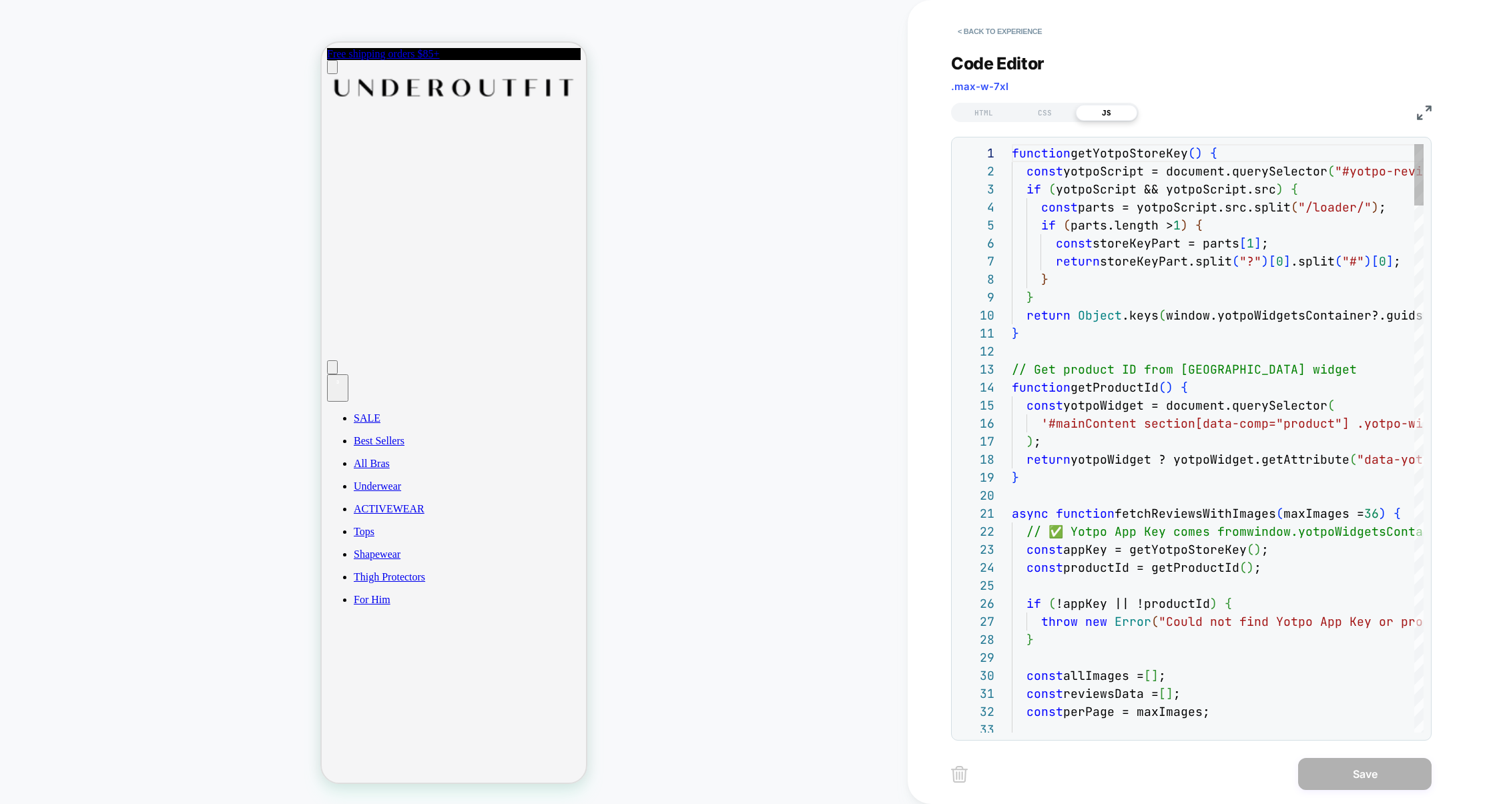
scroll to position [180, 0]
click at [1427, 112] on img at bounding box center [1424, 112] width 15 height 15
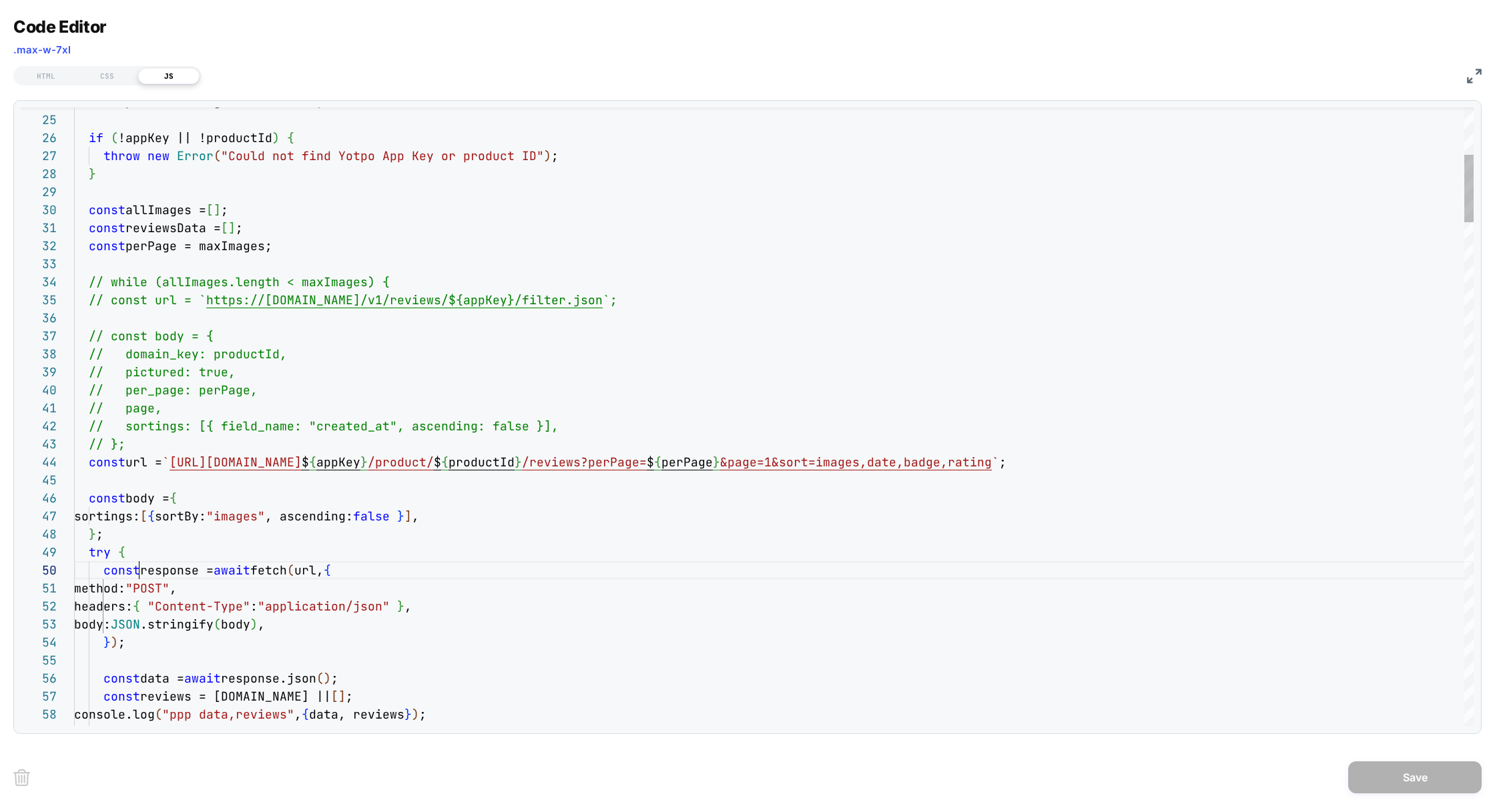
scroll to position [161, 65]
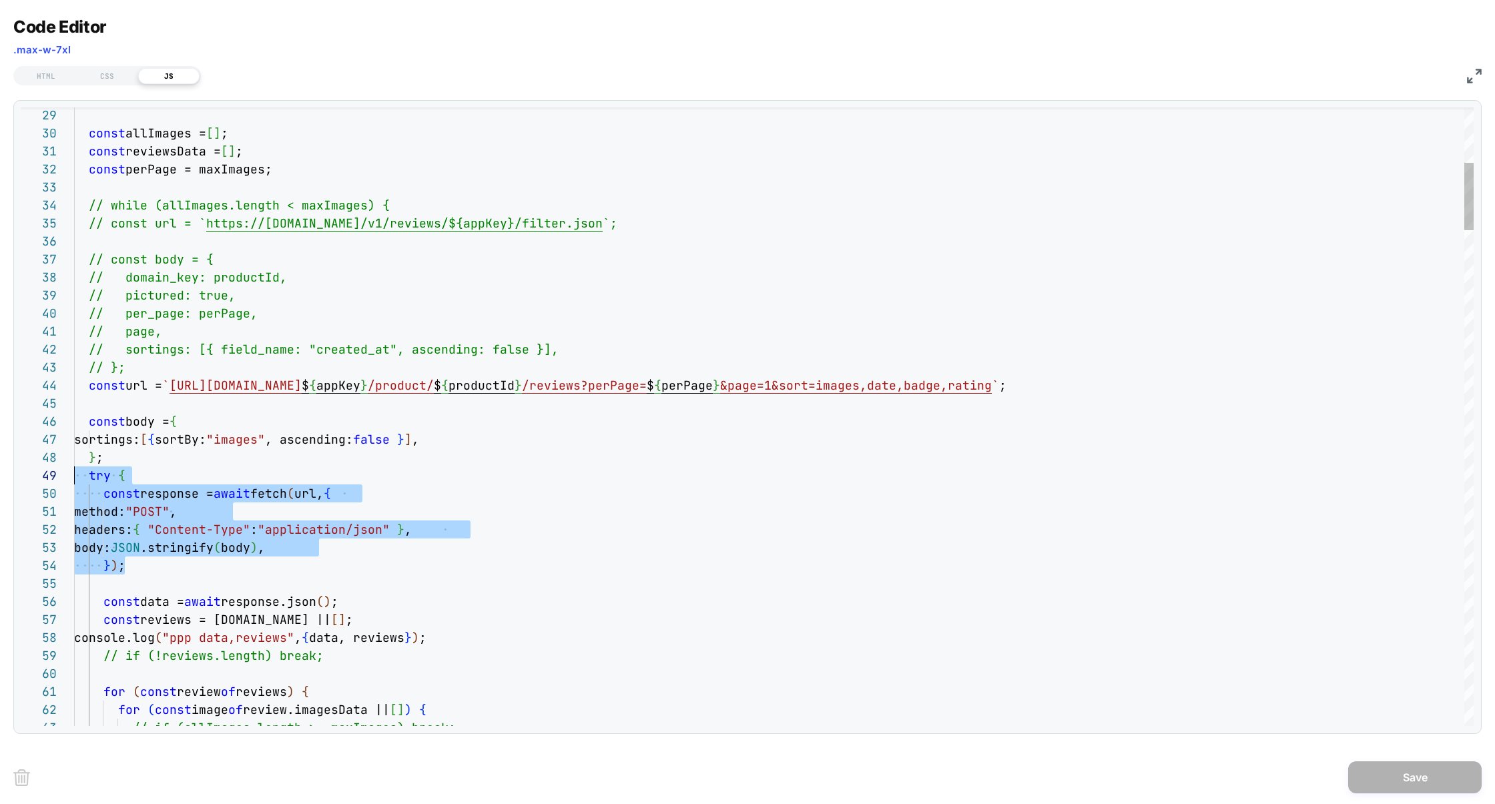
scroll to position [161, 0]
drag, startPoint x: 140, startPoint y: 565, endPoint x: 5, endPoint y: 493, distance: 153.4
click at [5, 494] on div "Code Editor .max-w-7xl HTML CSS JS 29 30 31 32 33 34 35 36 37 38 39 40 41 42 43…" at bounding box center [747, 402] width 1495 height 804
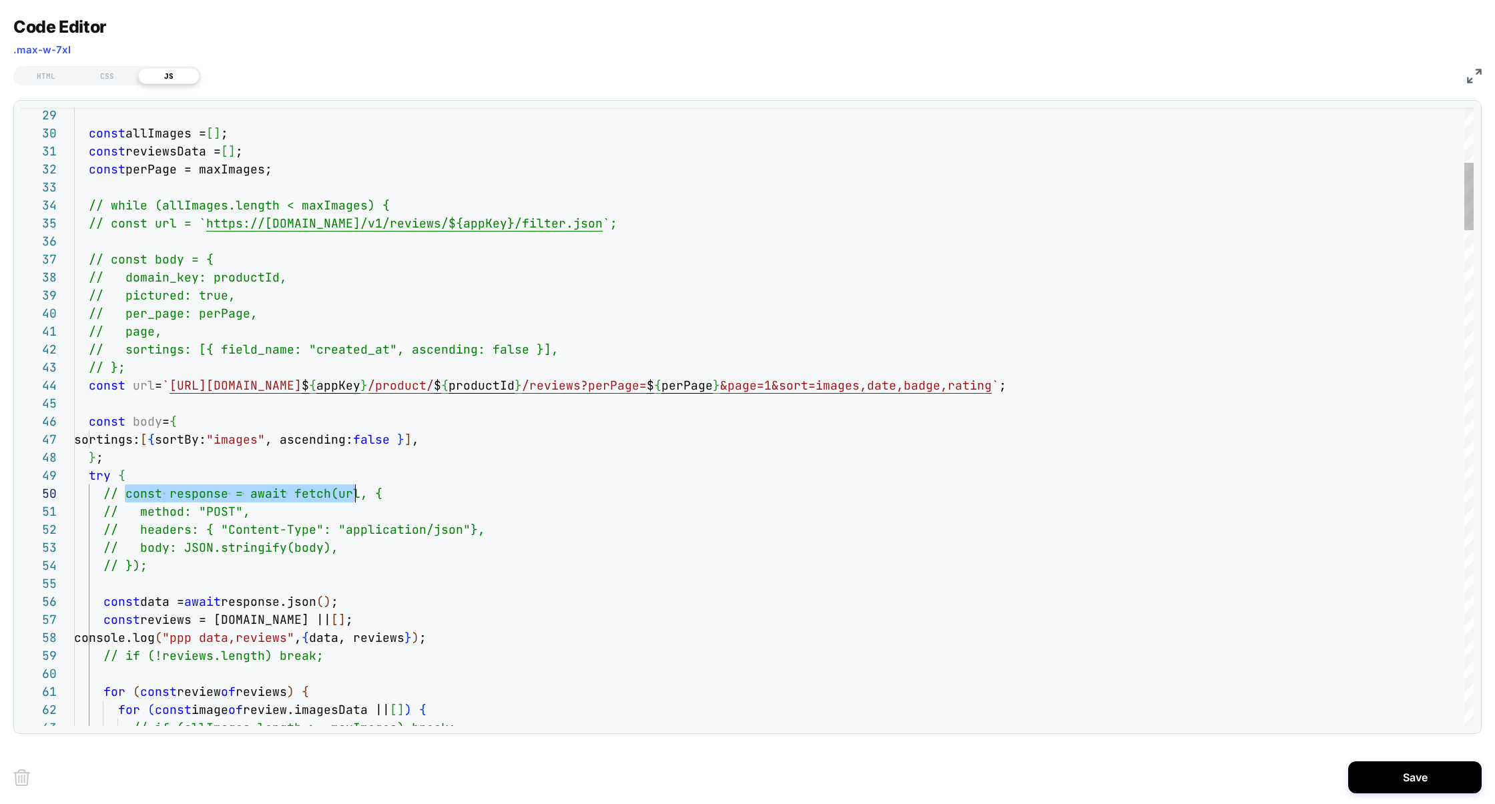
scroll to position [161, 281]
drag, startPoint x: 124, startPoint y: 495, endPoint x: 352, endPoint y: 496, distance: 227.5
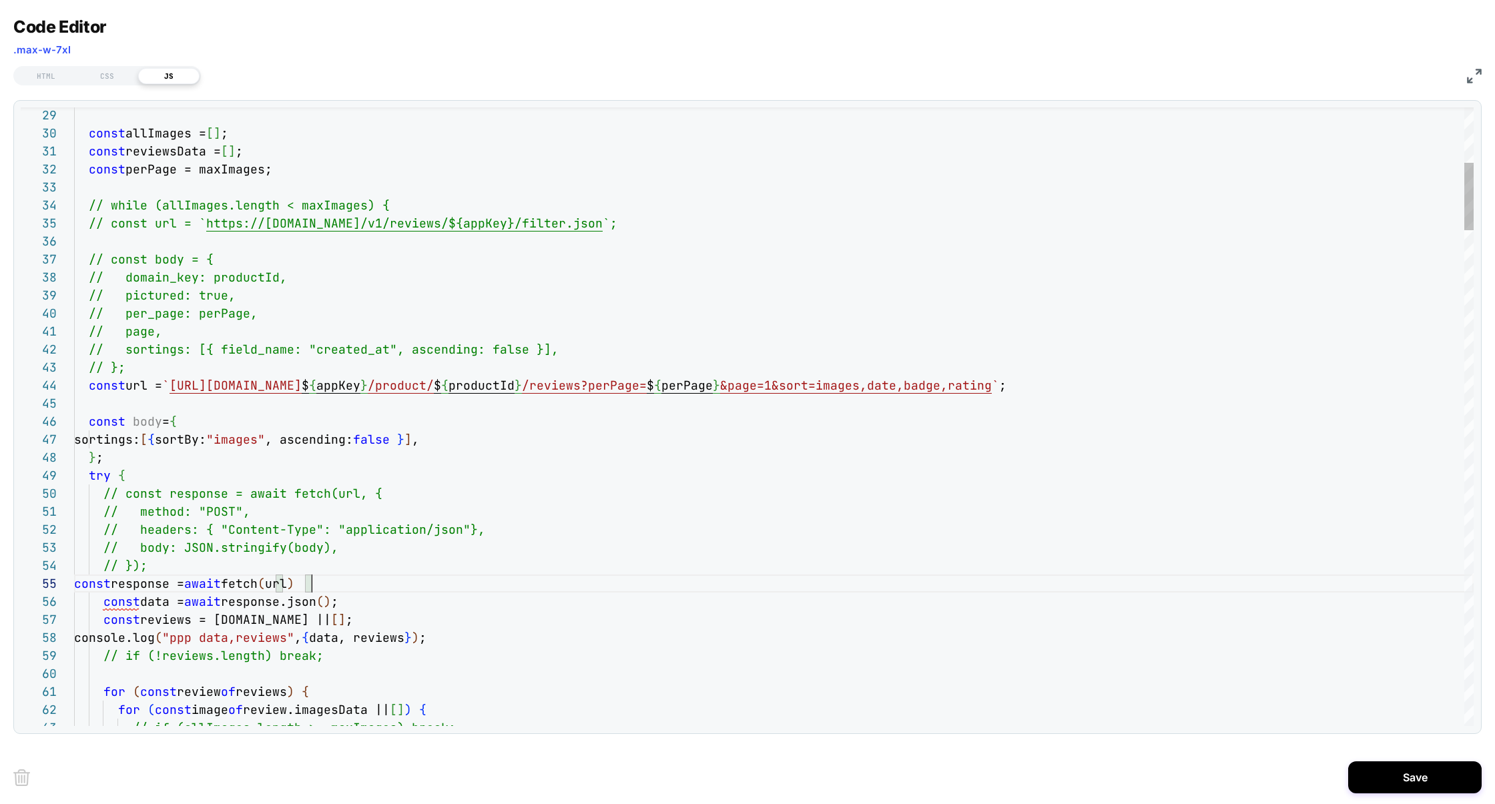
scroll to position [72, 238]
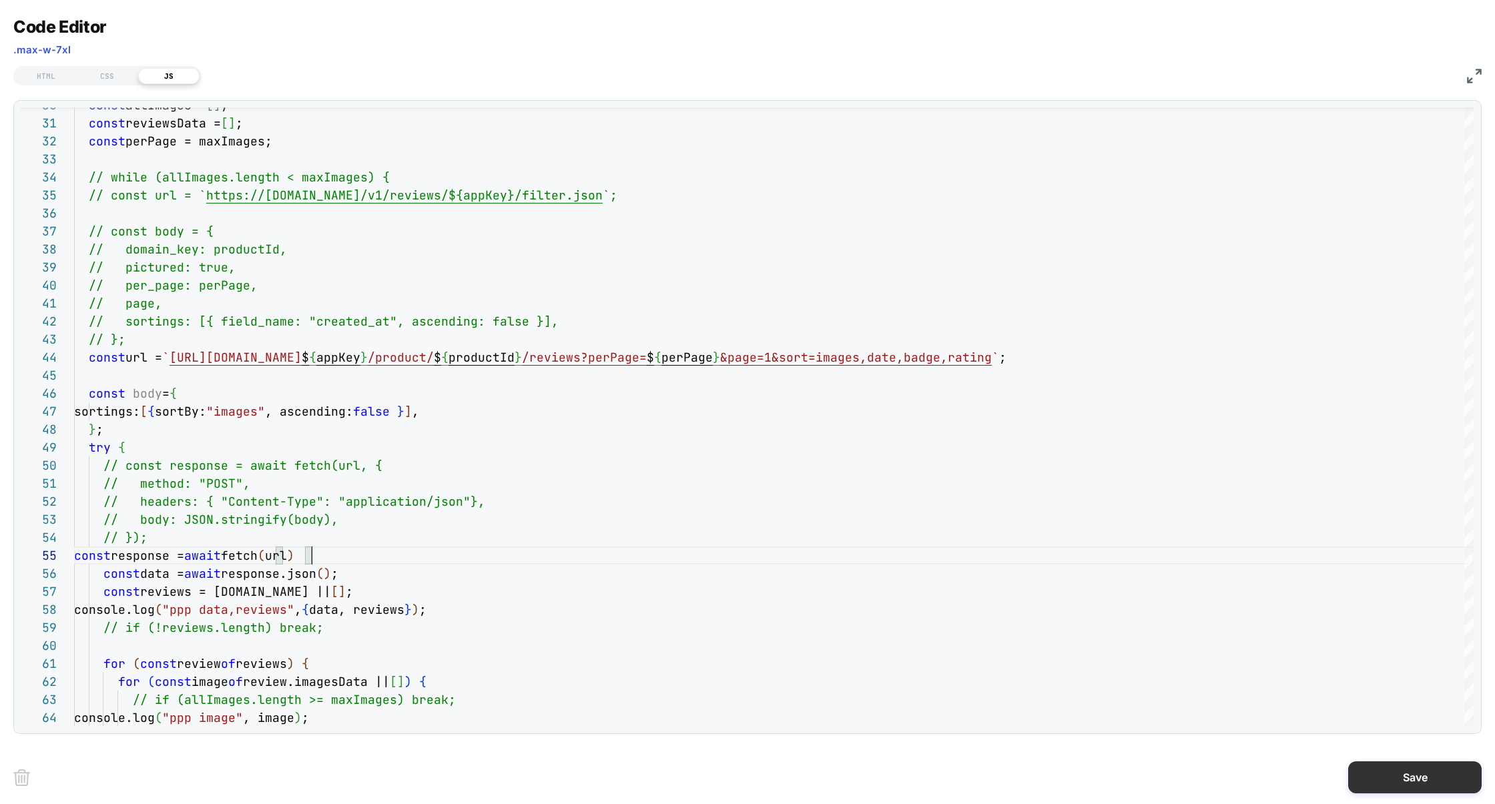
type textarea "**********"
click at [1394, 779] on button "Save" at bounding box center [1414, 777] width 133 height 32
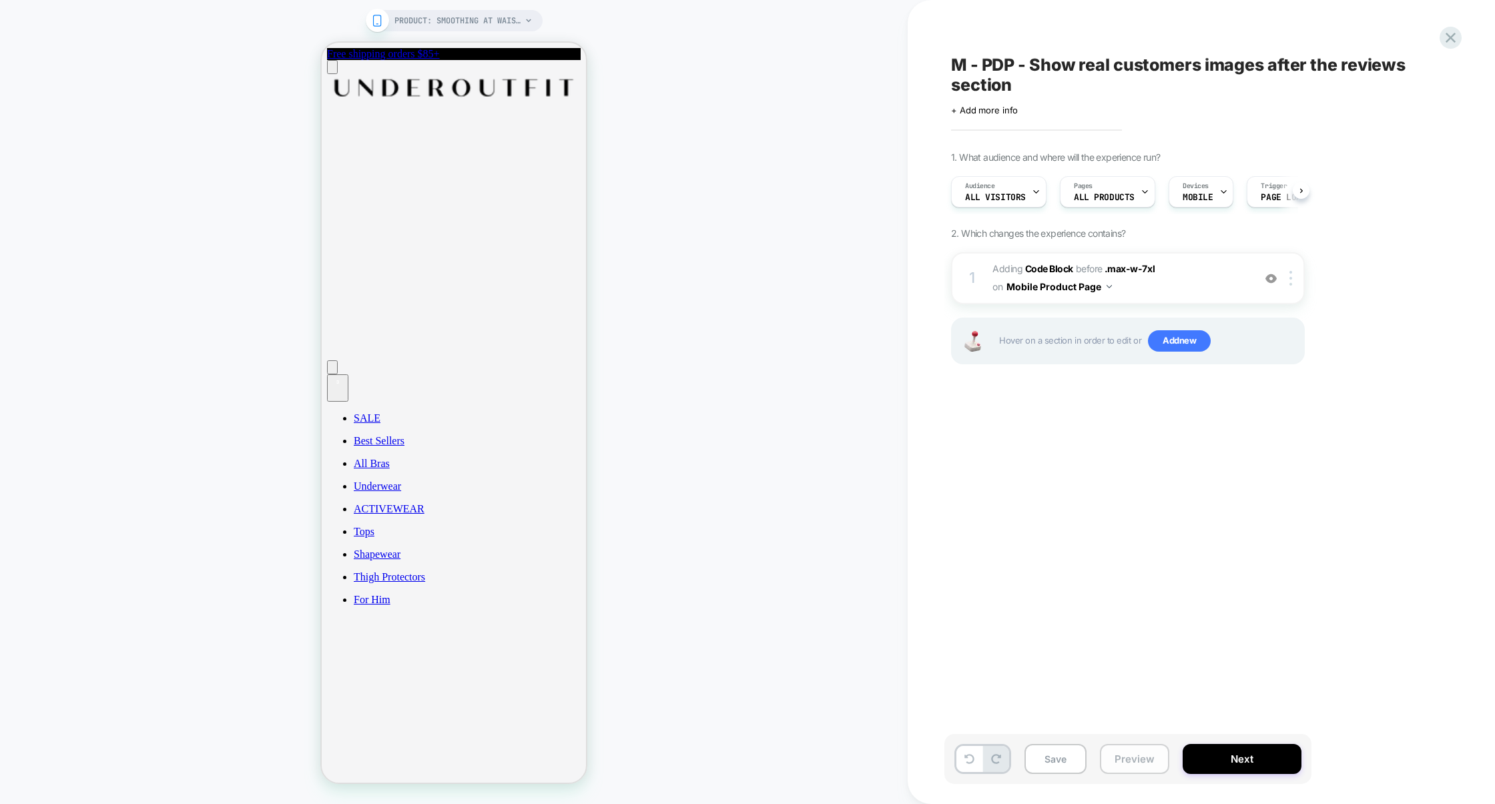
click at [1132, 762] on button "Preview" at bounding box center [1134, 759] width 69 height 30
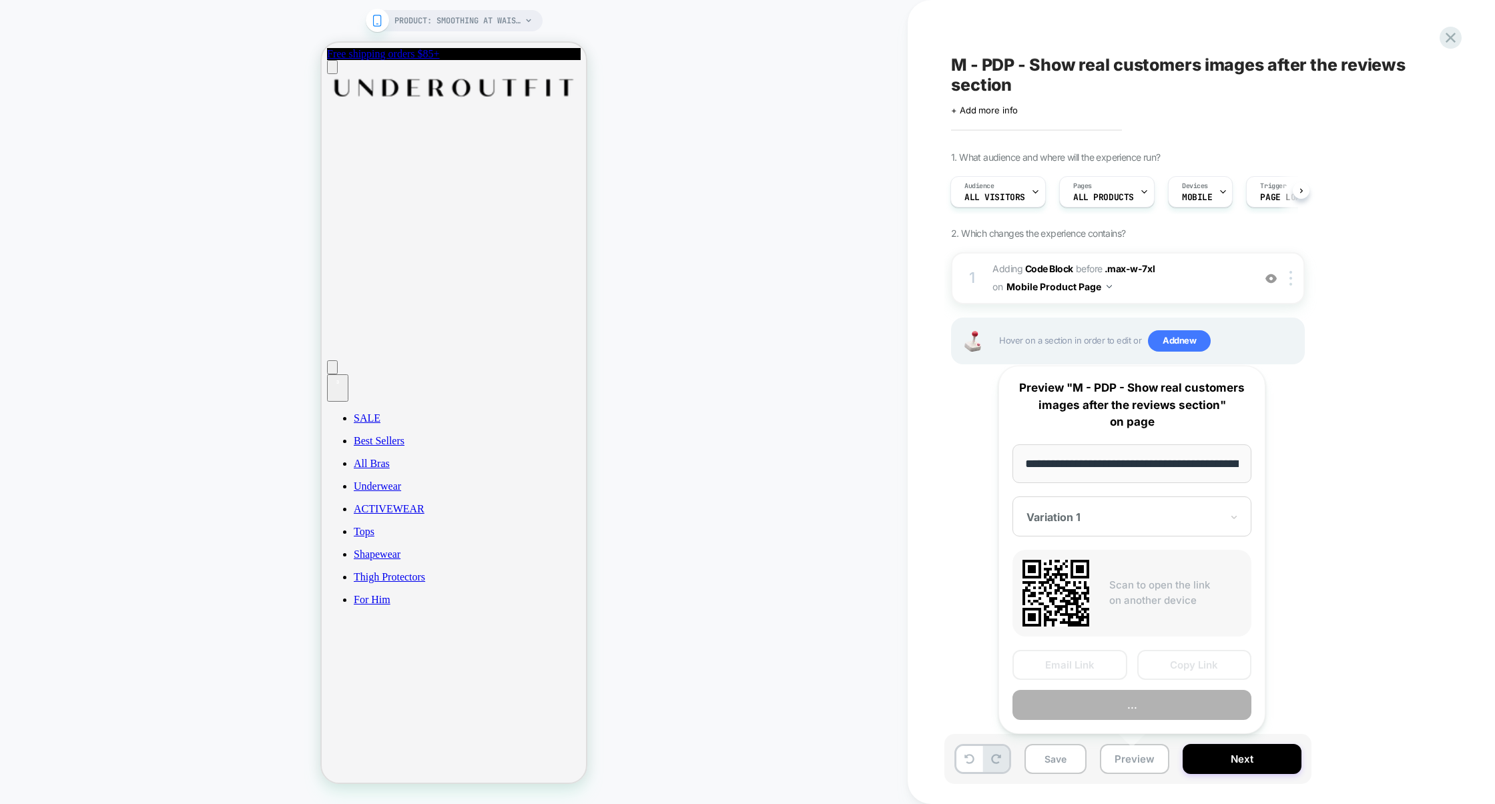
scroll to position [0, 145]
click at [1129, 703] on button "Preview" at bounding box center [1131, 705] width 239 height 30
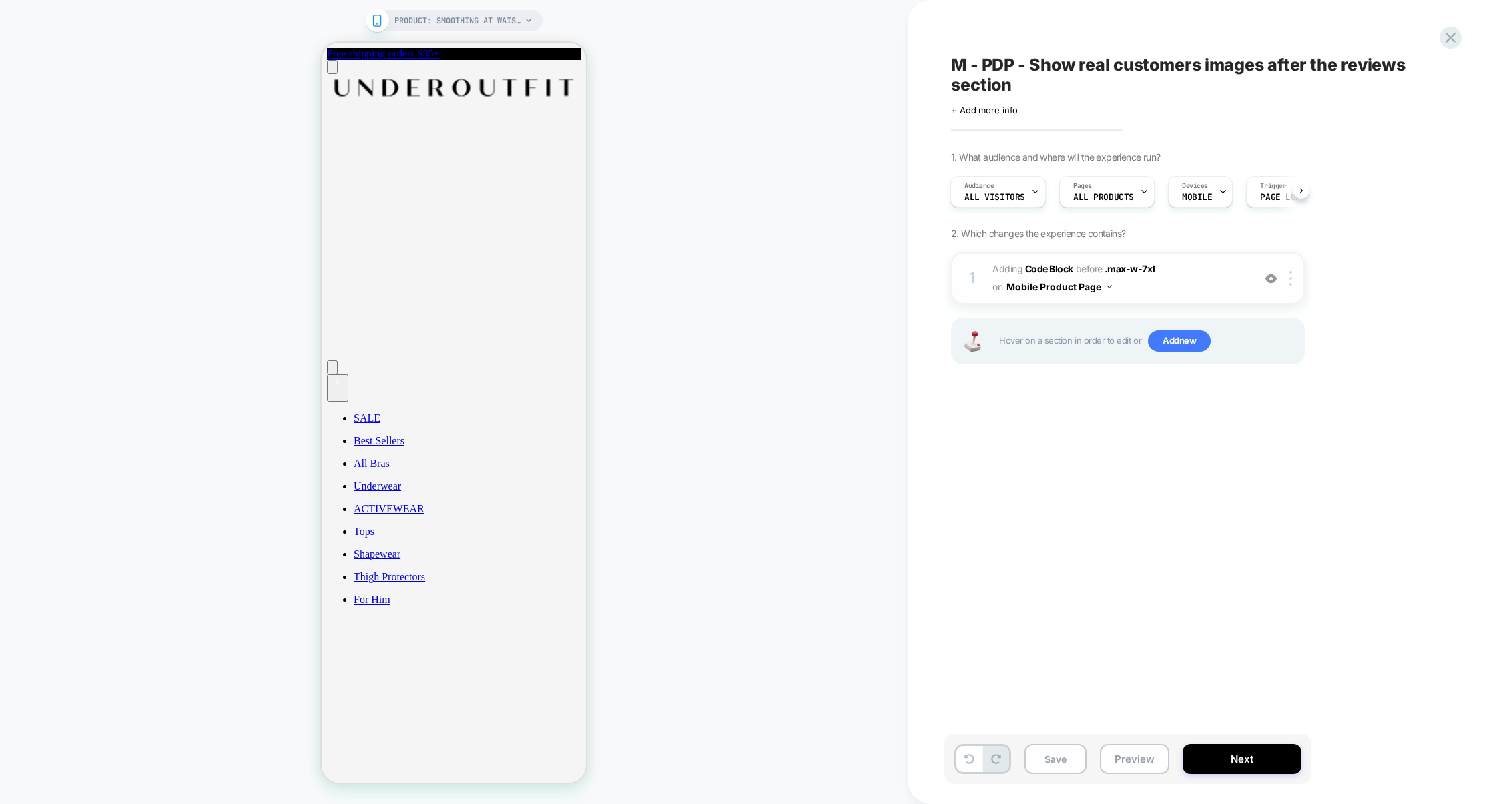
click at [1198, 265] on span "Adding Code Block BEFORE .max-w-7xl .max-w-7xl on Mobile Product Page" at bounding box center [1119, 278] width 254 height 36
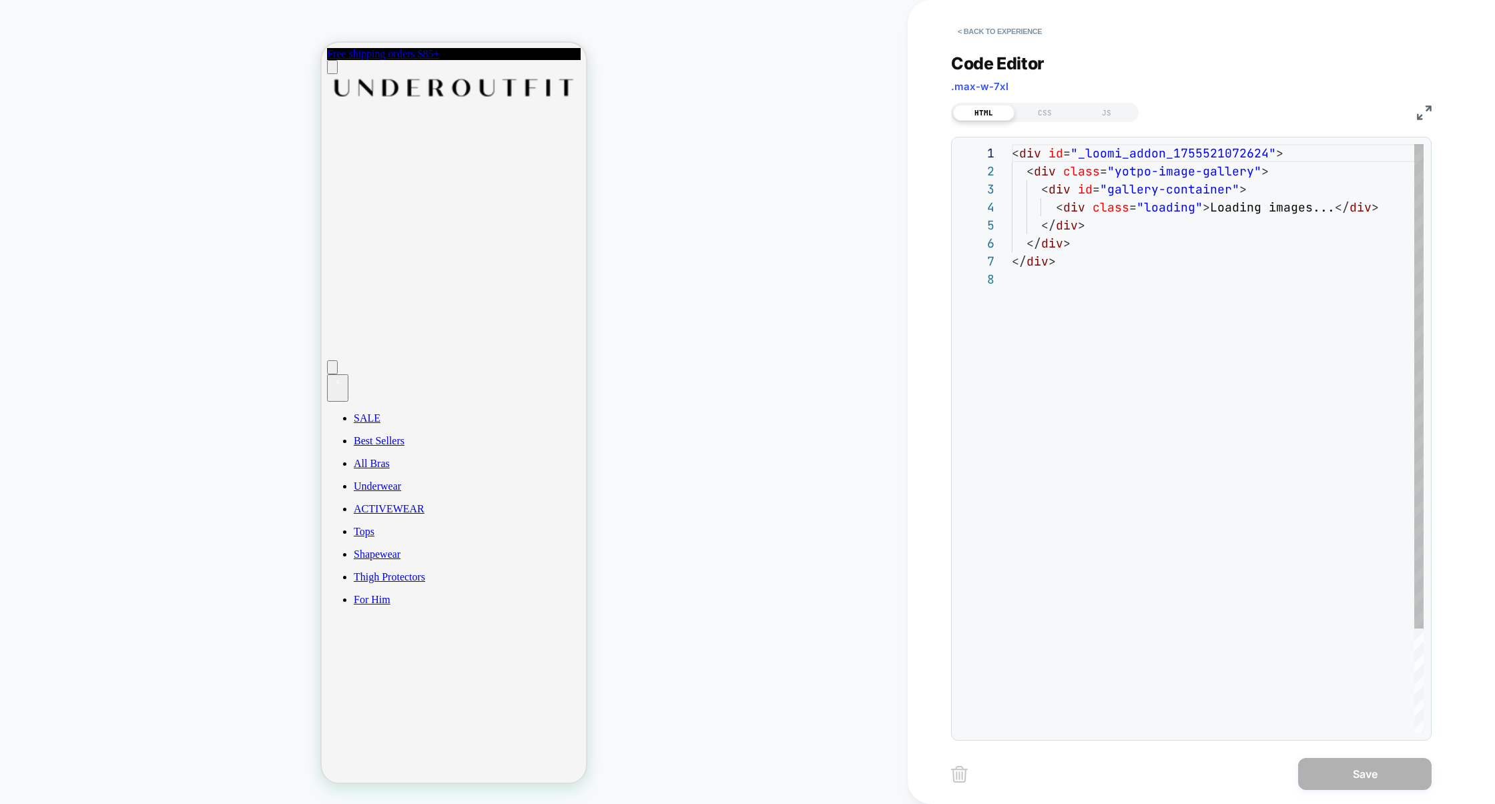
scroll to position [126, 0]
click at [1116, 113] on div "JS" at bounding box center [1106, 113] width 61 height 16
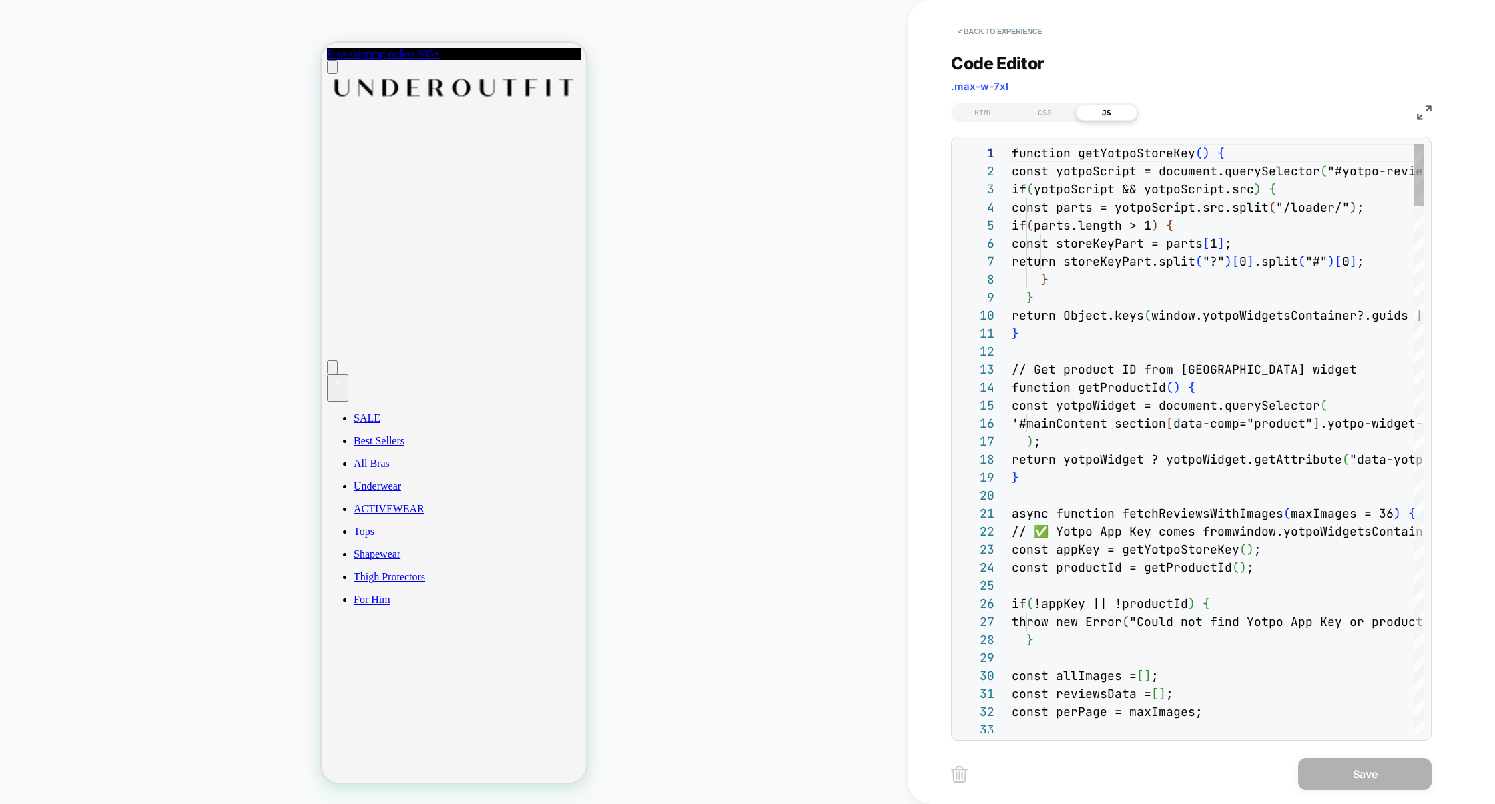
scroll to position [180, 0]
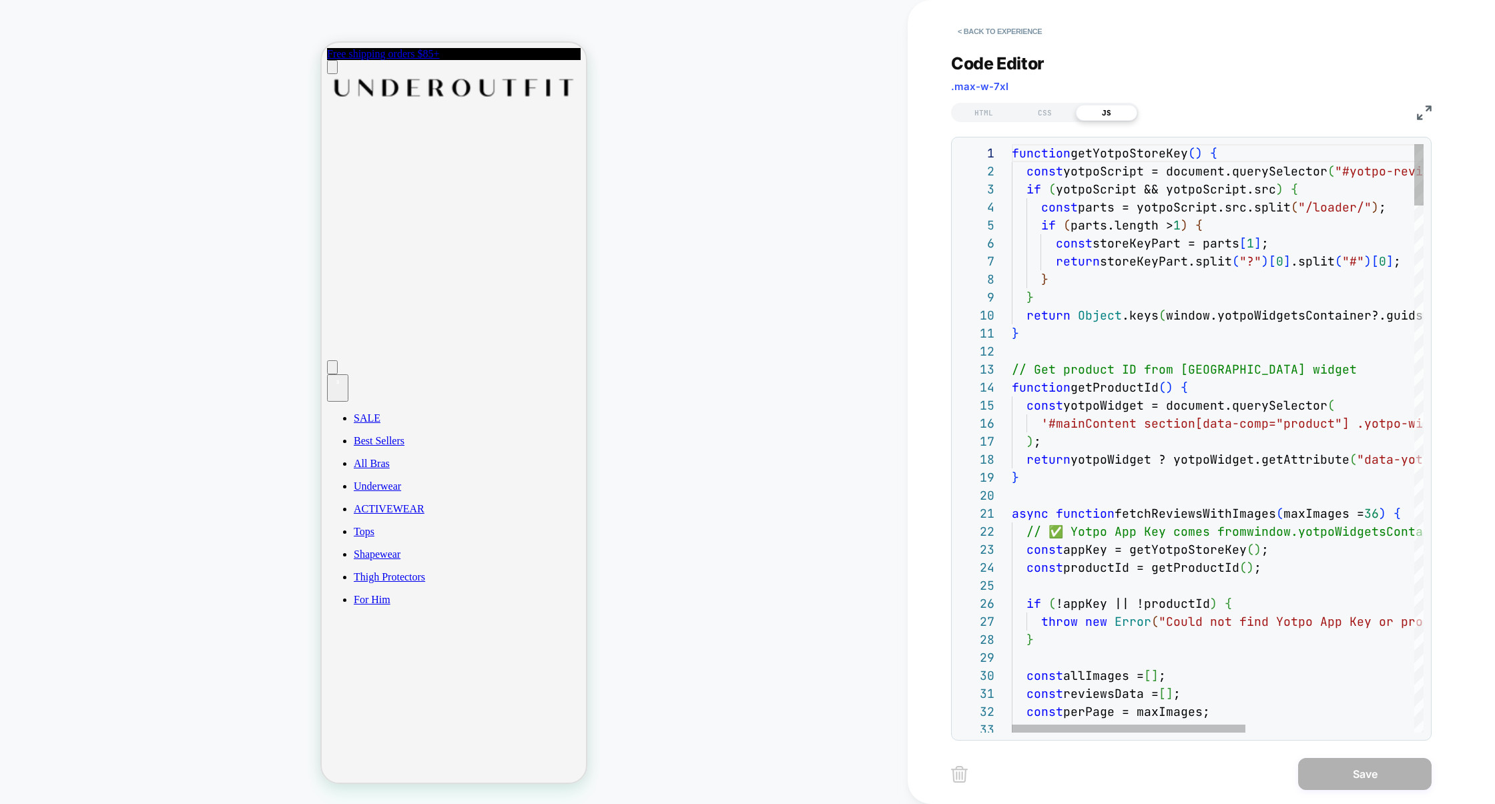
click at [1423, 109] on img at bounding box center [1424, 112] width 15 height 15
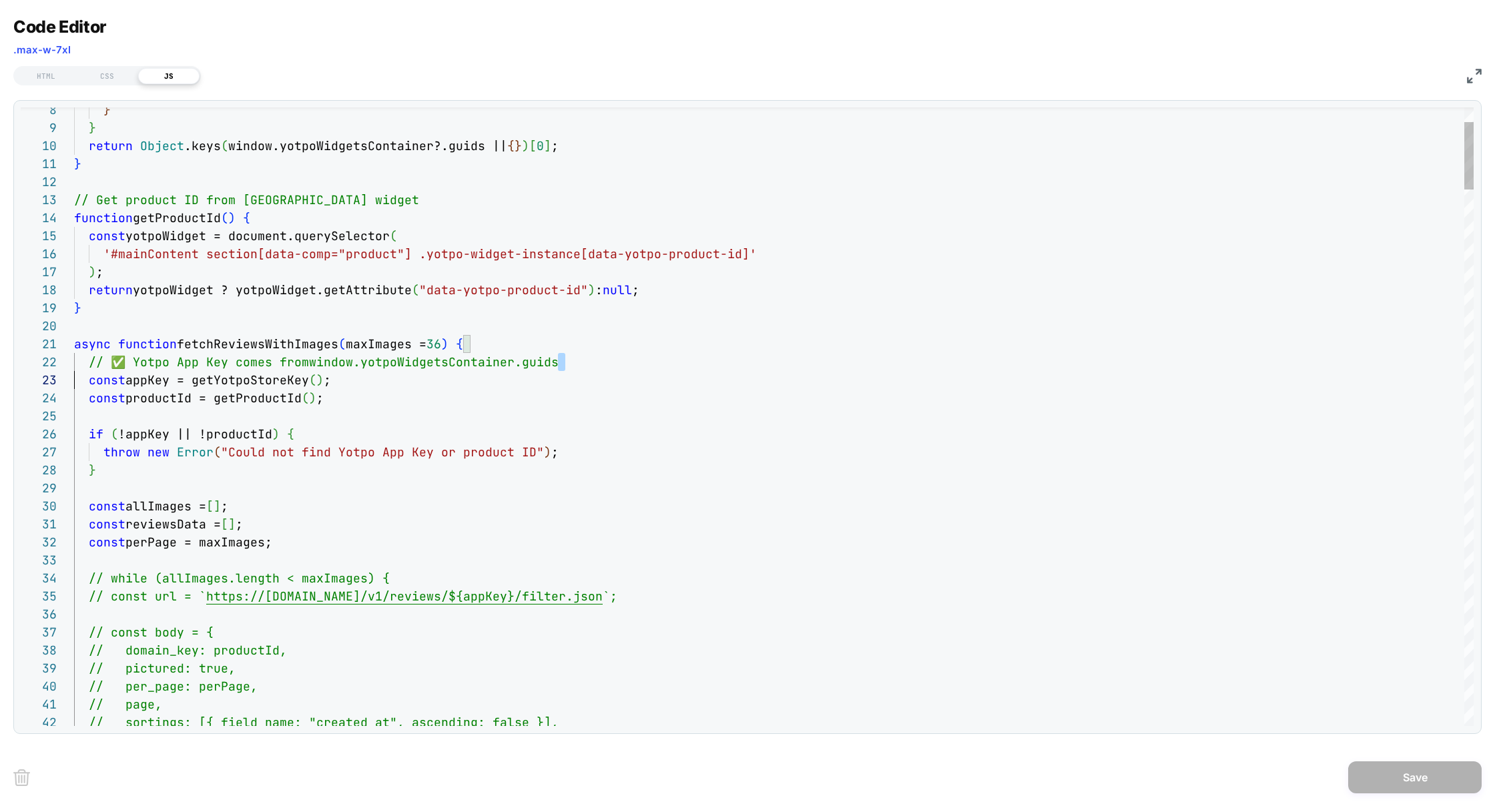
scroll to position [17, 0]
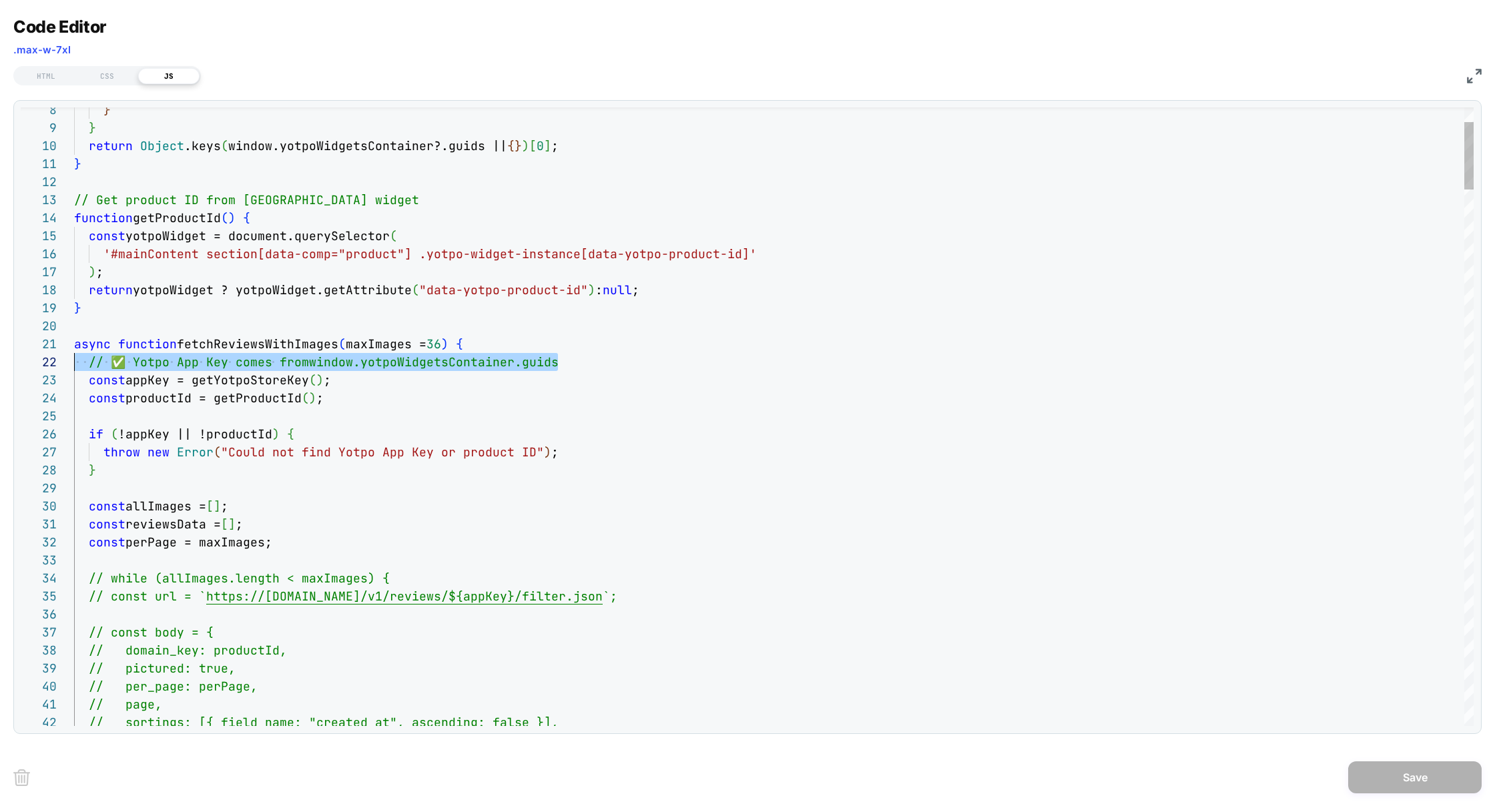
drag, startPoint x: 605, startPoint y: 370, endPoint x: 6, endPoint y: 369, distance: 599.2
click at [7, 369] on div "Code Editor .max-w-7xl HTML CSS JS 8 9 10 11 12 13 14 15 16 17 18 19 20 21 22 2…" at bounding box center [747, 402] width 1495 height 804
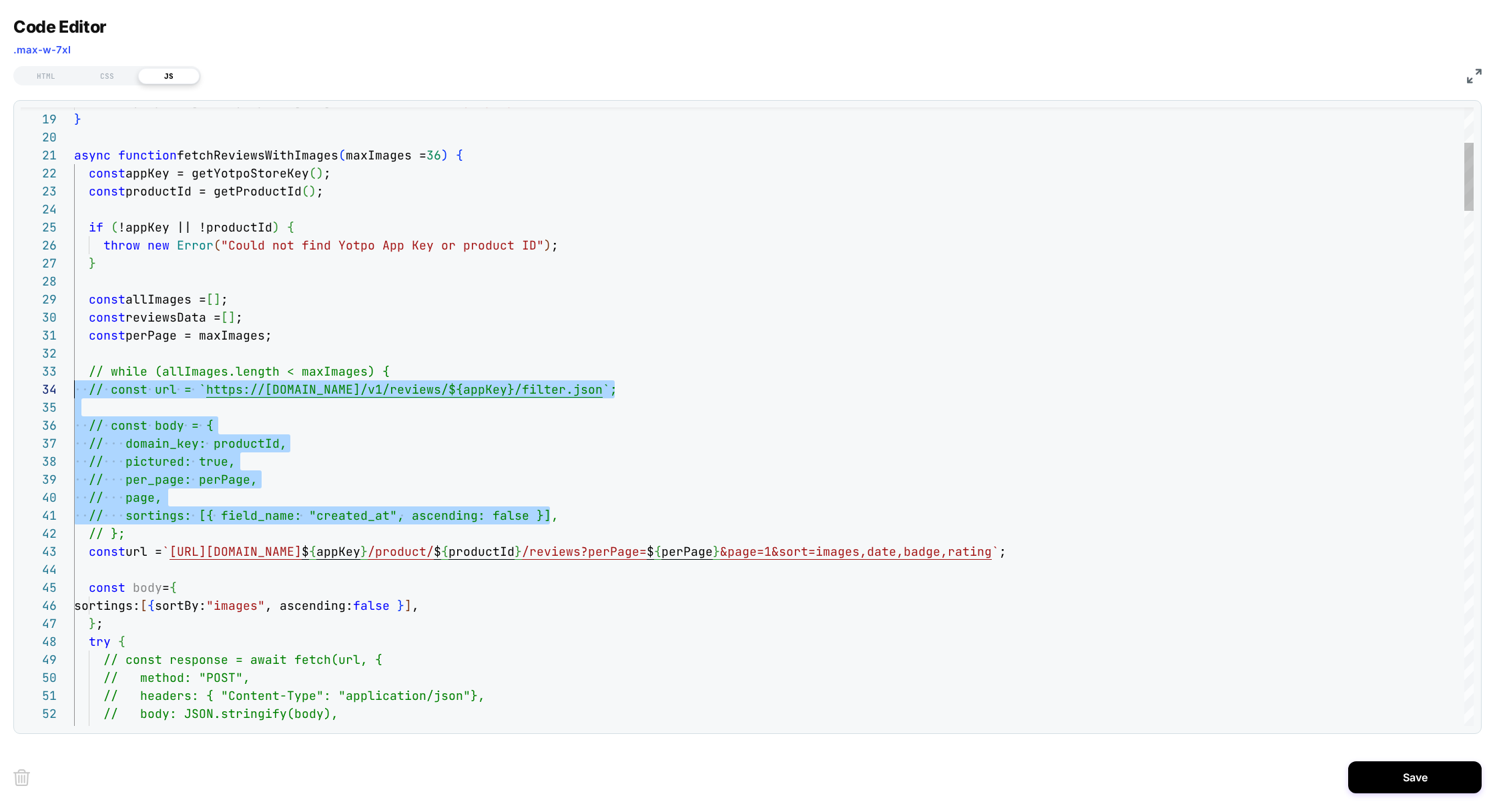
scroll to position [36, 0]
drag, startPoint x: 581, startPoint y: 522, endPoint x: 54, endPoint y: 379, distance: 546.3
drag, startPoint x: 136, startPoint y: 536, endPoint x: 55, endPoint y: 350, distance: 203.2
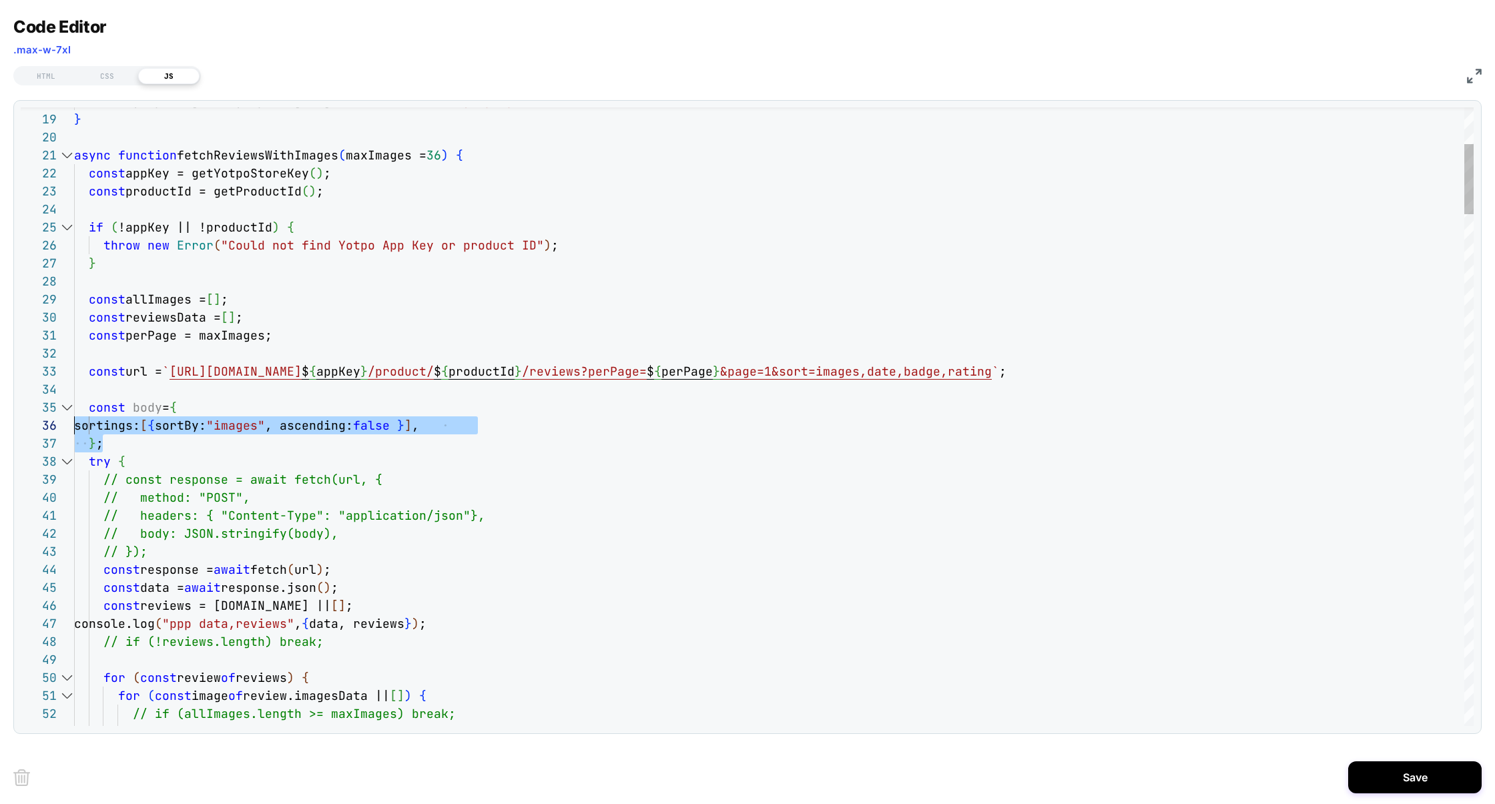
scroll to position [72, 0]
drag, startPoint x: 136, startPoint y: 448, endPoint x: 67, endPoint y: 414, distance: 76.7
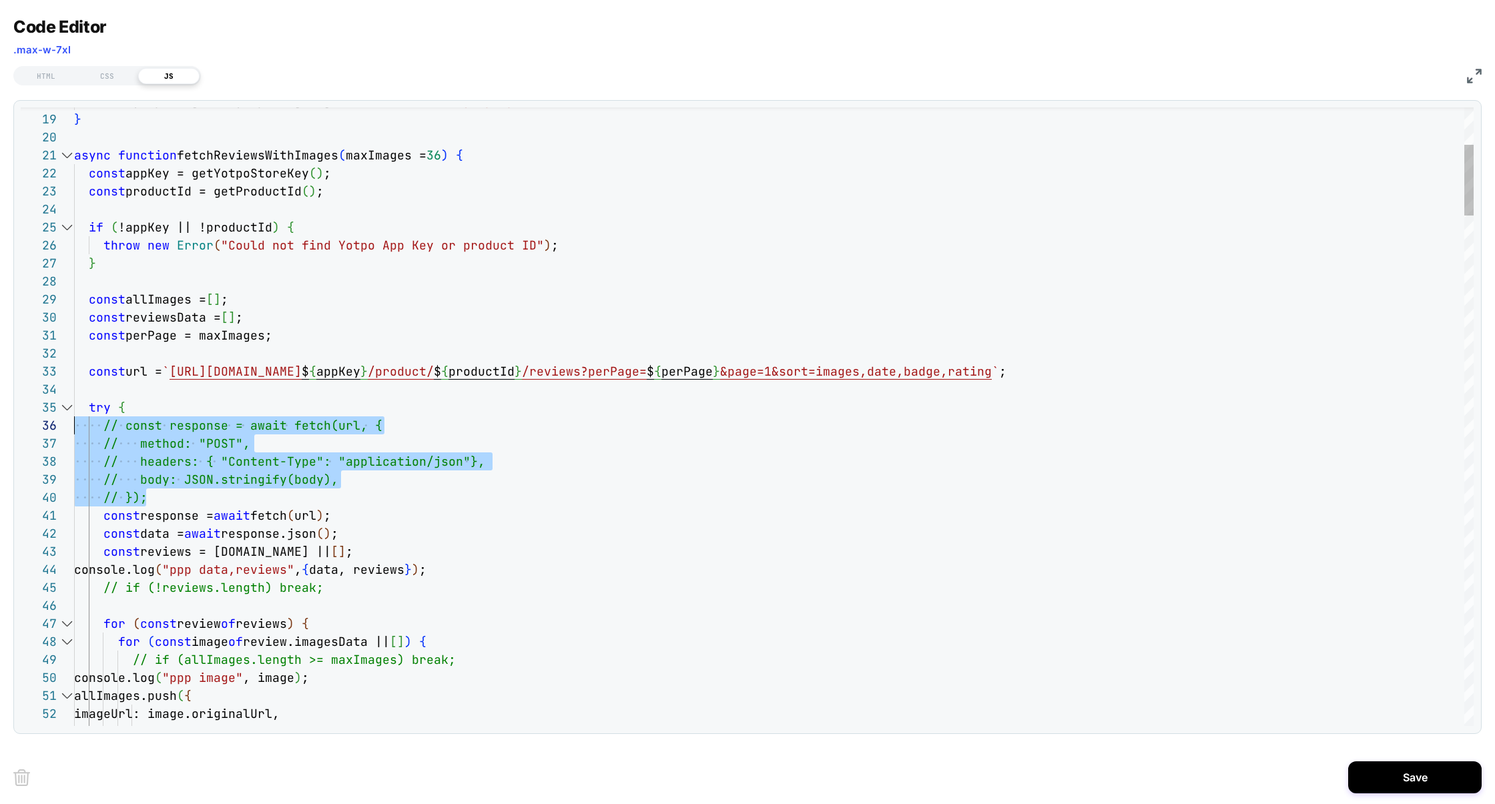
scroll to position [89, 0]
drag, startPoint x: 169, startPoint y: 502, endPoint x: 52, endPoint y: 432, distance: 136.4
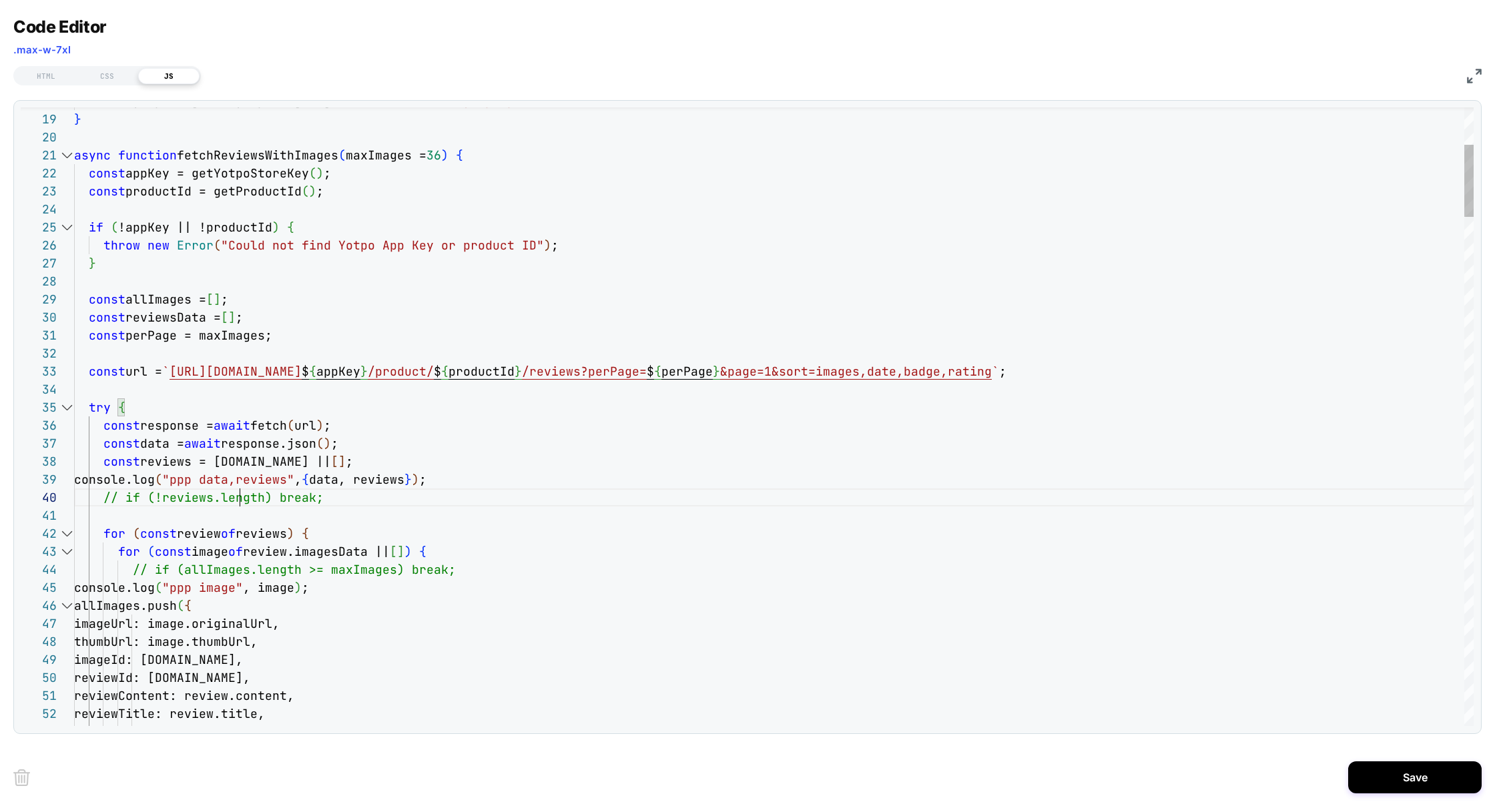
drag, startPoint x: 342, startPoint y: 502, endPoint x: 28, endPoint y: 484, distance: 314.8
click at [29, 484] on div "18 19 20 21 22 23 24 25 26 27 28 29 30 31 32 33 34 35 36 37 38 39 40 41 42 43 4…" at bounding box center [747, 416] width 1453 height 619
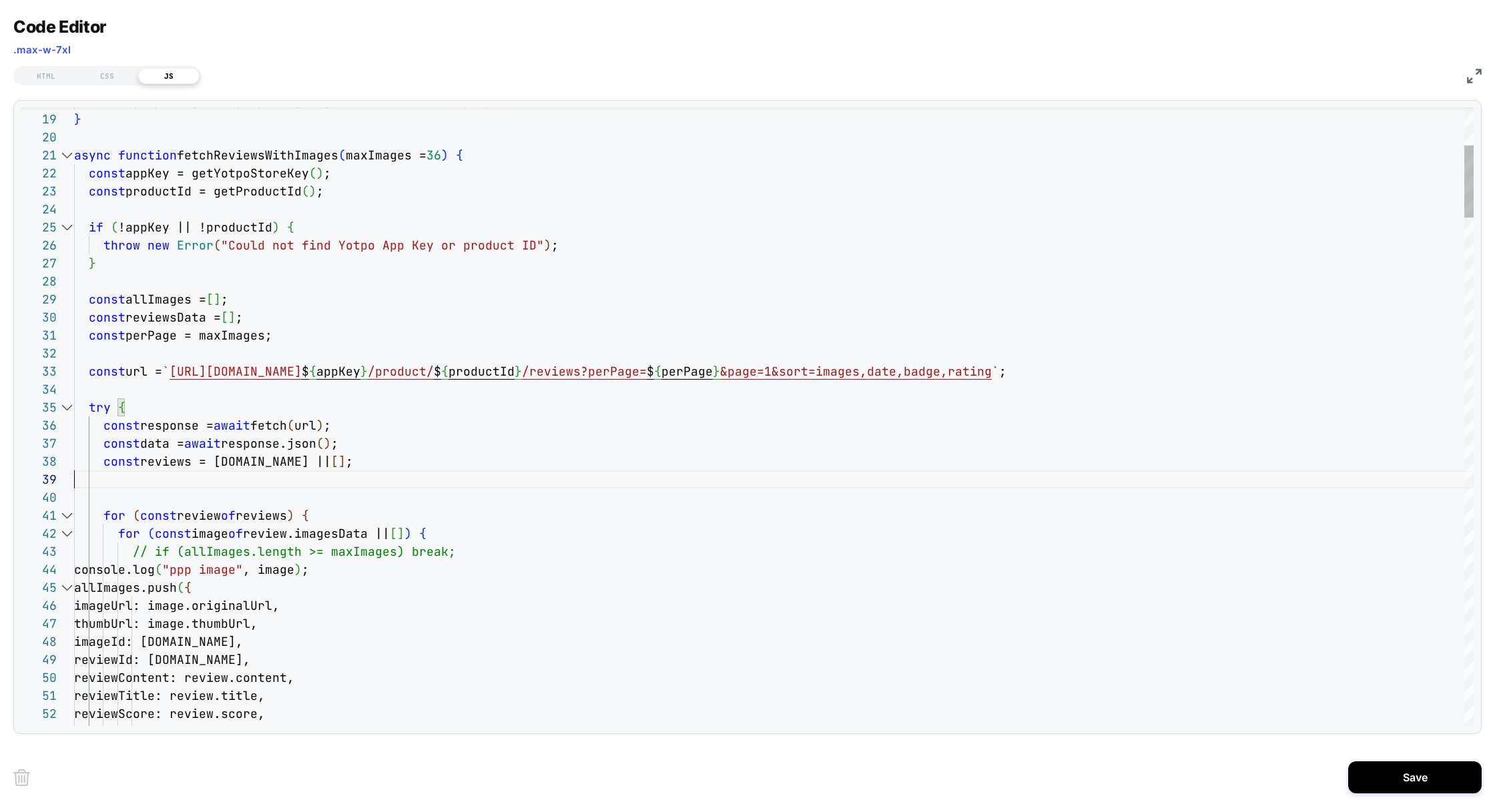
scroll to position [126, 281]
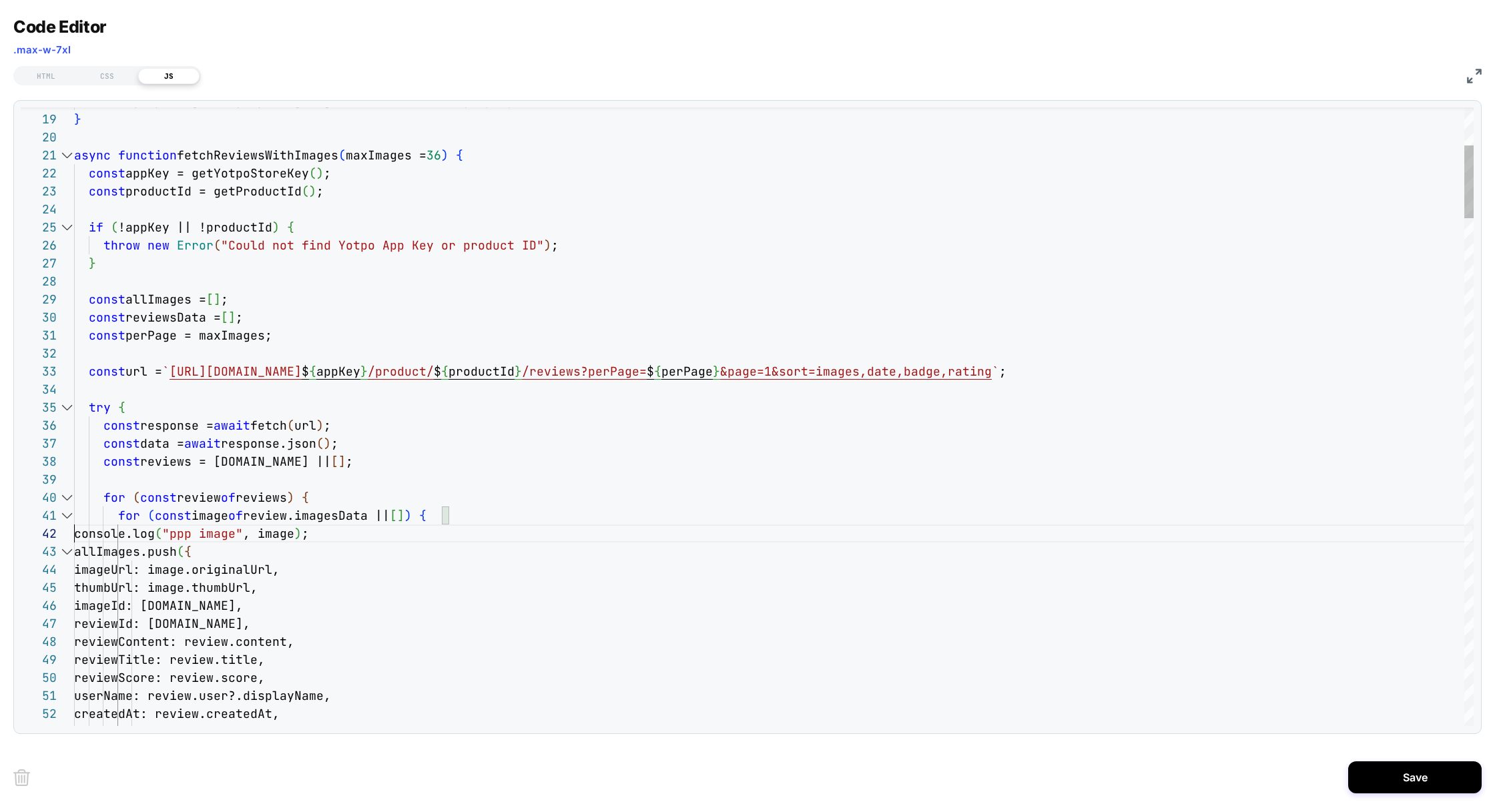
scroll to position [17, 0]
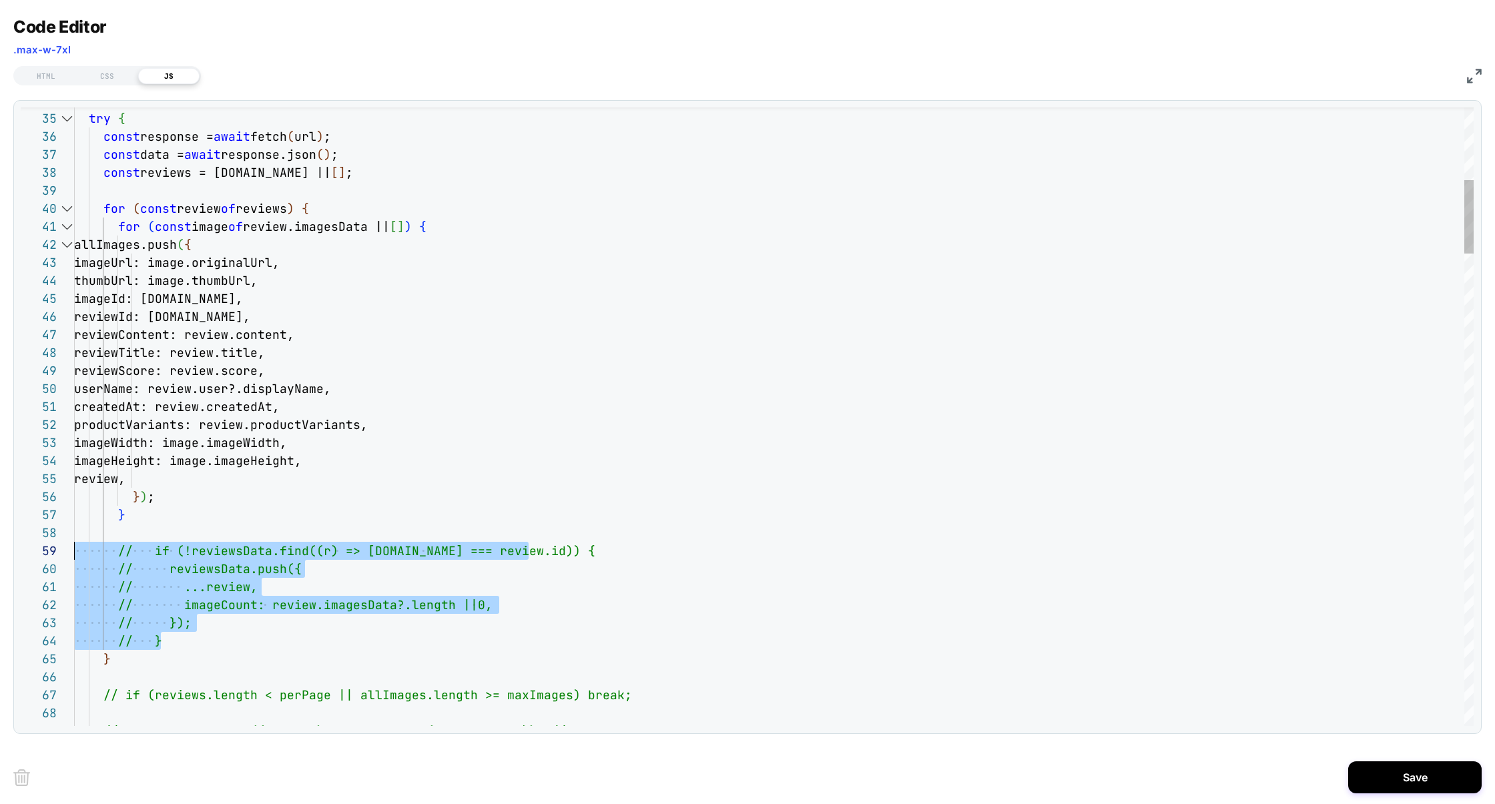
scroll to position [126, 0]
drag, startPoint x: 181, startPoint y: 646, endPoint x: 63, endPoint y: 540, distance: 158.3
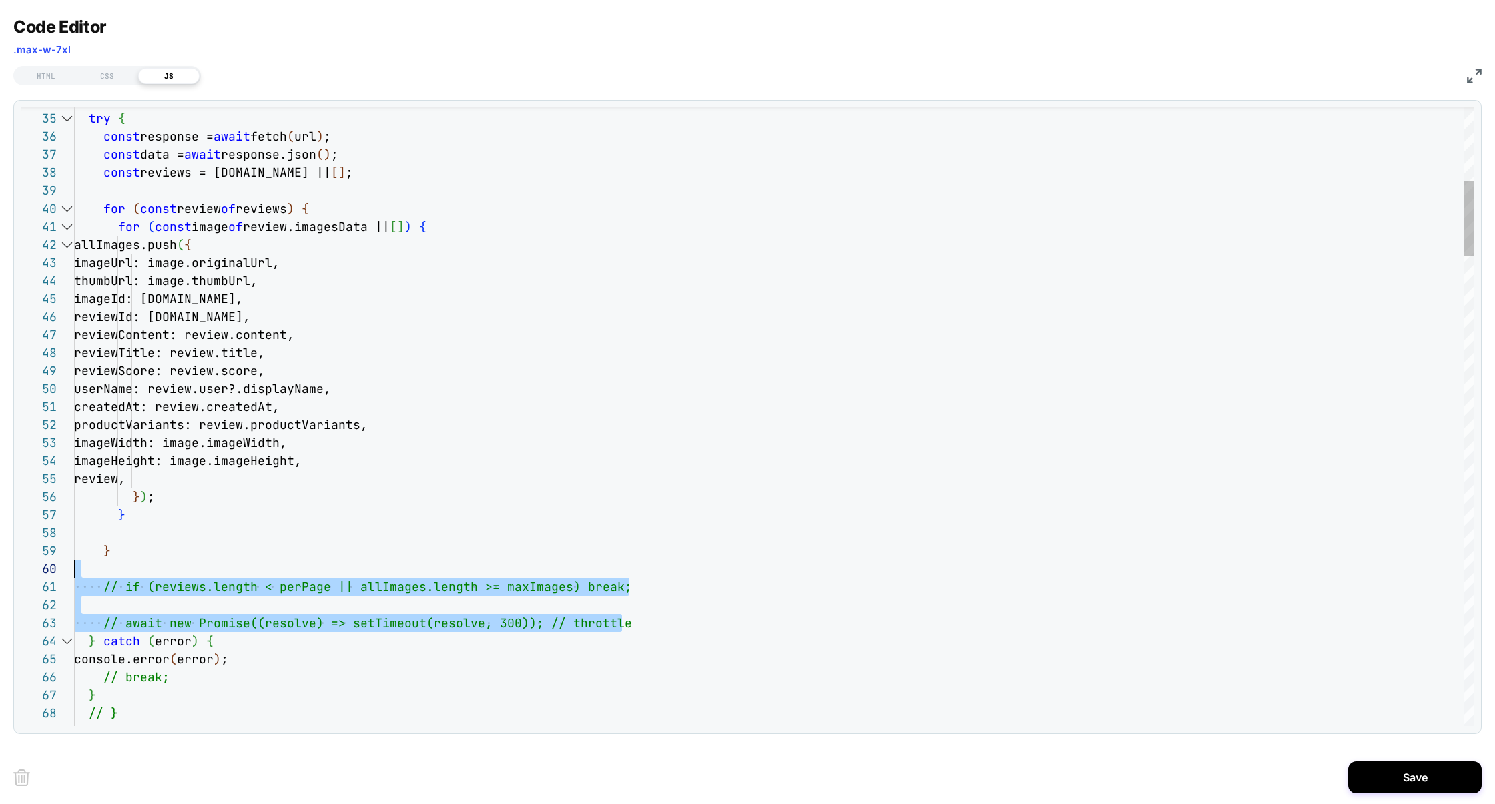
scroll to position [0, 0]
drag, startPoint x: 645, startPoint y: 622, endPoint x: 44, endPoint y: 576, distance: 602.3
click at [44, 576] on div "34 35 36 37 38 39 40 41 42 43 44 45 46 47 48 49 50 51 52 53 54 55 56 57 58 59 6…" at bounding box center [747, 416] width 1453 height 619
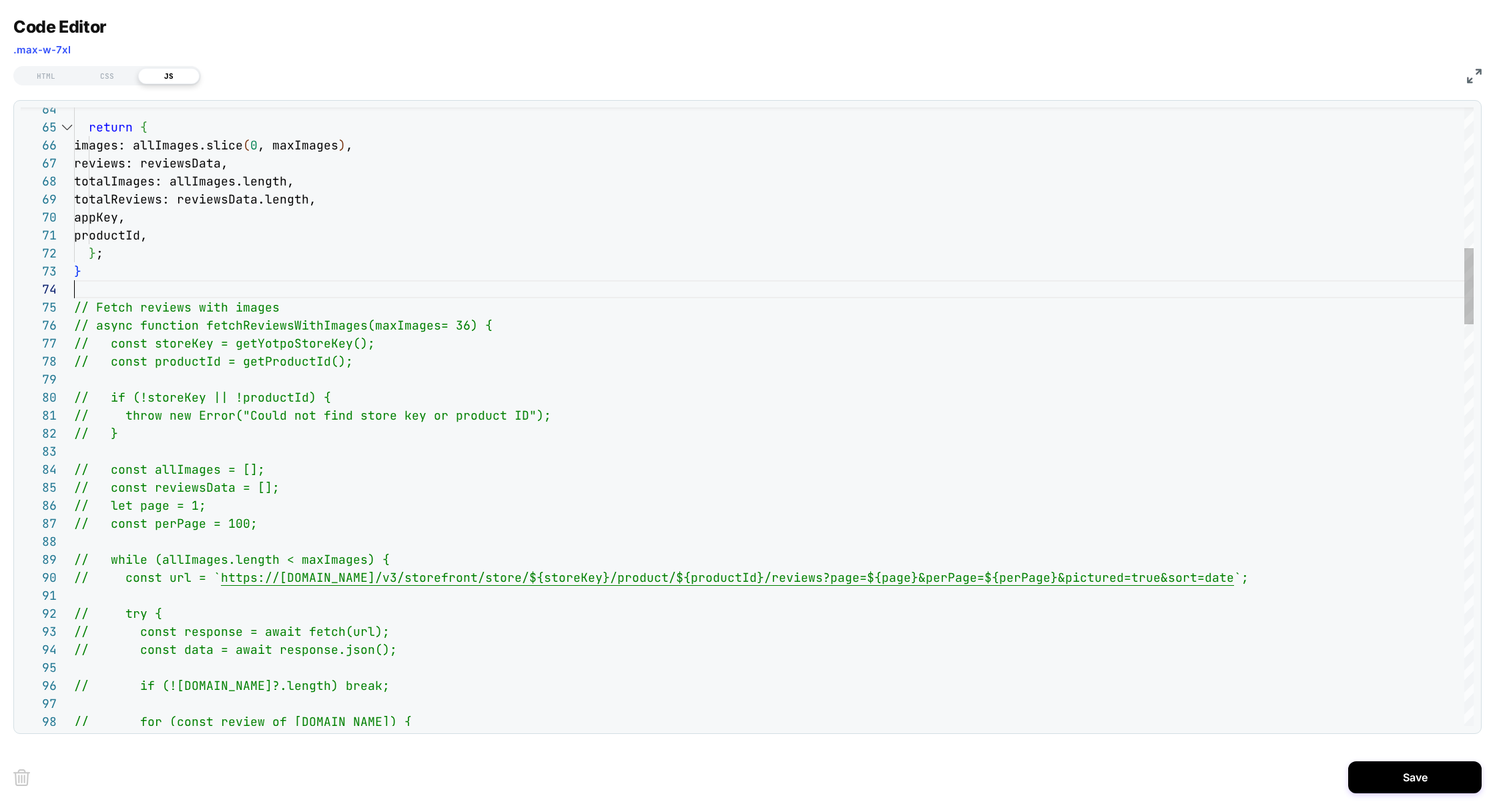
scroll to position [54, 0]
drag, startPoint x: 133, startPoint y: 290, endPoint x: 187, endPoint y: 380, distance: 104.7
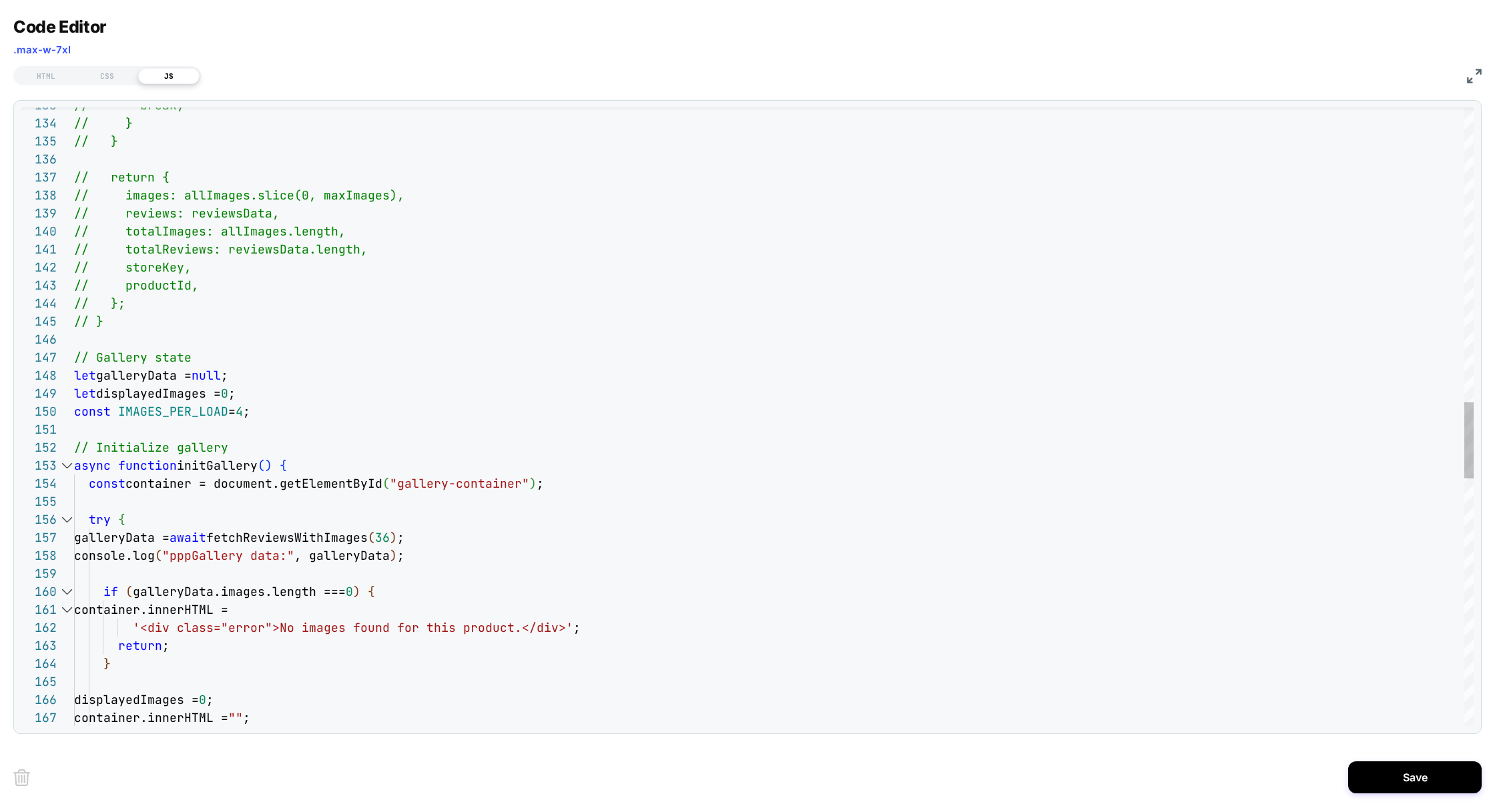
scroll to position [54, 28]
click at [151, 317] on div "// break; // } // } // return { // images: allImages.slice(0, maxImages), // re…" at bounding box center [773, 225] width 1399 height 5014
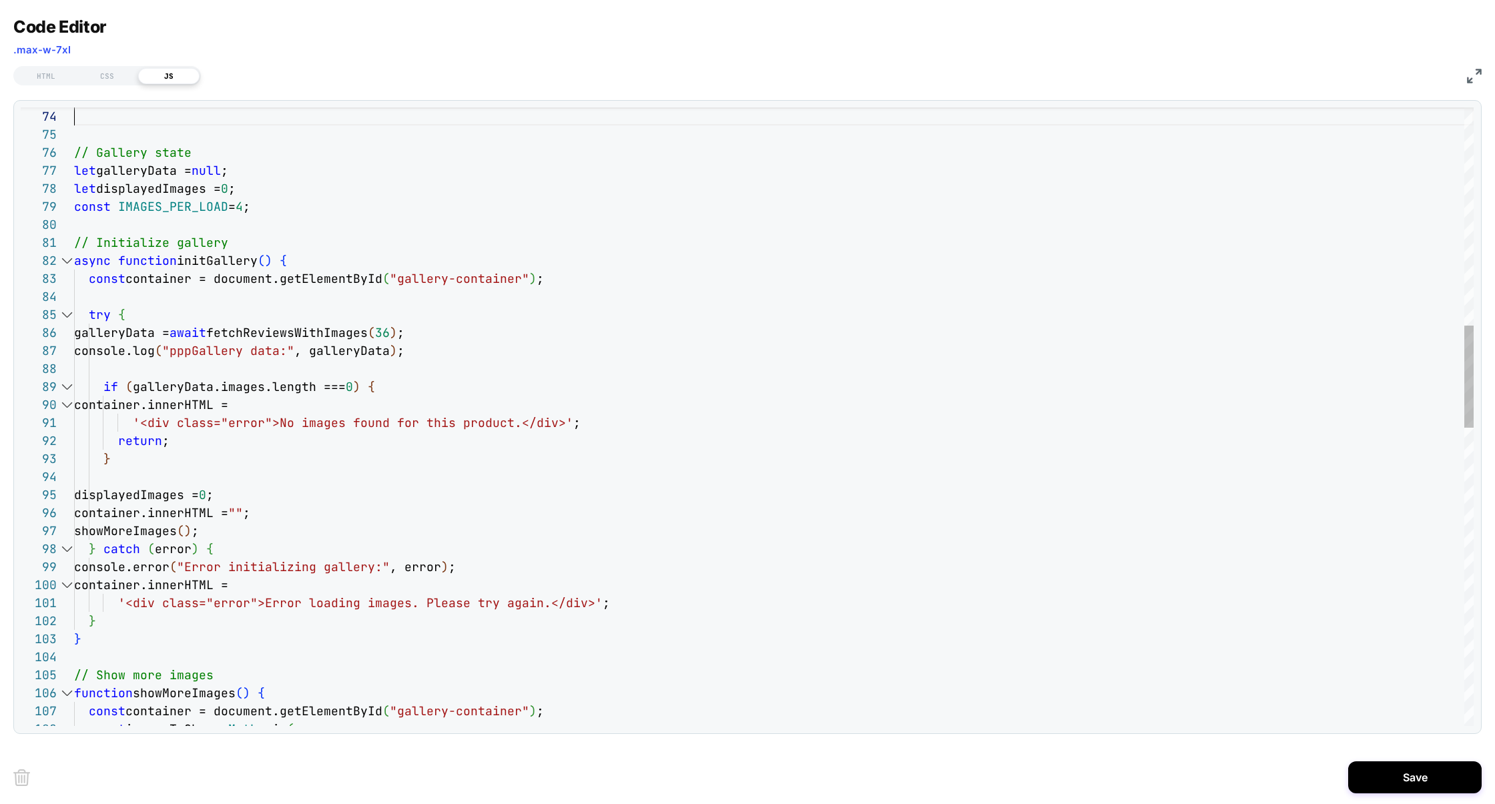
scroll to position [54, 0]
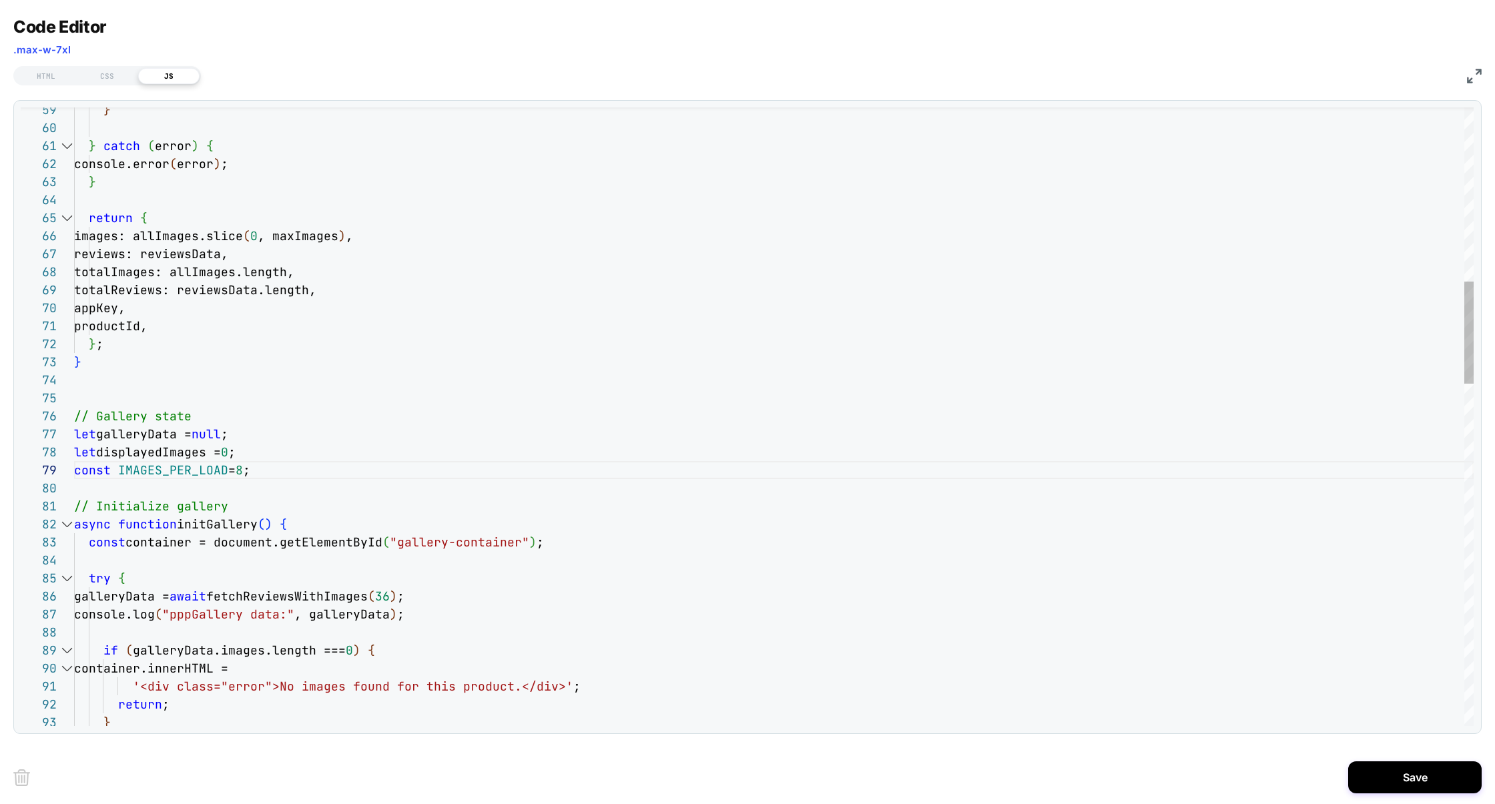
scroll to position [17, 216]
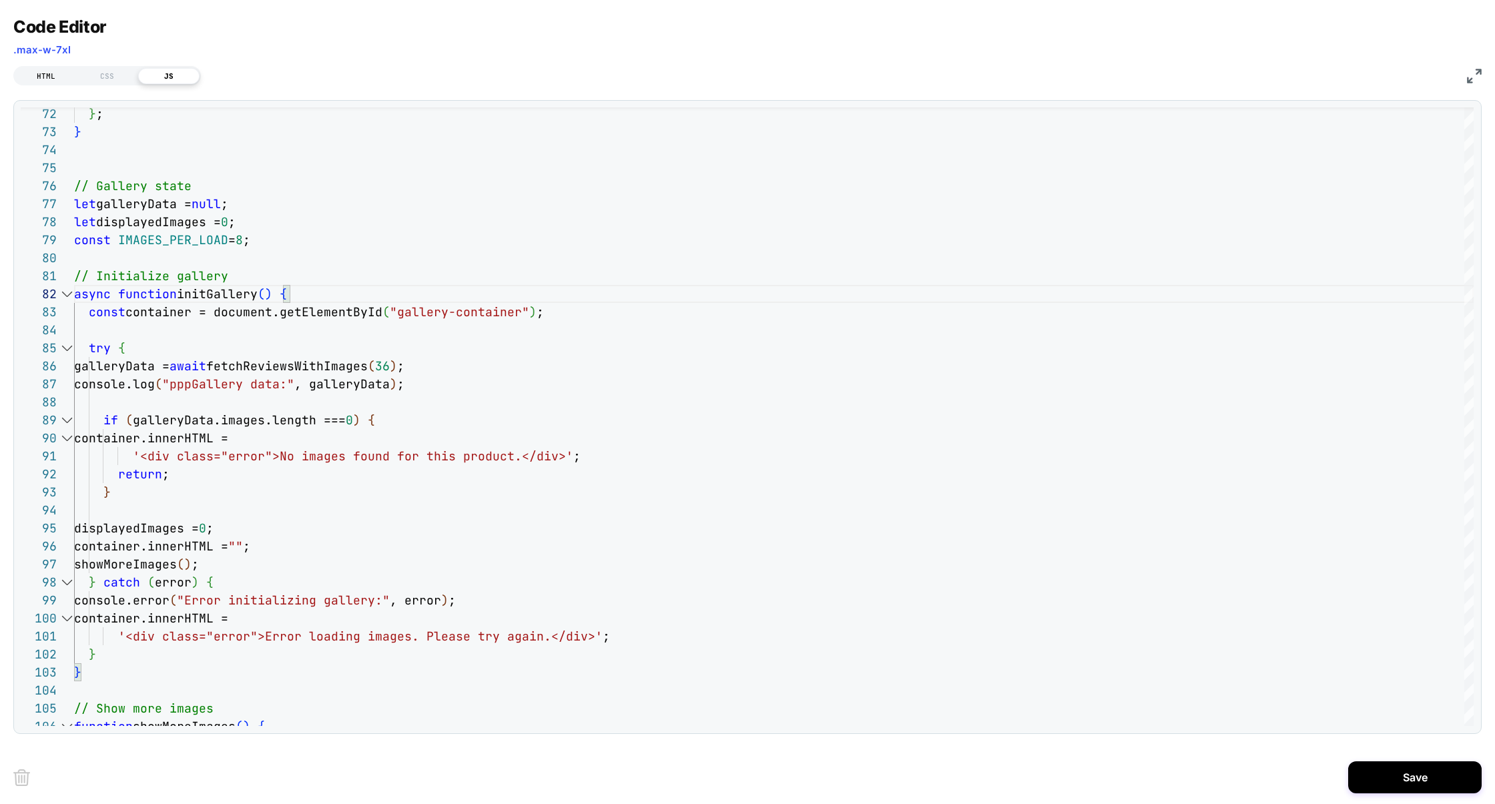
type textarea "**********"
click at [47, 82] on div "HTML" at bounding box center [45, 76] width 61 height 16
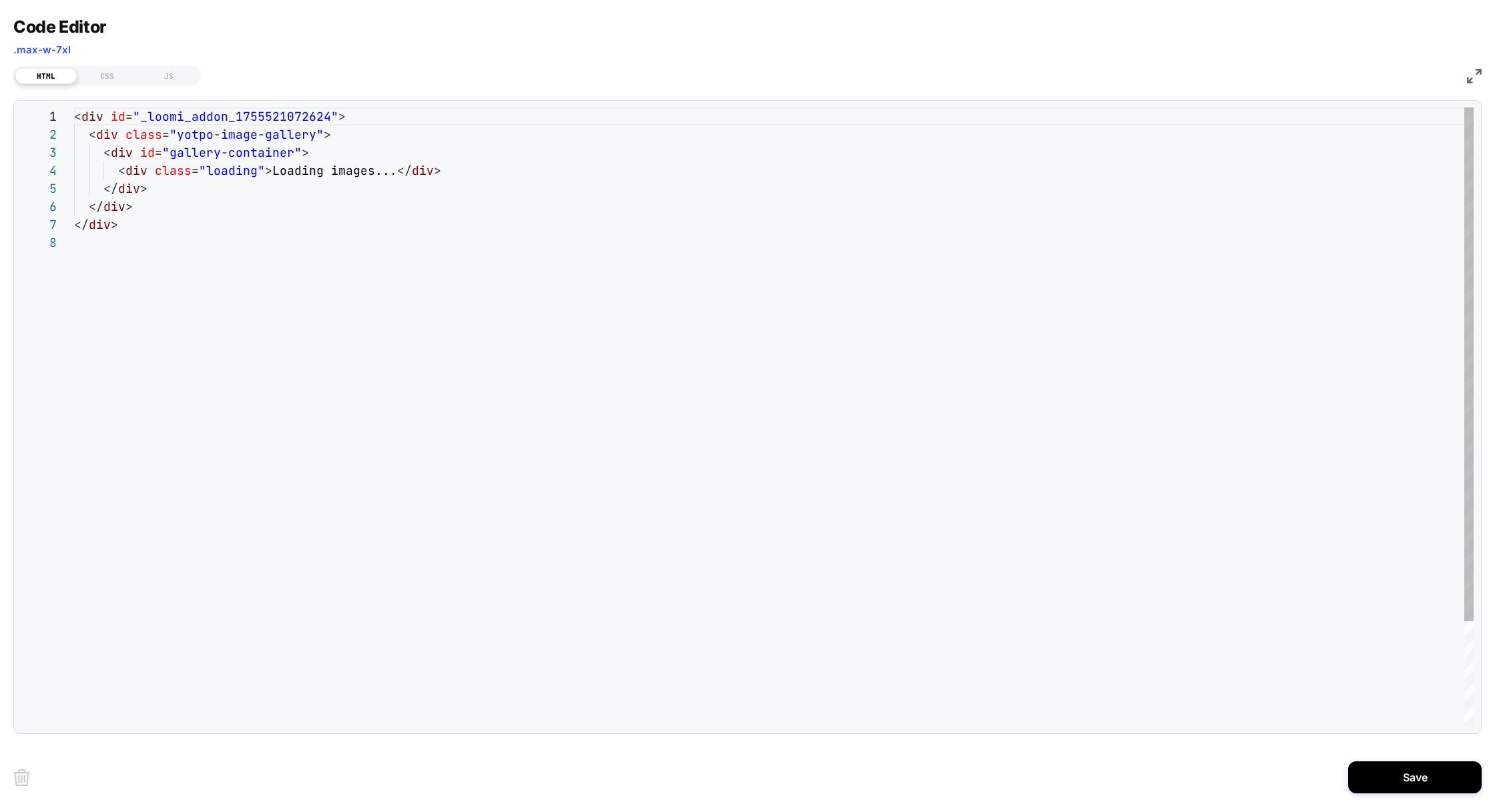
scroll to position [126, 0]
click at [172, 114] on div "< div id = "_loomi_addon_1755521072624" > < div class = "yotpo-image-gallery" >…" at bounding box center [773, 479] width 1399 height 745
click at [114, 78] on div "CSS" at bounding box center [107, 76] width 61 height 16
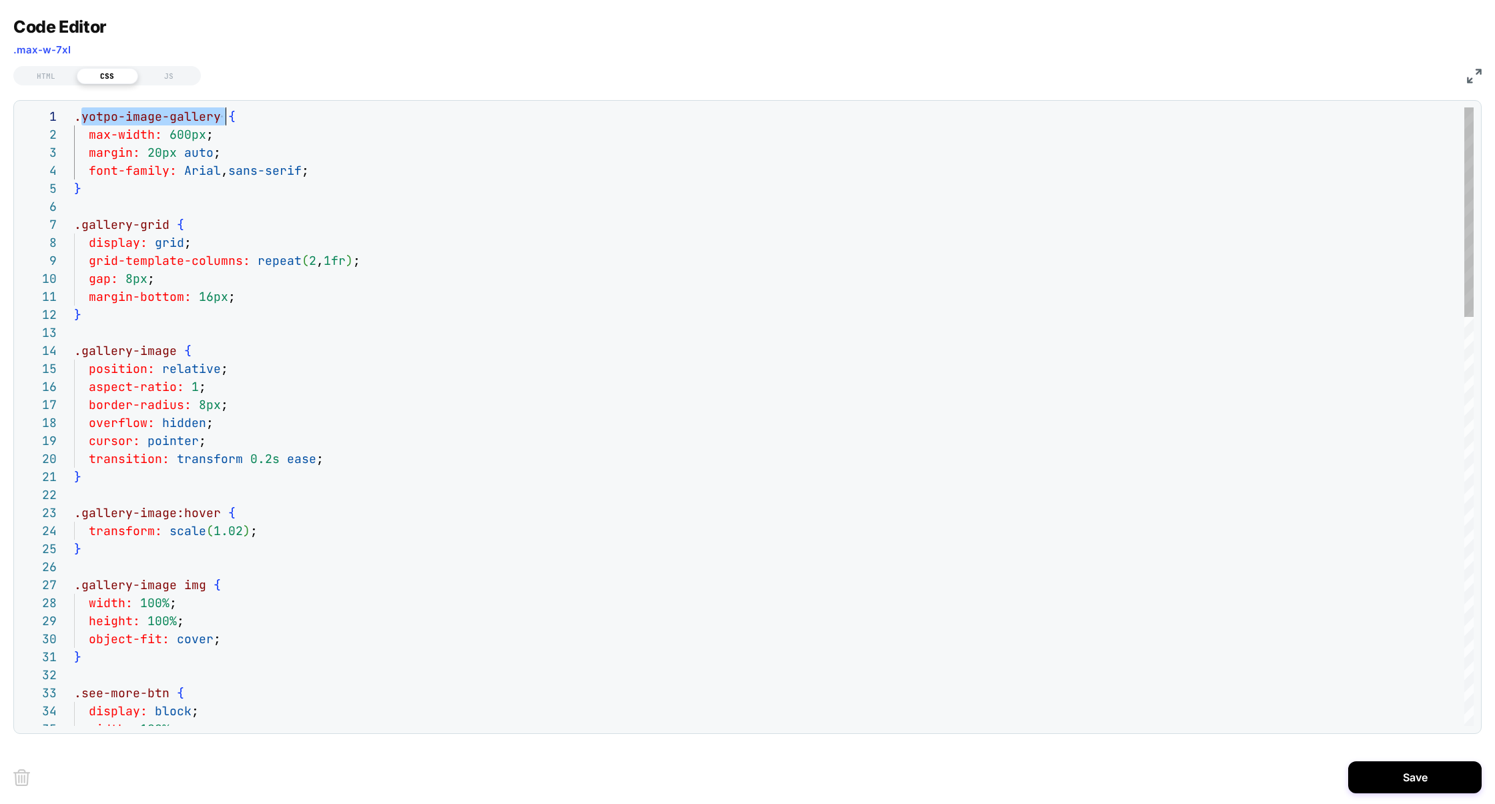
scroll to position [0, 144]
drag, startPoint x: 84, startPoint y: 115, endPoint x: 218, endPoint y: 112, distance: 133.5
click at [218, 113] on span ".yotpo-image-gallery" at bounding box center [147, 116] width 147 height 15
type textarea "**********"
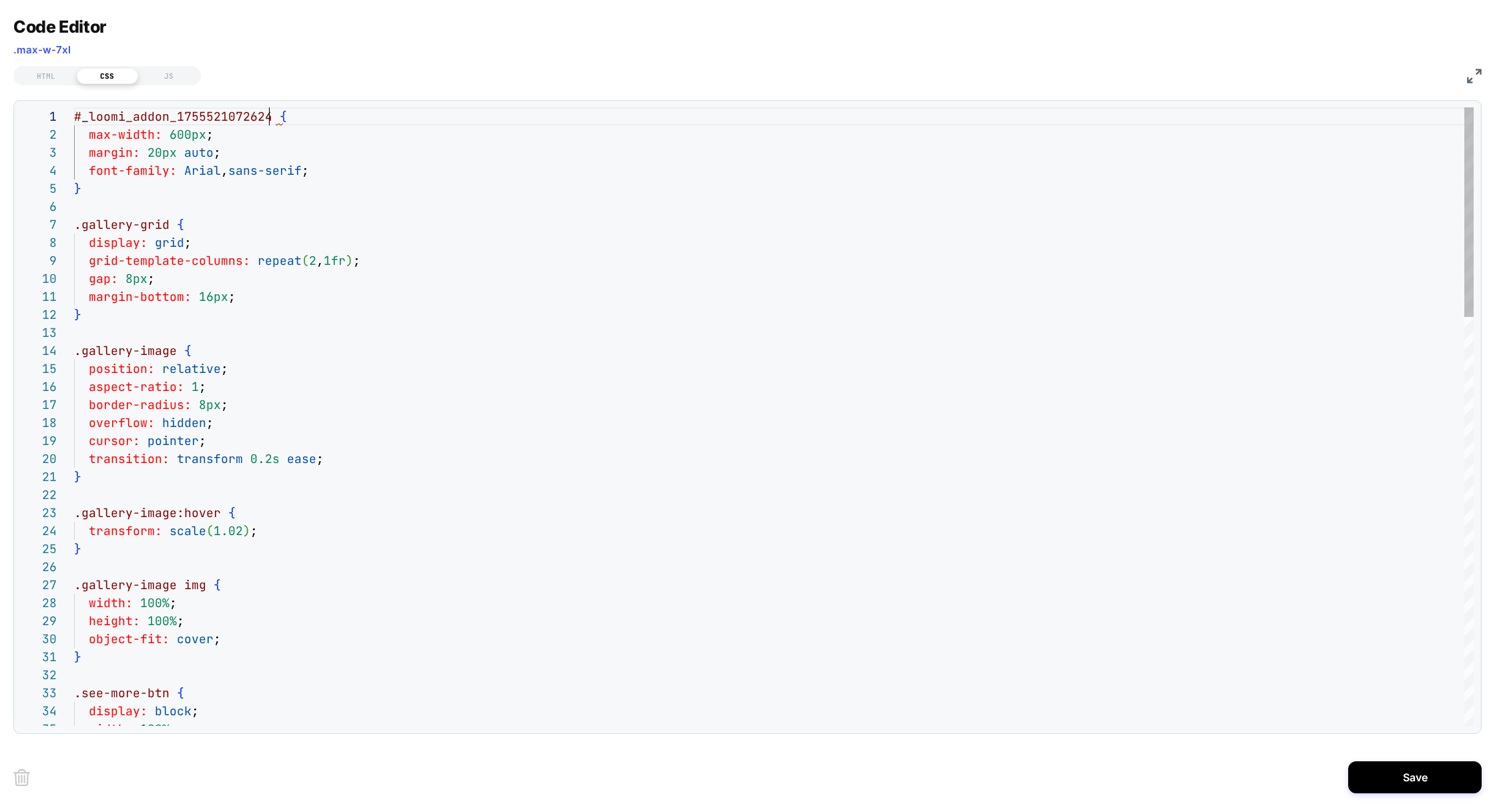
scroll to position [0, 195]
click at [42, 75] on div "HTML" at bounding box center [45, 76] width 61 height 16
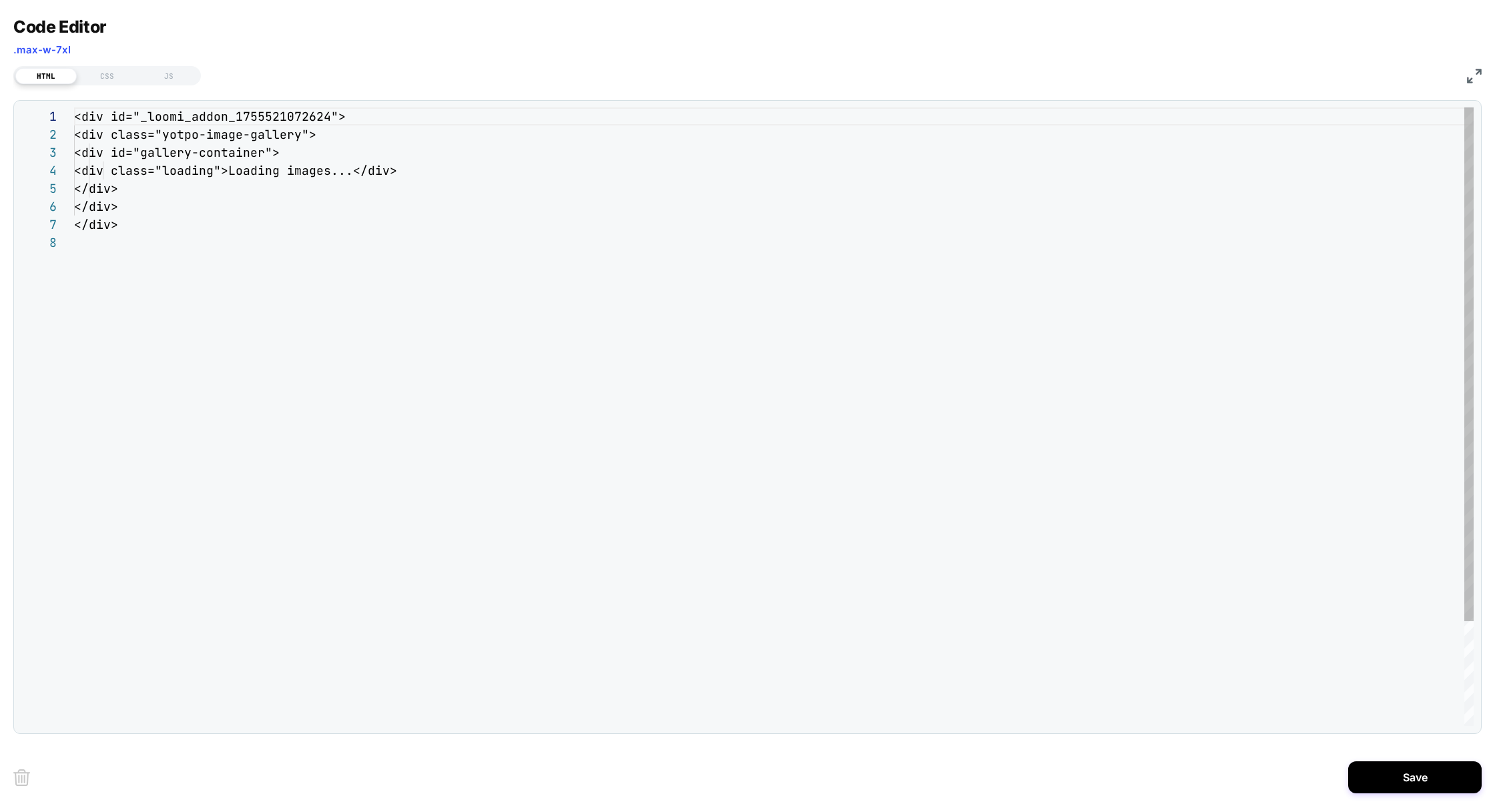
scroll to position [126, 0]
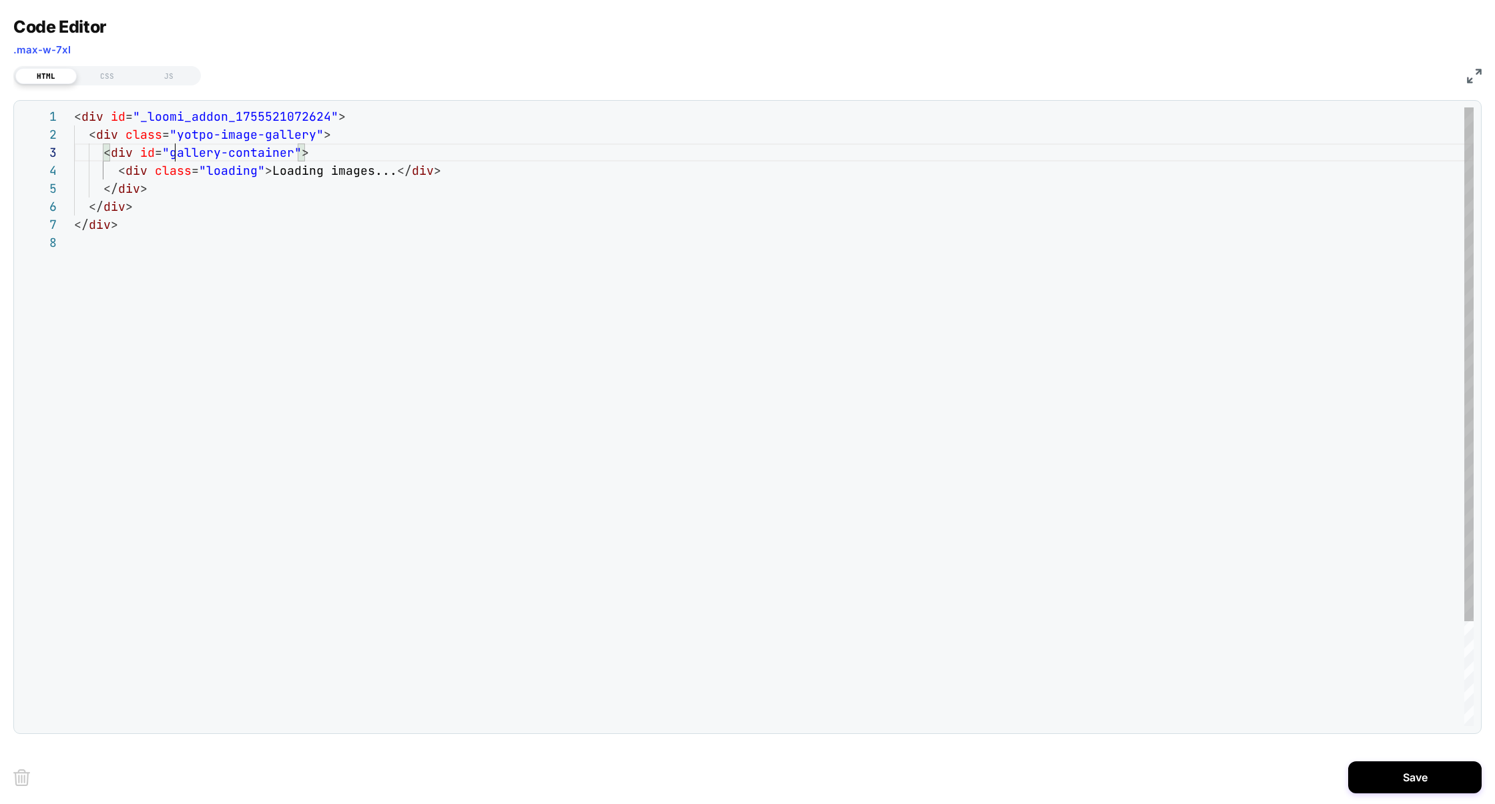
click at [172, 151] on div "< div id = "_loomi_addon_1755521072624" > < div class = "yotpo-image-gallery" >…" at bounding box center [773, 479] width 1399 height 745
click at [332, 134] on div "< div id = "_loomi_addon_1755521072624" > < div class = "yotpo-image-gallery" >…" at bounding box center [773, 479] width 1399 height 745
click at [158, 186] on div "< div id = "_loomi_addon_1755521072624" > < div id = "vsly-gallery-container" >…" at bounding box center [773, 470] width 1399 height 727
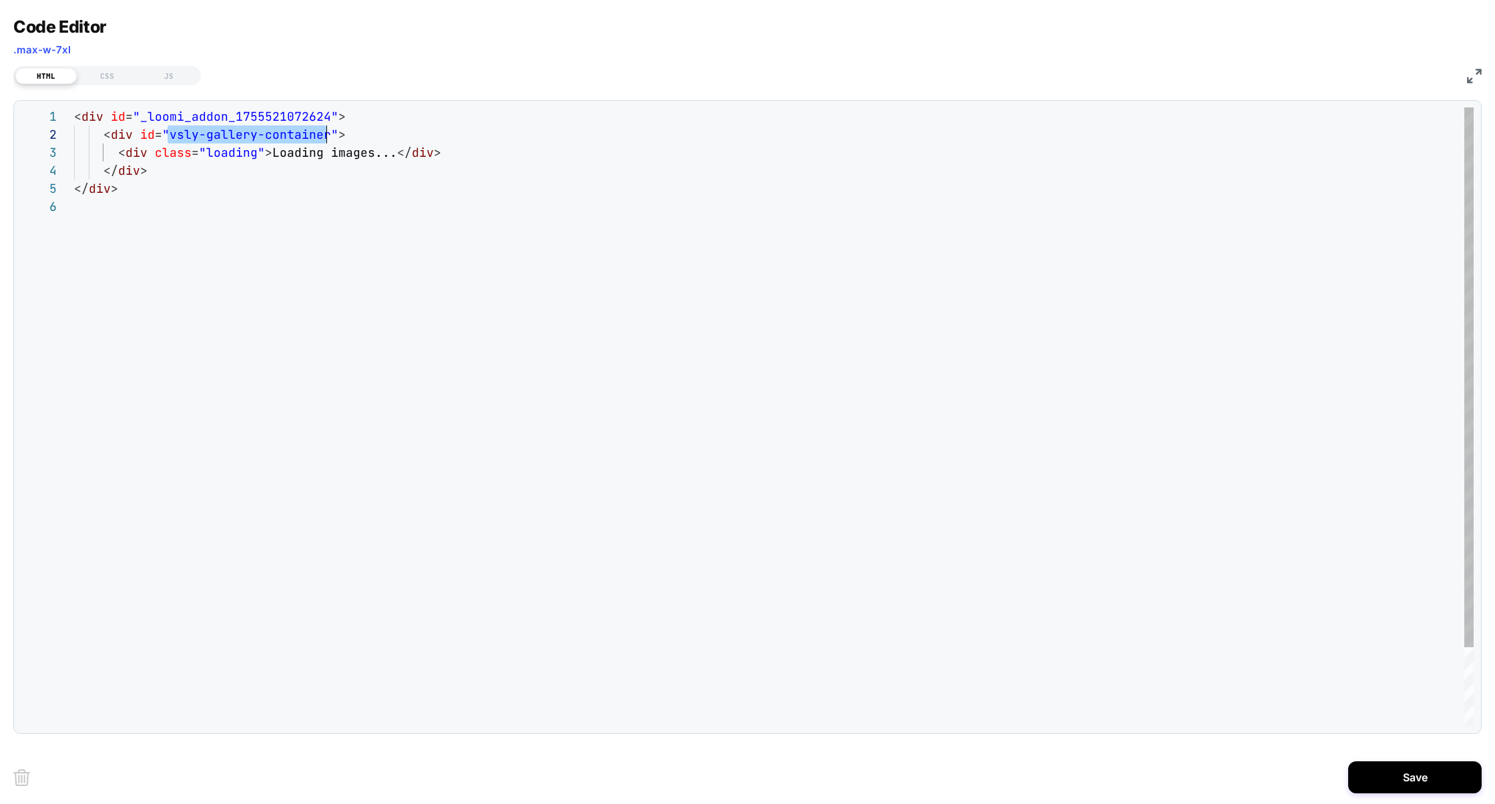
scroll to position [17, 252]
drag, startPoint x: 169, startPoint y: 137, endPoint x: 324, endPoint y: 139, distance: 155.5
click at [324, 139] on div "< div id = "_loomi_addon_1755521072624" > < div id = "vsly-gallery-container" >…" at bounding box center [773, 461] width 1399 height 709
type textarea "**********"
click at [115, 78] on div "CSS" at bounding box center [107, 76] width 61 height 16
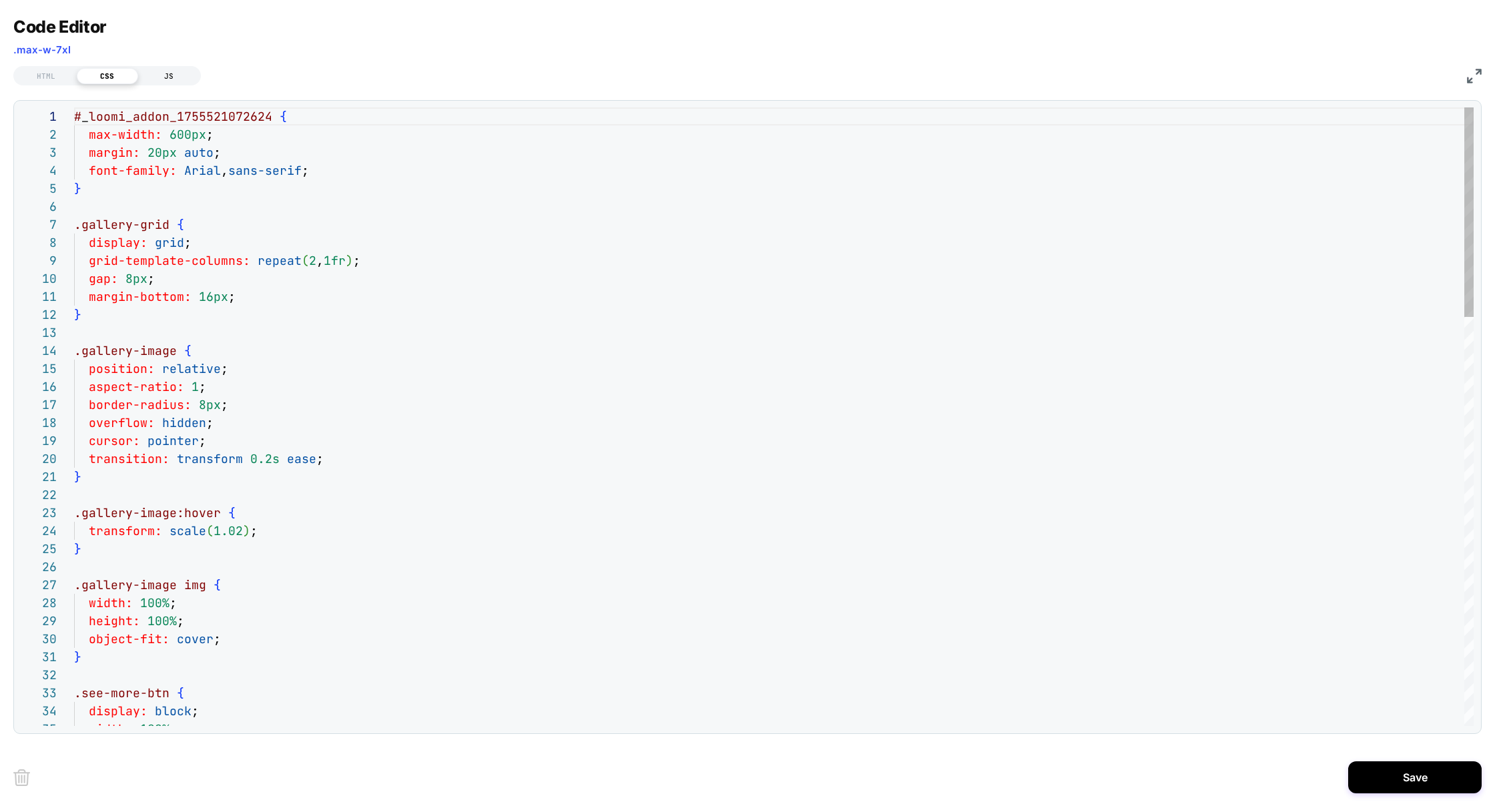
scroll to position [180, 0]
click at [178, 75] on div "JS" at bounding box center [168, 76] width 61 height 16
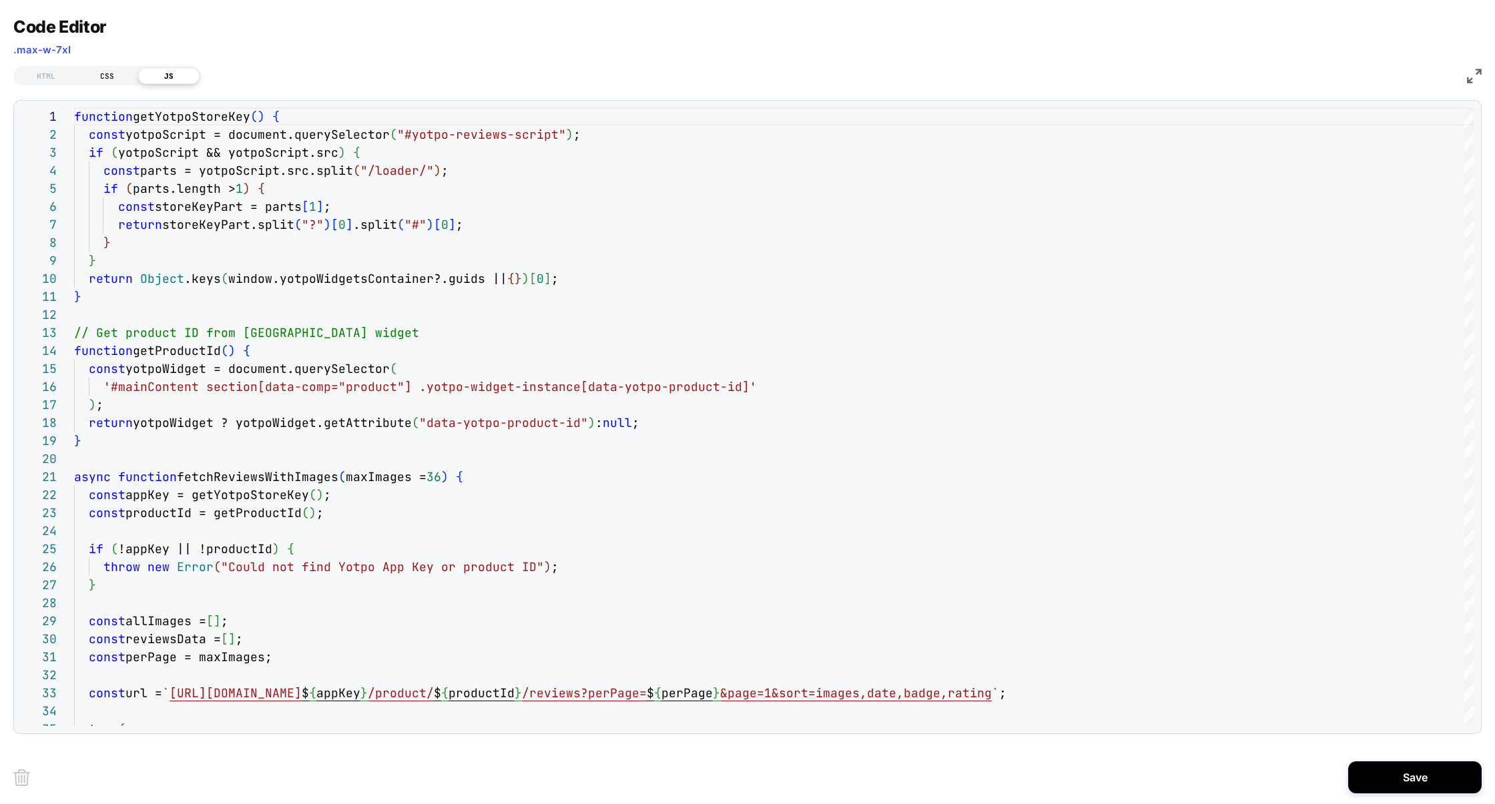
click at [107, 81] on div "CSS" at bounding box center [107, 76] width 61 height 16
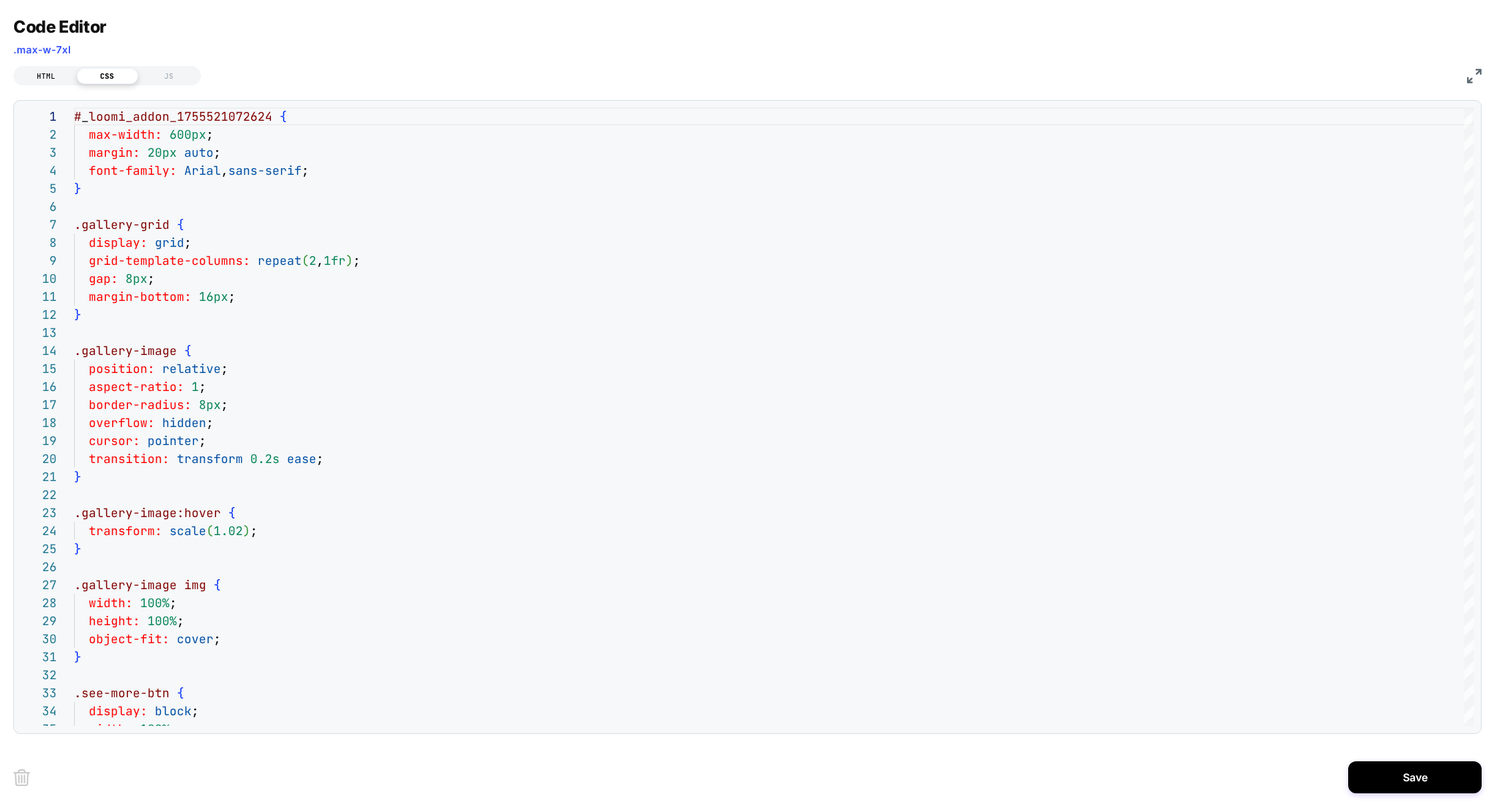
click at [33, 72] on div "HTML" at bounding box center [45, 76] width 61 height 16
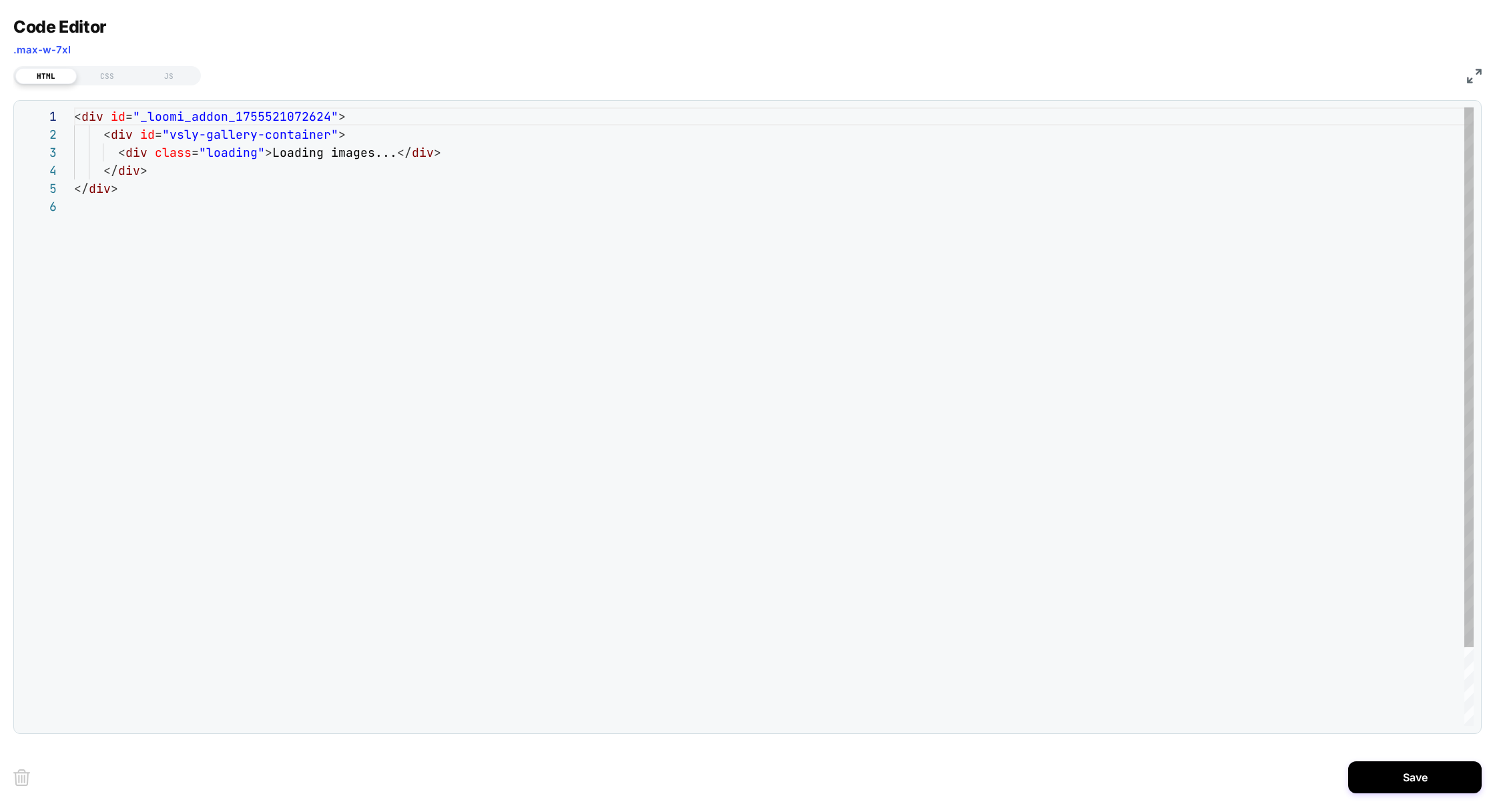
scroll to position [89, 0]
click at [155, 68] on div "JS" at bounding box center [168, 76] width 61 height 16
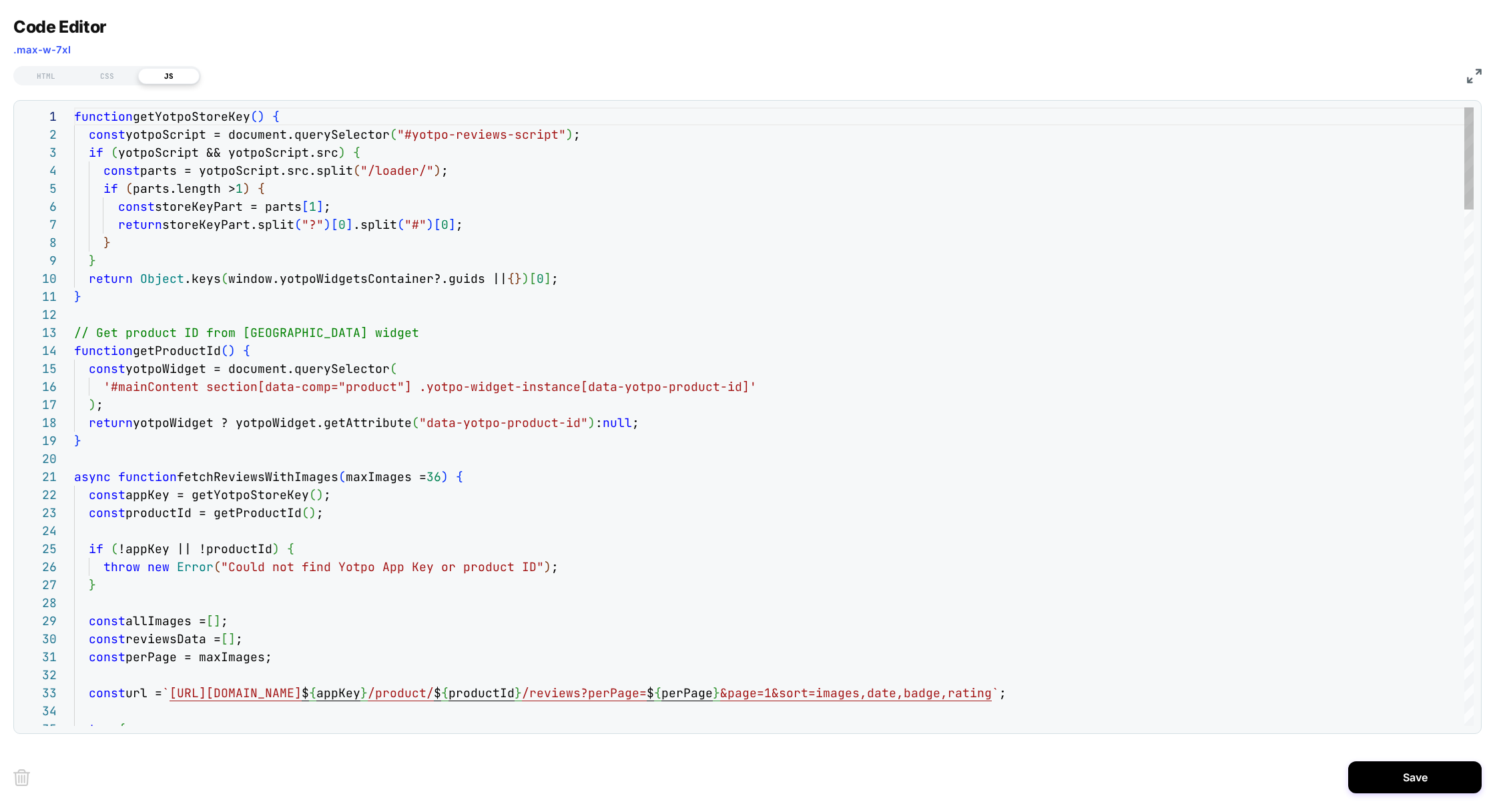
scroll to position [180, 0]
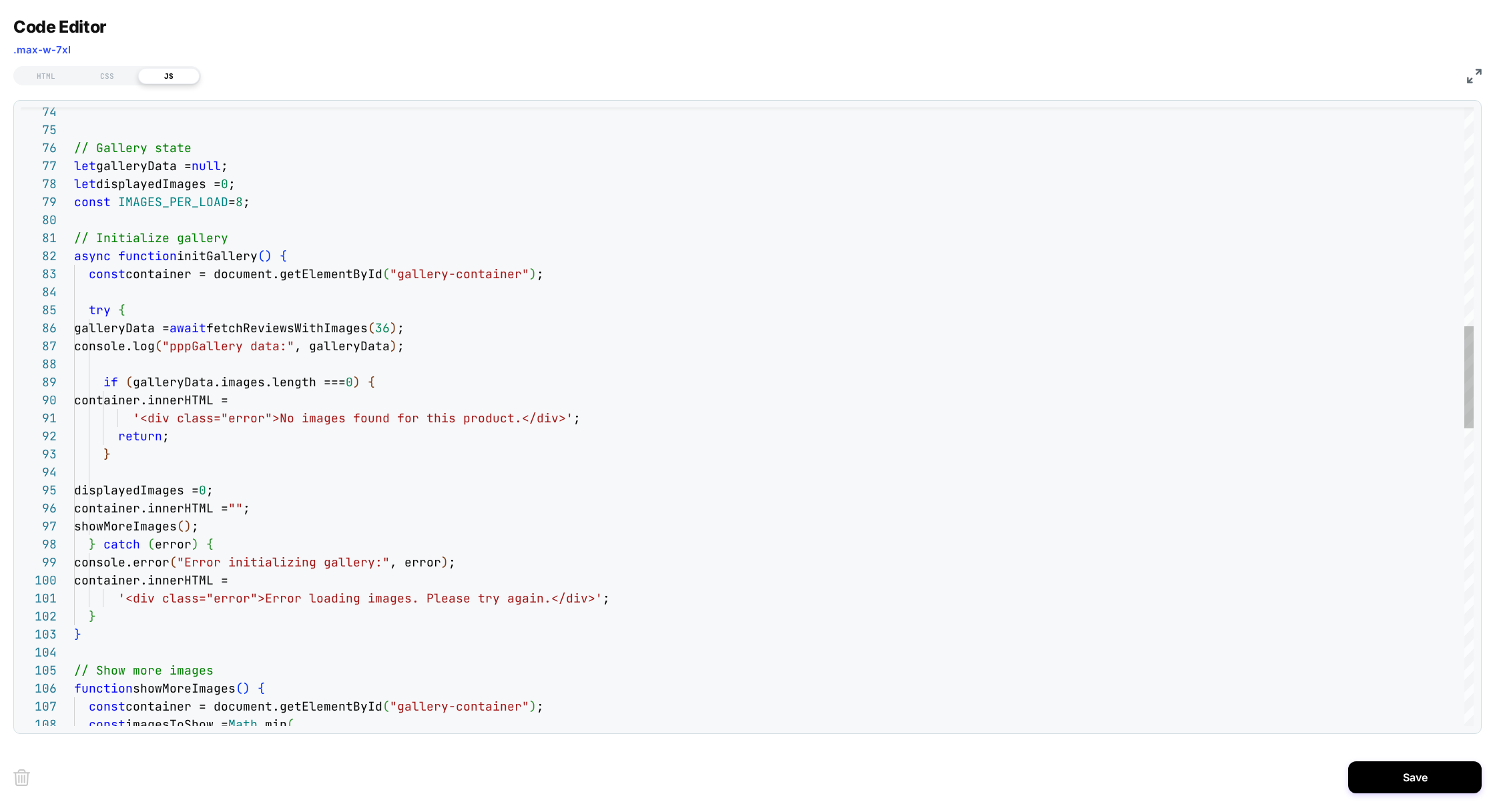
click at [428, 274] on div "galleryData = await fetchReviewsWithImages ( 36 ) ; console.log ( "pppGallery d…" at bounding box center [773, 655] width 1399 height 3735
drag, startPoint x: 398, startPoint y: 275, endPoint x: 520, endPoint y: 278, distance: 122.8
click at [520, 278] on div "galleryData = await fetchReviewsWithImages ( 36 ) ; console.log ( "pppGallery d…" at bounding box center [773, 655] width 1399 height 3735
click at [322, 330] on div "galleryData = await fetchReviewsWithImages ( 36 ) ; console.log ( "pppGallery d…" at bounding box center [773, 655] width 1399 height 3735
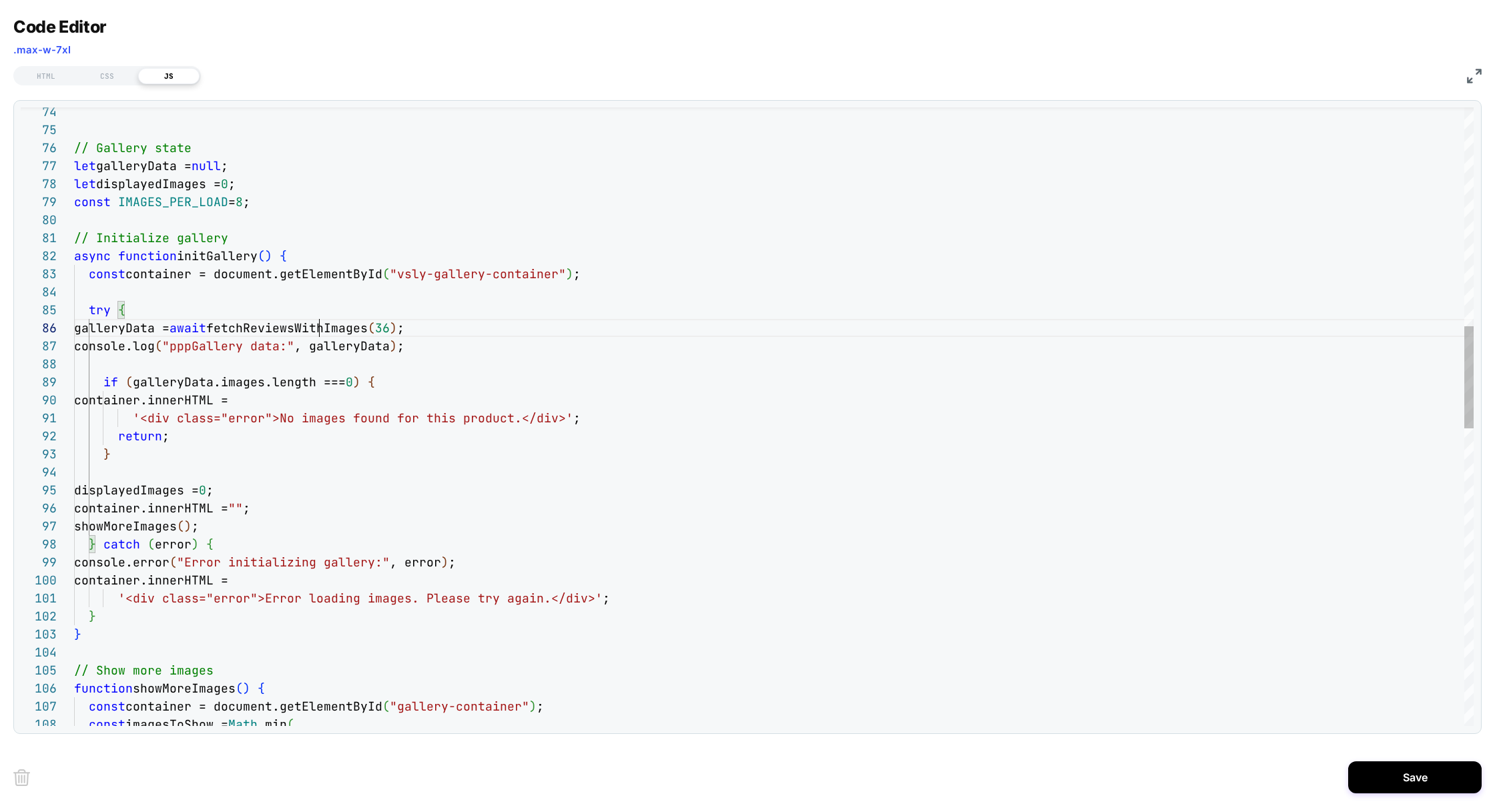
click at [322, 330] on div "galleryData = await fetchReviewsWithImages ( 36 ) ; console.log ( "pppGallery d…" at bounding box center [773, 655] width 1399 height 3735
click at [361, 343] on div "galleryData = await fetchReviewsWithImages ( 36 ) ; console.log ( "pppGallery d…" at bounding box center [773, 655] width 1399 height 3735
click at [361, 344] on div "galleryData = await fetchReviewsWithImages ( 36 ) ; console.log ( "pppGallery d…" at bounding box center [773, 655] width 1399 height 3735
click at [400, 378] on div "galleryData = await fetchReviewsWithImages ( 36 ) ; console.log ( "pppGallery d…" at bounding box center [773, 655] width 1399 height 3735
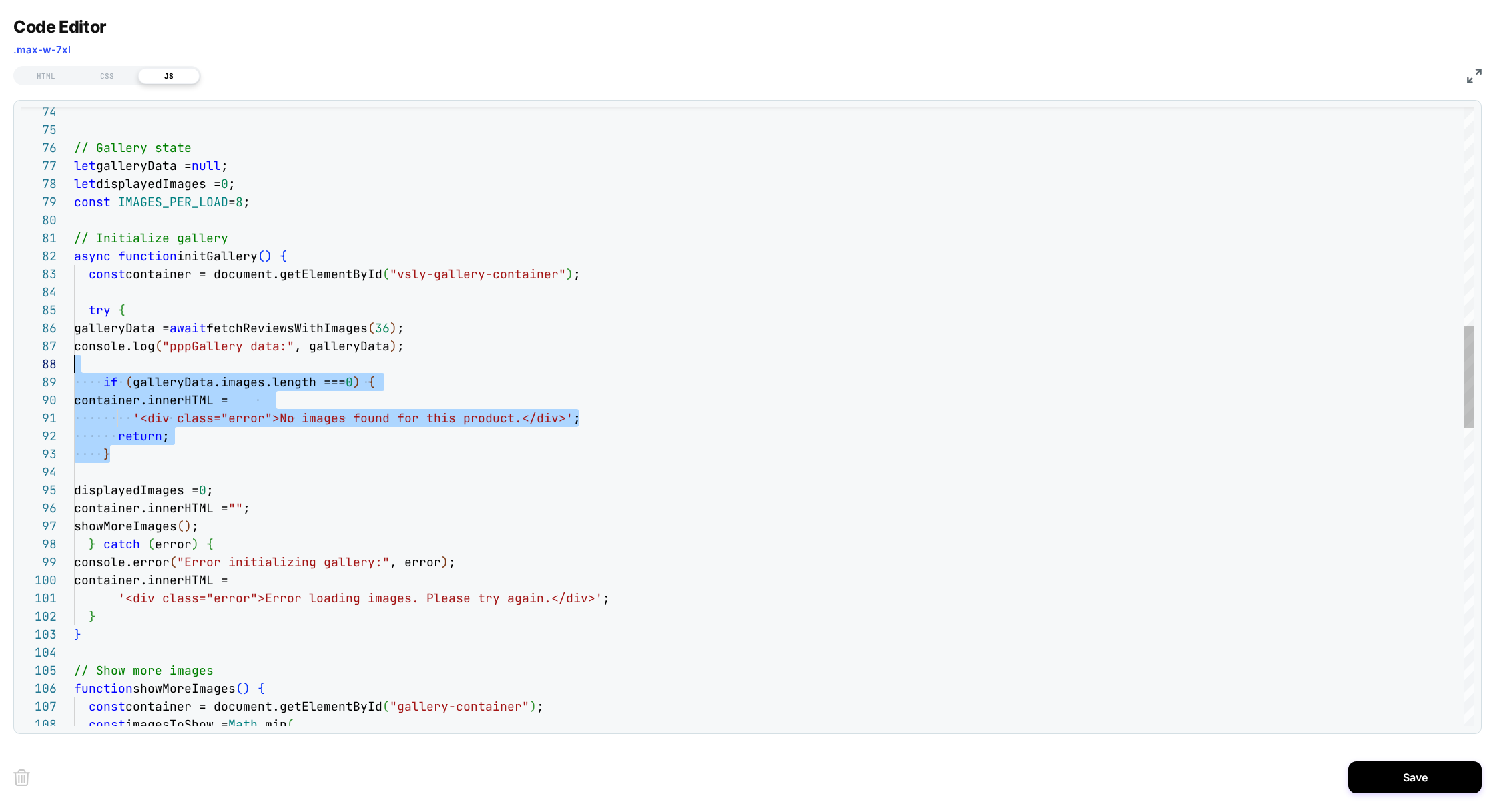
scroll to position [126, 0]
drag, startPoint x: 138, startPoint y: 455, endPoint x: 20, endPoint y: 370, distance: 145.4
click at [21, 370] on div "86 87 88 89 90 91 92 93 94 95 96 97 98 99 100 101 102 103 104 105 106 107 108 8…" at bounding box center [747, 416] width 1453 height 619
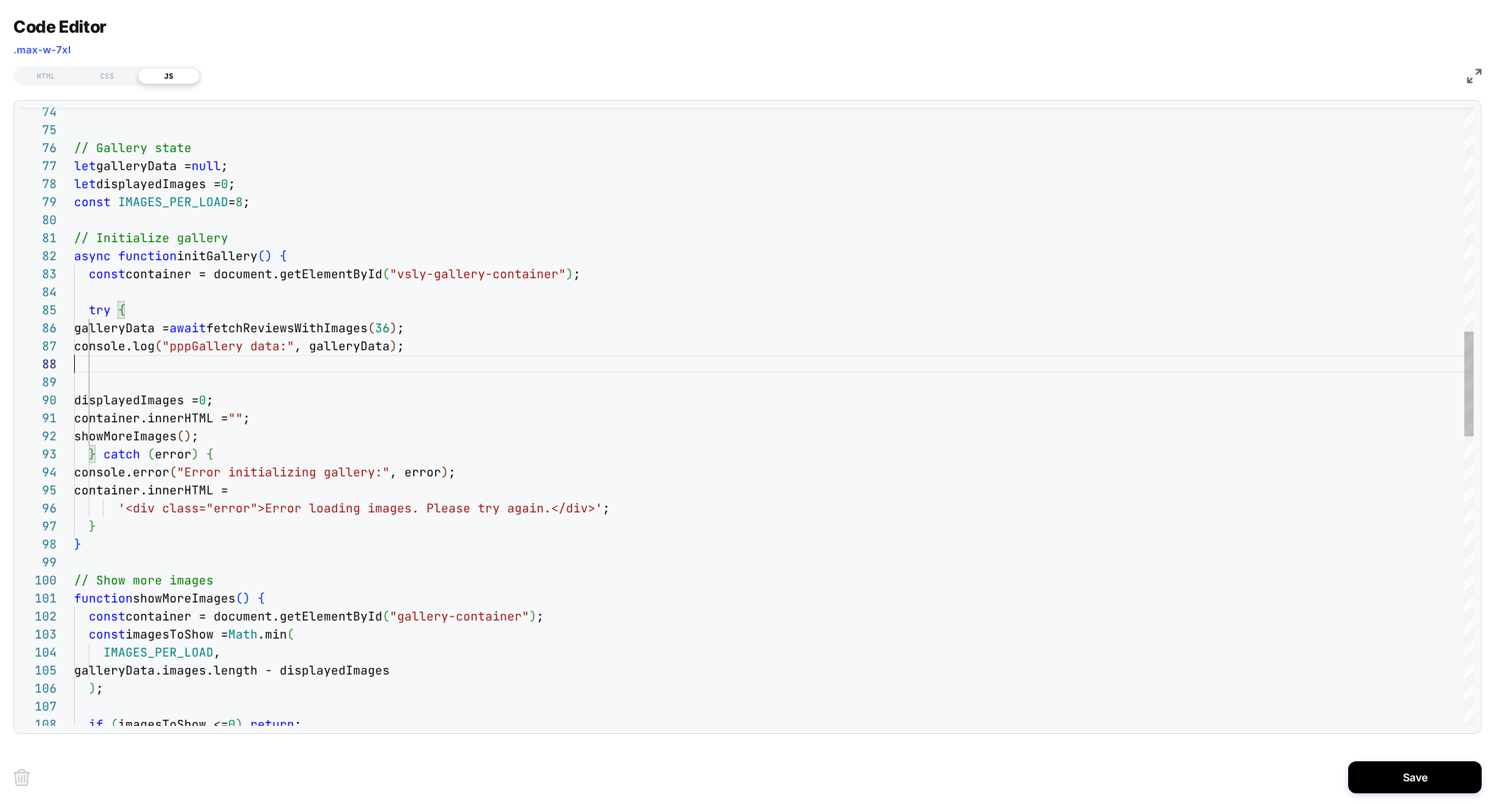
type textarea "**********"
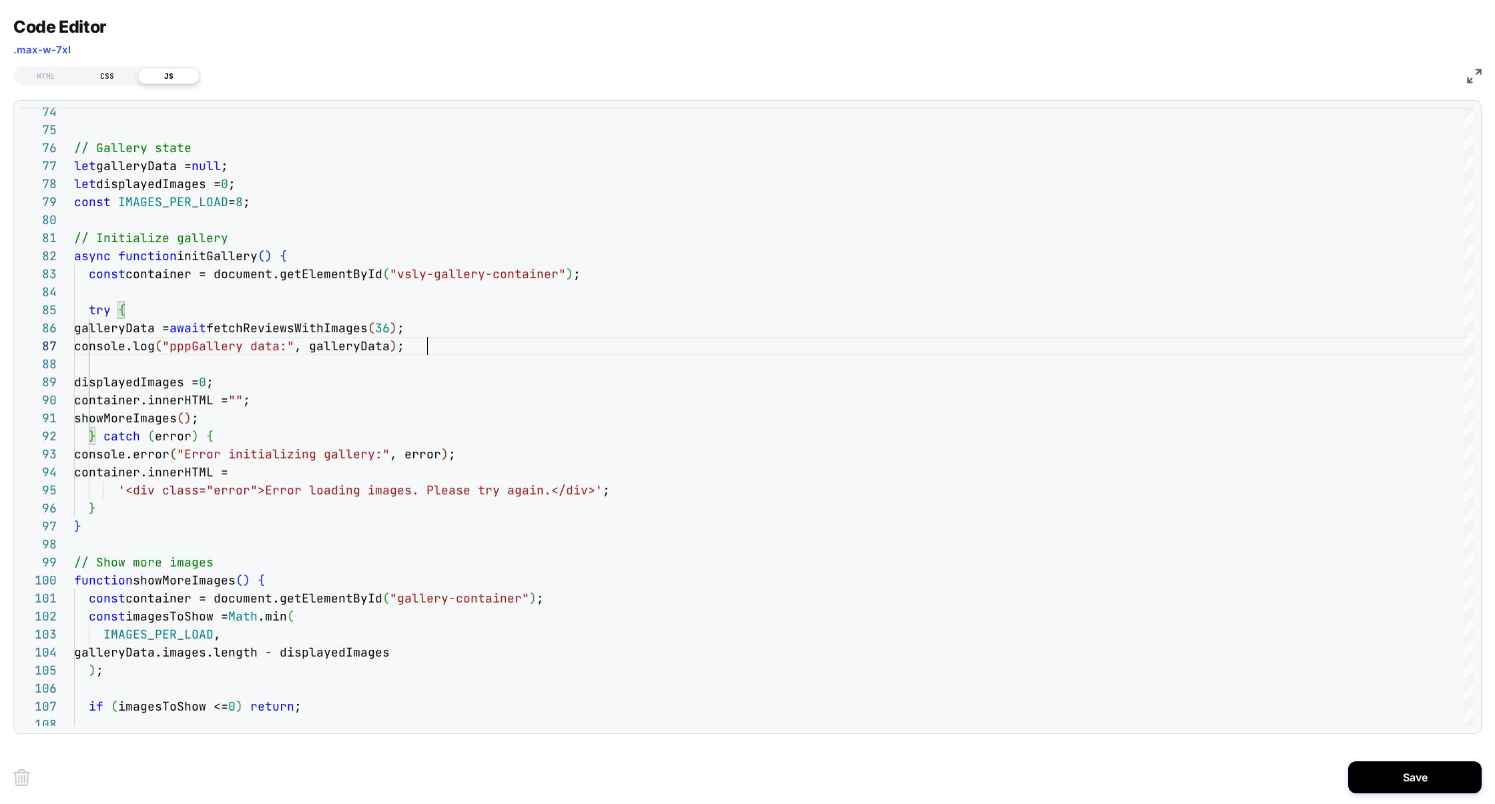
click at [109, 71] on div "CSS" at bounding box center [107, 76] width 61 height 16
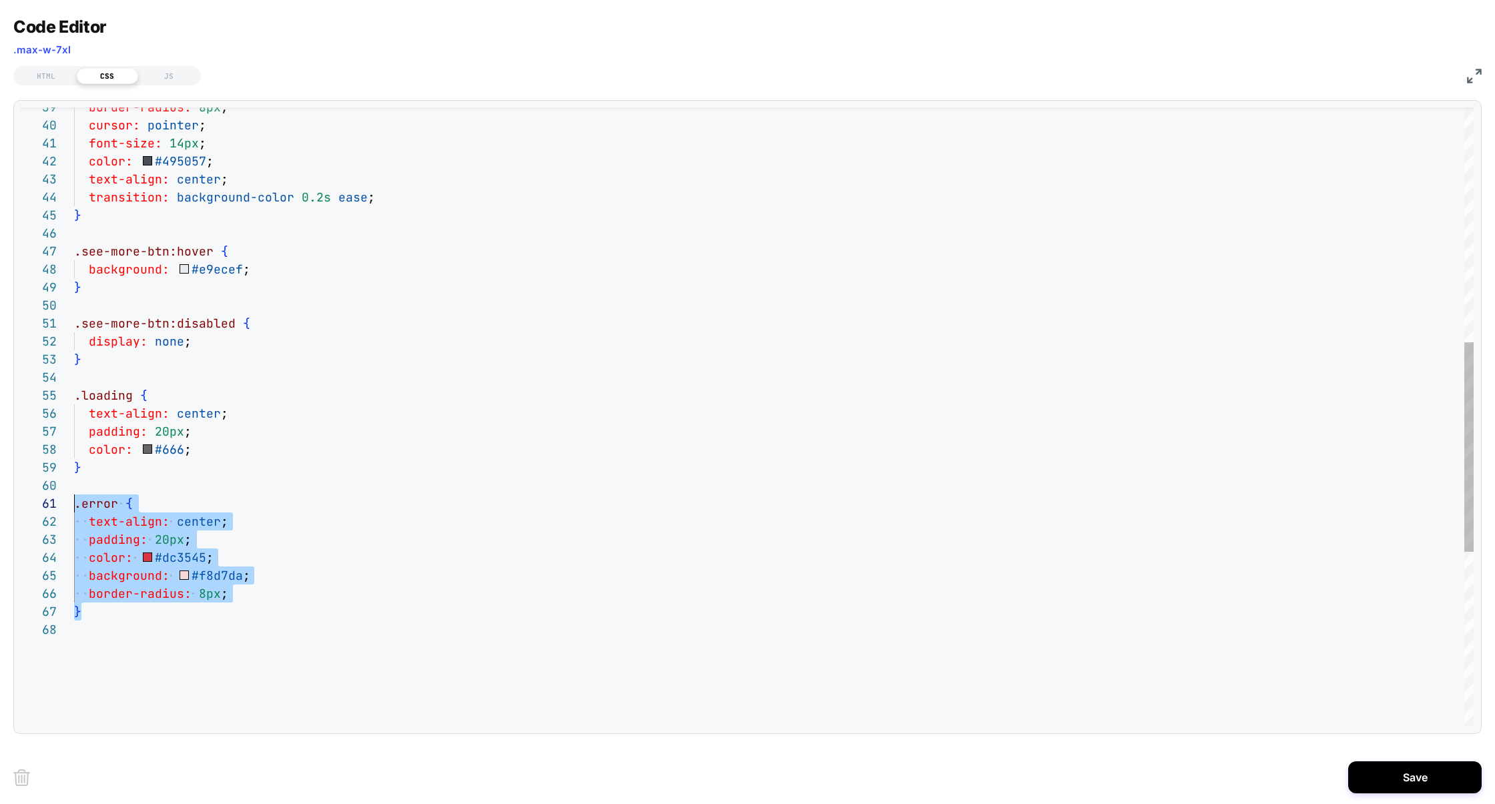
scroll to position [161, 0]
drag, startPoint x: 104, startPoint y: 613, endPoint x: 69, endPoint y: 492, distance: 126.5
click at [74, 492] on div "border-radius: 8px ; cursor: pointer ; font-size: 14px ; color: #495057 ; text-…" at bounding box center [773, 327] width 1399 height 1826
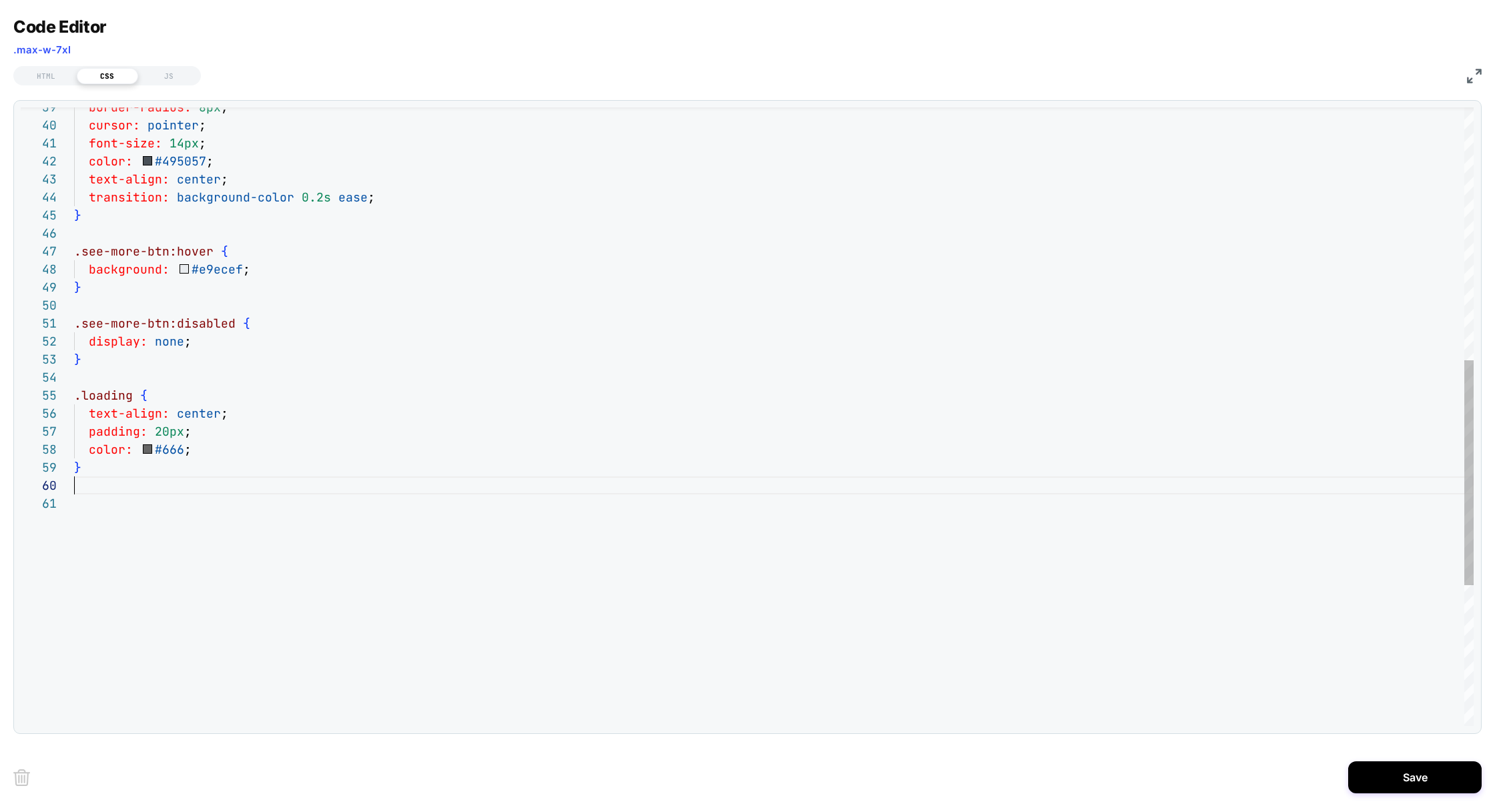
type textarea "**********"
click at [165, 79] on div "JS" at bounding box center [168, 76] width 61 height 16
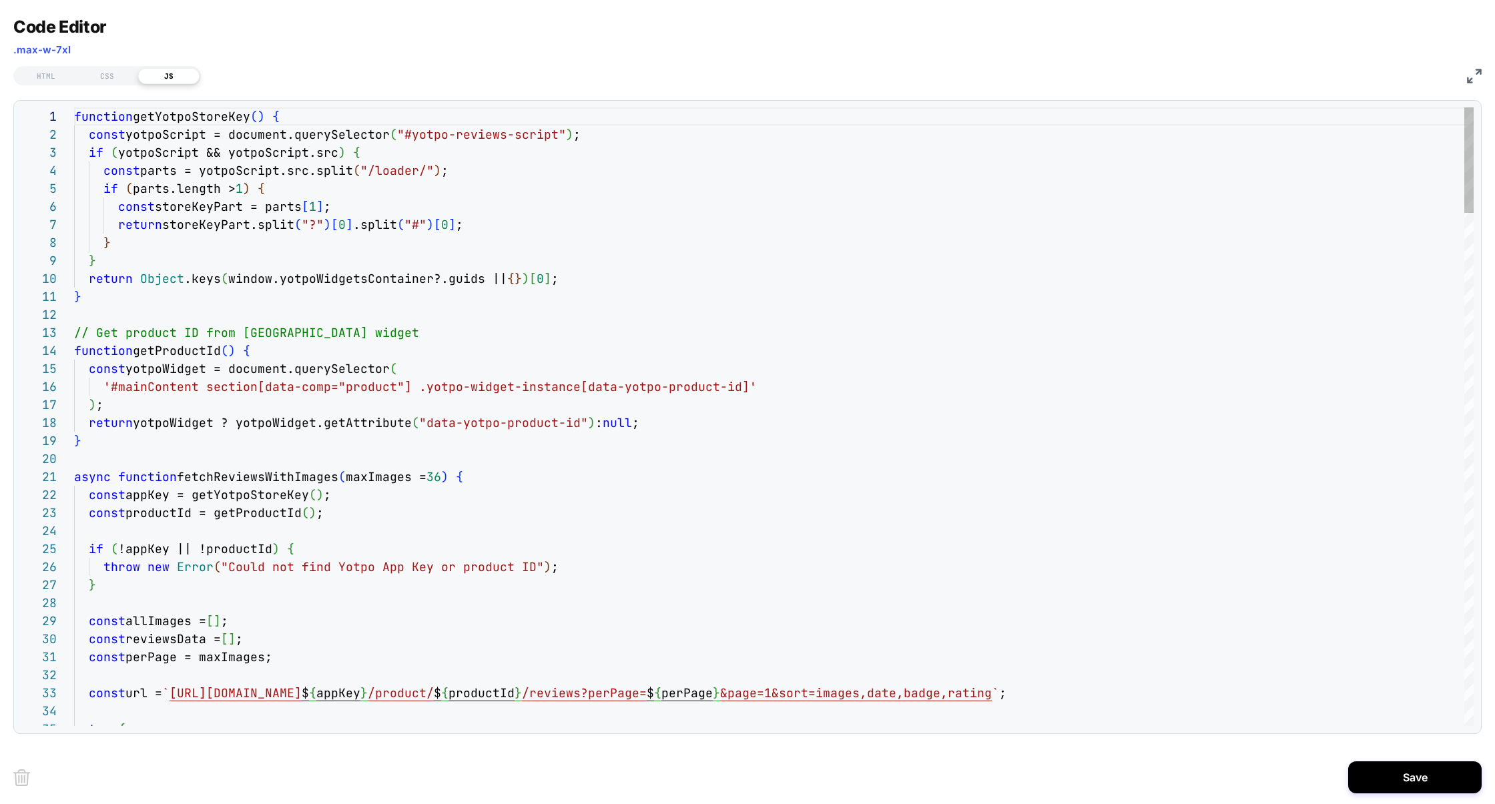
scroll to position [180, 0]
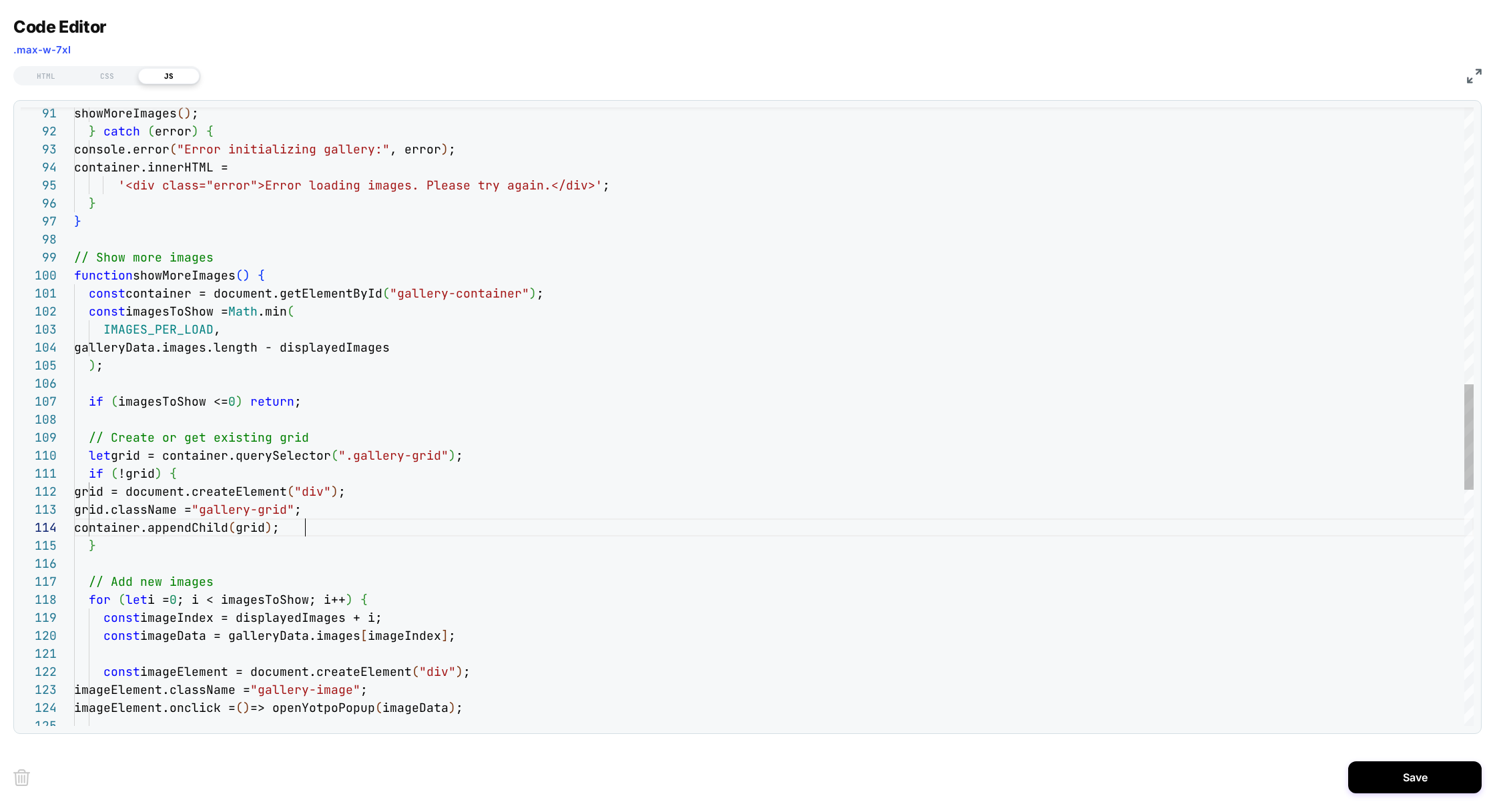
click at [426, 532] on div "imageElement.onclick = ( ) => openYotpoPopup ( imageData ) ; const imageElement…" at bounding box center [773, 296] width 1399 height 3627
click at [129, 456] on div "imageElement.onclick = ( ) => openYotpoPopup ( imageData ) ; const imageElement…" at bounding box center [773, 296] width 1399 height 3627
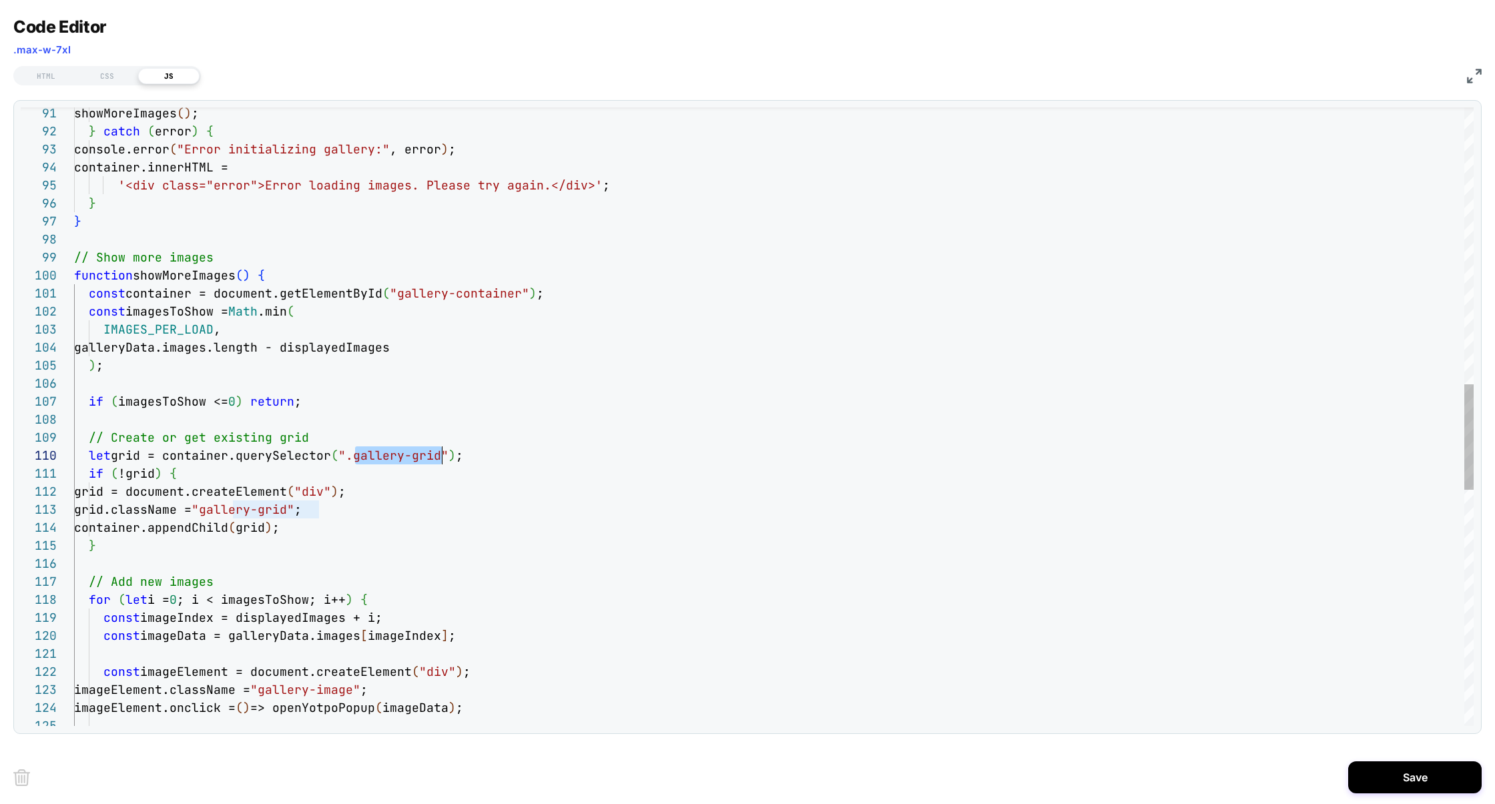
drag, startPoint x: 356, startPoint y: 459, endPoint x: 439, endPoint y: 460, distance: 83.4
click at [439, 460] on div "imageElement.onclick = ( ) => openYotpoPopup ( imageData ) ; const imageElement…" at bounding box center [773, 296] width 1399 height 3627
click at [273, 529] on div "imageElement.onclick = ( ) => openYotpoPopup ( imageData ) ; const imageElement…" at bounding box center [773, 296] width 1399 height 3627
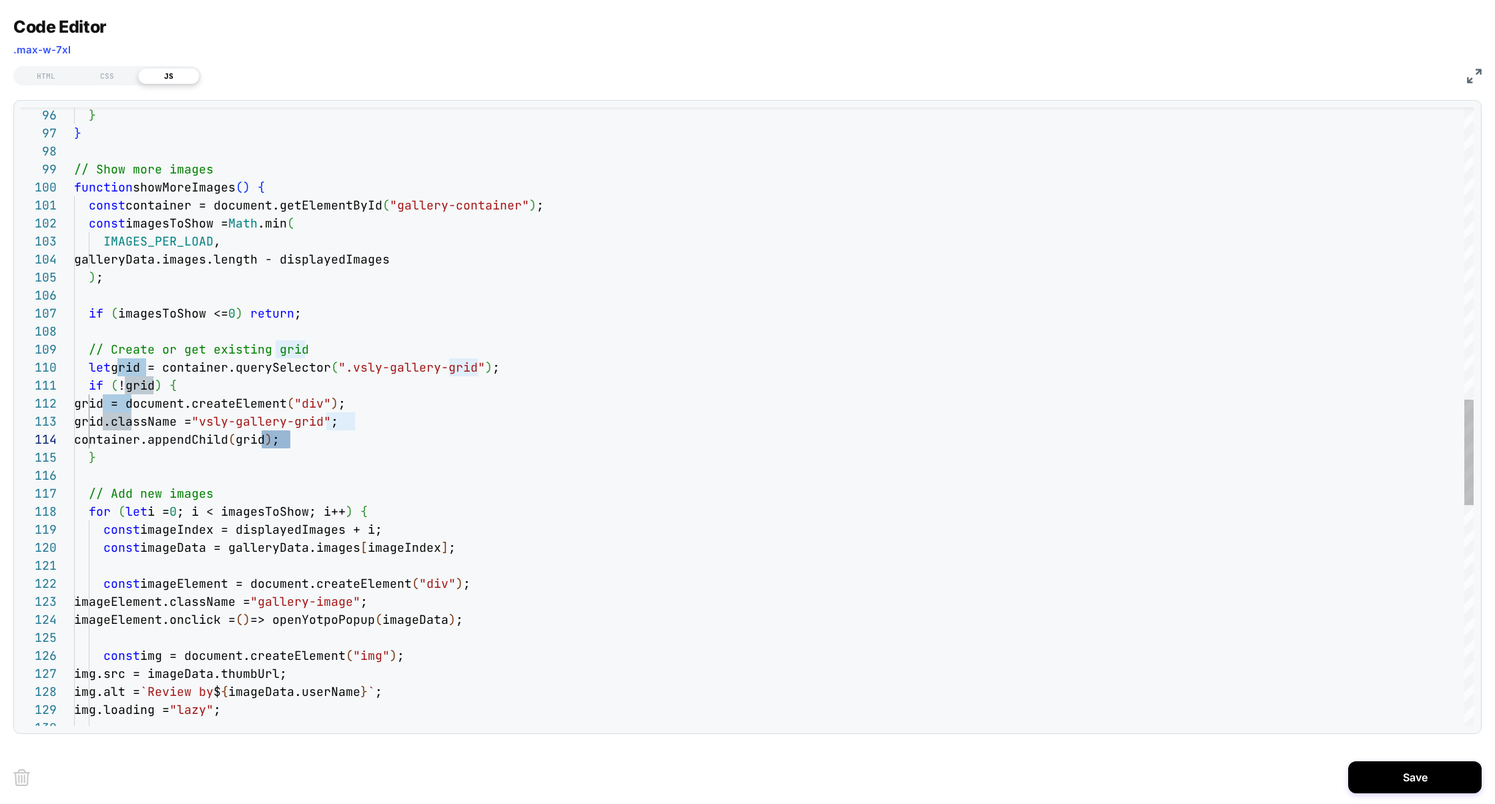
scroll to position [72, 21]
click at [420, 463] on div "imageElement.onclick = ( ) => openYotpoPopup ( imageData ) ; const imageElement…" at bounding box center [773, 208] width 1399 height 3627
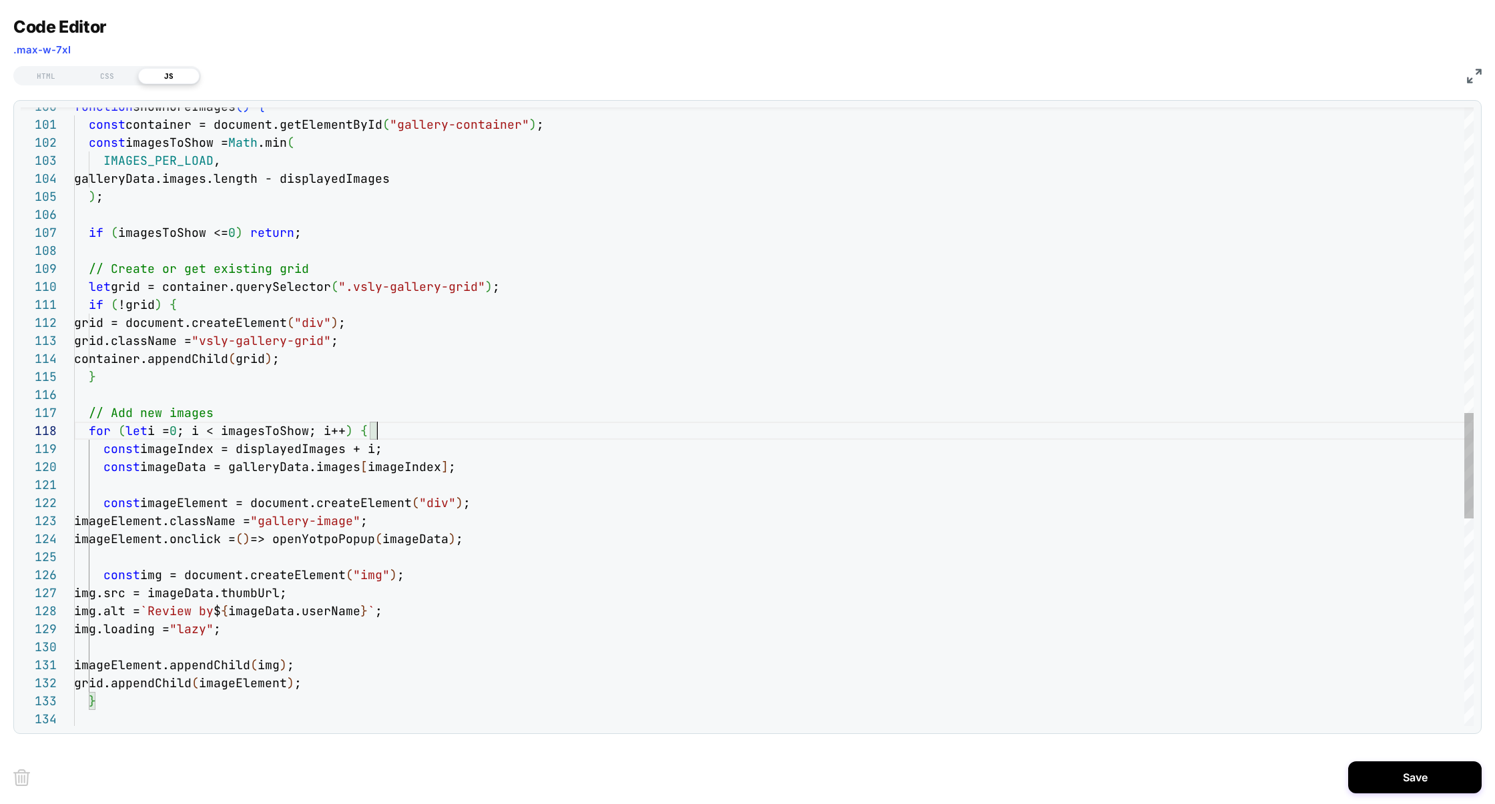
scroll to position [126, 303]
click at [436, 438] on div "imageElement.onclick = ( ) => openYotpoPopup ( imageData ) ; const imageElement…" at bounding box center [773, 127] width 1399 height 3627
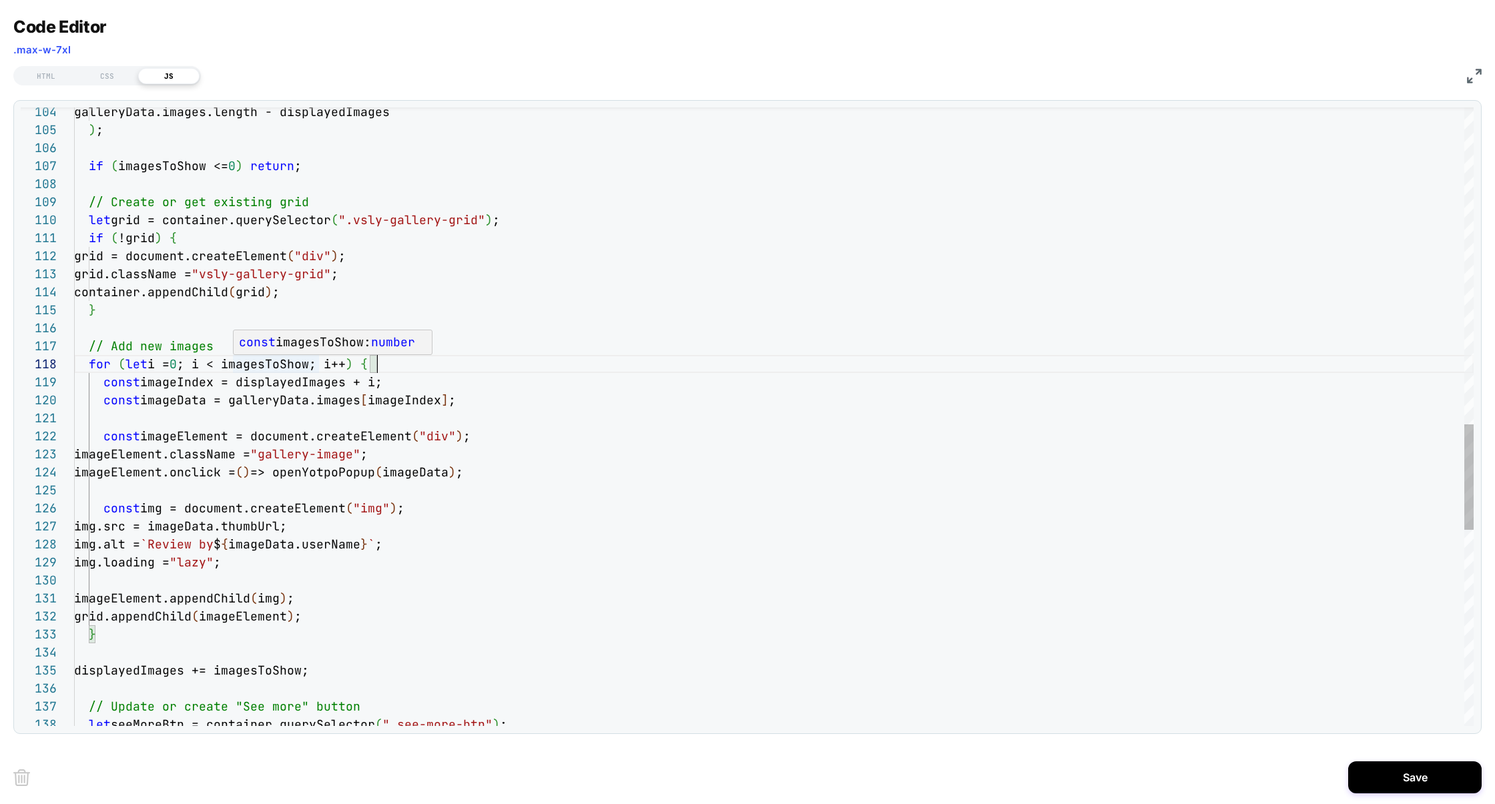
click at [285, 367] on div "imageElement.onclick = ( ) => openYotpoPopup ( imageData ) ; const imageElement…" at bounding box center [773, 60] width 1399 height 3627
click at [278, 370] on div "imageElement.onclick = ( ) => openYotpoPopup ( imageData ) ; const imageElement…" at bounding box center [773, 60] width 1399 height 3627
type textarea "**********"
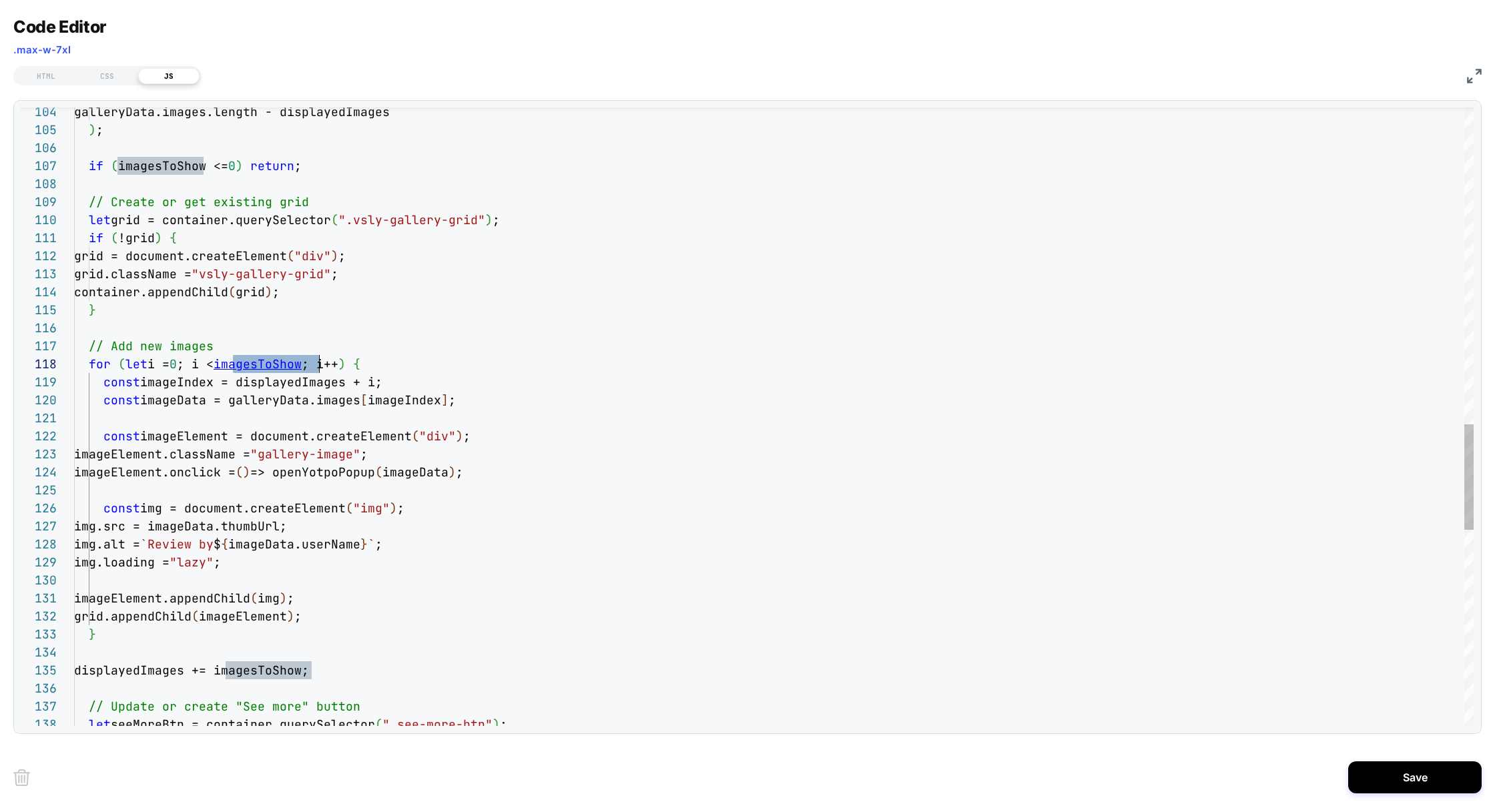
scroll to position [17, 57]
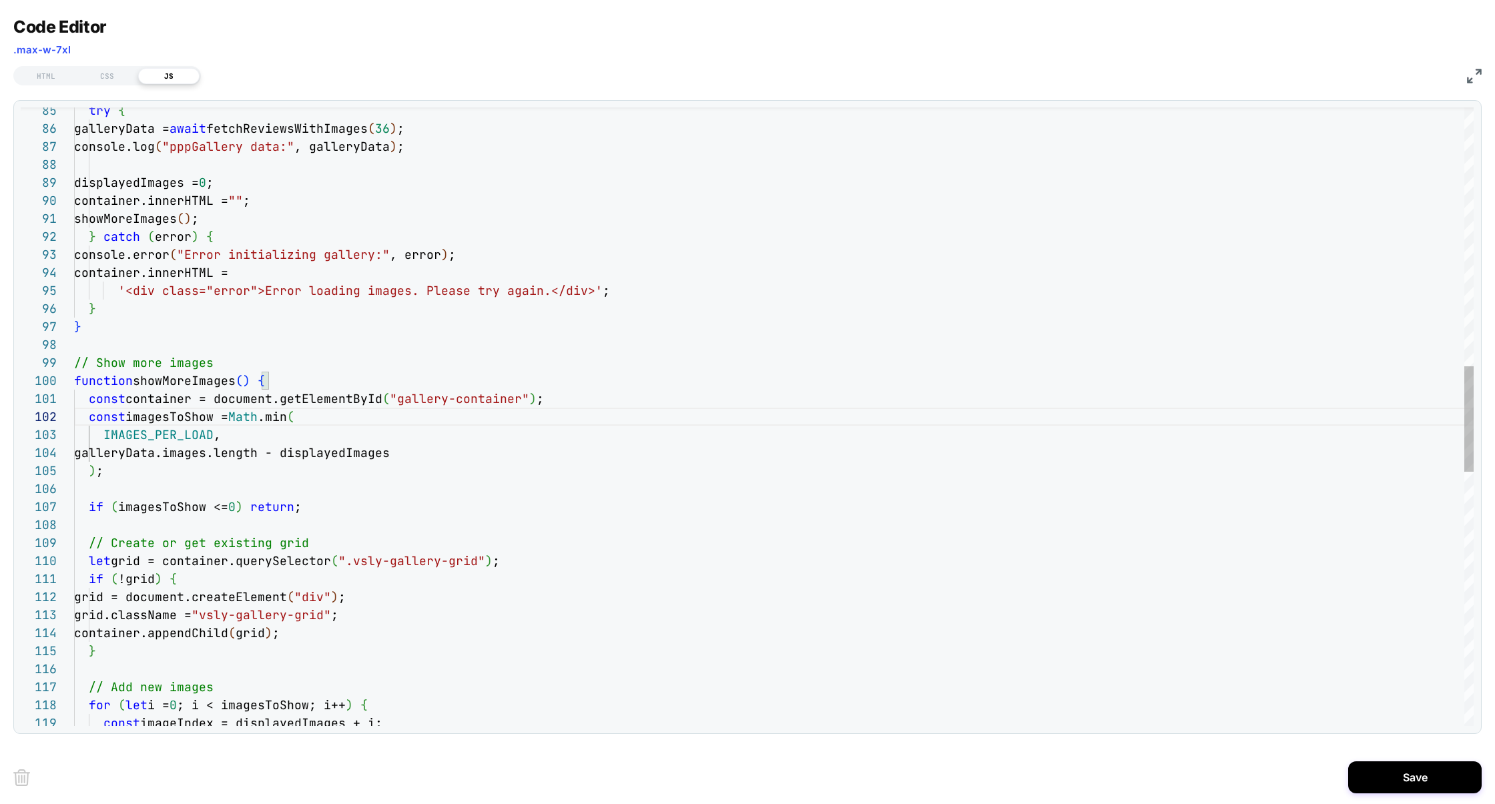
click at [171, 440] on div "const imageIndex = displayedImages + i; // Add new images for ( let i = 0 ; i <…" at bounding box center [773, 401] width 1399 height 3627
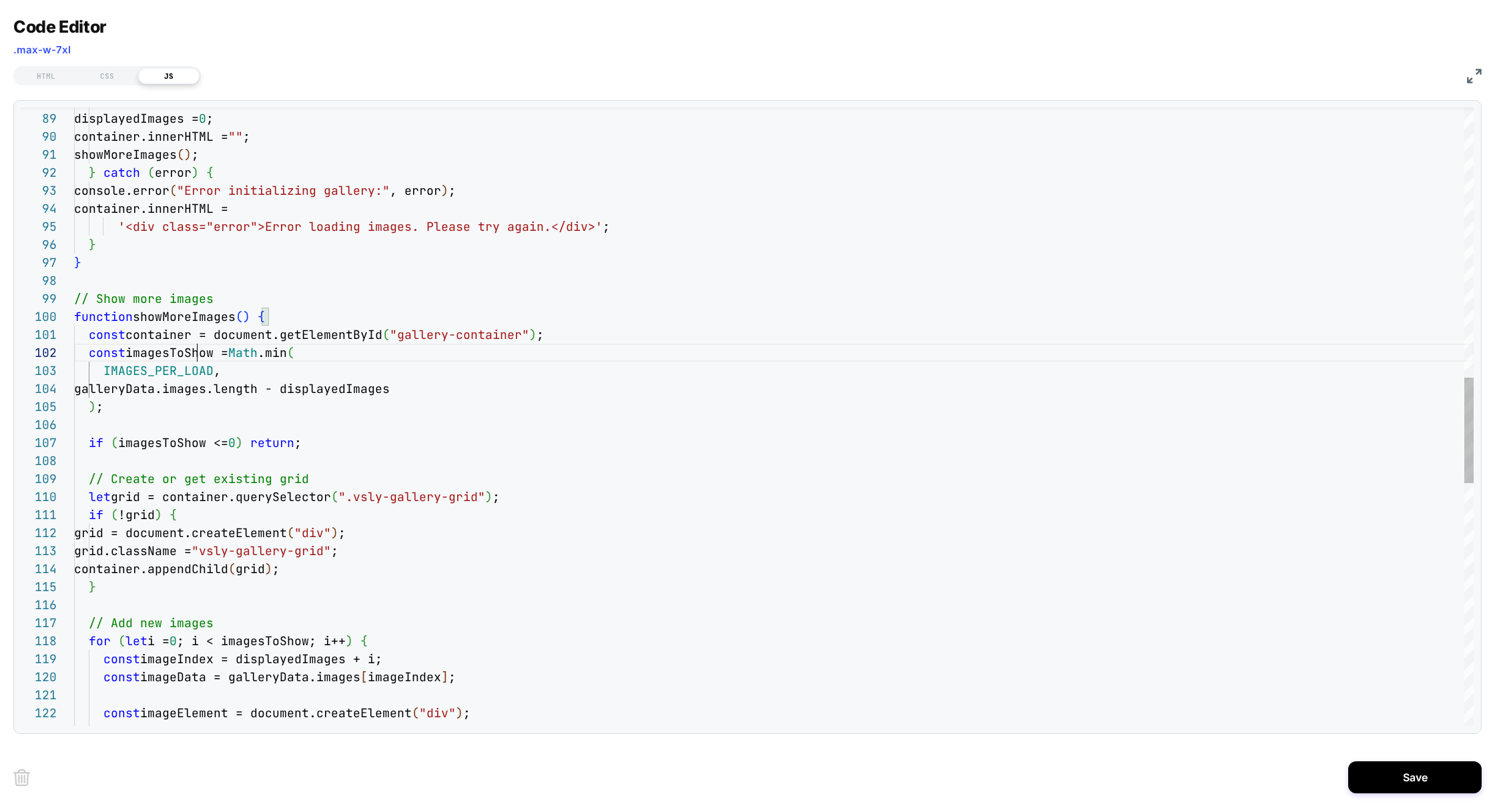
click at [195, 354] on div "const imageIndex = displayedImages + i; // Add new images for ( let i = 0 ; i <…" at bounding box center [773, 337] width 1399 height 3627
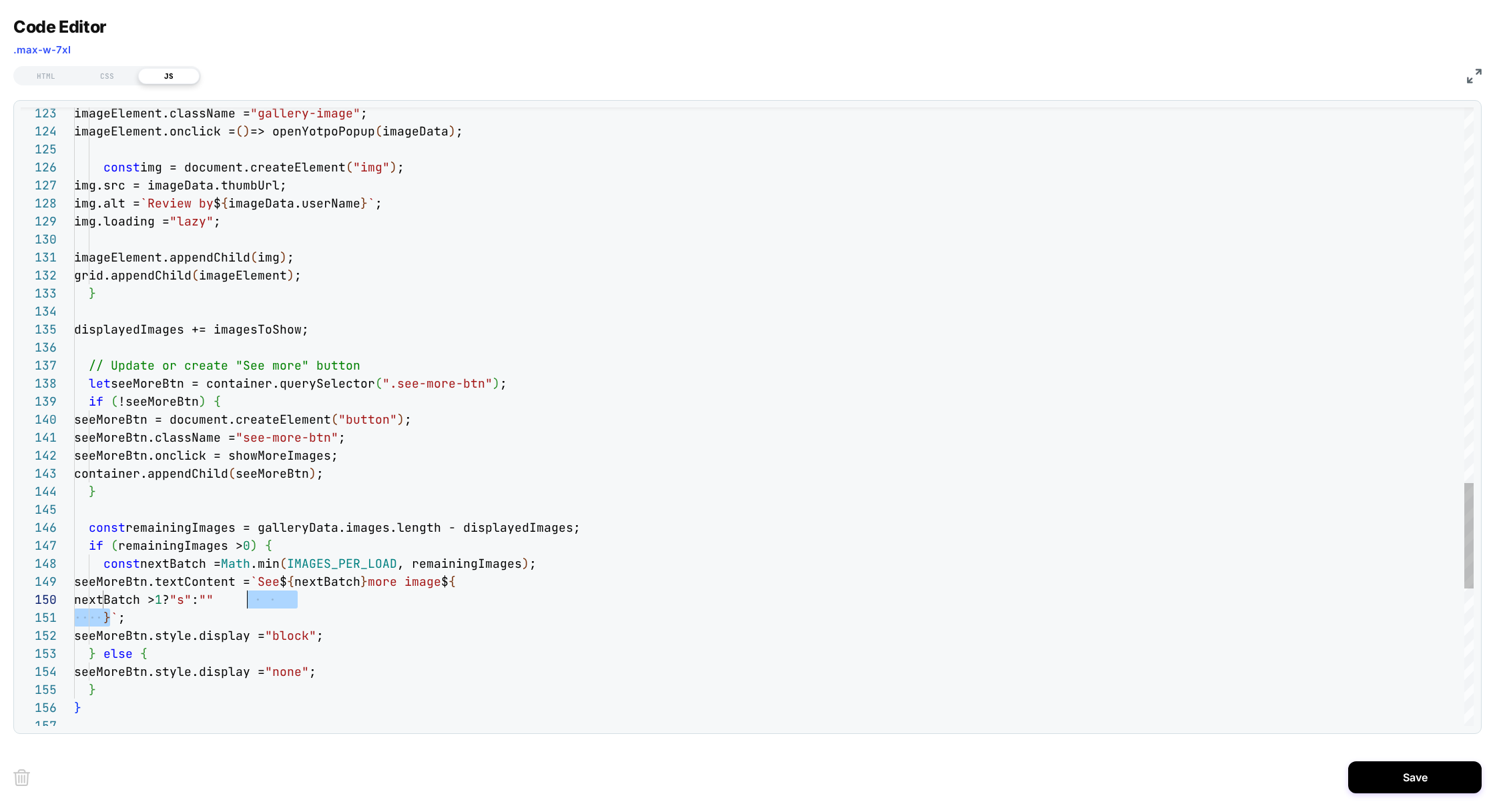
scroll to position [161, 172]
drag, startPoint x: 109, startPoint y: 617, endPoint x: 250, endPoint y: 596, distance: 141.5
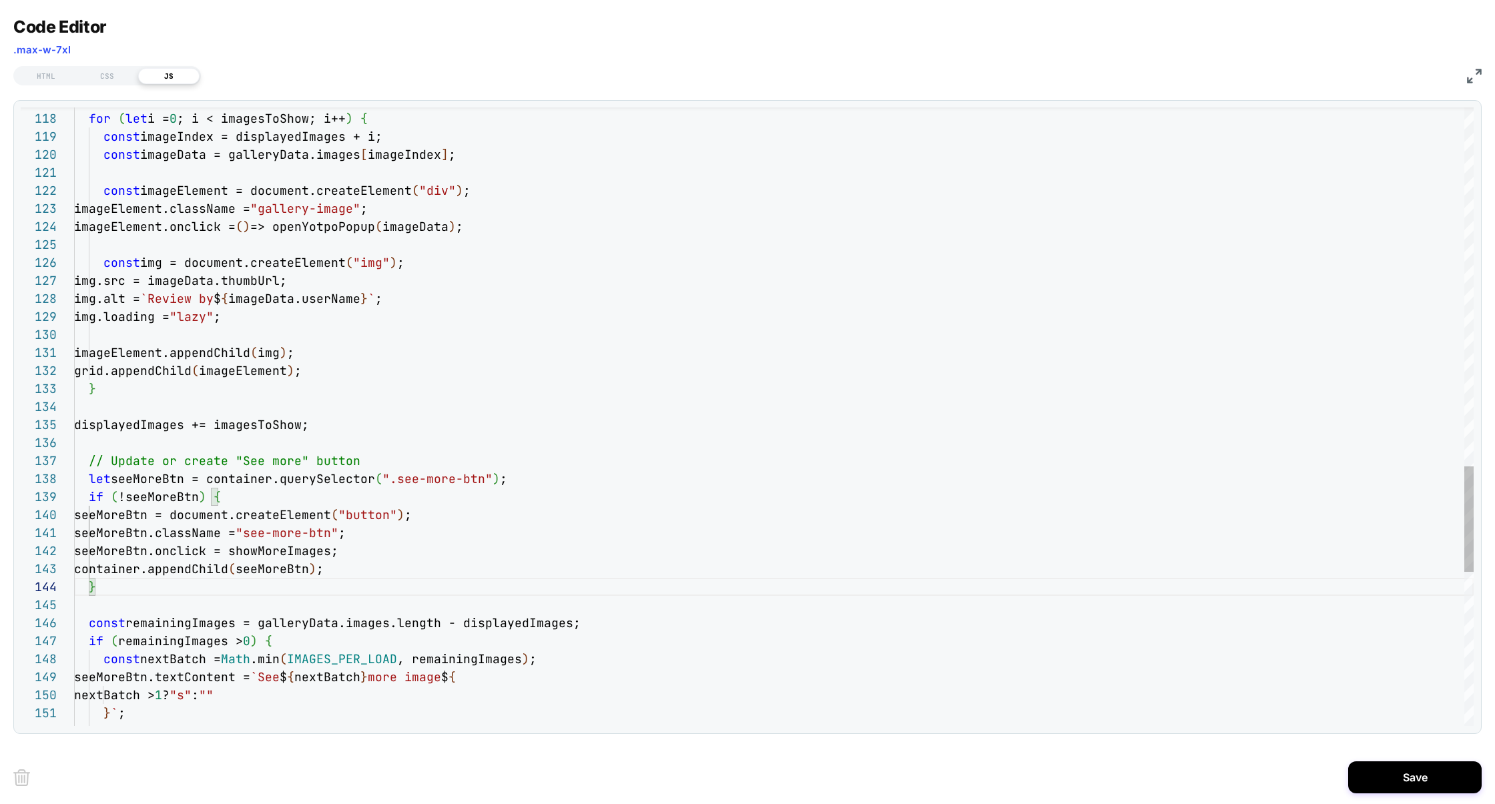
type textarea "**********"
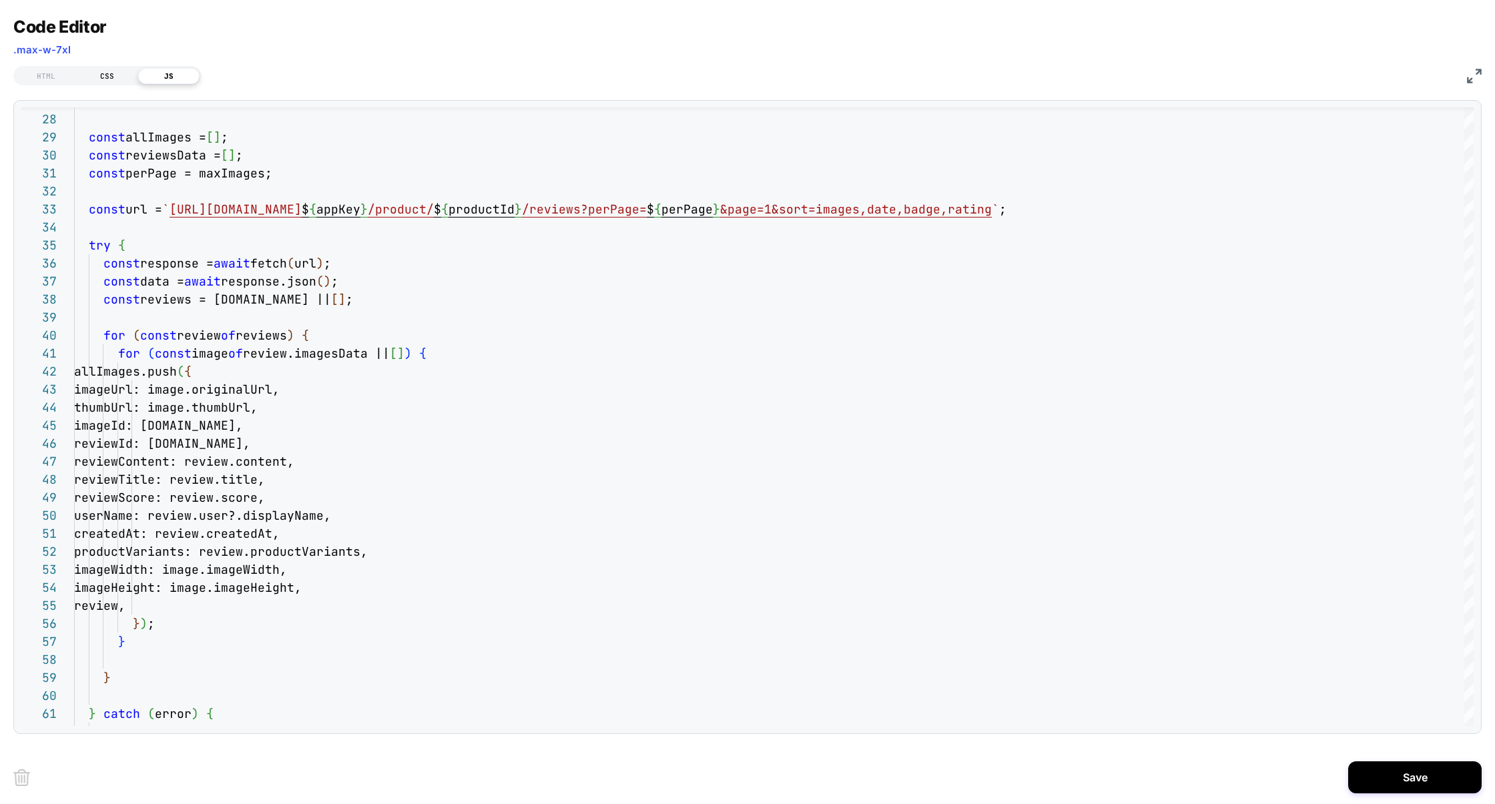
click at [105, 74] on div "CSS" at bounding box center [107, 76] width 61 height 16
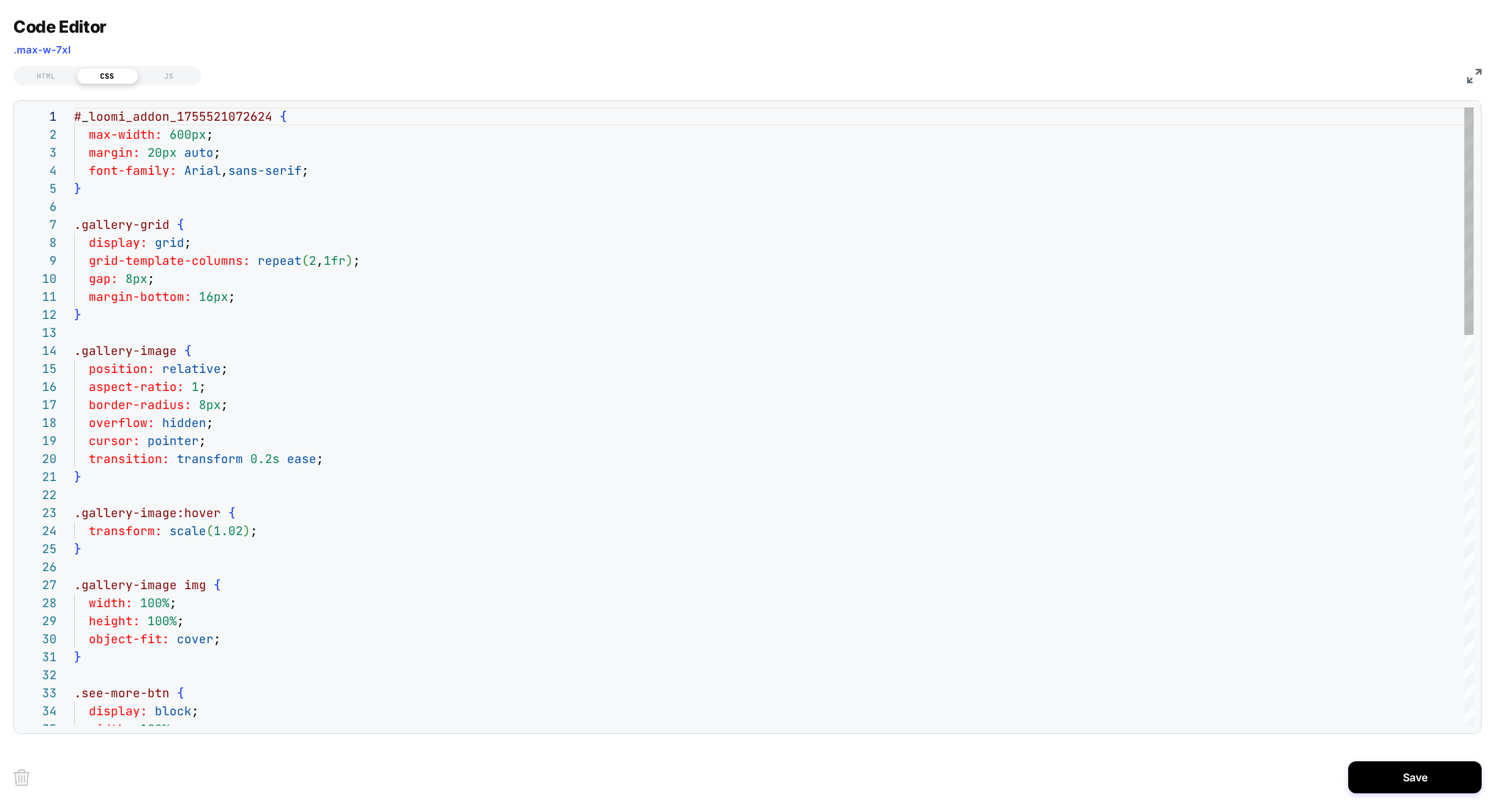
scroll to position [108, 7]
type textarea "**********"
drag, startPoint x: 81, startPoint y: 348, endPoint x: 173, endPoint y: 348, distance: 92.1
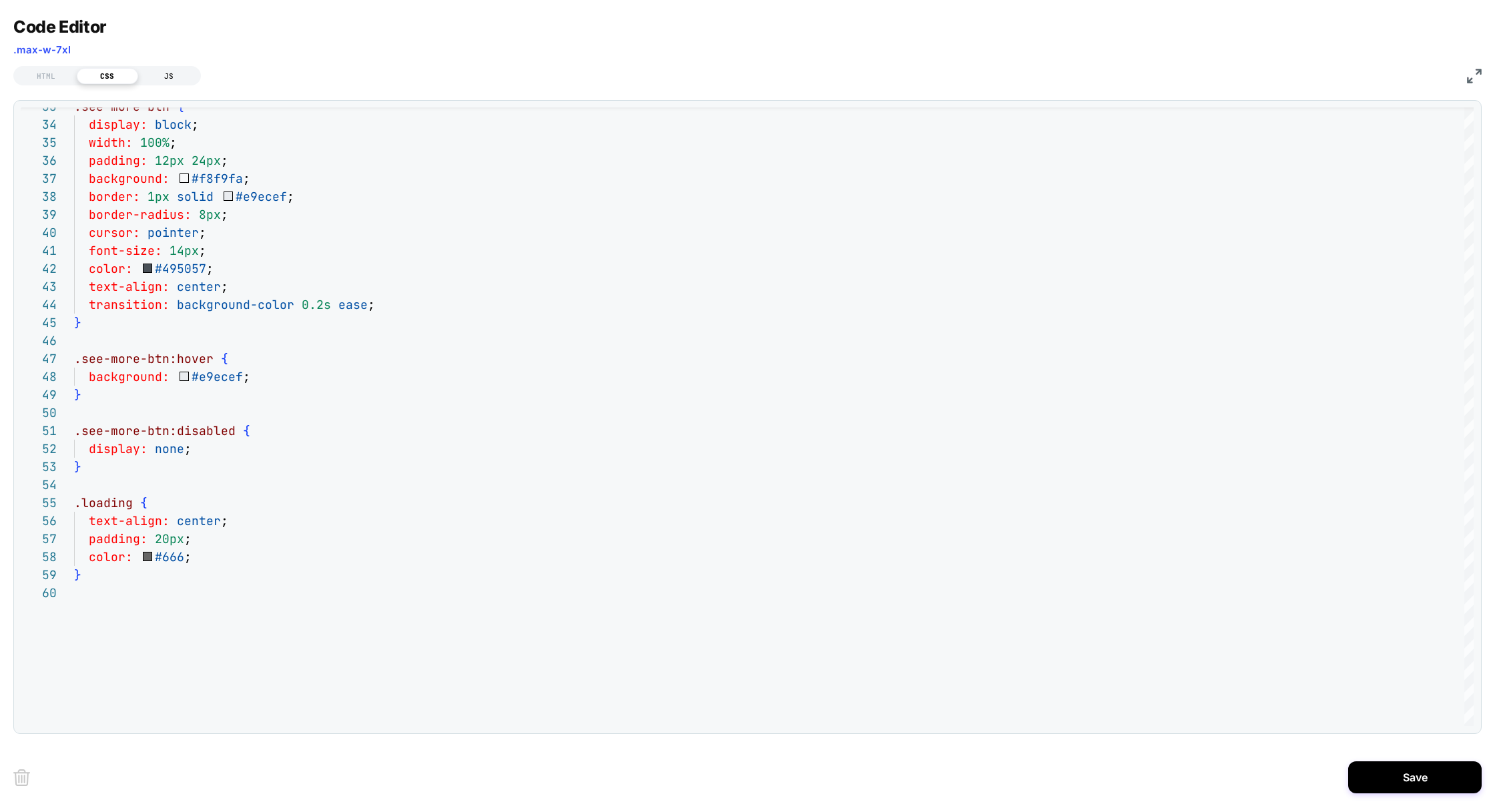
click at [165, 77] on div "JS" at bounding box center [168, 76] width 61 height 16
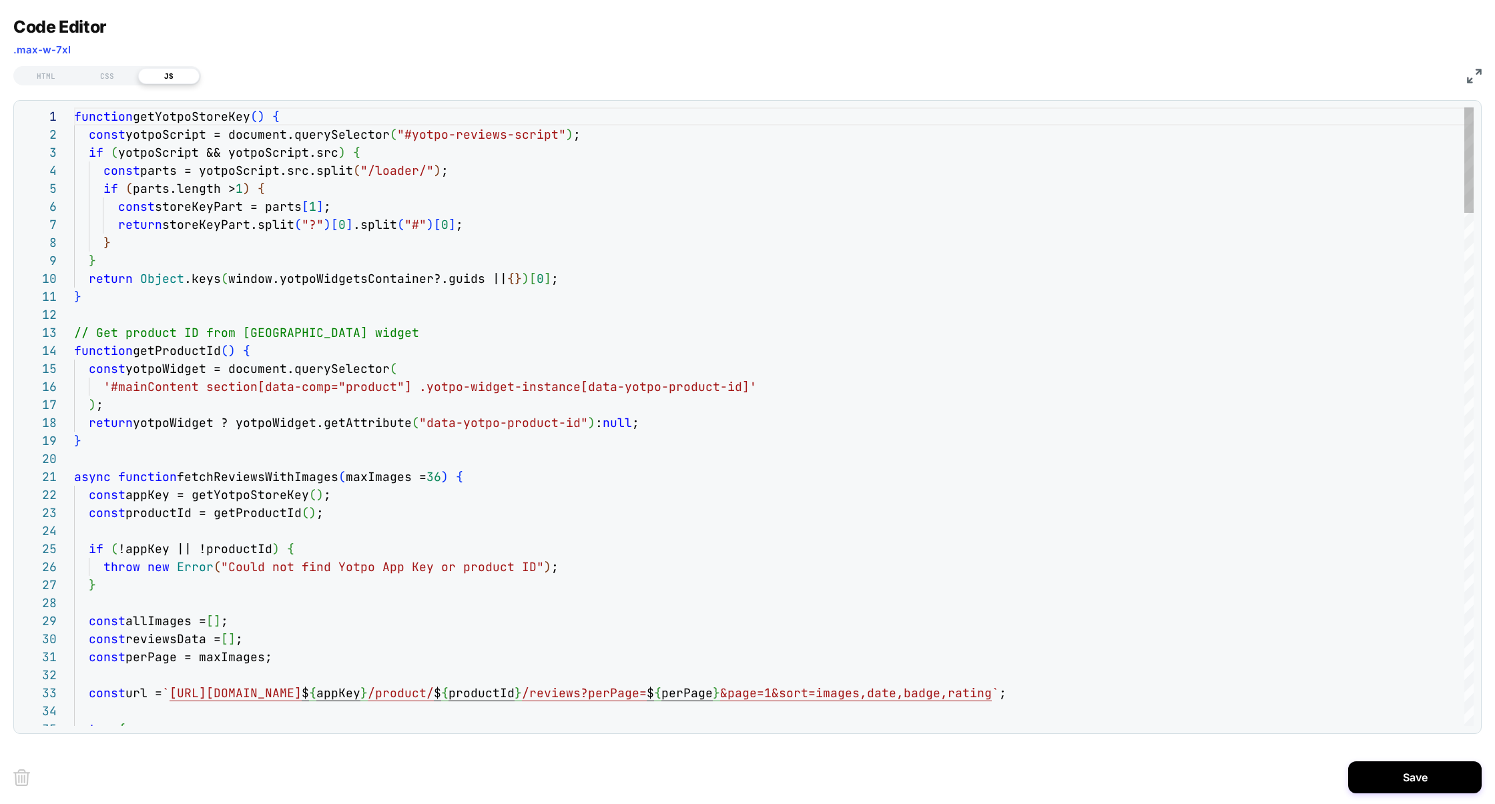
scroll to position [180, 0]
type textarea "**********"
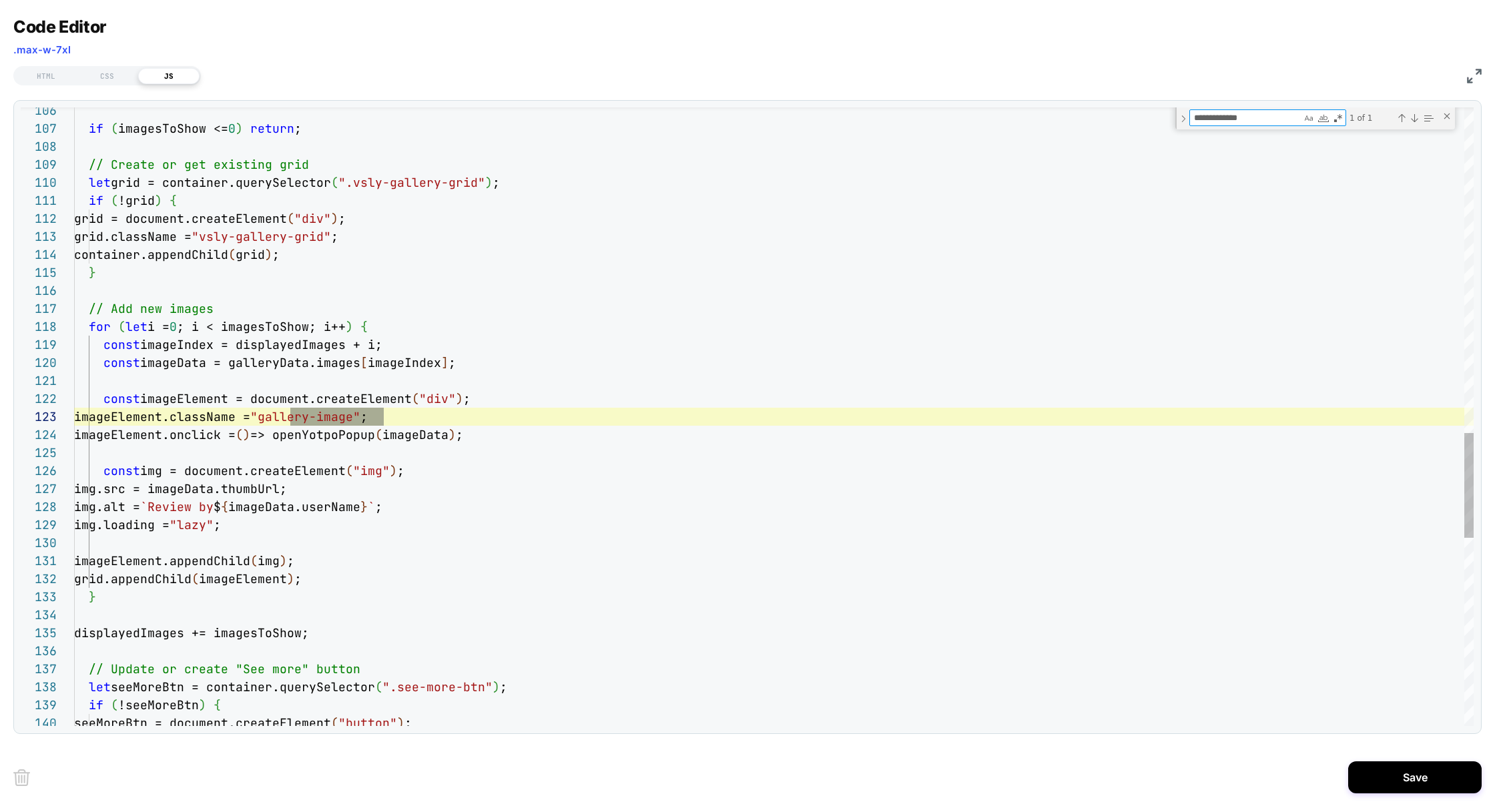
scroll to position [180, 310]
type textarea "**********"
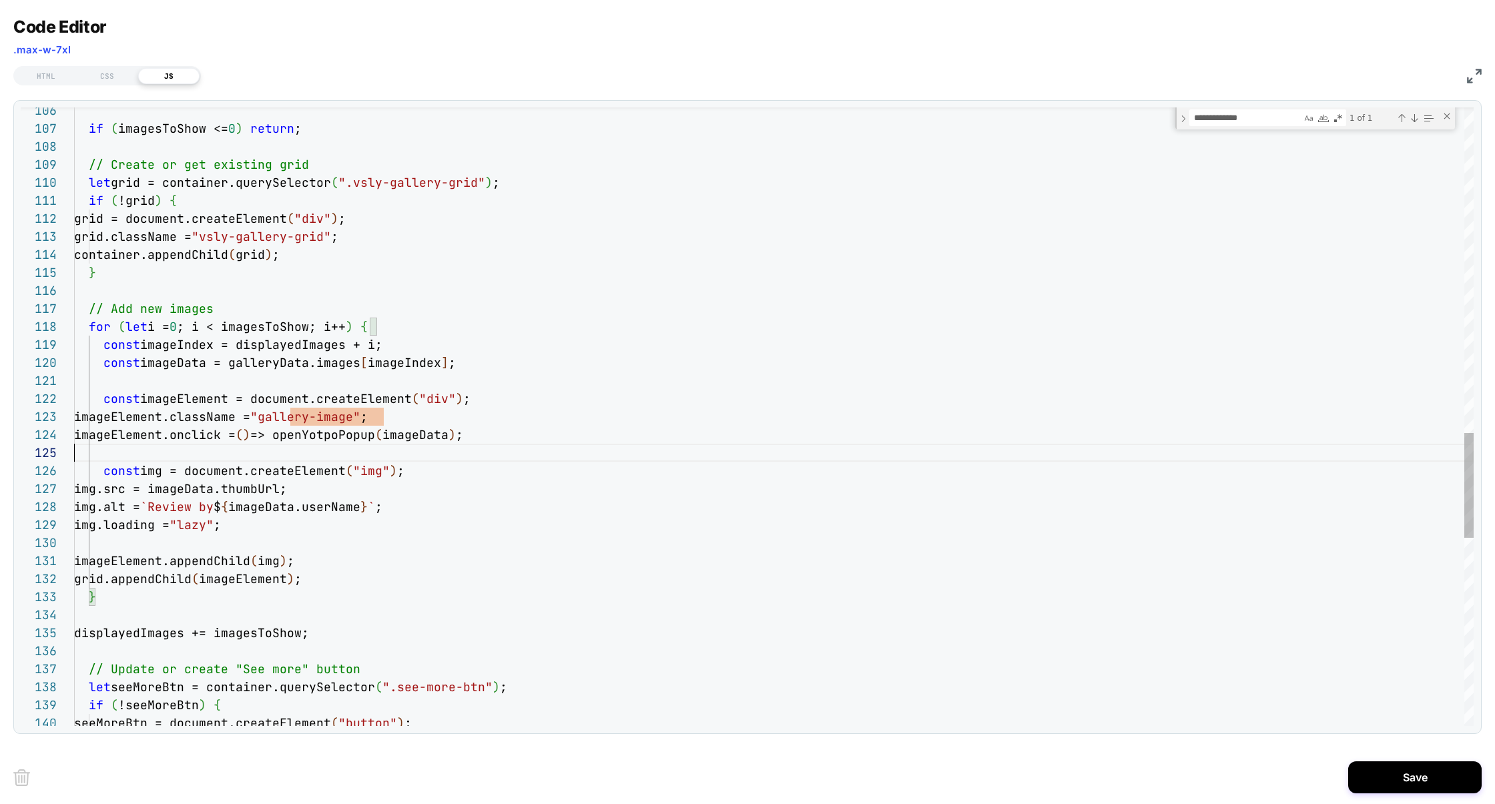
scroll to position [72, 0]
click at [320, 456] on div "if ( imagesToShow <= 0 ) return ; // Create or get existing grid let grid = con…" at bounding box center [773, 12] width 1399 height 3649
click at [290, 424] on div "if ( imagesToShow <= 0 ) return ; // Create or get existing grid let grid = con…" at bounding box center [773, 12] width 1399 height 3649
drag, startPoint x: 291, startPoint y: 419, endPoint x: 384, endPoint y: 418, distance: 93.4
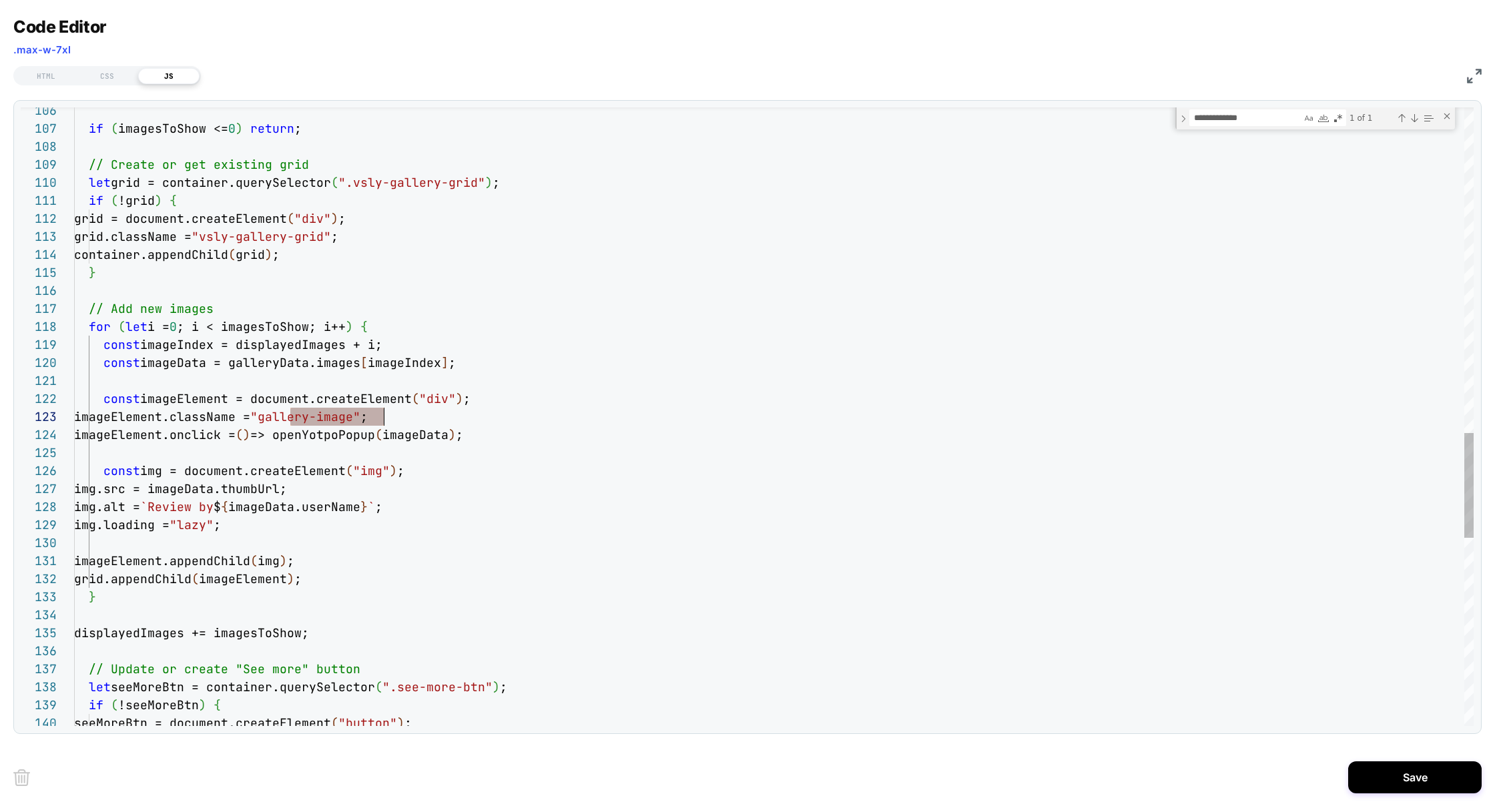
click at [385, 418] on div "if ( imagesToShow <= 0 ) return ; // Create or get existing grid let grid = con…" at bounding box center [773, 12] width 1399 height 3649
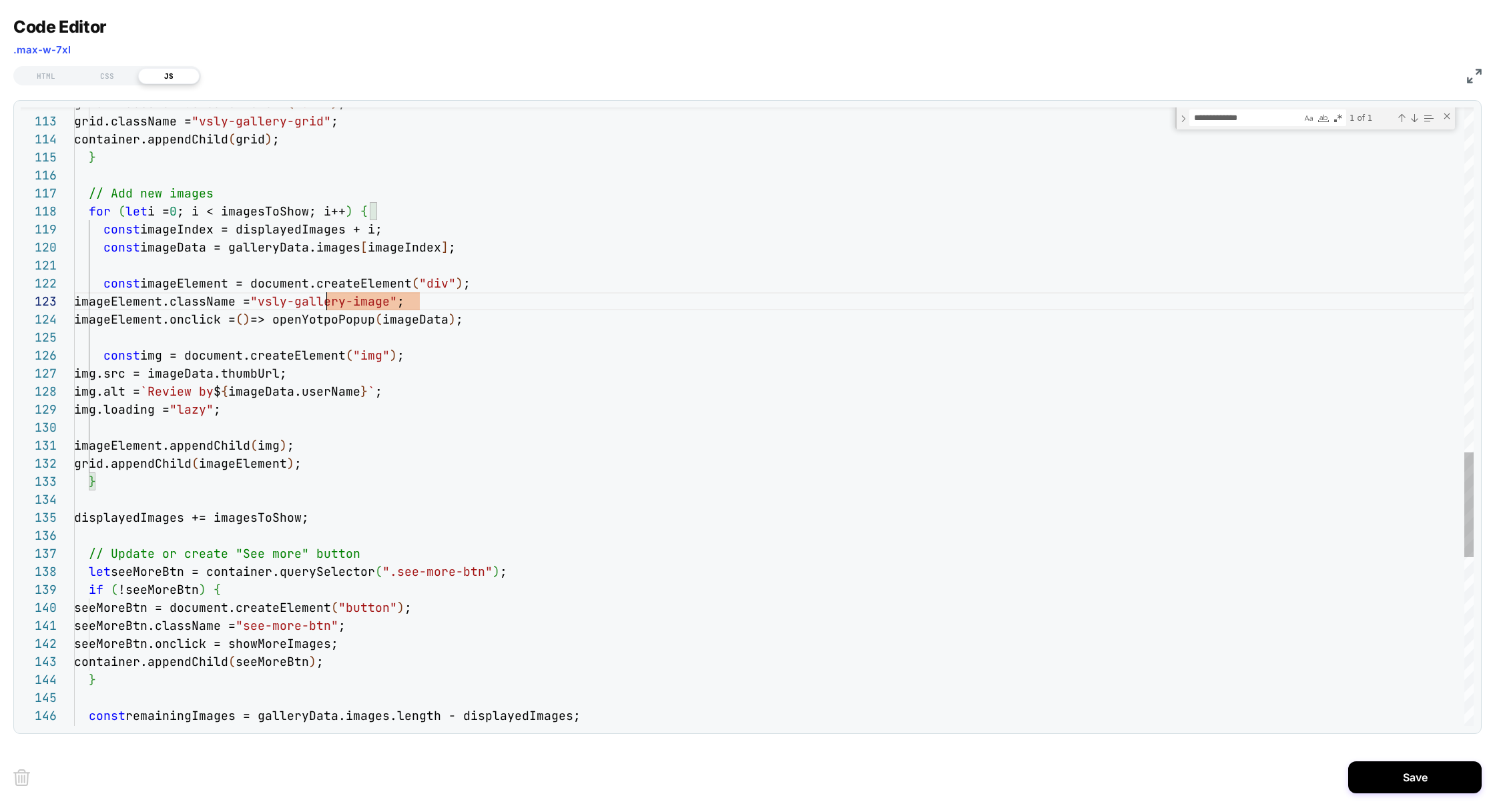
scroll to position [126, 346]
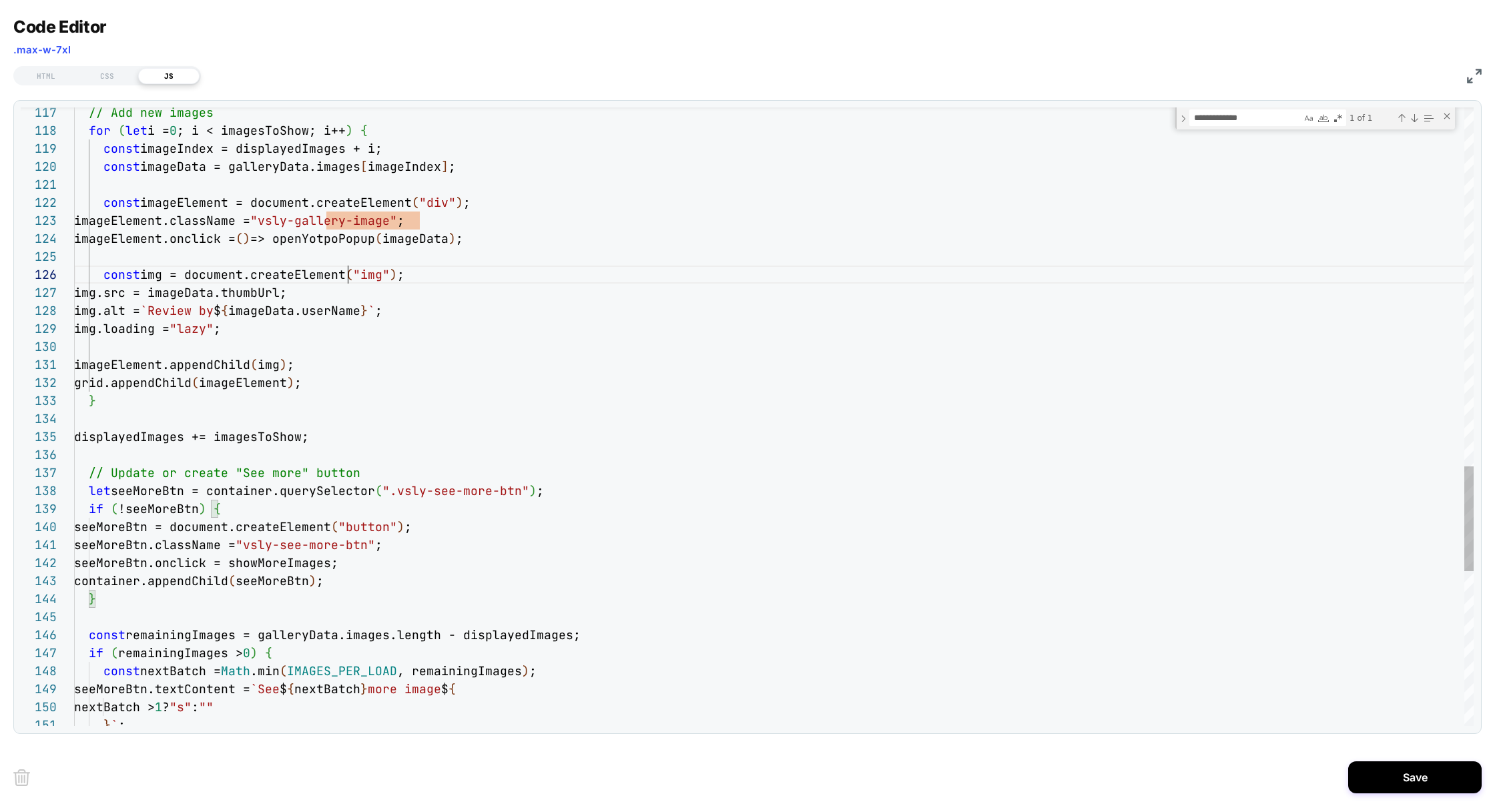
drag, startPoint x: 328, startPoint y: 224, endPoint x: 418, endPoint y: 224, distance: 89.4
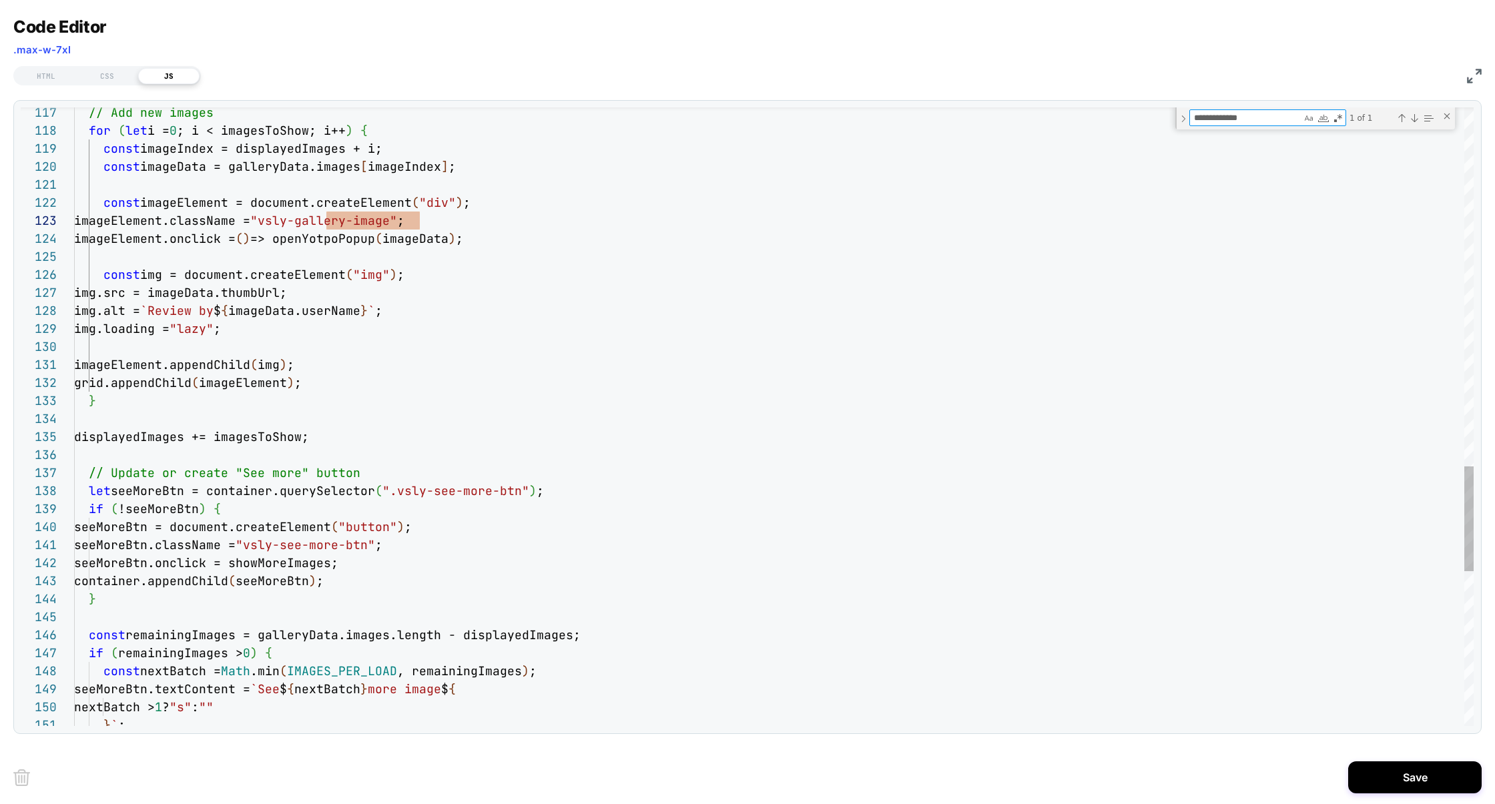
scroll to position [126, 316]
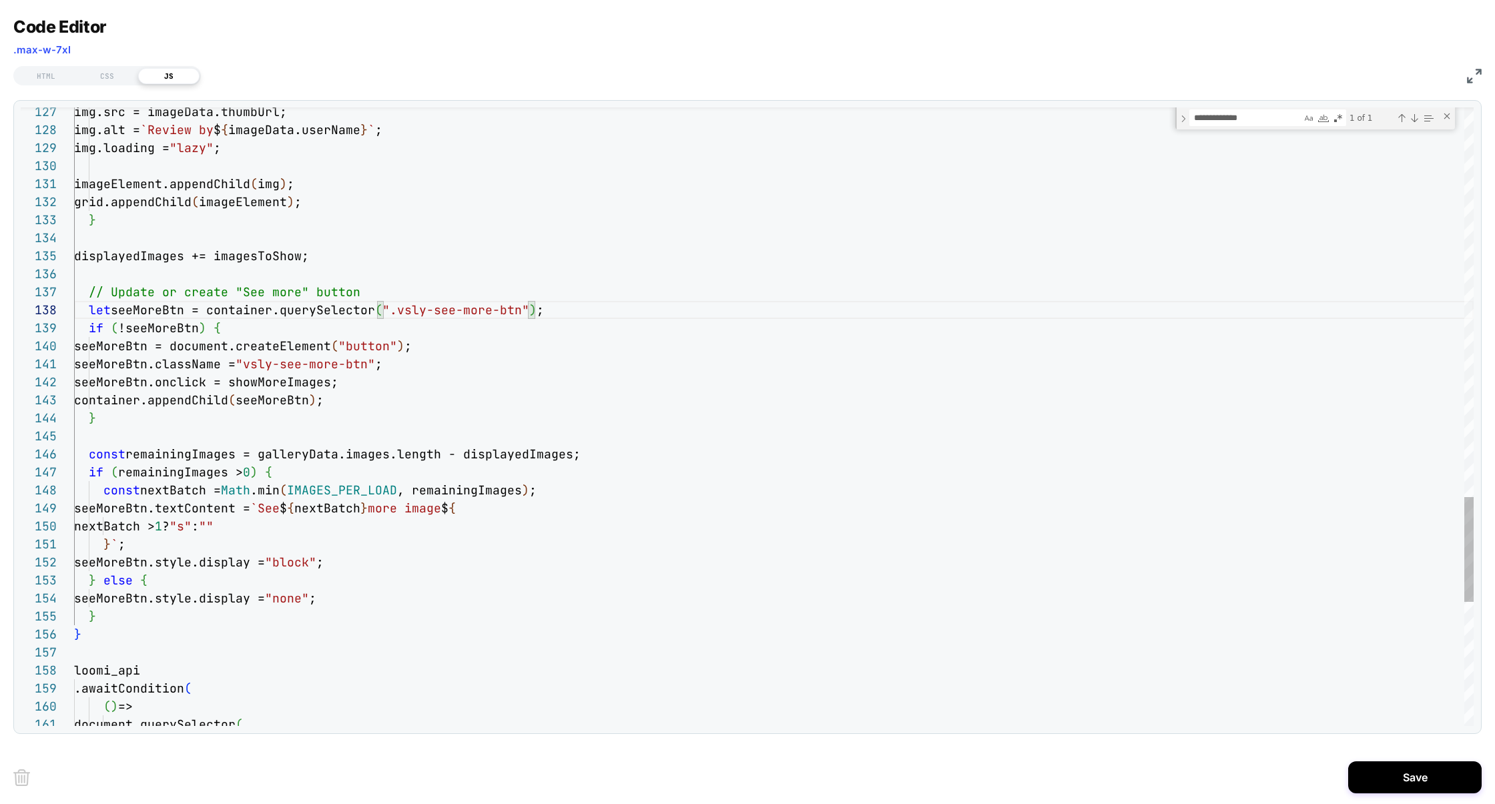
type textarea "**********"
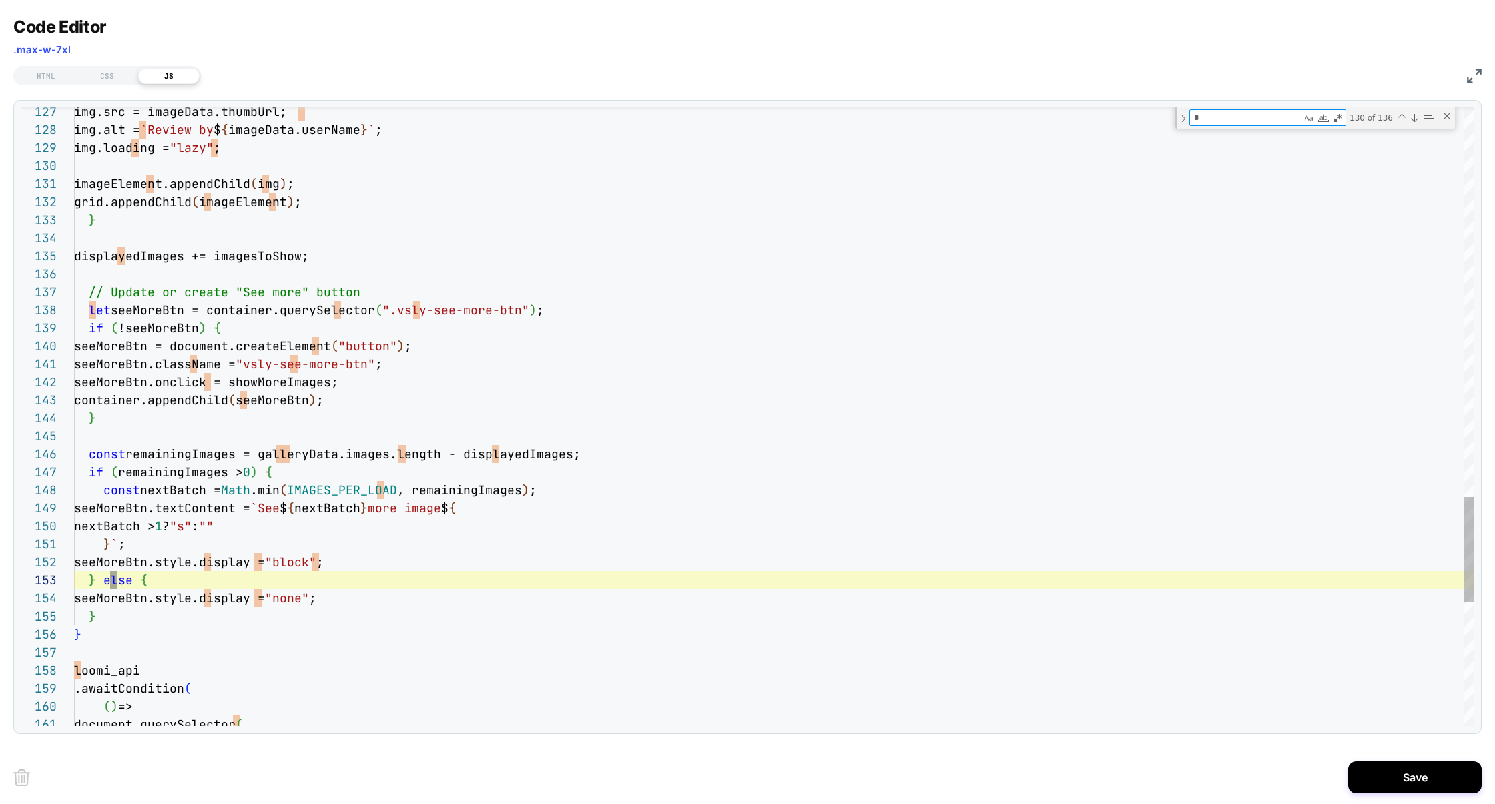
type textarea "**"
type textarea "**********"
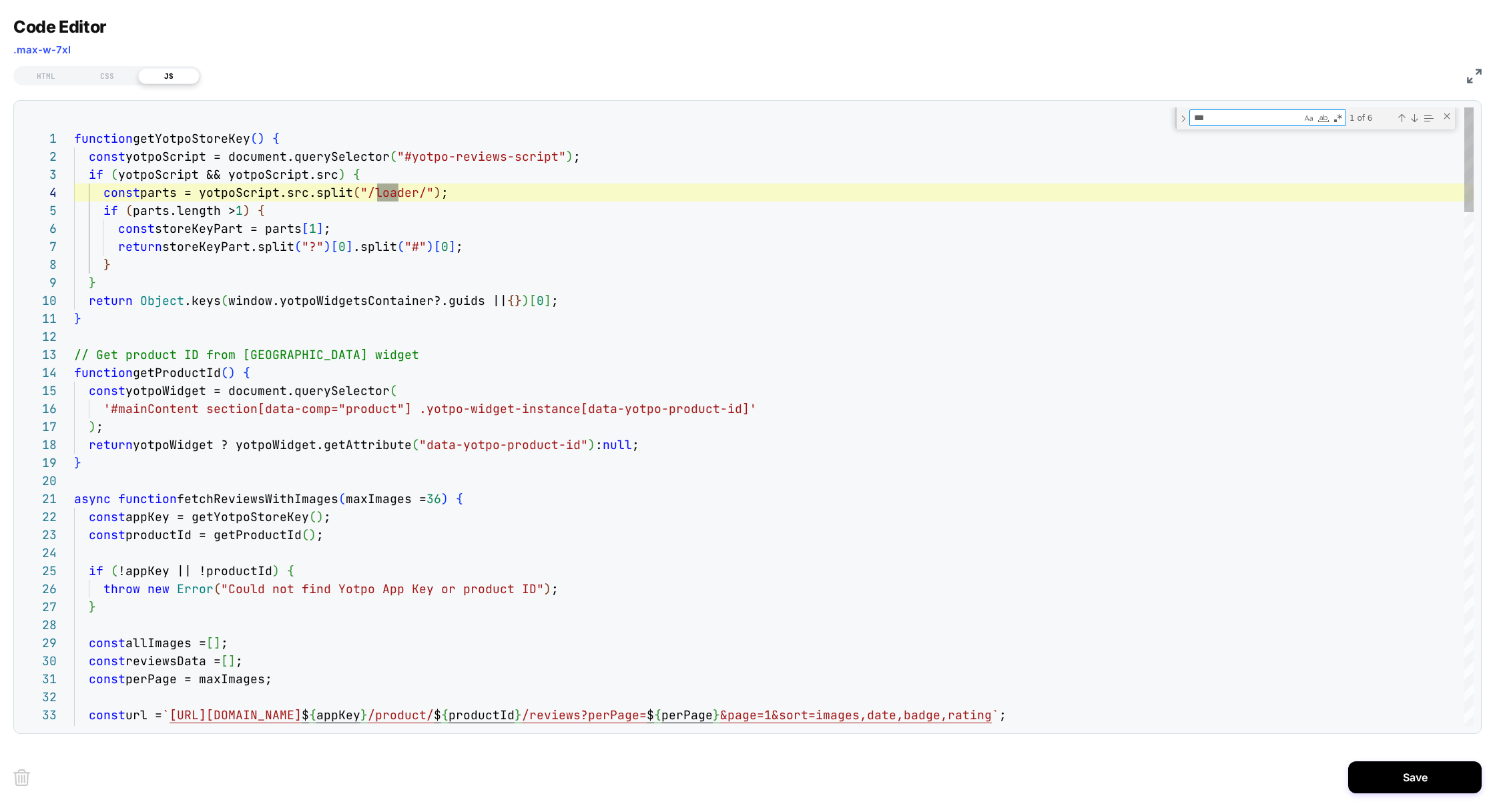
type textarea "****"
type textarea "**********"
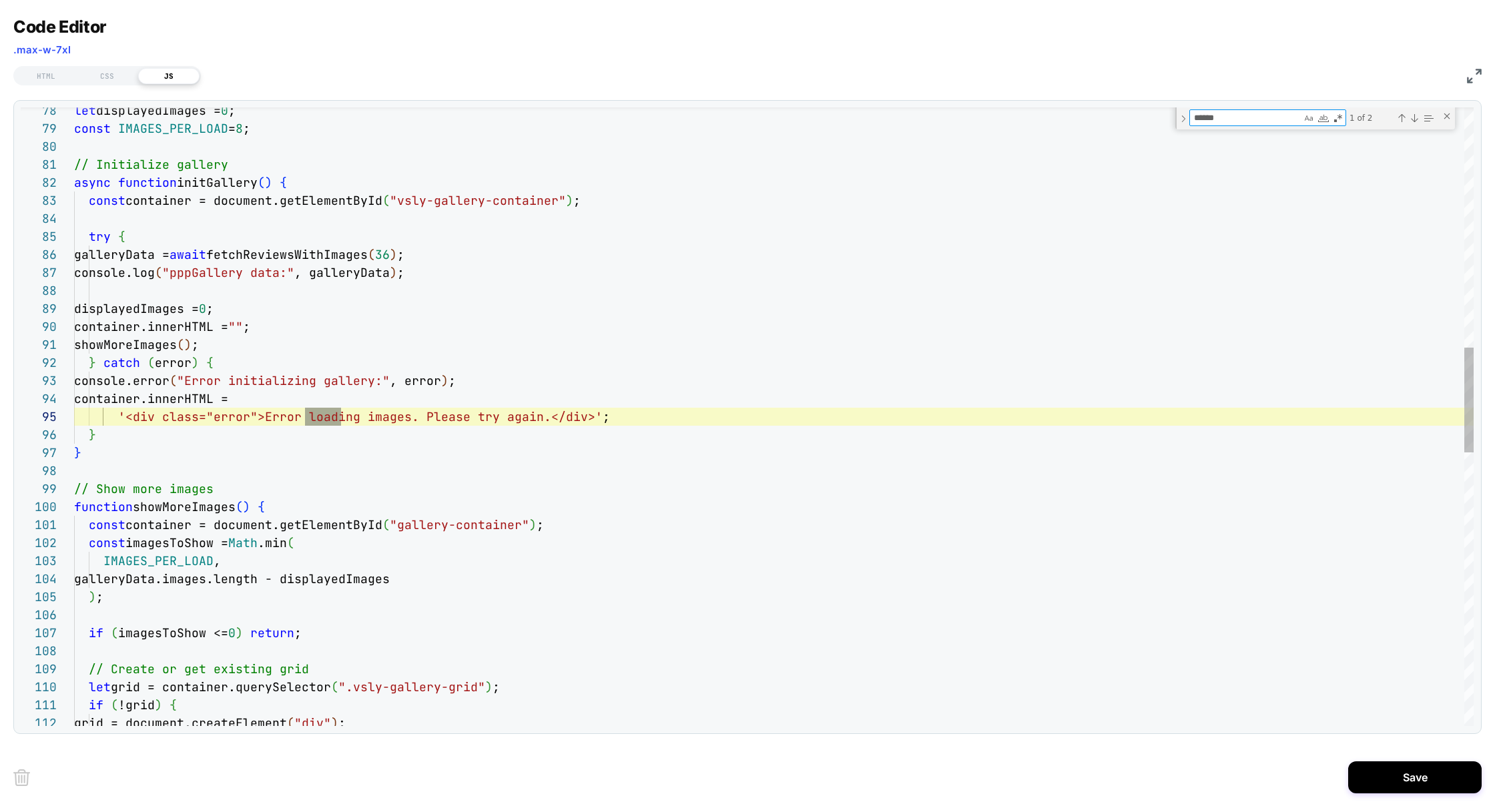
scroll to position [180, 274]
type textarea "******"
click at [1416, 123] on div "1 of 2" at bounding box center [1390, 117] width 89 height 17
click at [1413, 119] on div "Next Match (Enter)" at bounding box center [1414, 118] width 11 height 11
type textarea "**********"
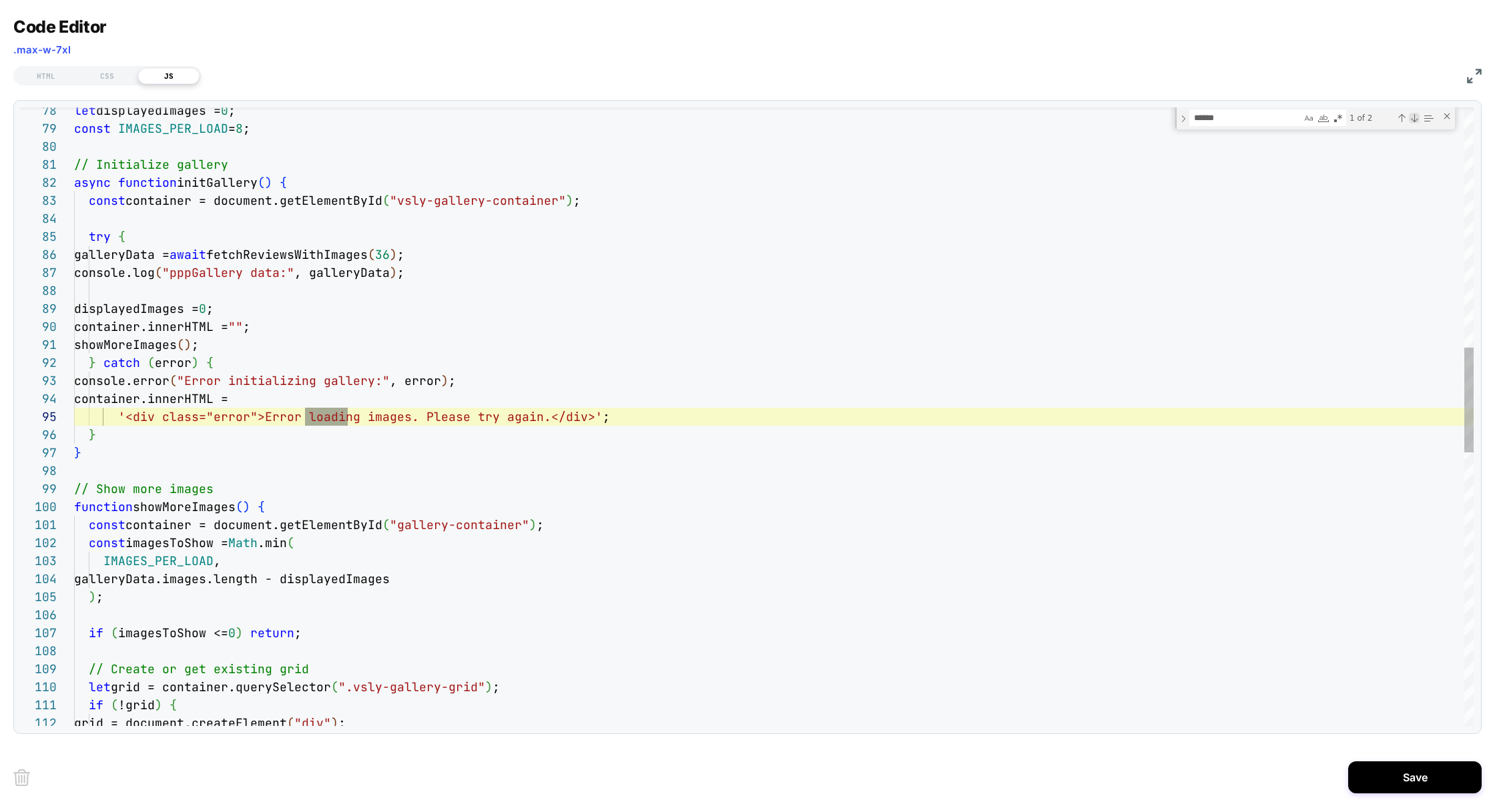
scroll to position [180, 100]
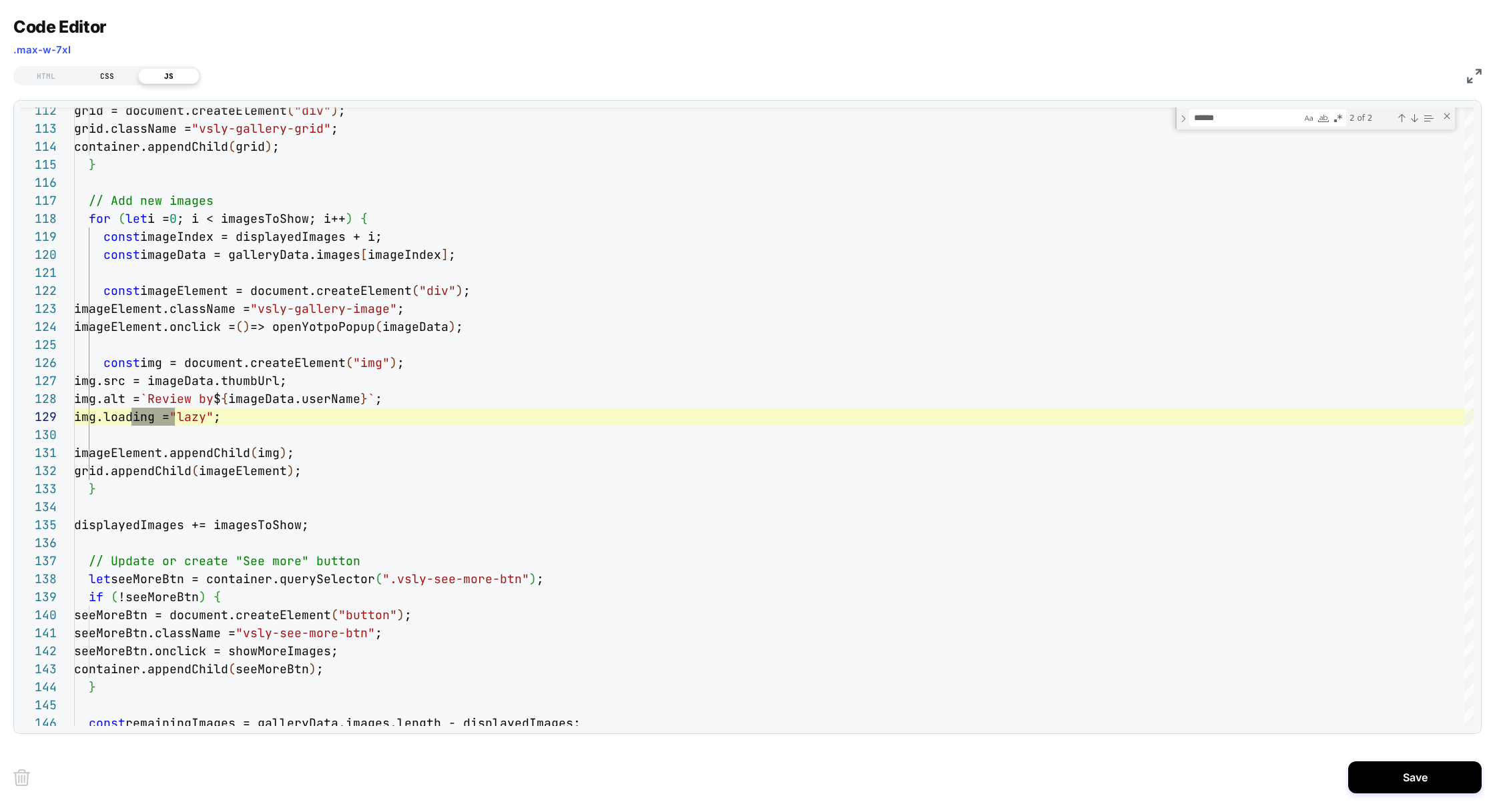
click at [97, 71] on div "CSS" at bounding box center [107, 76] width 61 height 16
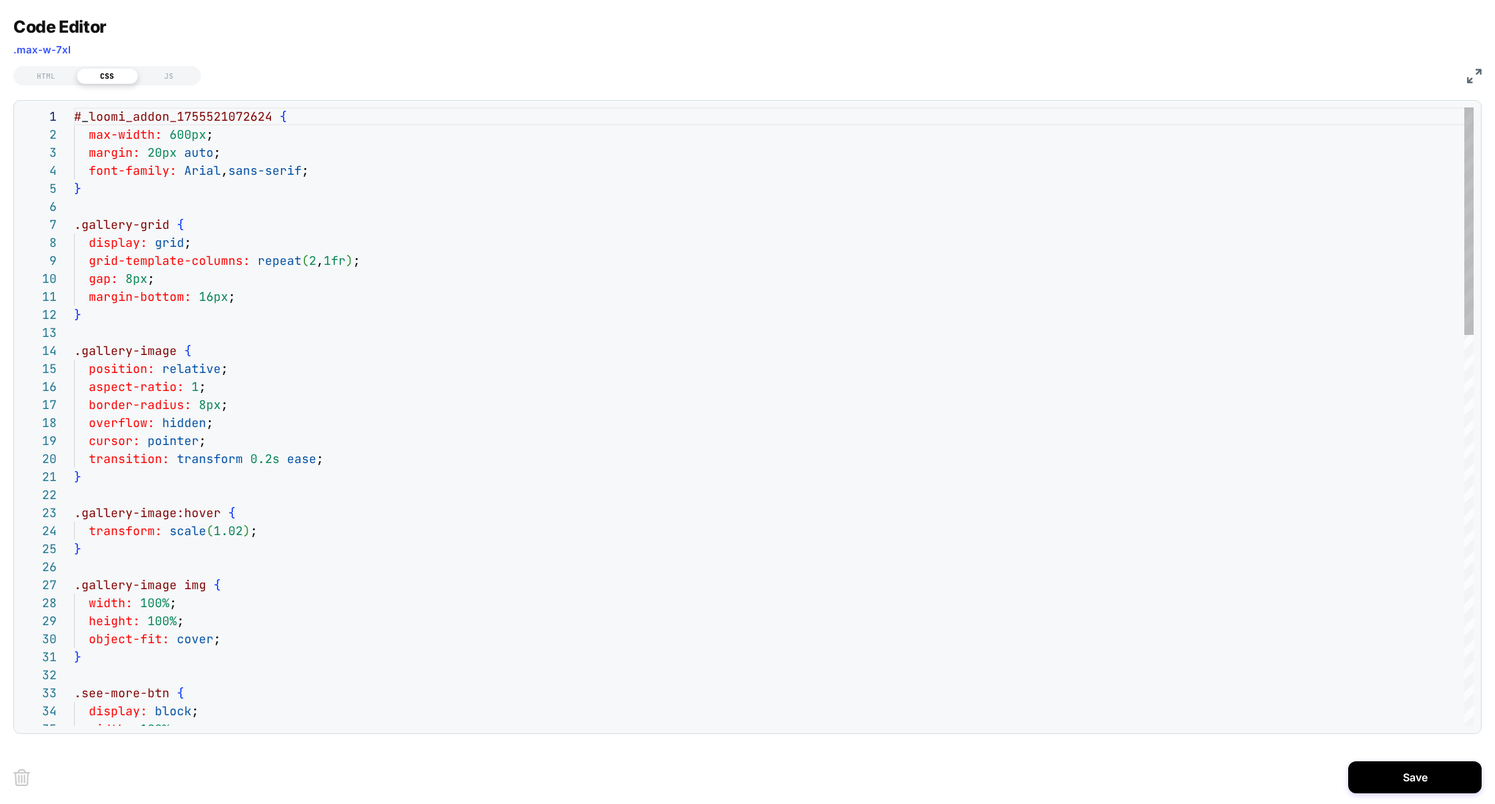
scroll to position [180, 0]
click at [55, 81] on div "HTML" at bounding box center [45, 76] width 61 height 16
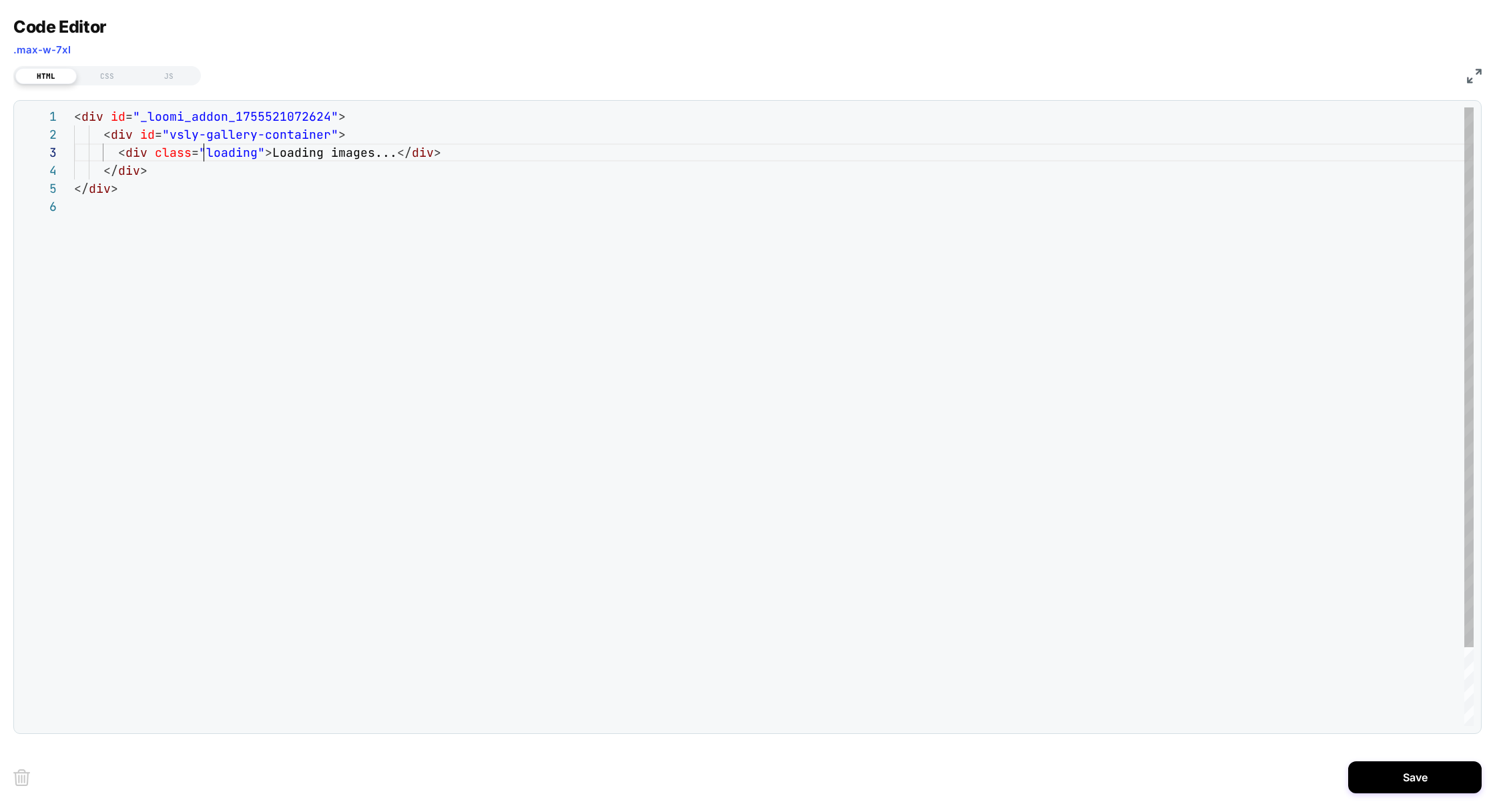
scroll to position [36, 129]
click at [204, 155] on div "< div id = "_loomi_addon_1755521072624" > < div id = "vsly-gallery-container" >…" at bounding box center [773, 461] width 1399 height 709
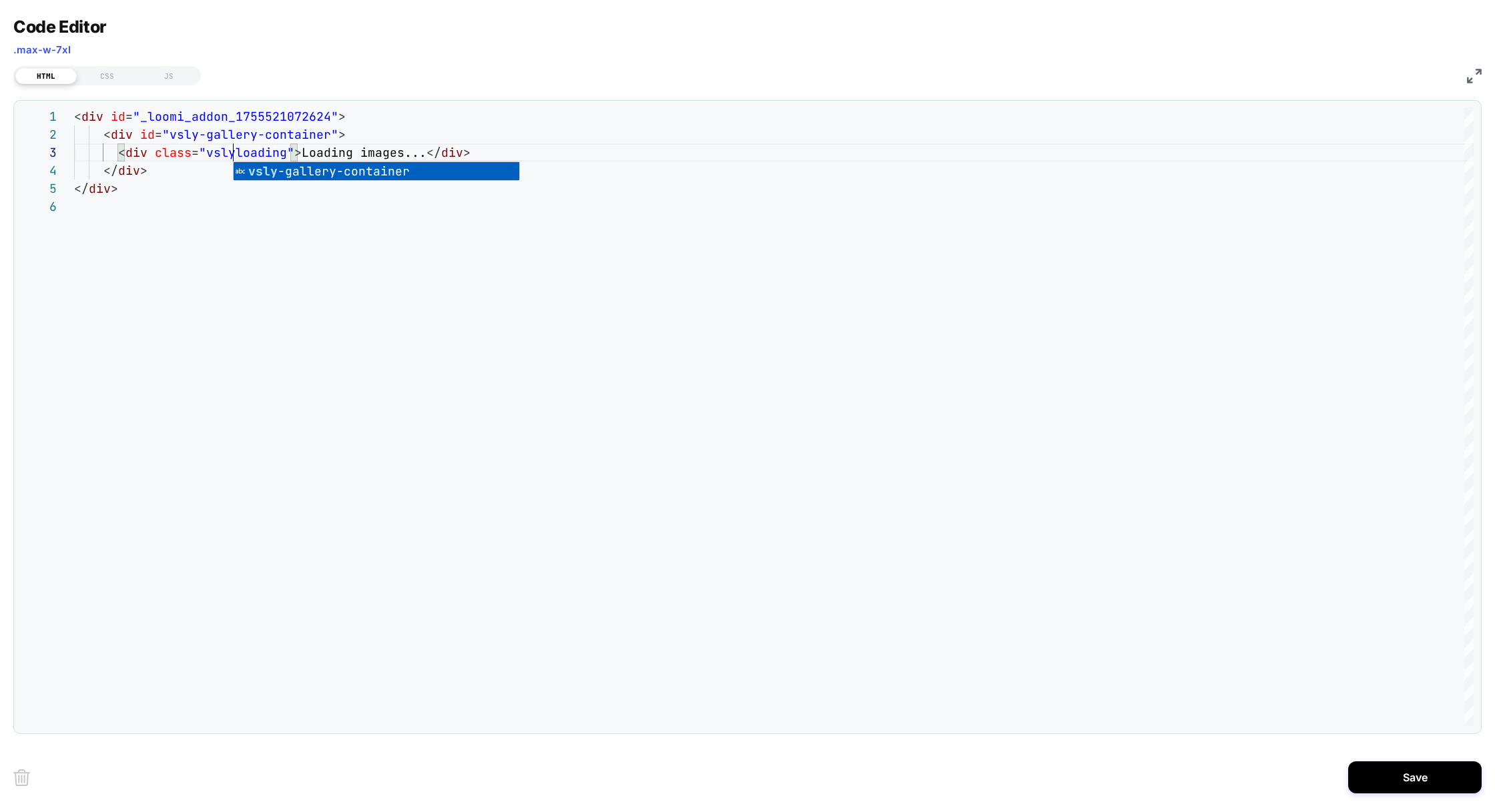
scroll to position [36, 165]
type textarea "**********"
click at [97, 68] on div "CSS" at bounding box center [107, 76] width 61 height 16
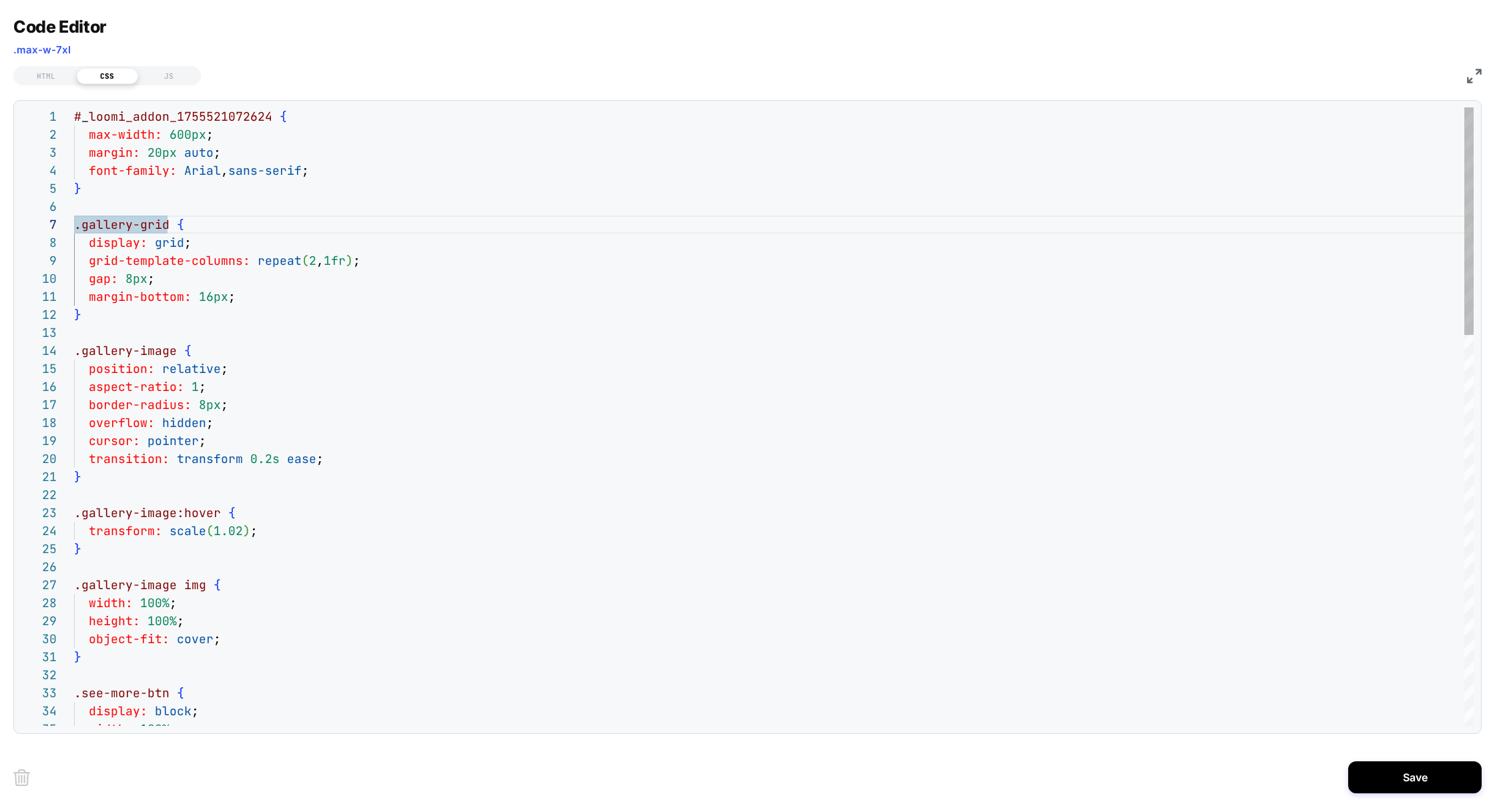
scroll to position [108, 0]
drag, startPoint x: 82, startPoint y: 228, endPoint x: 71, endPoint y: 230, distance: 11.0
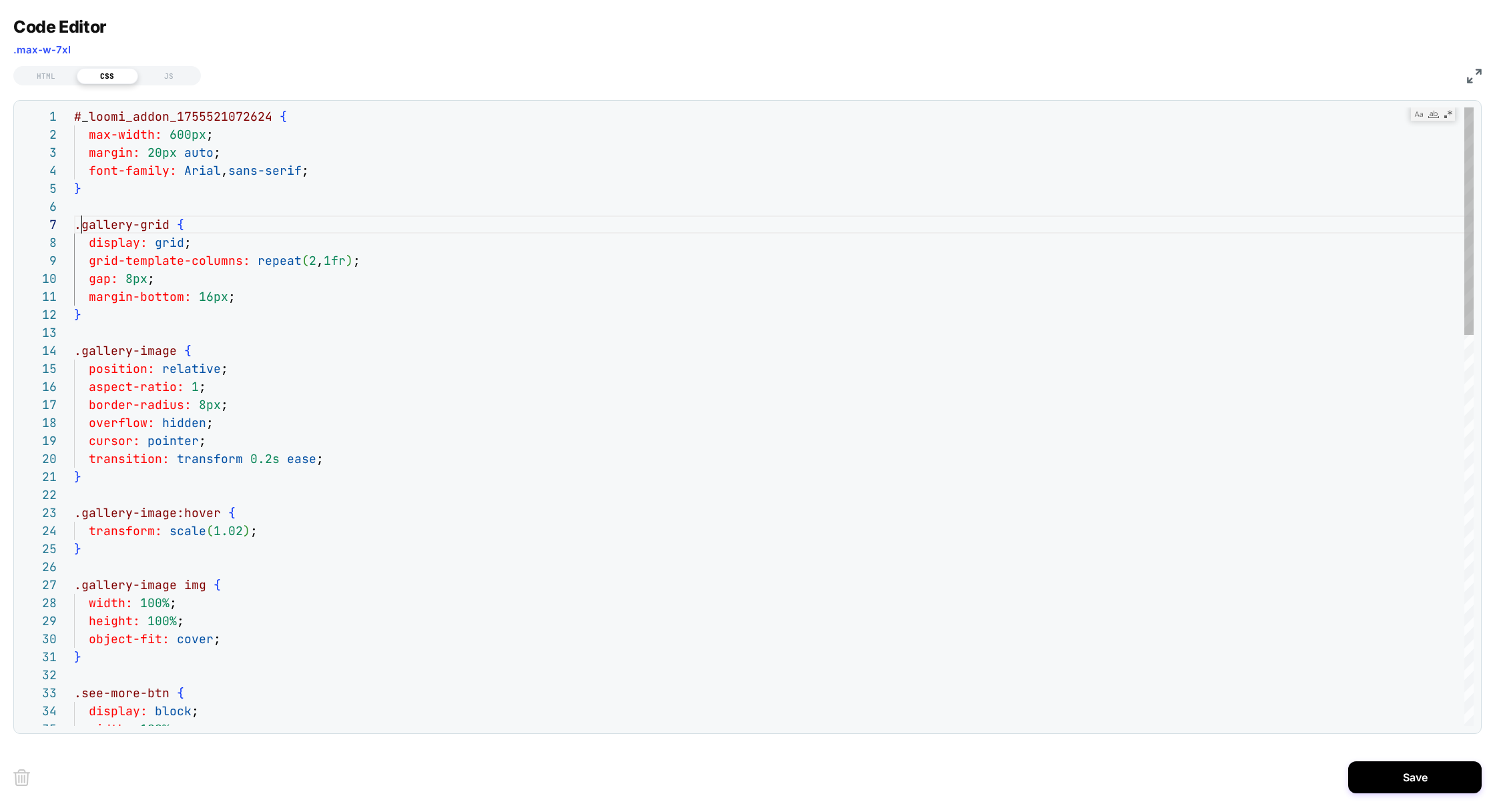
drag, startPoint x: 83, startPoint y: 226, endPoint x: 119, endPoint y: 228, distance: 36.1
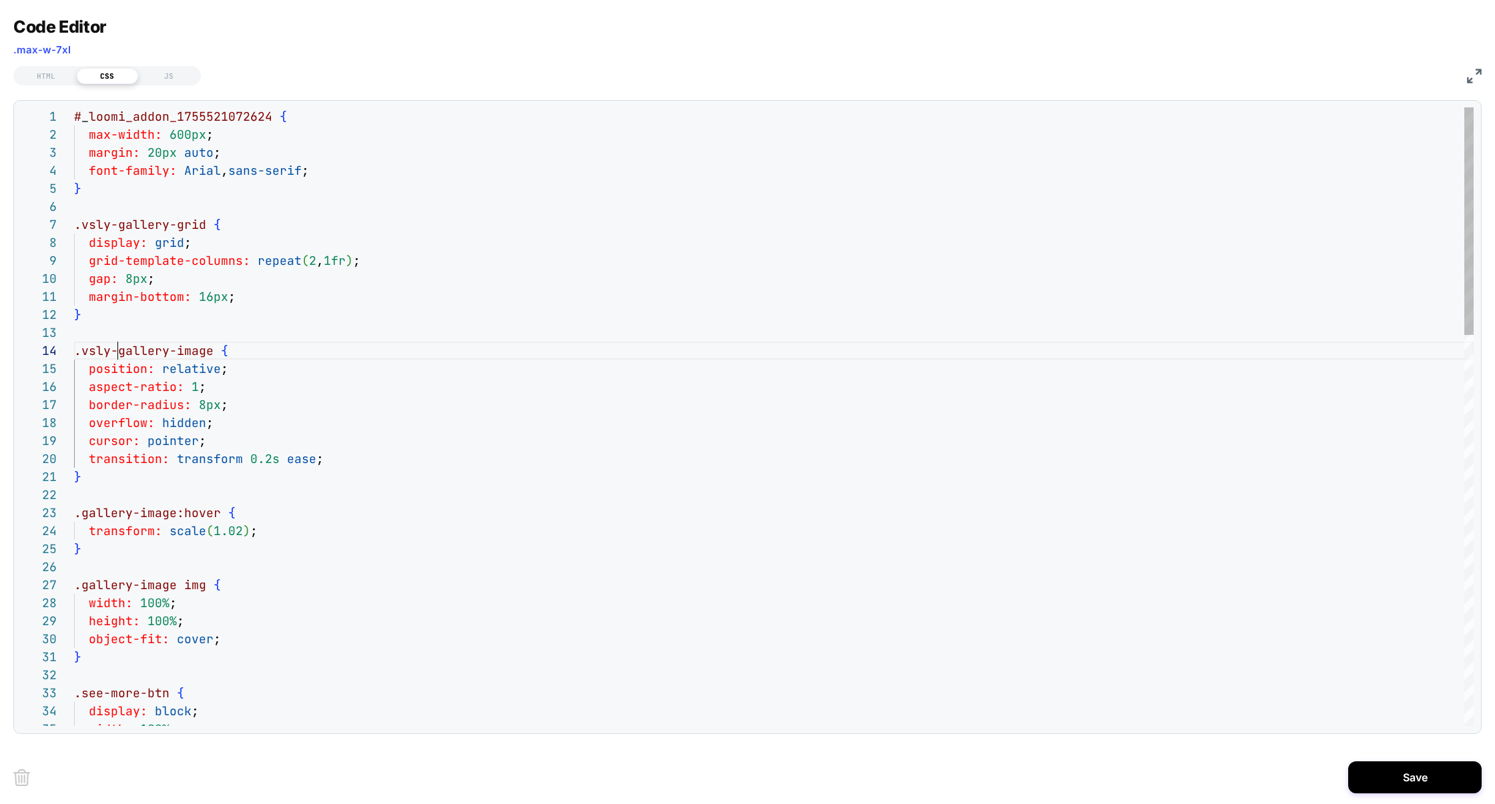
scroll to position [54, 43]
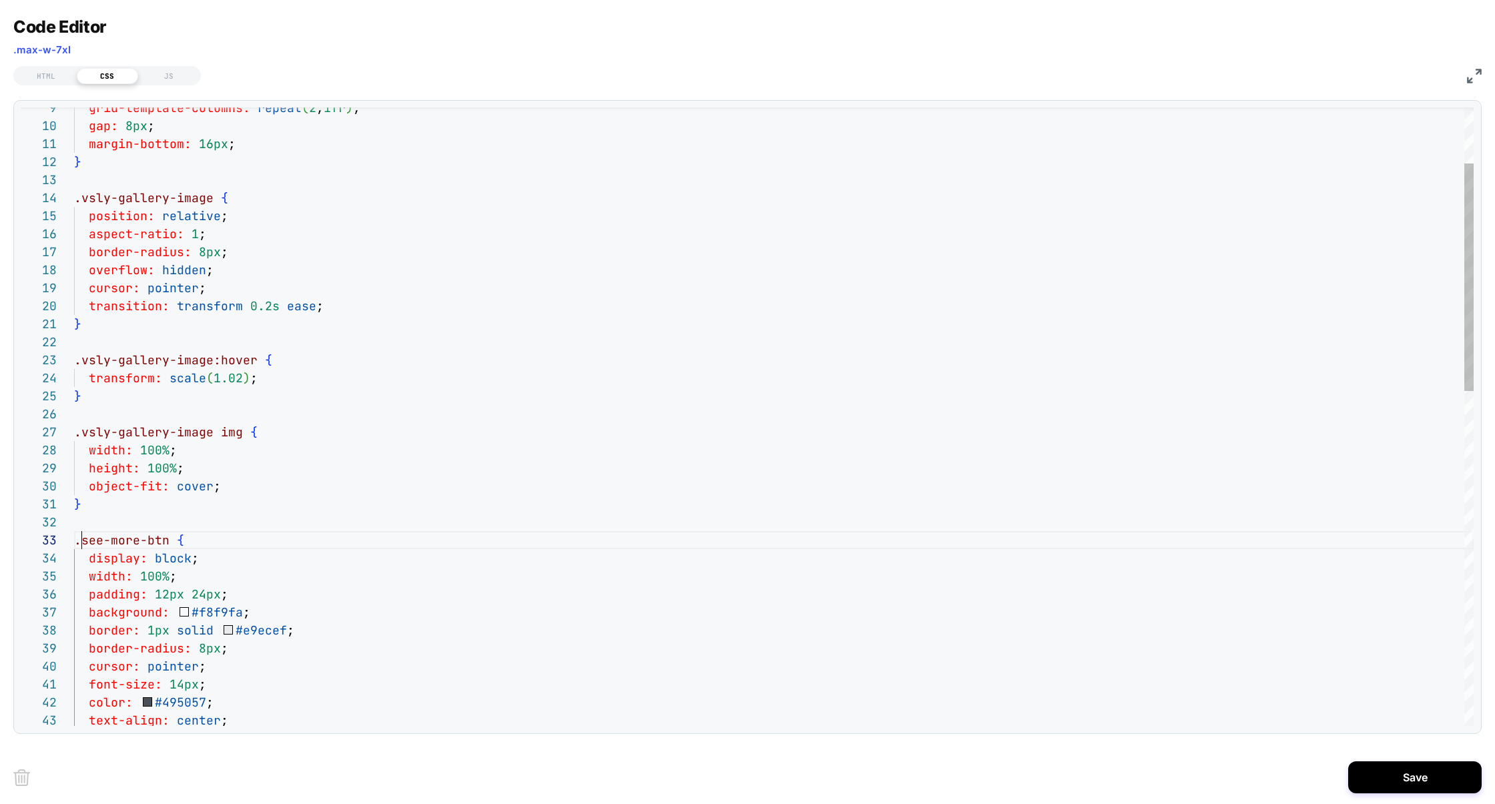
click at [81, 537] on div "grid-template-columns: repeat ( 2 , 1fr ) ; gap: 8px ; margin-bottom: 16px ; } …" at bounding box center [773, 795] width 1399 height 1681
drag, startPoint x: 117, startPoint y: 403, endPoint x: 59, endPoint y: 346, distance: 81.6
click at [74, 345] on div "grid-template-columns: repeat ( 2 , 1fr ) ; gap: 8px ; margin-bottom: 16px ; } …" at bounding box center [773, 795] width 1399 height 1681
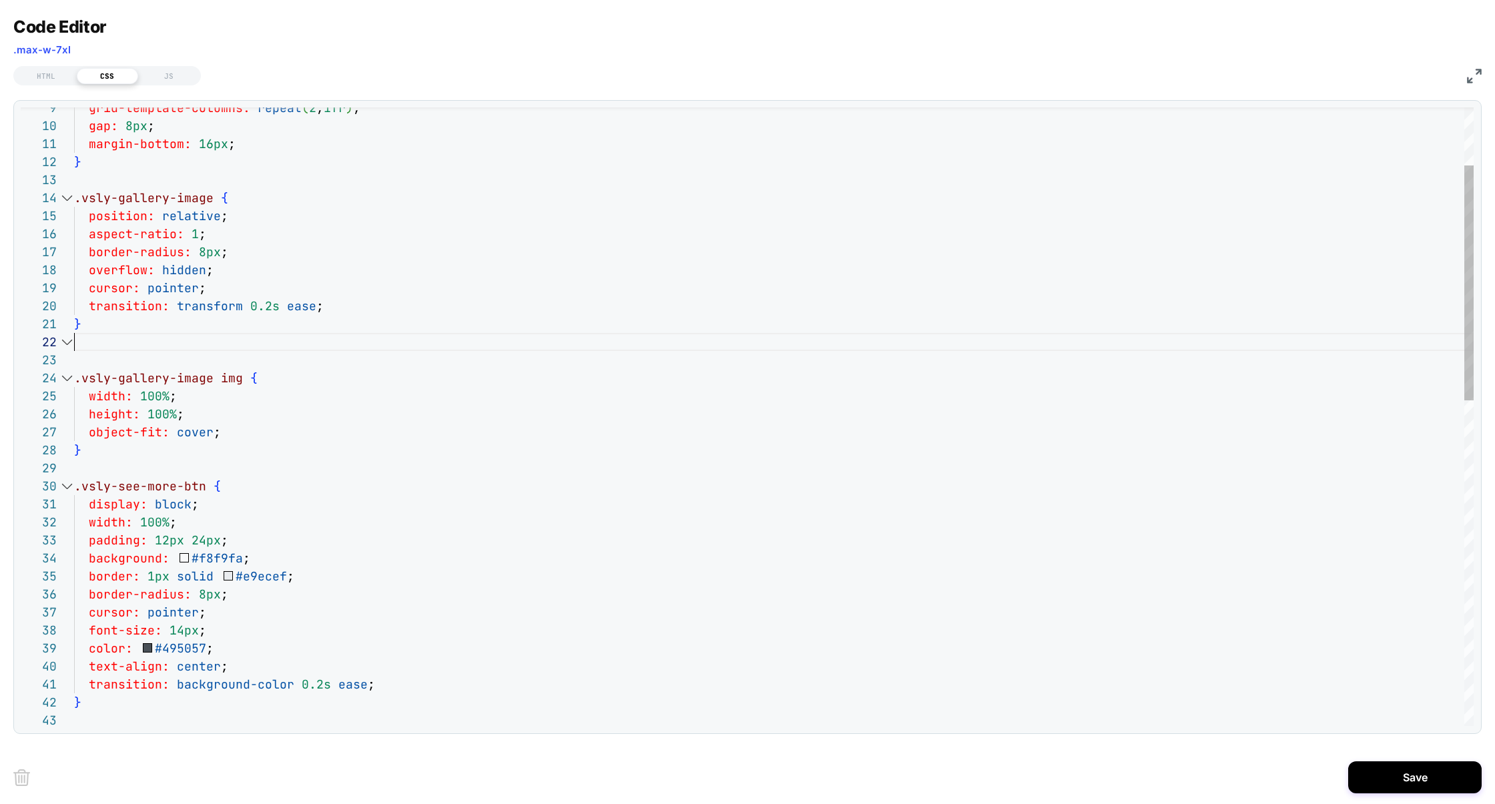
scroll to position [0, 7]
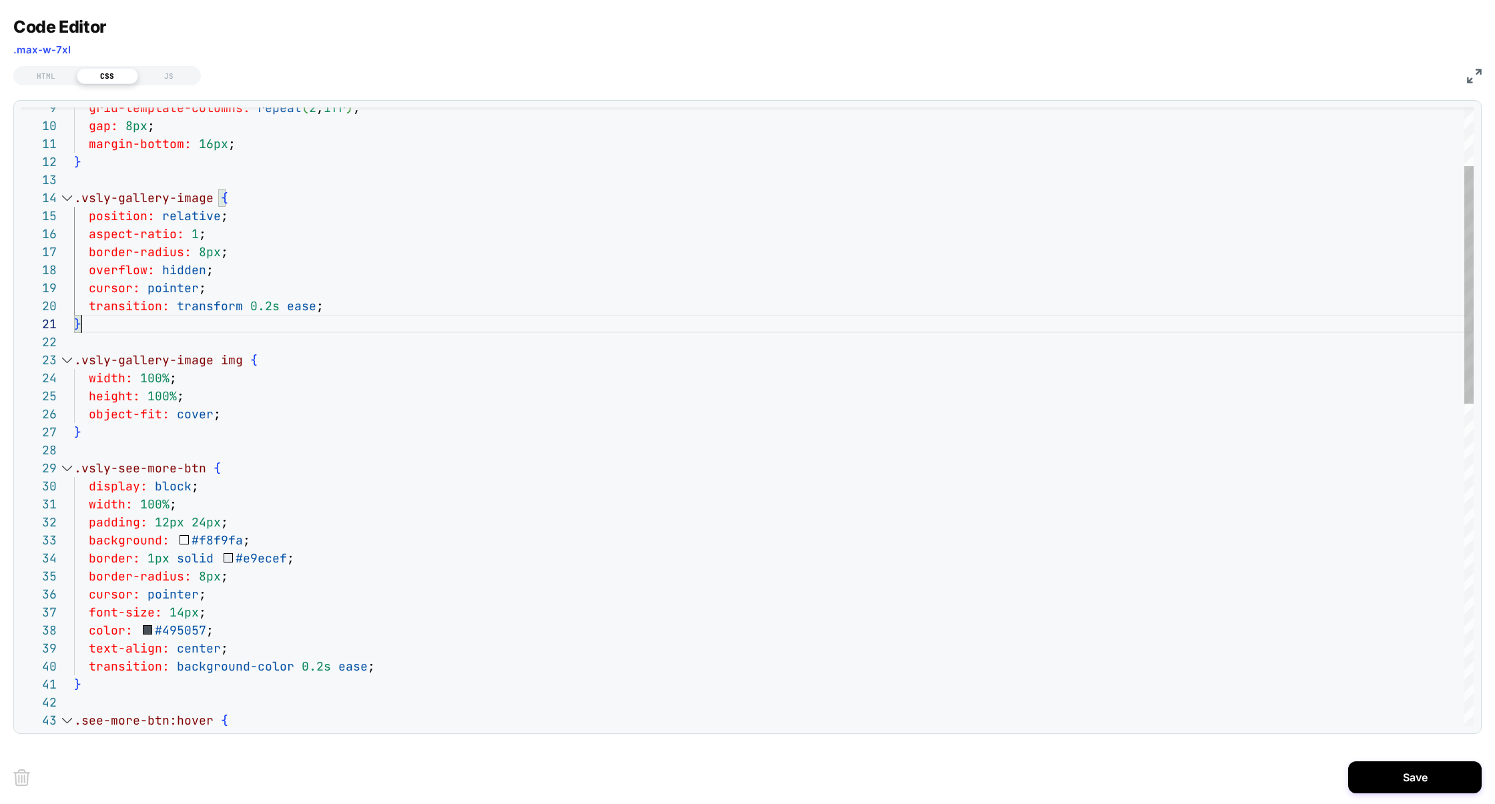
click at [225, 452] on div "grid-template-columns: repeat ( 2 , 1fr ) ; gap: 8px ; margin-bottom: 16px ; } …" at bounding box center [773, 759] width 1399 height 1609
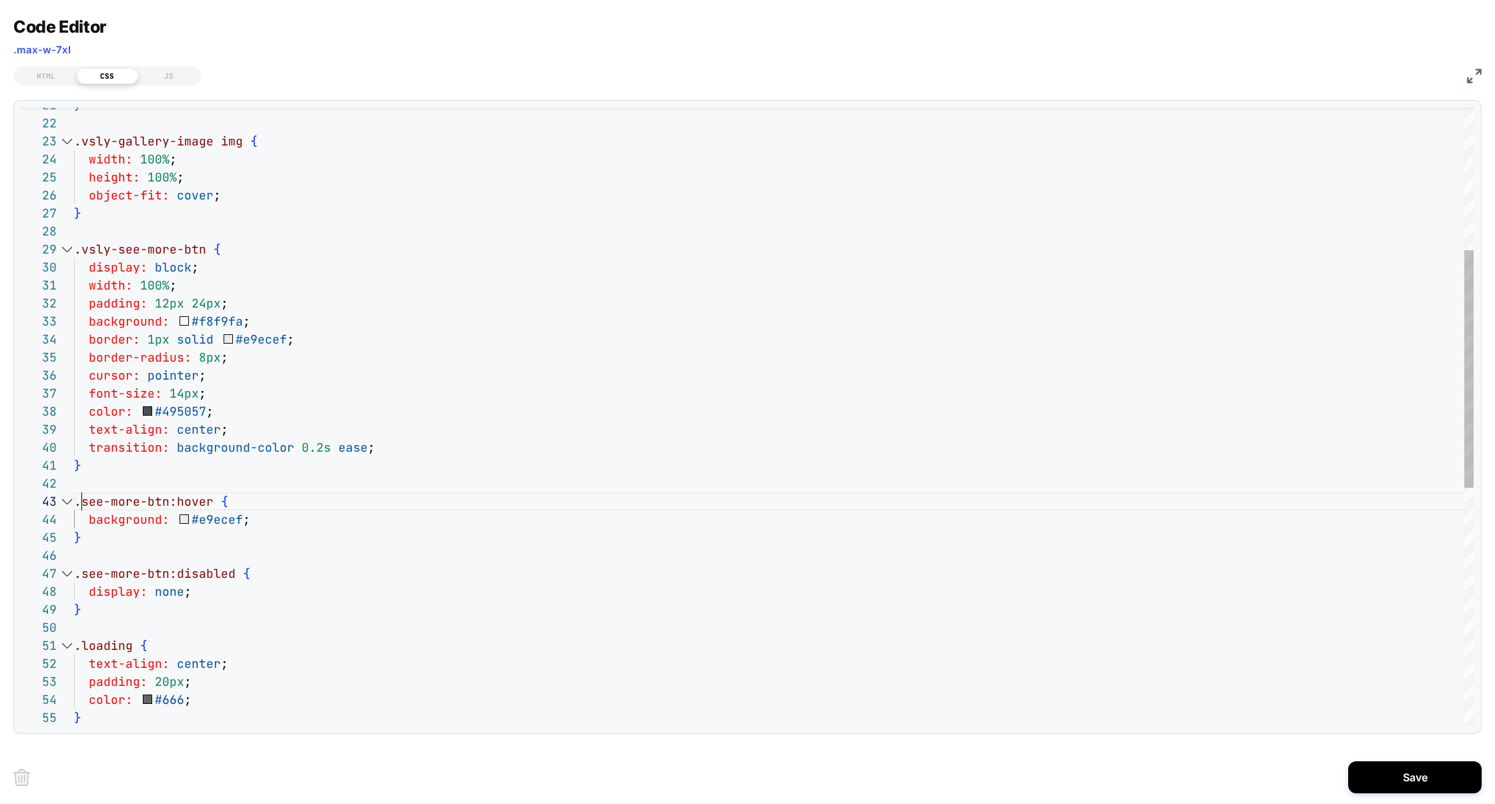
click at [82, 505] on div "} .vsly-gallery-image img { width: 100% ; height: 100% ; object-fit: cover ; } …" at bounding box center [773, 540] width 1399 height 1609
click at [80, 574] on div "} .vsly-gallery-image img { width: 100% ; height: 100% ; object-fit: cover ; } …" at bounding box center [773, 540] width 1399 height 1609
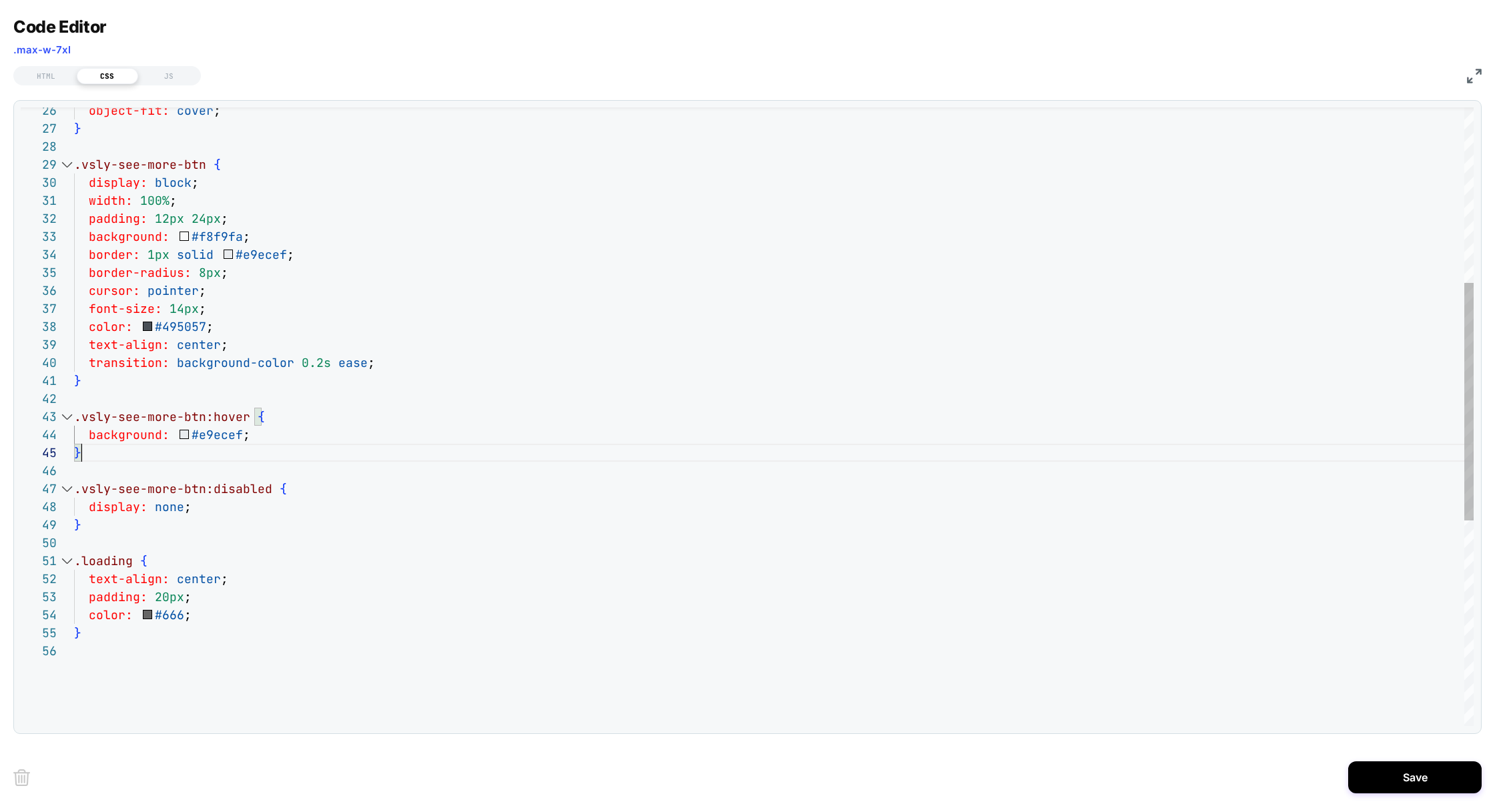
scroll to position [17, 0]
drag, startPoint x: 104, startPoint y: 454, endPoint x: 58, endPoint y: 399, distance: 72.0
click at [58, 399] on div "**********" at bounding box center [747, 416] width 1453 height 619
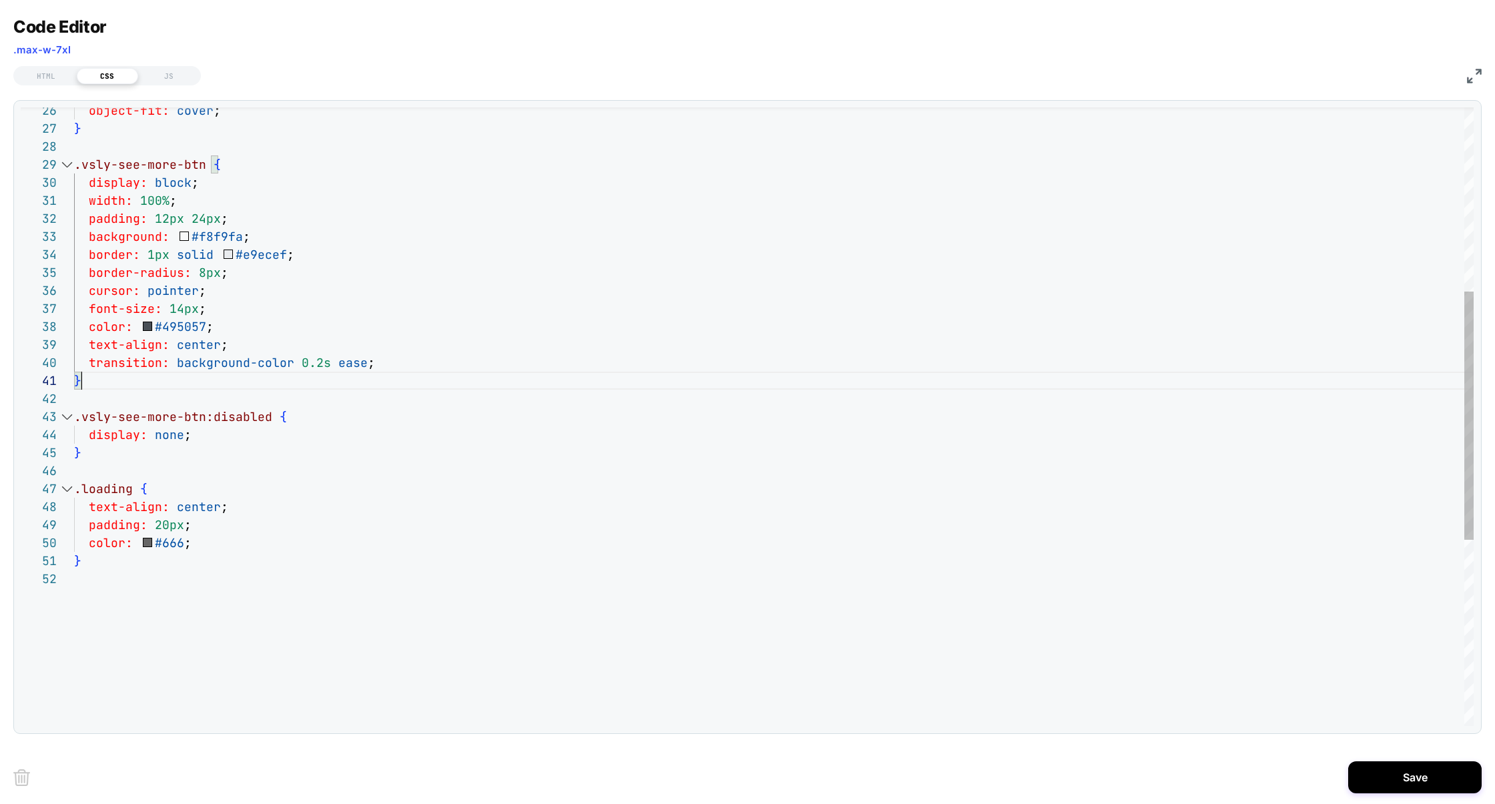
scroll to position [0, 7]
click at [80, 488] on div "object-fit: cover ; } .vsly-see-more-btn { display: block ; width: 100% ; paddi…" at bounding box center [773, 419] width 1399 height 1537
type textarea "**********"
click at [52, 78] on div "HTML" at bounding box center [45, 76] width 61 height 16
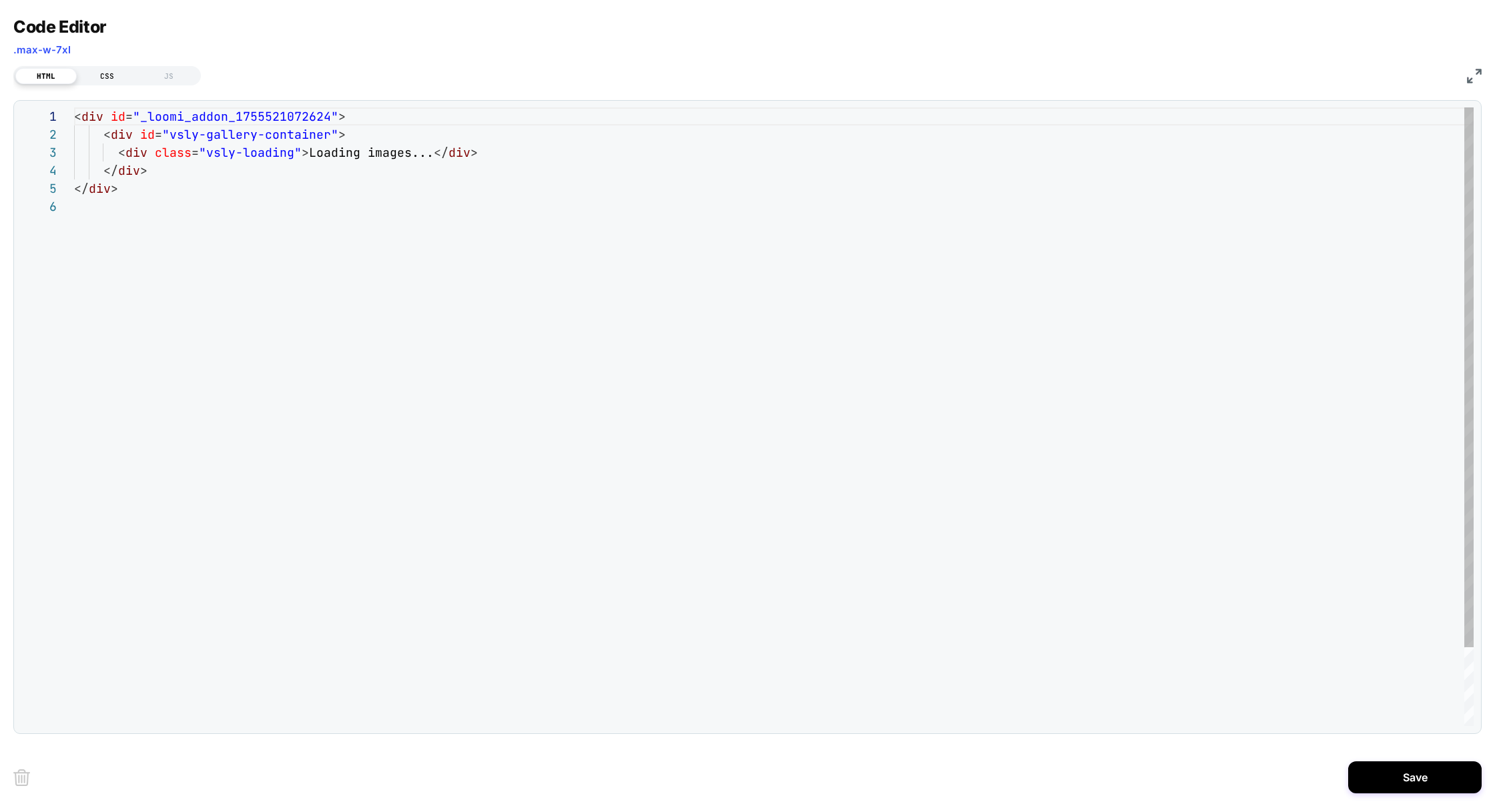
scroll to position [89, 0]
click at [109, 80] on div "CSS" at bounding box center [107, 76] width 61 height 16
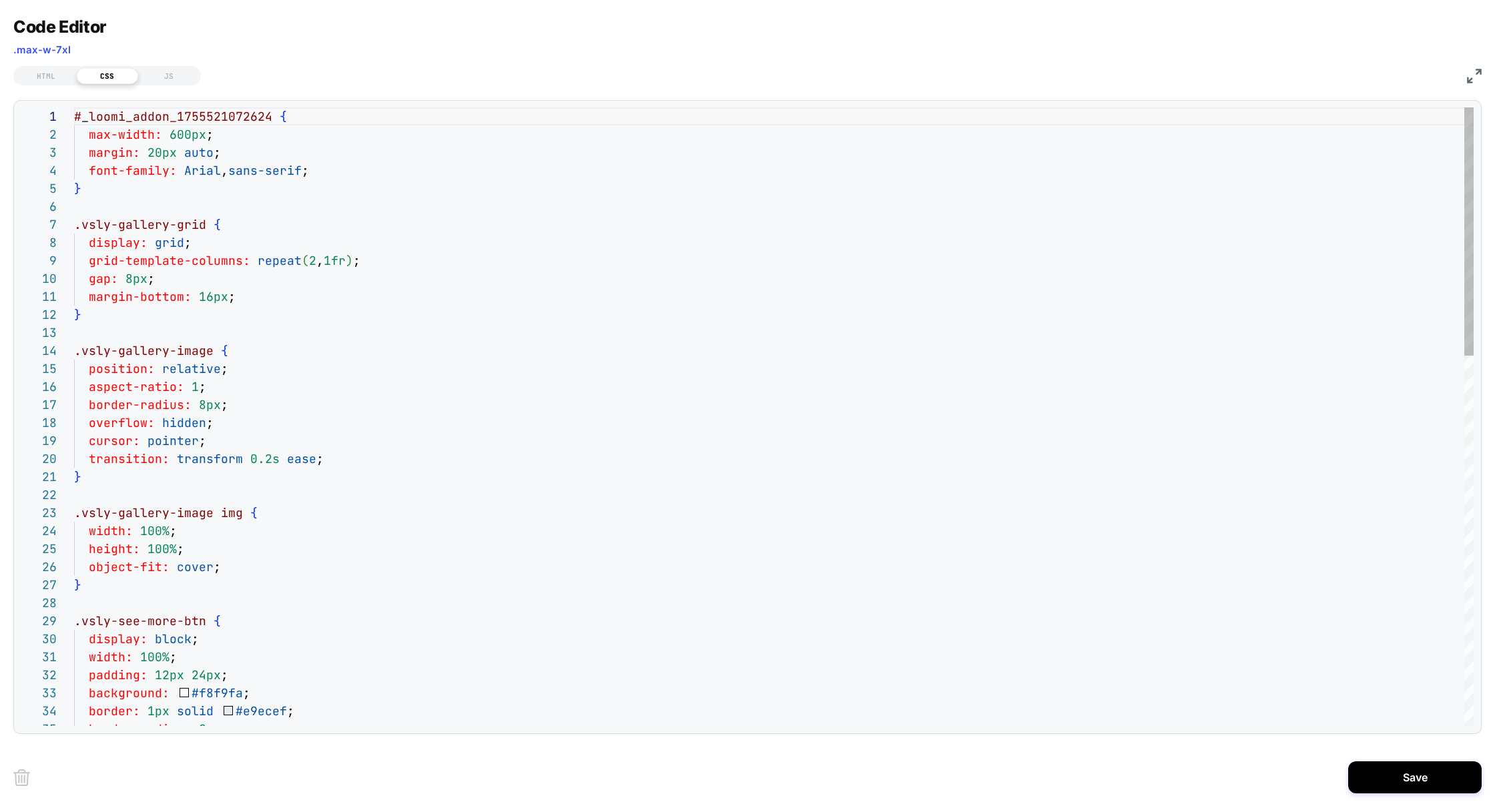
scroll to position [180, 0]
click at [1378, 772] on button "Save" at bounding box center [1414, 777] width 133 height 32
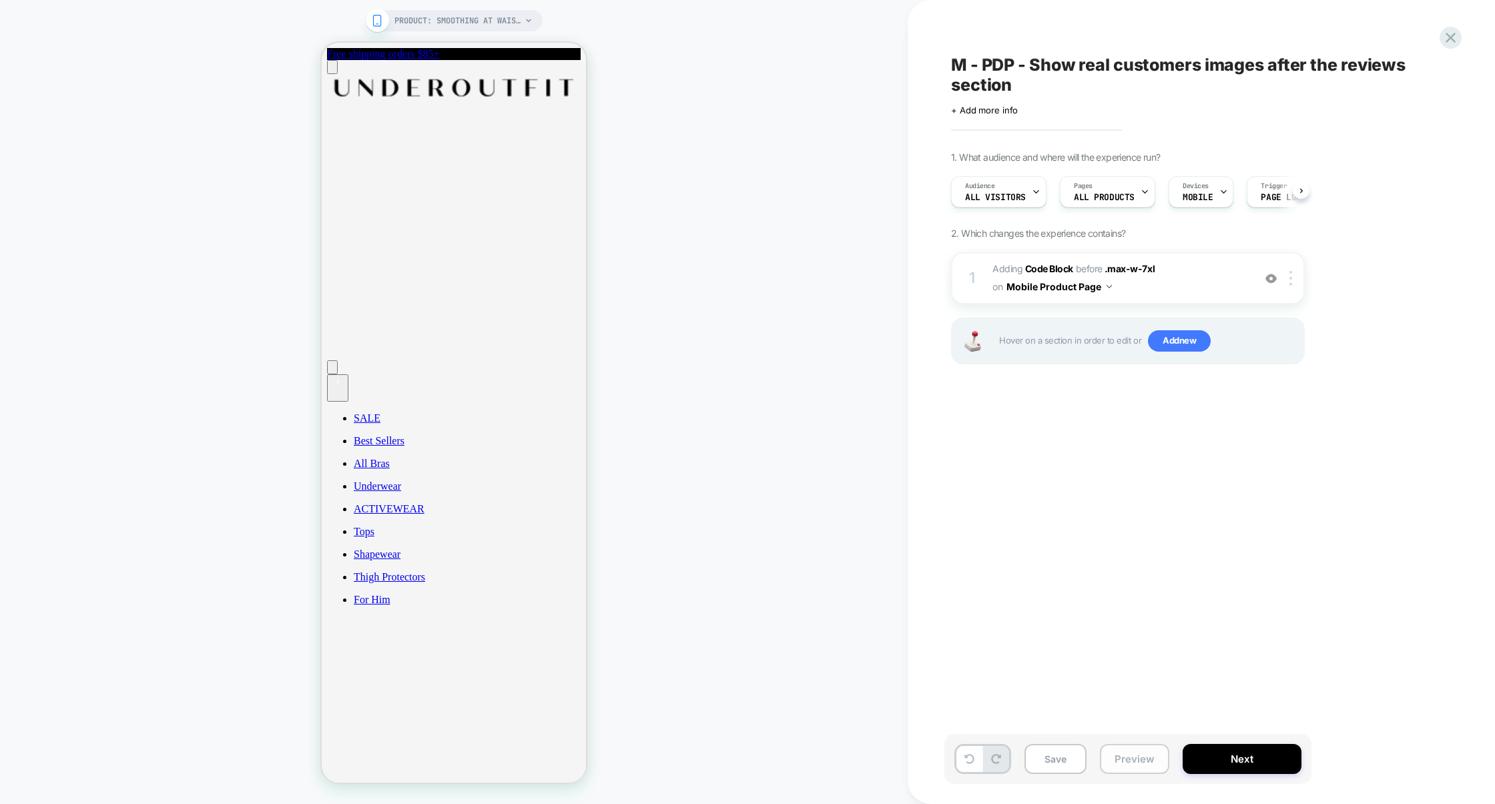
scroll to position [0, 1]
click at [1137, 755] on button "Preview" at bounding box center [1134, 759] width 69 height 30
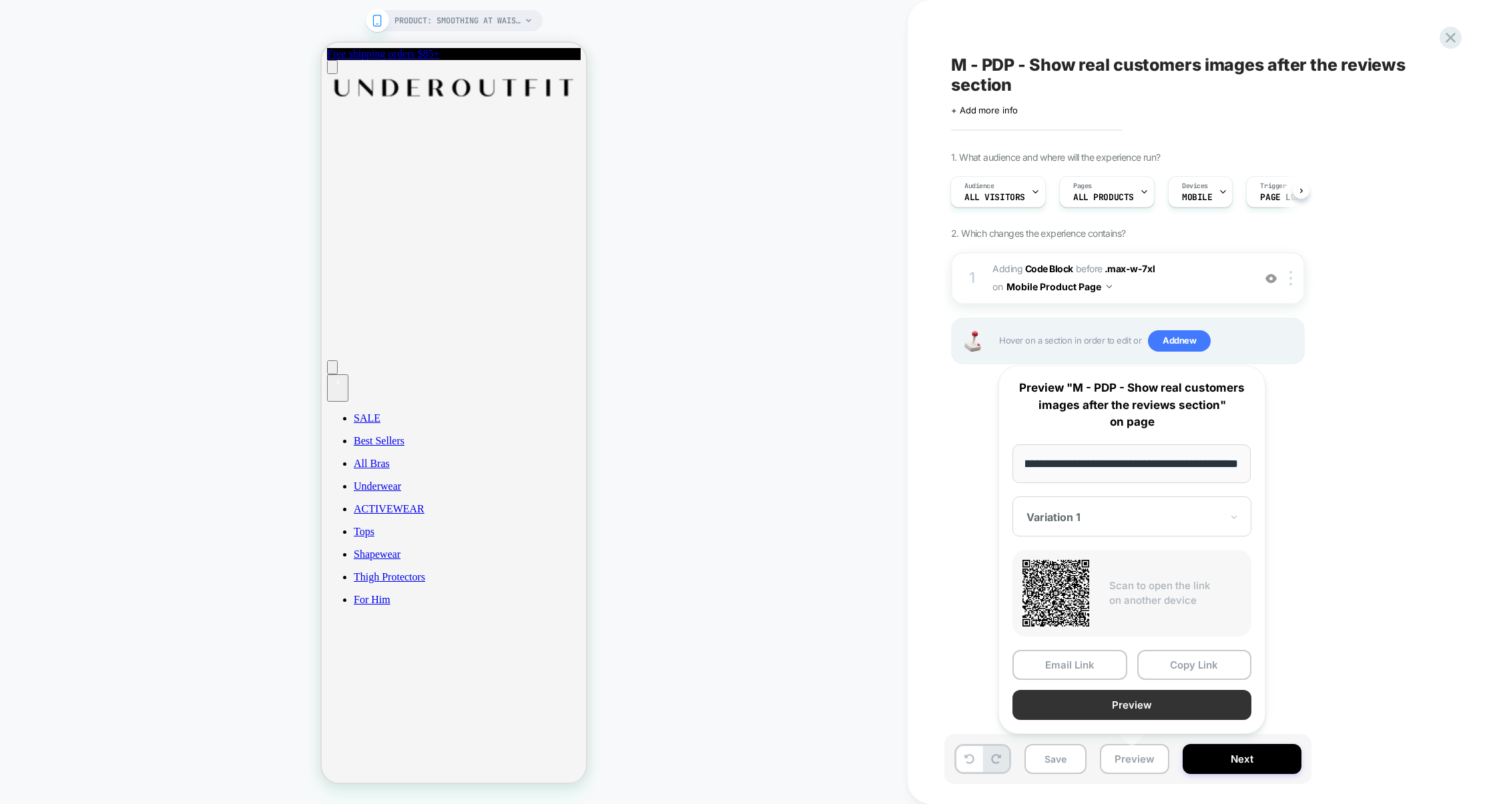
scroll to position [0, 0]
click at [1130, 710] on button "Preview" at bounding box center [1131, 705] width 239 height 30
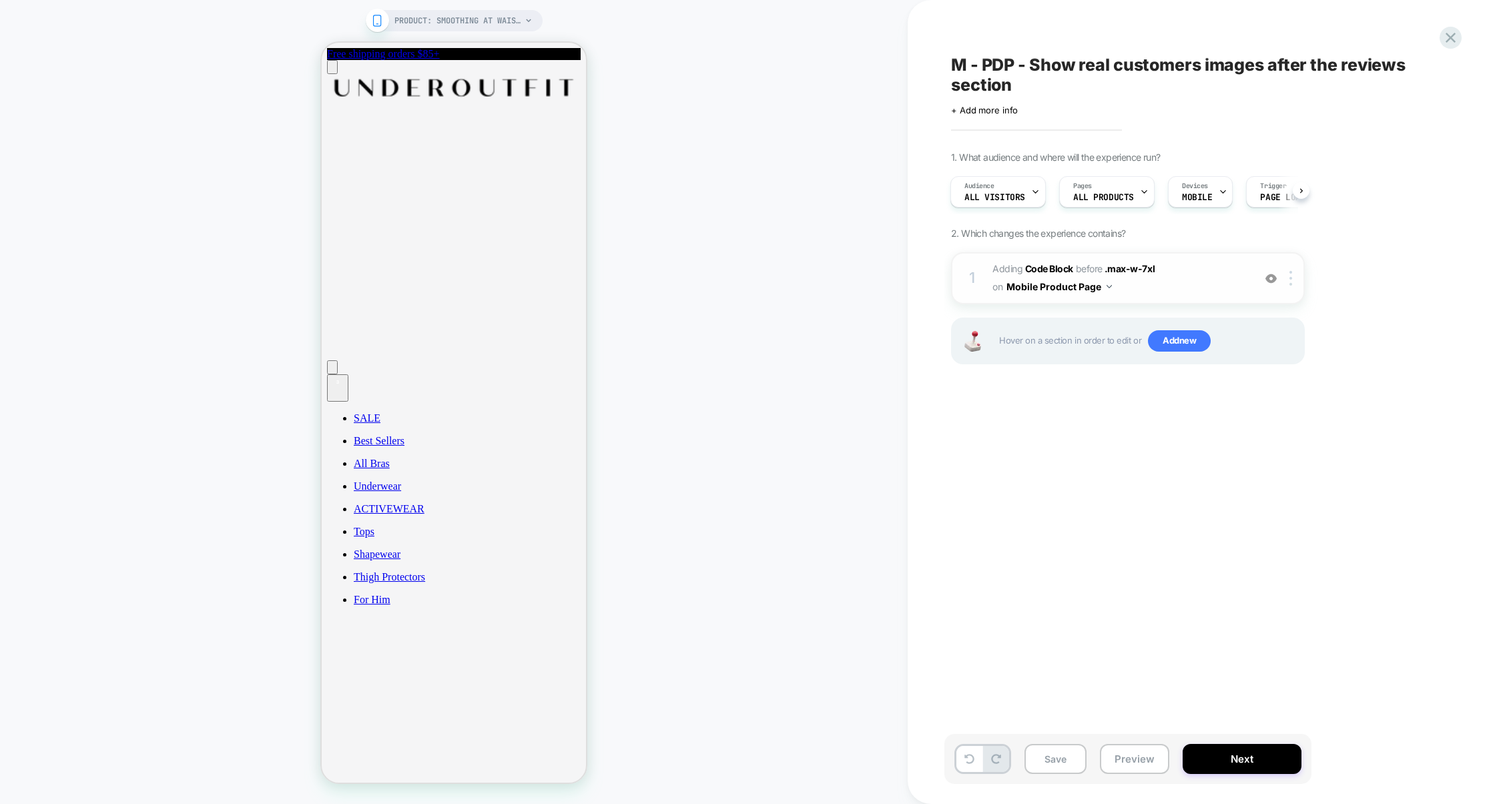
click at [1189, 291] on span "Adding Code Block BEFORE .max-w-7xl .max-w-7xl on Mobile Product Page" at bounding box center [1119, 278] width 254 height 36
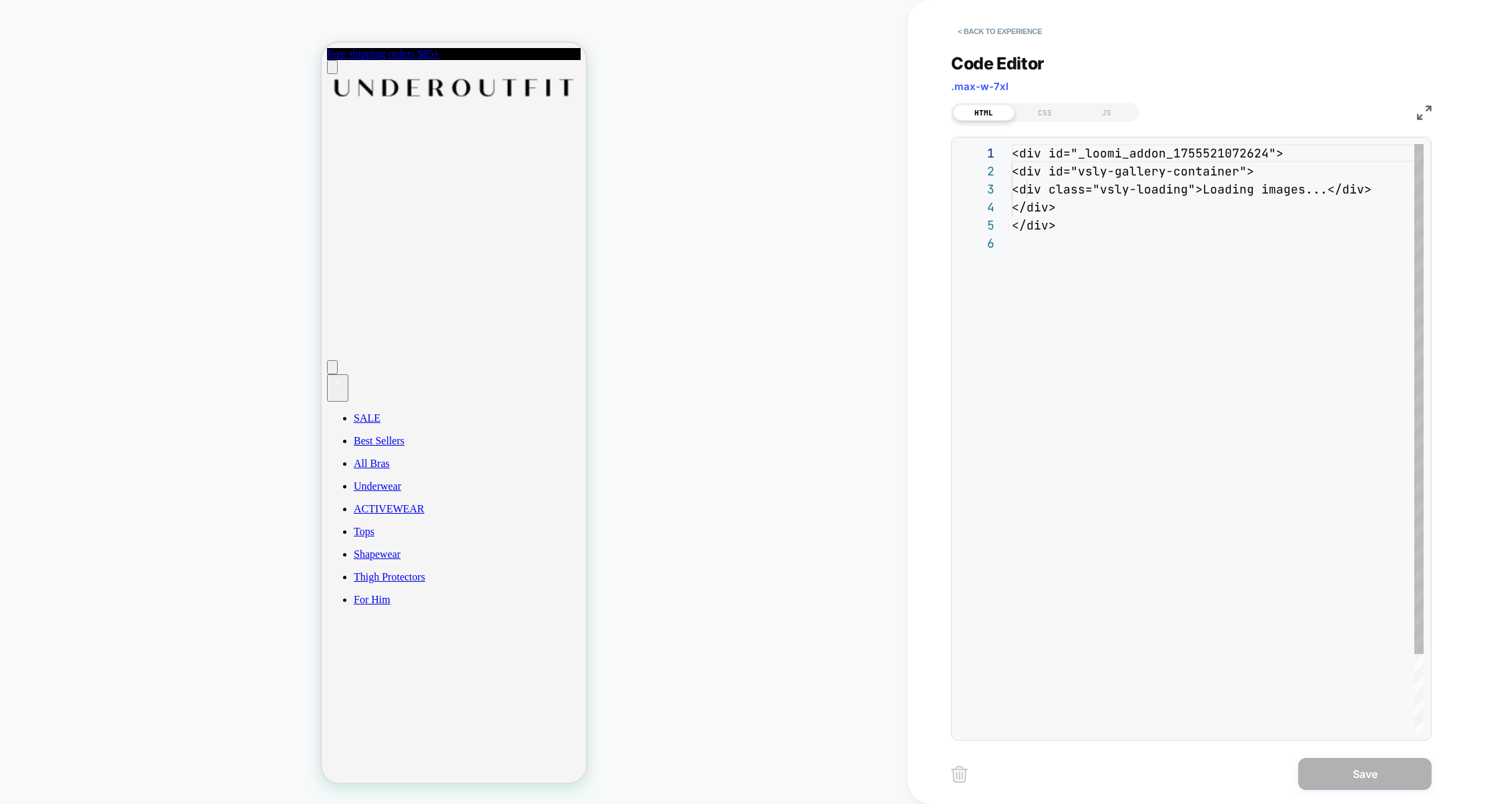
scroll to position [89, 0]
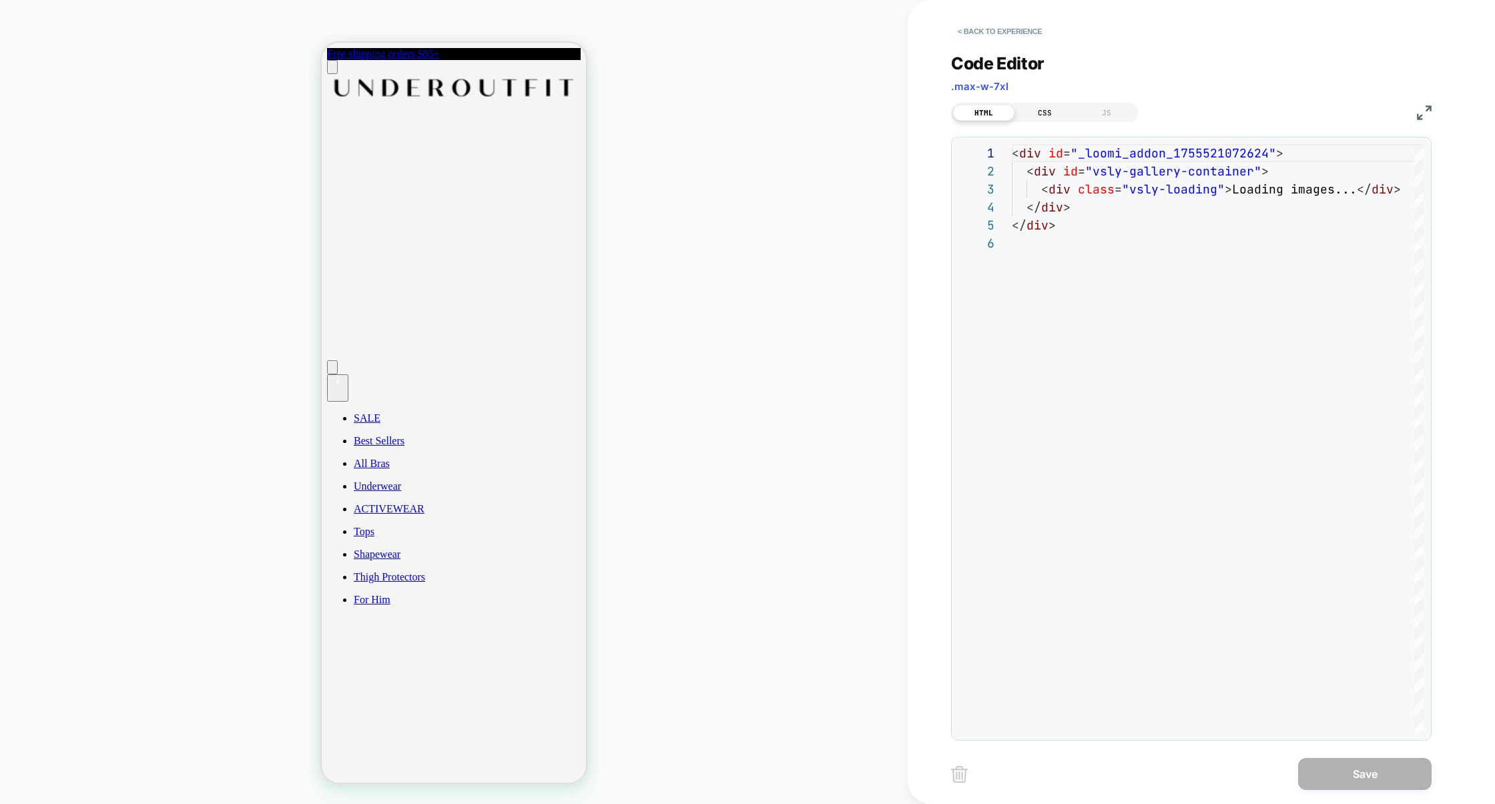
click at [1051, 117] on div "CSS" at bounding box center [1044, 113] width 61 height 16
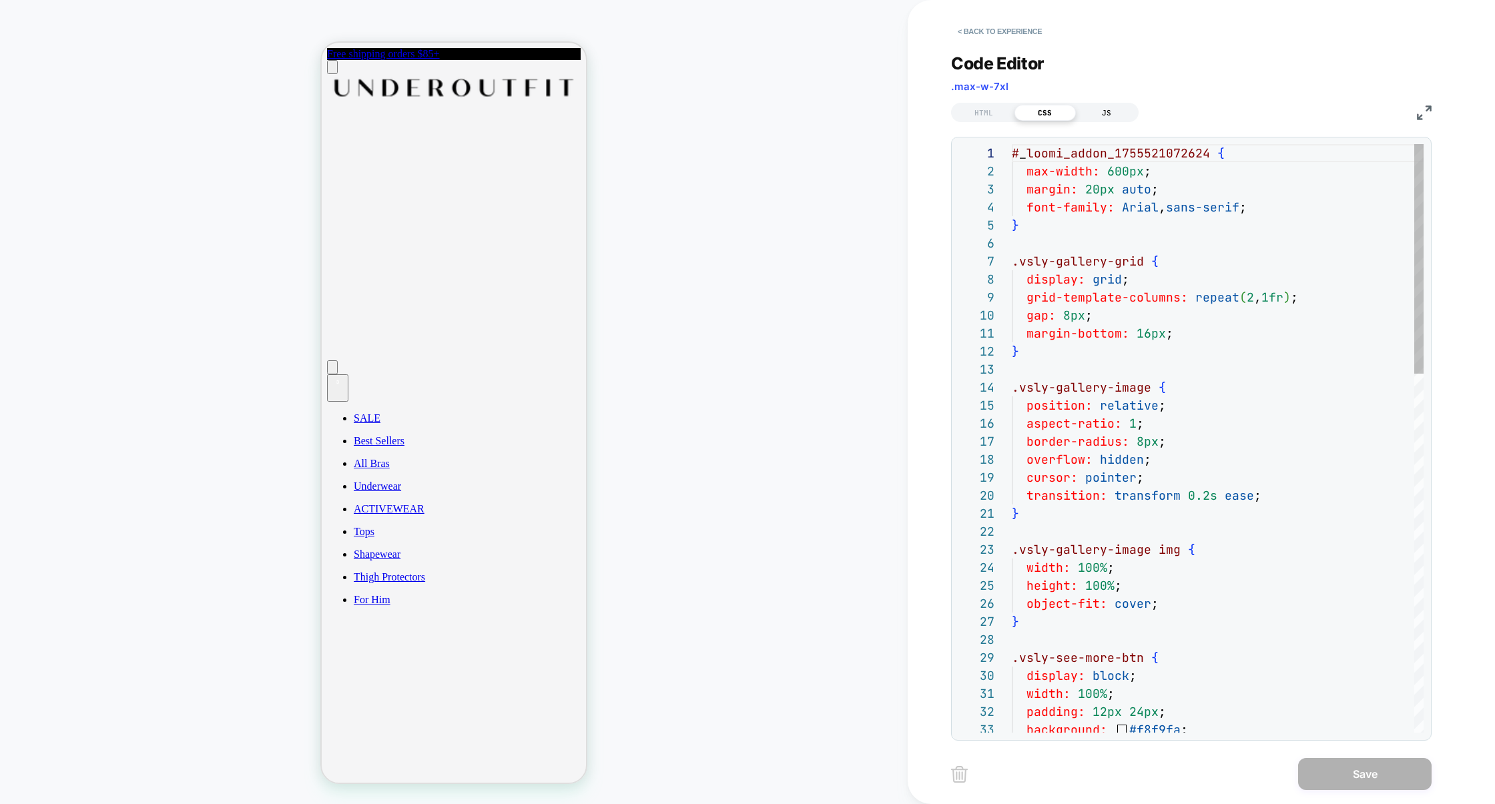
scroll to position [180, 0]
click at [1098, 117] on div "JS" at bounding box center [1106, 113] width 61 height 16
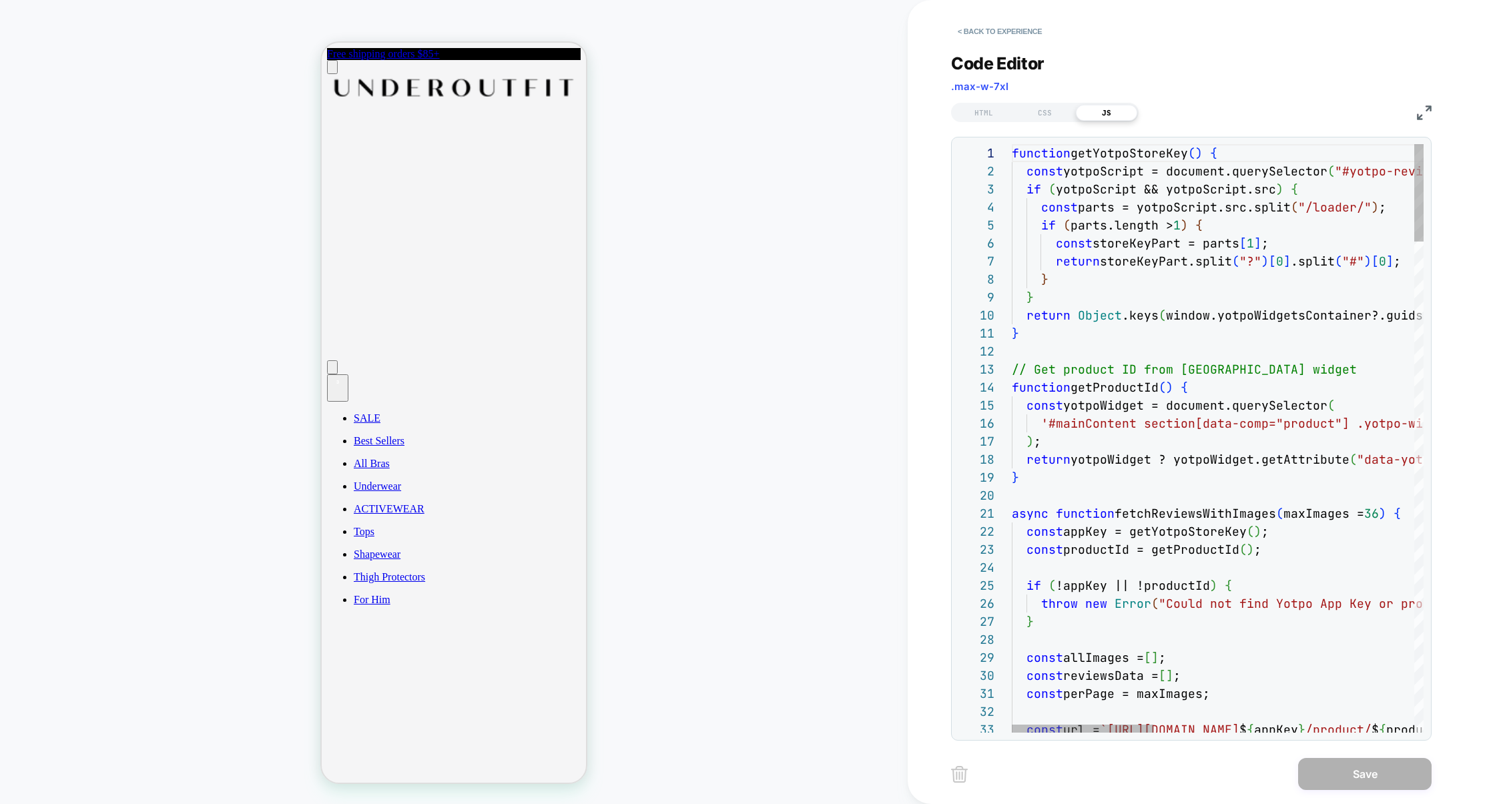
click at [1426, 112] on img at bounding box center [1424, 112] width 15 height 15
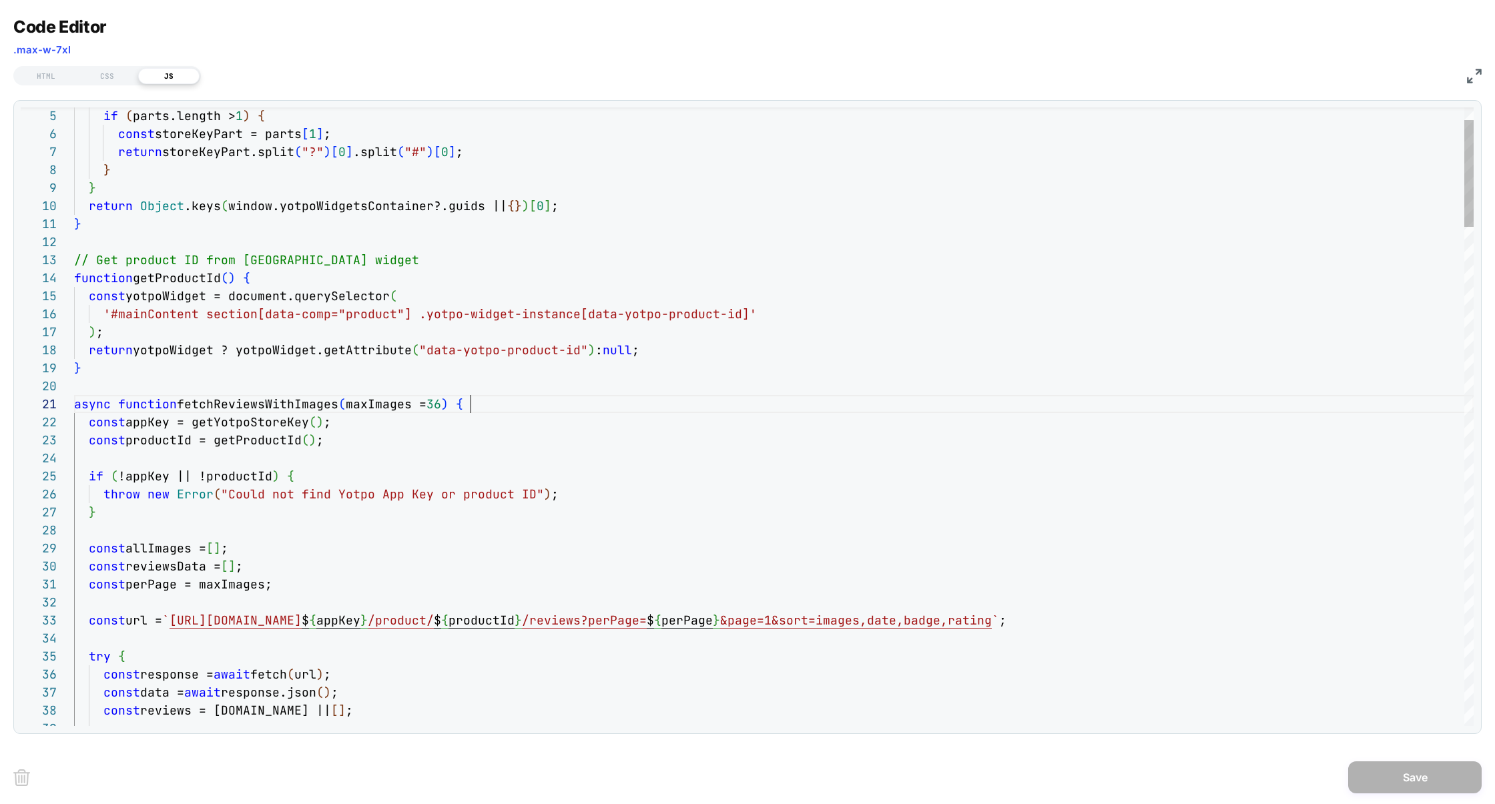
type textarea "**********"
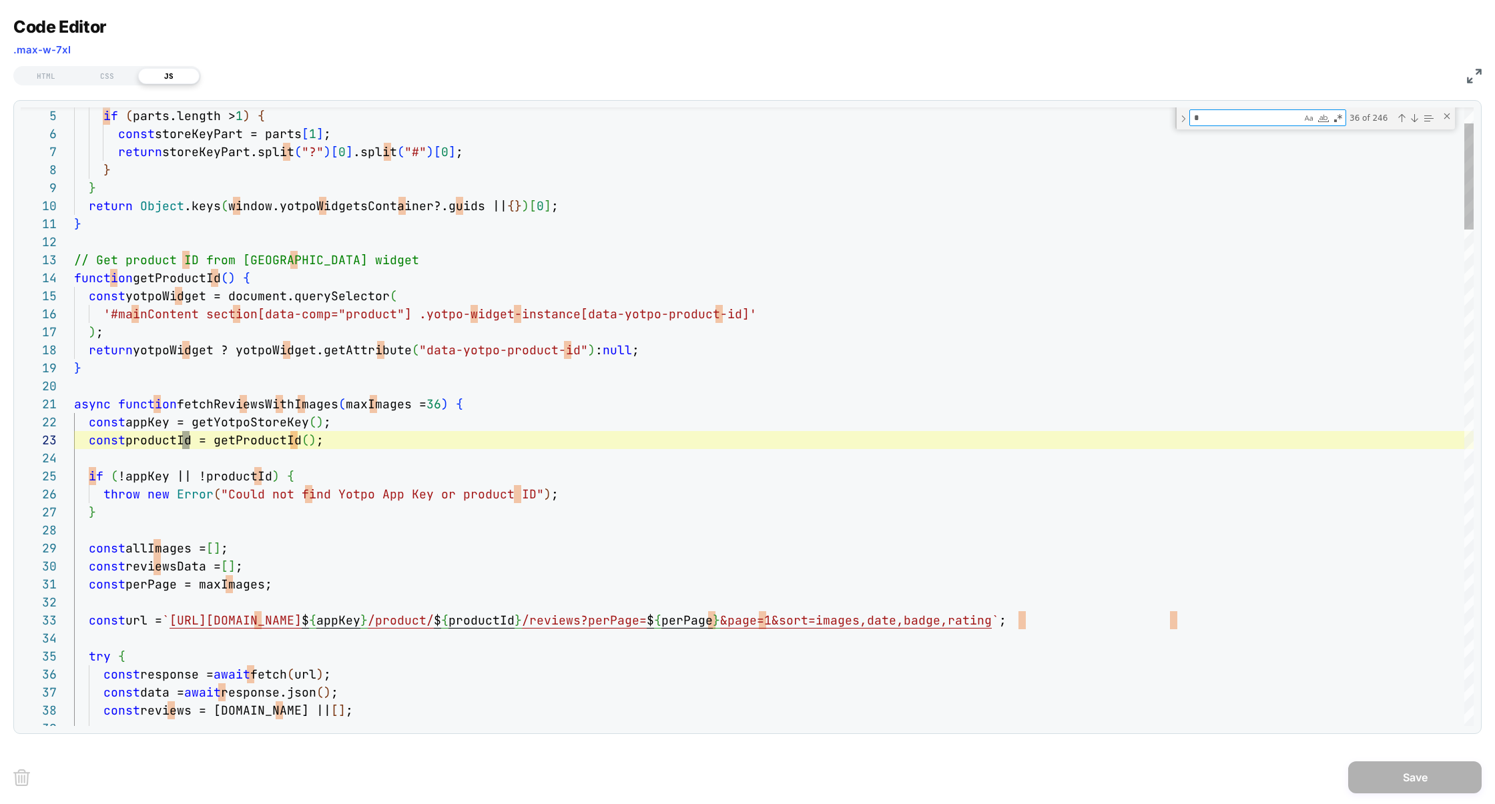
scroll to position [0, 115]
type textarea "**"
type textarea "**********"
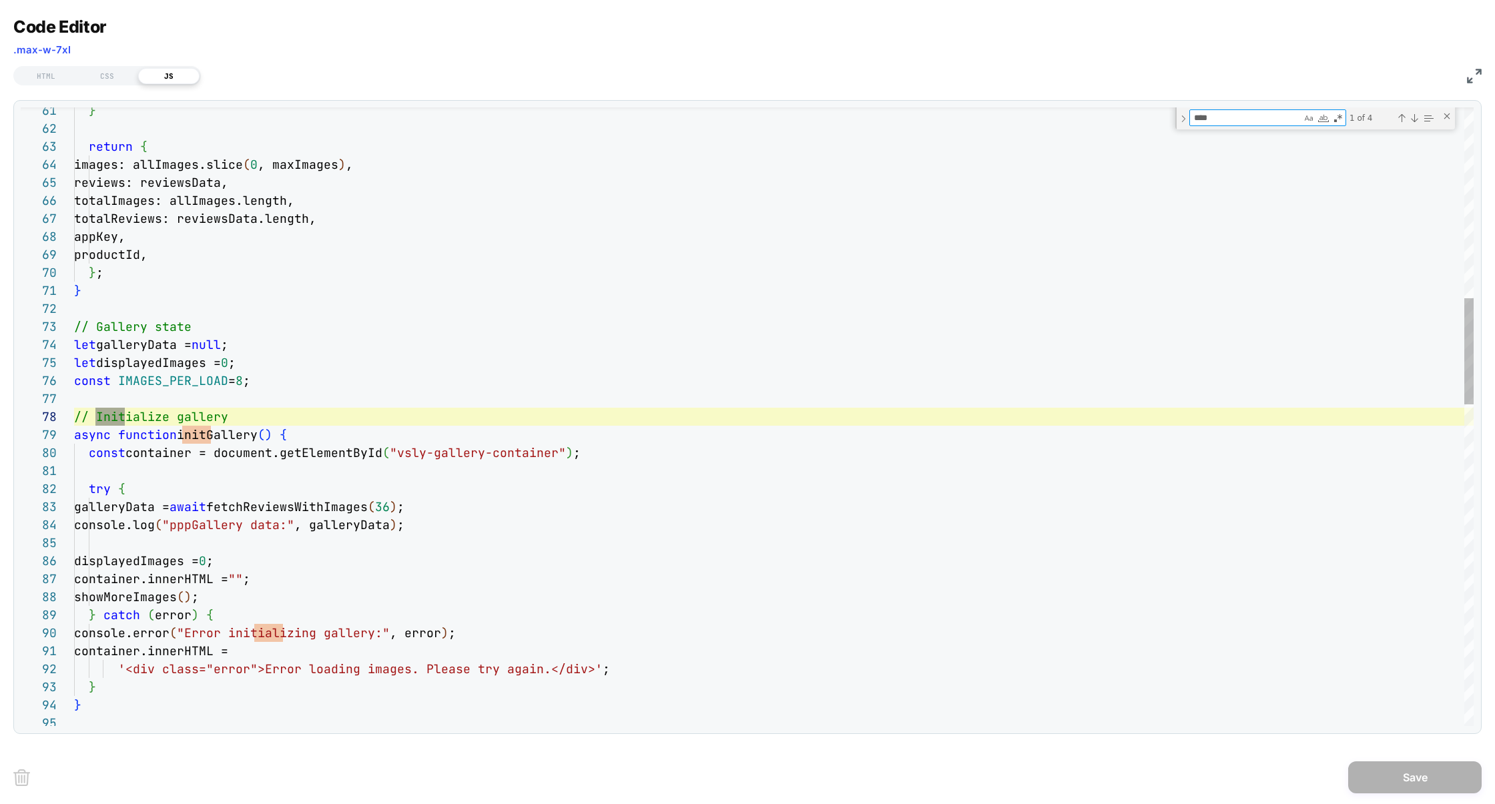
scroll to position [180, 51]
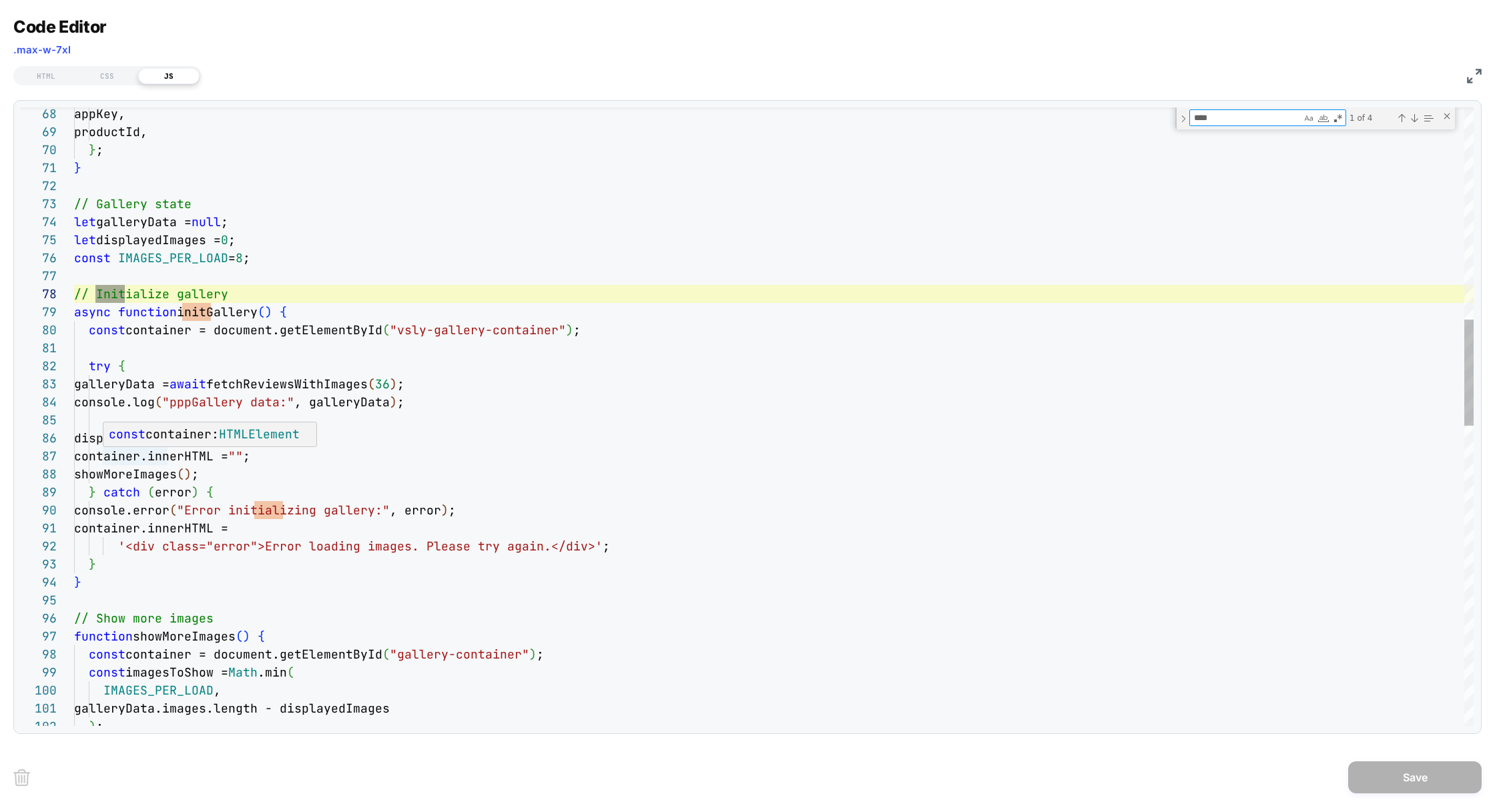
type textarea "****"
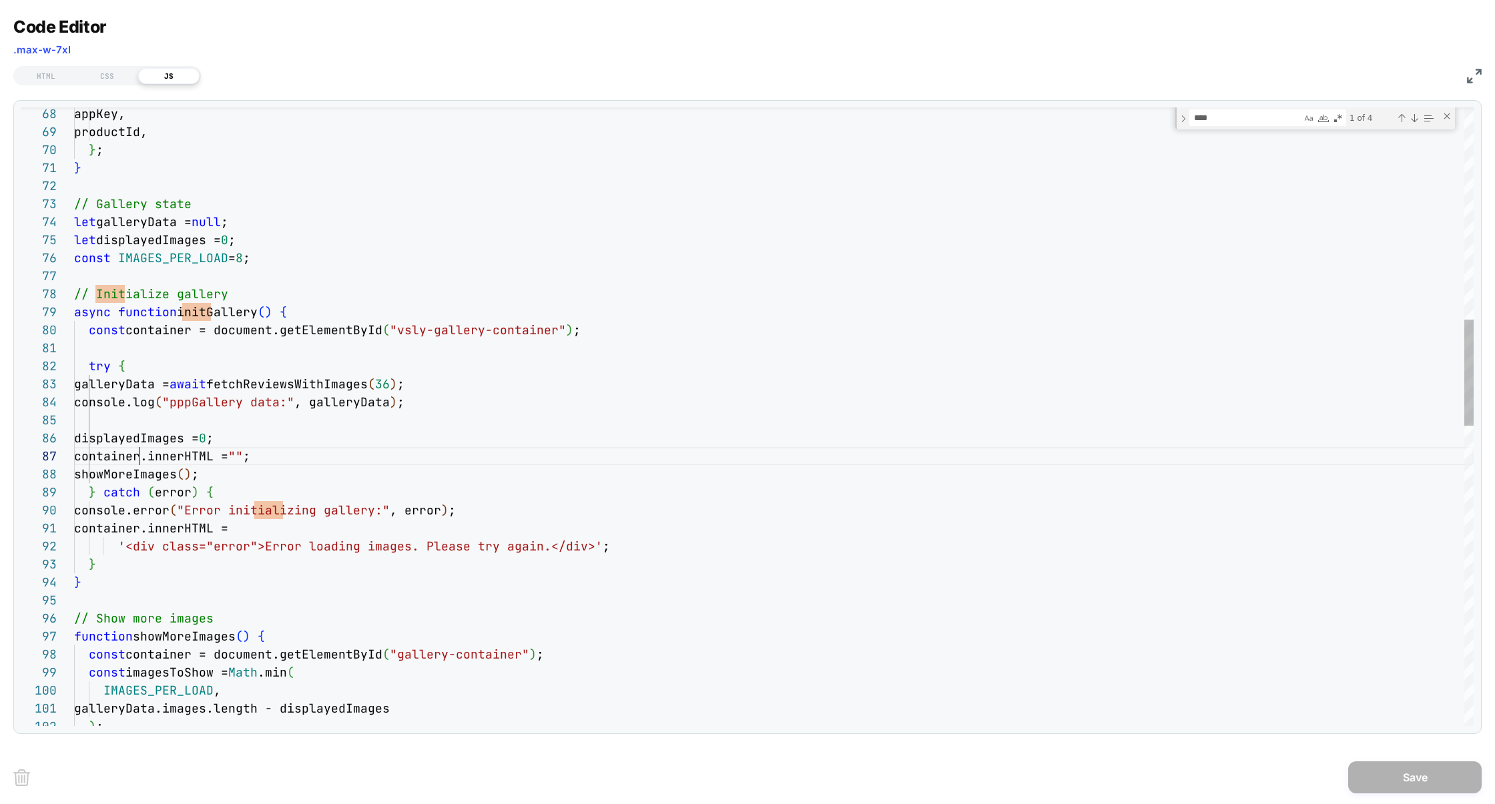
click at [139, 460] on div "appKey, productId, } ; } // Gallery state let galleryData = null ; let displaye…" at bounding box center [773, 673] width 1399 height 3595
type textarea "**********"
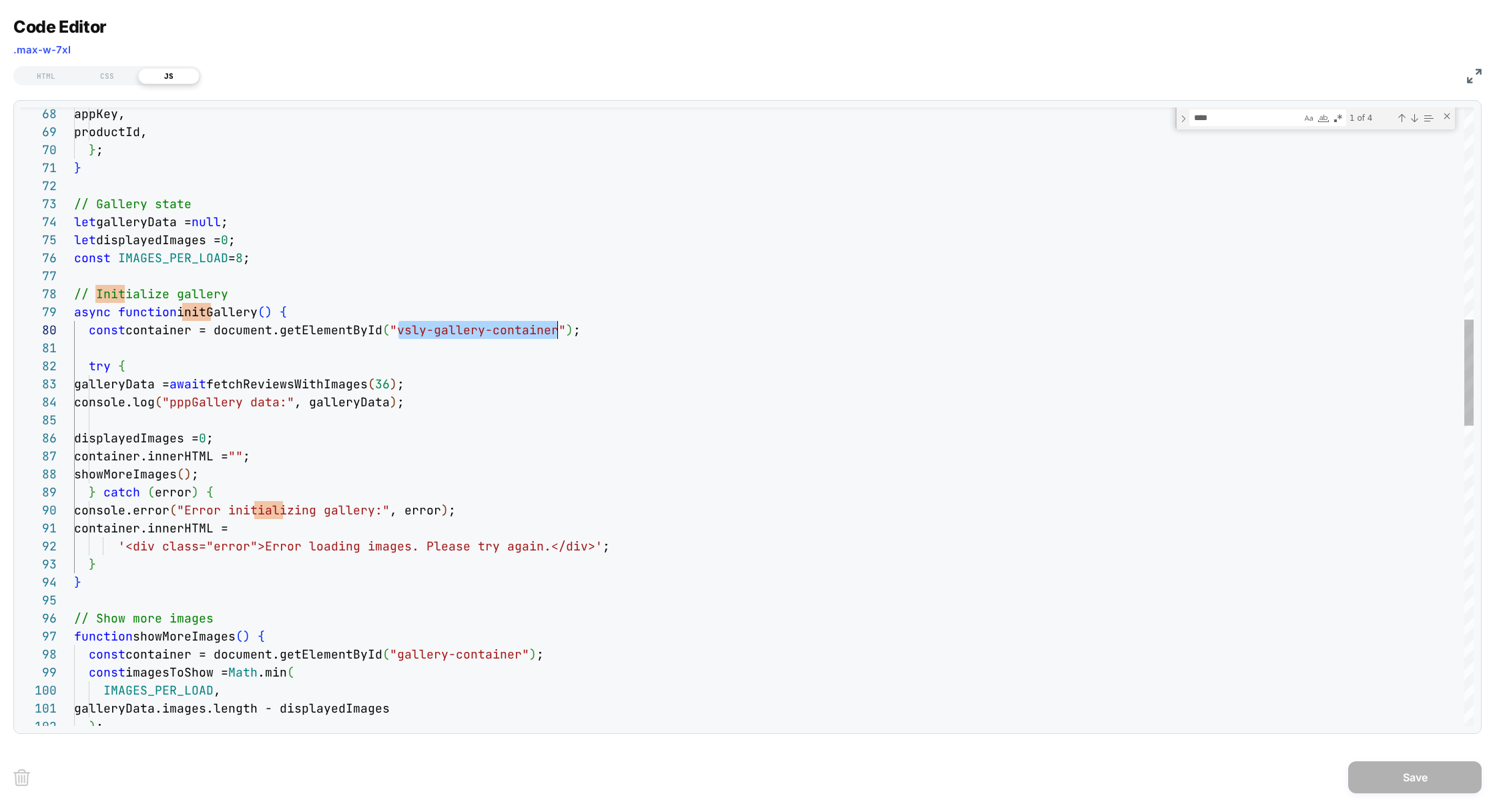
drag, startPoint x: 398, startPoint y: 332, endPoint x: 558, endPoint y: 330, distance: 159.5
click at [163, 336] on div "appKey, productId, } ; } // Gallery state let galleryData = null ; let displaye…" at bounding box center [773, 673] width 1399 height 3595
click at [73, 75] on div "HTML" at bounding box center [45, 76] width 61 height 16
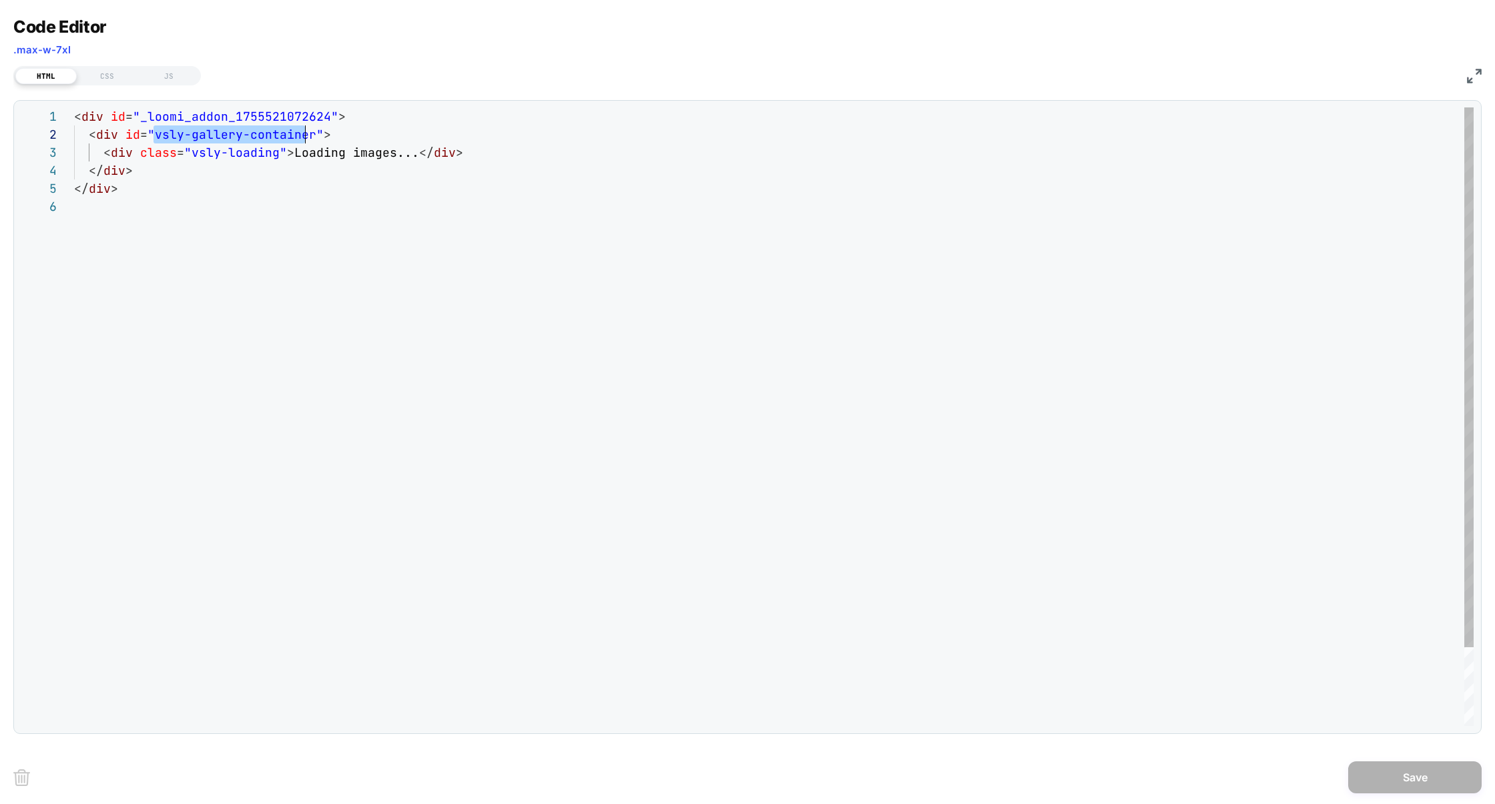
scroll to position [17, 238]
drag, startPoint x: 152, startPoint y: 134, endPoint x: 310, endPoint y: 139, distance: 157.5
click at [310, 139] on div "< div id = "_loomi_addon_1755521072624" > < div id = "vsly-gallery-container" >…" at bounding box center [773, 461] width 1399 height 709
click at [171, 73] on div "JS" at bounding box center [168, 76] width 61 height 16
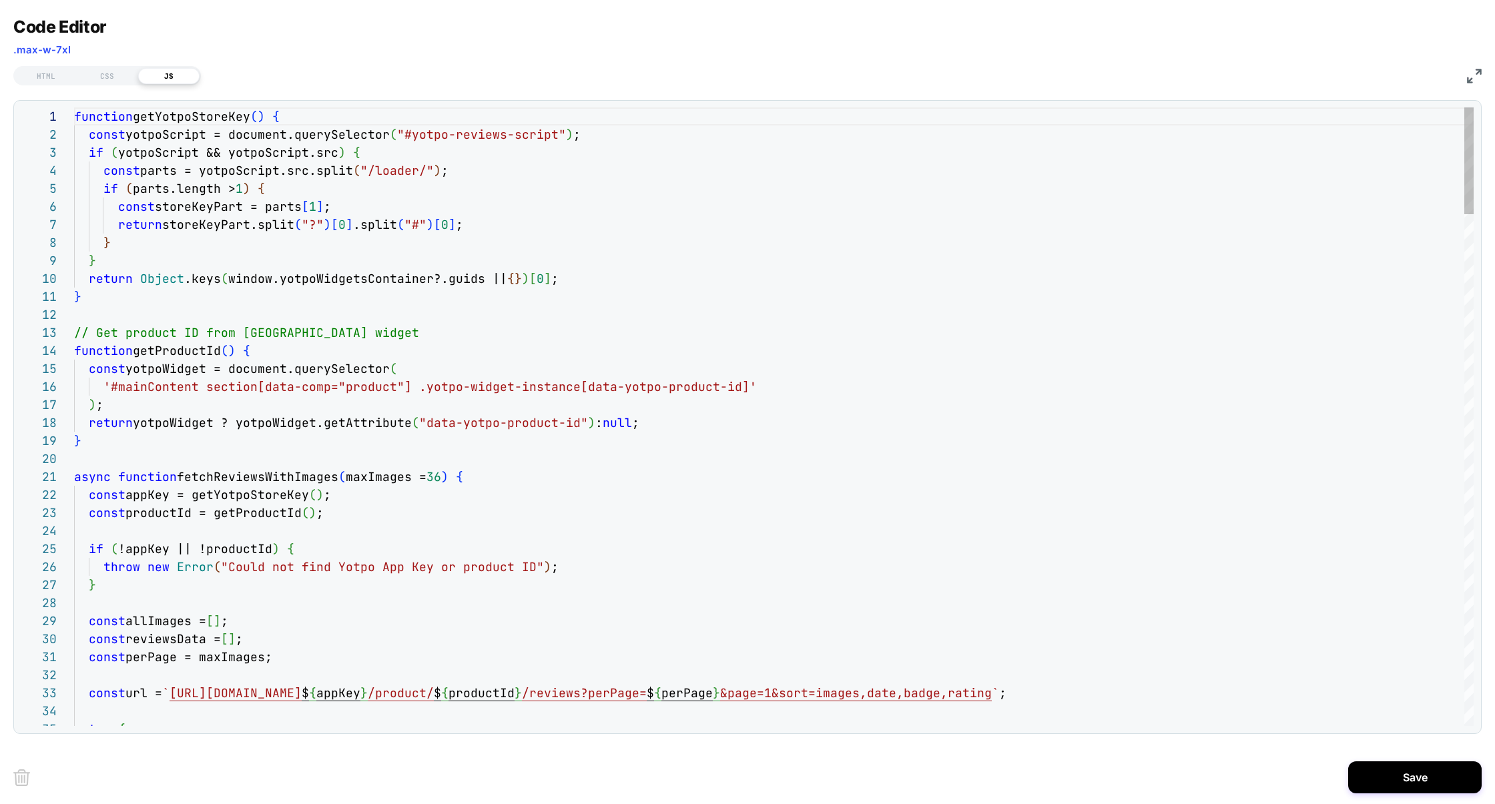
scroll to position [180, 0]
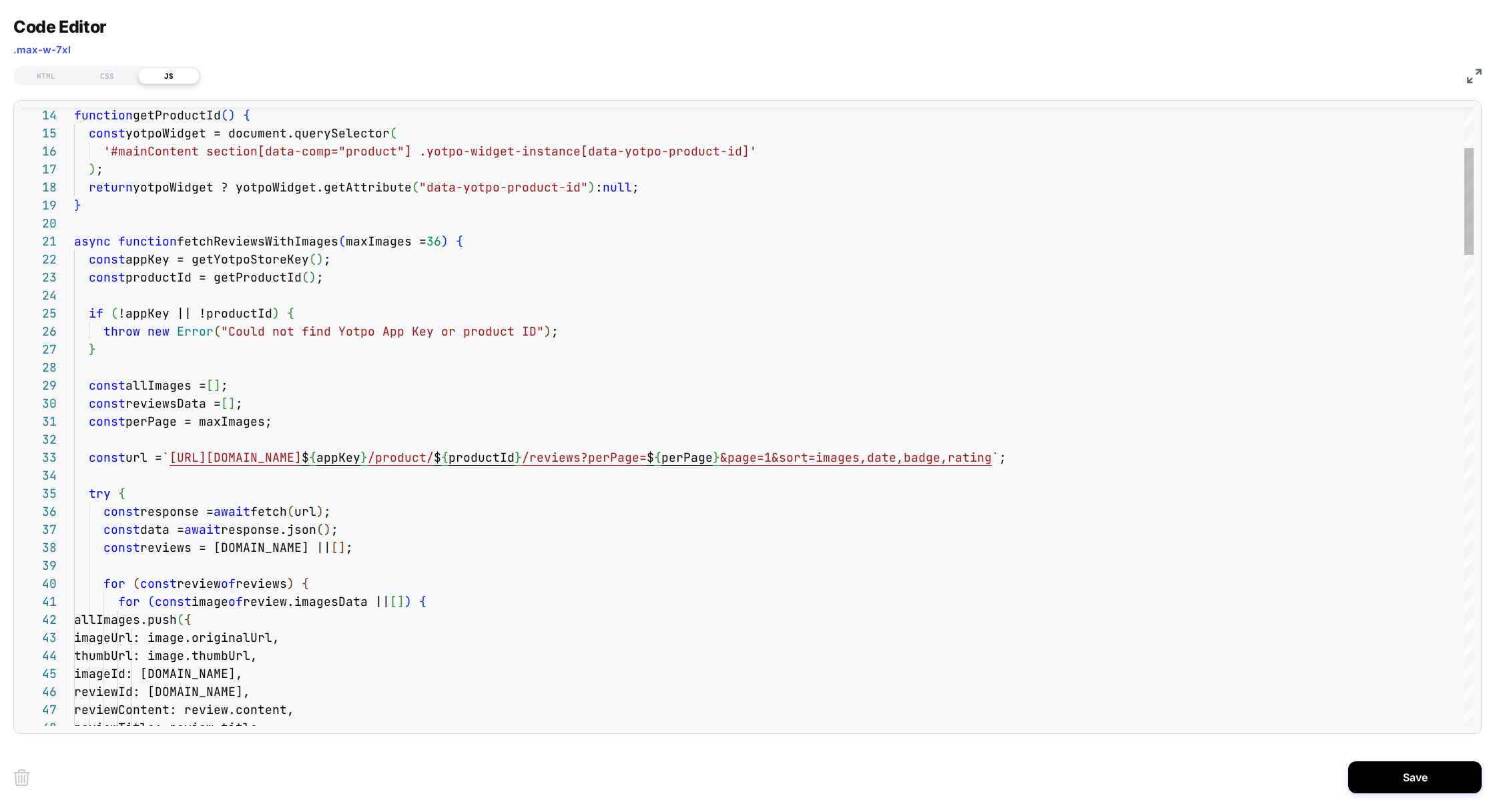
type textarea "**********"
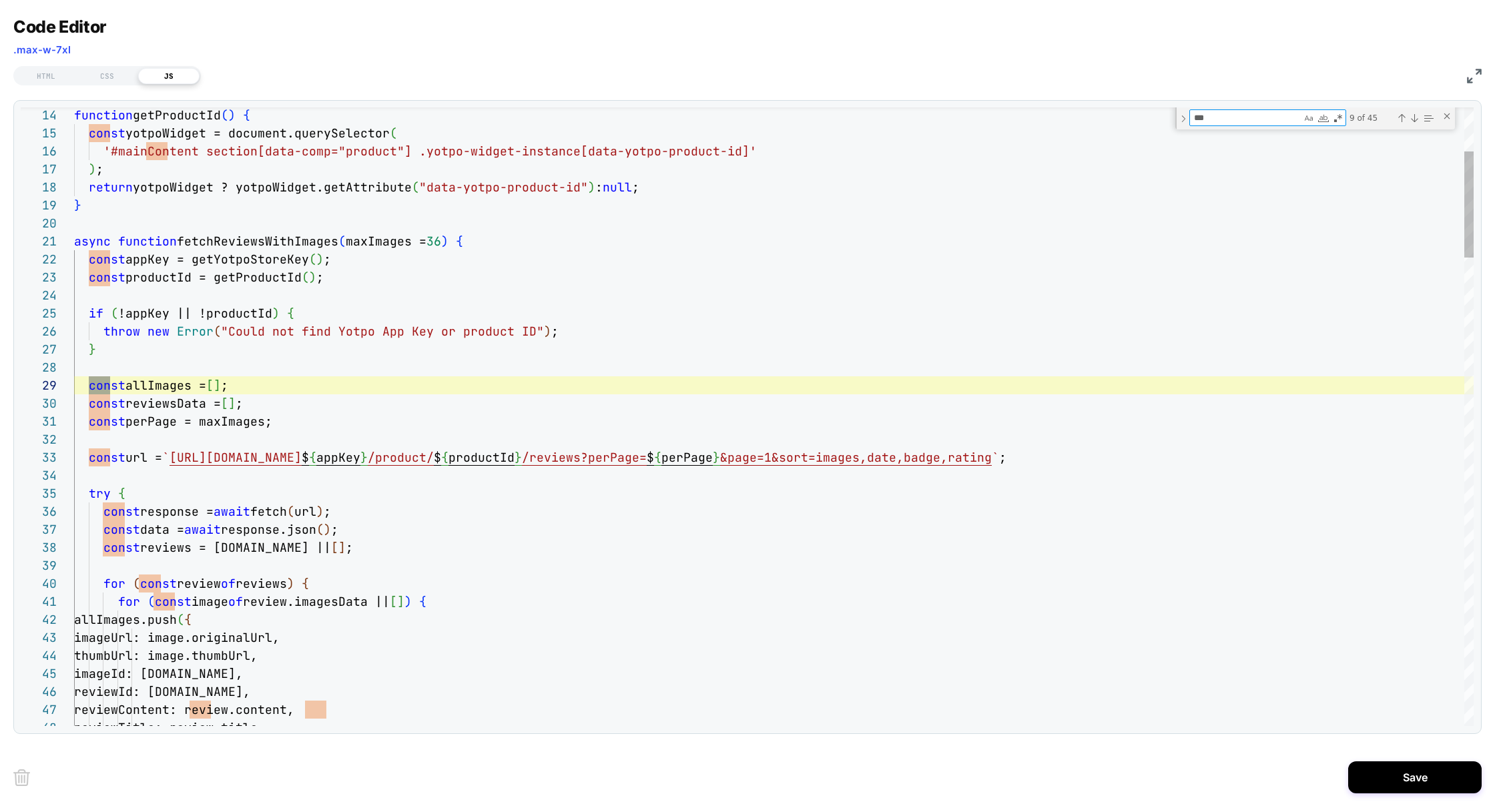
type textarea "****"
type textarea "**********"
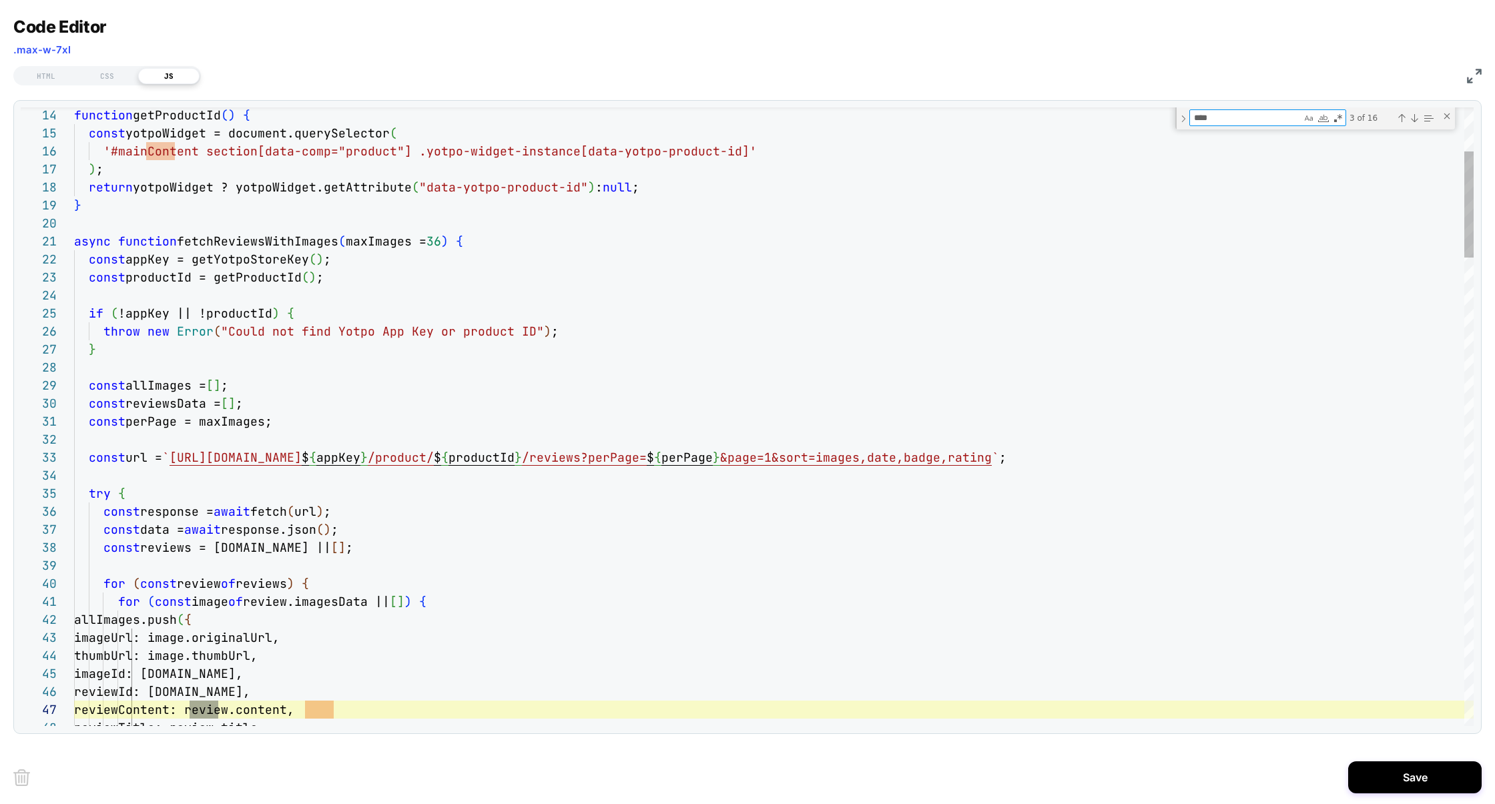
scroll to position [180, 144]
type textarea "****"
click at [1401, 121] on div "Previous Match (⇧Enter)" at bounding box center [1401, 118] width 11 height 11
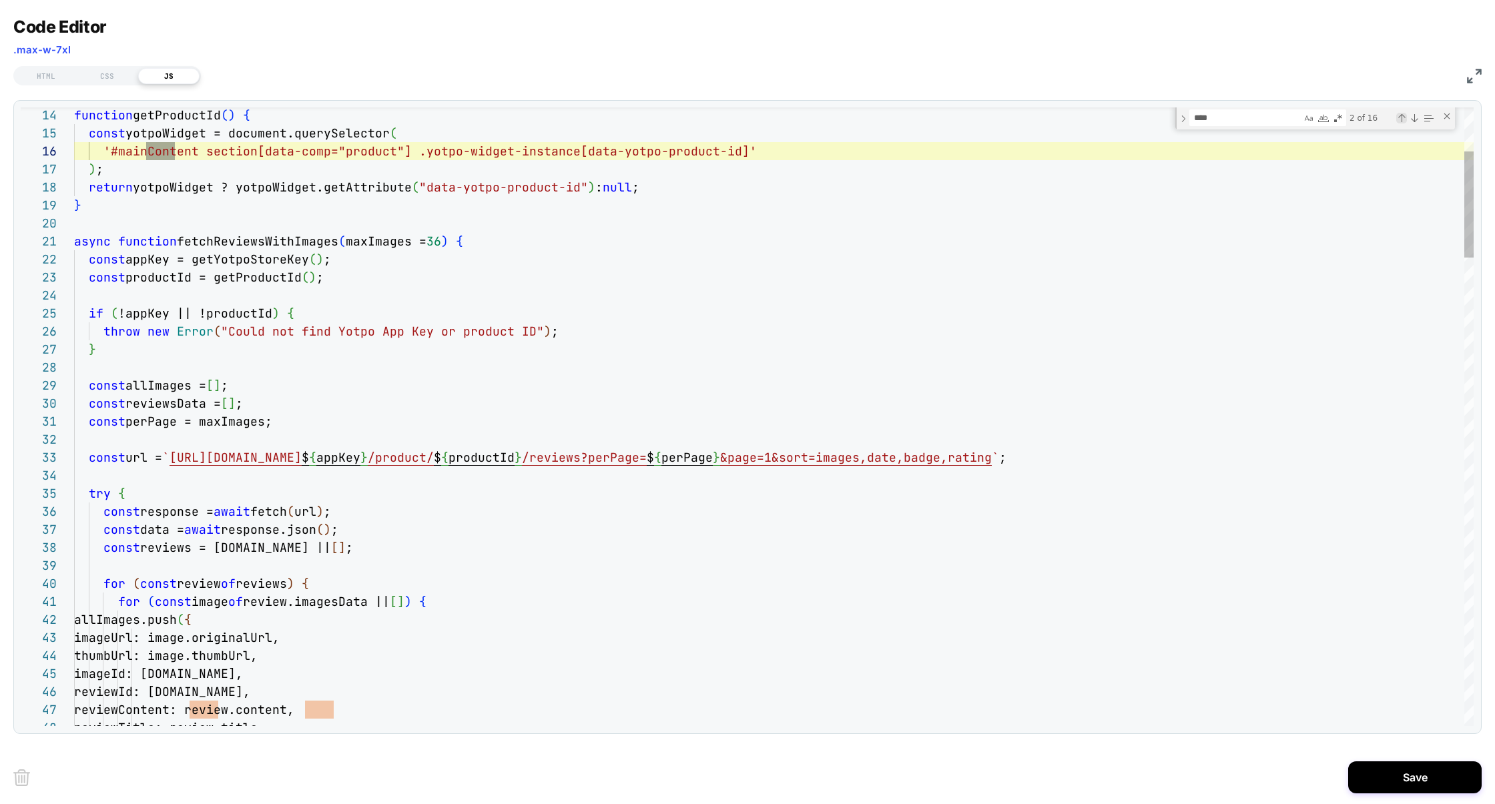
click at [1401, 121] on div "Previous Match (⇧Enter)" at bounding box center [1401, 118] width 11 height 11
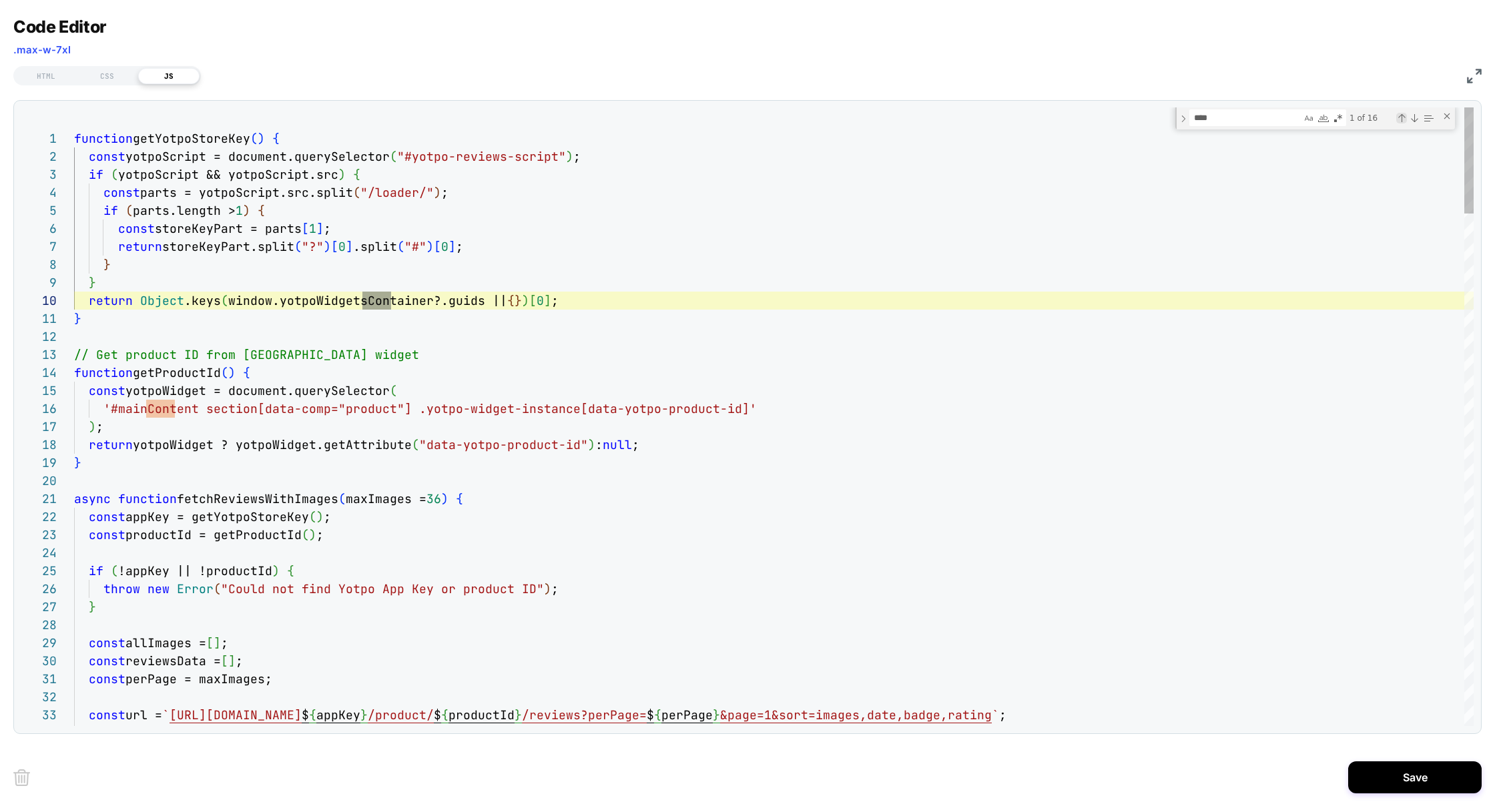
click at [1401, 121] on div "Previous Match (⇧Enter)" at bounding box center [1401, 118] width 11 height 11
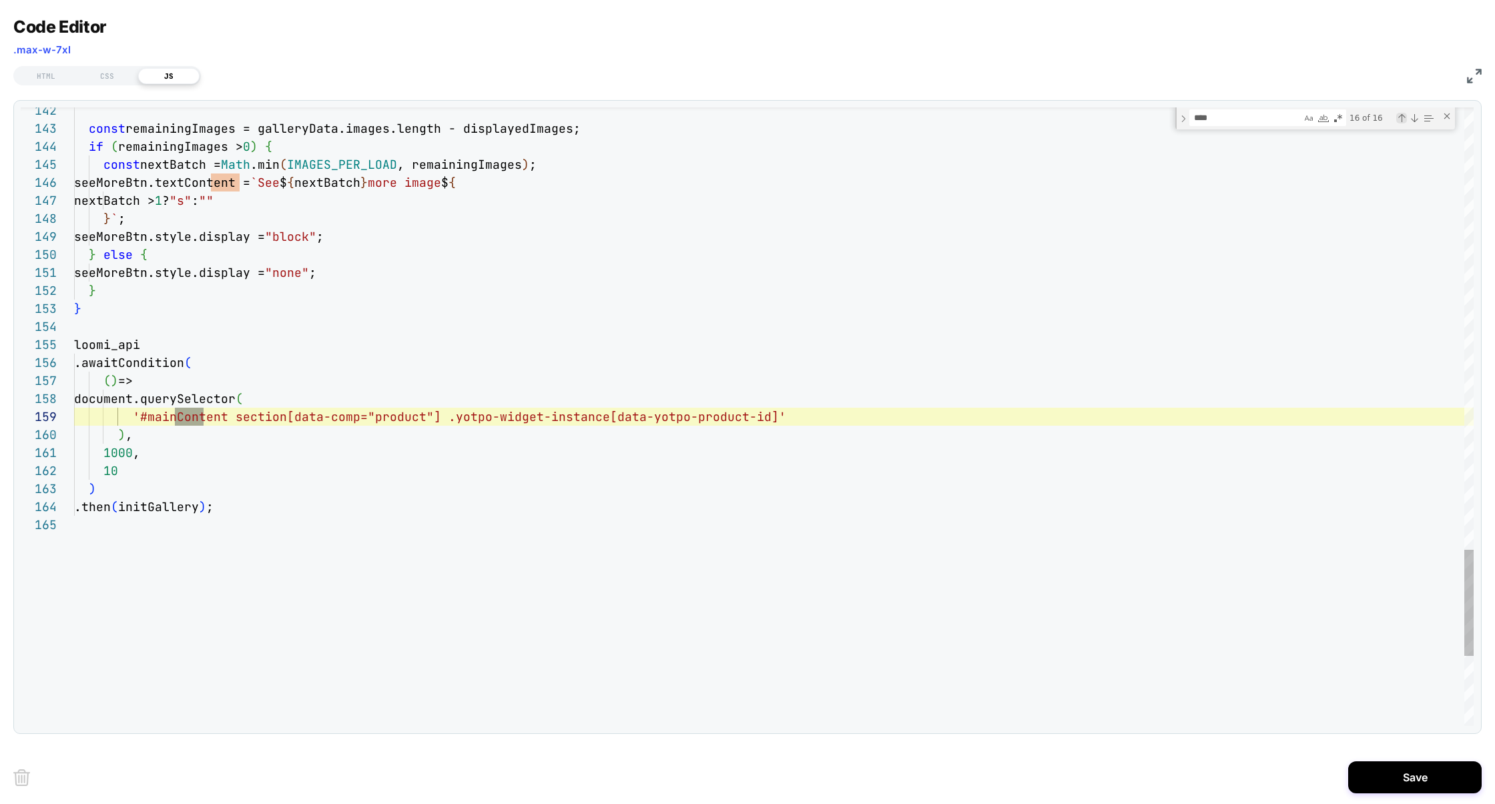
click at [1401, 121] on div "Previous Match (⇧Enter)" at bounding box center [1401, 118] width 11 height 11
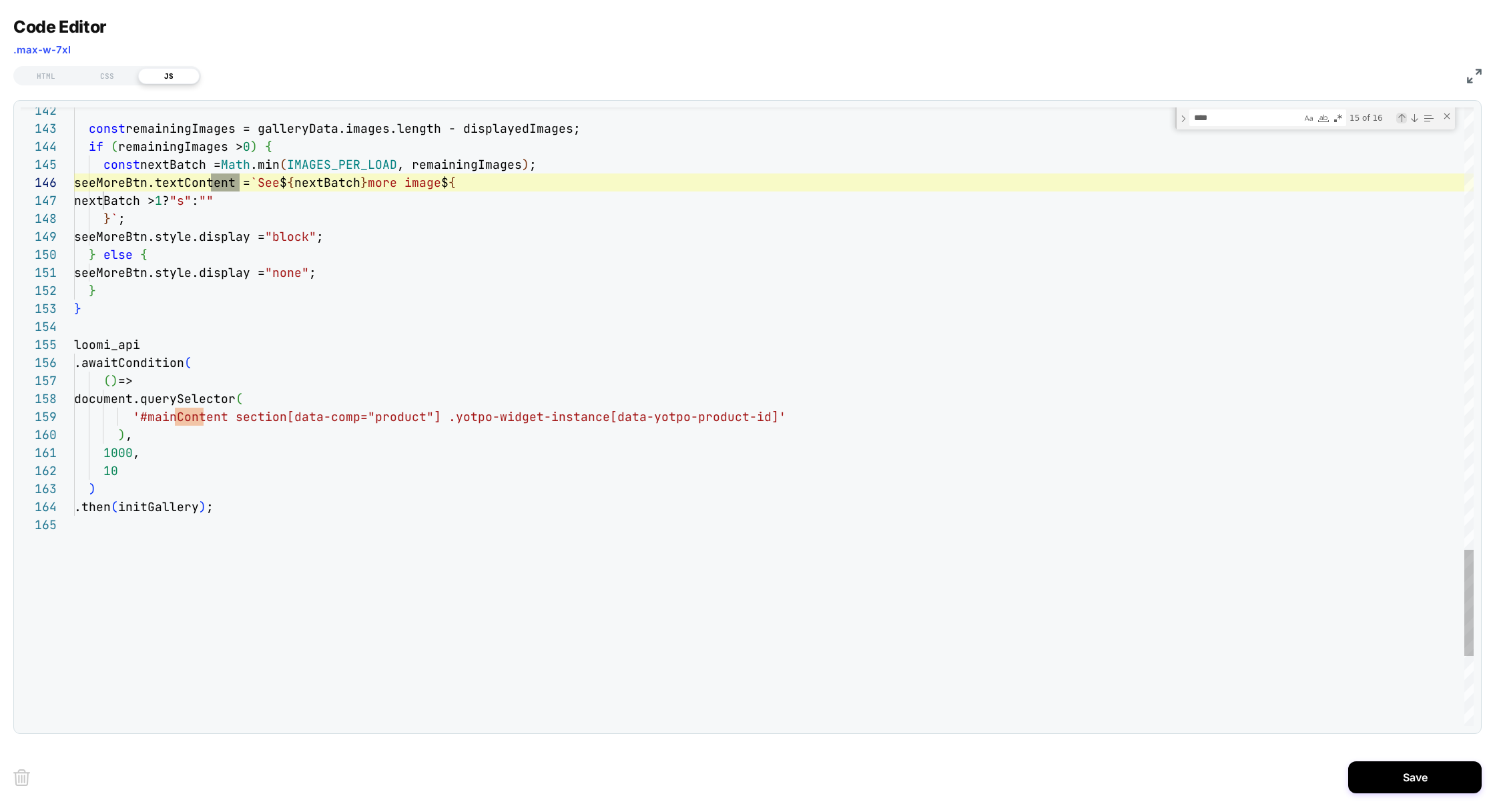
click at [1401, 121] on div "Previous Match (⇧Enter)" at bounding box center [1401, 118] width 11 height 11
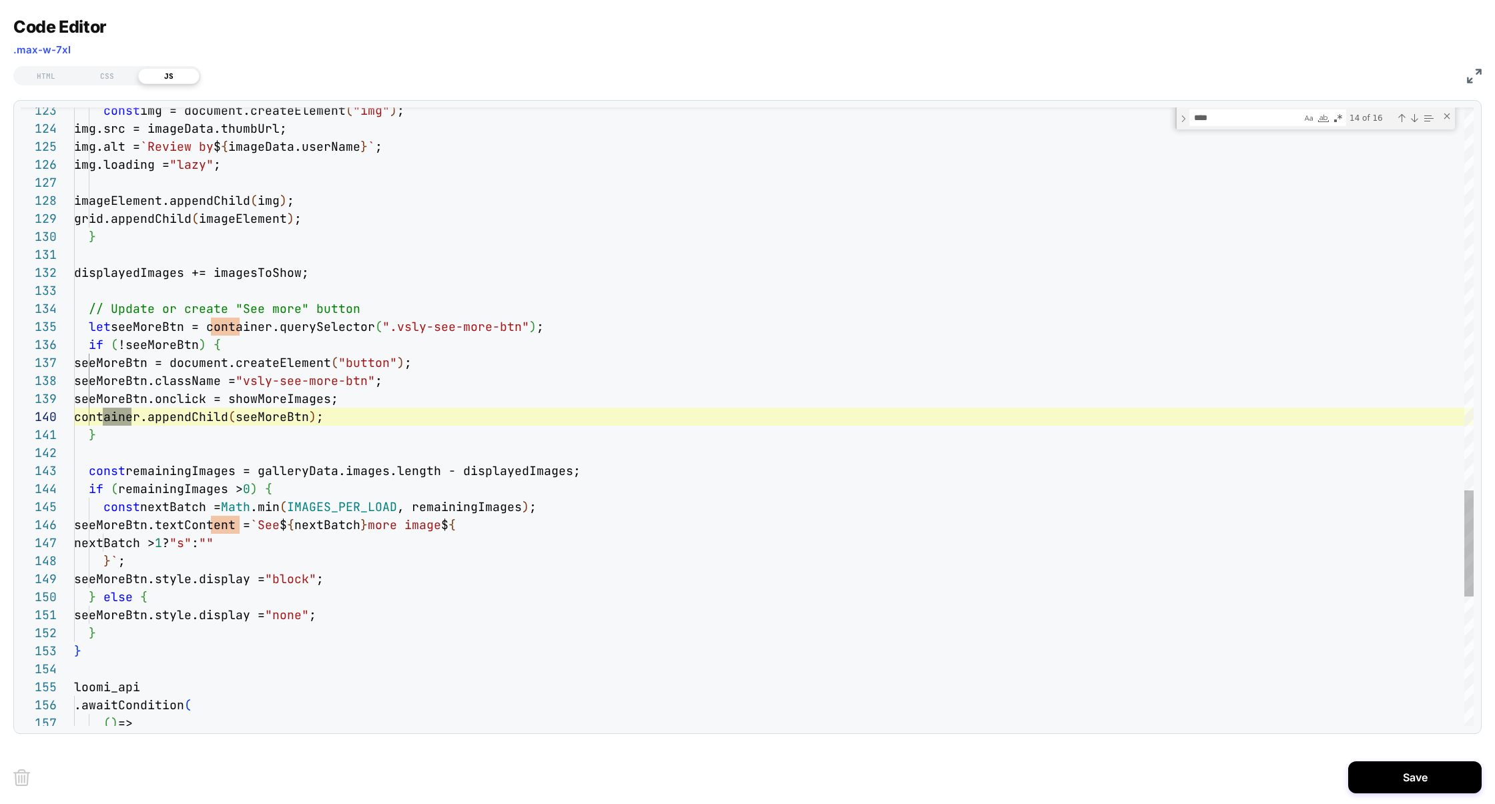
scroll to position [89, 144]
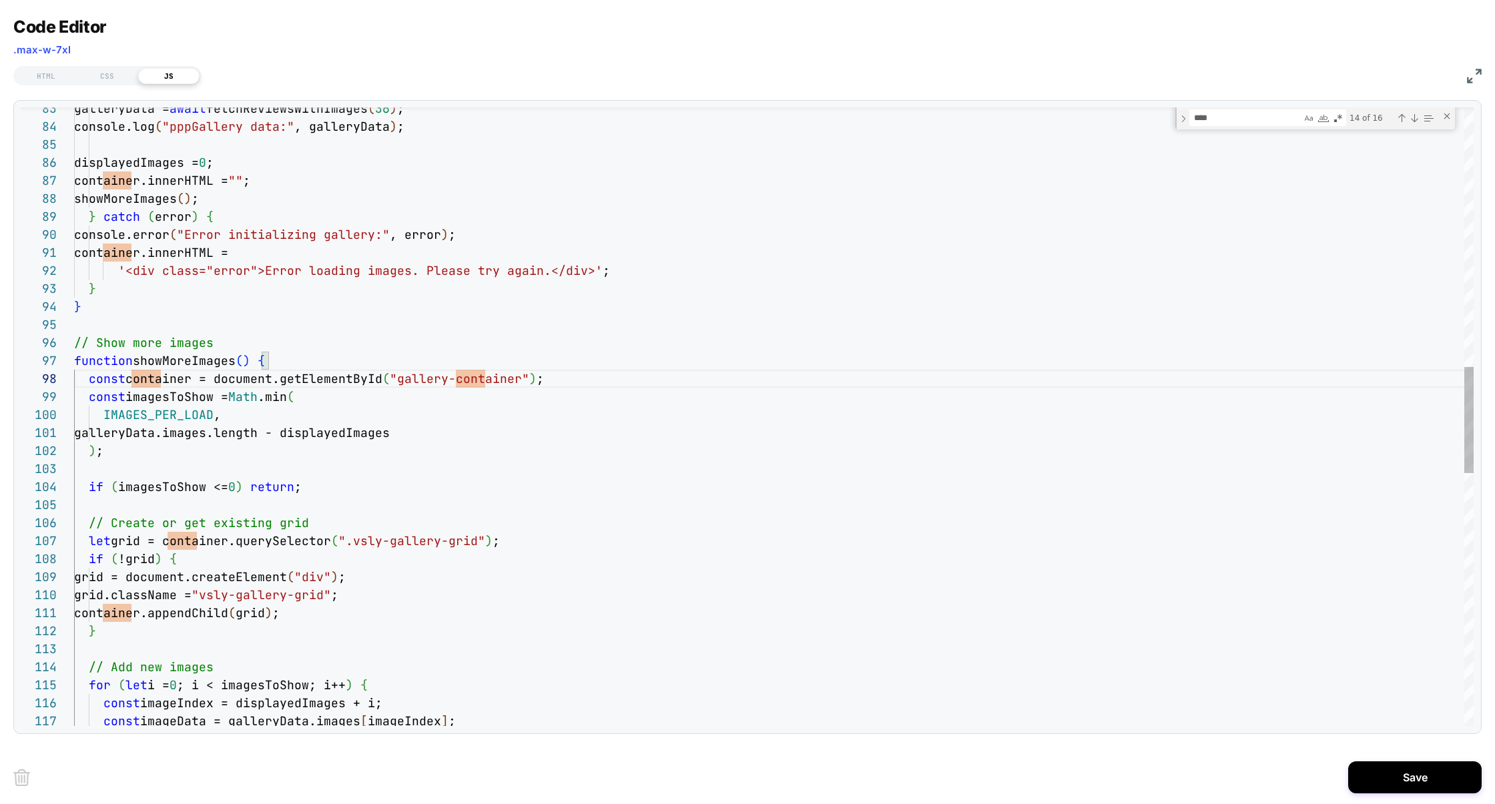
click at [352, 378] on div "galleryData = await fetchReviewsWithImages ( 36 ) ; console.log ( "pppGallery d…" at bounding box center [773, 397] width 1399 height 3595
click at [398, 383] on div "galleryData = await fetchReviewsWithImages ( 36 ) ; console.log ( "pppGallery d…" at bounding box center [773, 397] width 1399 height 3595
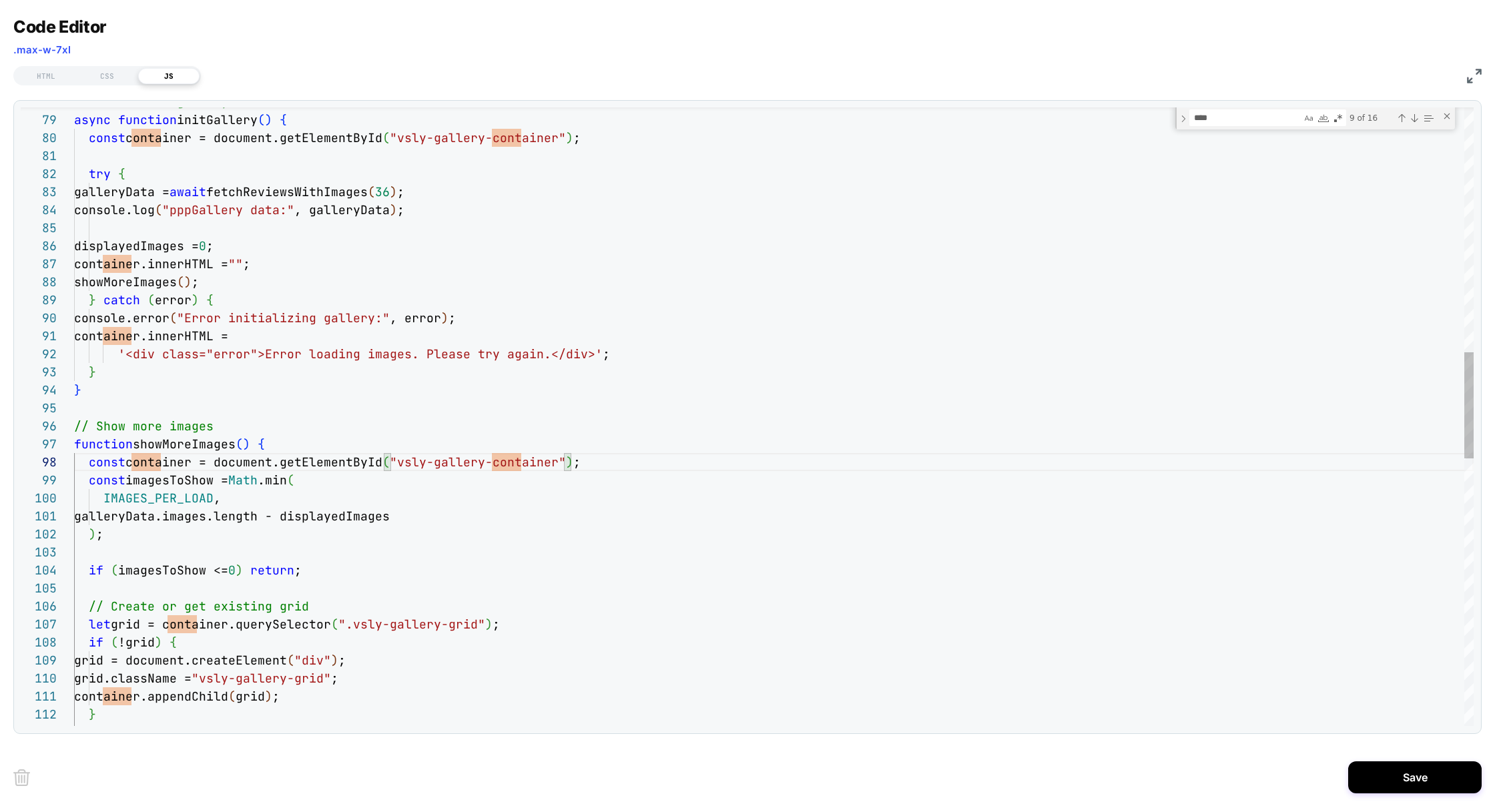
click at [295, 444] on div "galleryData = await fetchReviewsWithImages ( 36 ) ; console.log ( "pppGallery d…" at bounding box center [773, 481] width 1399 height 3595
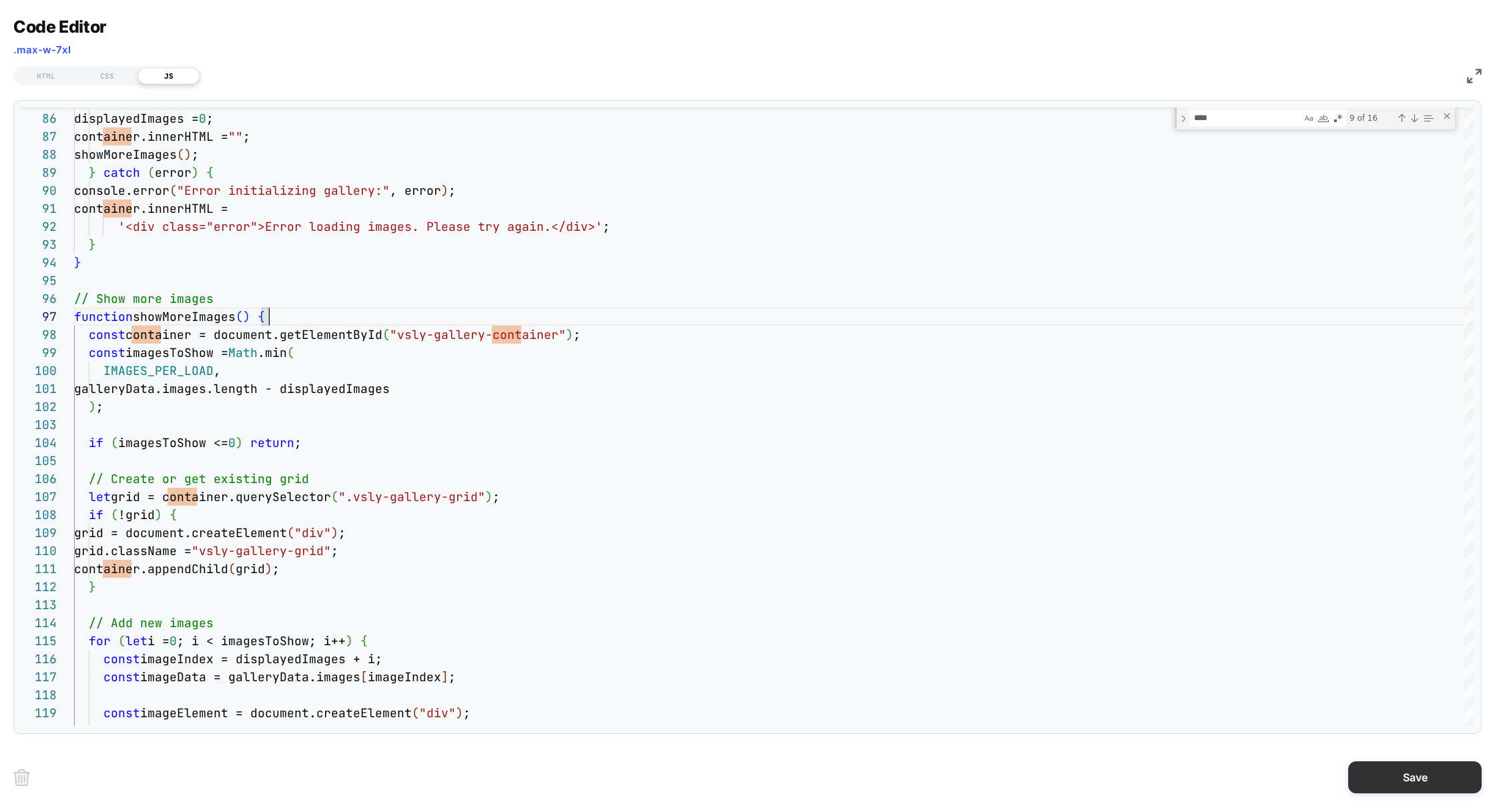
type textarea "**********"
click at [1392, 781] on button "Save" at bounding box center [1414, 777] width 133 height 32
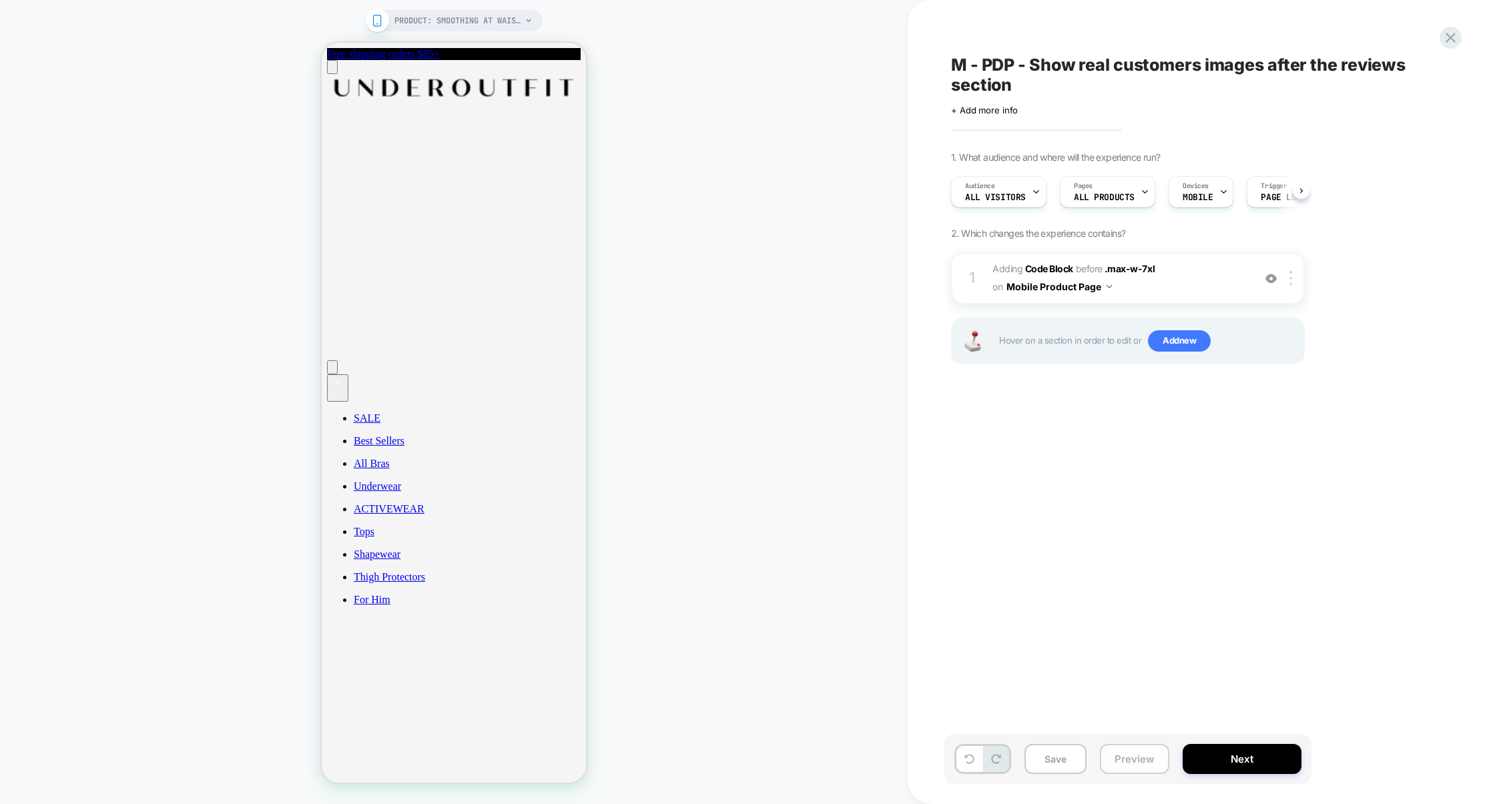
scroll to position [0, 1]
click at [1128, 755] on button "Preview" at bounding box center [1134, 759] width 69 height 30
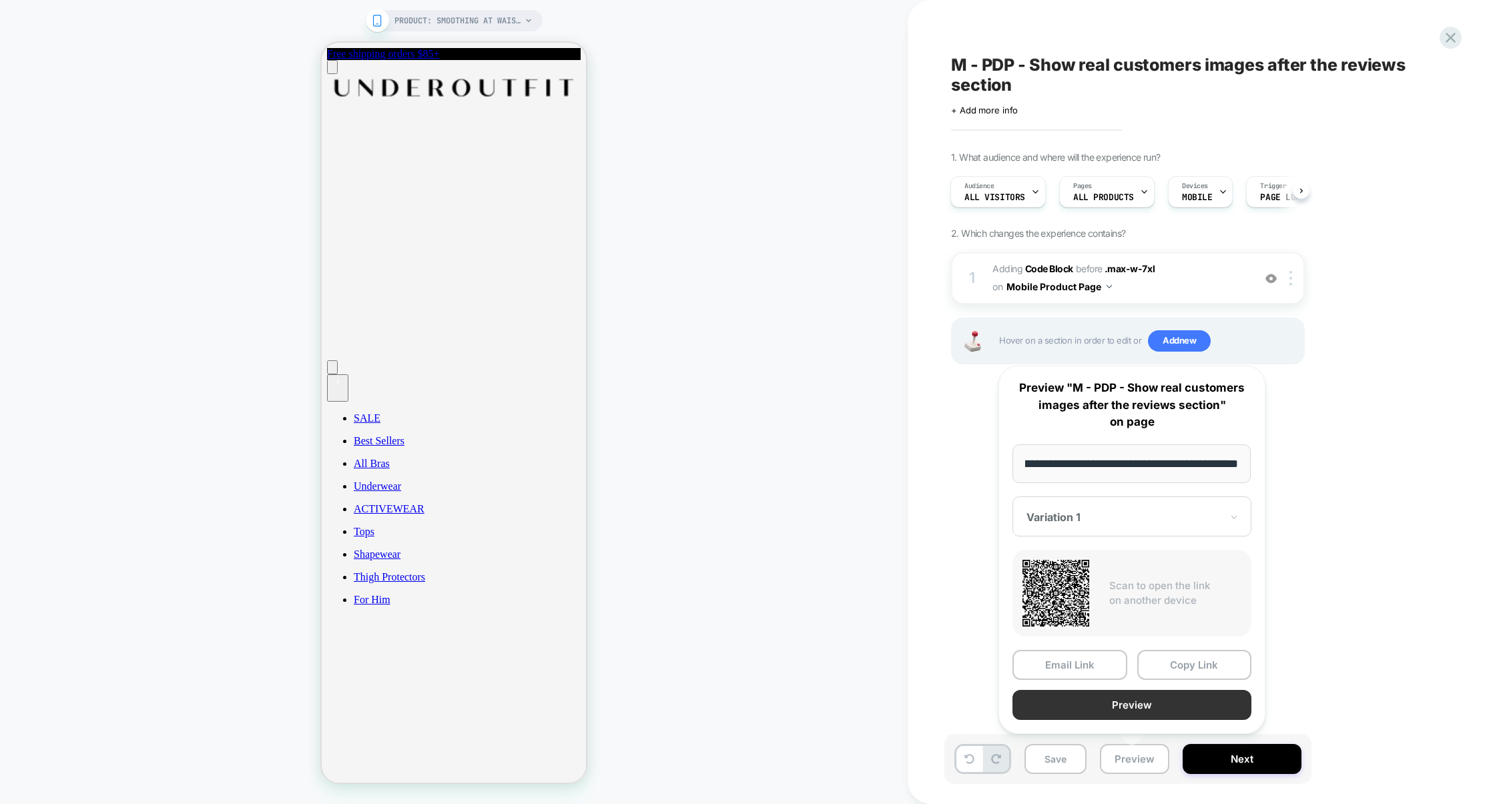
scroll to position [0, 0]
click at [1123, 710] on button "Preview" at bounding box center [1131, 705] width 239 height 30
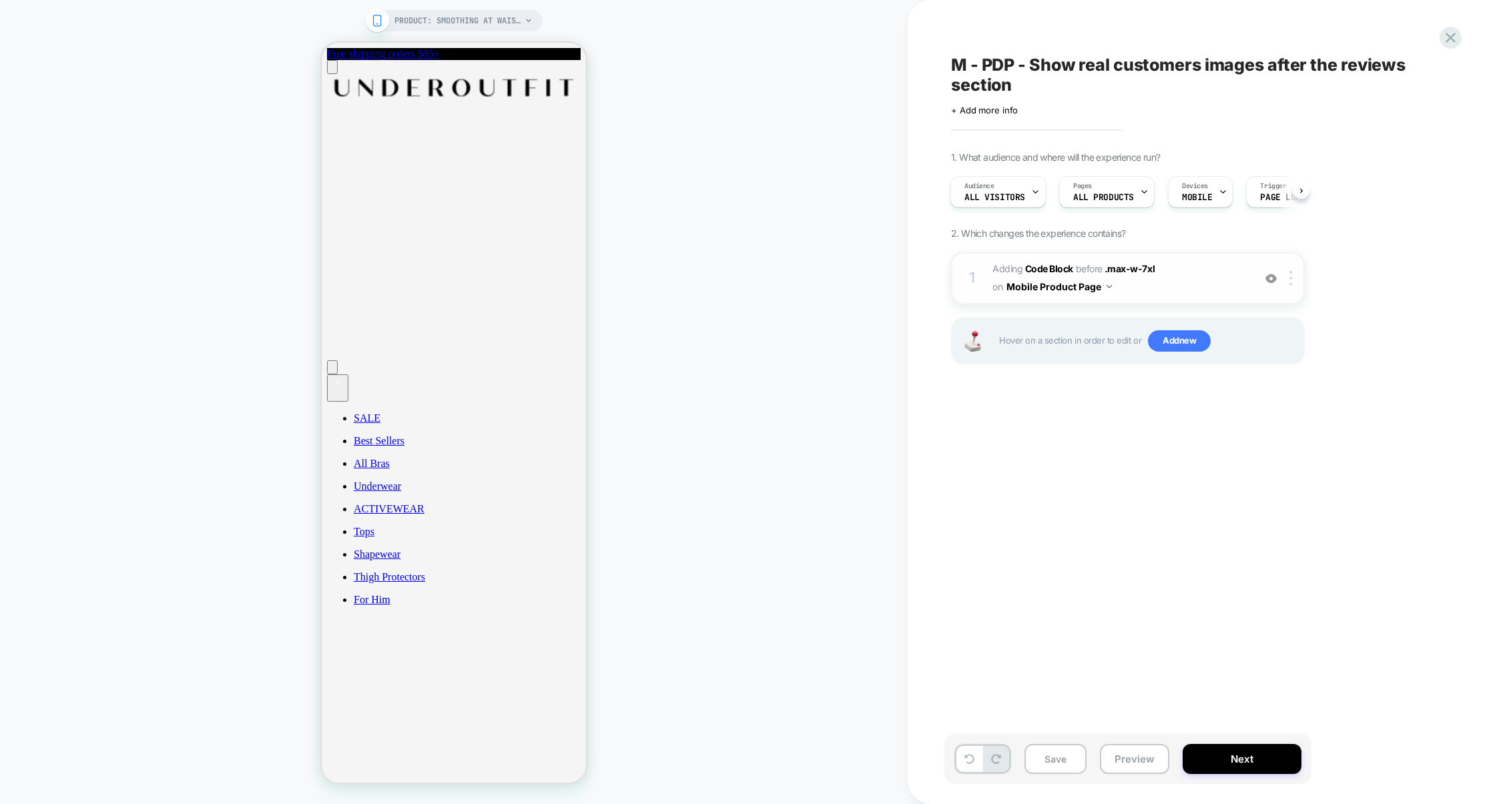
click at [1179, 286] on span "Adding Code Block BEFORE .max-w-7xl .max-w-7xl on Mobile Product Page" at bounding box center [1119, 278] width 254 height 36
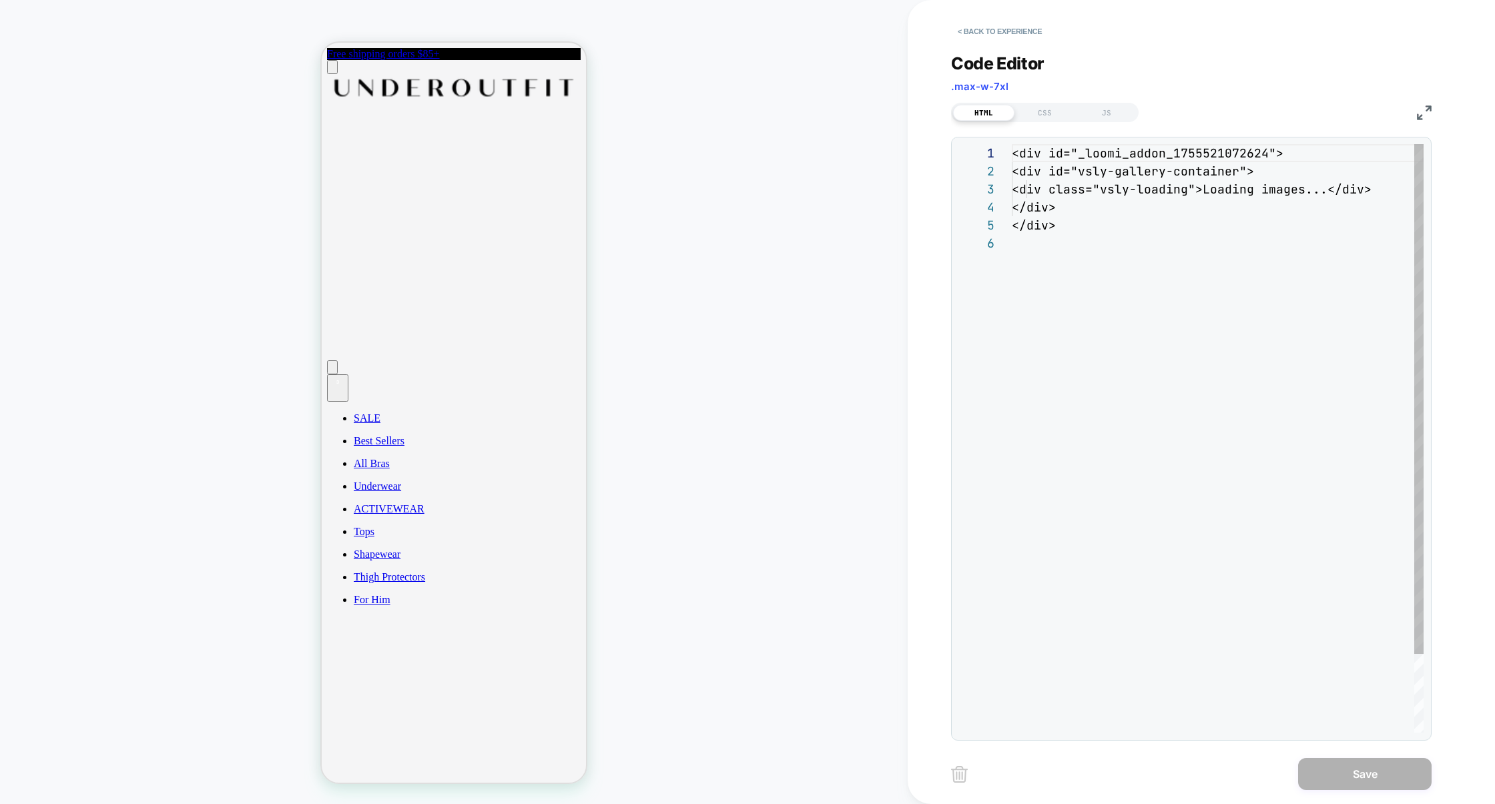
scroll to position [89, 0]
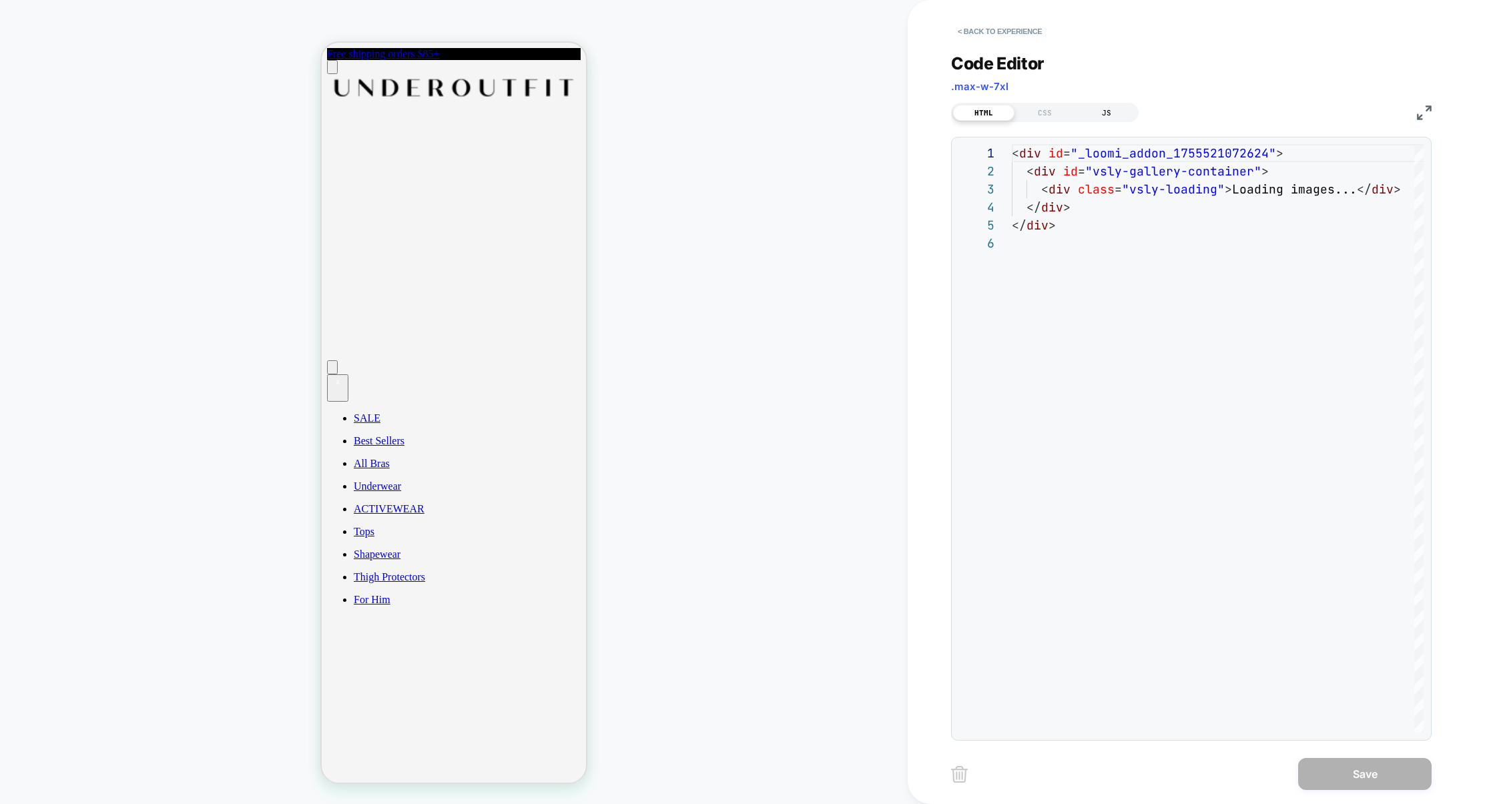
click at [1117, 105] on div "JS" at bounding box center [1106, 113] width 61 height 16
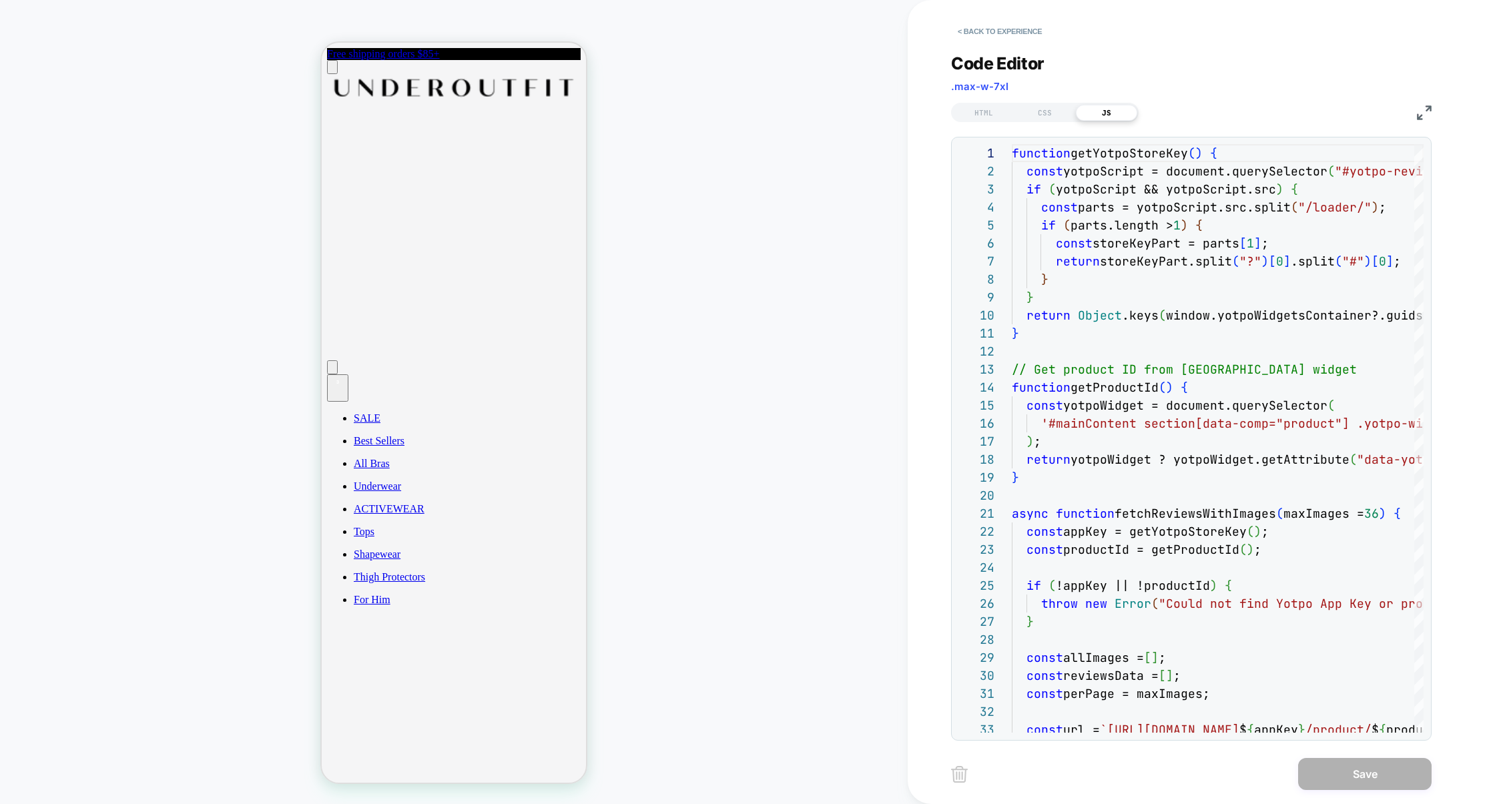
scroll to position [180, 0]
click at [1414, 110] on div "HTML CSS JS" at bounding box center [1191, 110] width 480 height 23
click at [1417, 111] on img at bounding box center [1424, 112] width 15 height 15
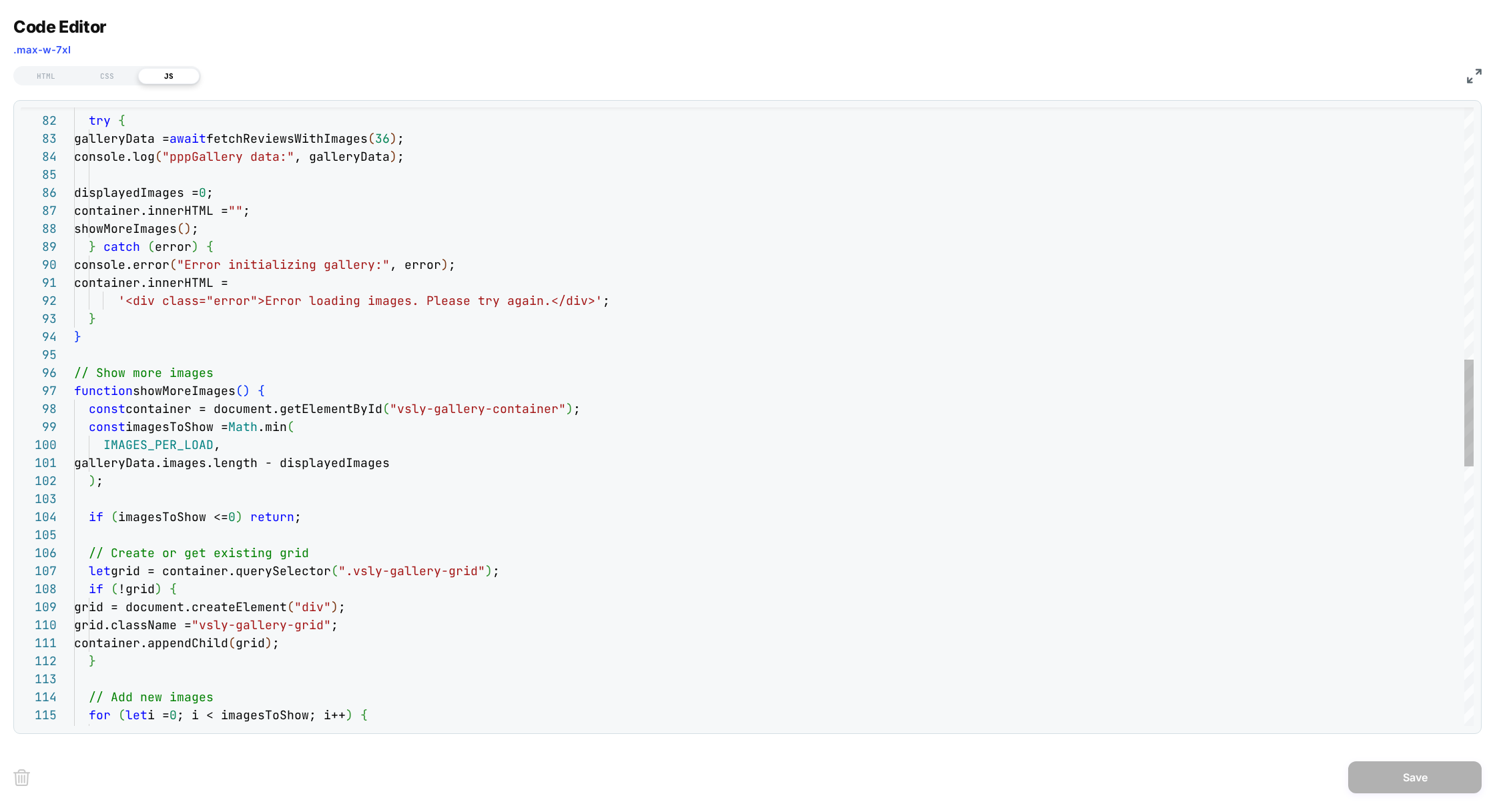
click at [175, 521] on div ") ; IMAGES_PER_LOAD , galleryData.images.length - displayedImages const imagesT…" at bounding box center [773, 438] width 1399 height 3573
click at [352, 464] on div ") ; IMAGES_PER_LOAD , galleryData.images.length - displayedImages const imagesT…" at bounding box center [773, 438] width 1399 height 3573
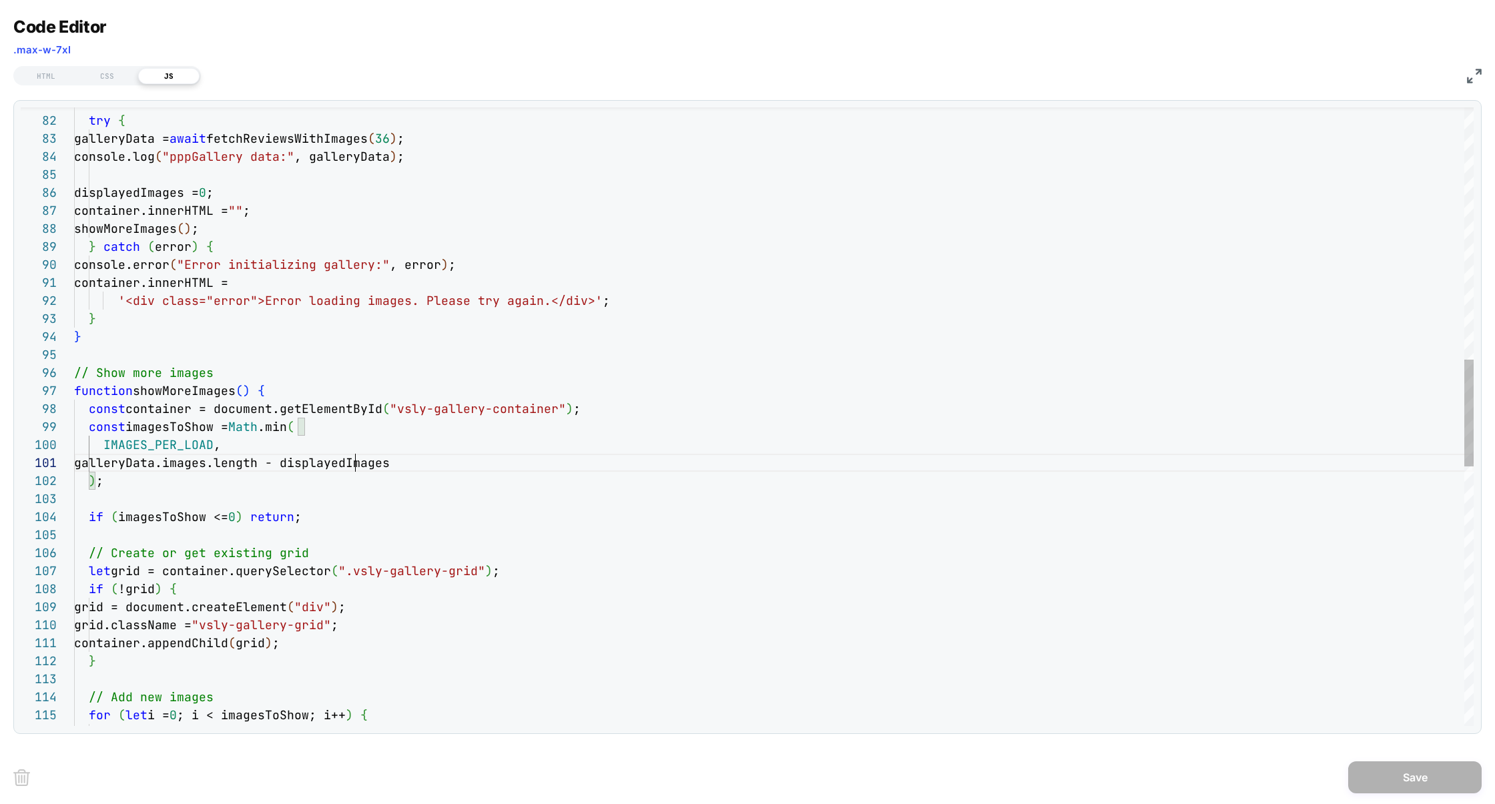
scroll to position [0, 339]
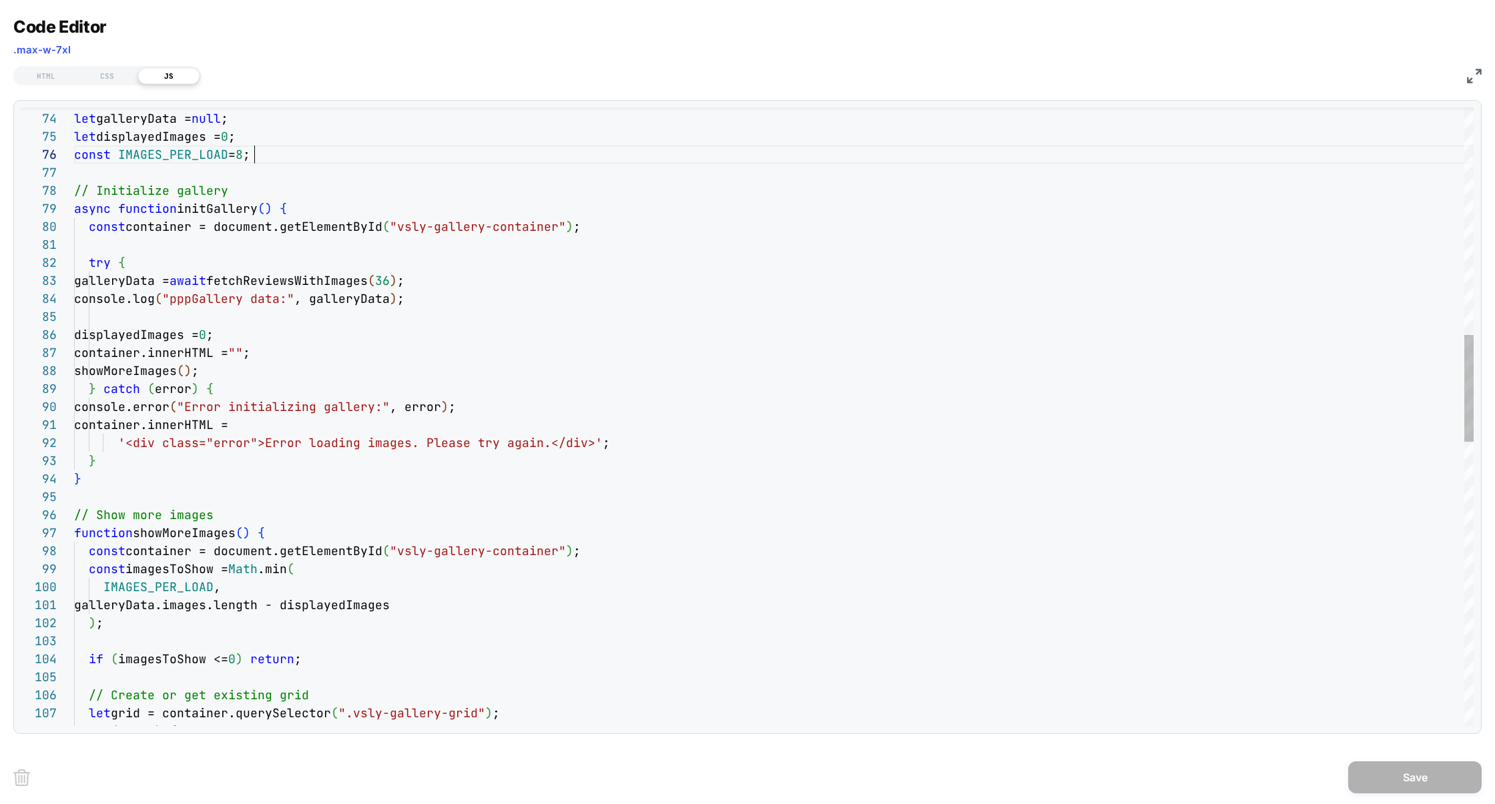
click at [253, 159] on div ") ; IMAGES_PER_LOAD , galleryData.images.length - displayedImages const imagesT…" at bounding box center [773, 580] width 1399 height 3573
click at [424, 282] on div ") ; IMAGES_PER_LOAD , galleryData.images.length - displayedImages const imagesT…" at bounding box center [773, 580] width 1399 height 3573
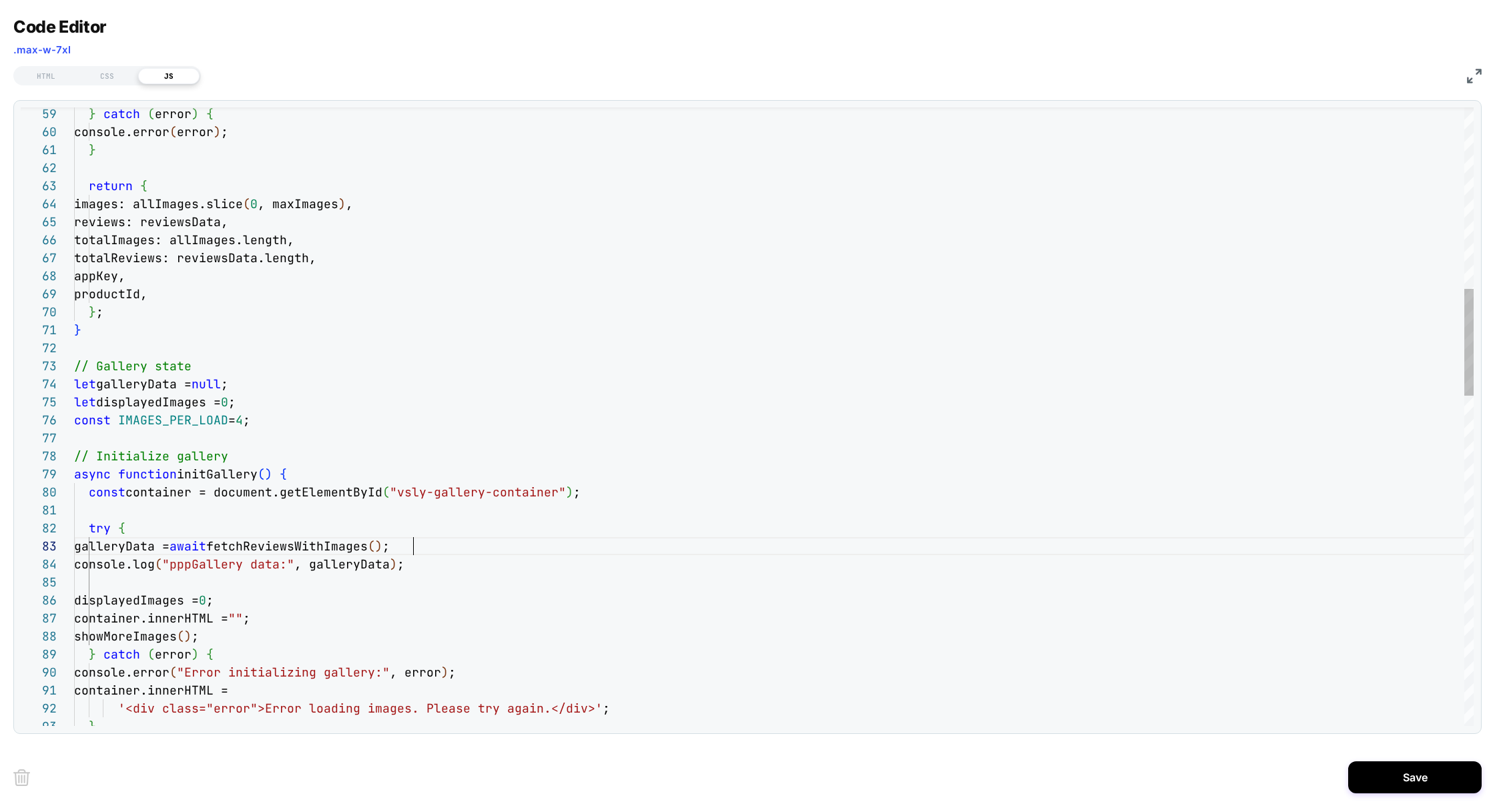
scroll to position [36, 339]
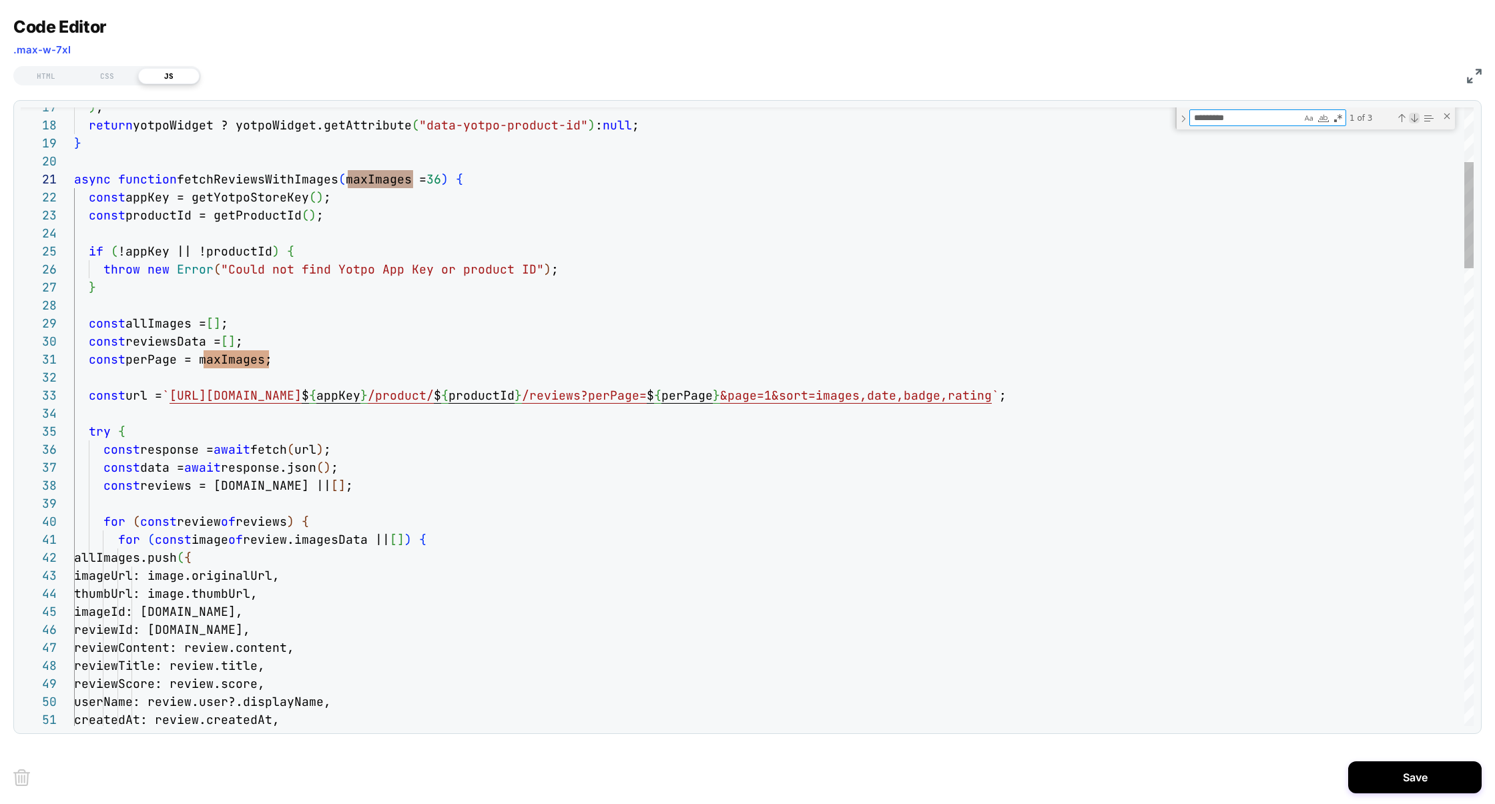
click at [1416, 122] on div "Next Match (Enter)" at bounding box center [1414, 118] width 11 height 11
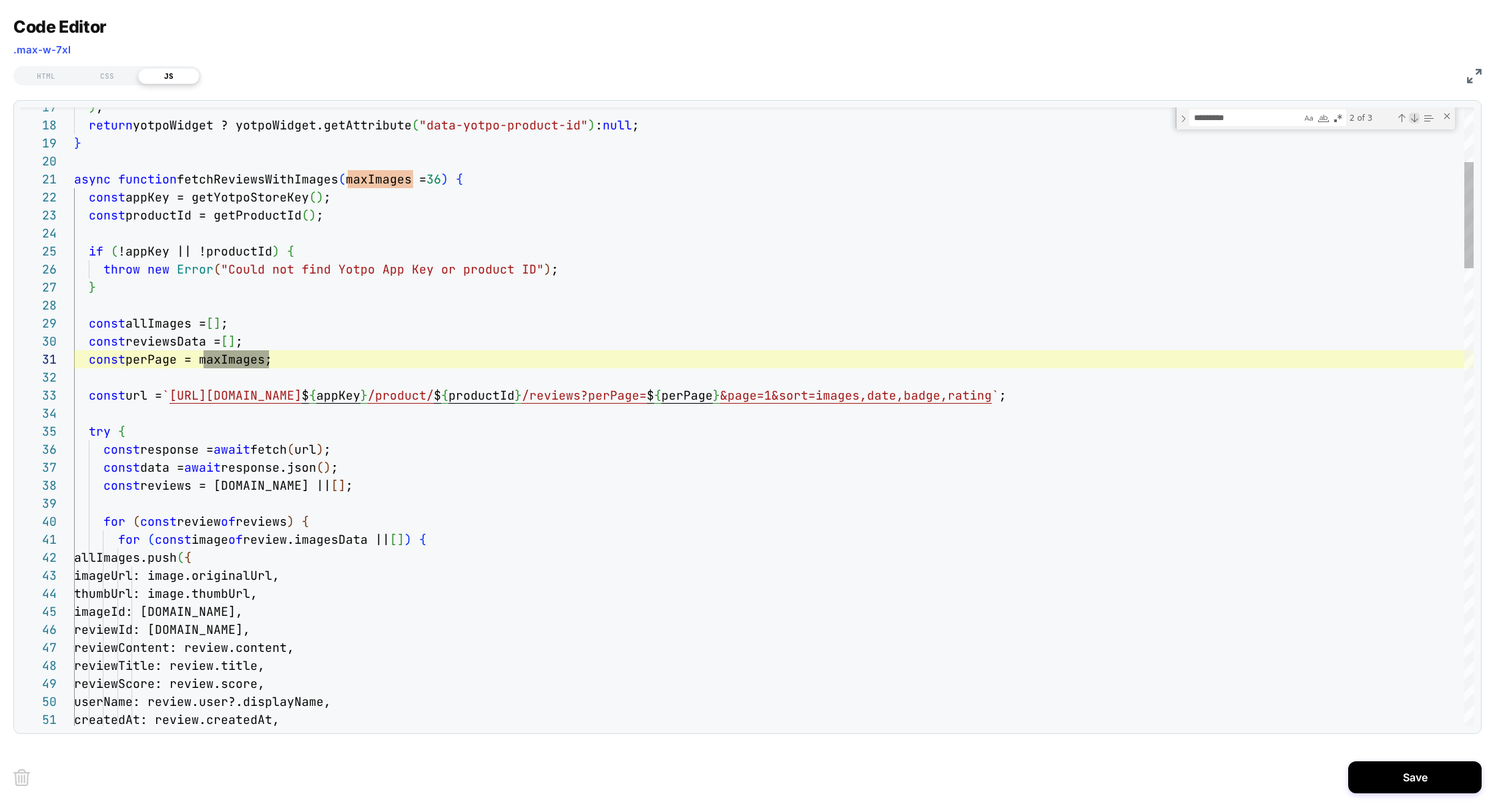
click at [1416, 121] on div "Next Match (Enter)" at bounding box center [1414, 118] width 11 height 11
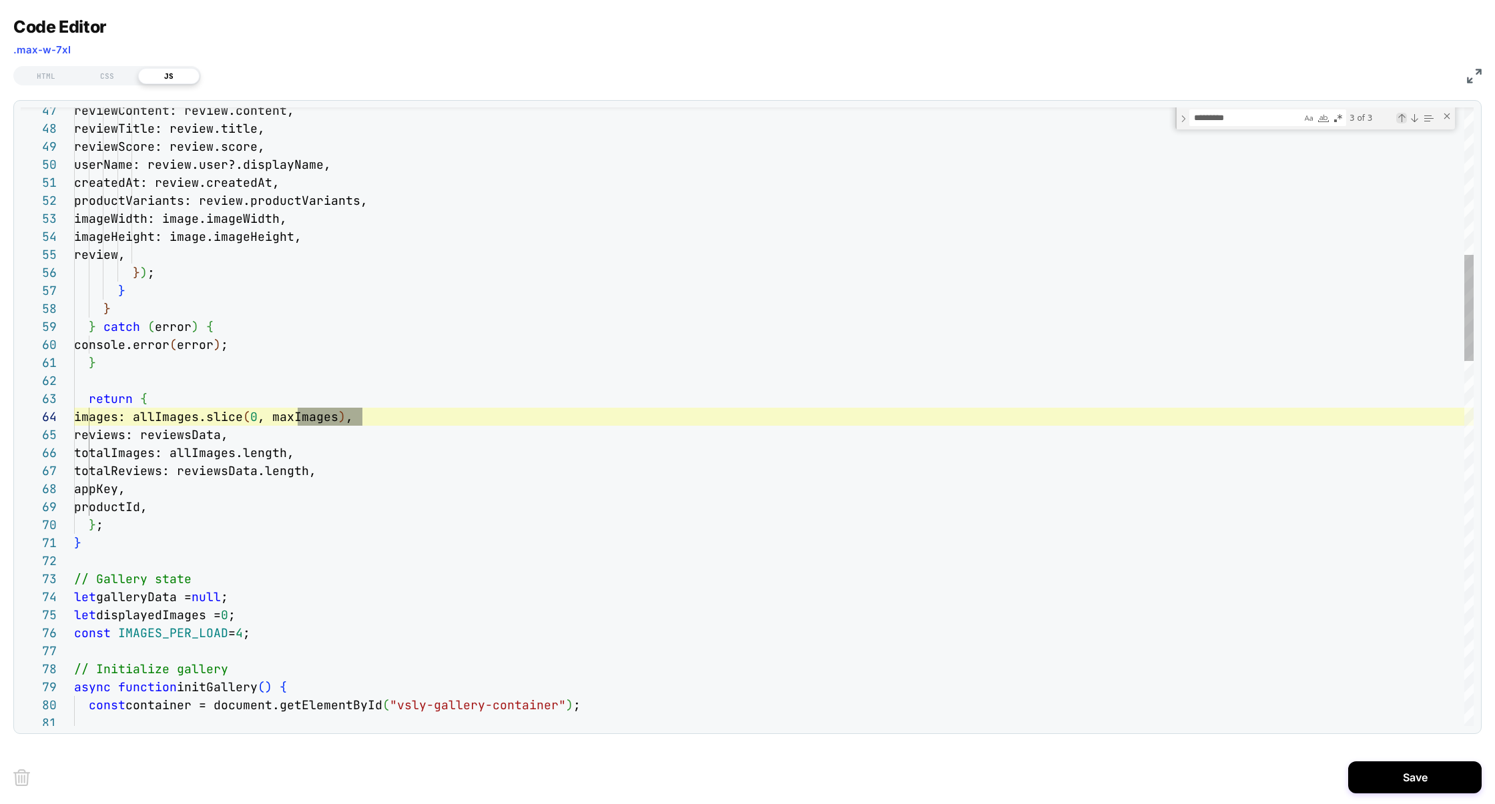
click at [1400, 120] on div "Previous Match (⇧Enter)" at bounding box center [1401, 118] width 11 height 11
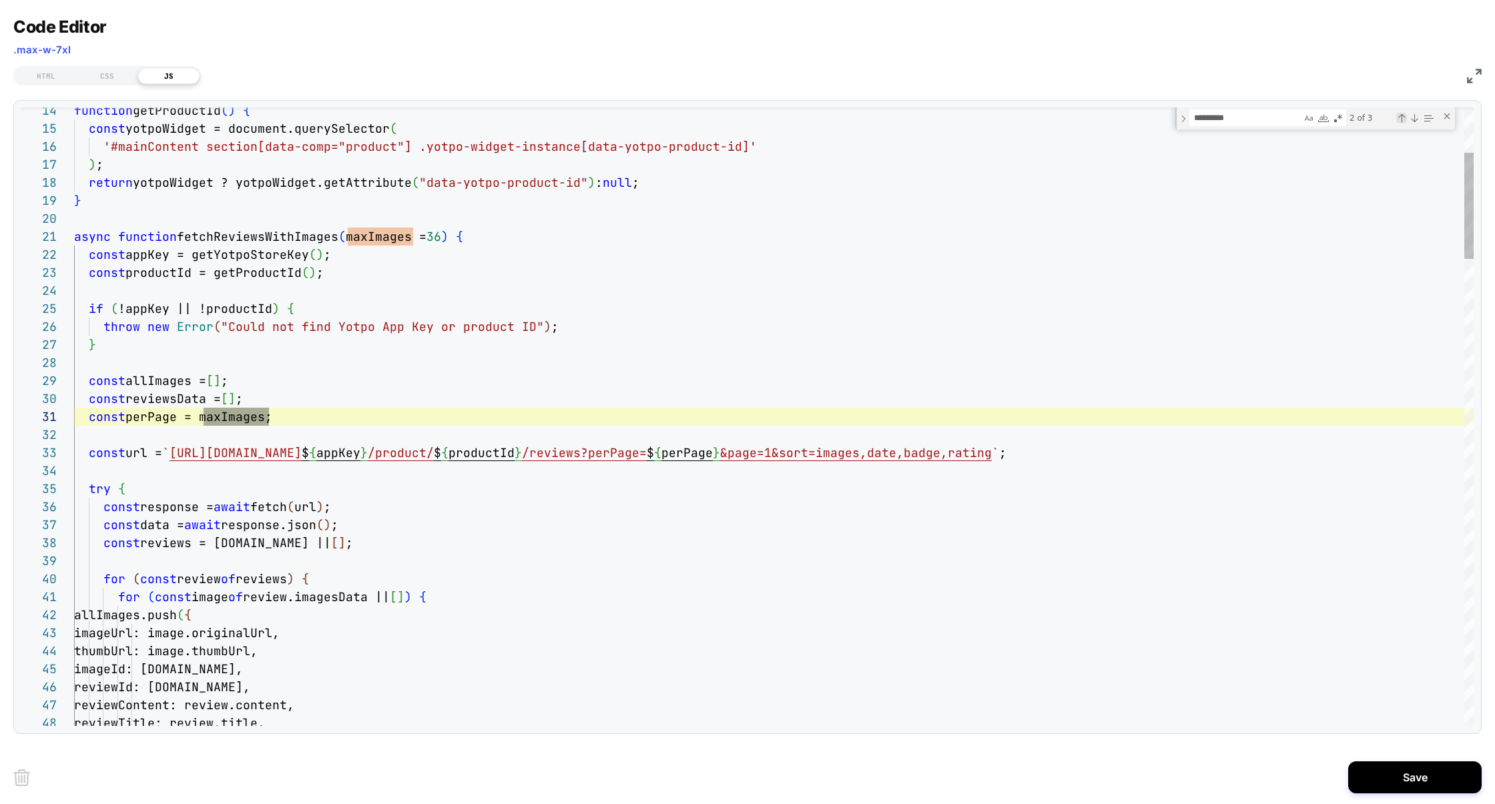
click at [1400, 120] on div "Previous Match (⇧Enter)" at bounding box center [1401, 118] width 11 height 11
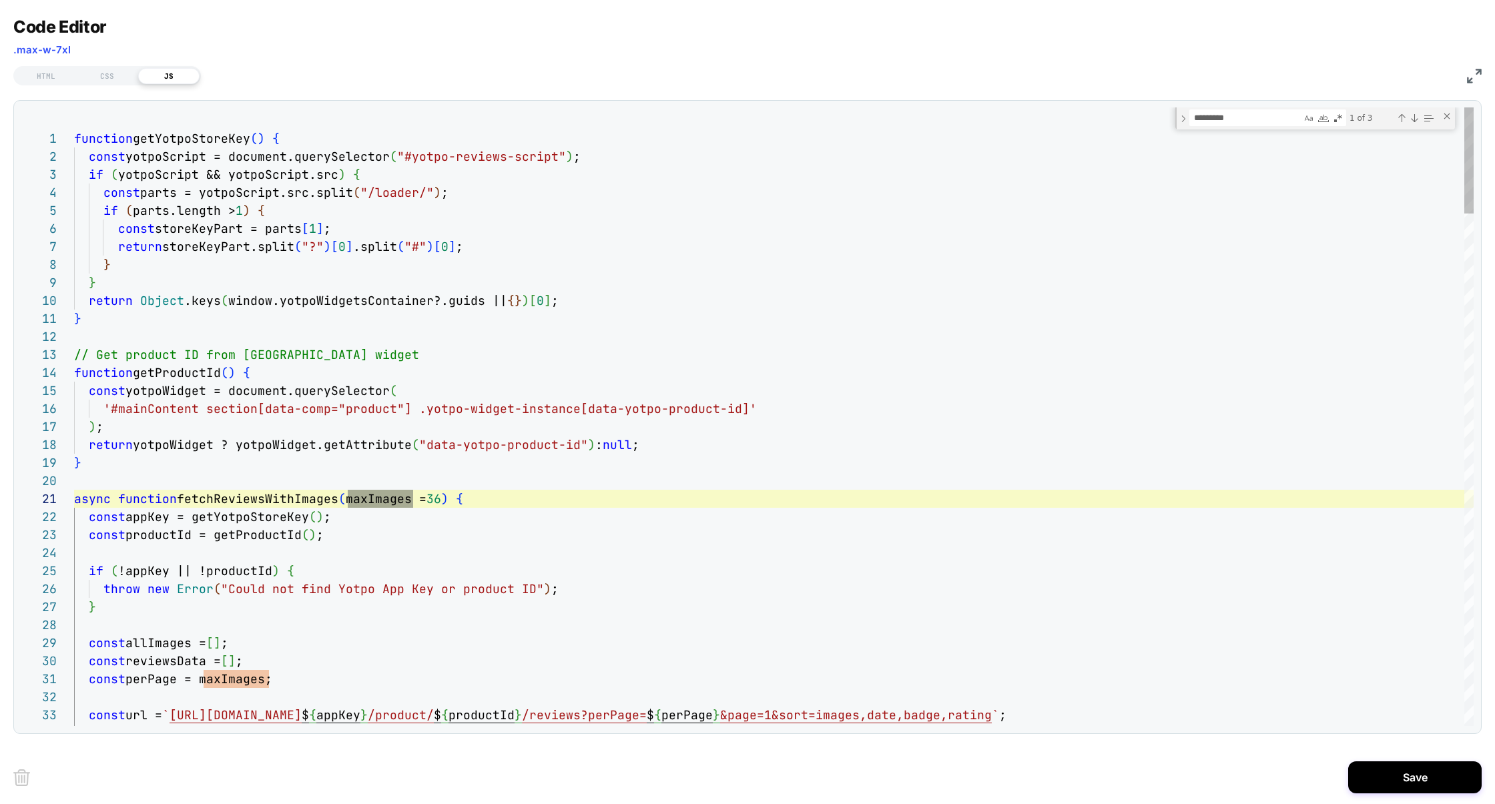
scroll to position [0, 7]
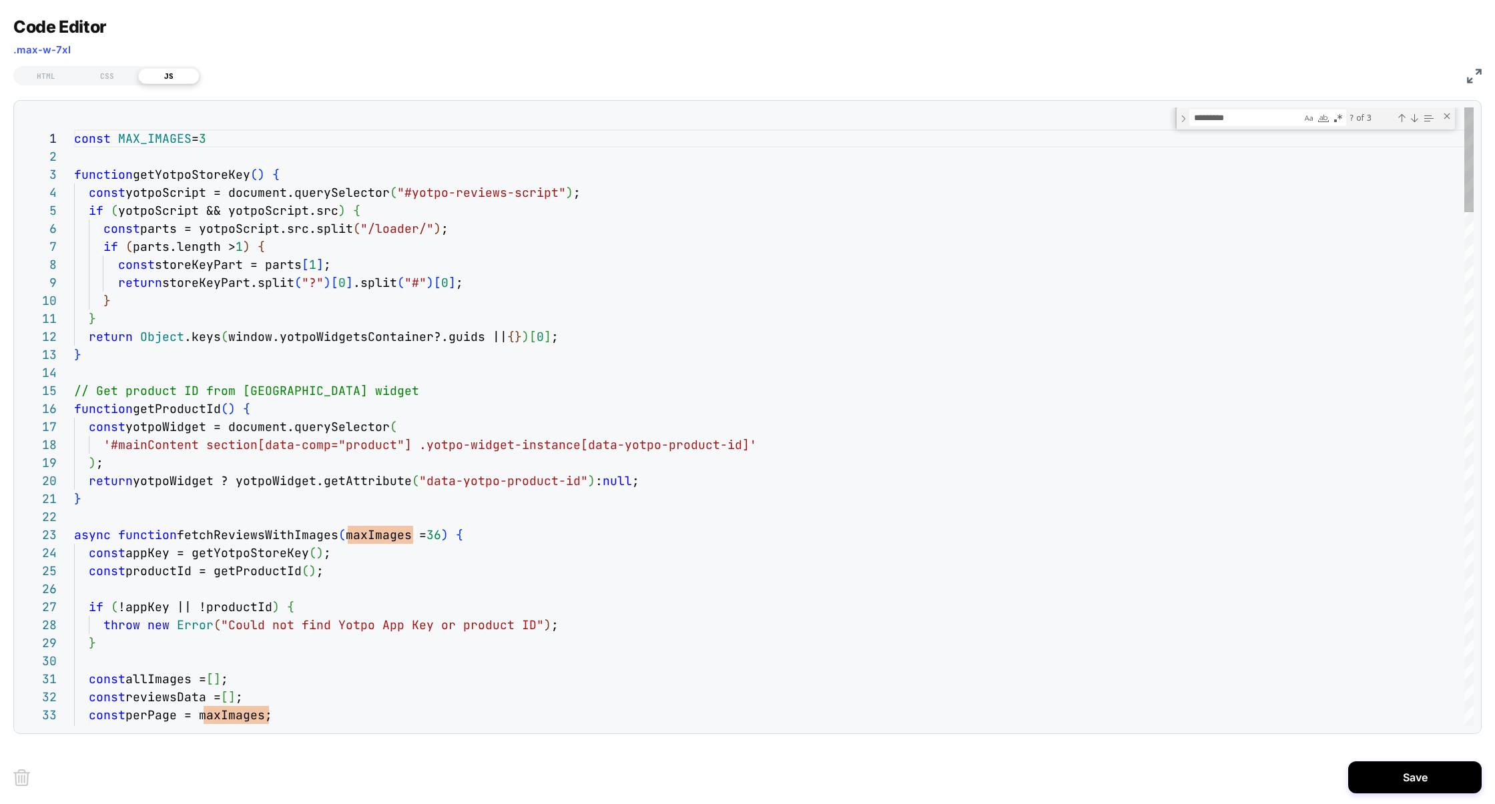
scroll to position [0, 137]
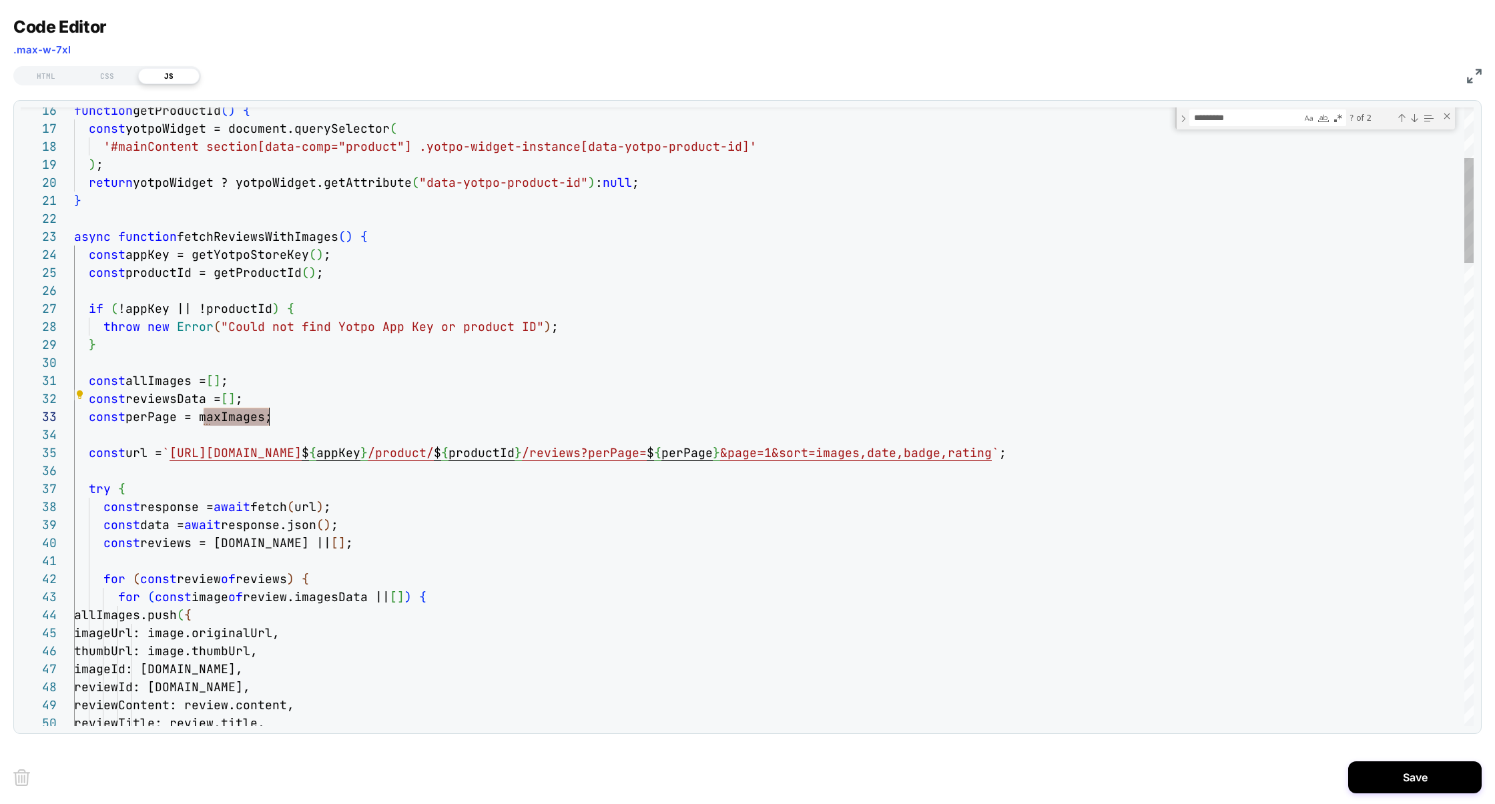
scroll to position [36, 202]
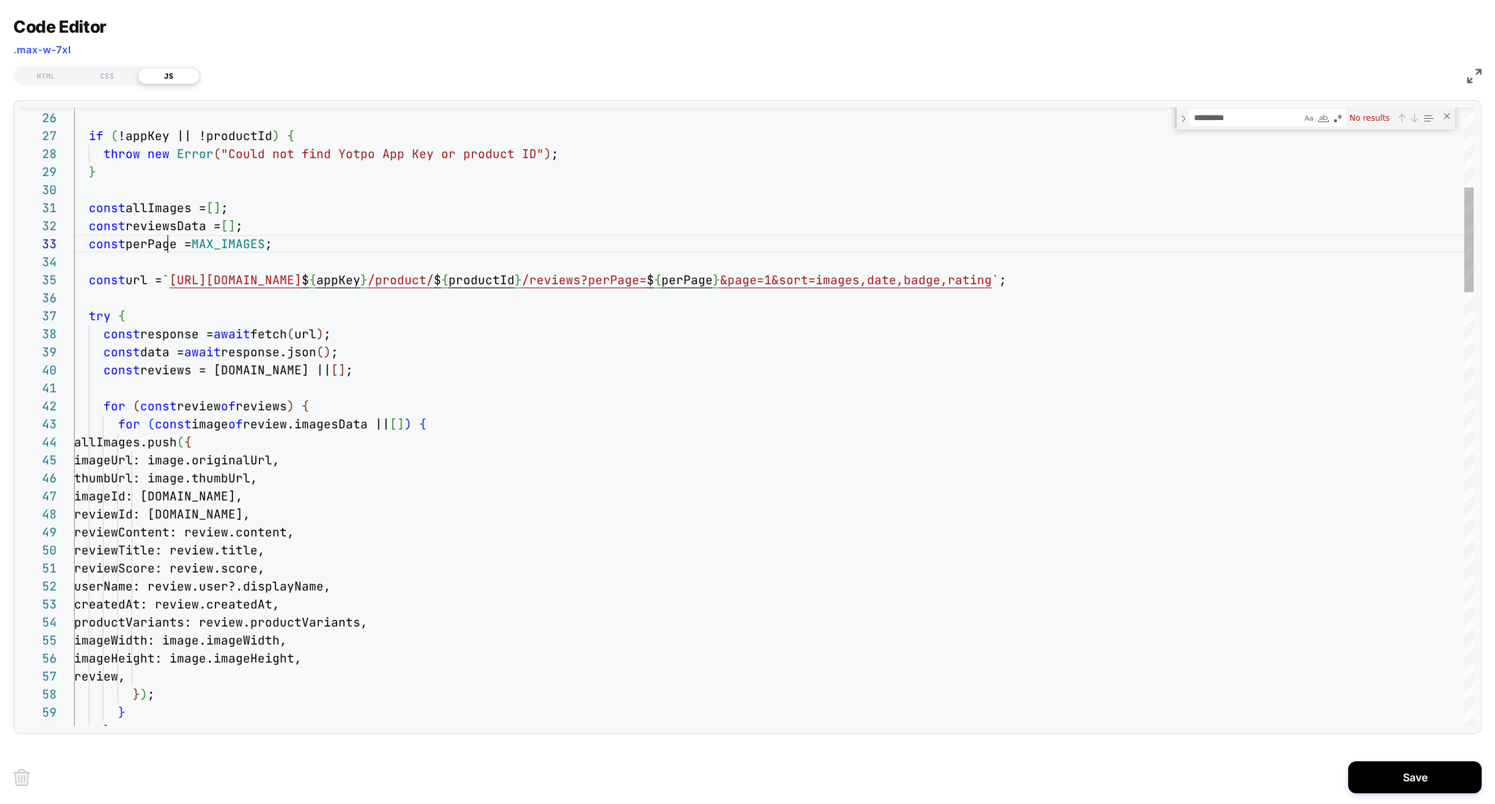
type textarea "**********"
type textarea "*******"
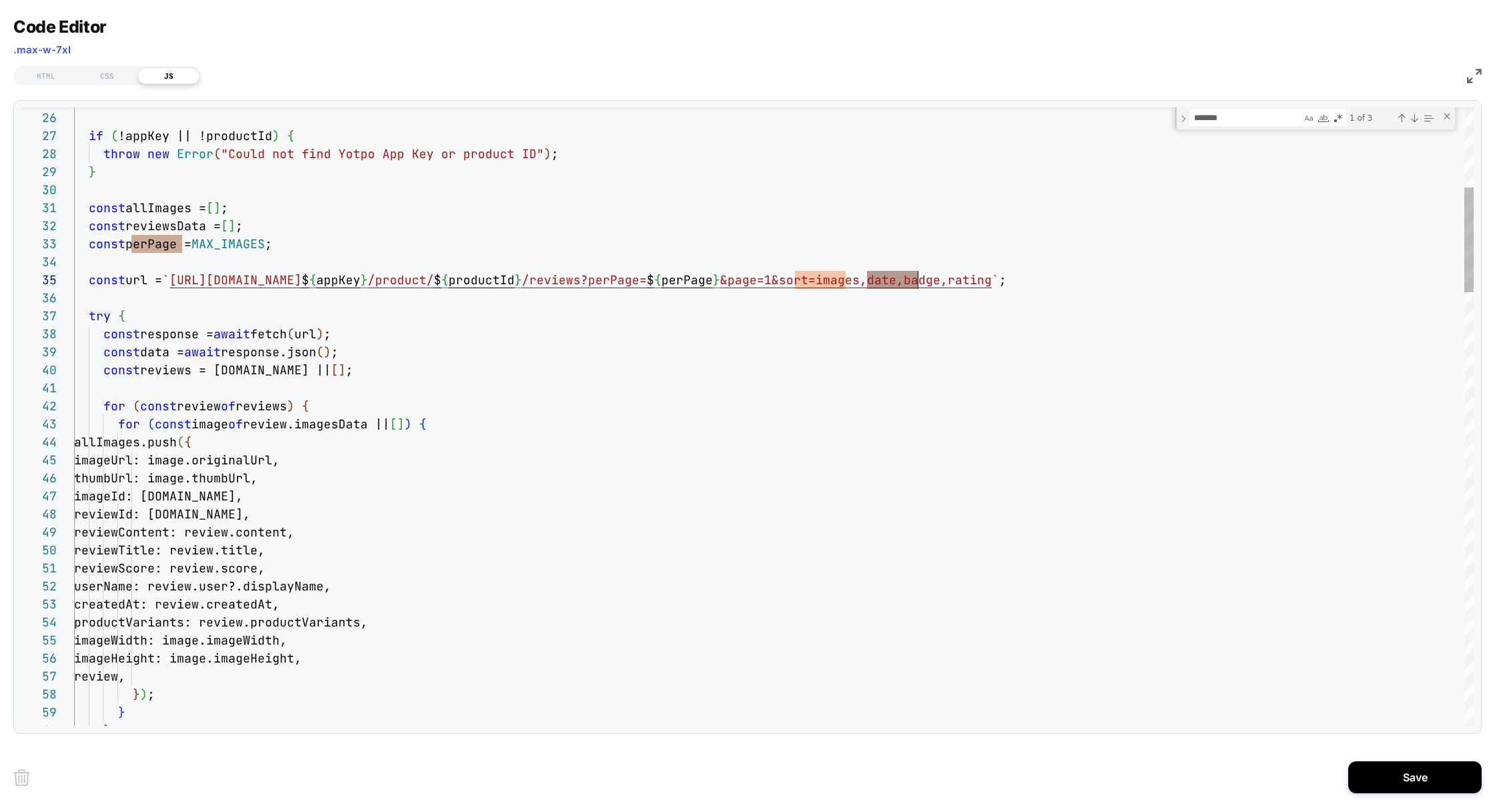
scroll to position [72, 865]
type textarea "**********"
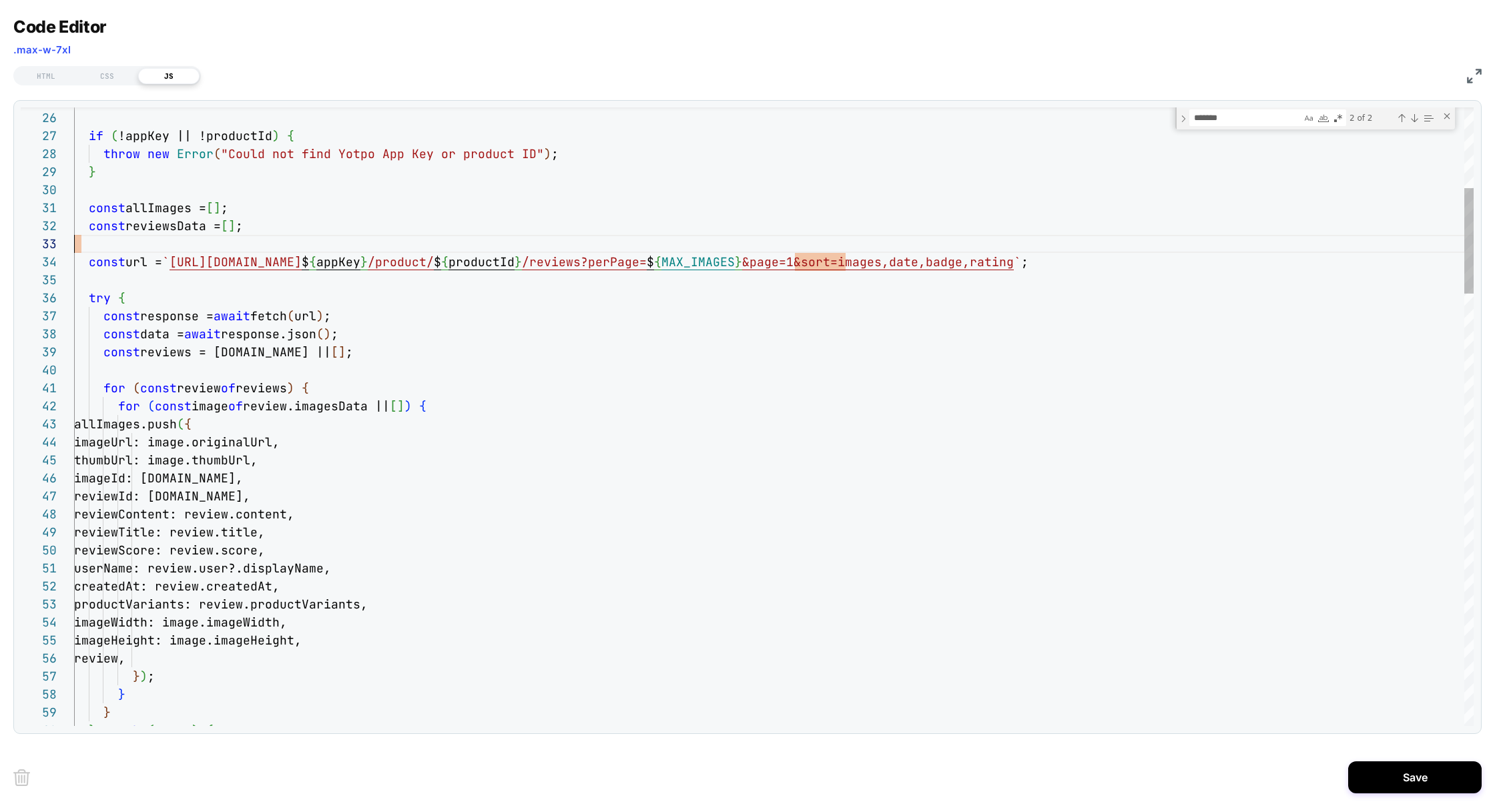
scroll to position [36, 0]
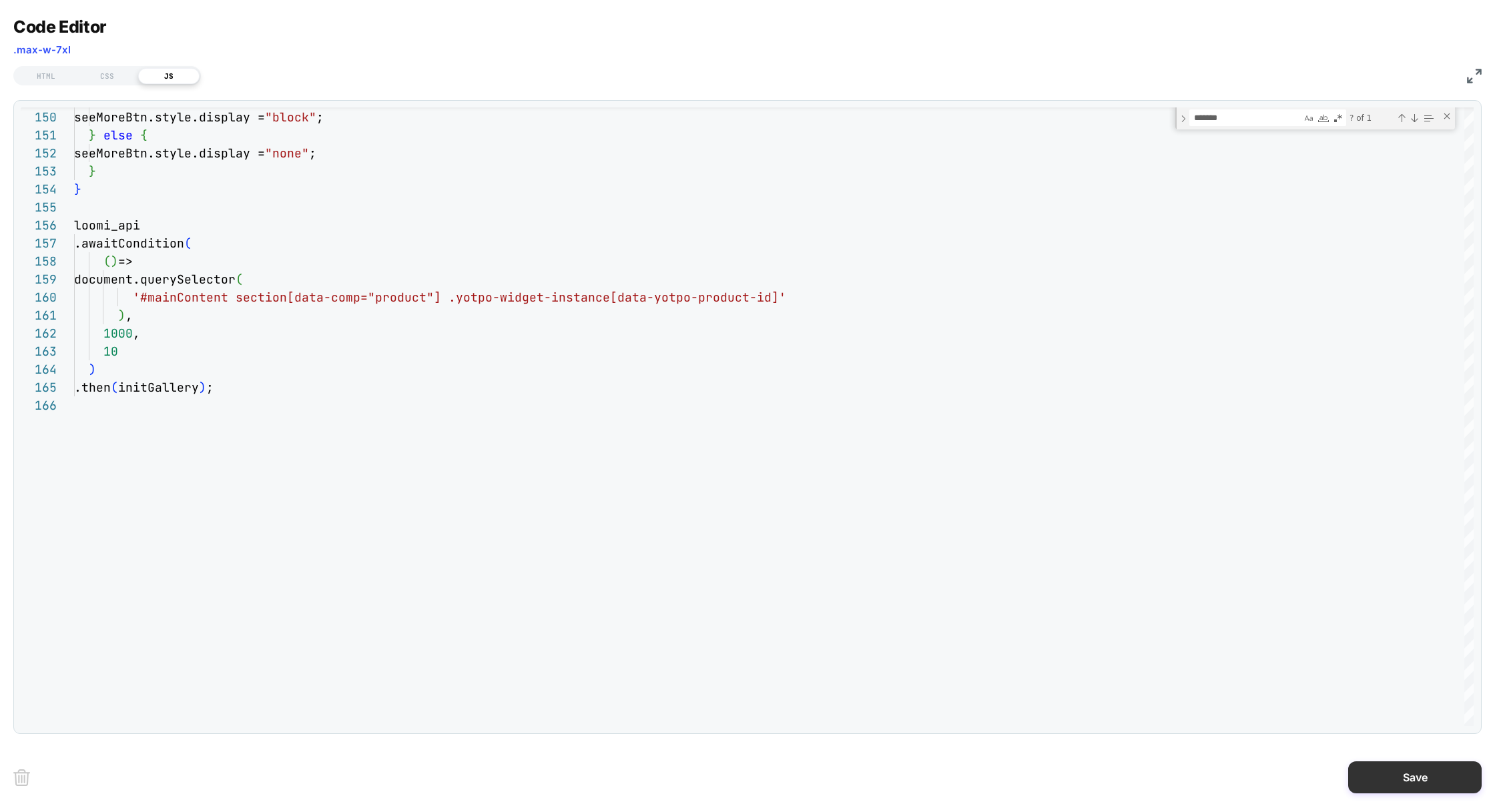
click at [1380, 767] on button "Save" at bounding box center [1414, 777] width 133 height 32
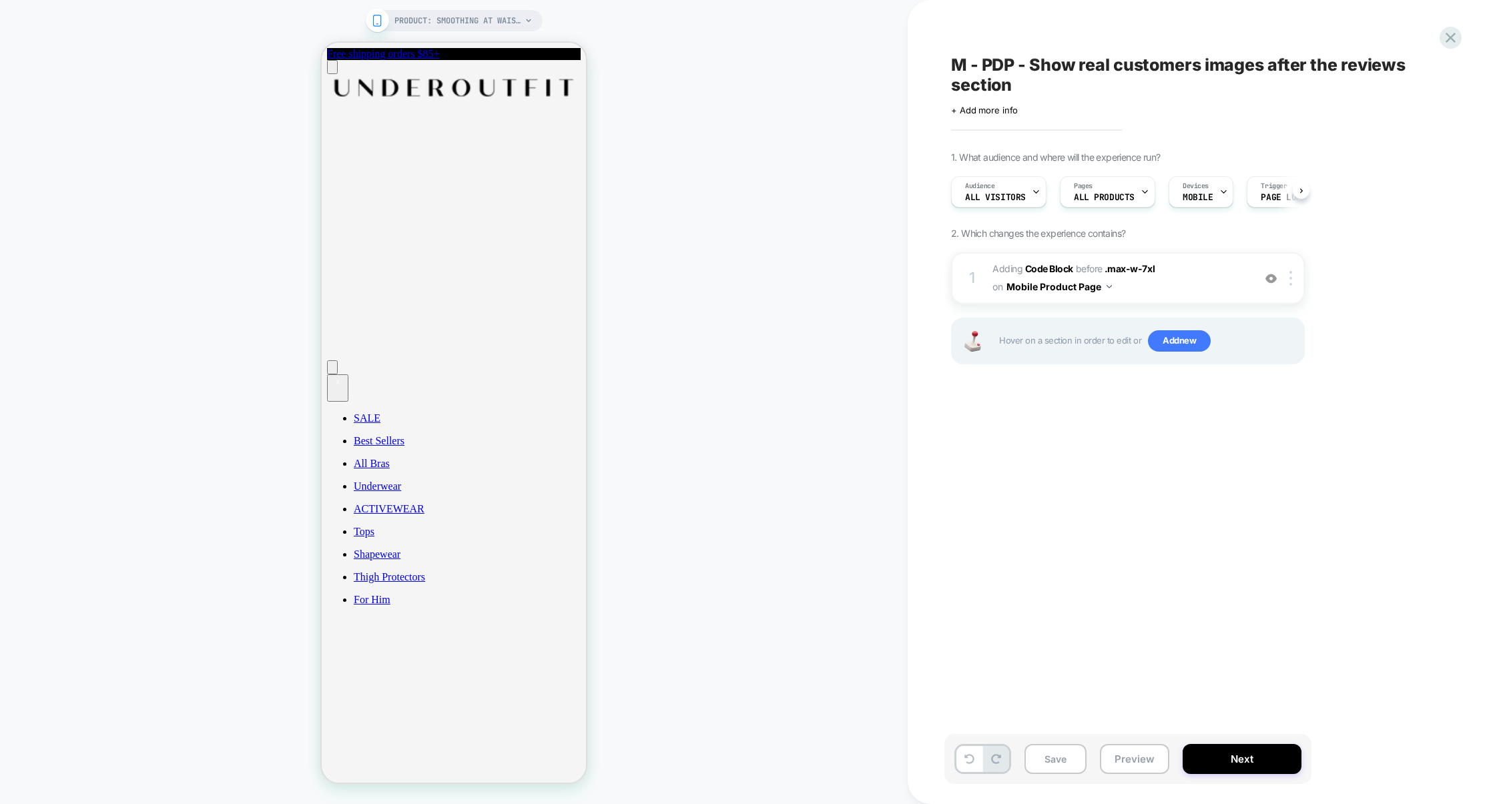
scroll to position [0, 1]
click at [1128, 754] on button "Preview" at bounding box center [1134, 759] width 69 height 30
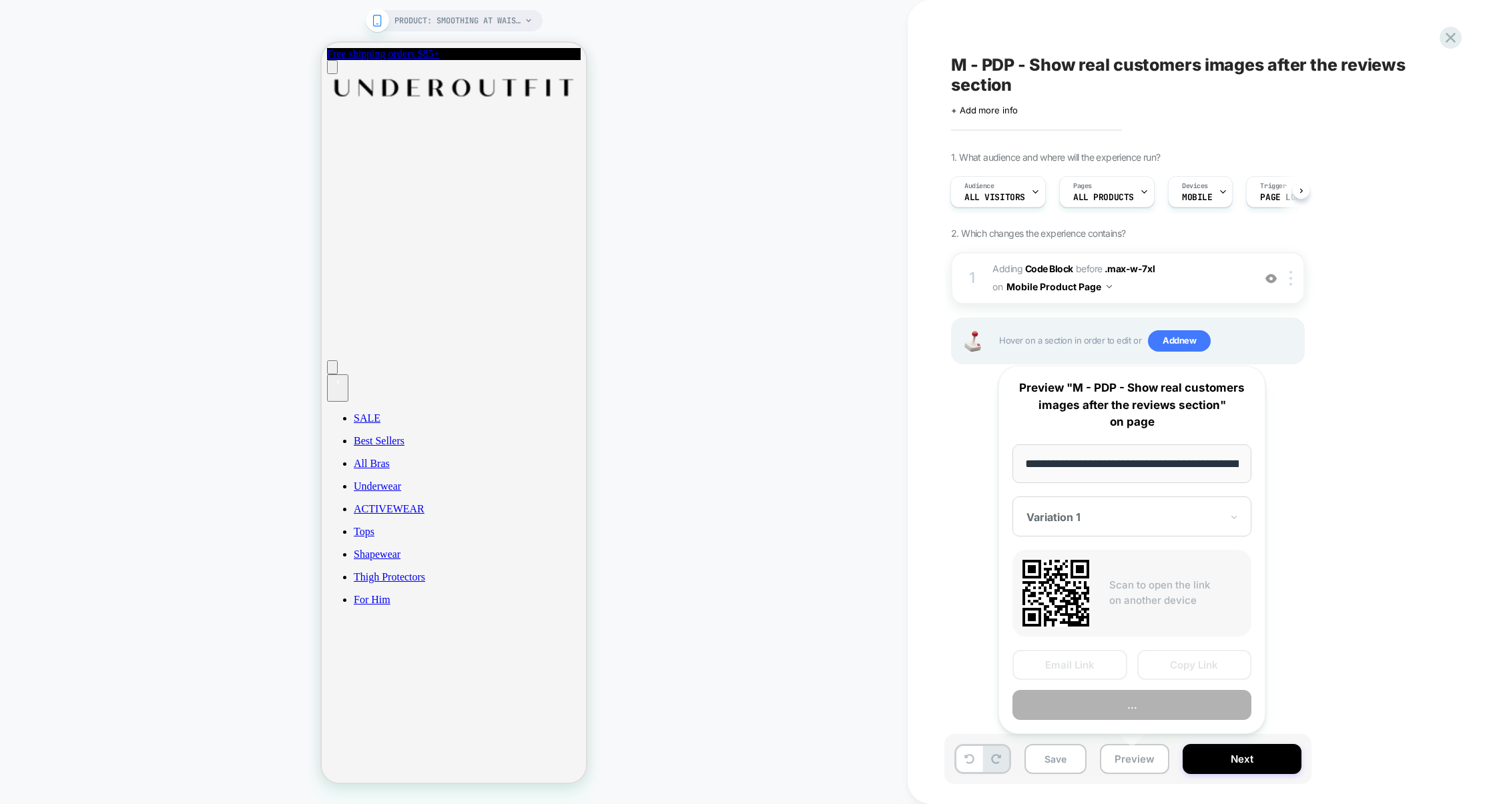
scroll to position [0, 145]
click at [1120, 707] on button "Preview" at bounding box center [1131, 705] width 239 height 30
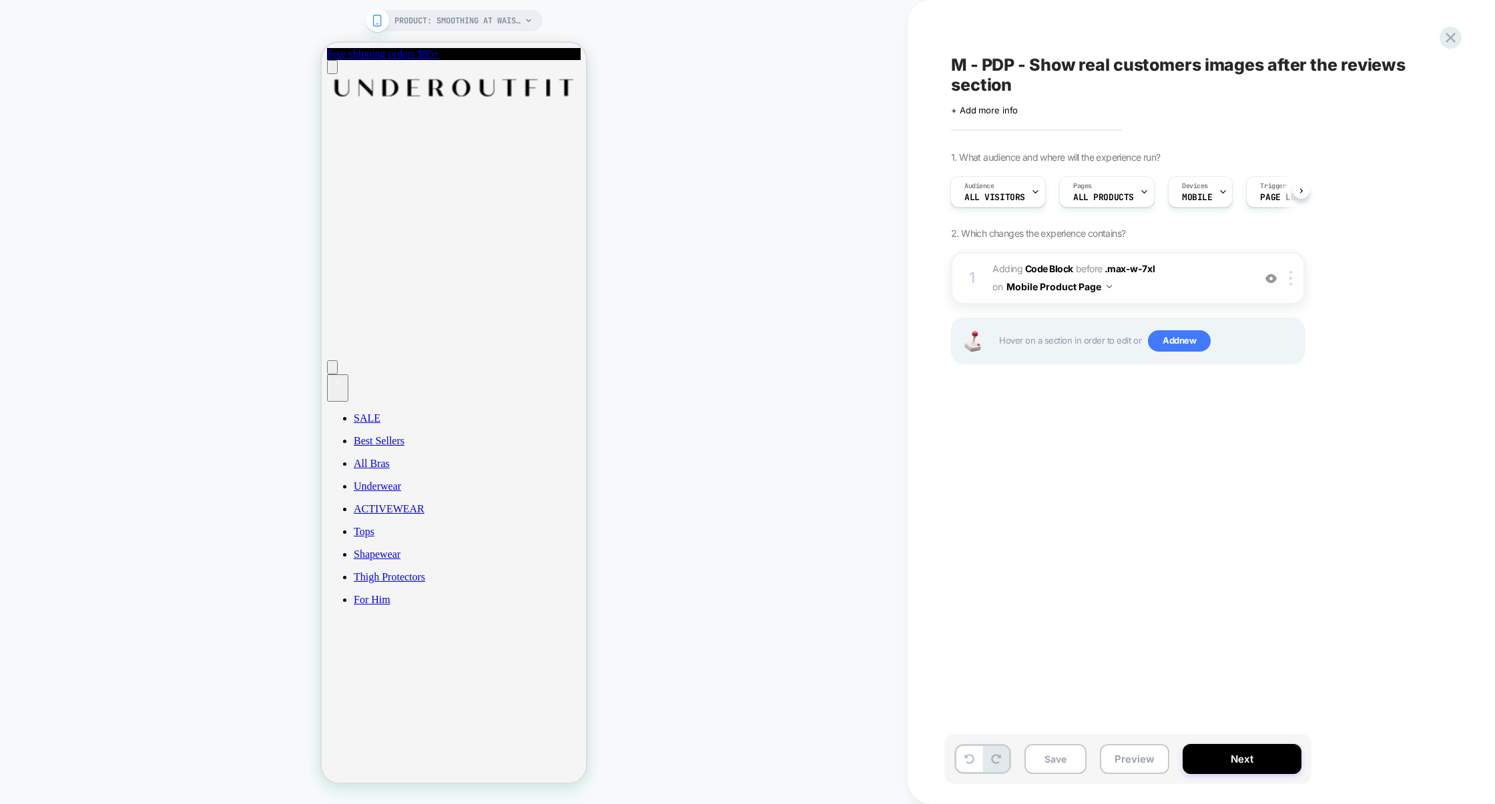
click at [1183, 301] on div "1 Adding Code Block BEFORE .max-w-7xl .max-w-7xl on Mobile Product Page Add Bef…" at bounding box center [1128, 278] width 354 height 52
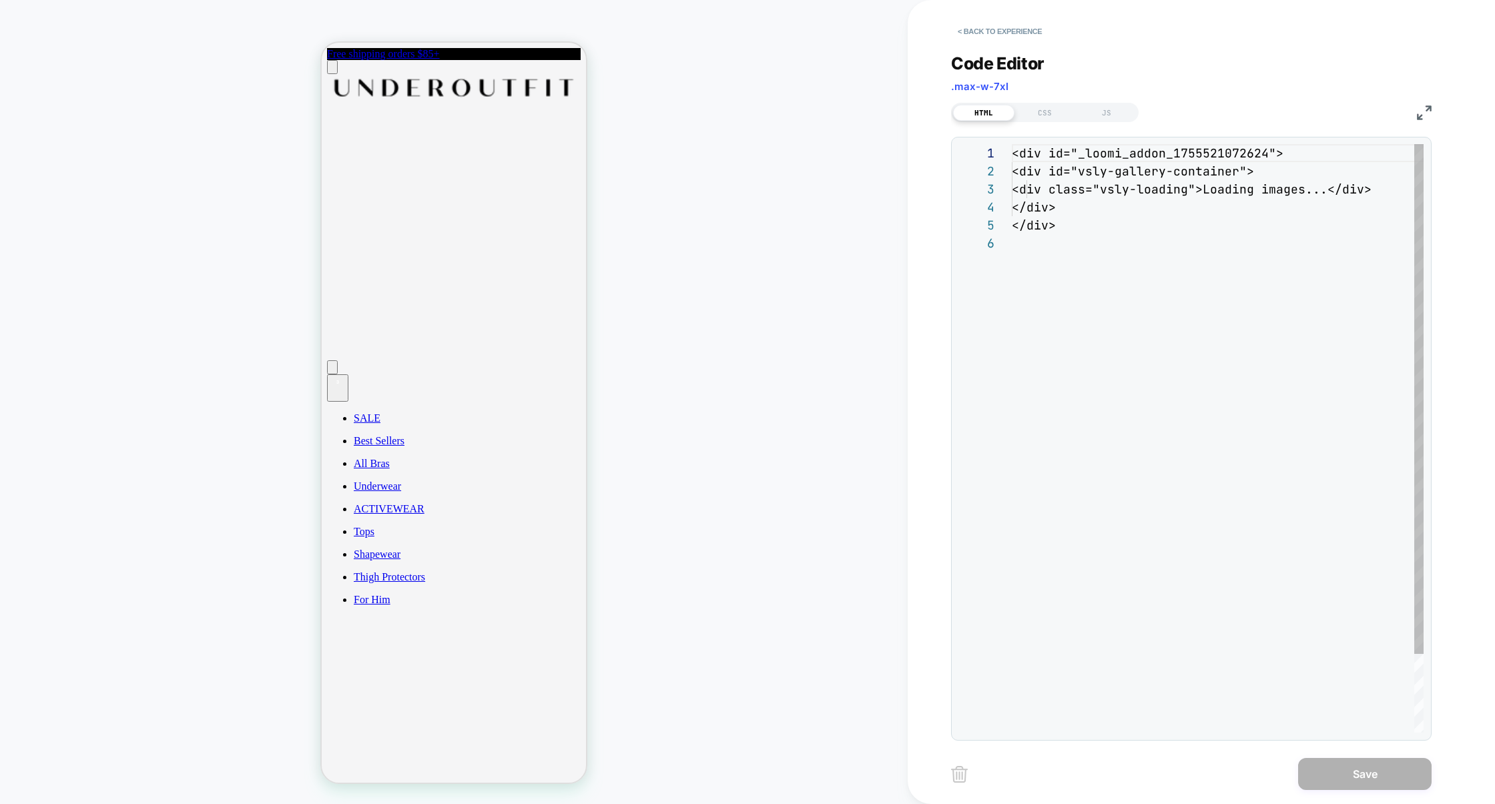
scroll to position [89, 0]
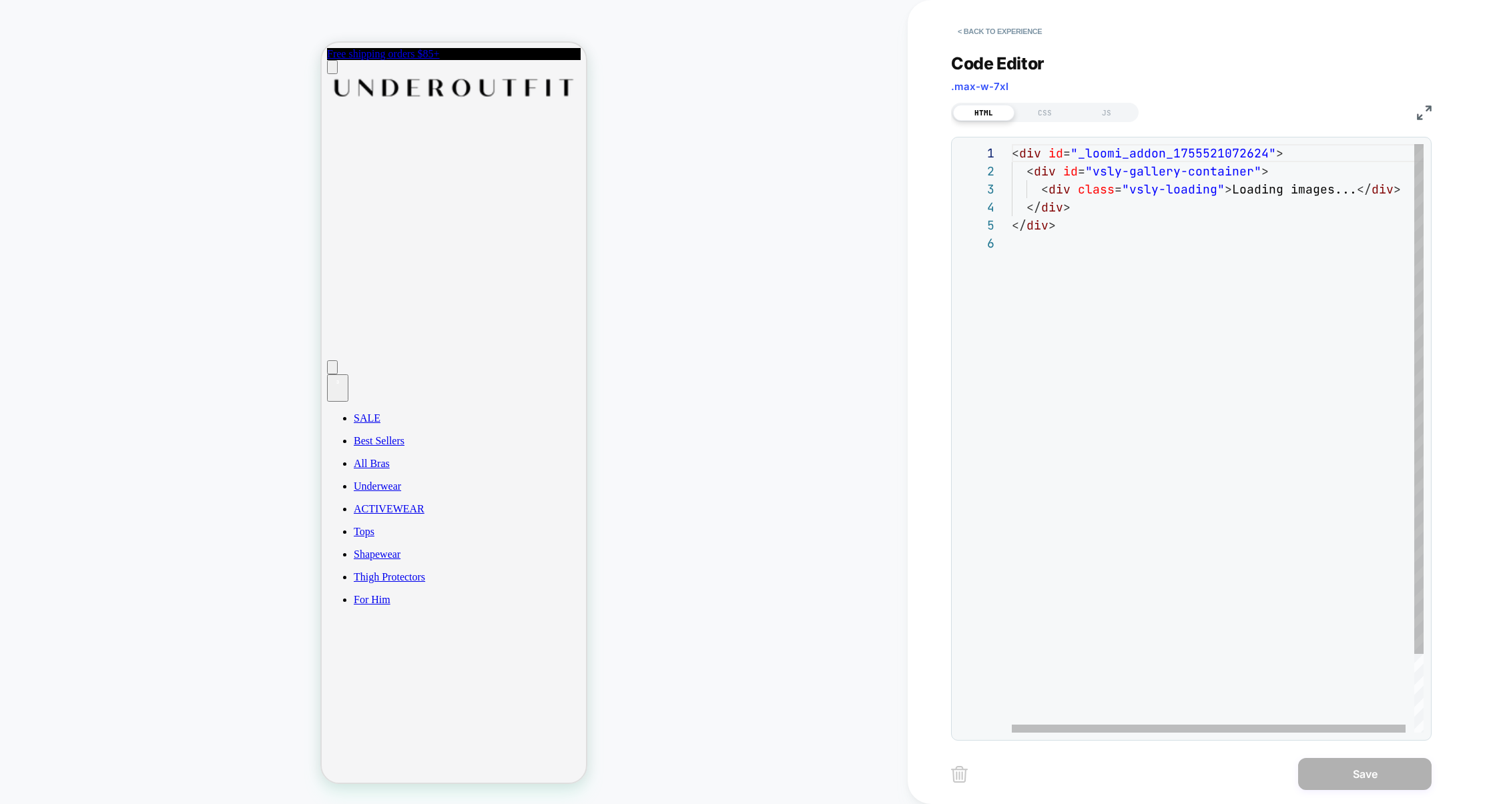
click at [1280, 159] on div "< div id = "_loomi_addon_1755521072624" > < div id = "vsly-gallery-container" >…" at bounding box center [1222, 483] width 420 height 679
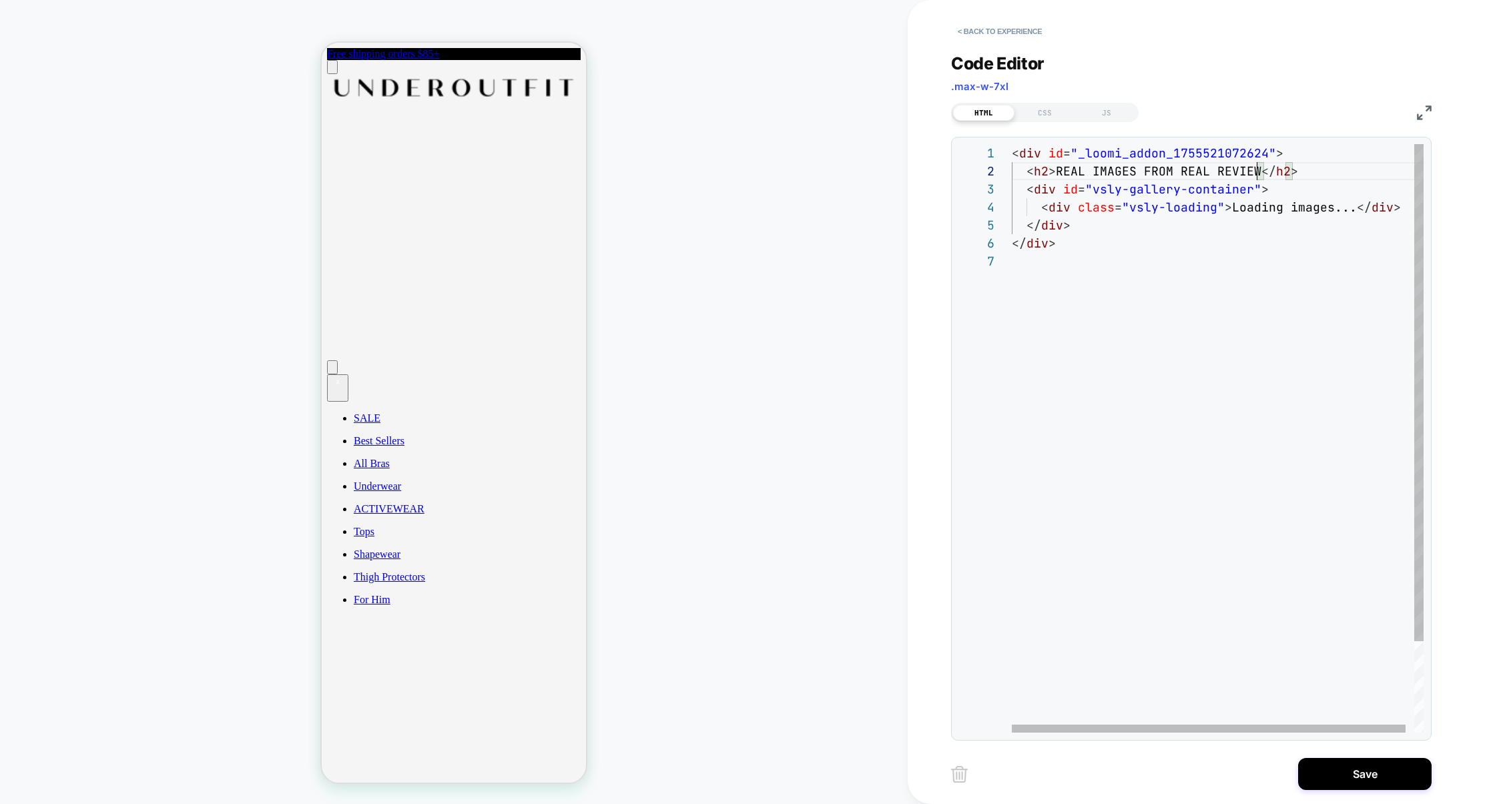
scroll to position [17, 252]
click at [1050, 171] on div "< div id = "_loomi_addon_1755521072624" > < div id = "vsly-gallery-container" >…" at bounding box center [1222, 492] width 420 height 697
click at [1284, 171] on div "< div id = "_loomi_addon_1755521072624" > < div id = "vsly-gallery-container" >…" at bounding box center [1222, 492] width 420 height 697
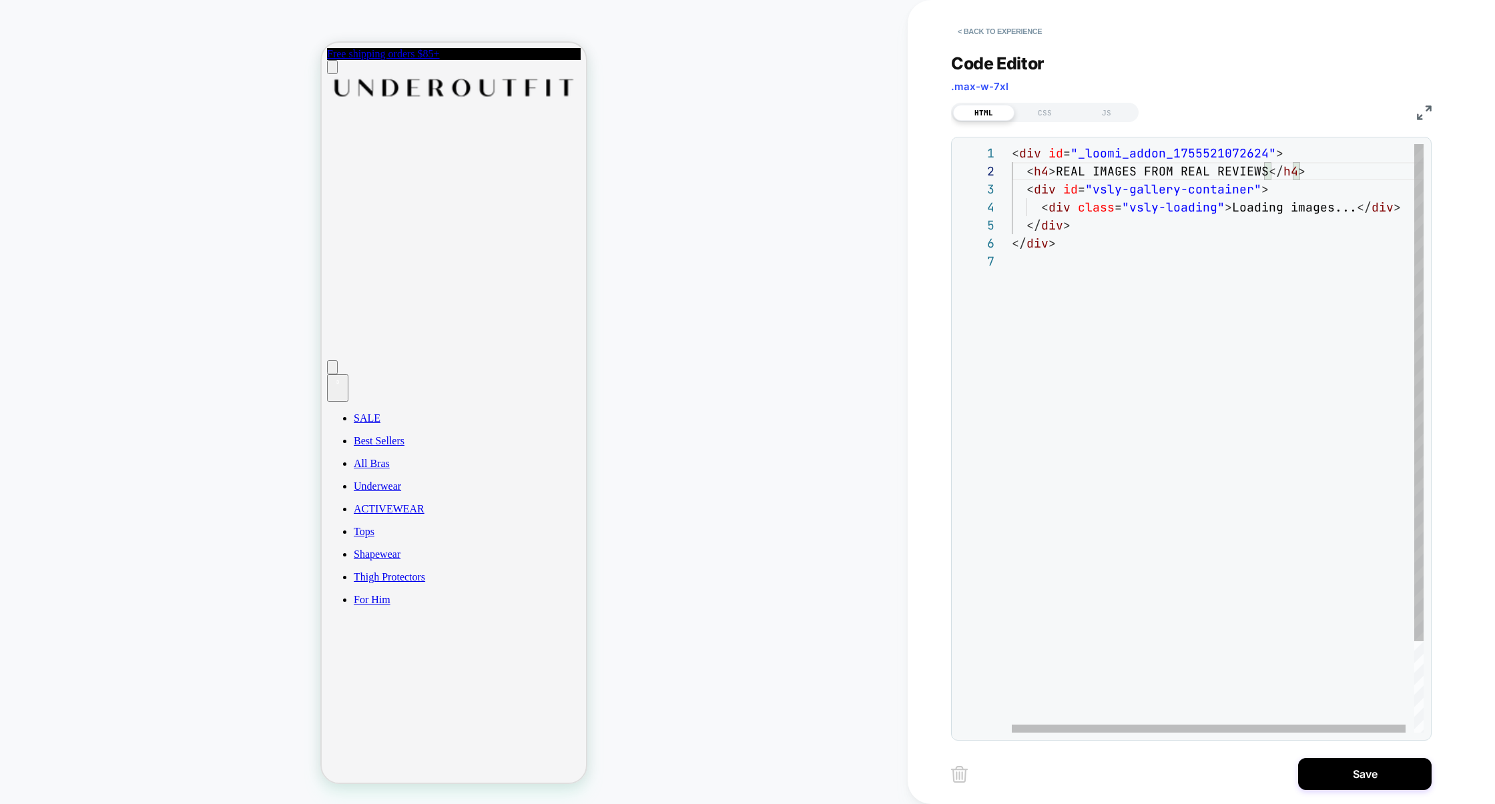
click at [1048, 173] on div "< div id = "_loomi_addon_1755521072624" > < div id = "vsly-gallery-container" >…" at bounding box center [1222, 492] width 420 height 697
click at [1292, 173] on div "< div id = "_loomi_addon_1755521072624" > < div id = "vsly-gallery-container" >…" at bounding box center [1222, 492] width 420 height 697
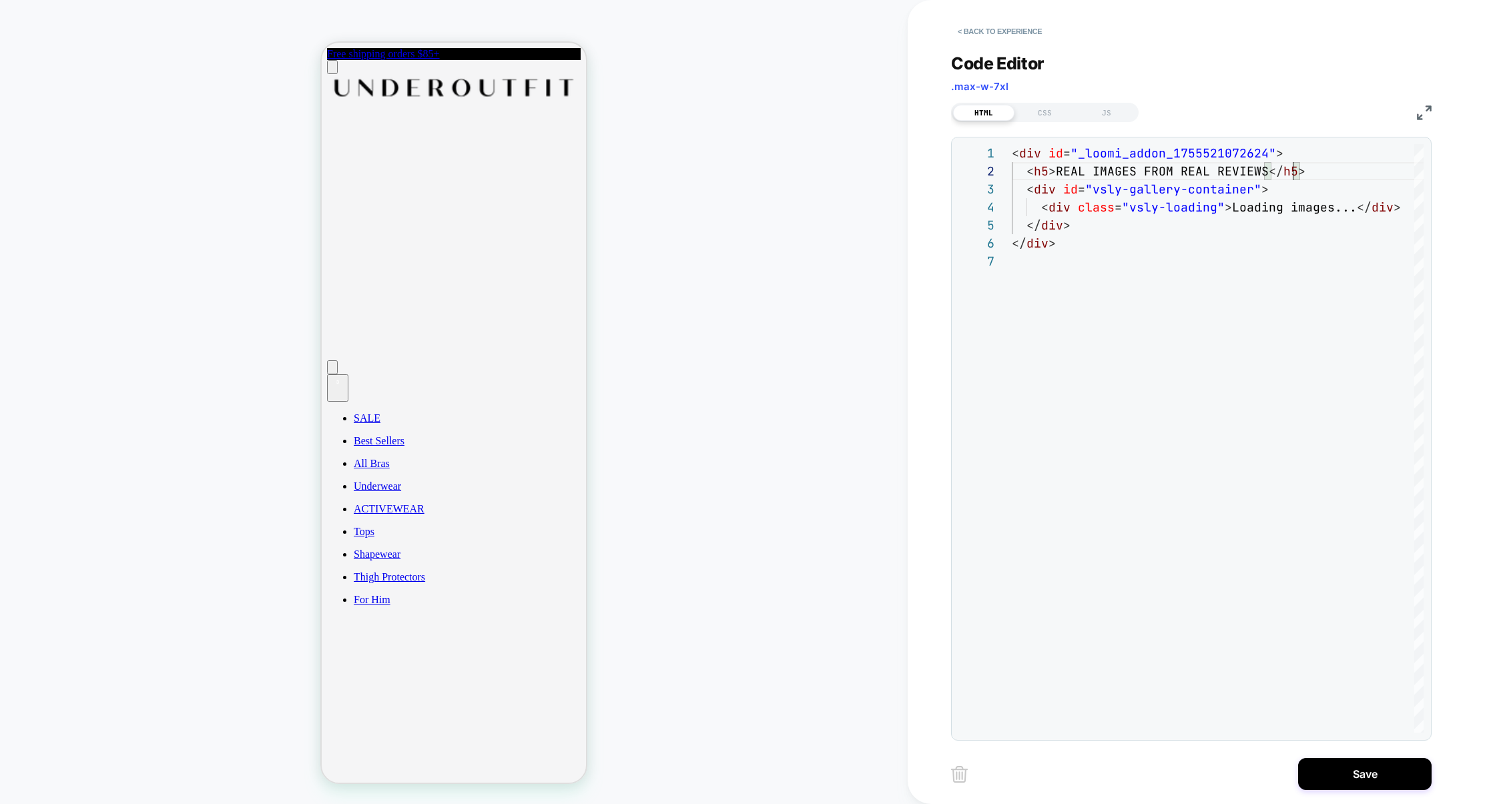
type textarea "**********"
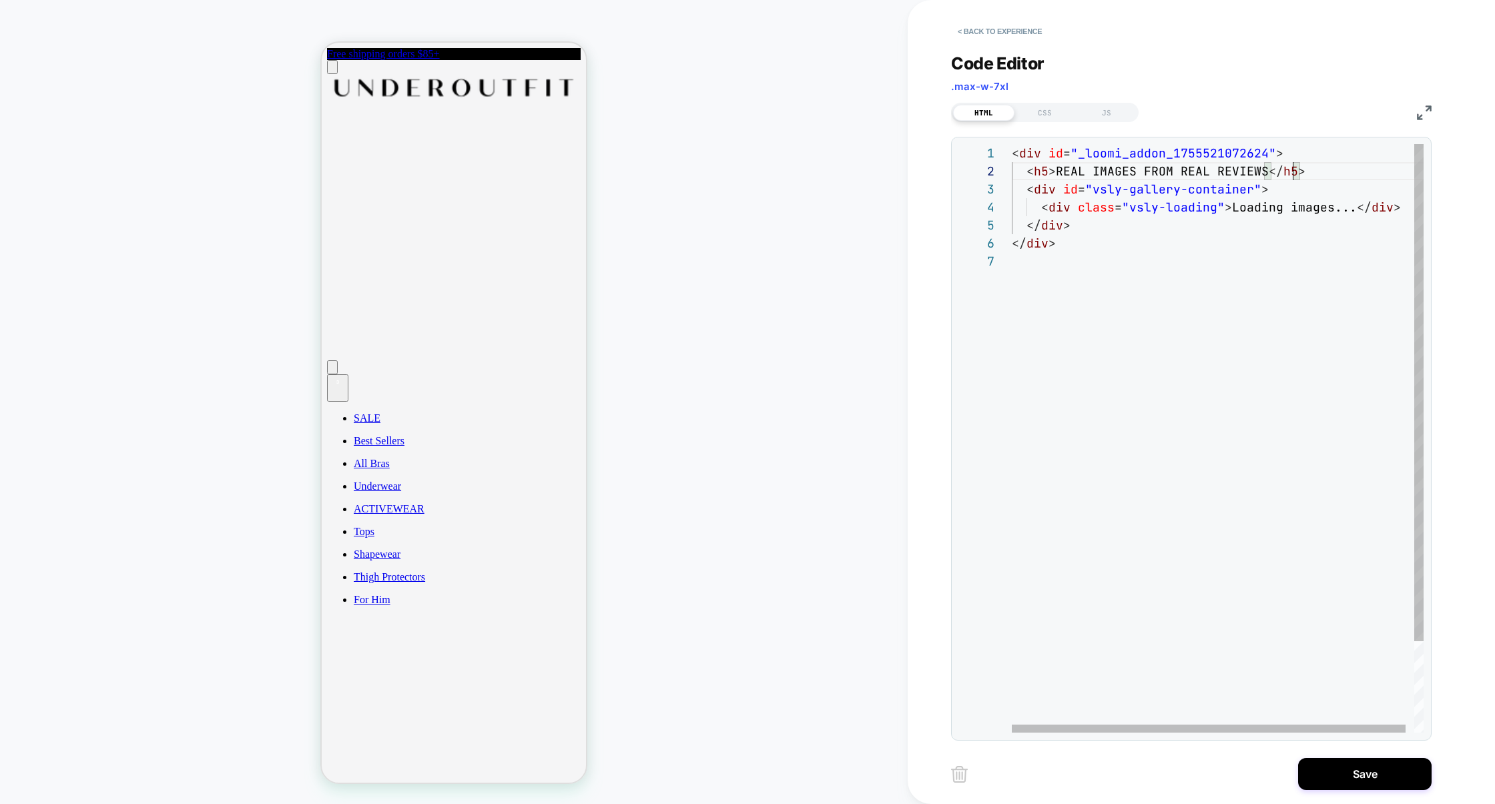
click at [1123, 159] on div "< div id = "_loomi_addon_1755521072624" > < div id = "vsly-gallery-container" >…" at bounding box center [1222, 492] width 420 height 697
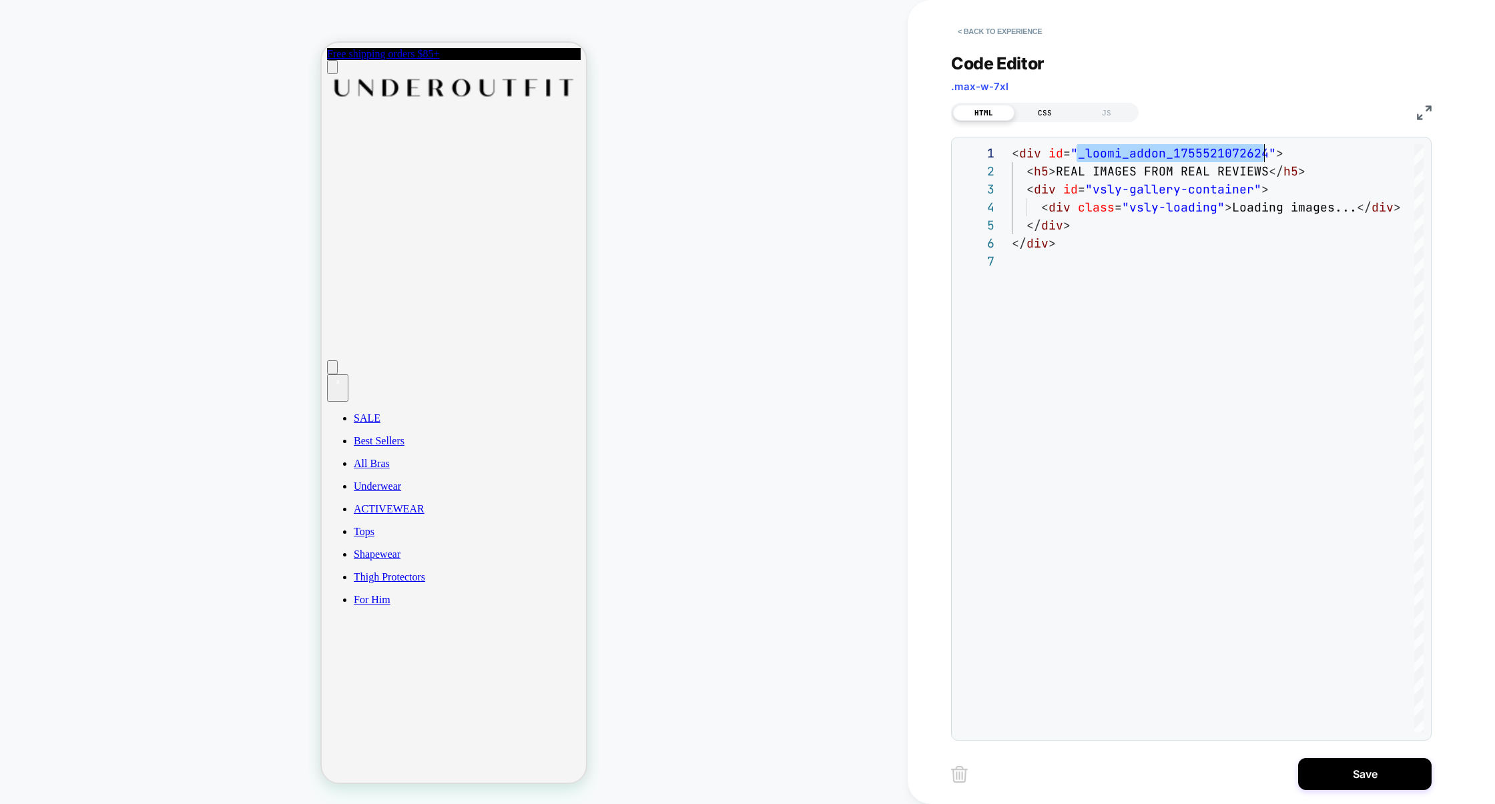
click at [1041, 117] on div "CSS" at bounding box center [1044, 113] width 61 height 16
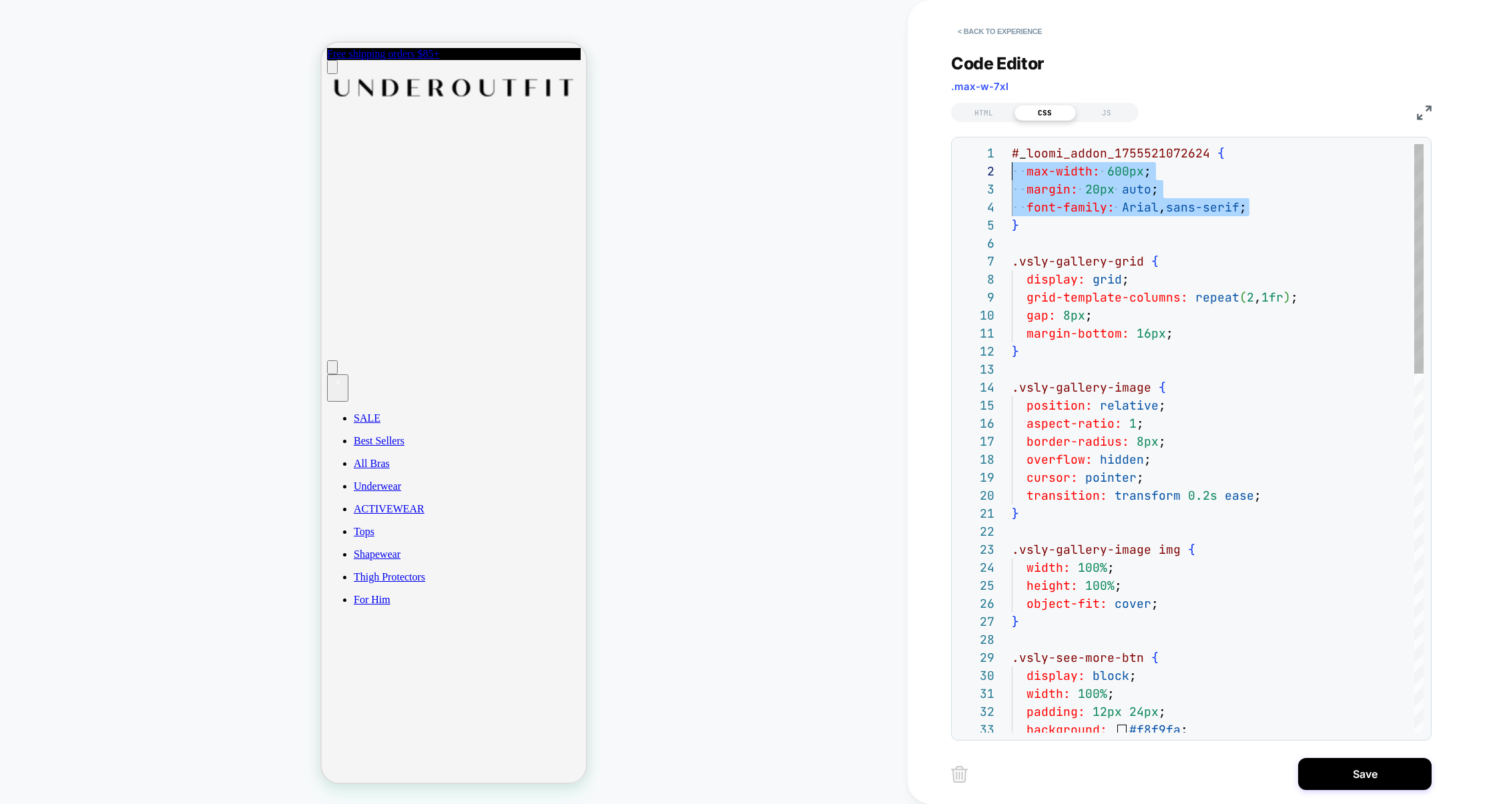
scroll to position [17, 0]
drag, startPoint x: 1272, startPoint y: 207, endPoint x: 954, endPoint y: 175, distance: 319.8
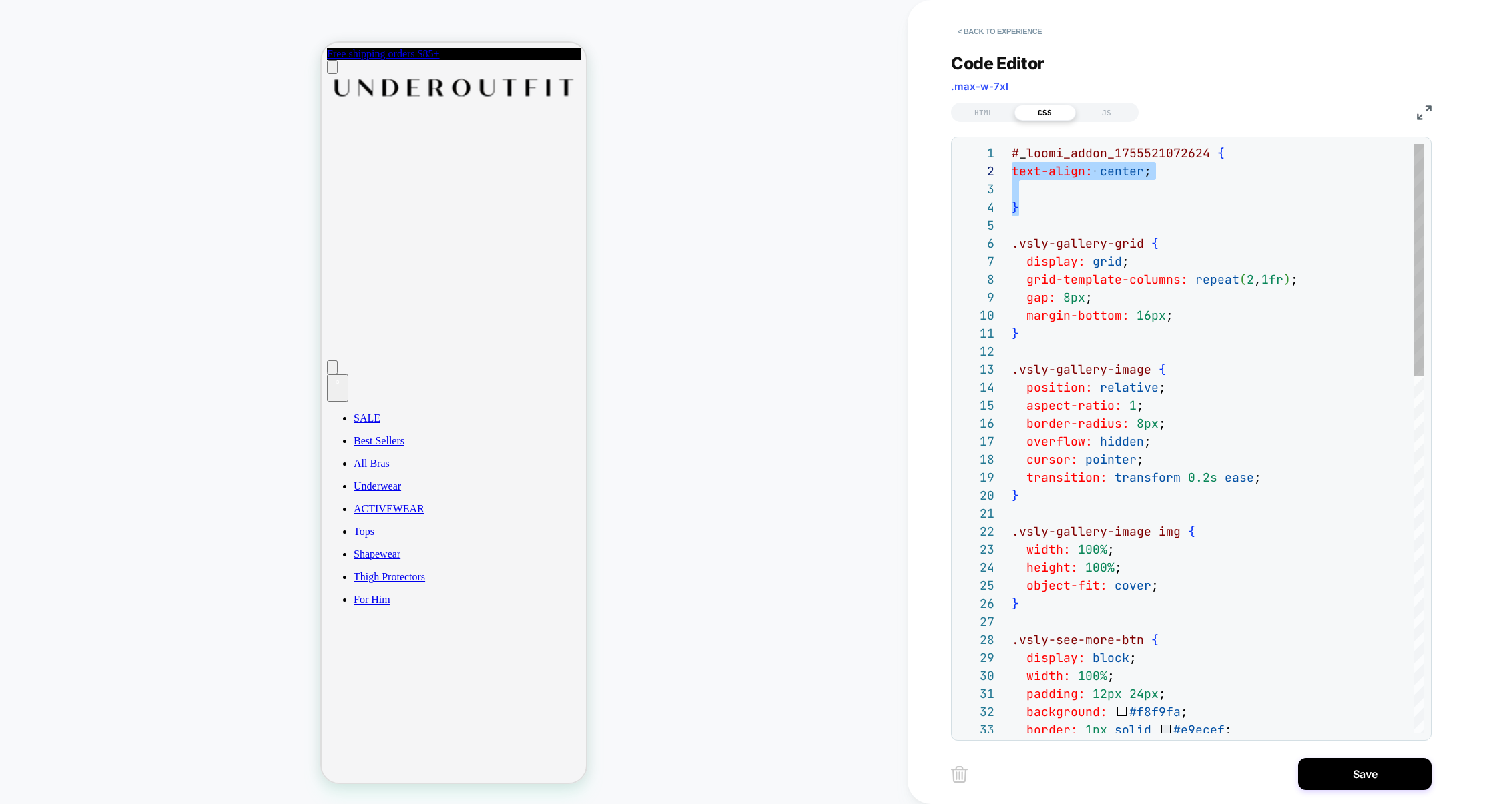
scroll to position [0, 0]
drag, startPoint x: 1024, startPoint y: 206, endPoint x: 1004, endPoint y: 157, distance: 53.3
click at [1004, 157] on div "**********" at bounding box center [1190, 438] width 465 height 588
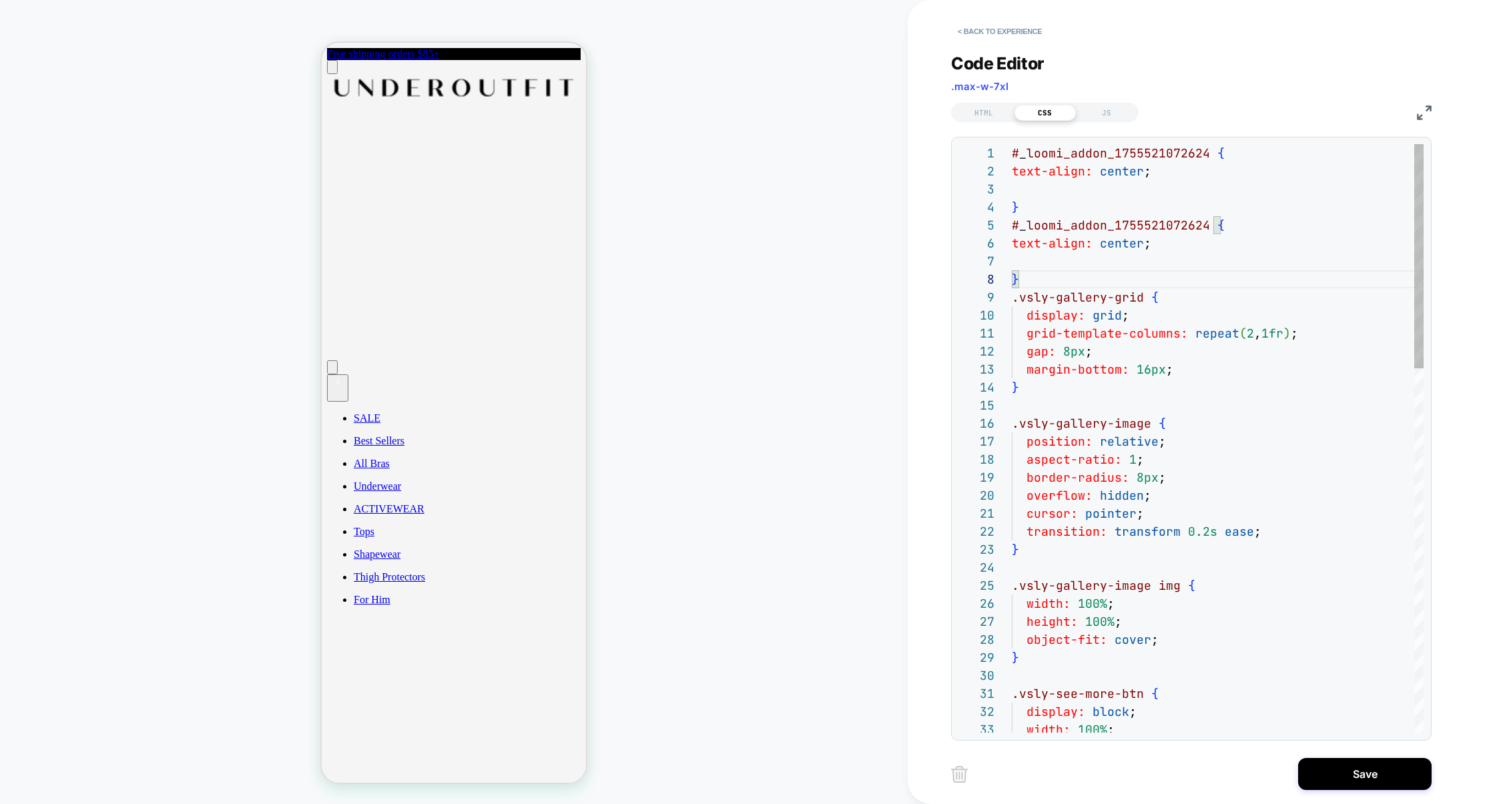
drag, startPoint x: 1118, startPoint y: 256, endPoint x: 995, endPoint y: 236, distance: 124.4
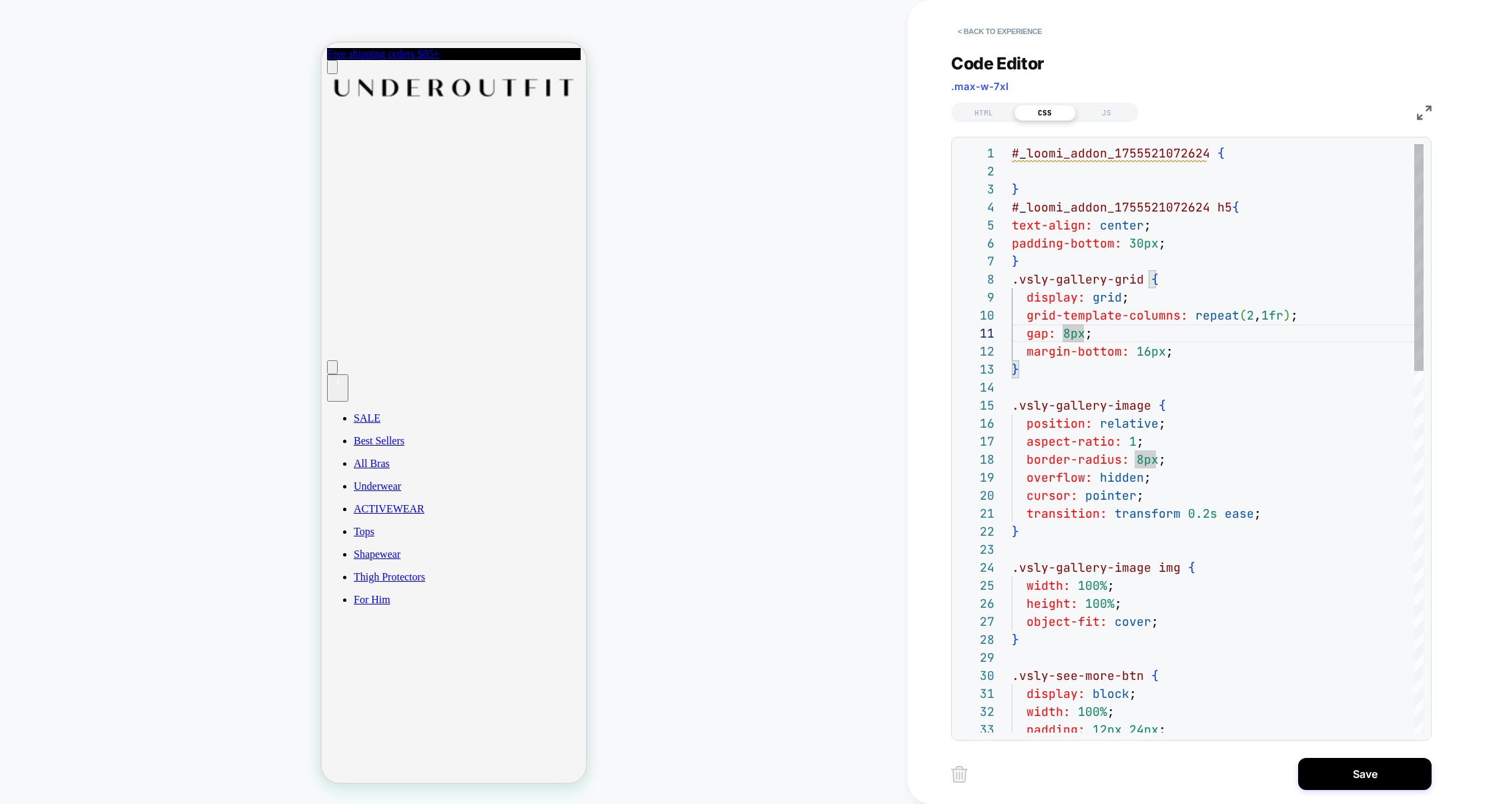
scroll to position [126, 151]
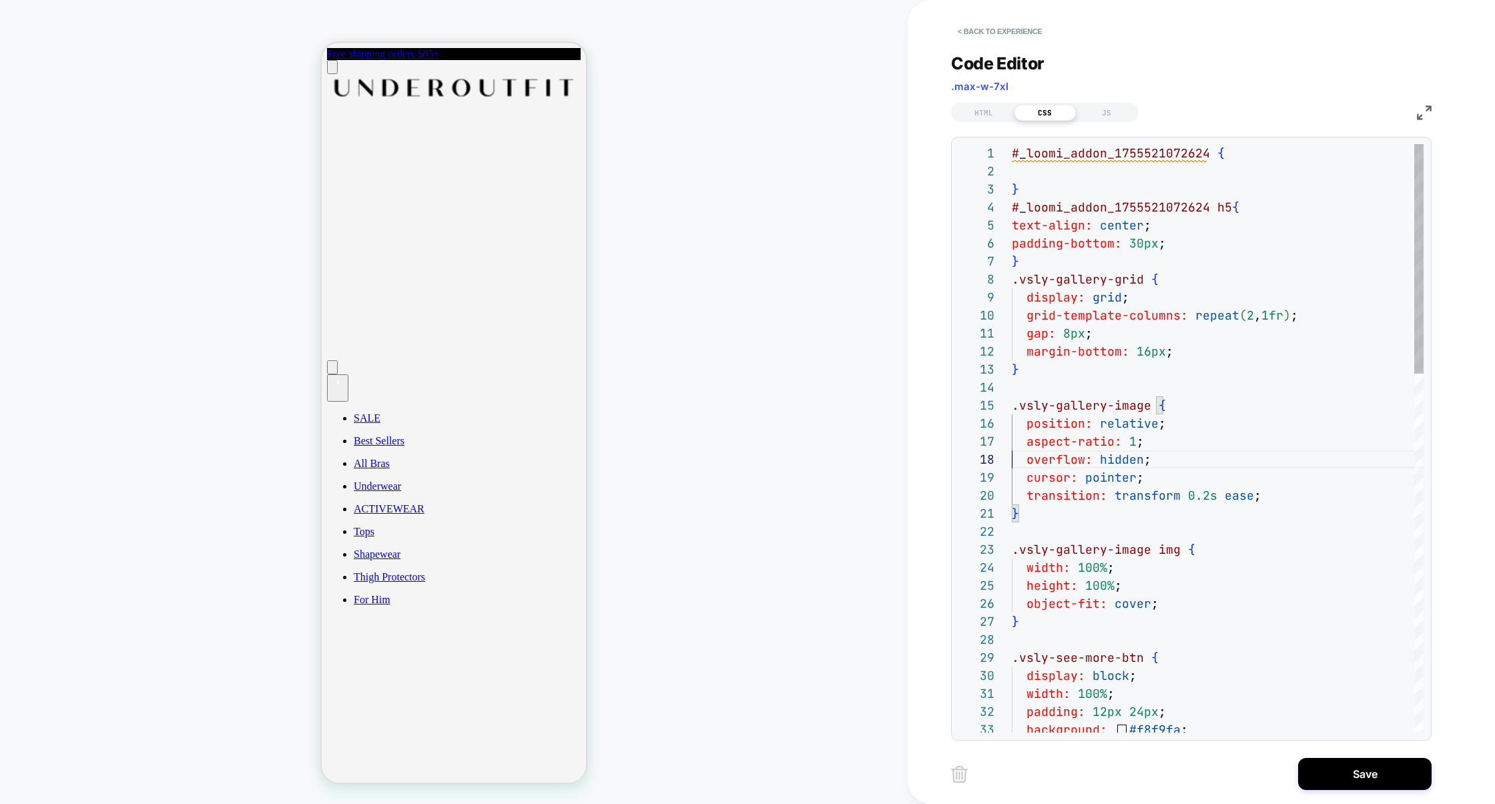
scroll to position [0, 57]
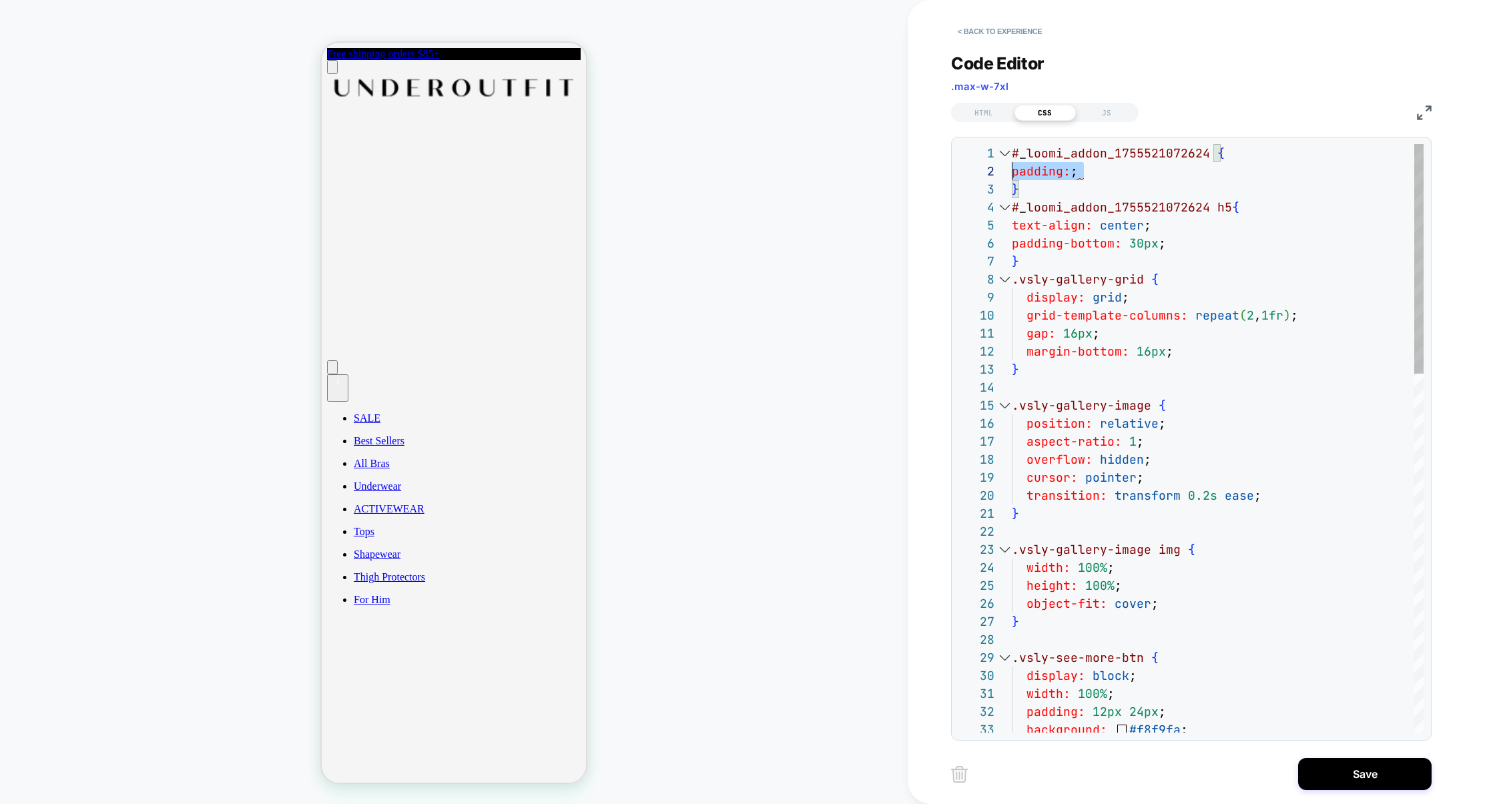
drag, startPoint x: 1088, startPoint y: 171, endPoint x: 958, endPoint y: 167, distance: 129.5
click at [958, 169] on div "**********" at bounding box center [1190, 438] width 465 height 588
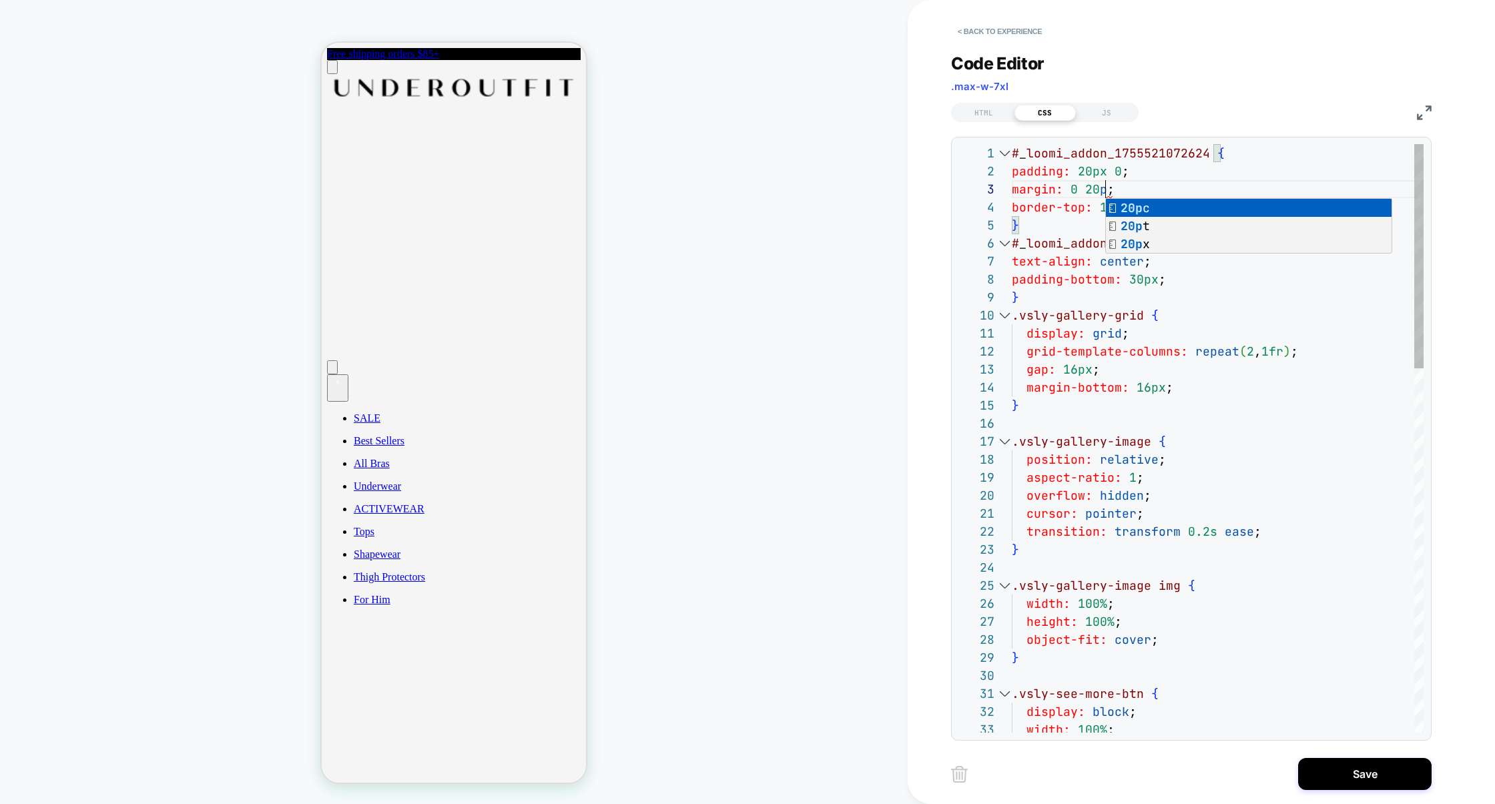
scroll to position [36, 100]
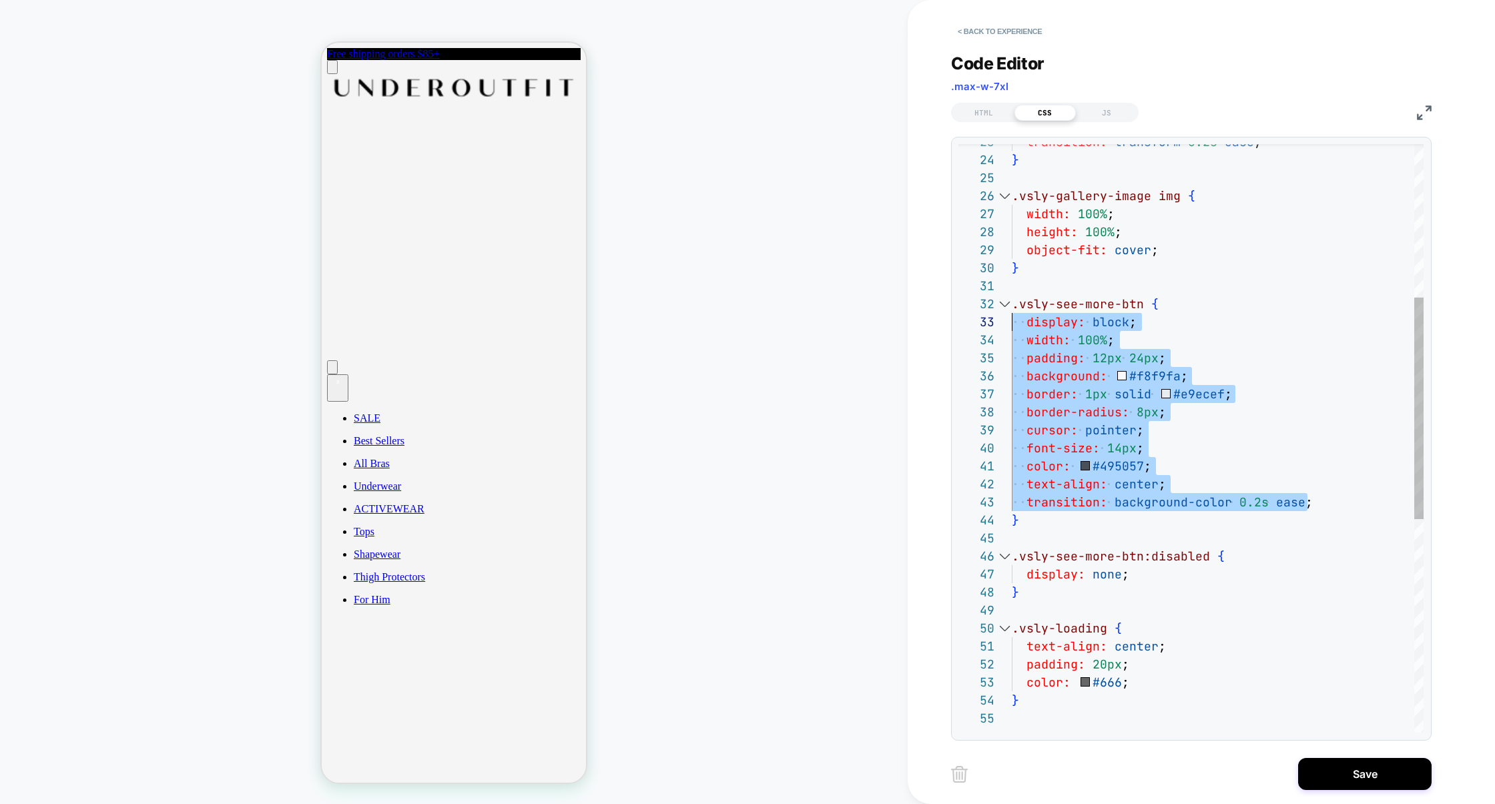
scroll to position [36, 0]
drag, startPoint x: 1323, startPoint y: 504, endPoint x: 1012, endPoint y: 326, distance: 358.6
click at [1012, 326] on div ".vsly-see-more-btn { display: block ; width: 100% ; padding: 12px 24px ; backgr…" at bounding box center [1218, 516] width 412 height 1561
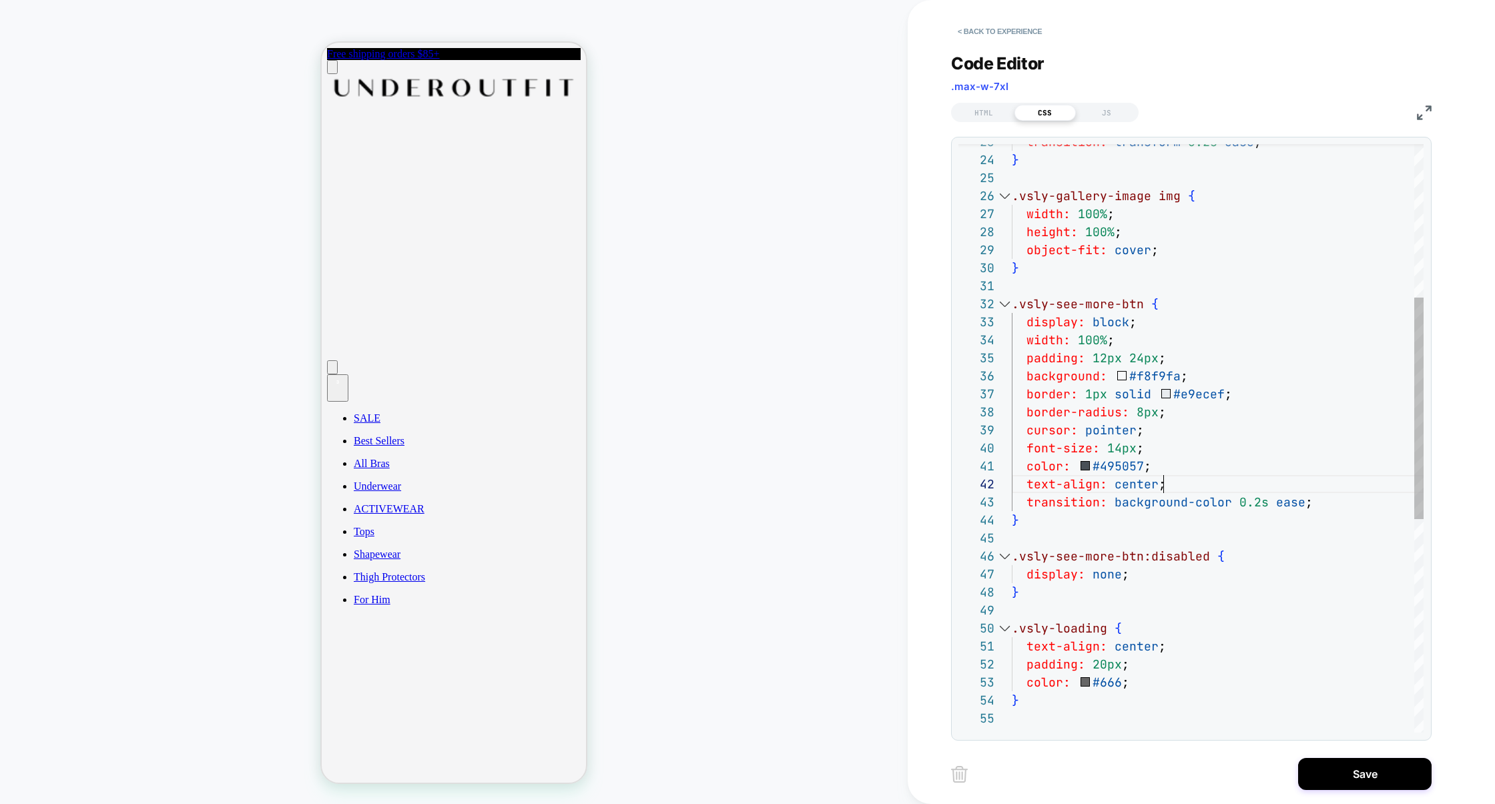
click at [1337, 478] on div ".vsly-see-more-btn { display: block ; width: 100% ; padding: 12px 24px ; backgr…" at bounding box center [1218, 516] width 412 height 1561
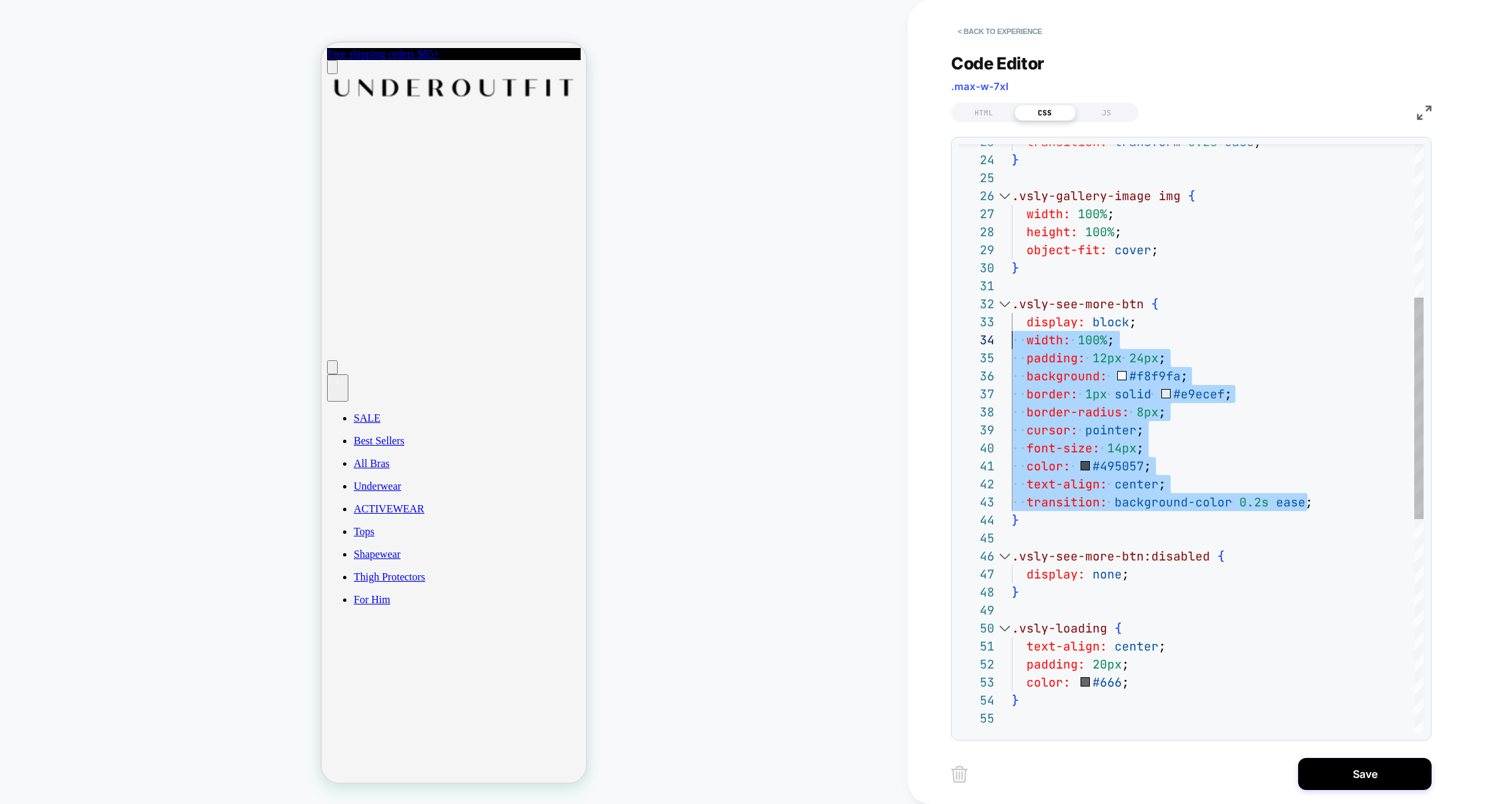
scroll to position [54, 0]
drag, startPoint x: 1331, startPoint y: 501, endPoint x: 961, endPoint y: 336, distance: 405.0
click at [1012, 336] on div ".vsly-see-more-btn { display: block ; width: 100% ; padding: 12px 24px ; backgr…" at bounding box center [1218, 516] width 412 height 1561
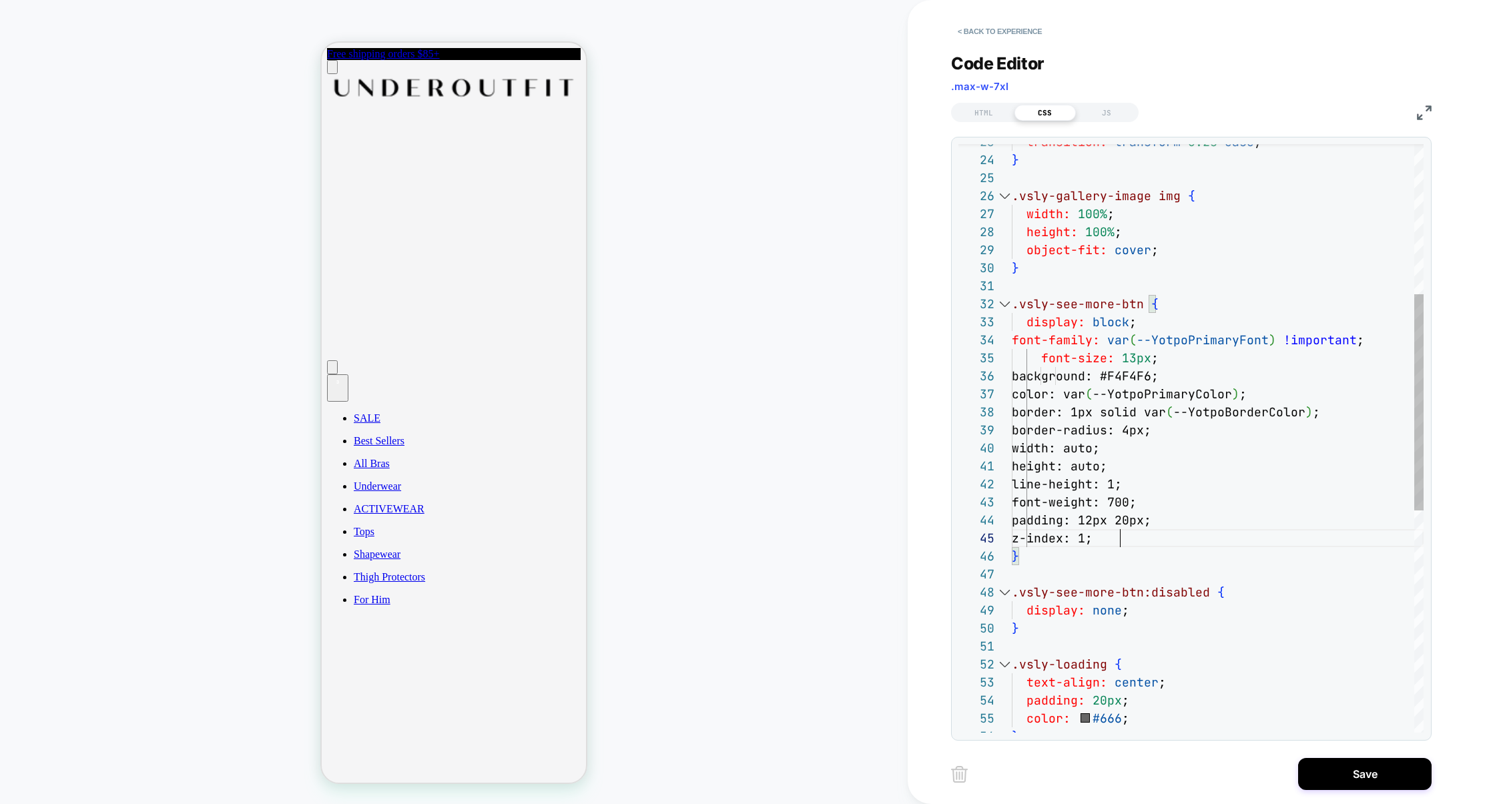
scroll to position [72, 108]
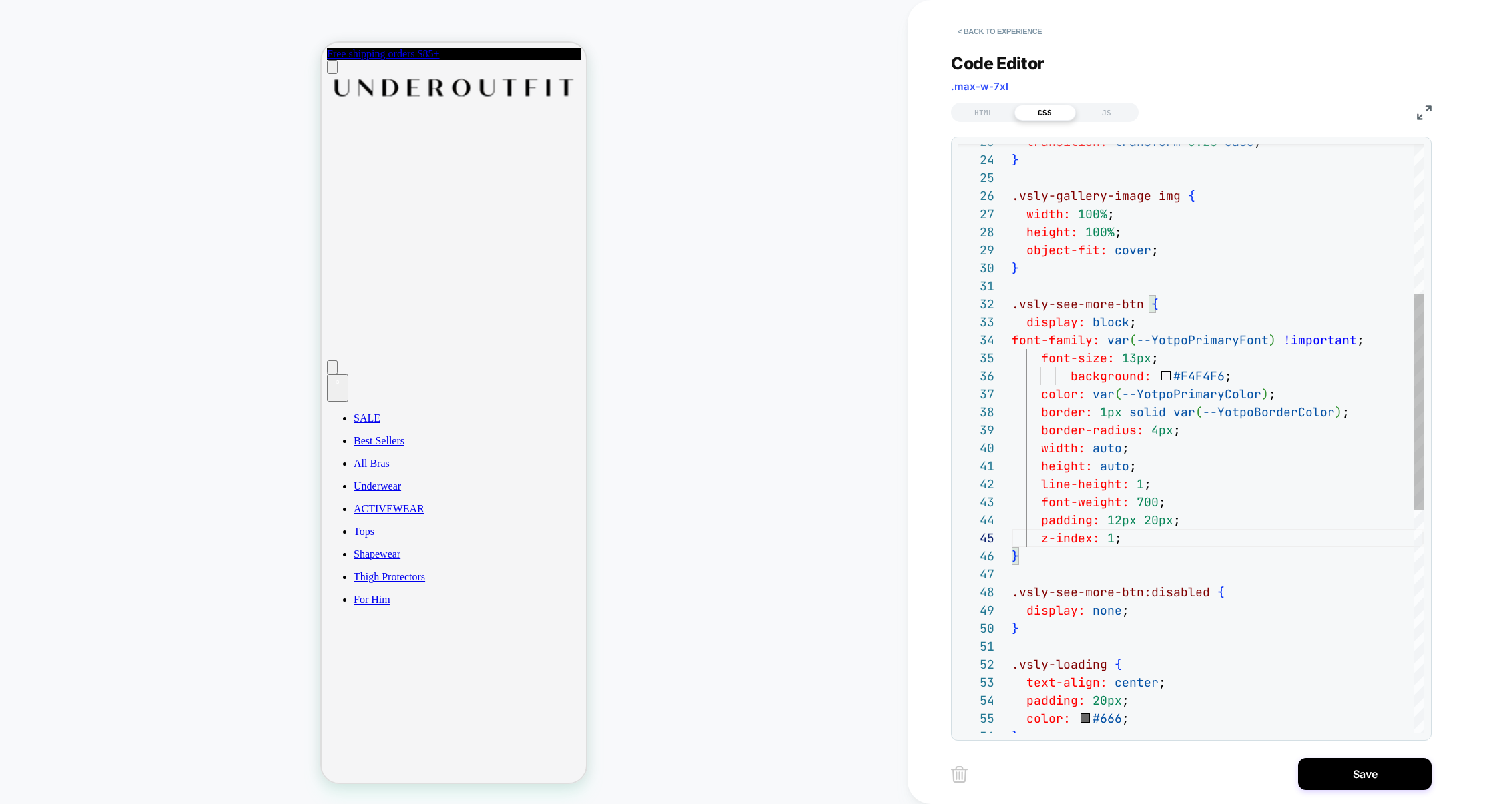
click at [1174, 492] on div ".vsly-see-more-btn { display: block ; font-family: var ( --YotpoPrimaryFont ) !…" at bounding box center [1218, 534] width 412 height 1597
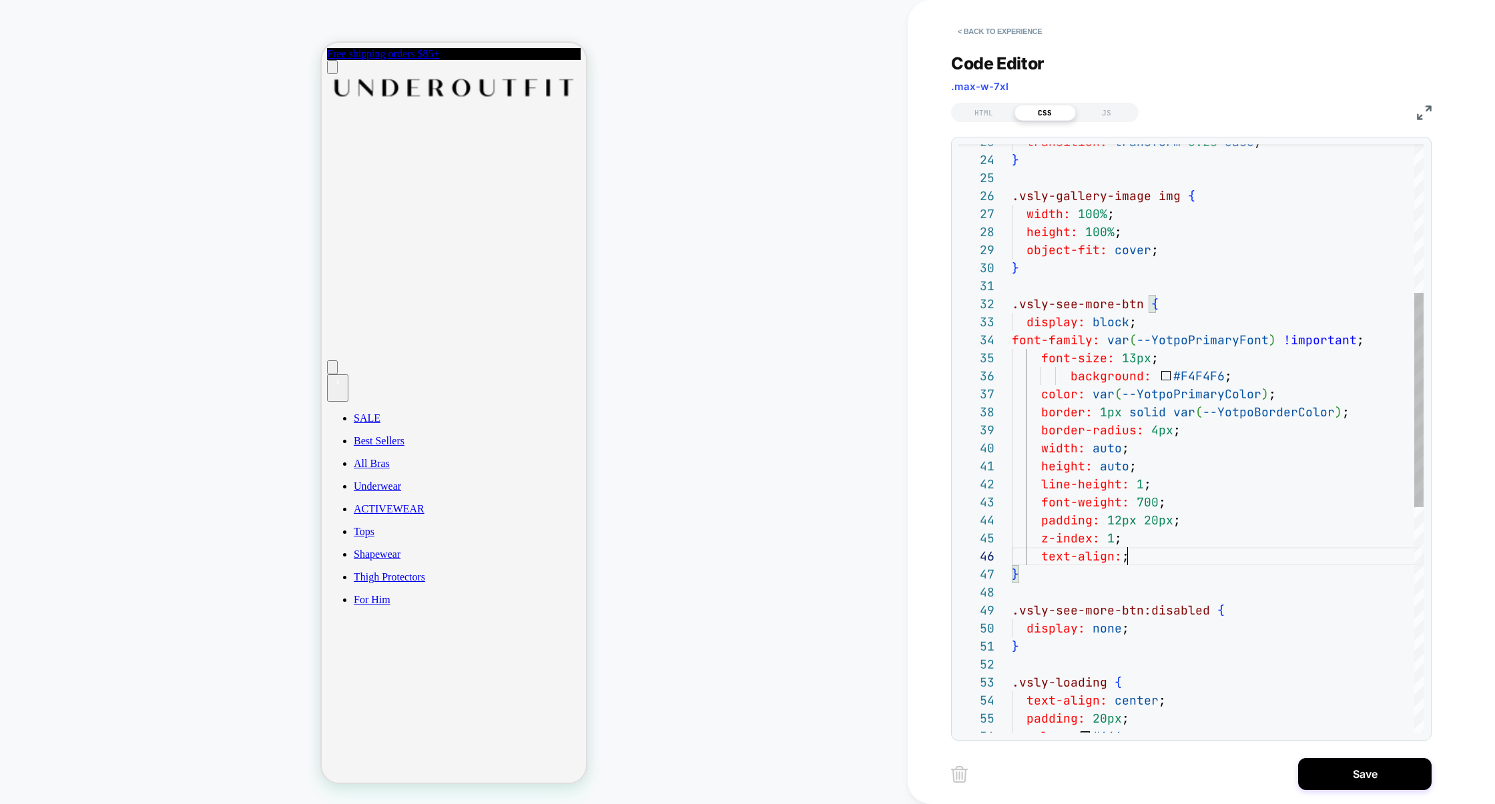
scroll to position [89, 159]
click at [1191, 558] on div ".vsly-see-more-btn { display: block ; font-family: var ( --YotpoPrimaryFont ) !…" at bounding box center [1218, 543] width 412 height 1615
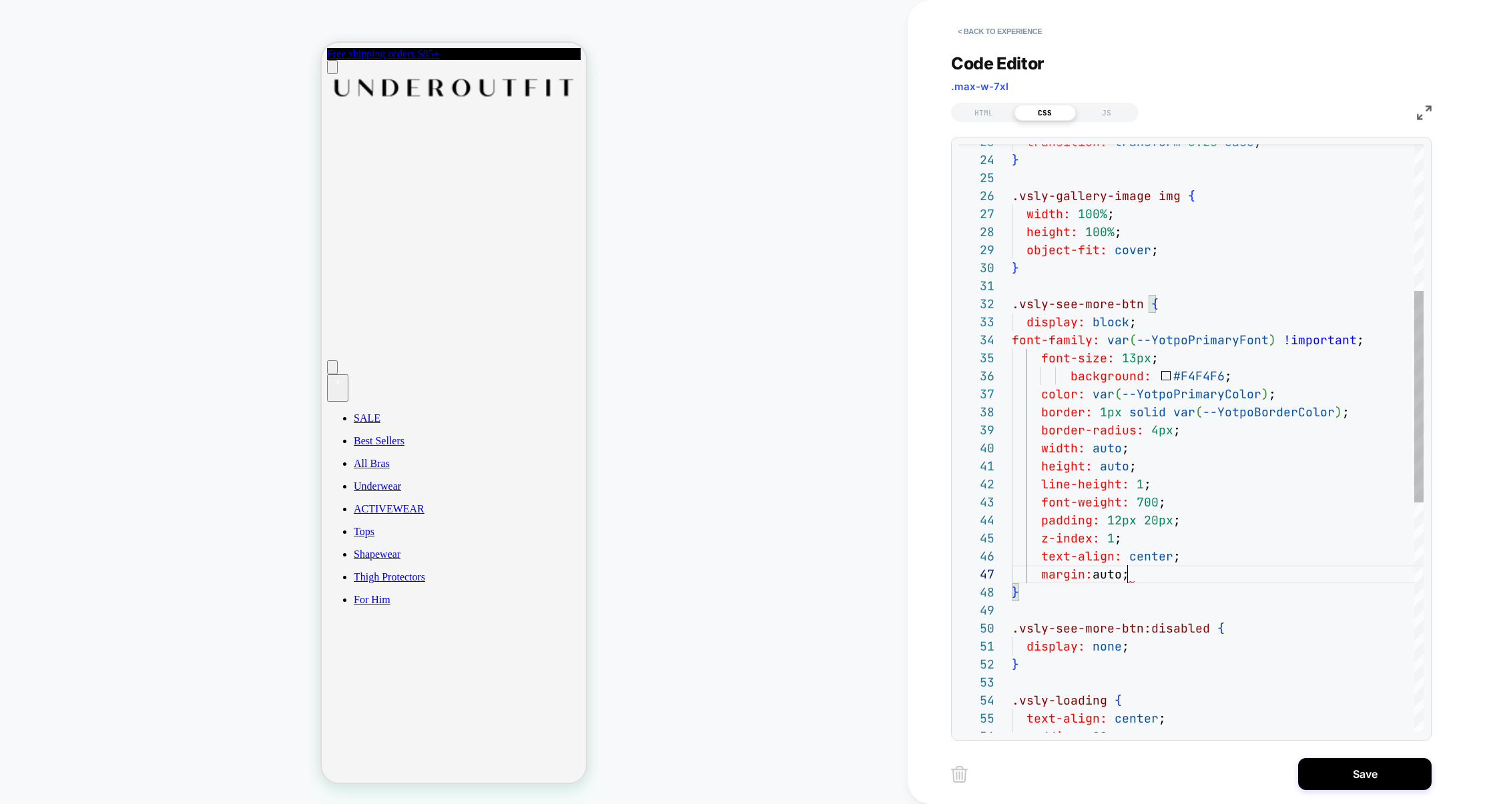
scroll to position [108, 115]
type textarea "**********"
click at [1093, 114] on div "JS" at bounding box center [1106, 113] width 61 height 16
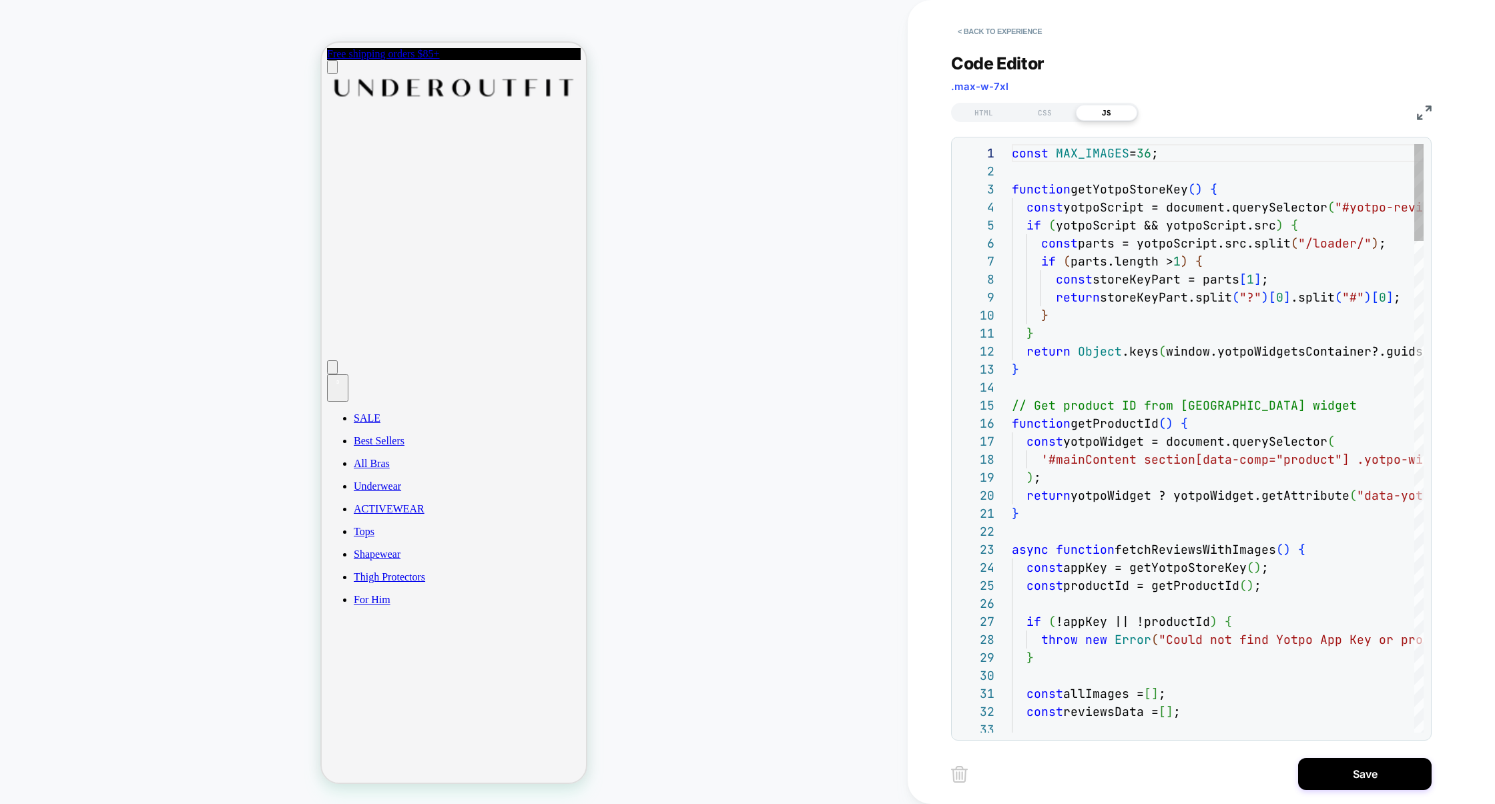
scroll to position [180, 0]
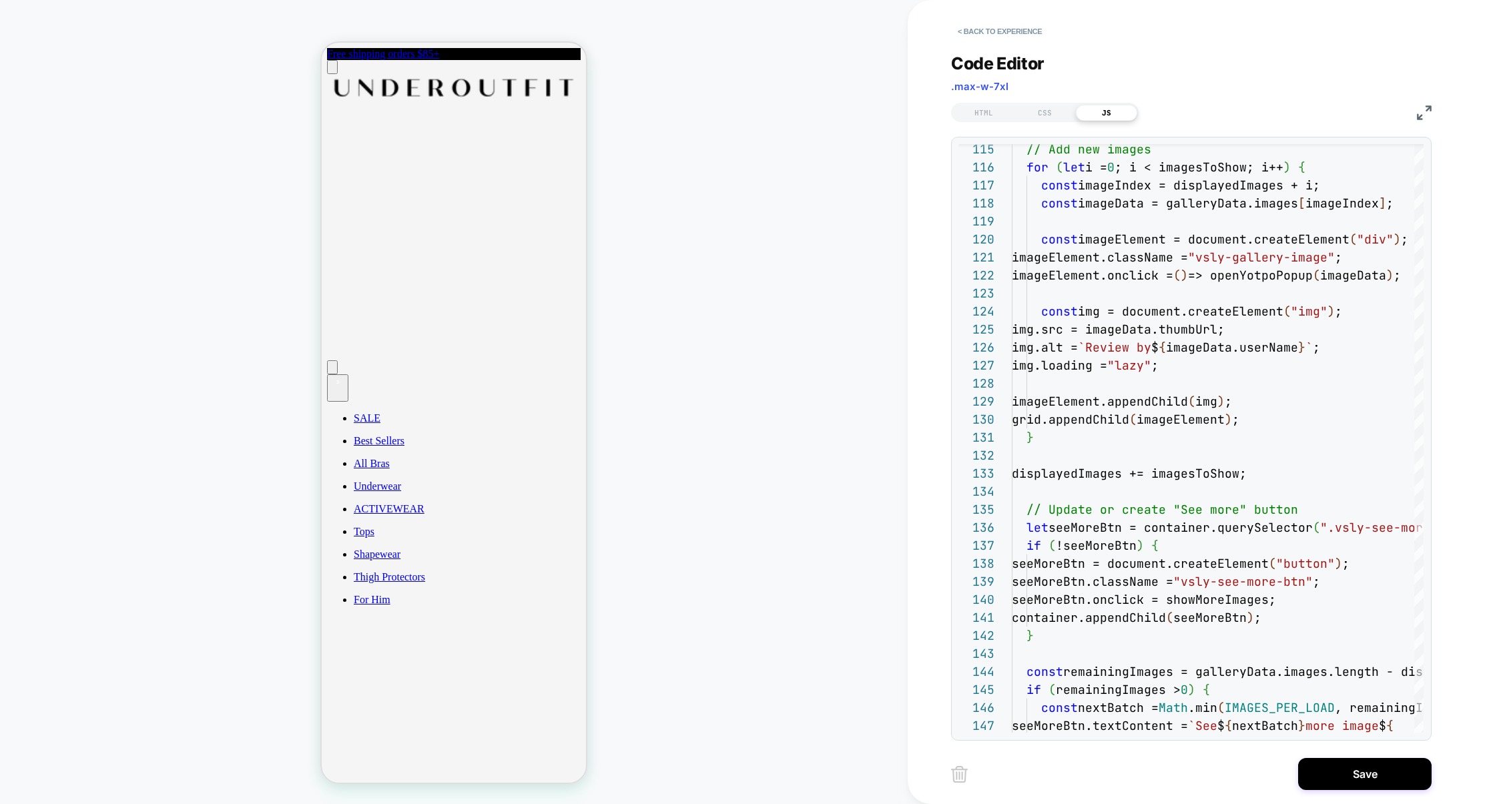
click at [1421, 121] on div "HTML CSS JS" at bounding box center [1191, 110] width 480 height 23
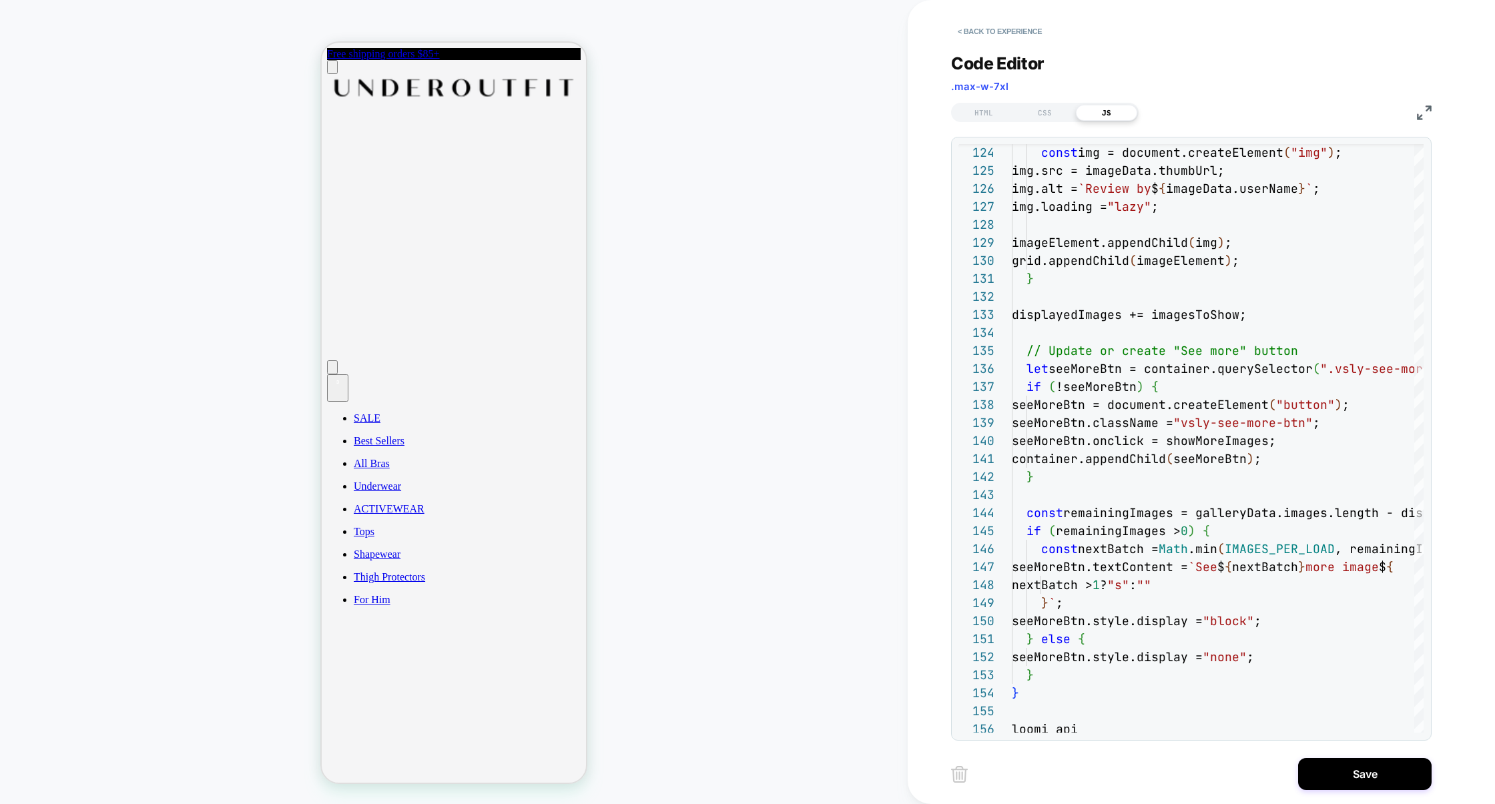
click at [1425, 112] on img at bounding box center [1424, 112] width 15 height 15
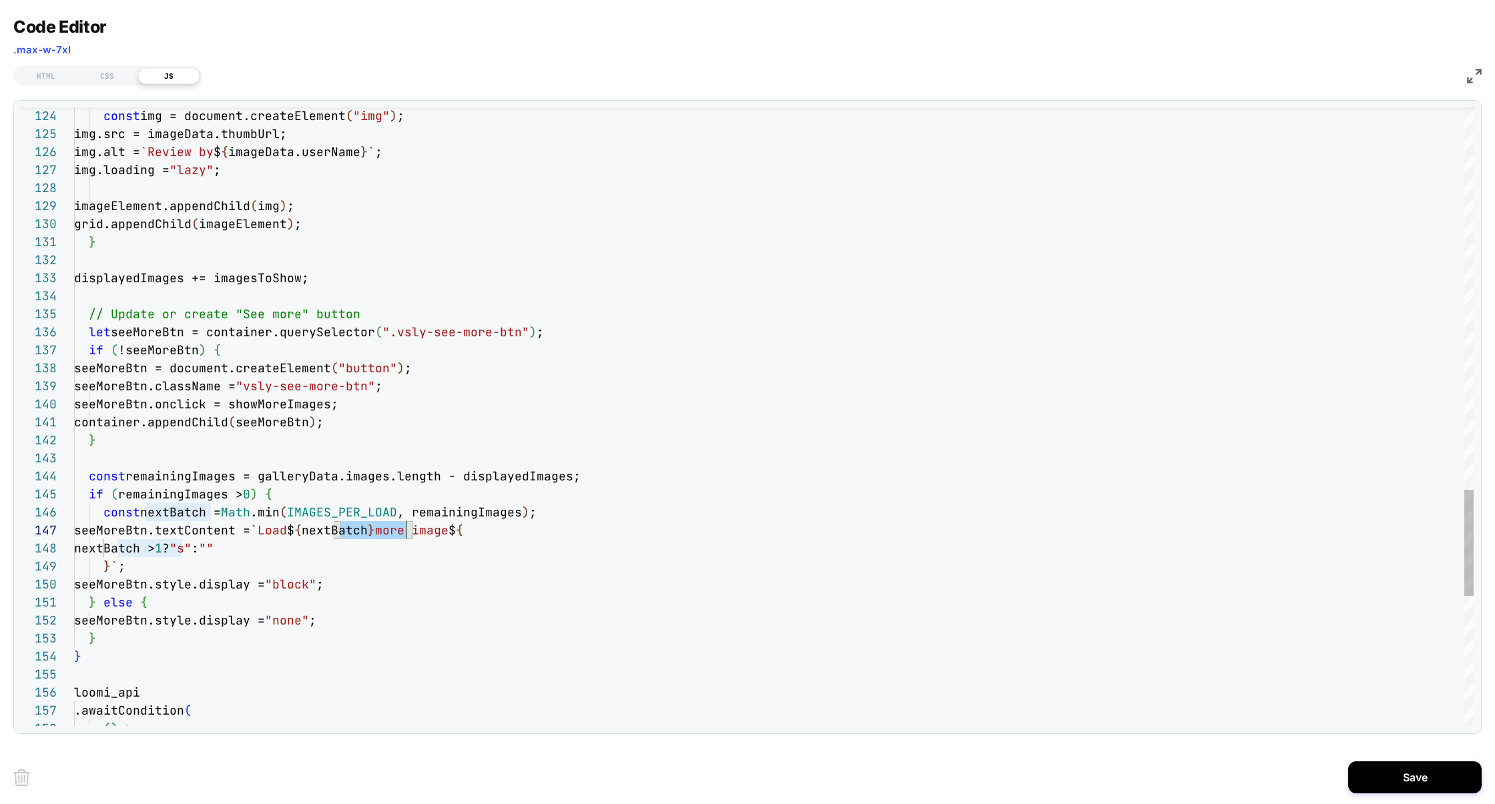
scroll to position [108, 332]
drag, startPoint x: 326, startPoint y: 530, endPoint x: 410, endPoint y: 532, distance: 84.8
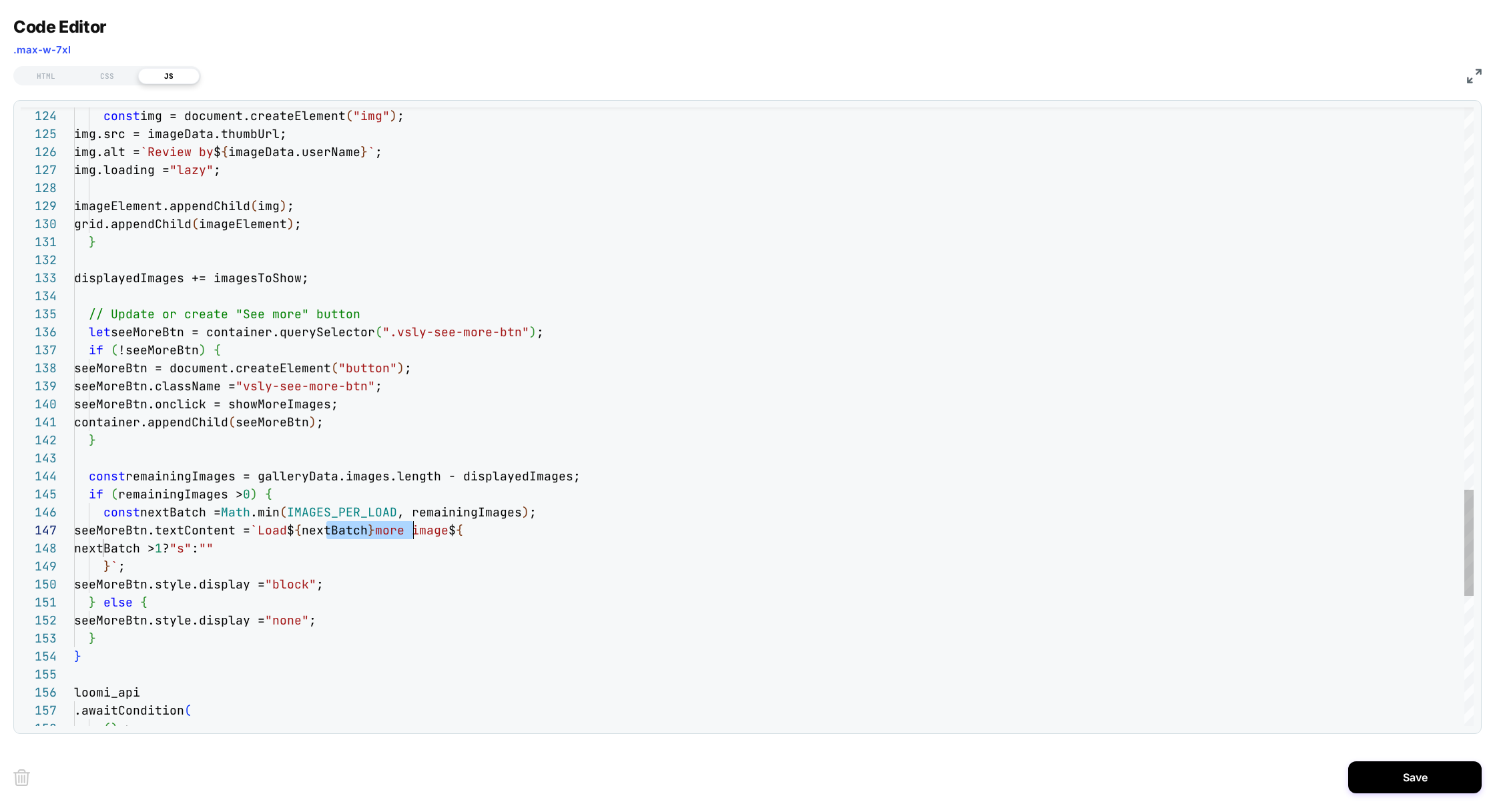
click at [410, 532] on span "seeMoreBtn.textContent = `Load $ { nextBatch } more image $ {" at bounding box center [268, 529] width 389 height 15
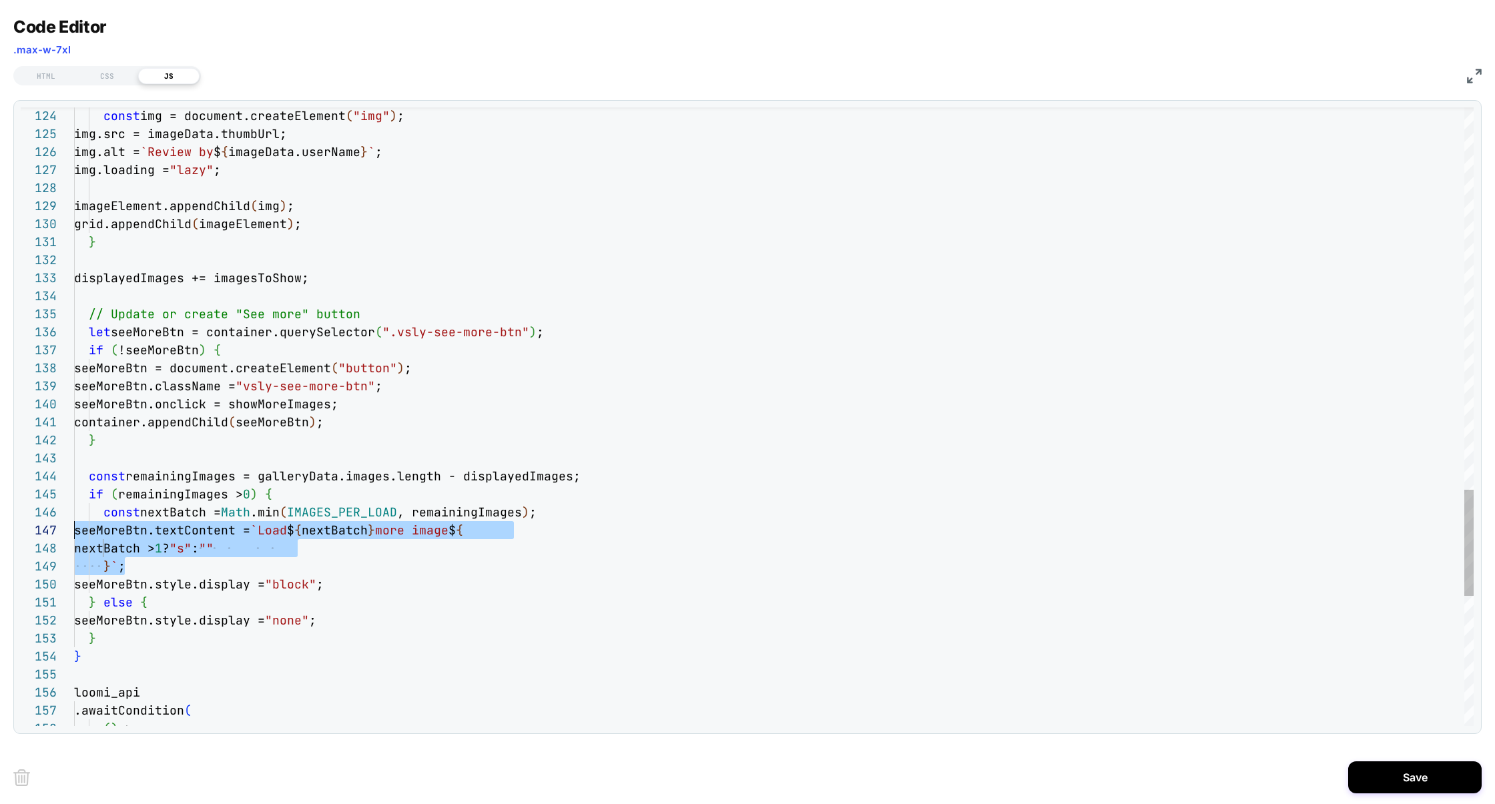
drag, startPoint x: 169, startPoint y: 560, endPoint x: 13, endPoint y: 536, distance: 158.0
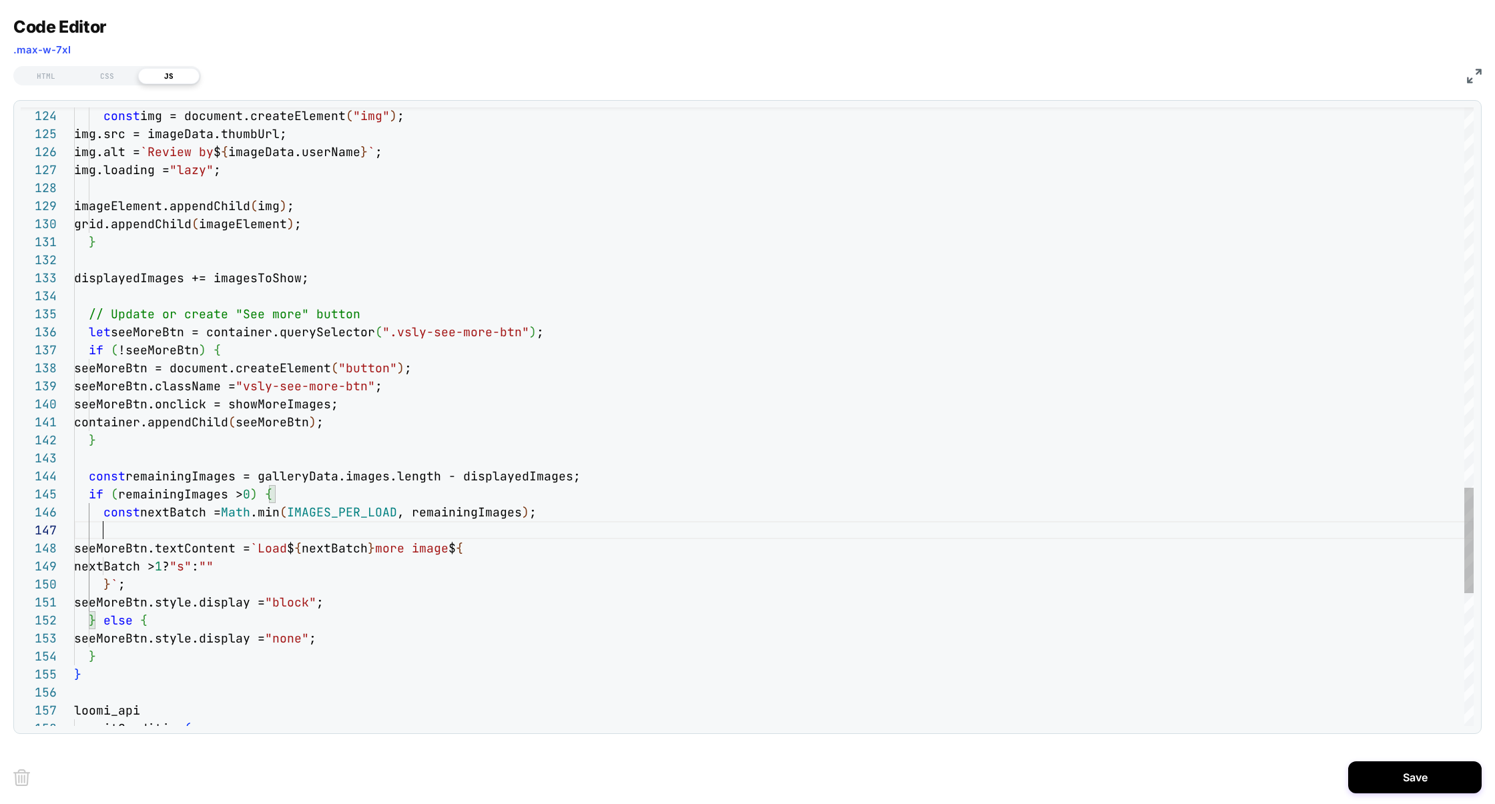
scroll to position [144, 51]
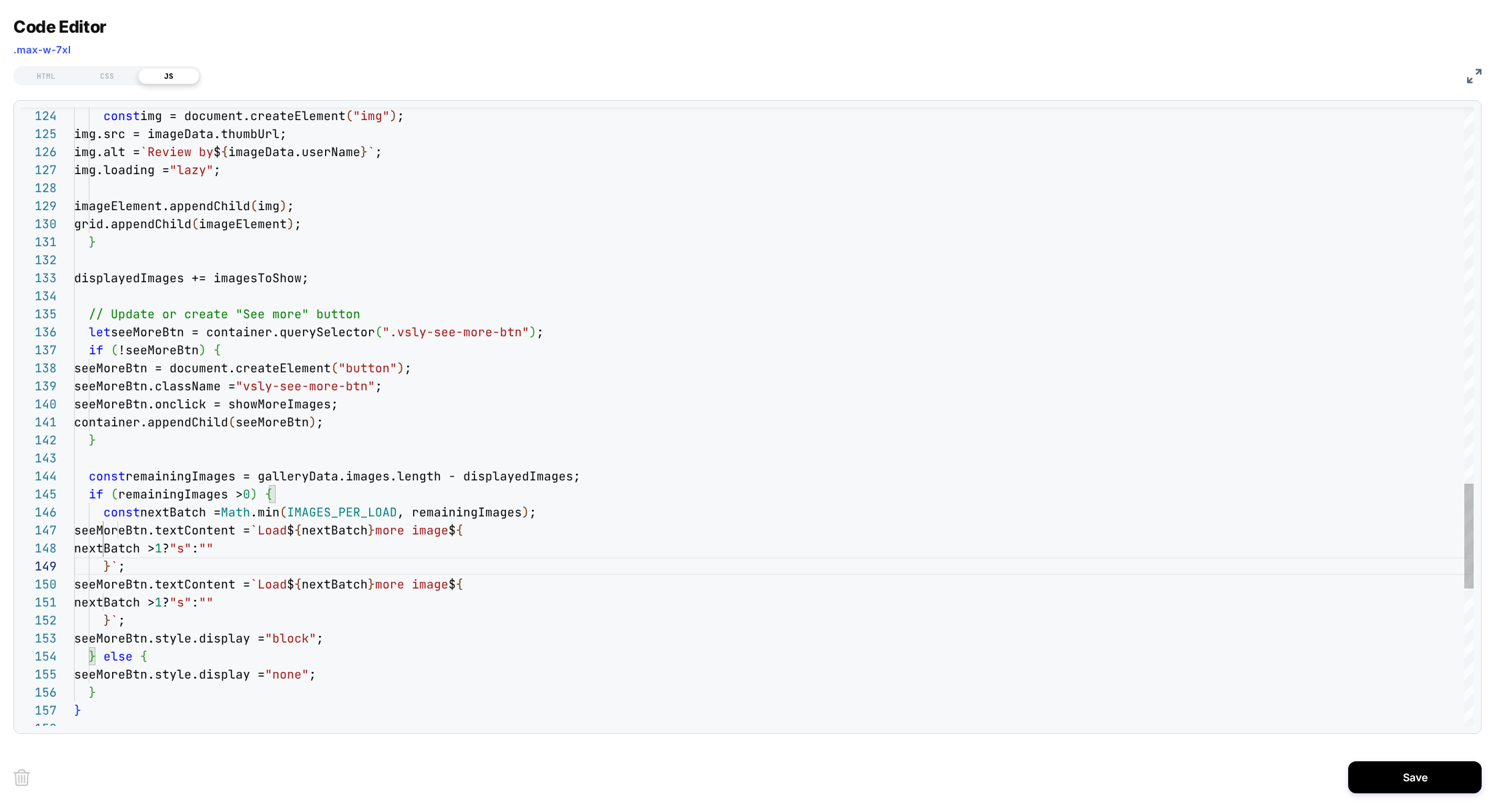
drag, startPoint x: 163, startPoint y: 559, endPoint x: 115, endPoint y: 549, distance: 48.4
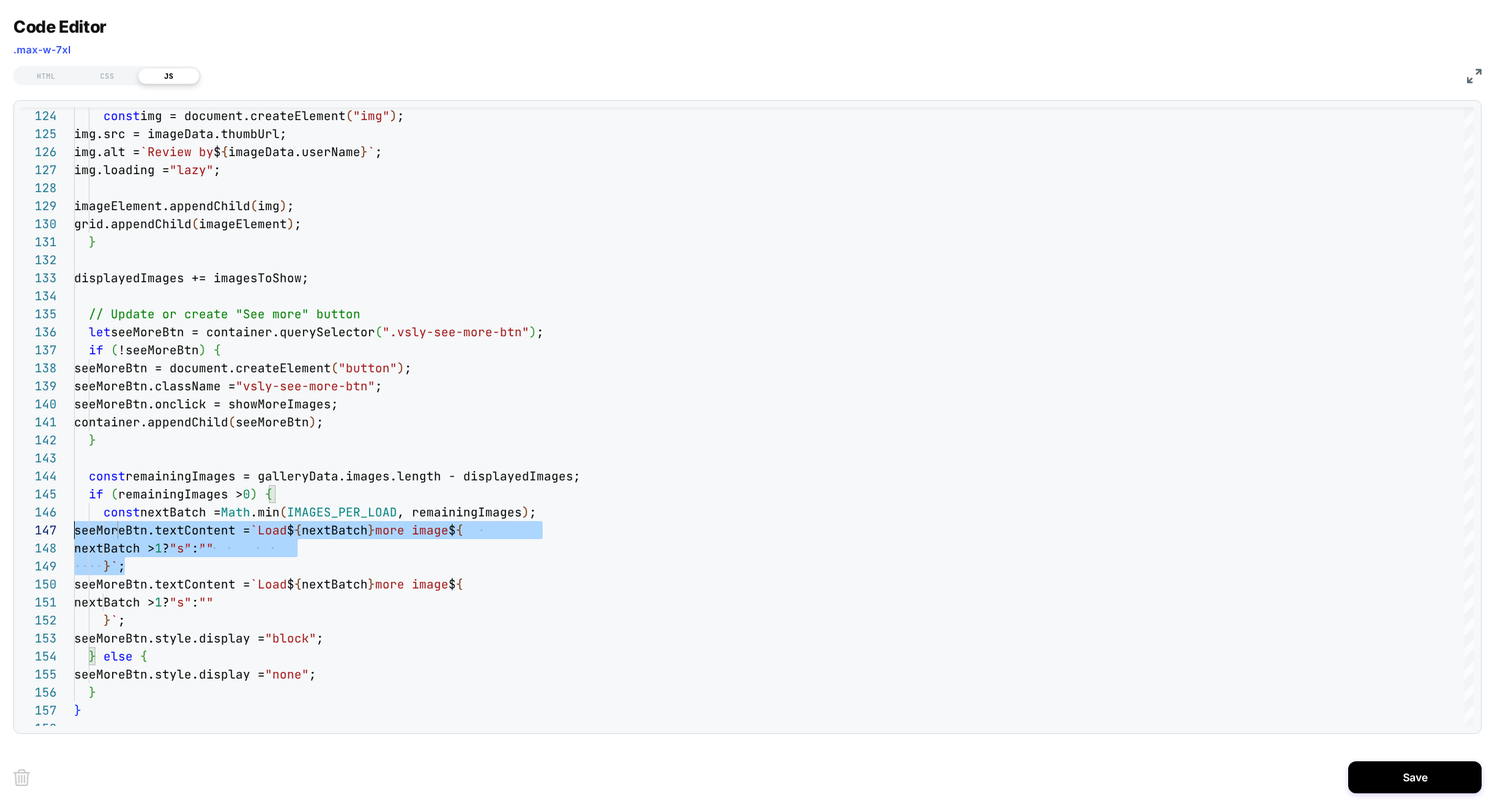
scroll to position [108, 0]
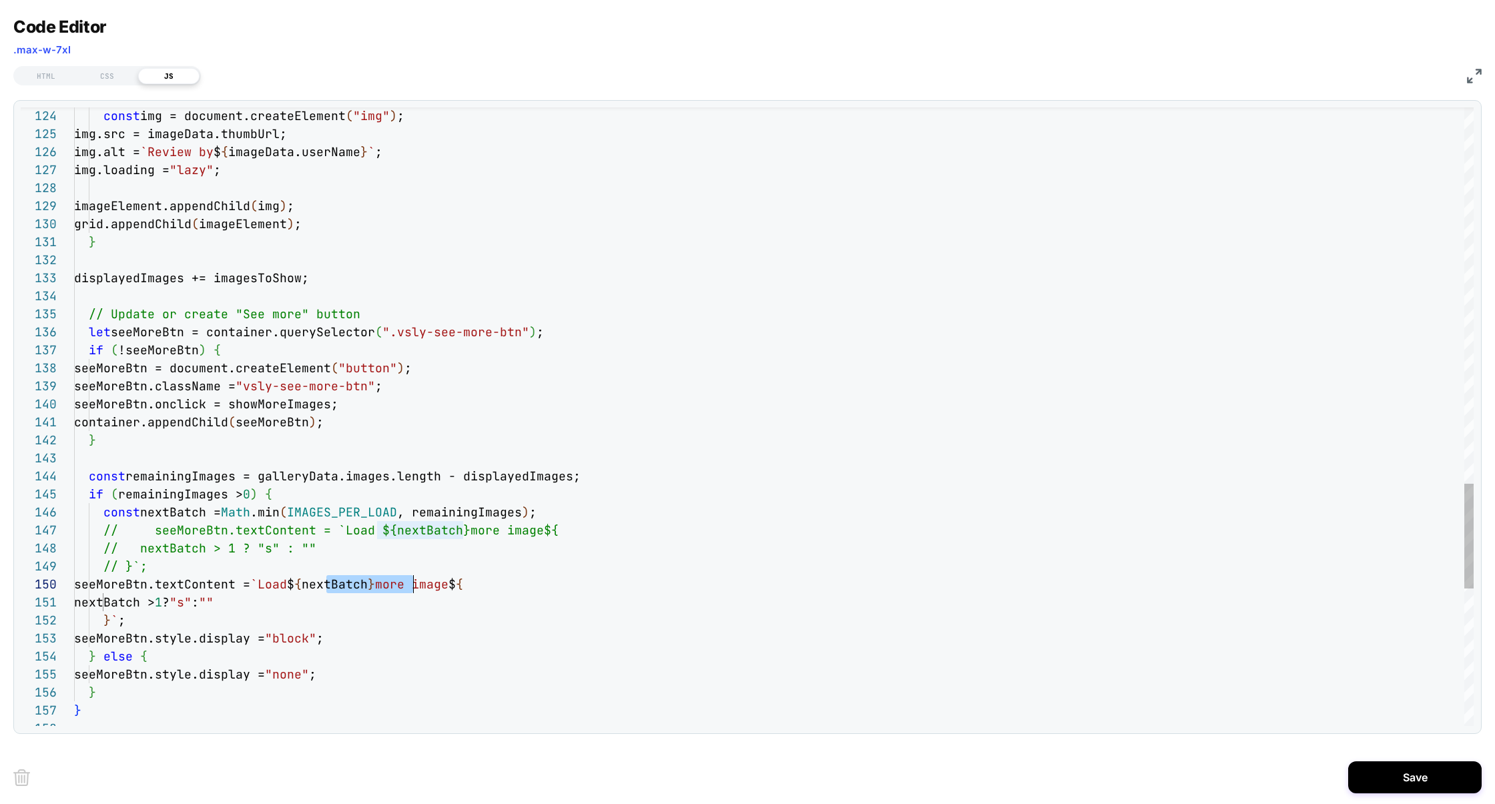
drag, startPoint x: 1426, startPoint y: 788, endPoint x: 512, endPoint y: 660, distance: 922.4
click at [513, 660] on div "Code Editor .max-w-7xl HTML CSS JS 124 125 126 127 128 129 130 131 132 133 134 …" at bounding box center [747, 402] width 1495 height 804
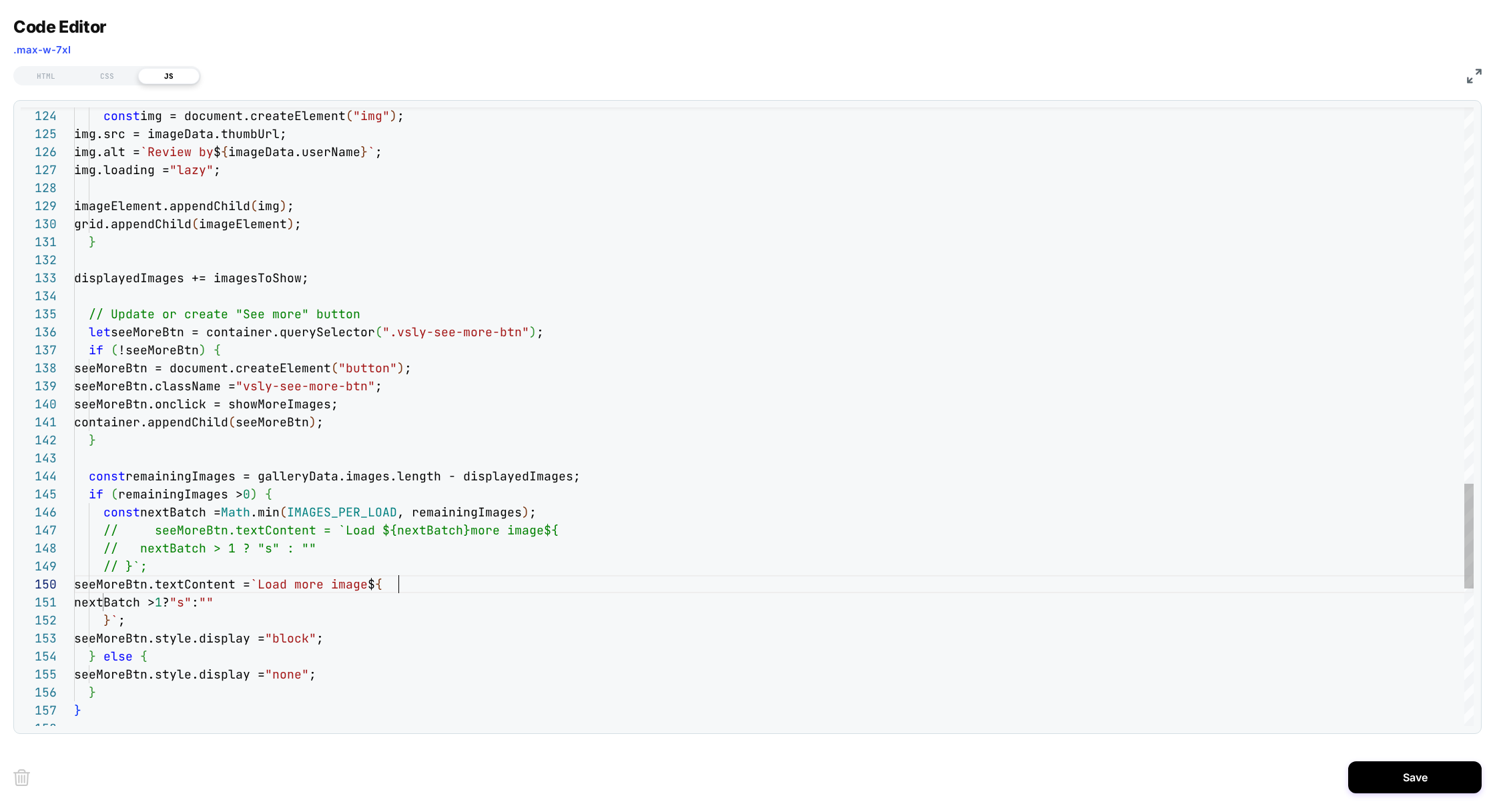
drag, startPoint x: 424, startPoint y: 572, endPoint x: 408, endPoint y: 579, distance: 17.3
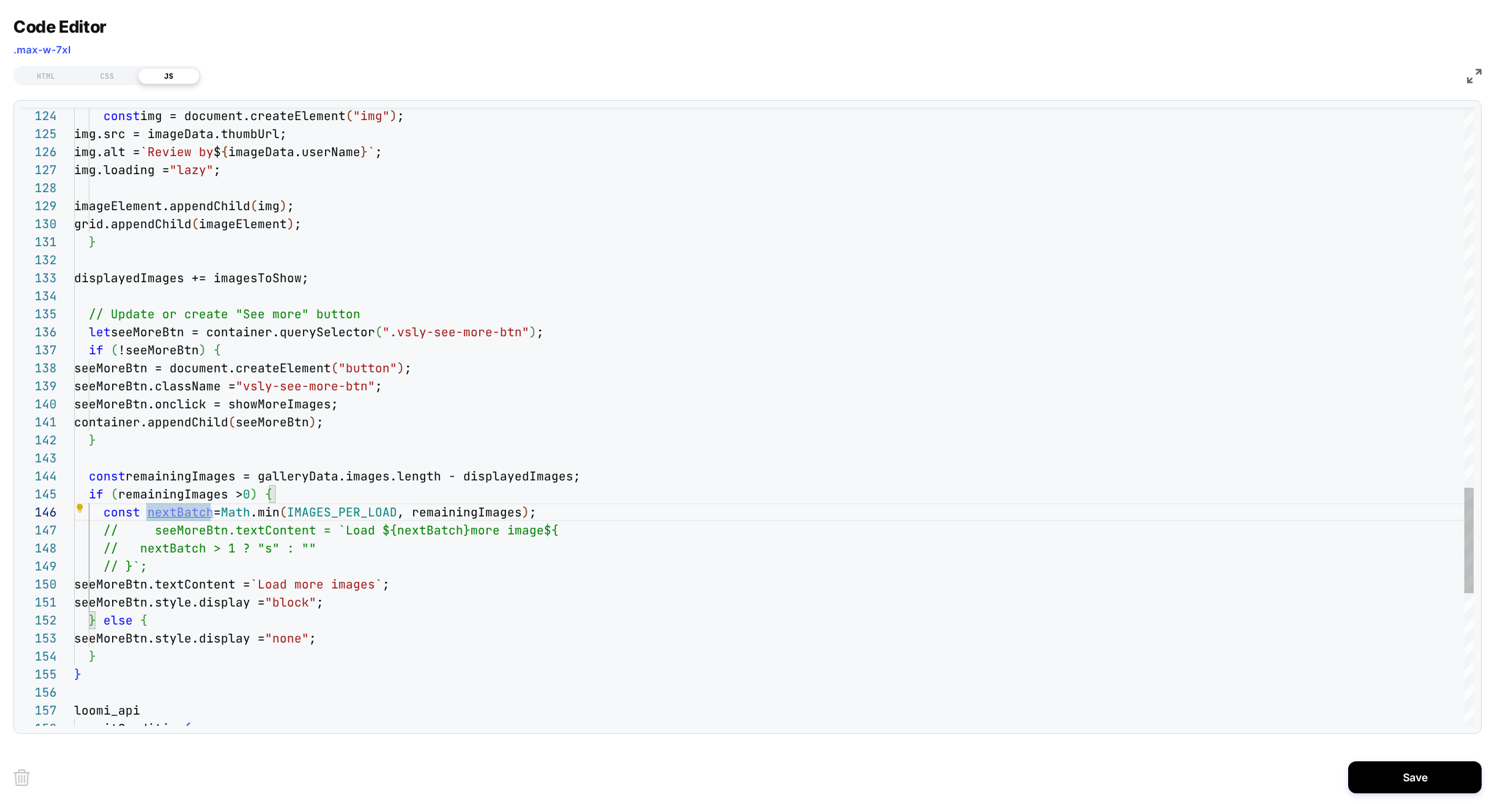
scroll to position [89, 151]
type textarea "**********"
click at [1393, 766] on button "Save" at bounding box center [1414, 777] width 133 height 32
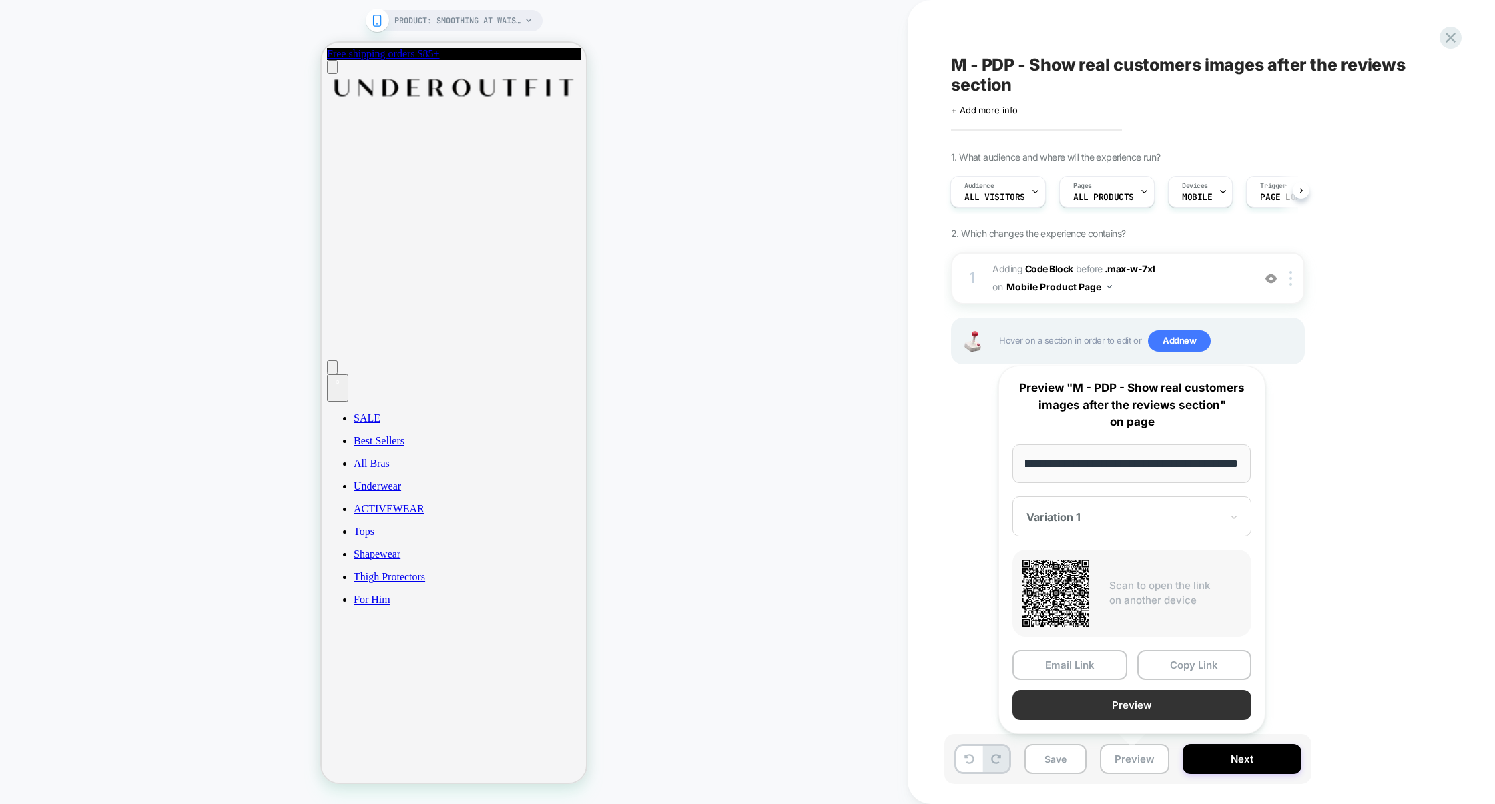
scroll to position [0, 0]
click at [1124, 701] on button "Preview" at bounding box center [1131, 705] width 239 height 30
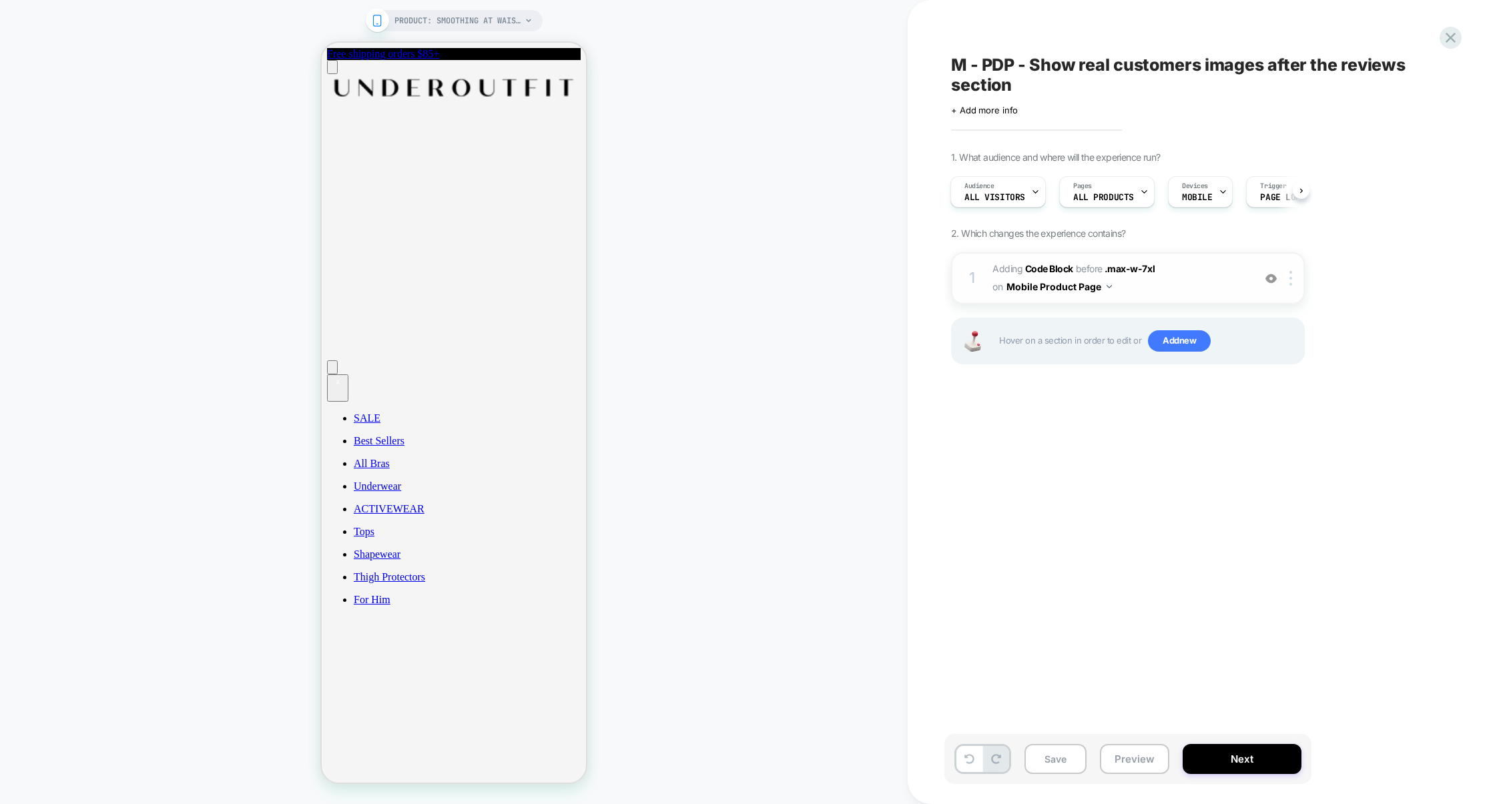
click at [1174, 282] on span "Adding Code Block BEFORE .max-w-7xl .max-w-7xl on Mobile Product Page" at bounding box center [1119, 278] width 254 height 36
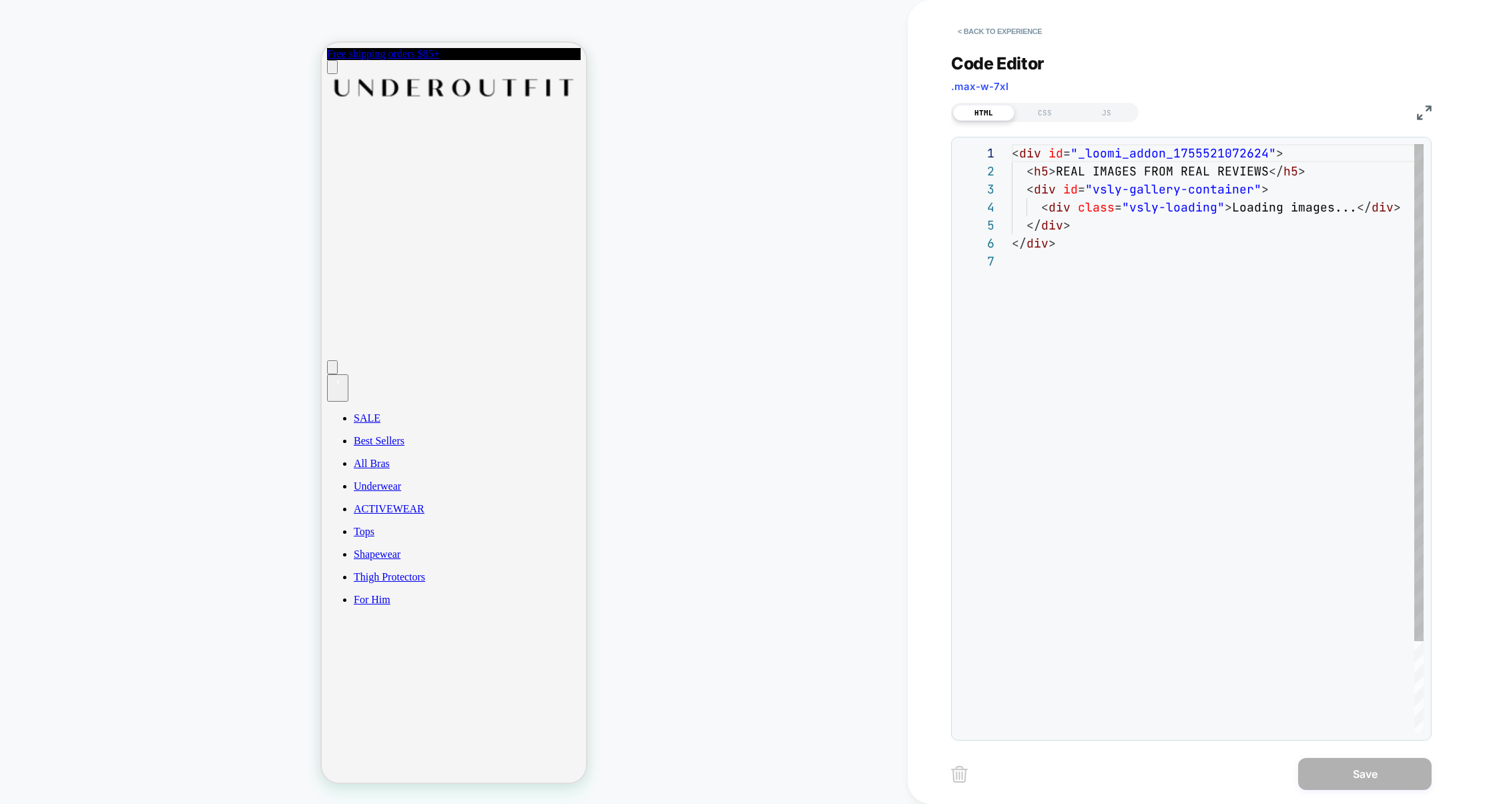
scroll to position [108, 0]
click at [1053, 115] on div "CSS" at bounding box center [1044, 113] width 61 height 16
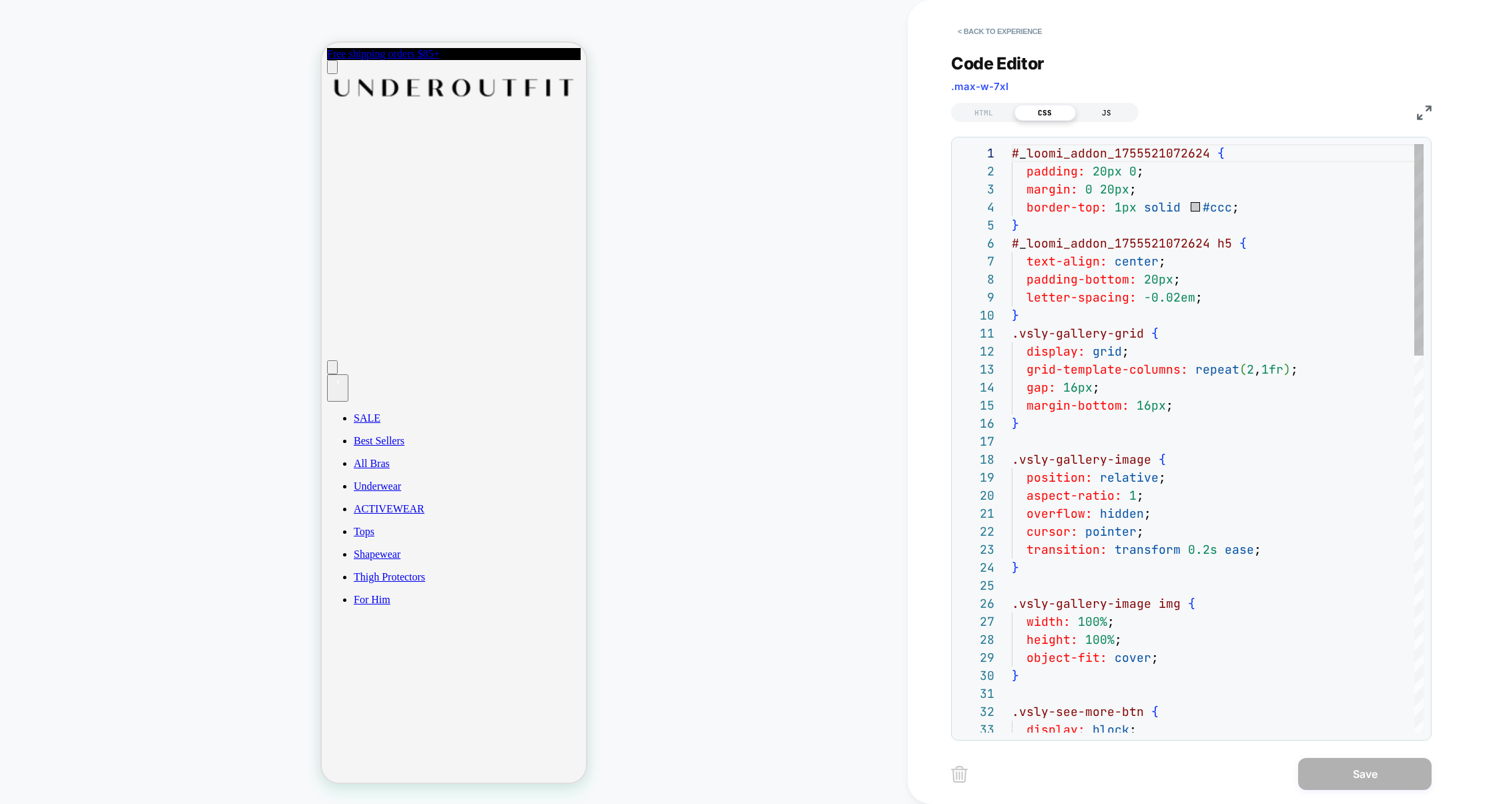
scroll to position [180, 0]
click at [1100, 115] on div "JS" at bounding box center [1106, 113] width 61 height 16
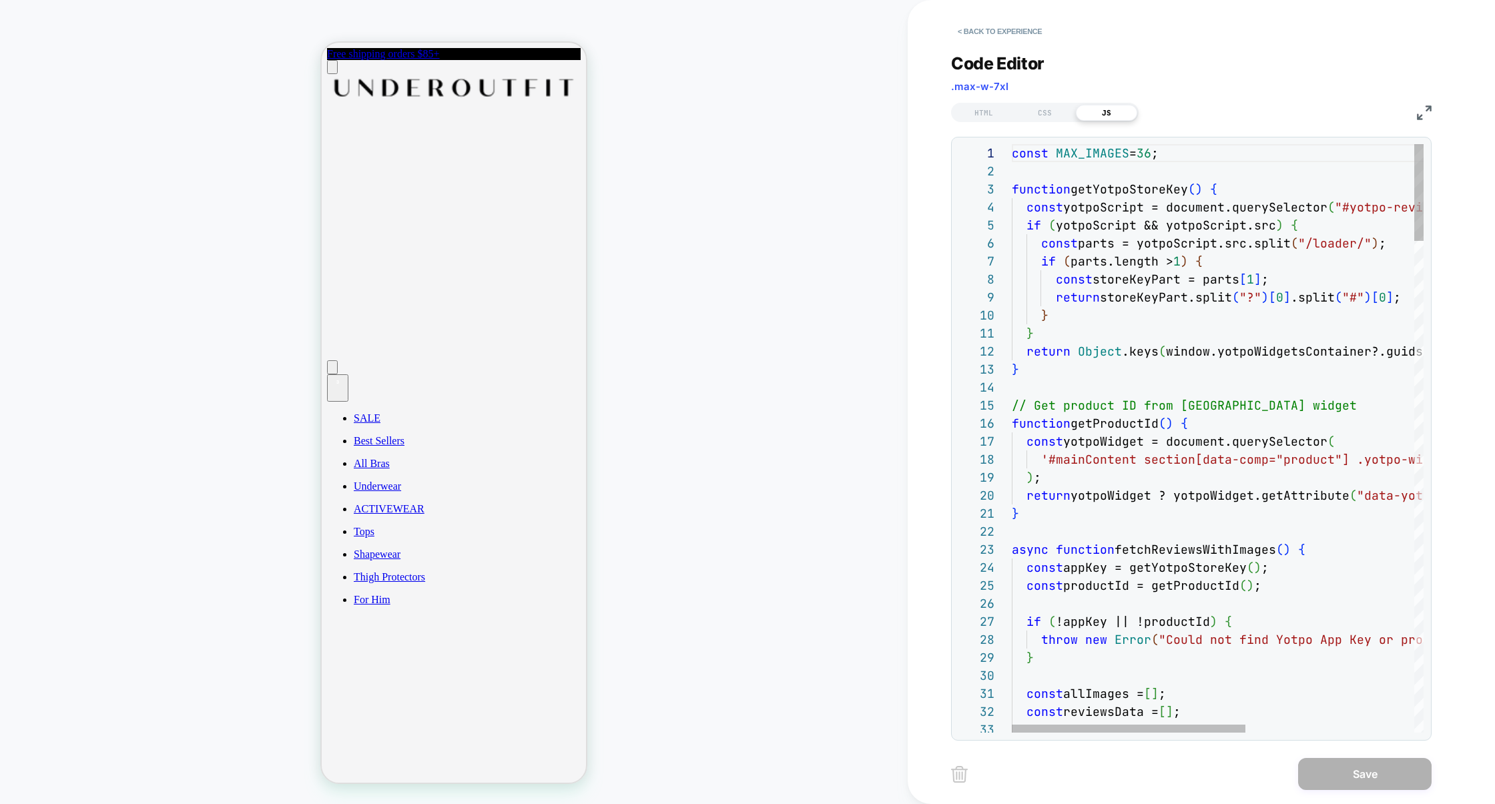
click at [1430, 115] on img at bounding box center [1424, 112] width 15 height 15
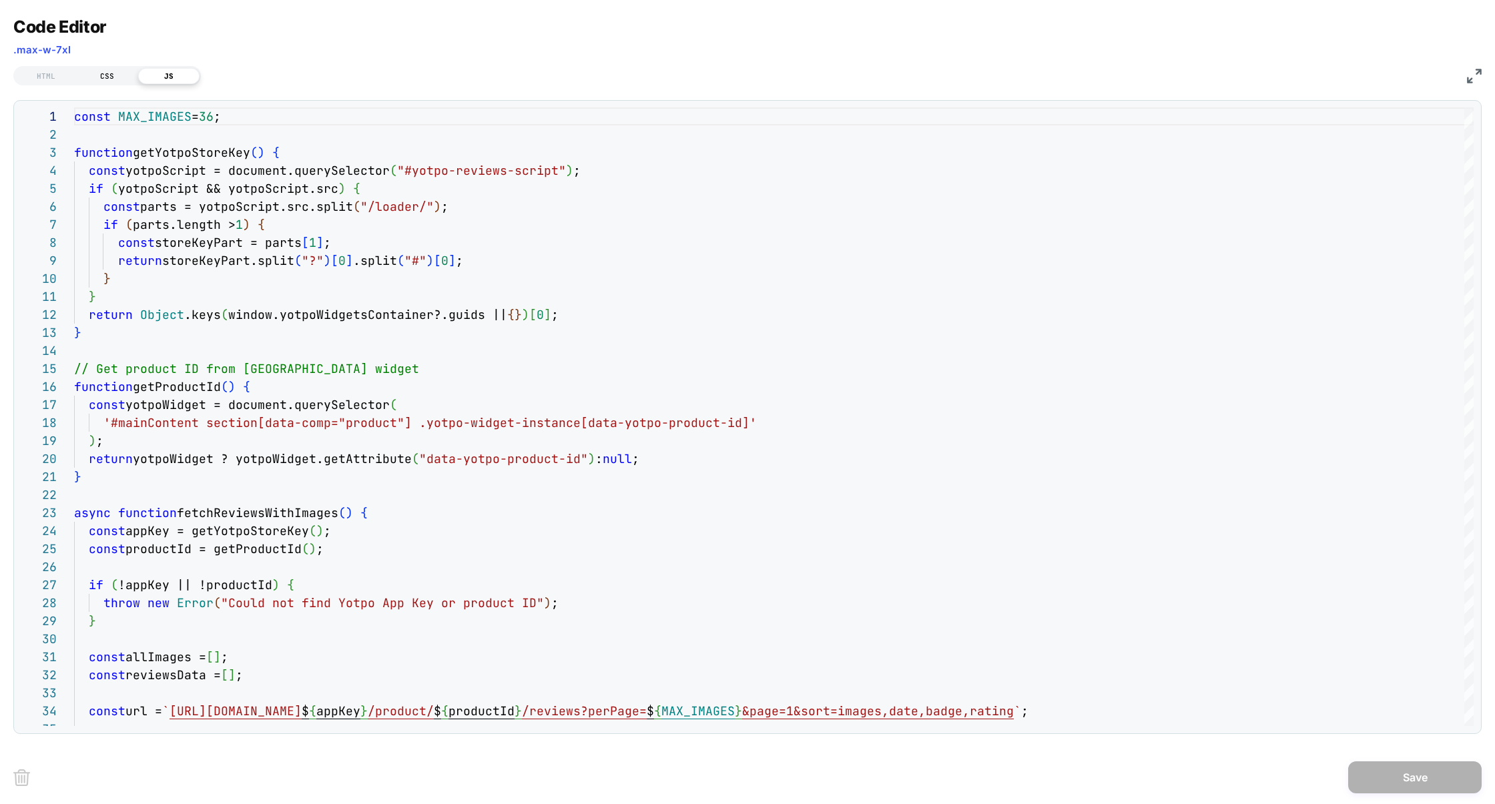
click at [111, 77] on div "CSS" at bounding box center [107, 76] width 61 height 16
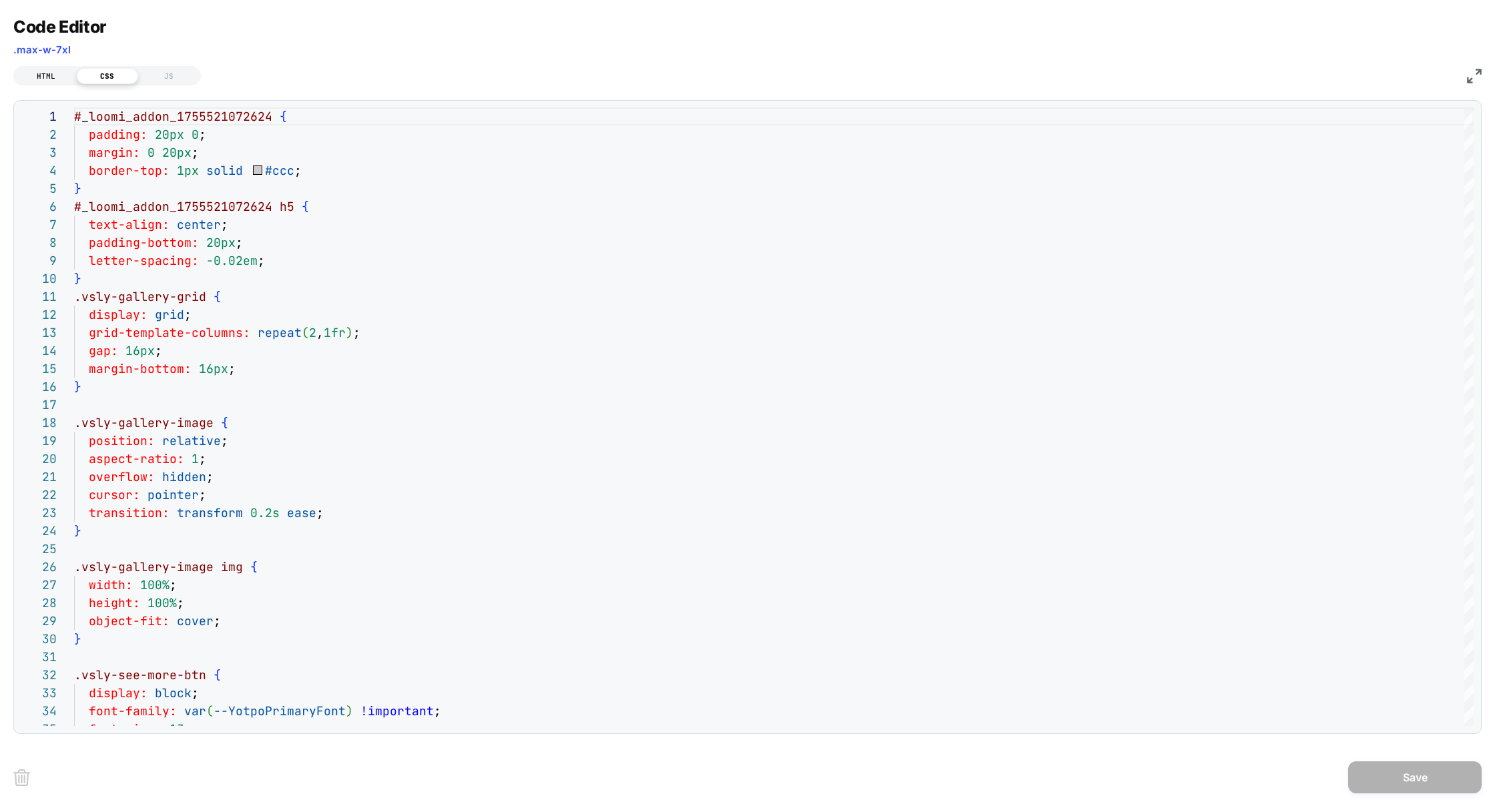
click at [62, 75] on div "HTML" at bounding box center [45, 76] width 61 height 16
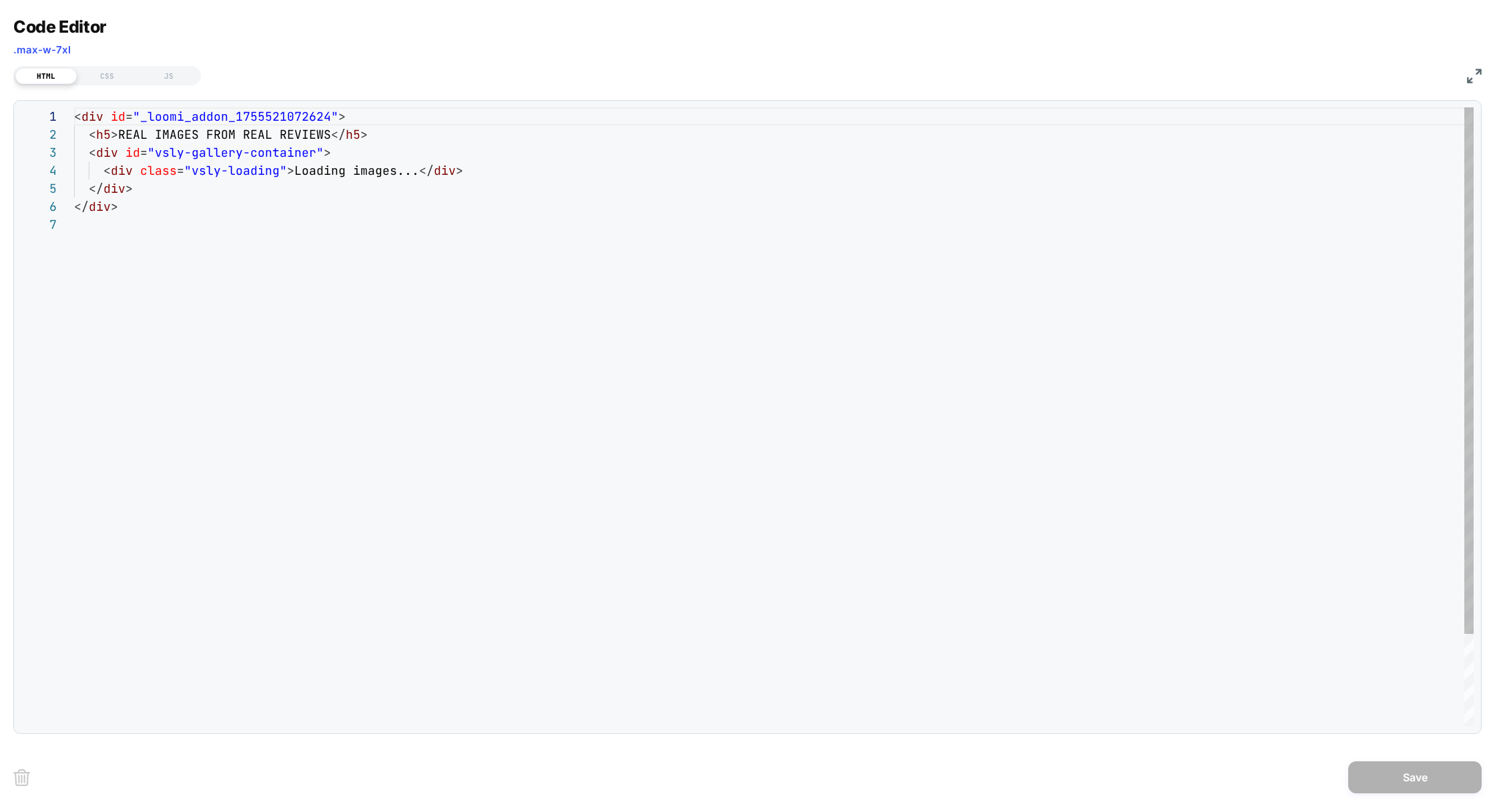
scroll to position [108, 0]
click at [103, 76] on div "CSS" at bounding box center [107, 76] width 61 height 16
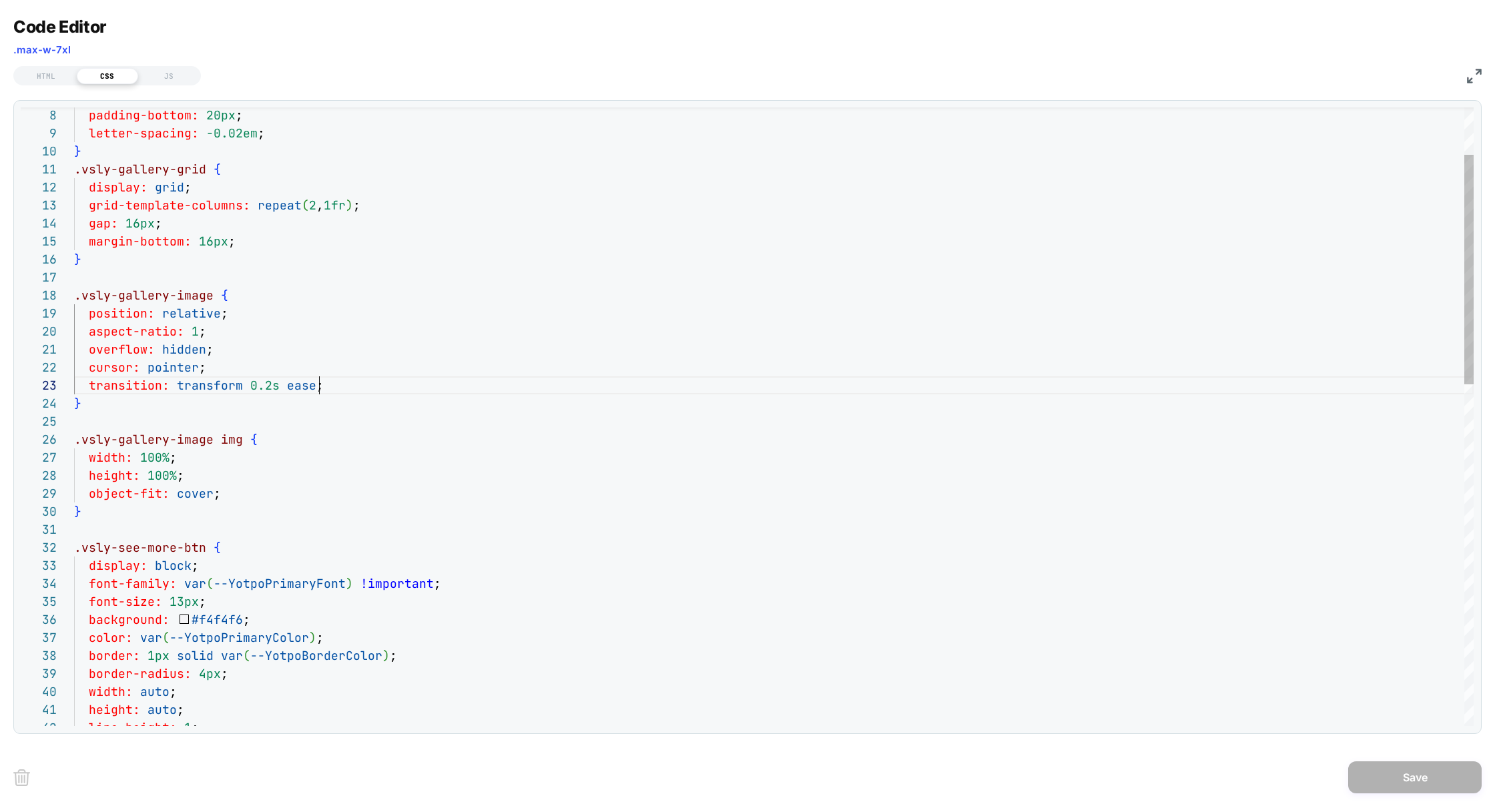
scroll to position [36, 244]
click at [349, 388] on div "font-family: var ( --YotpoPrimaryFont ) !important ; font-size: 13px ; backgrou…" at bounding box center [773, 811] width 1399 height 1663
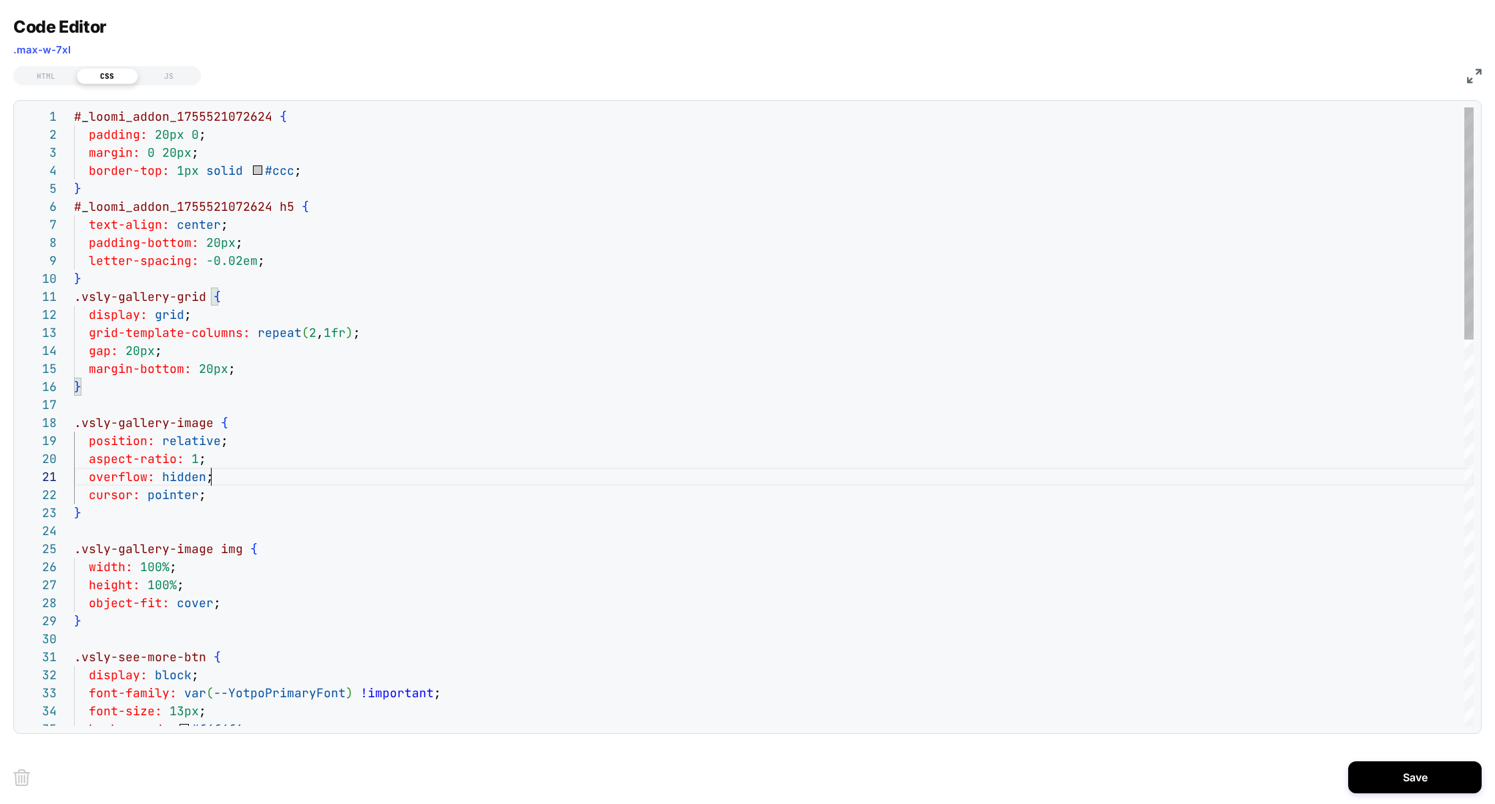
scroll to position [0, 137]
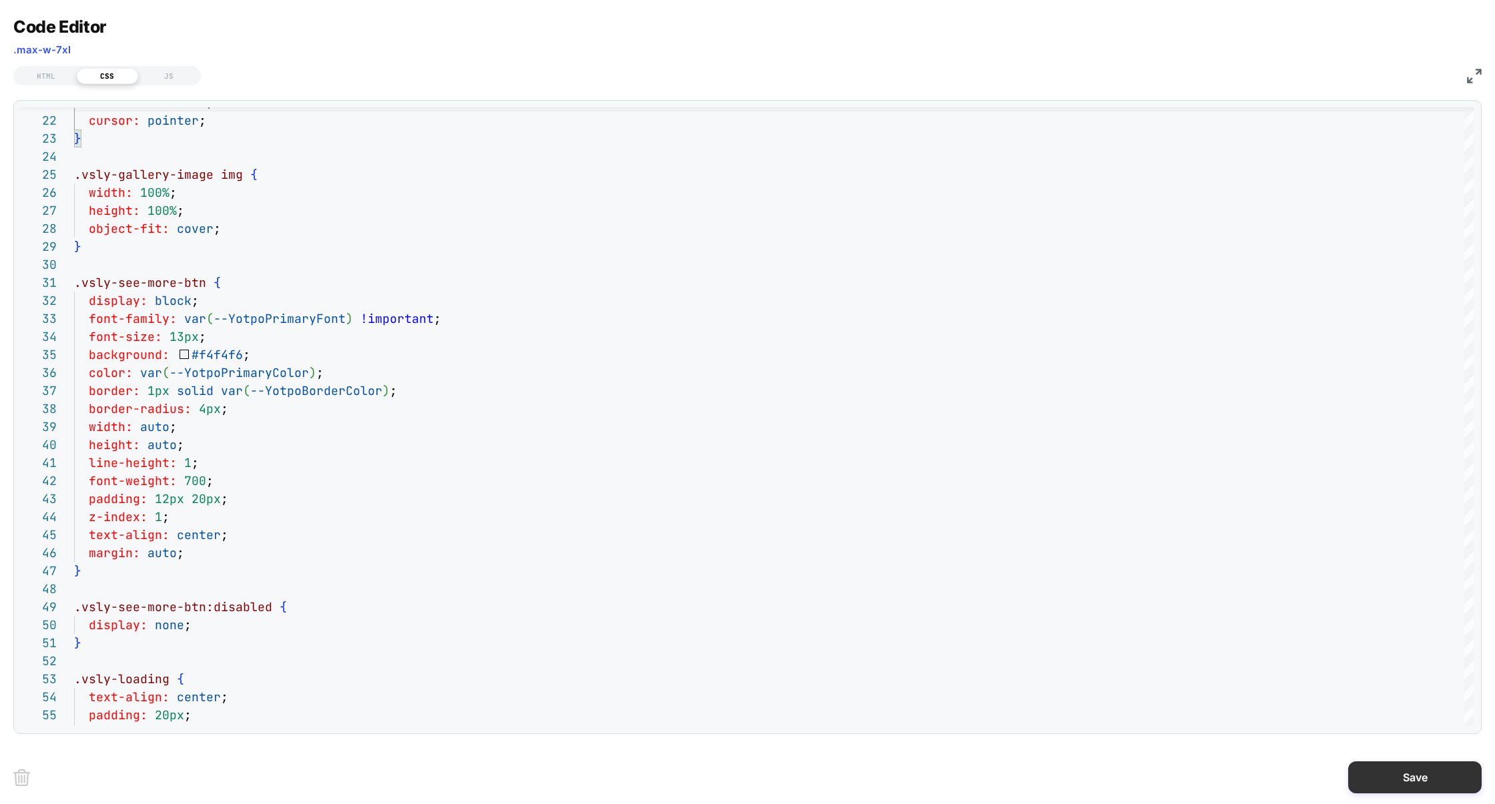
type textarea "**********"
click at [1408, 785] on button "Save" at bounding box center [1414, 777] width 133 height 32
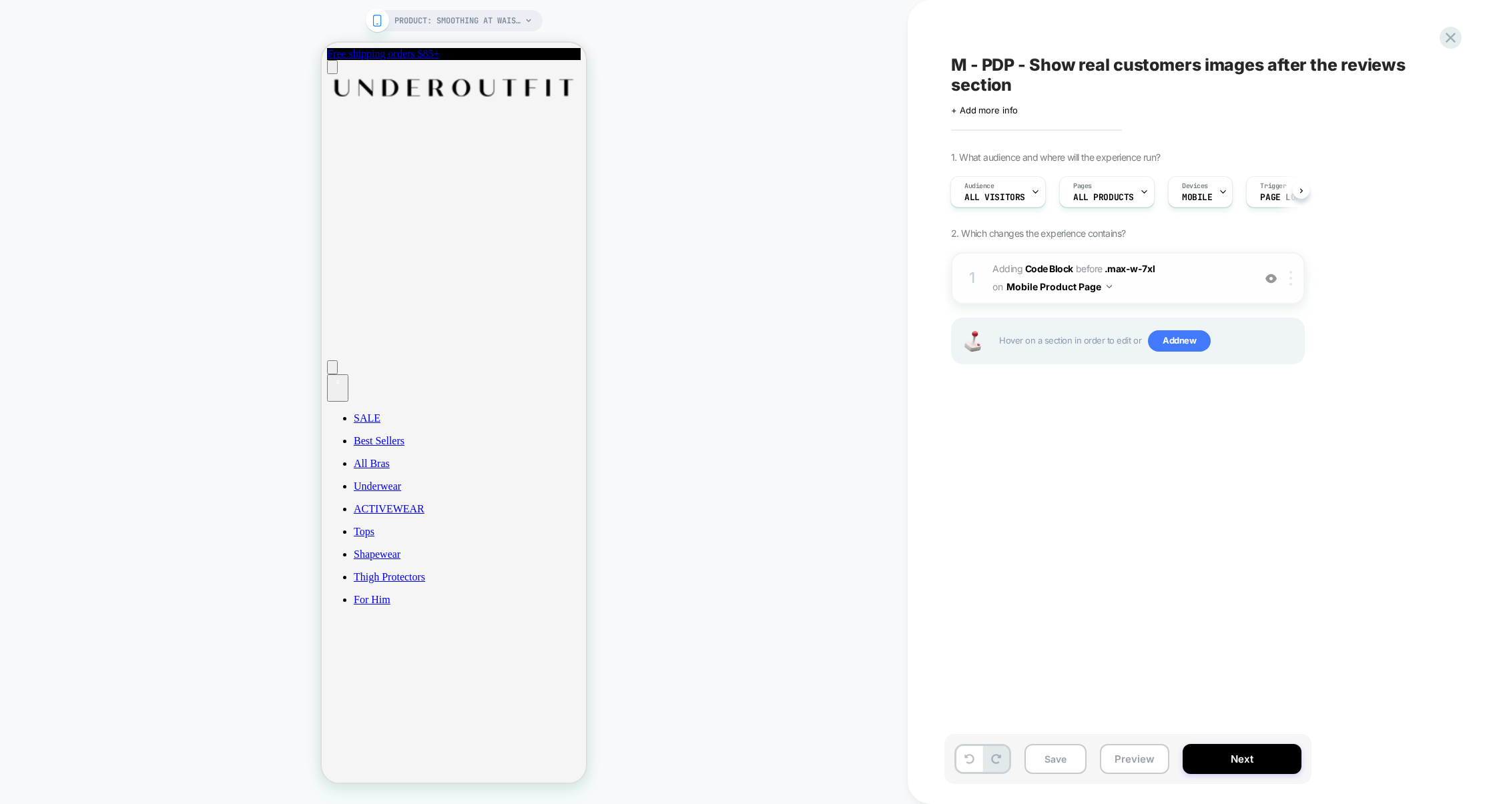
click at [1291, 280] on img at bounding box center [1290, 278] width 3 height 15
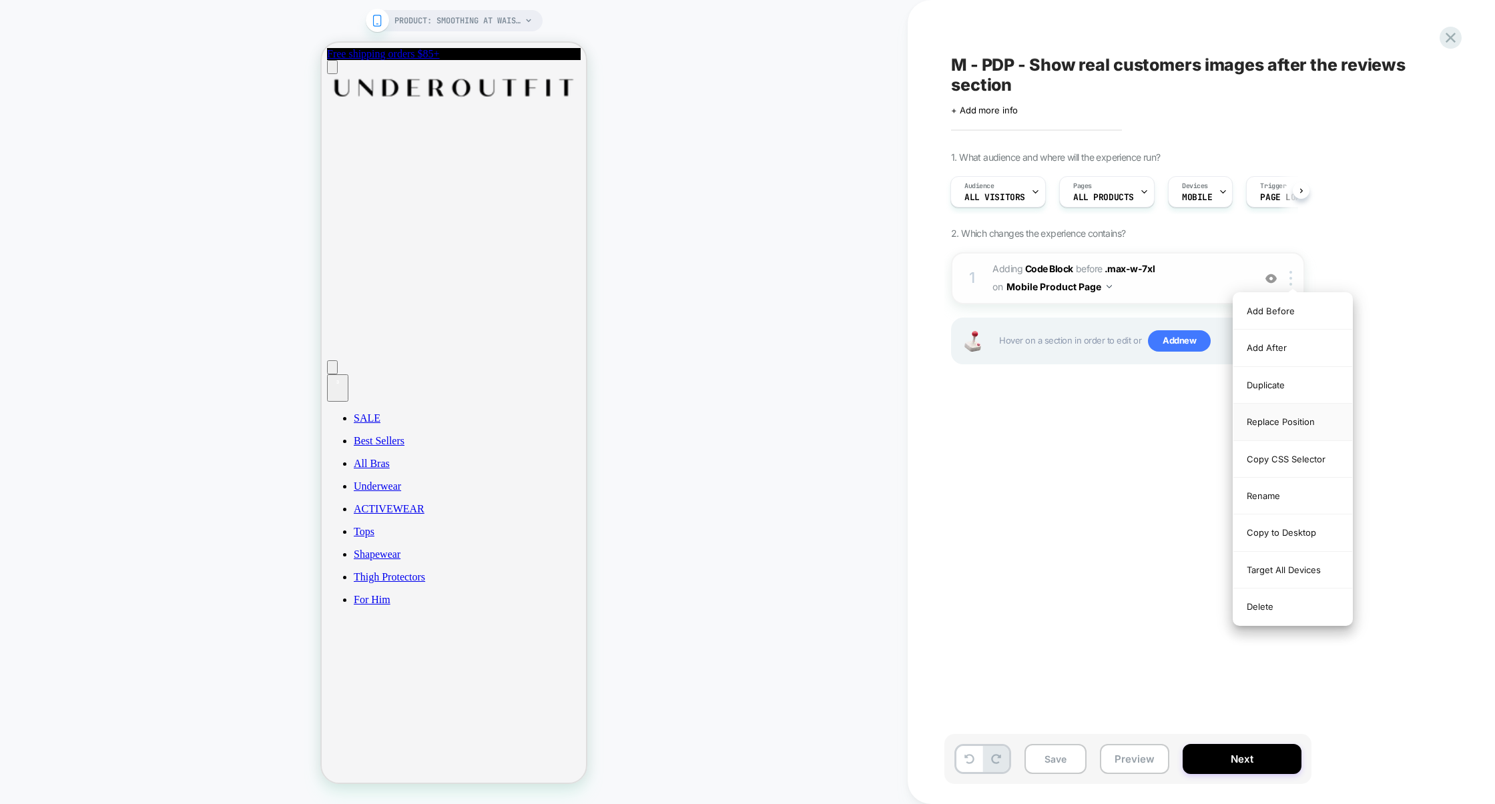
click at [1312, 420] on div "Replace Position" at bounding box center [1292, 422] width 119 height 37
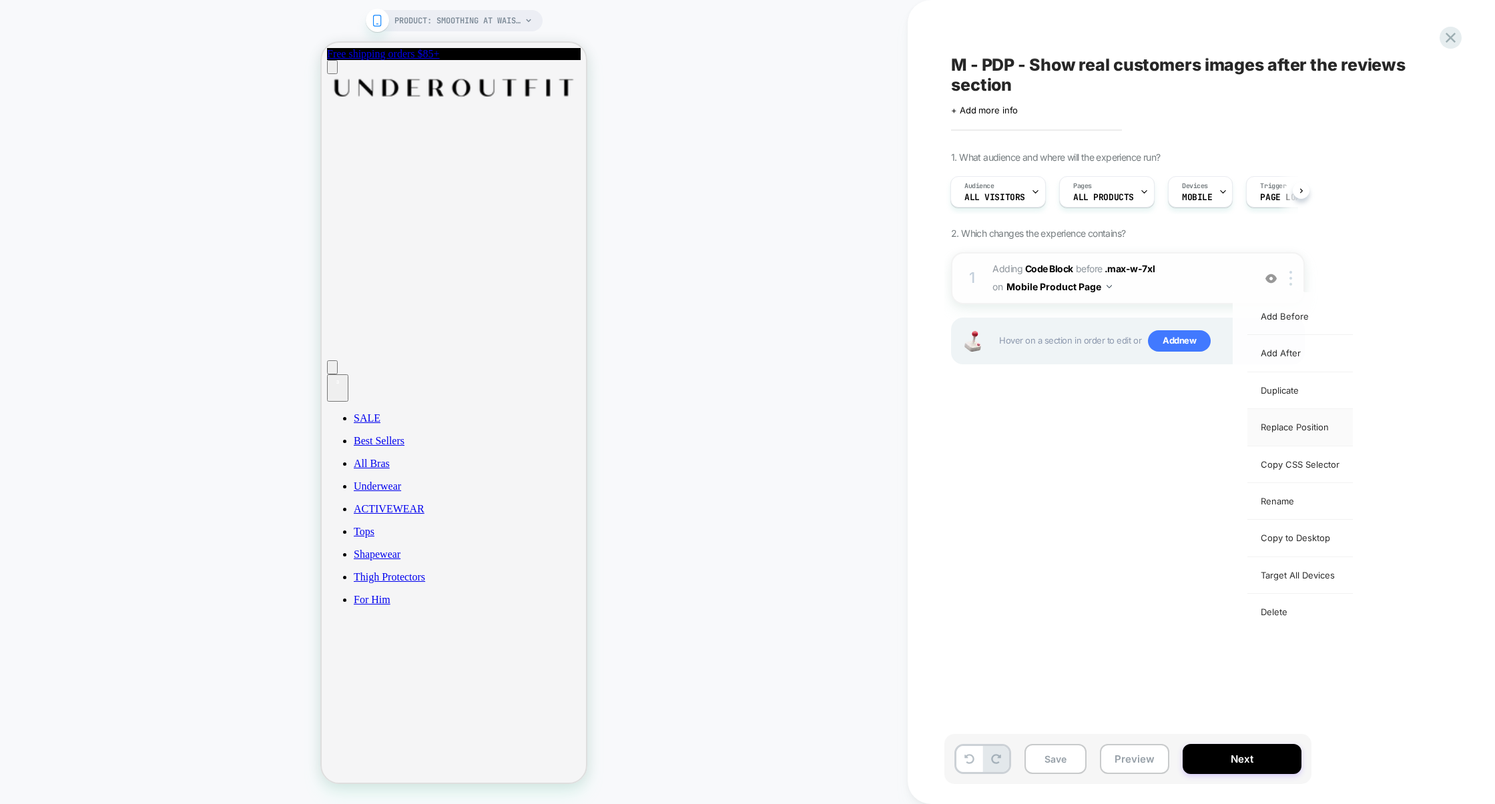
select select "*******"
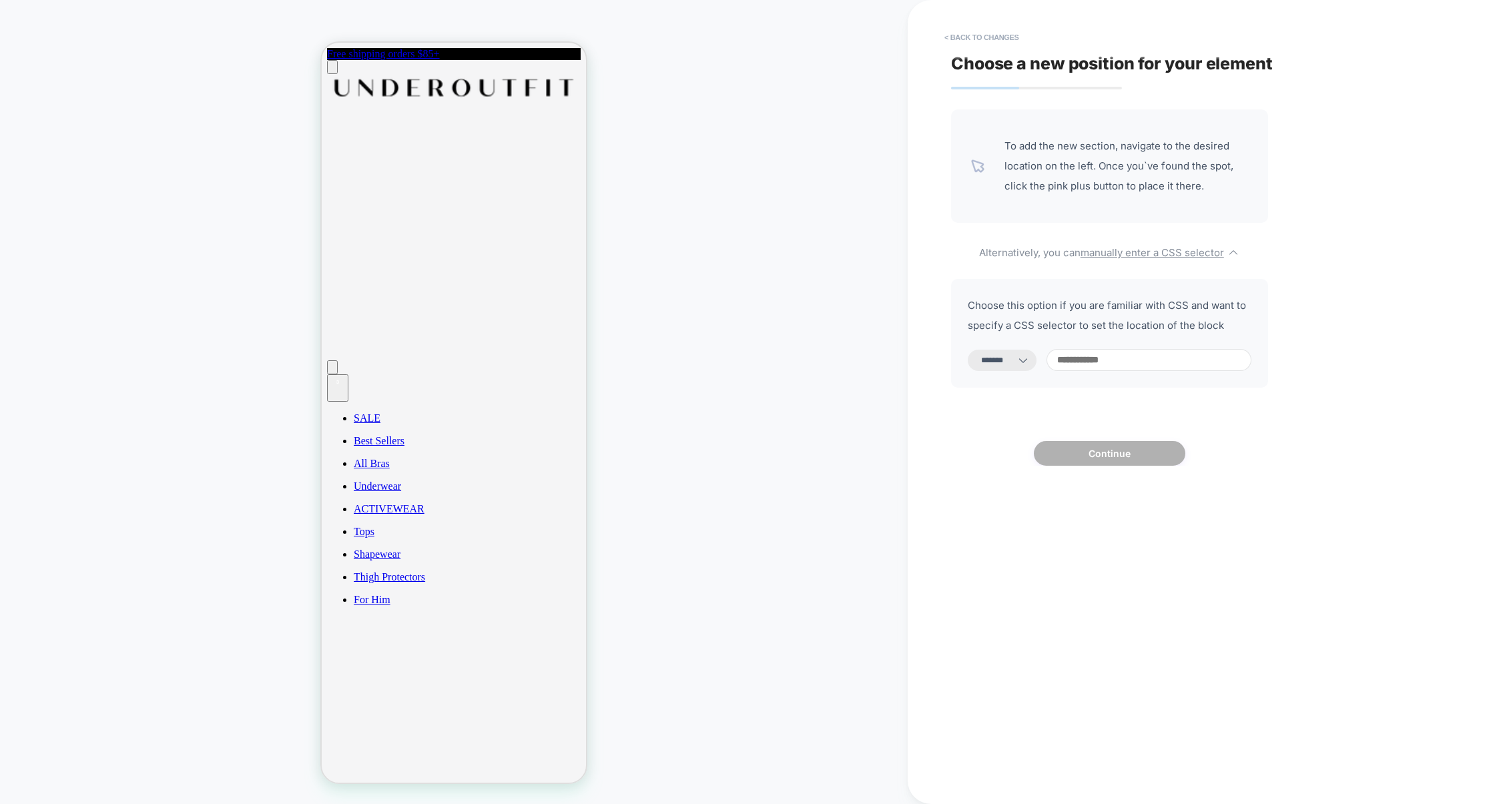
click at [1091, 349] on input at bounding box center [1148, 360] width 205 height 22
paste input "**********"
type input "**********"
select select "*********"
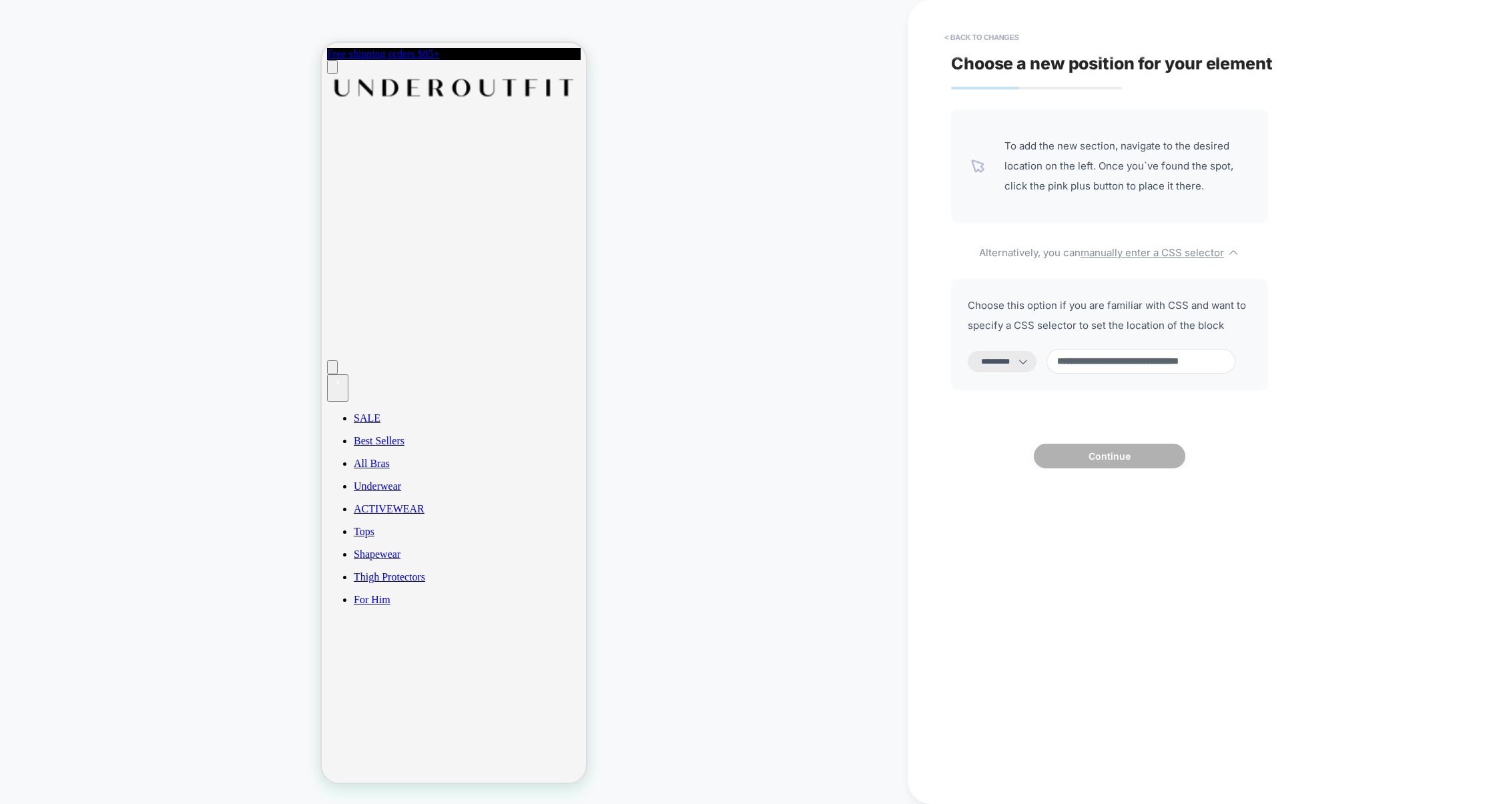
type input "**********"
click at [1118, 456] on button "Continue" at bounding box center [1109, 456] width 151 height 25
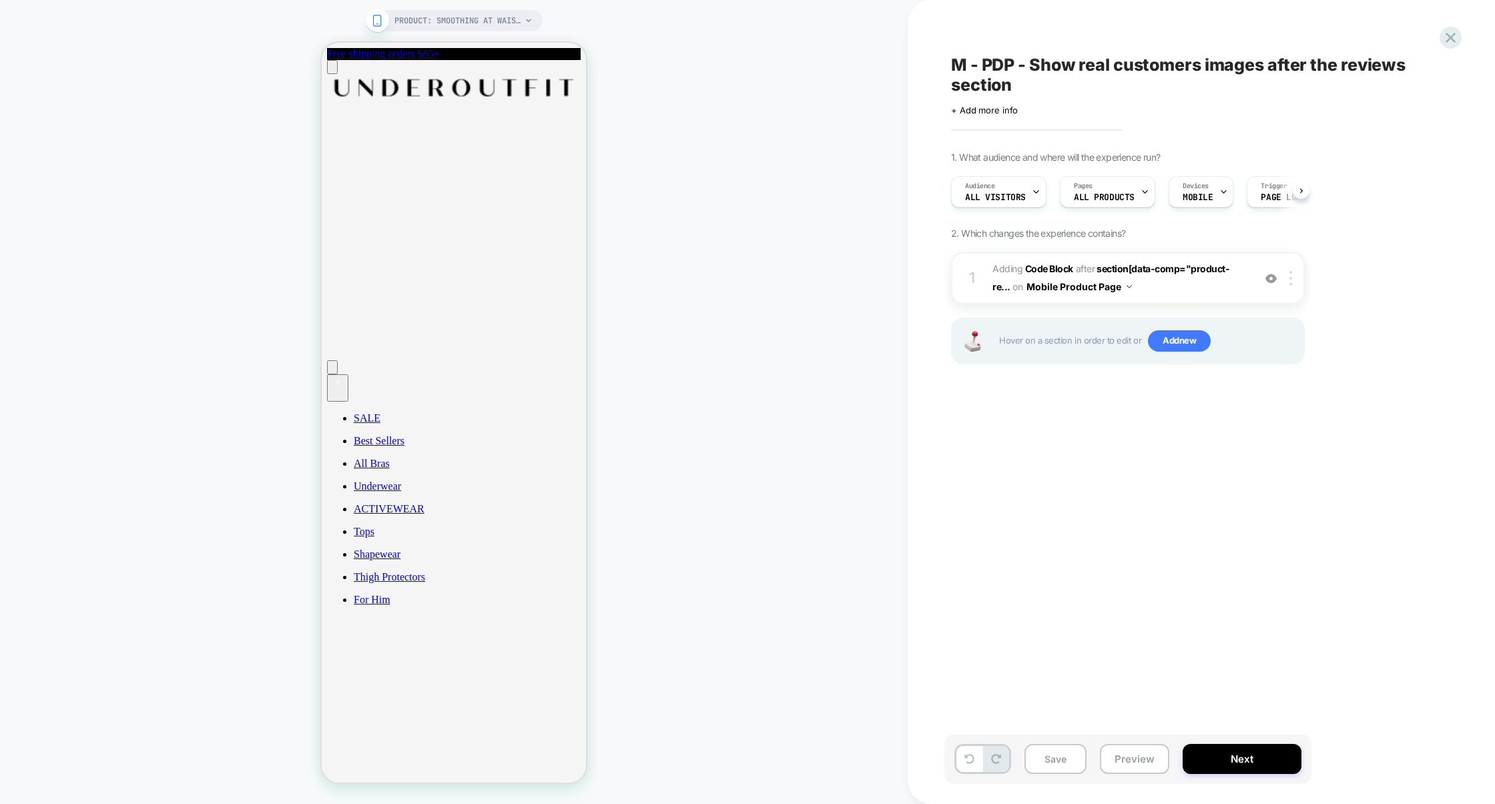
scroll to position [0, 1]
click at [1064, 762] on button "Save" at bounding box center [1055, 759] width 62 height 30
click at [1126, 765] on button "Preview" at bounding box center [1134, 759] width 69 height 30
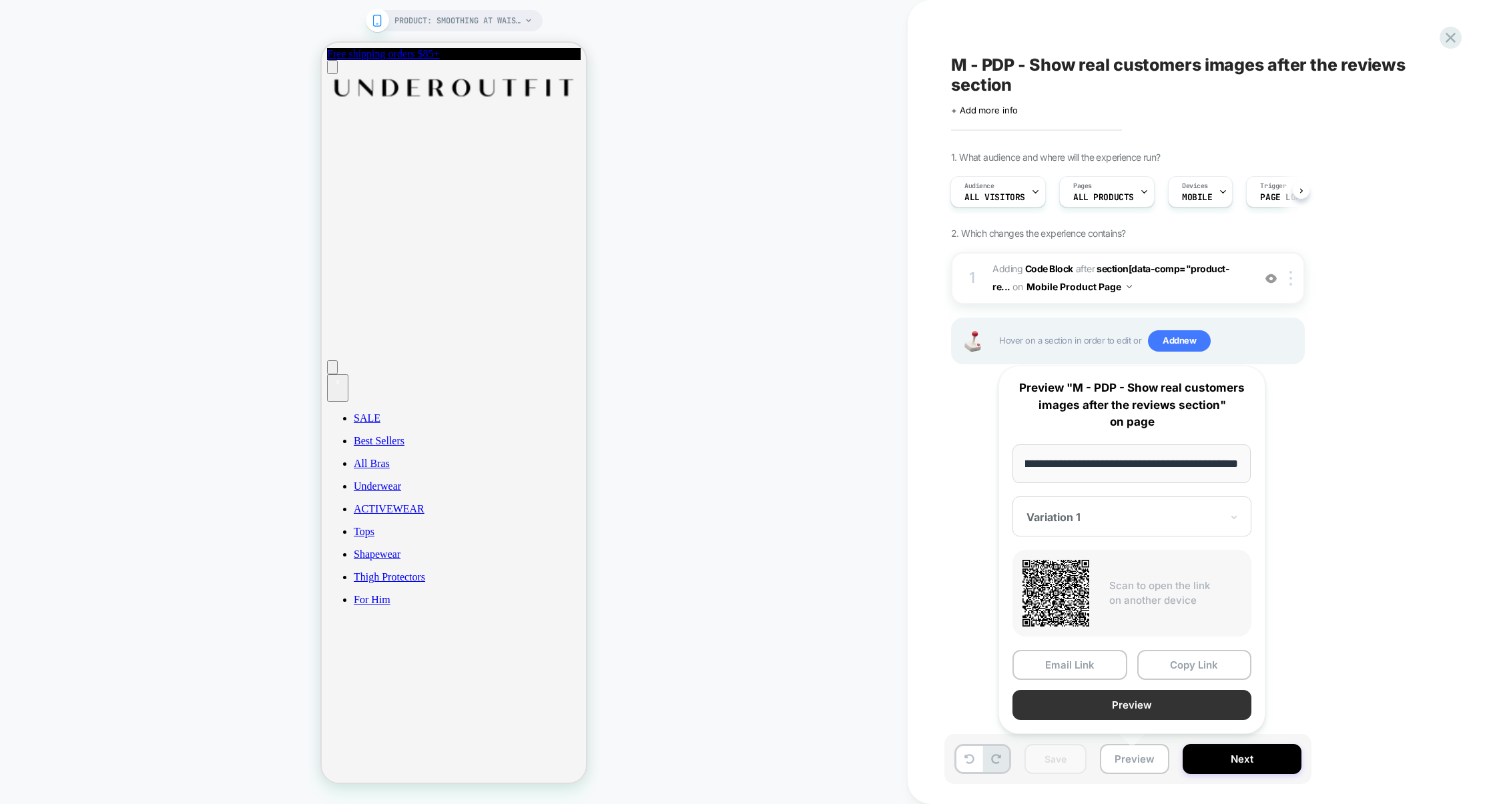
scroll to position [0, 0]
click at [1141, 708] on button "Preview" at bounding box center [1131, 705] width 239 height 30
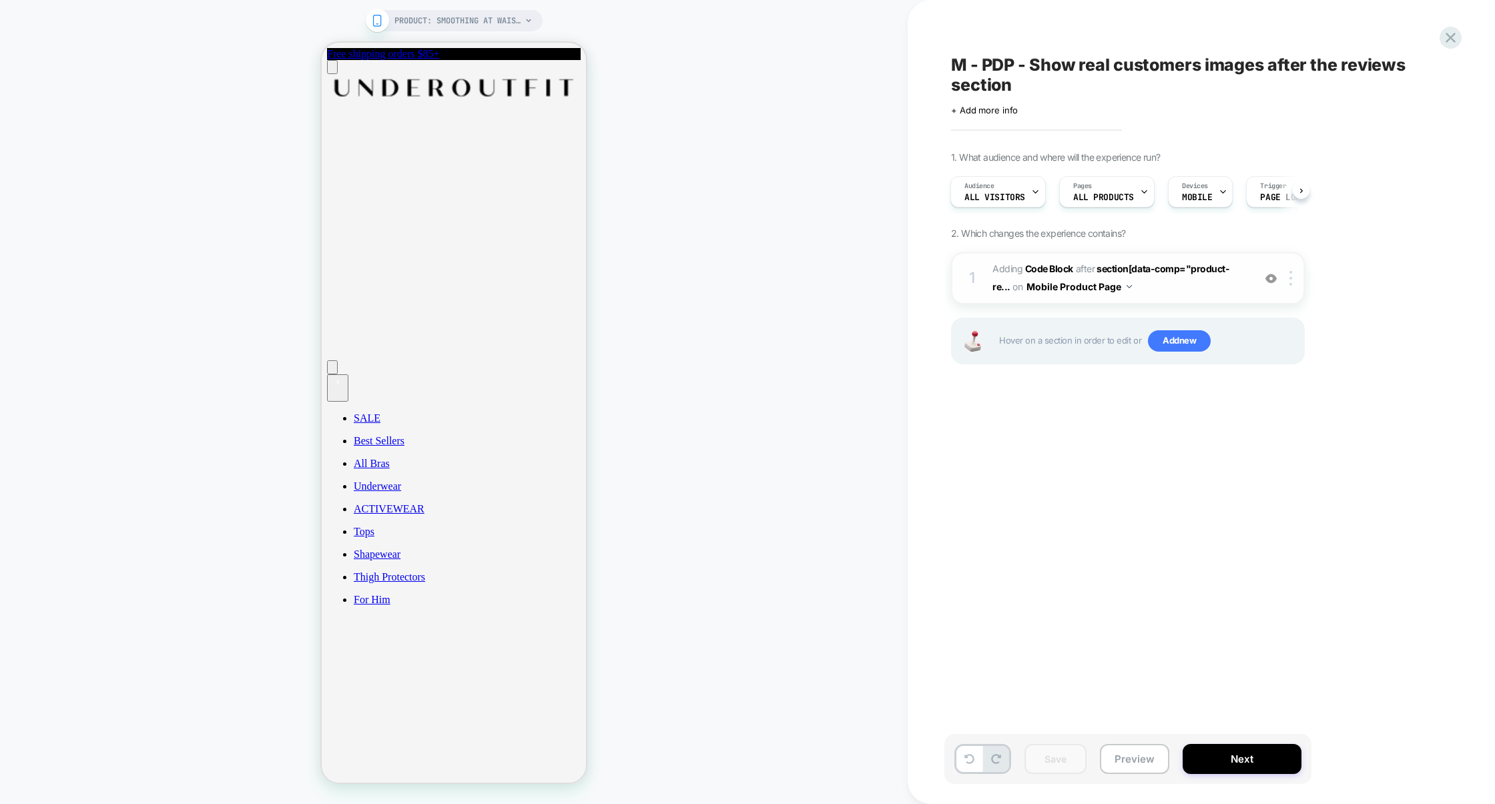
click at [1138, 286] on span "Adding Code Block AFTER section[data-comp="product-re... section[data-comp="pro…" at bounding box center [1119, 278] width 254 height 36
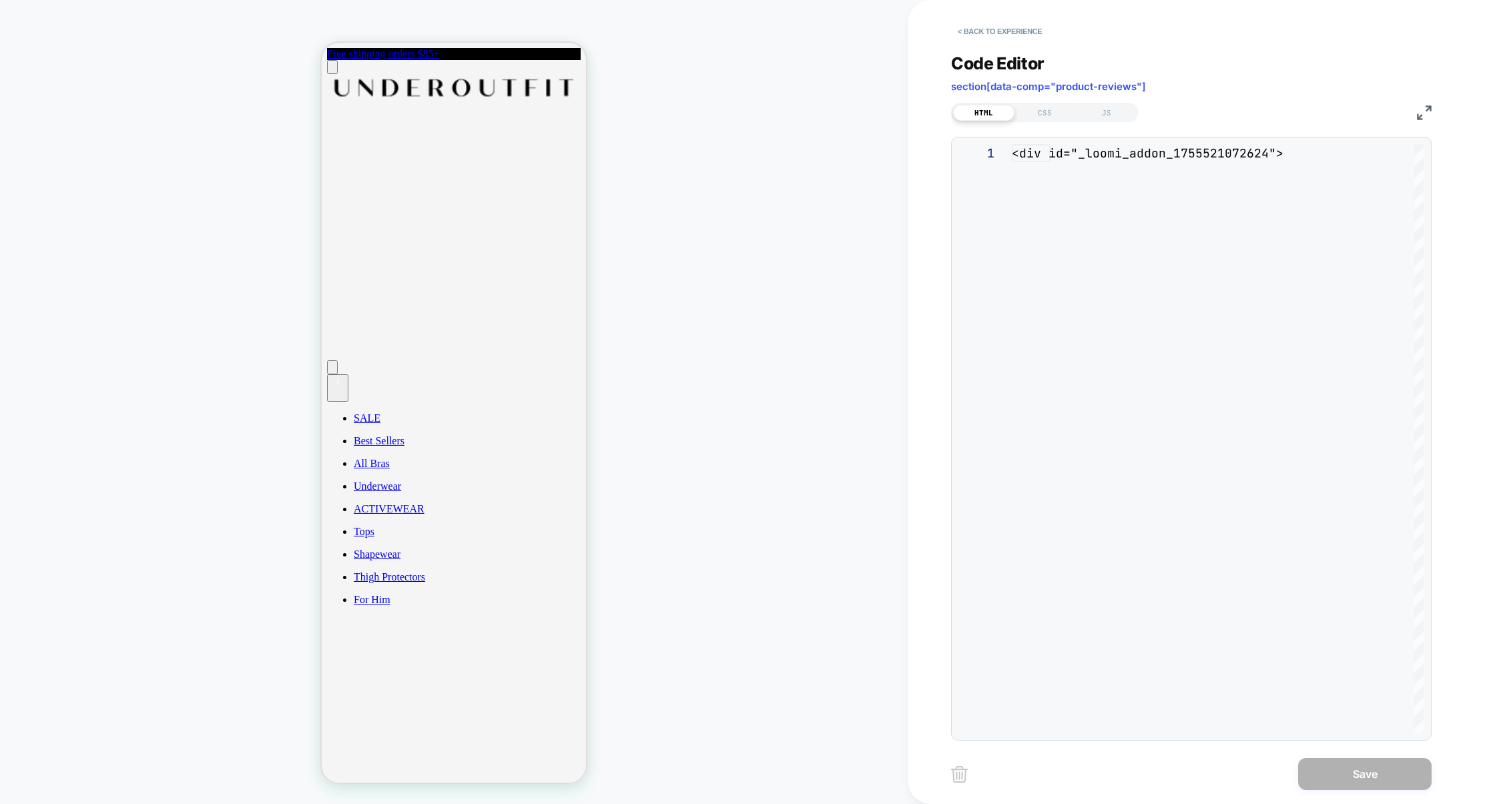
scroll to position [108, 0]
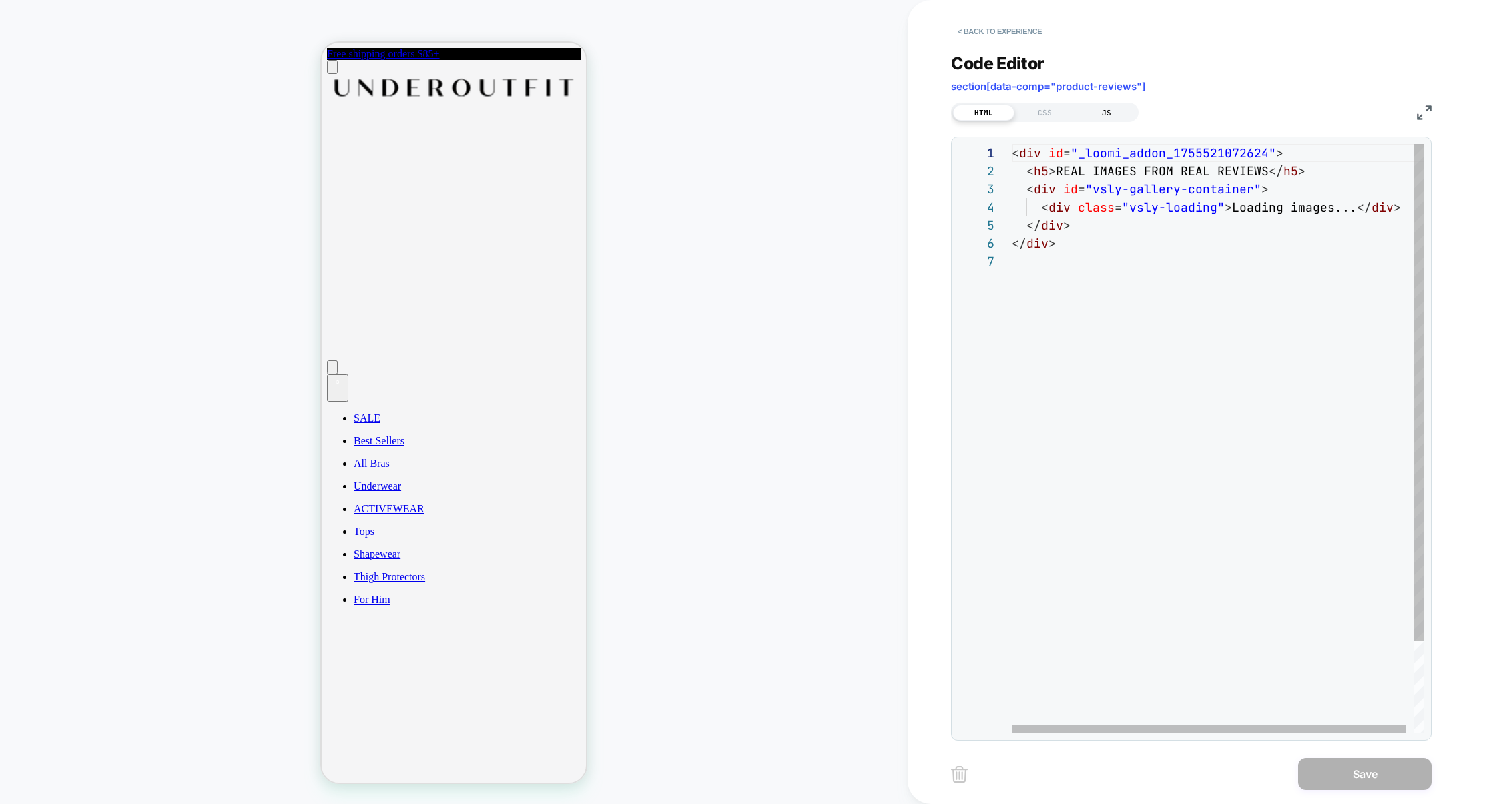
click at [1098, 113] on div "JS" at bounding box center [1106, 113] width 61 height 16
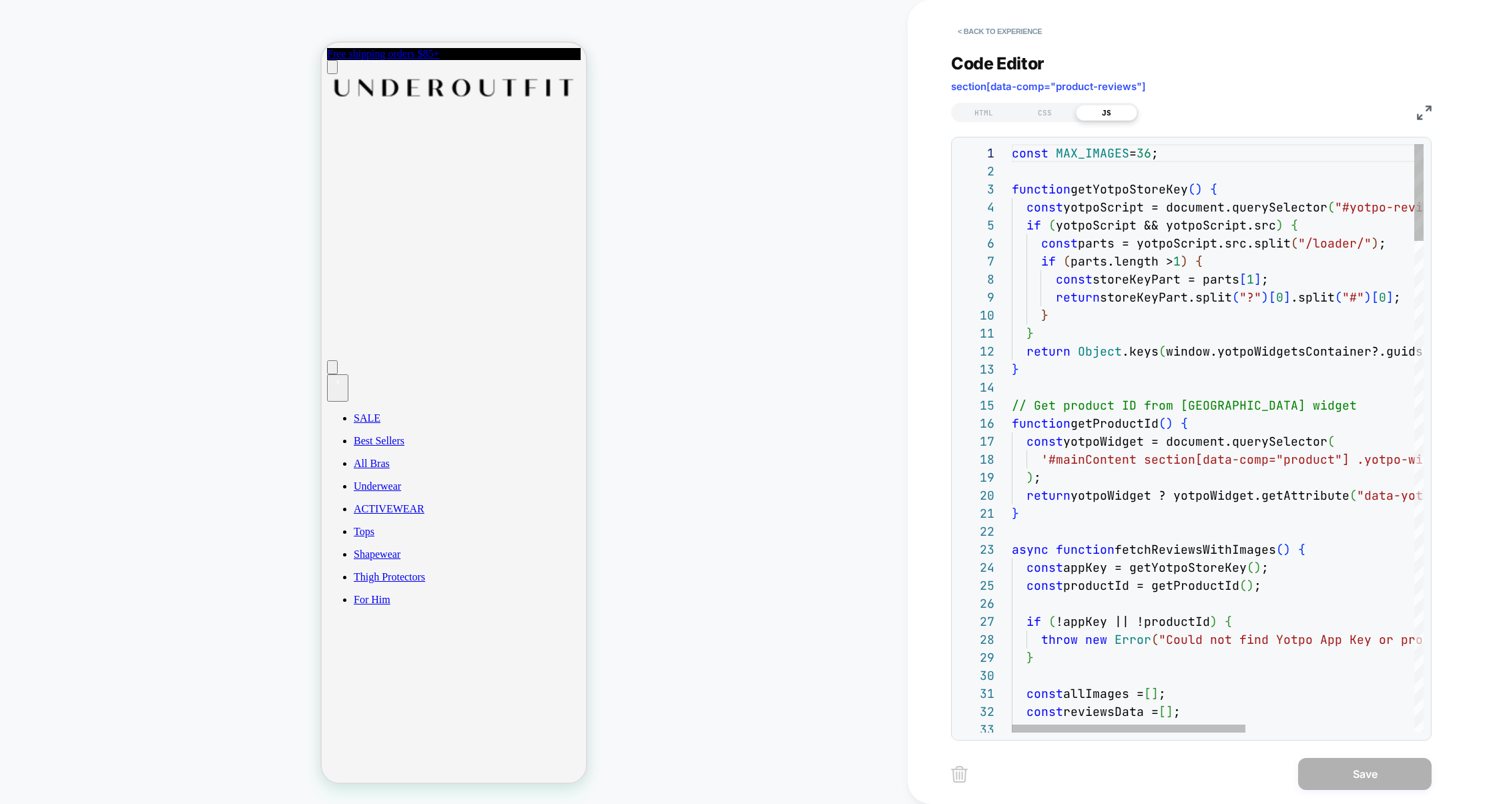
scroll to position [144, 115]
type textarea "**********"
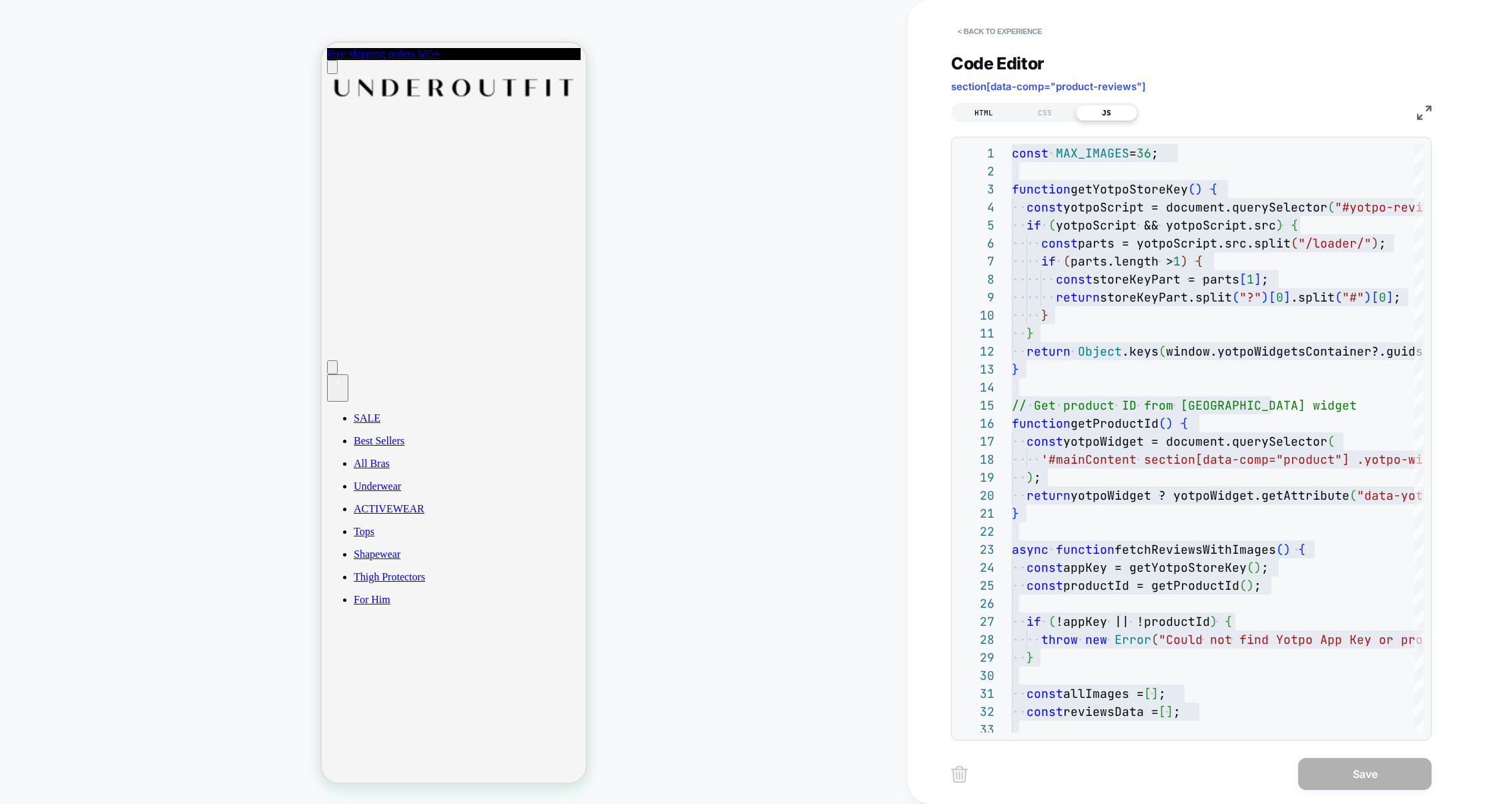
click at [983, 106] on div "HTML" at bounding box center [983, 113] width 61 height 16
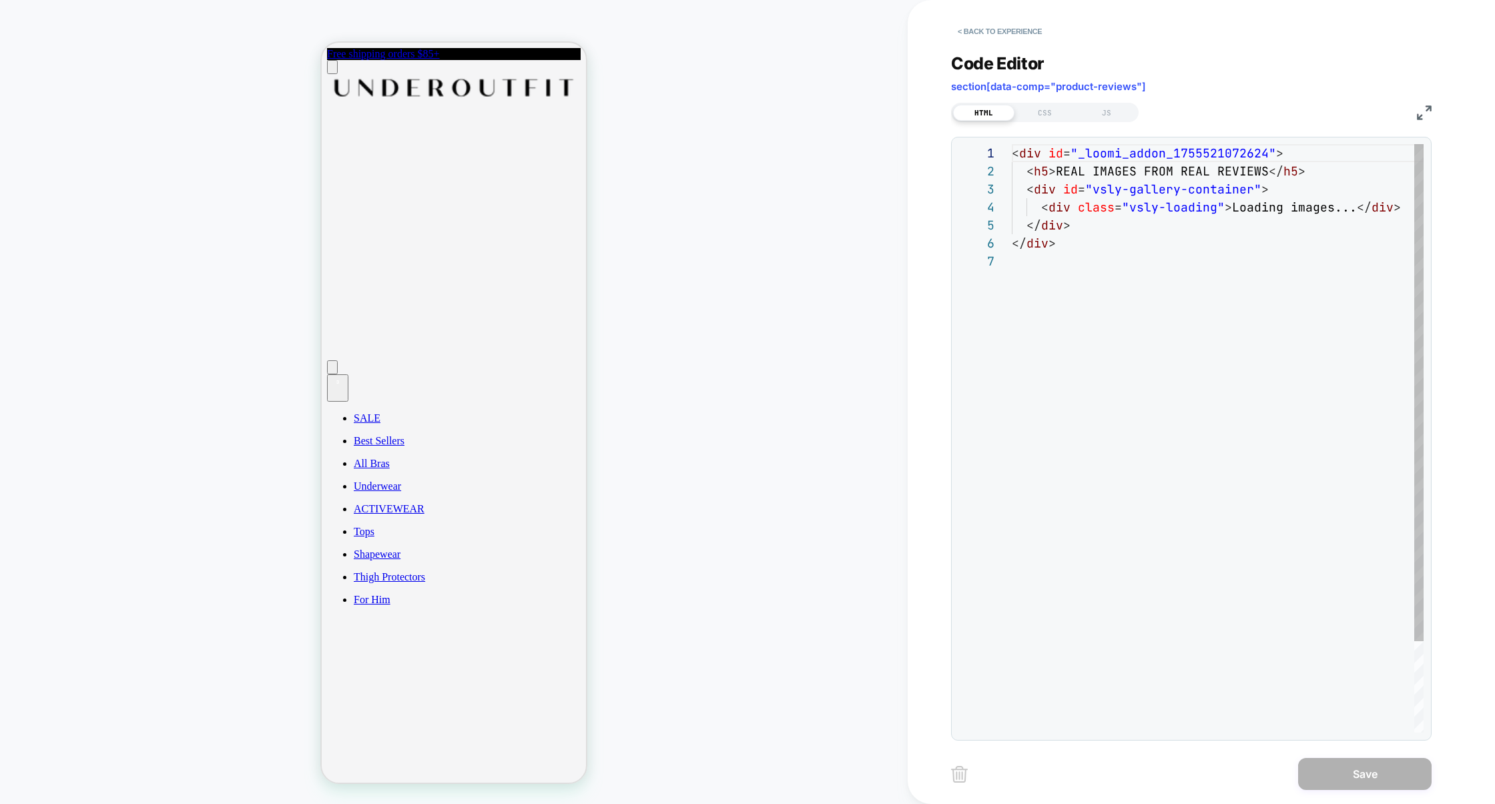
scroll to position [108, 0]
click at [1125, 240] on div "< div id = "_loomi_addon_1755521072624" > < h5 > REAL IMAGES FROM REAL REVIEWS …" at bounding box center [1222, 492] width 420 height 697
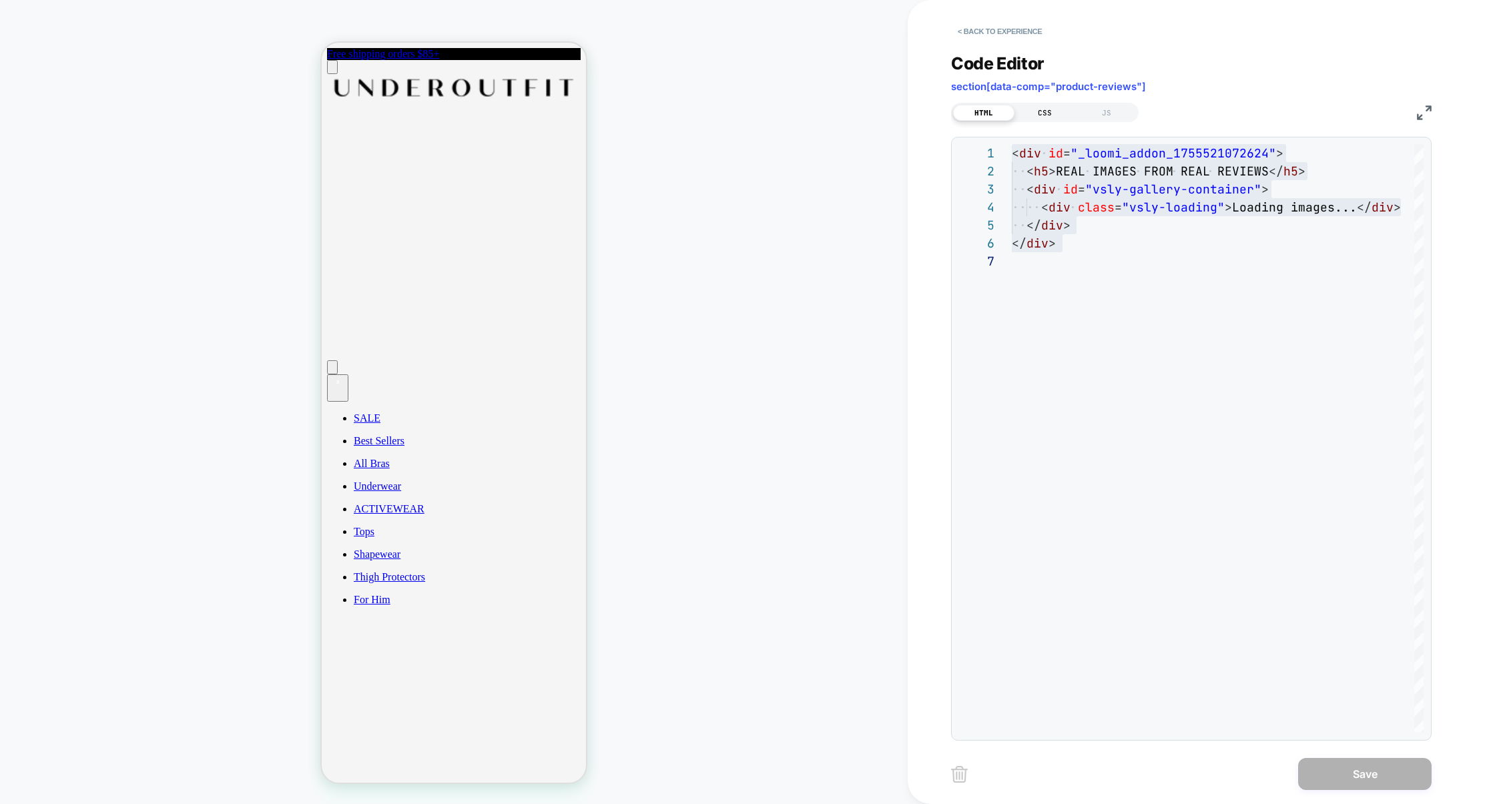
click at [1057, 109] on div "CSS" at bounding box center [1044, 113] width 61 height 16
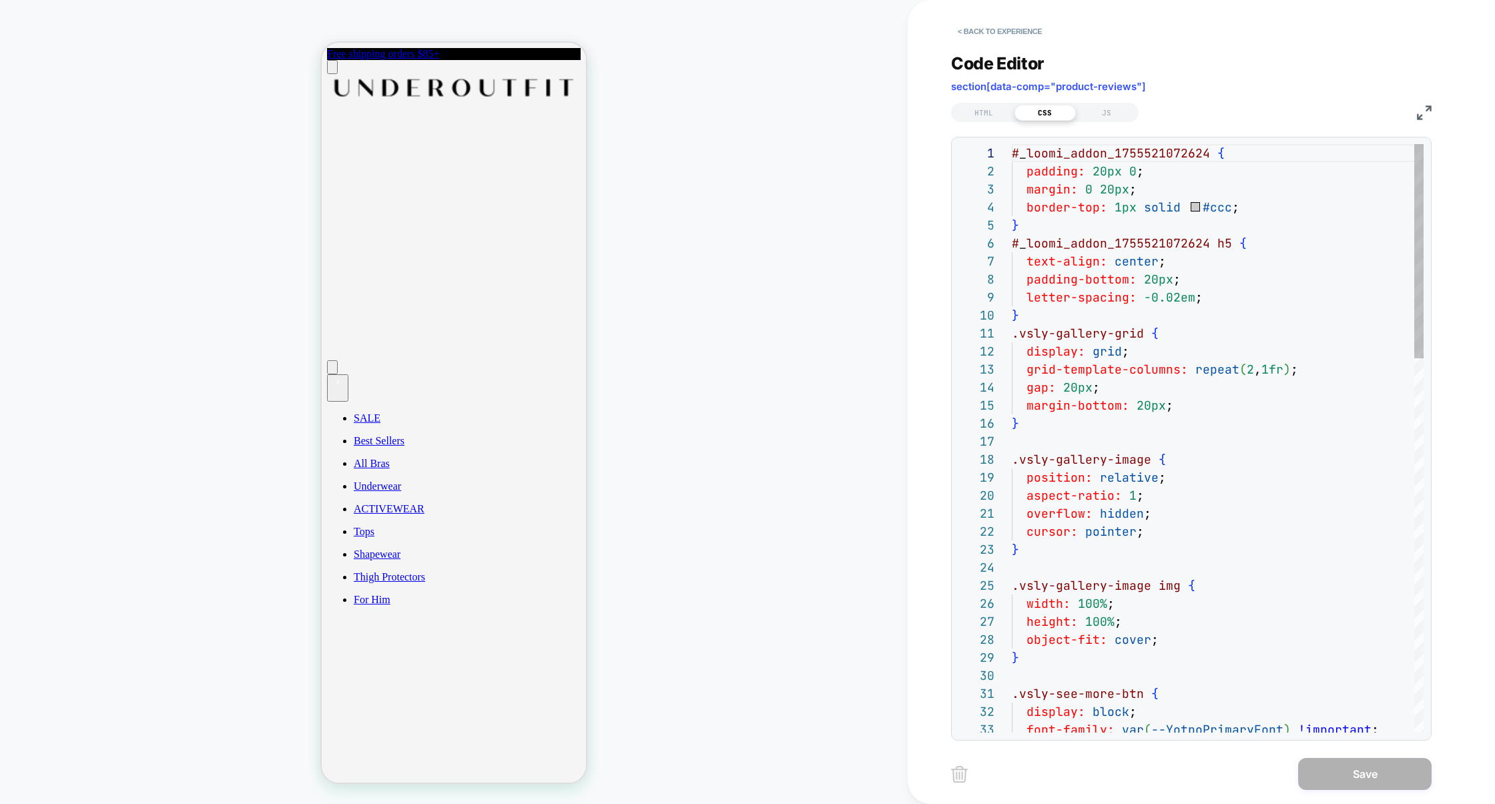
scroll to position [180, 0]
click at [1110, 111] on div "JS" at bounding box center [1106, 113] width 61 height 16
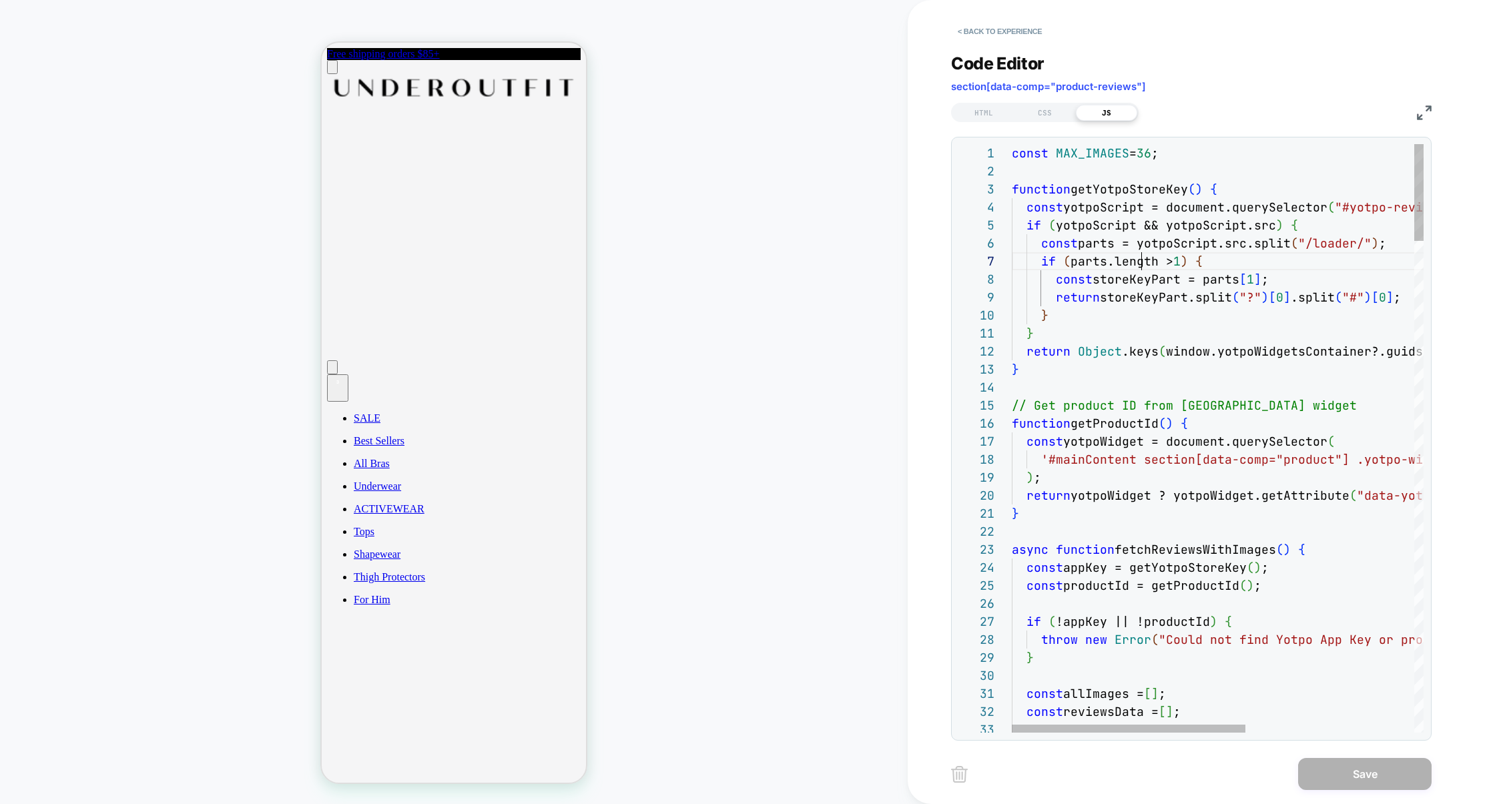
type textarea "*"
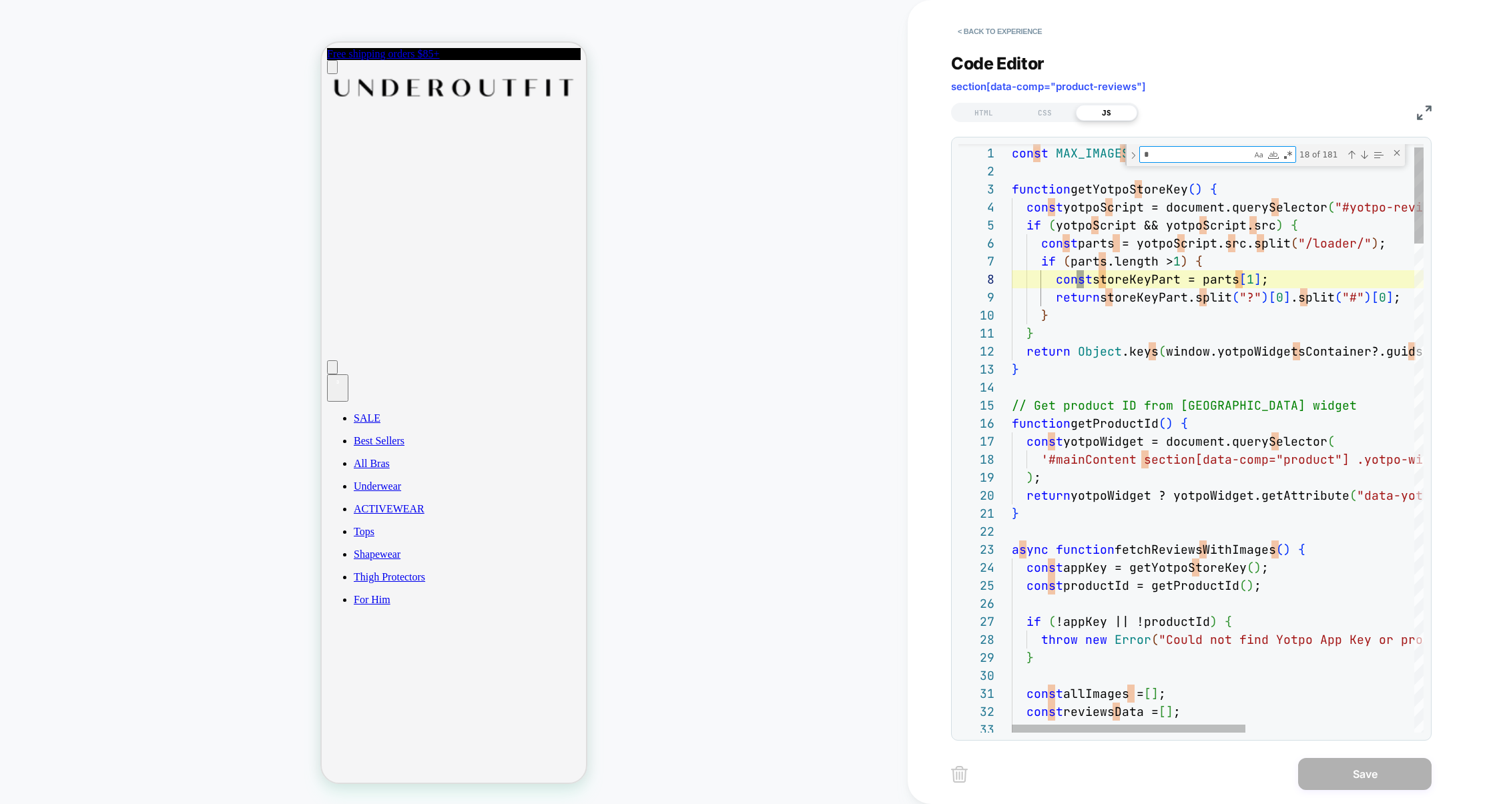
type textarea "**********"
type textarea "**"
type textarea "**********"
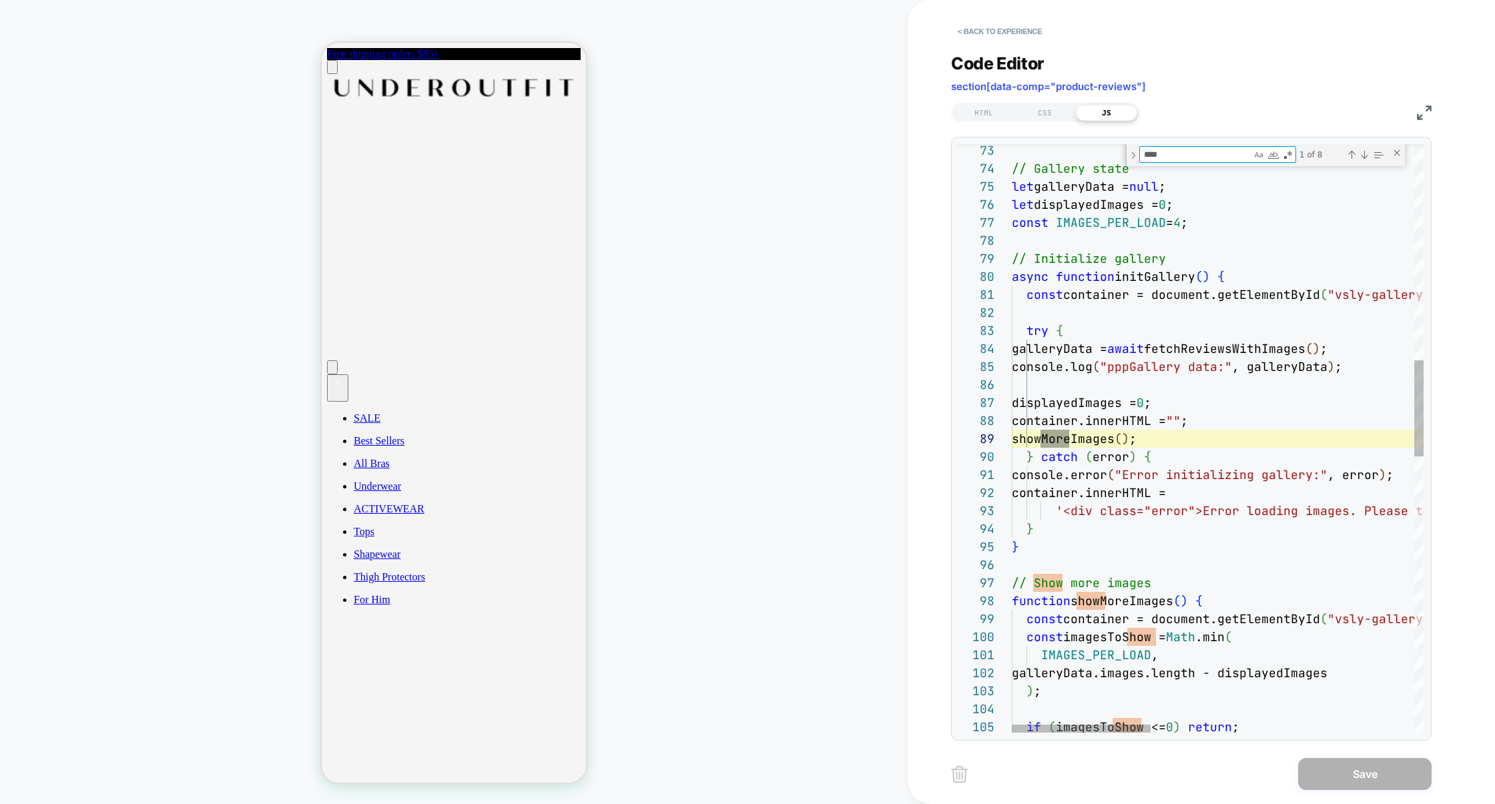
scroll to position [180, 57]
type textarea "****"
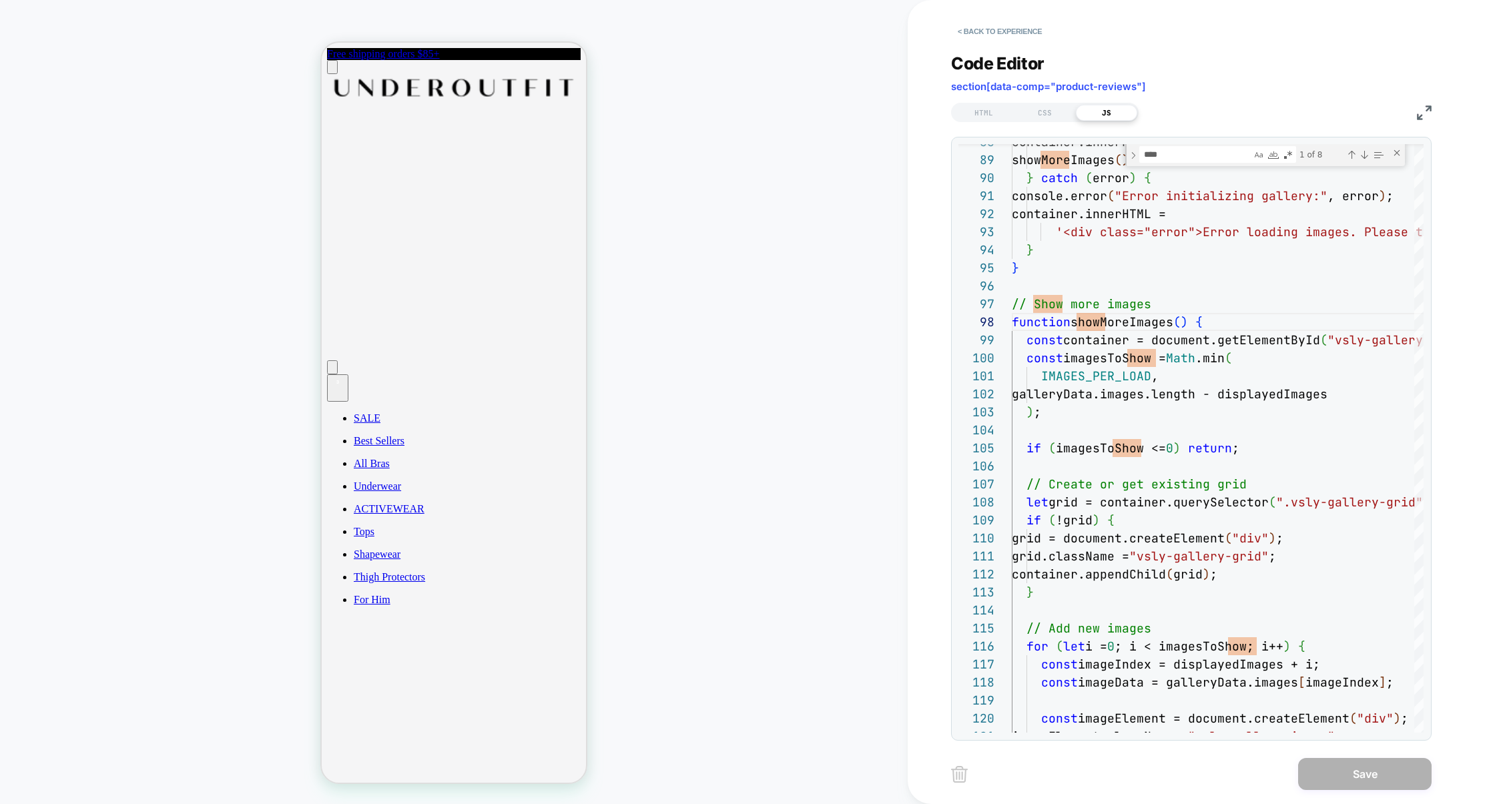
click at [1420, 117] on img at bounding box center [1424, 112] width 15 height 15
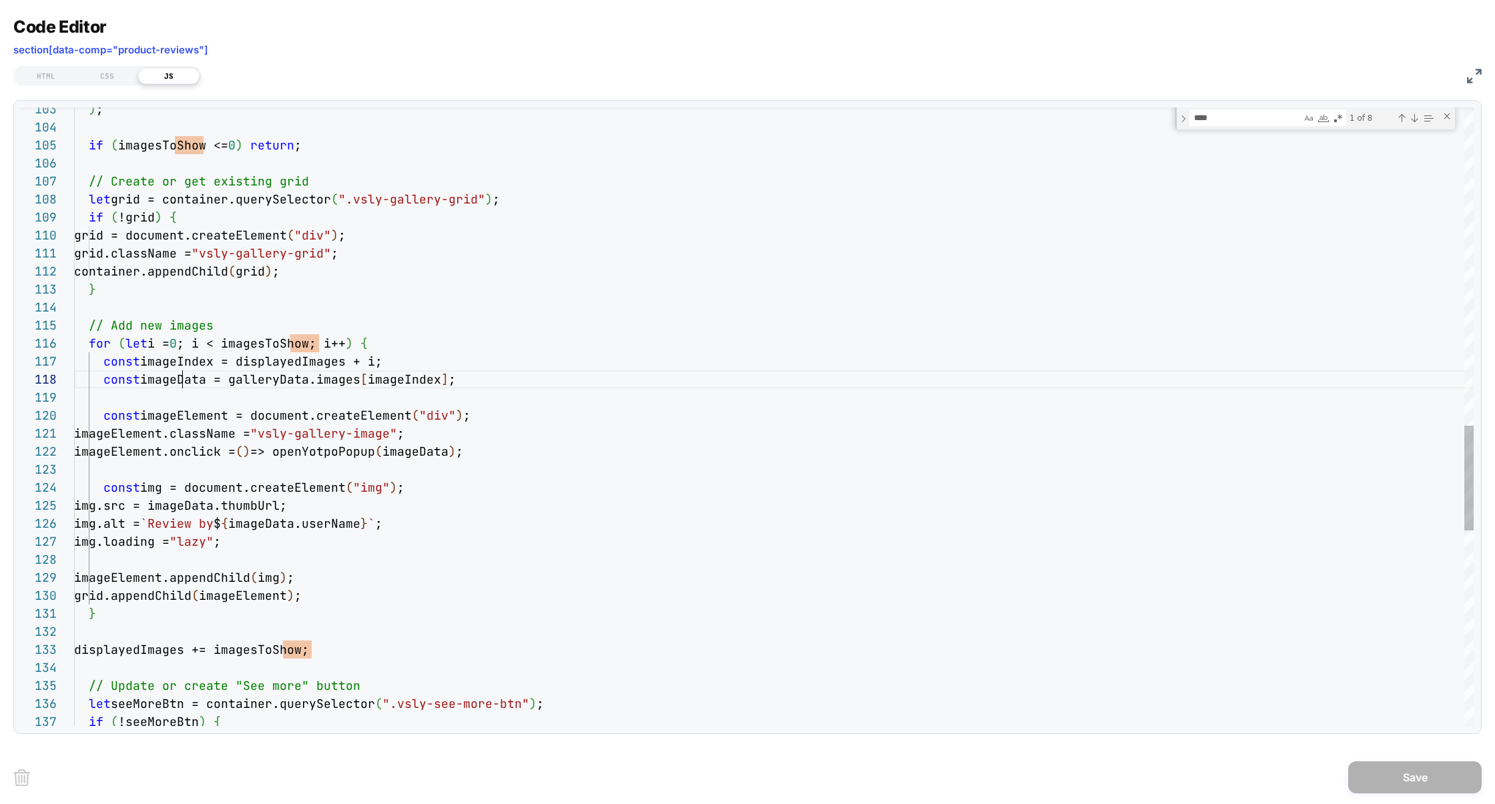
click at [183, 381] on div ") ; if ( imagesToShow <= 0 ) return ; // Create or get existing grid let grid =…" at bounding box center [773, 56] width 1399 height 3631
click at [273, 561] on div ") ; if ( imagesToShow <= 0 ) return ; // Create or get existing grid let grid =…" at bounding box center [773, 56] width 1399 height 3631
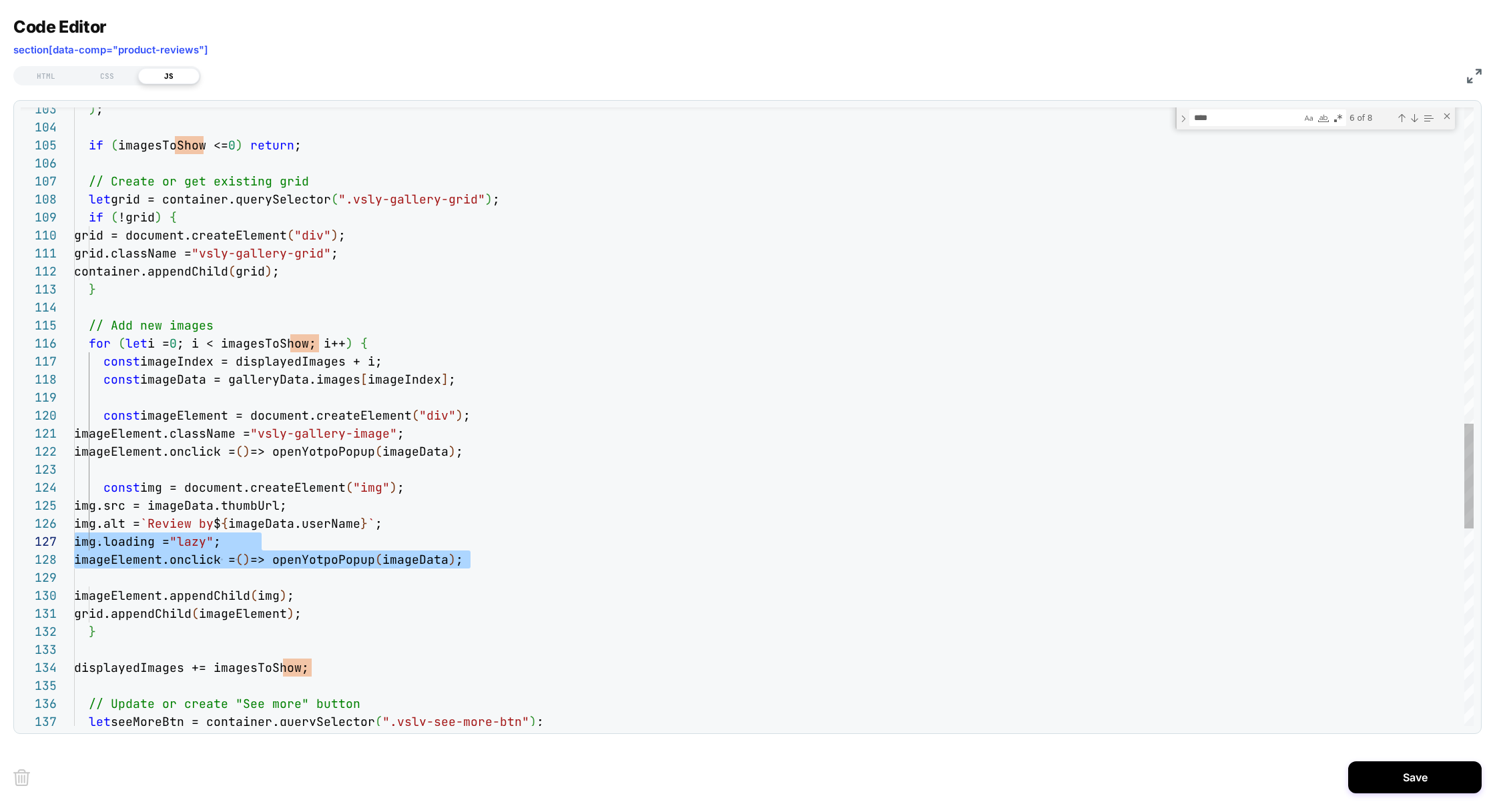
scroll to position [126, 0]
drag, startPoint x: 488, startPoint y: 568, endPoint x: 33, endPoint y: 551, distance: 454.7
click at [74, 552] on div ") ; if ( imagesToShow <= 0 ) return ; // Create or get existing grid let grid =…" at bounding box center [773, 65] width 1399 height 3649
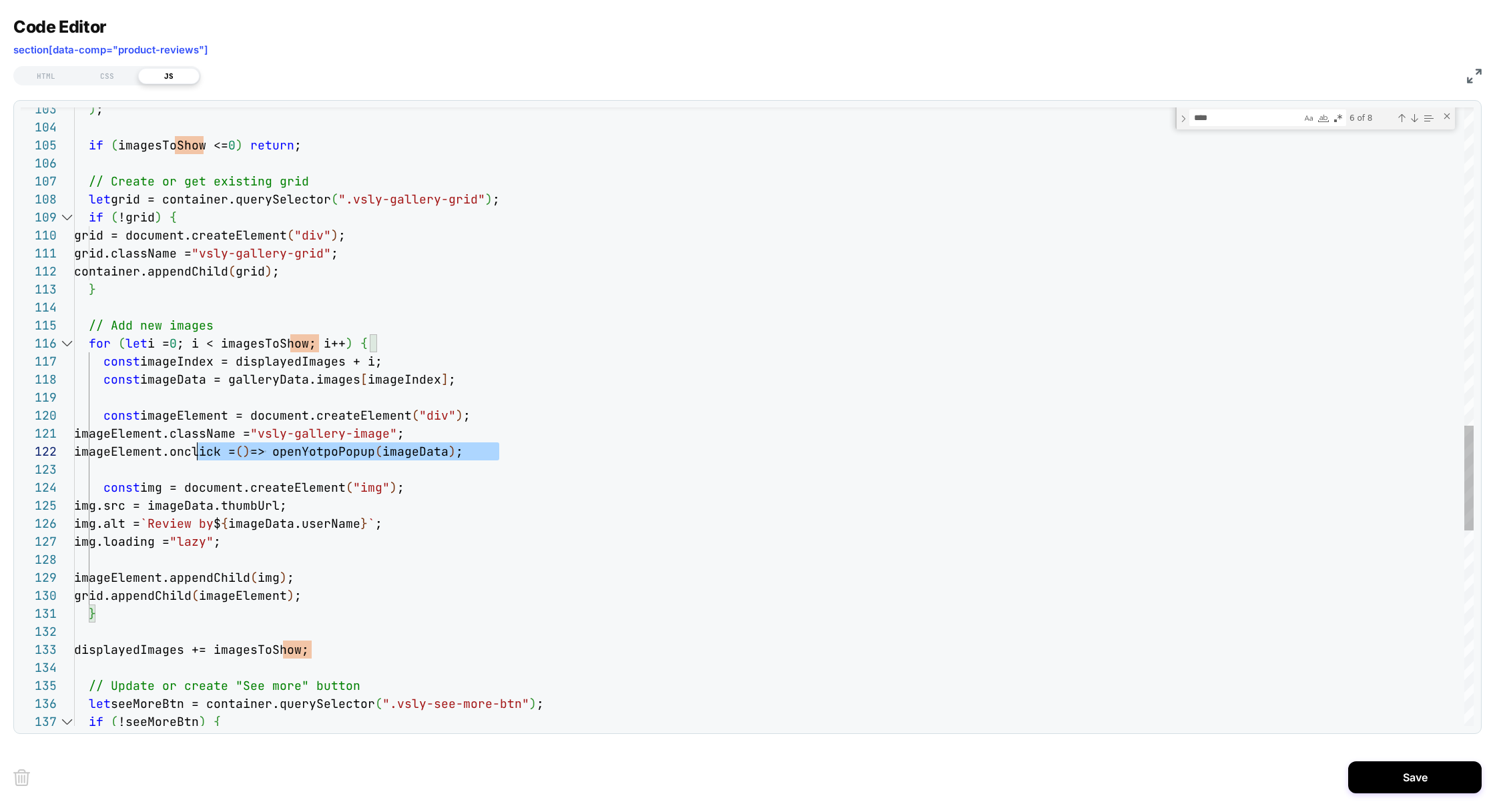
scroll to position [17, 0]
drag, startPoint x: 526, startPoint y: 448, endPoint x: 29, endPoint y: 448, distance: 497.1
click at [74, 448] on div ") ; if ( imagesToShow <= 0 ) return ; // Create or get existing grid let grid =…" at bounding box center [773, 56] width 1399 height 3631
click at [449, 453] on div ") ; if ( imagesToShow <= 0 ) return ; // Create or get existing grid let grid =…" at bounding box center [773, 56] width 1399 height 3631
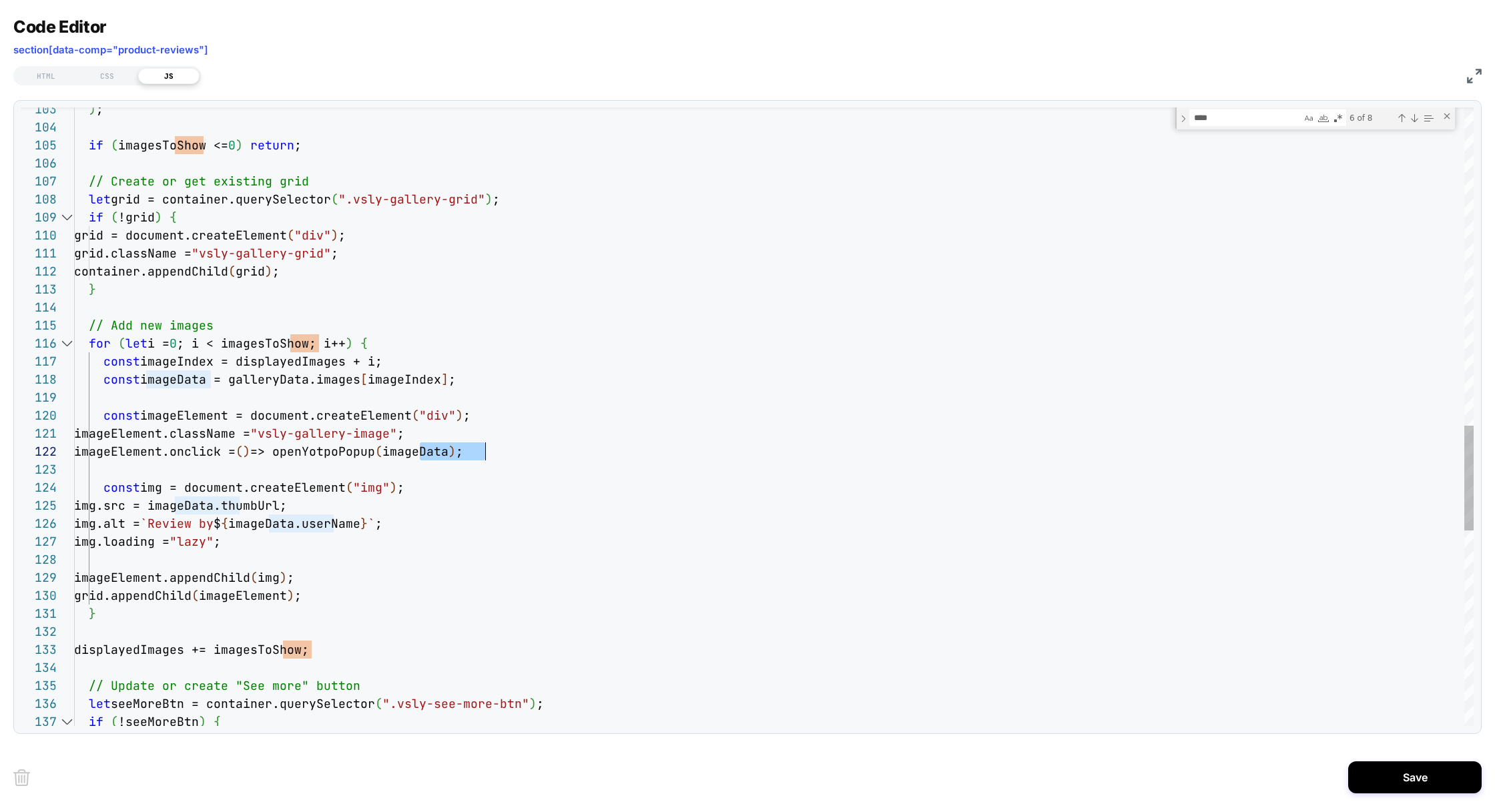
click at [450, 453] on div ") ; if ( imagesToShow <= 0 ) return ; // Create or get existing grid let grid =…" at bounding box center [773, 56] width 1399 height 3631
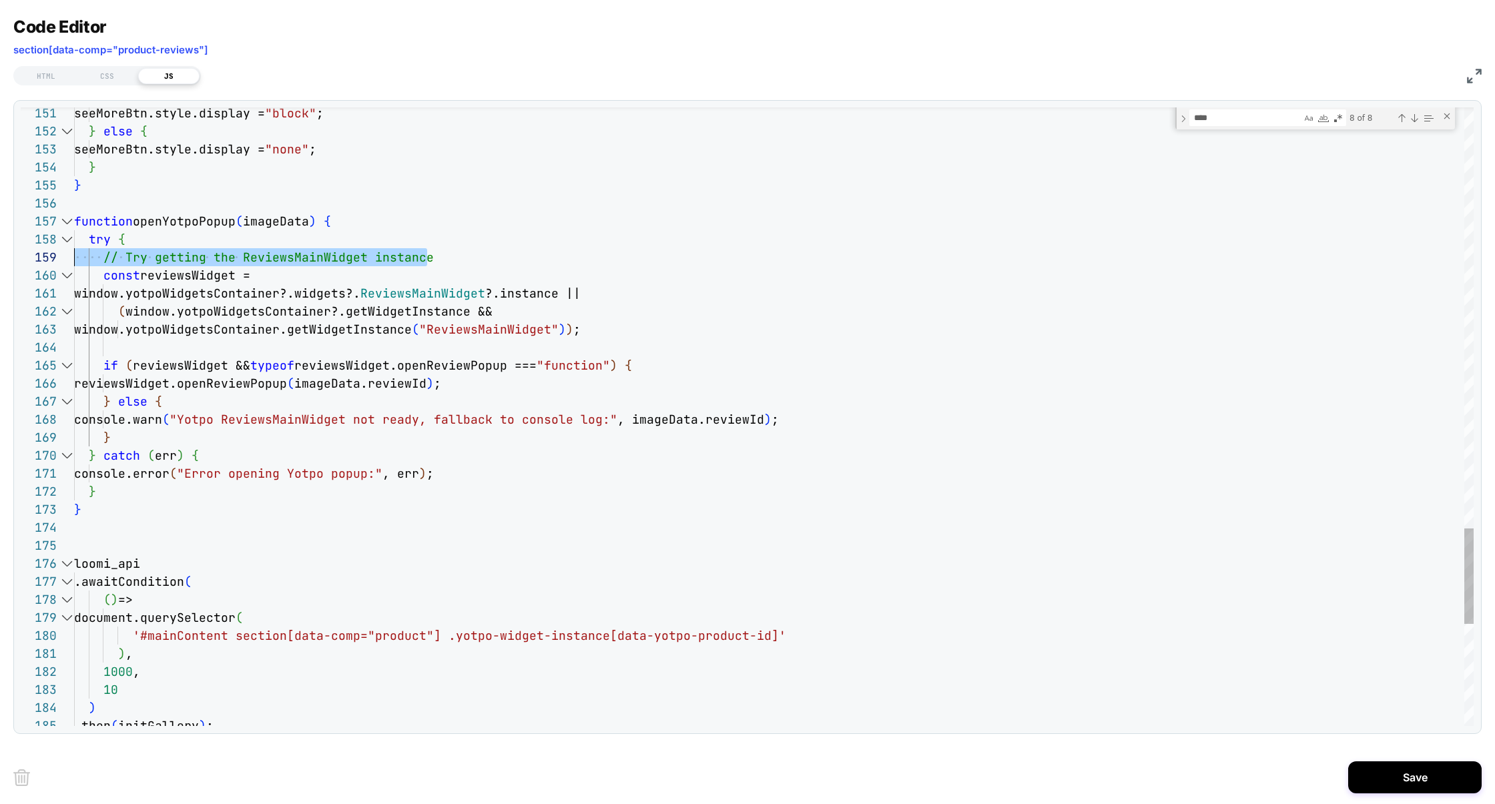
drag, startPoint x: 452, startPoint y: 258, endPoint x: 1, endPoint y: 254, distance: 451.7
click at [0, 256] on div "Code Editor section[data-comp="product-reviews"] HTML CSS JS 156 155 154 153 15…" at bounding box center [747, 402] width 1495 height 804
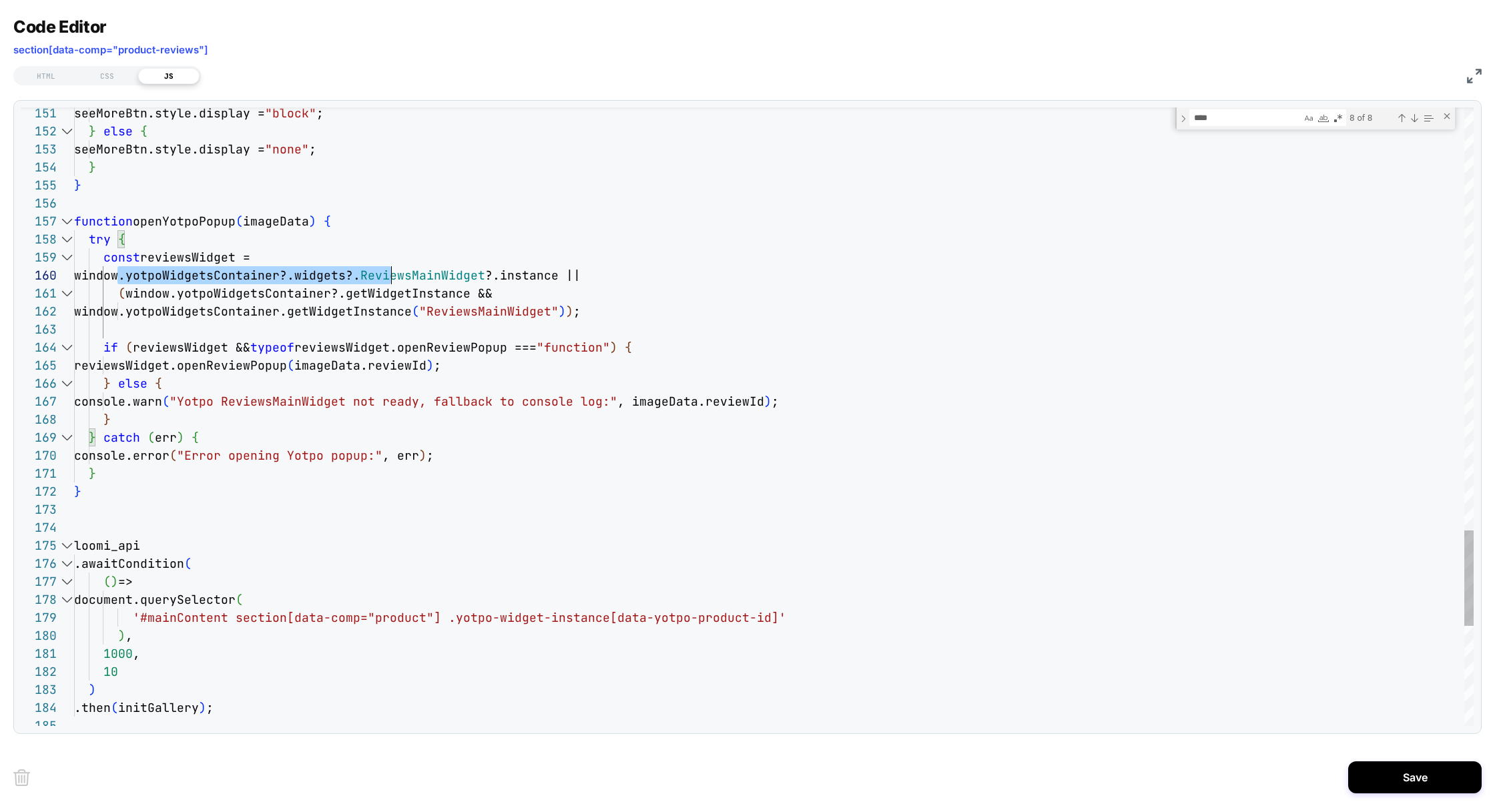
scroll to position [161, 519]
drag, startPoint x: 117, startPoint y: 275, endPoint x: 592, endPoint y: 274, distance: 474.4
click at [580, 274] on span "window.yotpoWidgetsContainer?.widgets?. ReviewsMainWidget ?.instance ||" at bounding box center [327, 275] width 506 height 15
drag, startPoint x: 462, startPoint y: 296, endPoint x: 125, endPoint y: 296, distance: 336.9
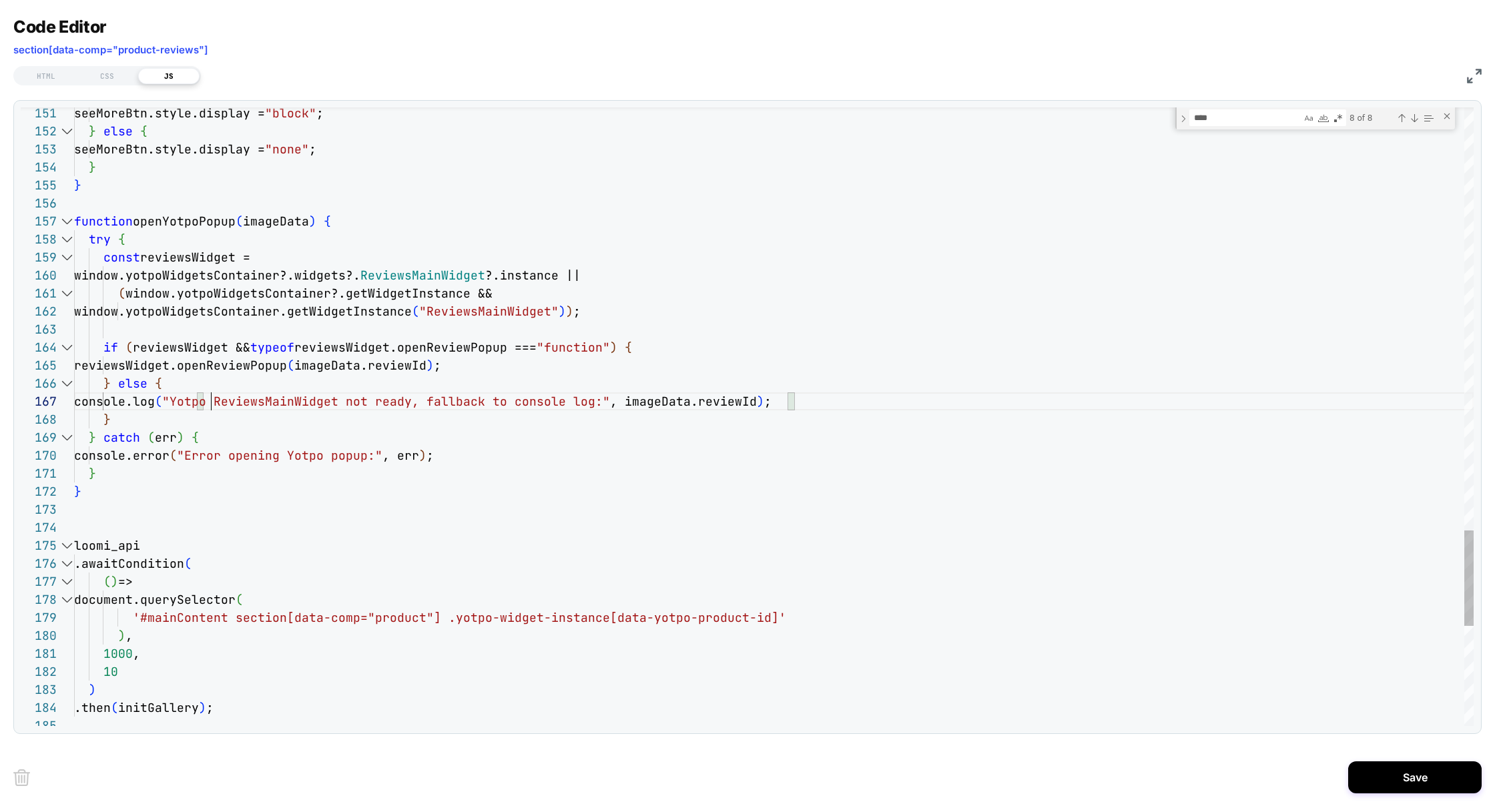
type textarea "**********"
click at [1369, 771] on button "Save" at bounding box center [1414, 777] width 133 height 32
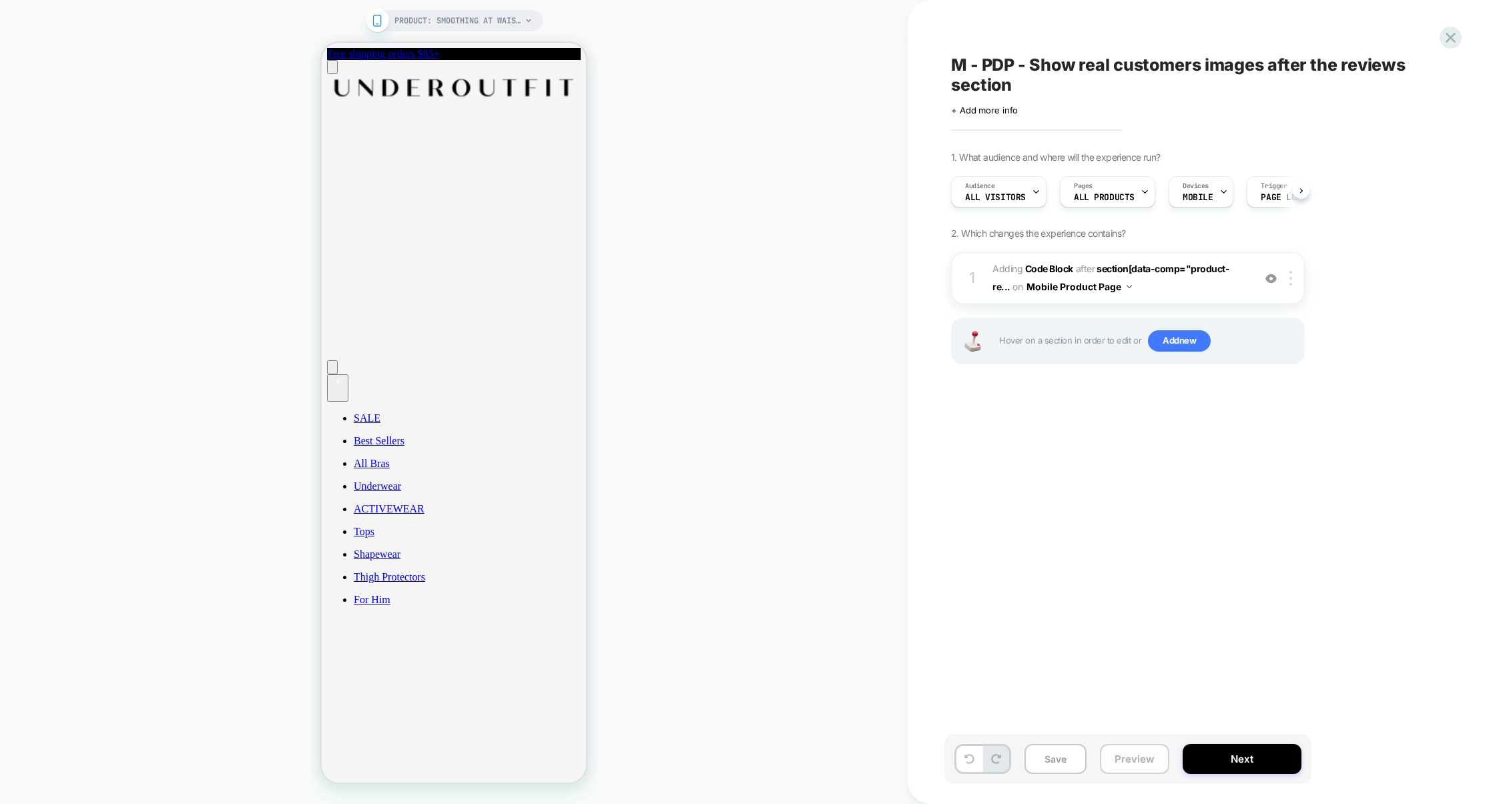
scroll to position [0, 1]
click at [1139, 757] on button "Preview" at bounding box center [1134, 759] width 69 height 30
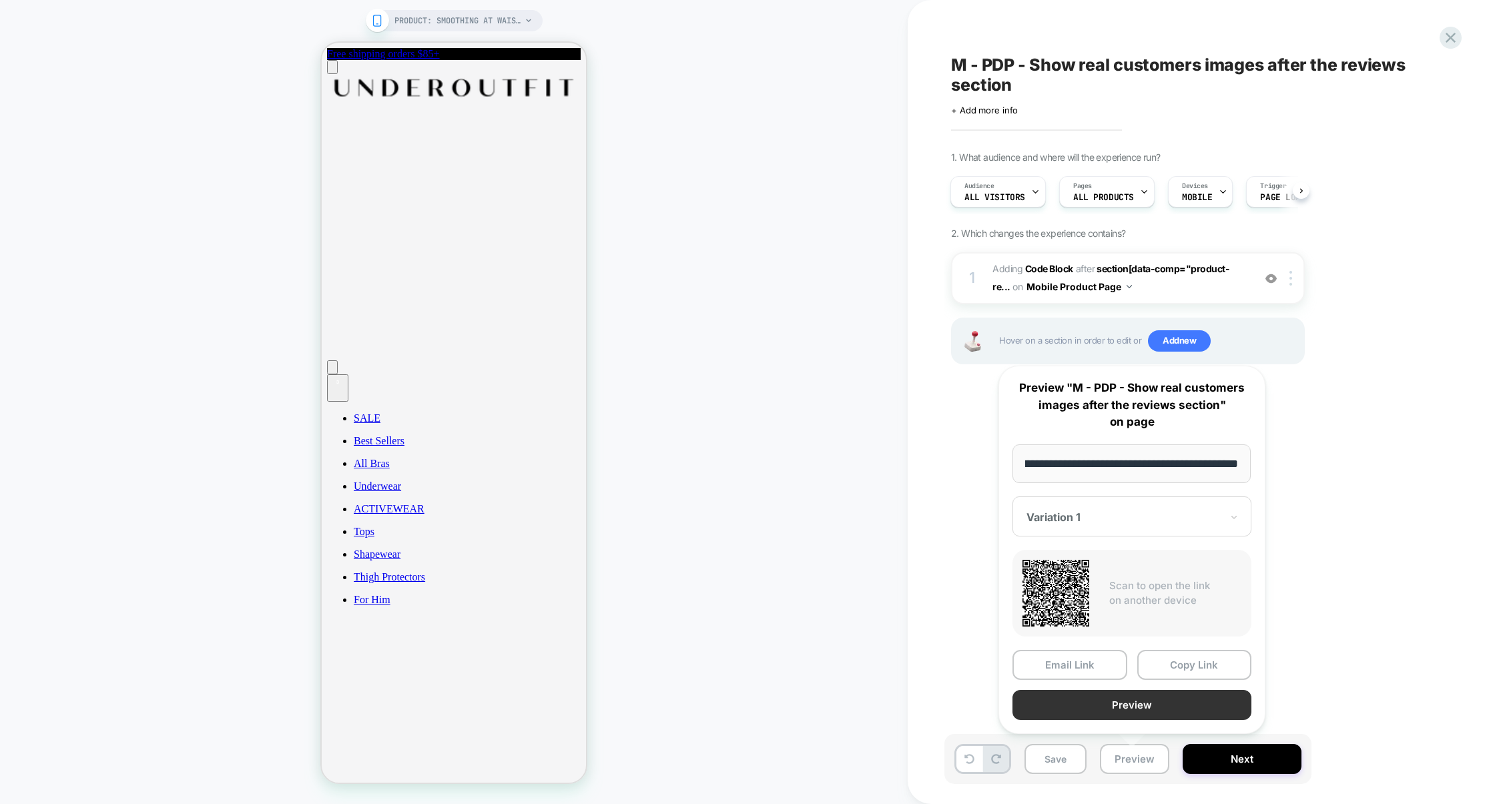
scroll to position [0, 0]
click at [1152, 714] on button "Preview" at bounding box center [1131, 705] width 239 height 30
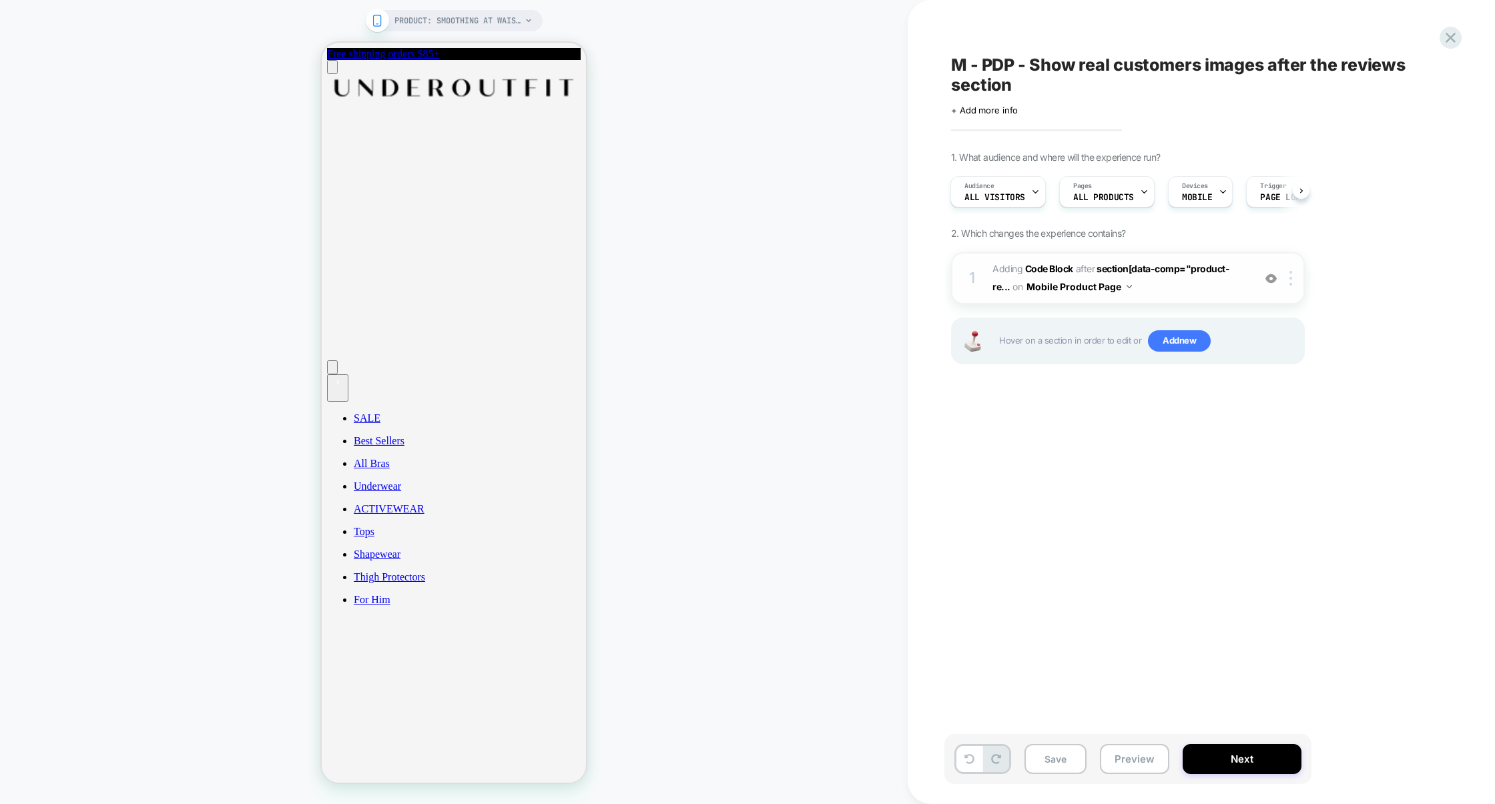
click at [1165, 291] on span "Adding Code Block AFTER section[data-comp="product-re... section[data-comp="pro…" at bounding box center [1119, 278] width 254 height 36
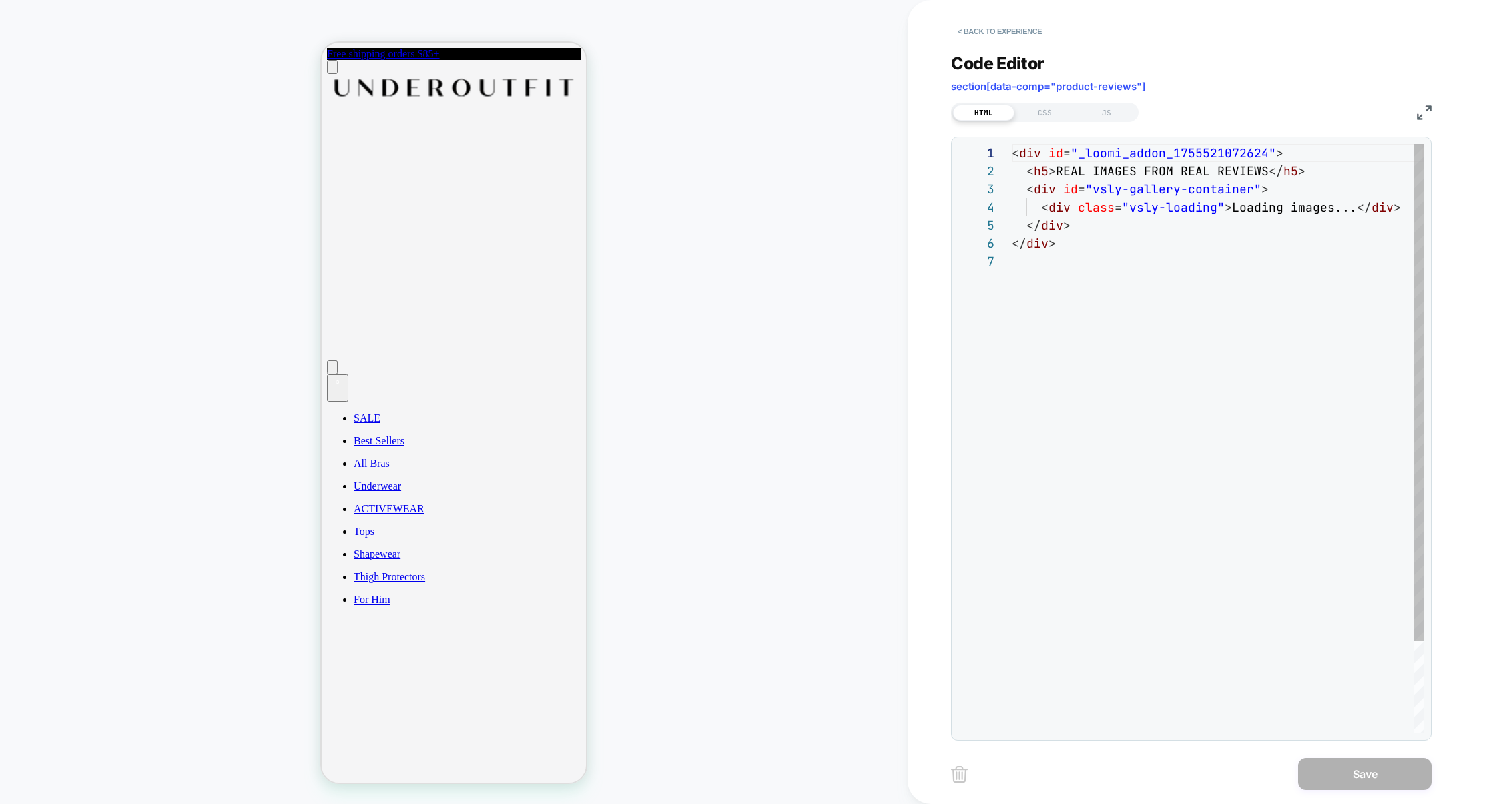
scroll to position [108, 0]
click at [1110, 111] on div "JS" at bounding box center [1106, 113] width 61 height 16
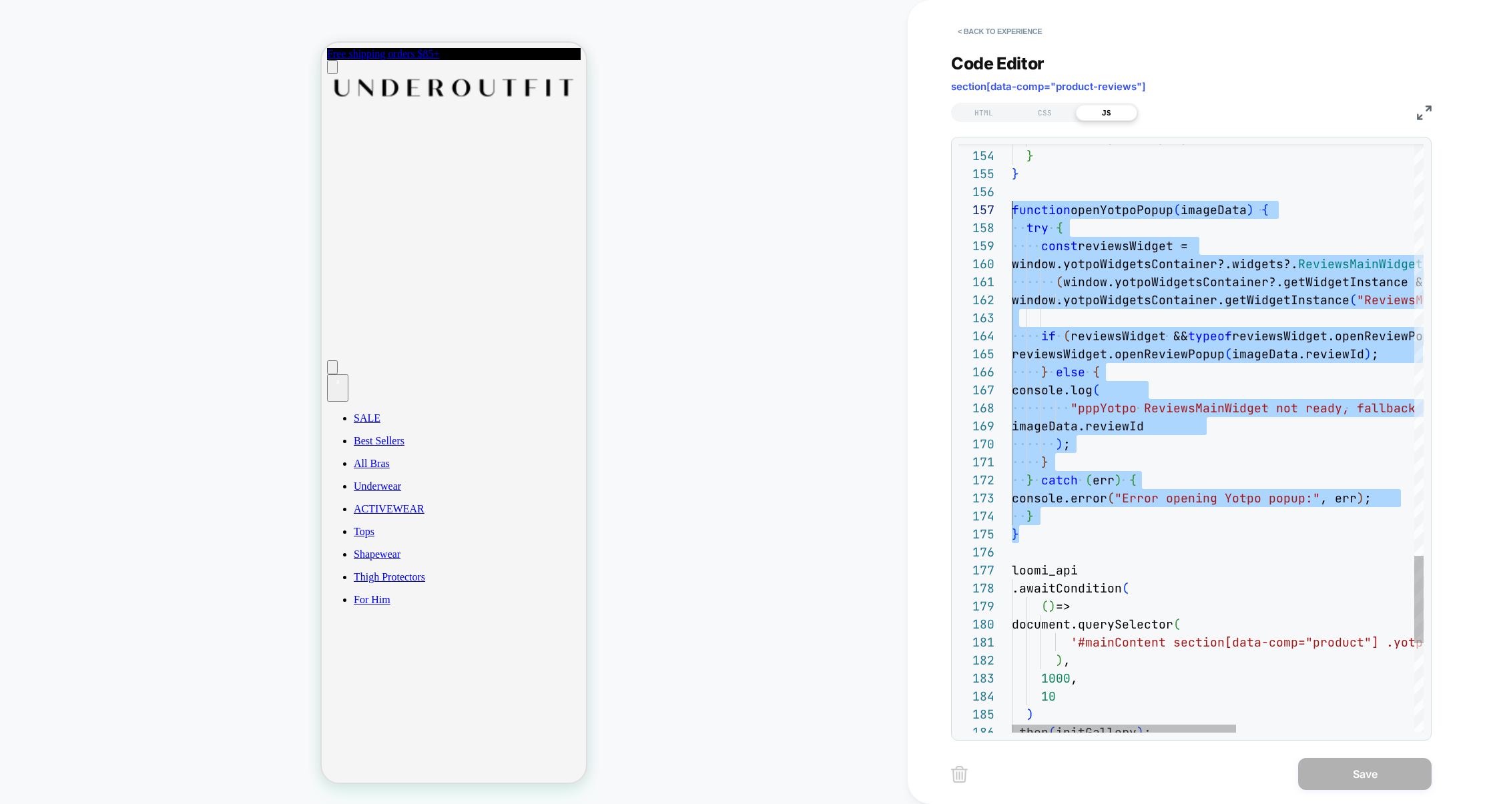
drag, startPoint x: 1041, startPoint y: 538, endPoint x: 988, endPoint y: 218, distance: 325.2
type textarea "**********"
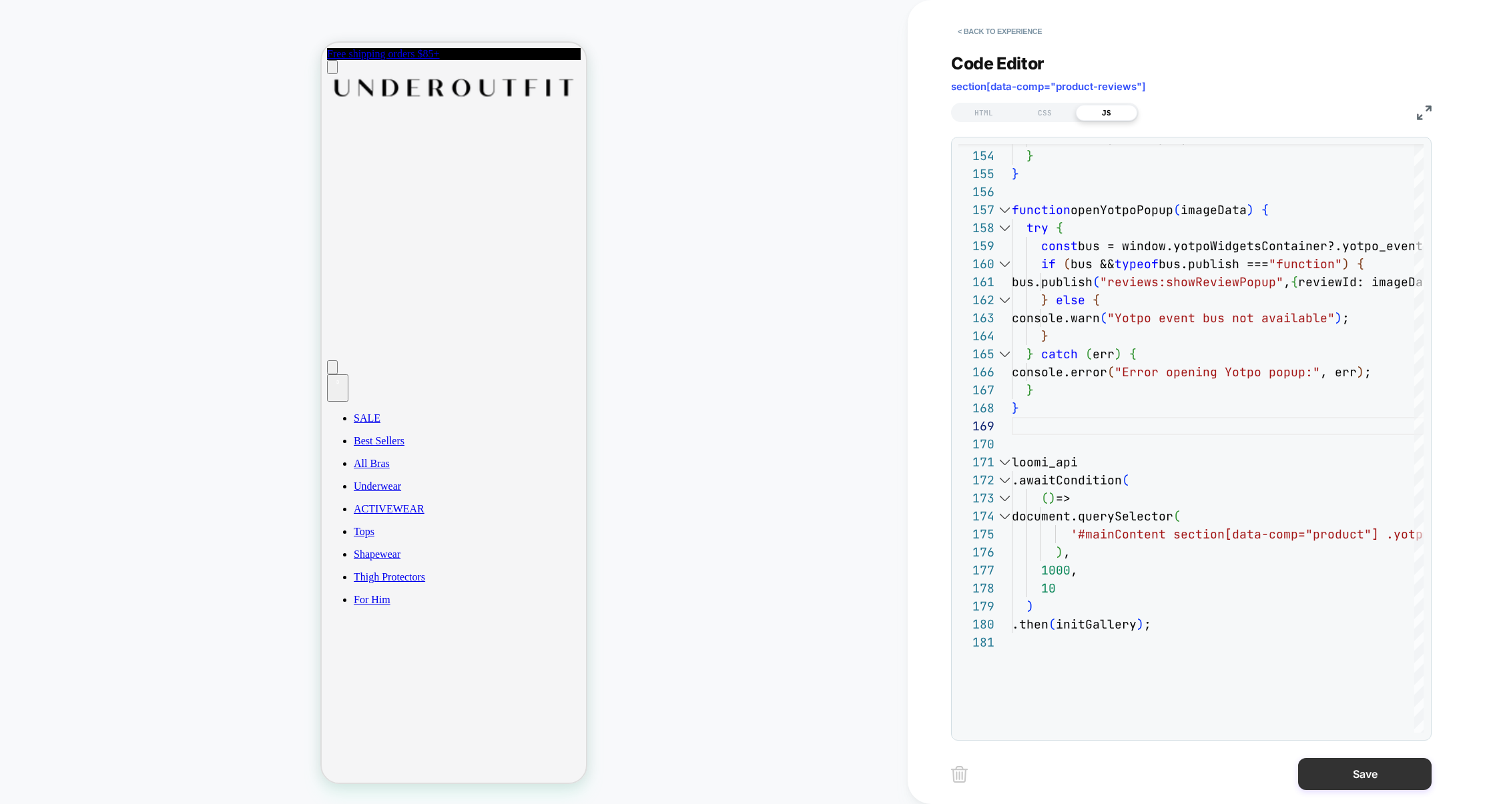
click at [1358, 765] on button "Save" at bounding box center [1364, 774] width 133 height 32
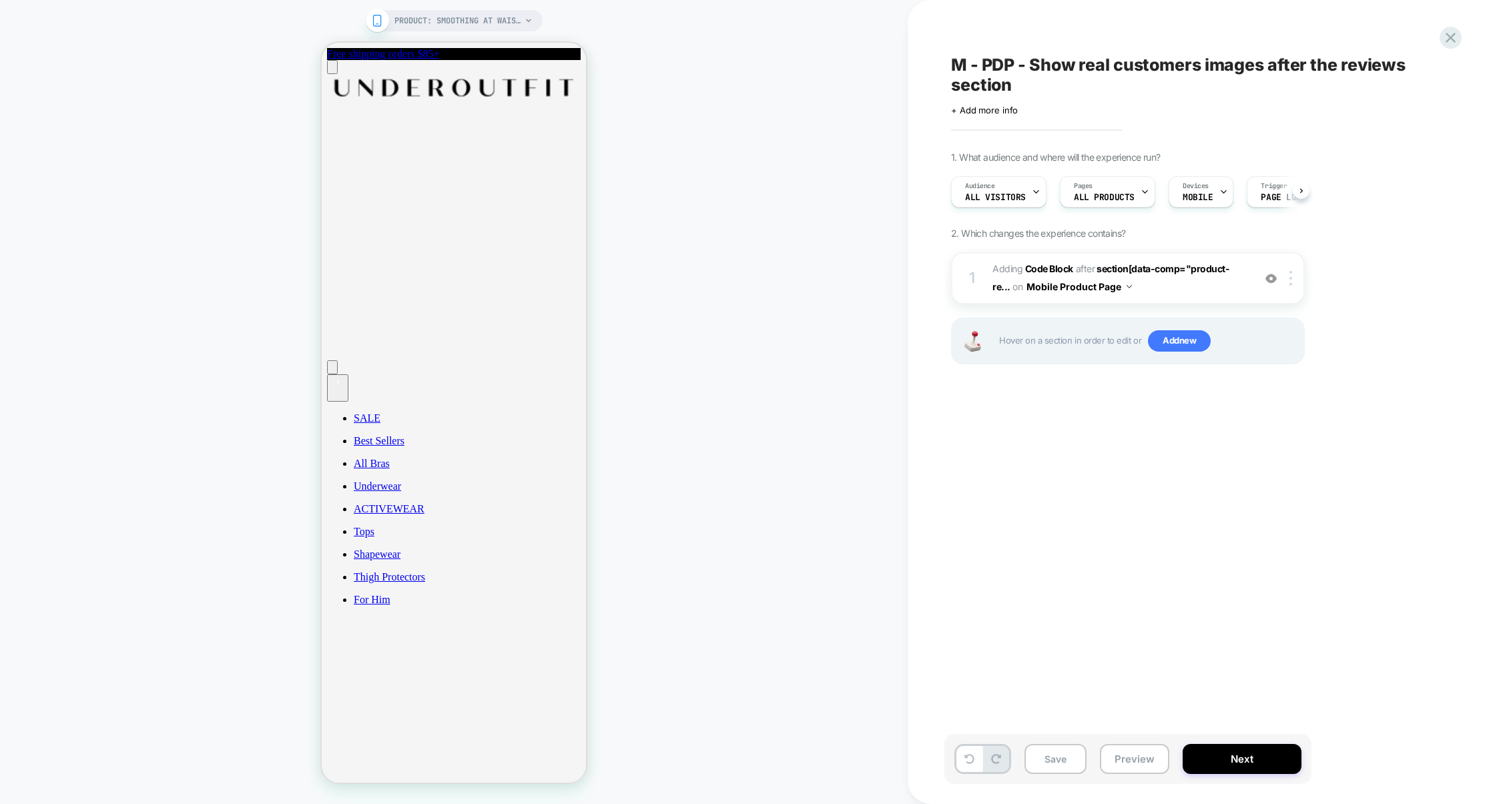
scroll to position [0, 1]
click at [1108, 758] on button "Preview" at bounding box center [1134, 759] width 69 height 30
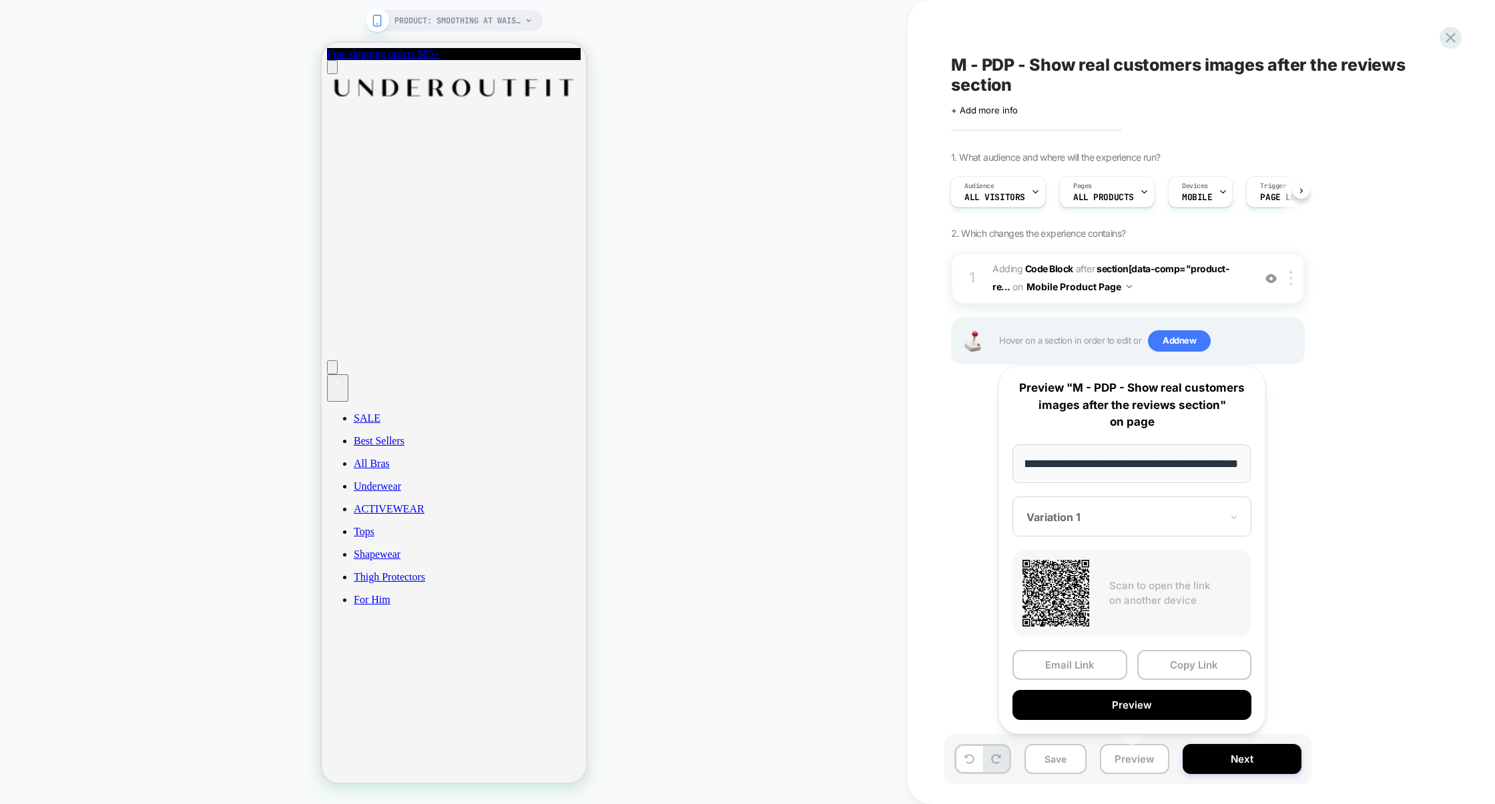
scroll to position [0, 0]
click at [1109, 719] on div "**********" at bounding box center [1131, 550] width 267 height 368
click at [1112, 713] on button "Preview" at bounding box center [1131, 705] width 239 height 30
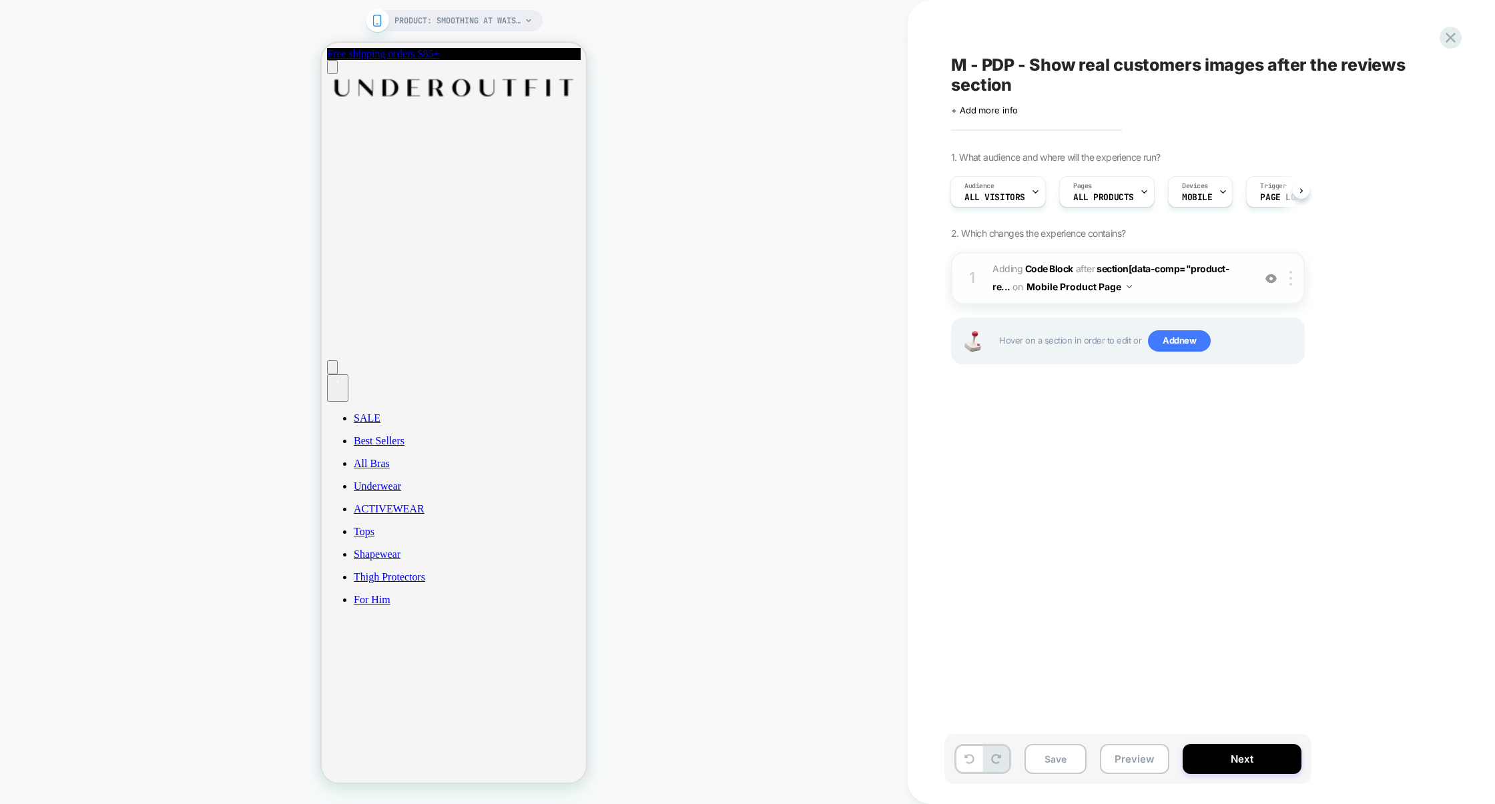
click at [1124, 287] on span "Adding Code Block AFTER section[data-comp="product-re... section[data-comp="pro…" at bounding box center [1119, 278] width 254 height 36
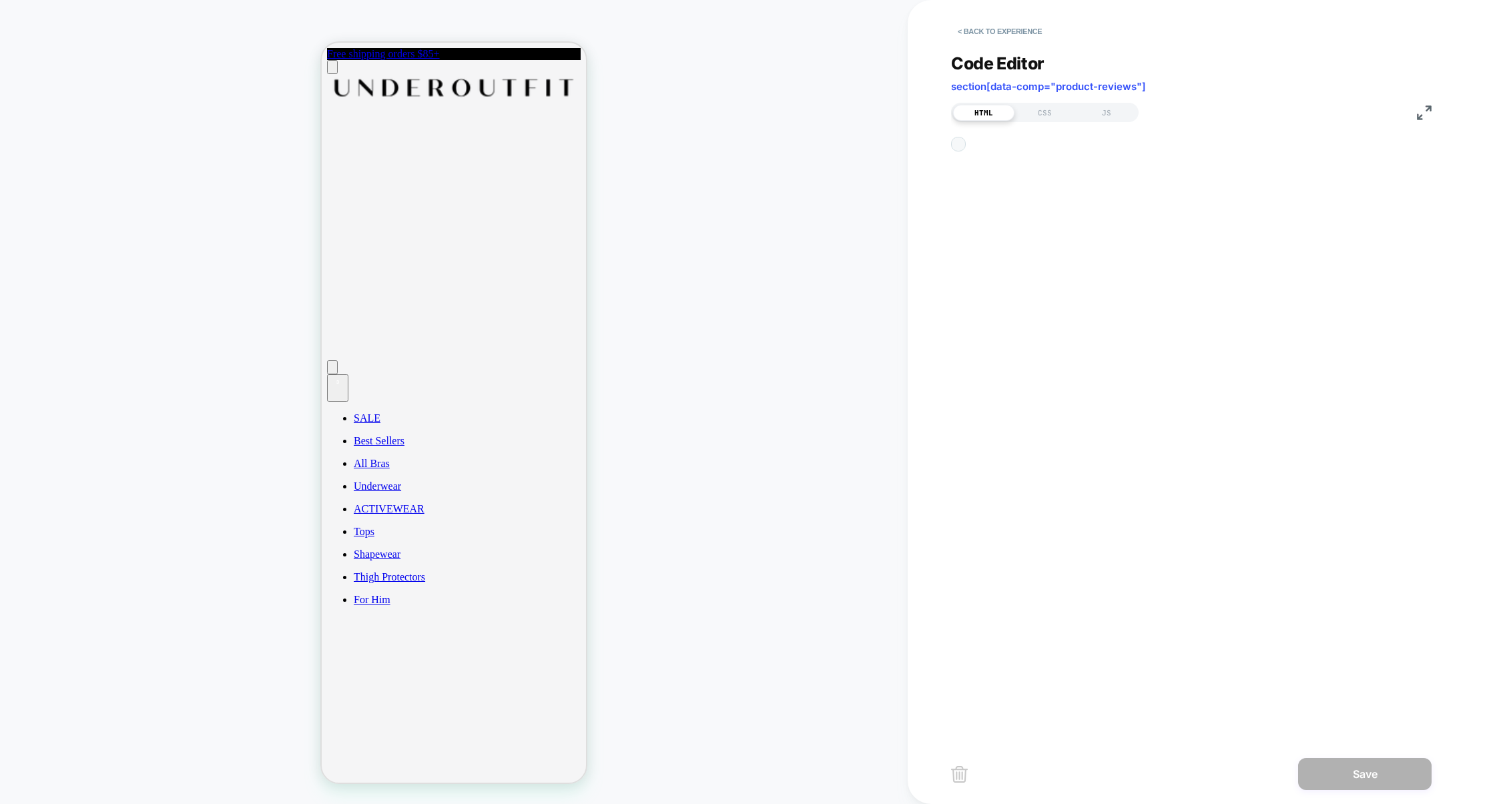
scroll to position [108, 0]
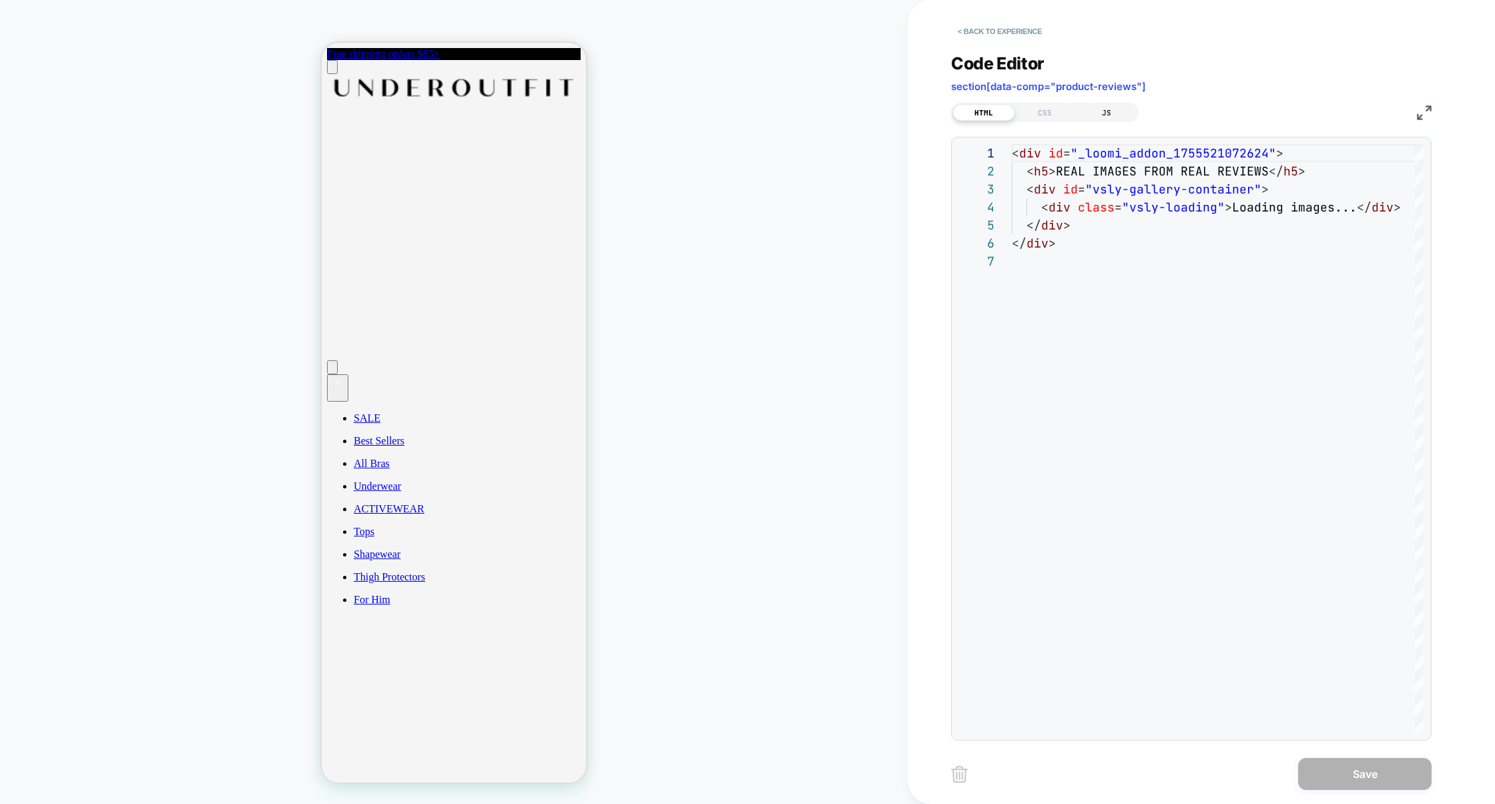
click at [1101, 113] on div "JS" at bounding box center [1106, 113] width 61 height 16
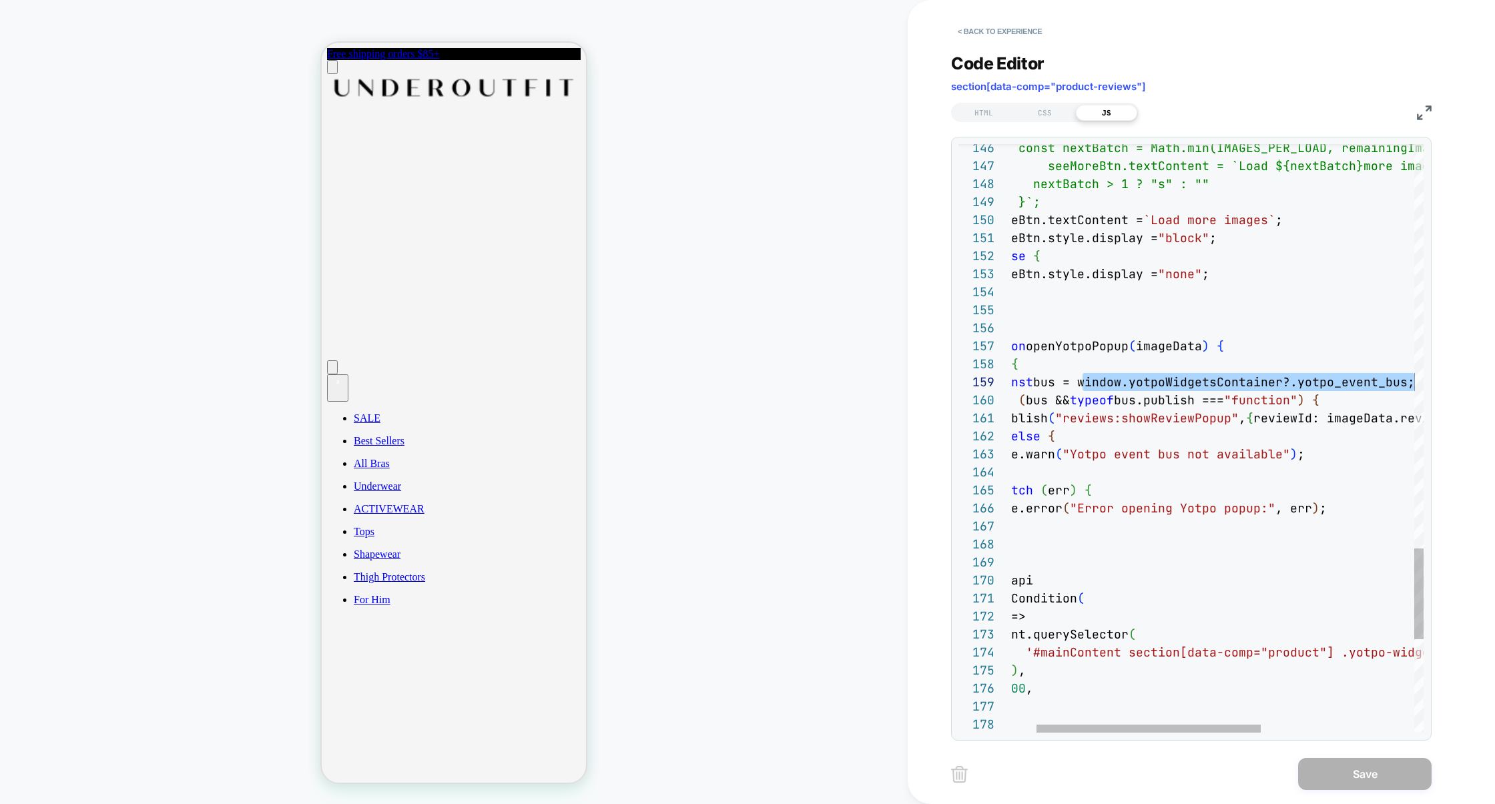
scroll to position [144, 439]
drag, startPoint x: 1122, startPoint y: 387, endPoint x: 1406, endPoint y: 379, distance: 283.7
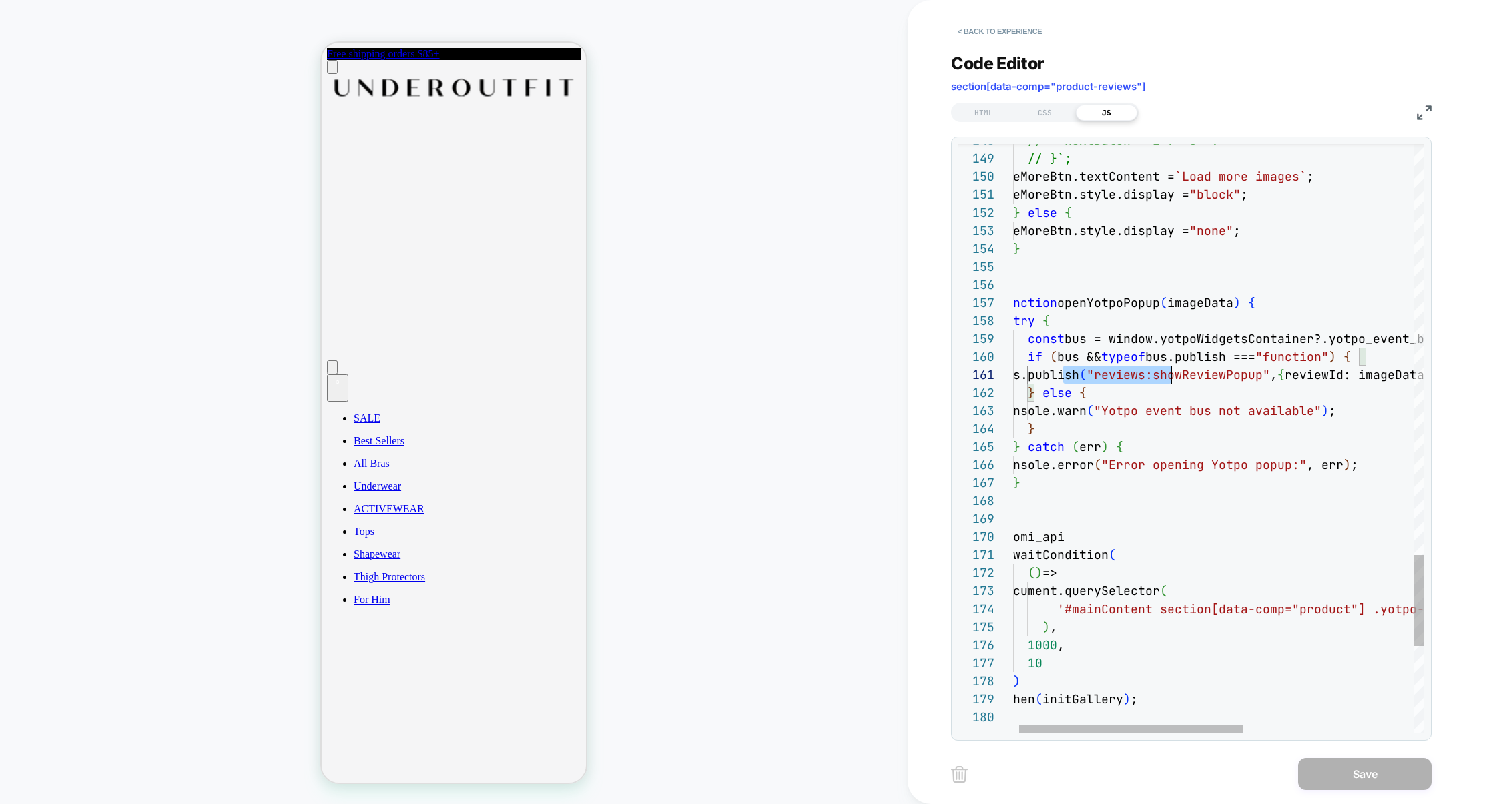
scroll to position [0, 180]
drag, startPoint x: 1066, startPoint y: 376, endPoint x: 1180, endPoint y: 379, distance: 114.8
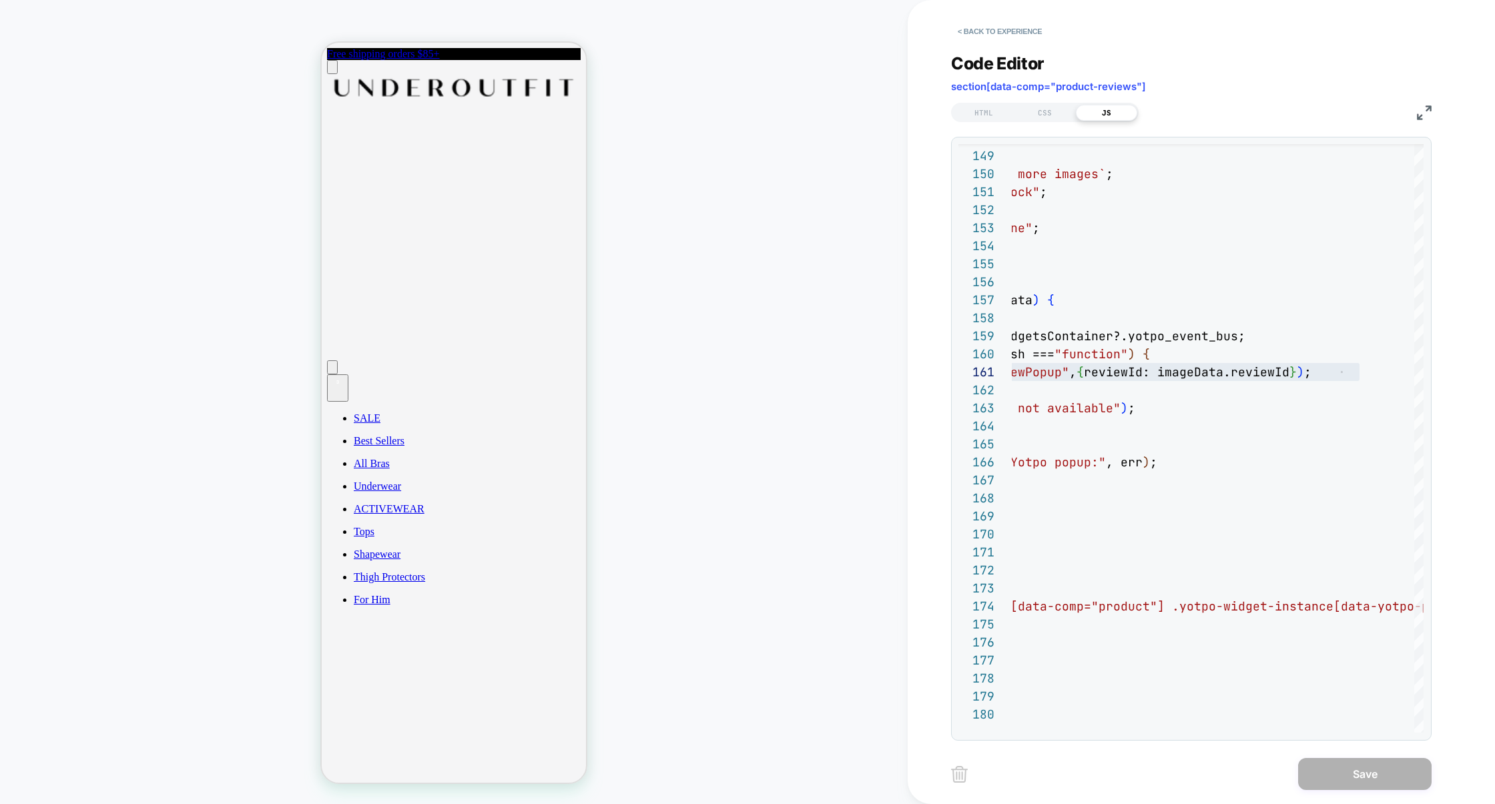
click at [1425, 118] on img at bounding box center [1424, 112] width 15 height 15
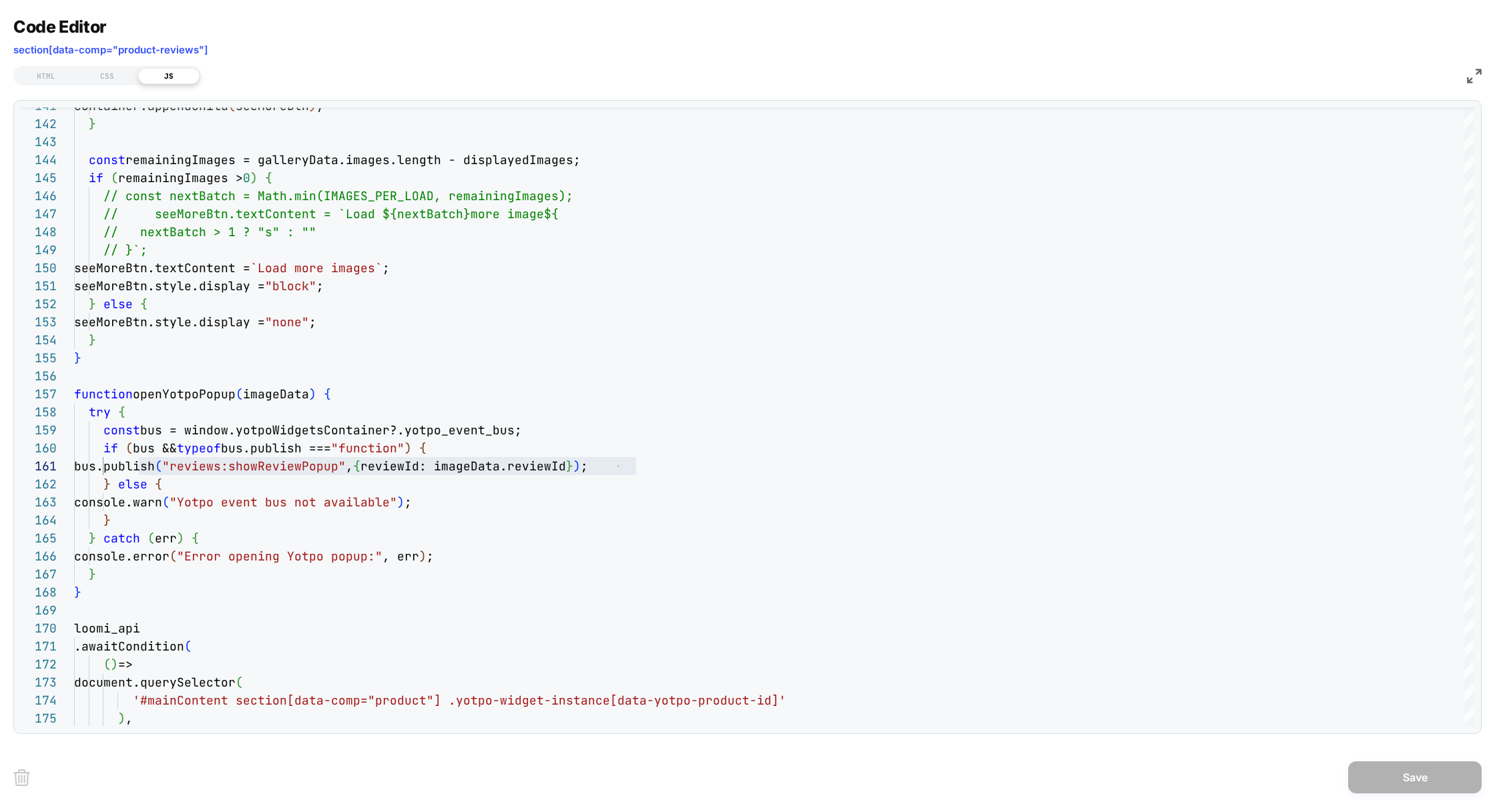
click at [1471, 71] on img at bounding box center [1474, 76] width 15 height 15
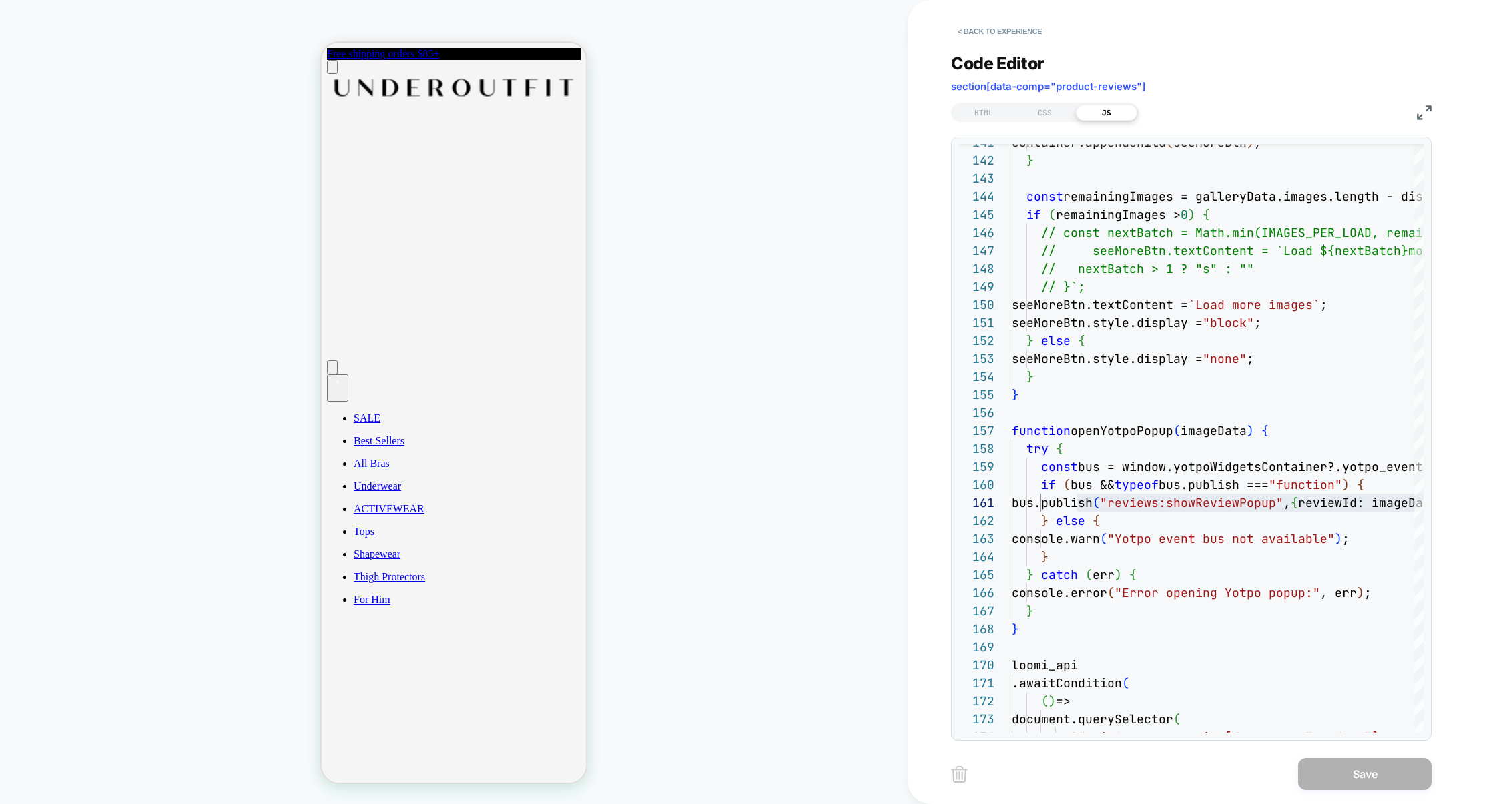
click at [1421, 117] on img at bounding box center [1424, 112] width 15 height 15
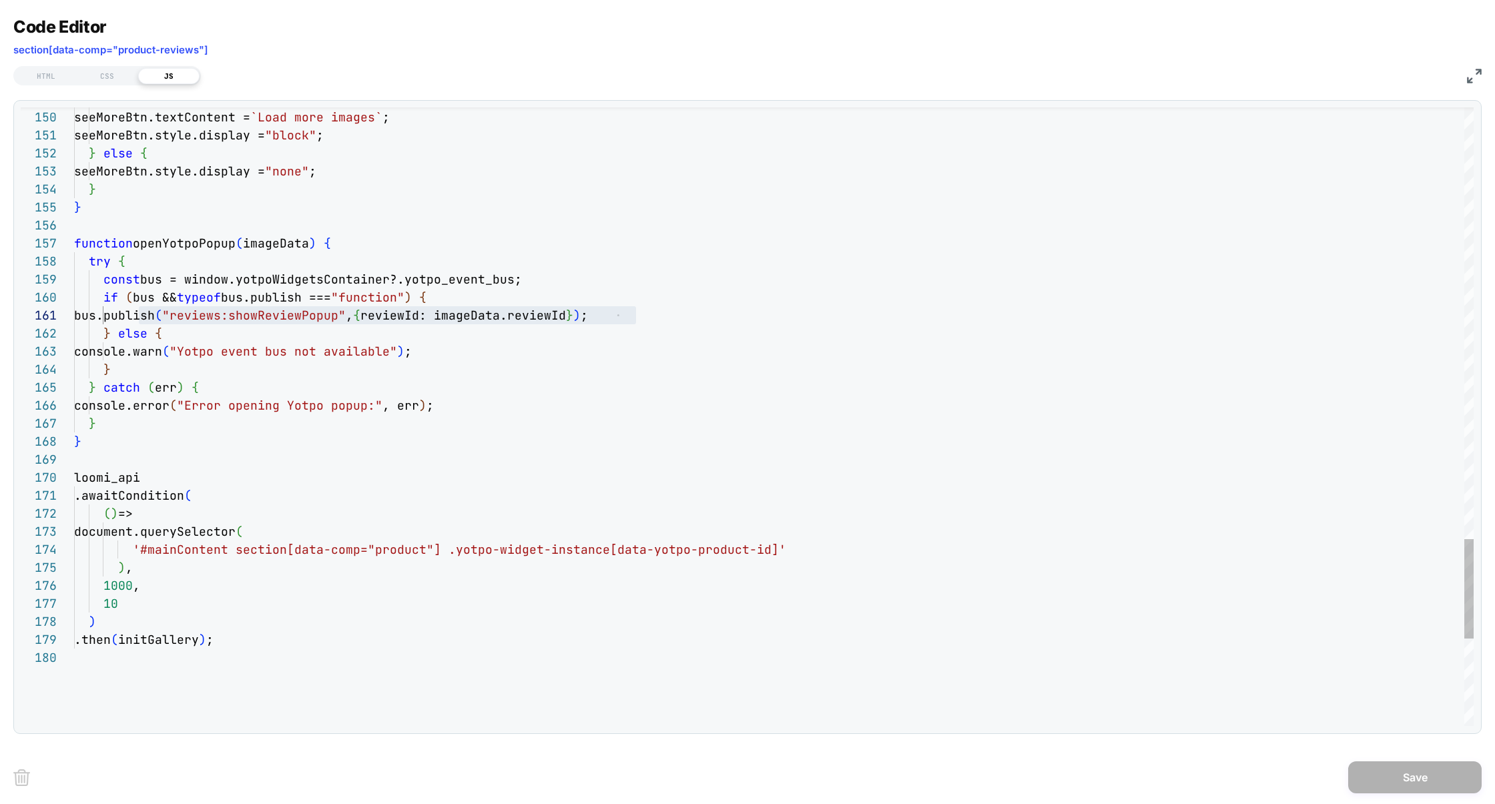
scroll to position [108, 260]
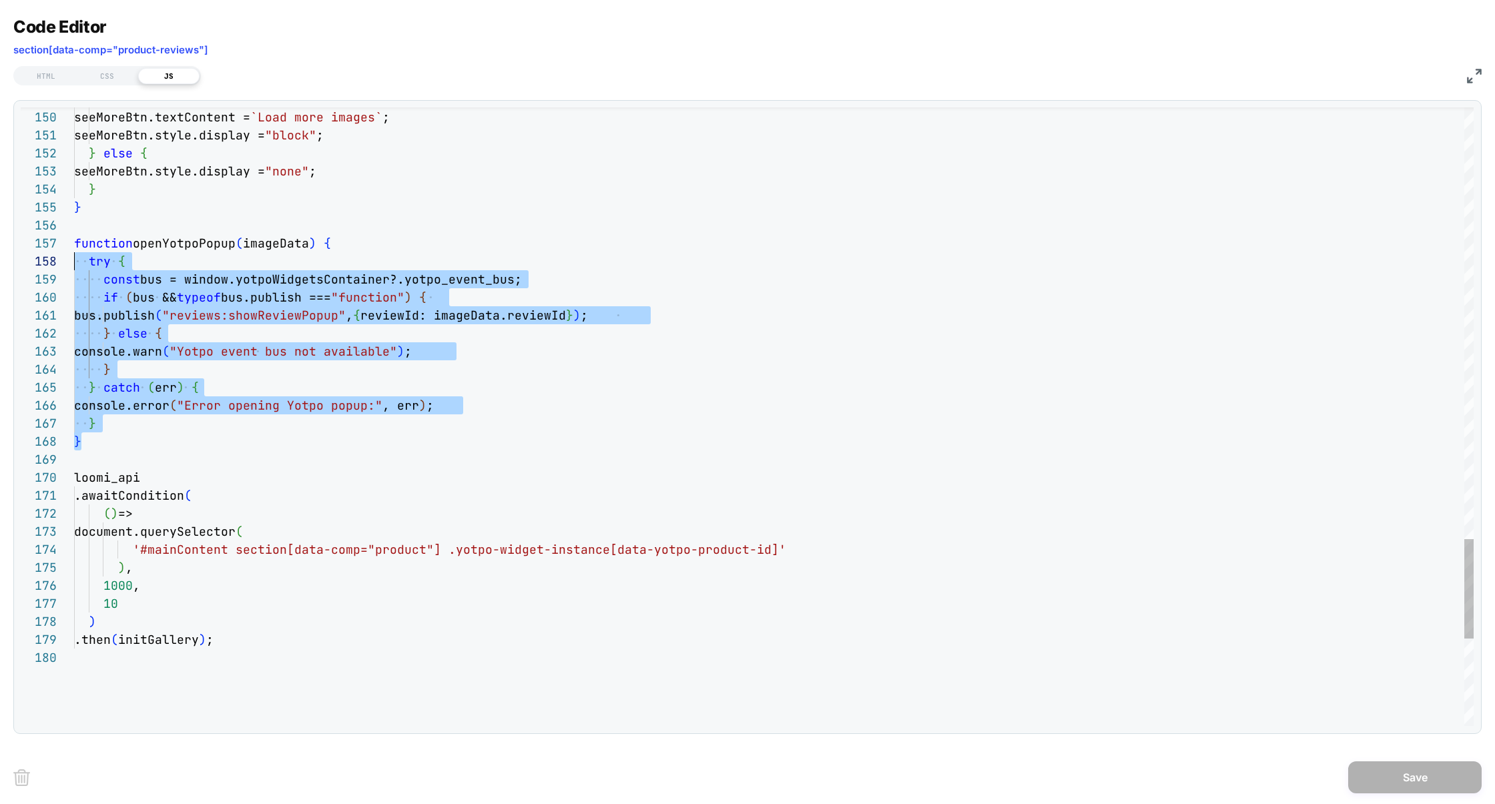
scroll to position [108, 0]
drag, startPoint x: 102, startPoint y: 444, endPoint x: 26, endPoint y: 250, distance: 209.1
type textarea "**********"
